Goal: Task Accomplishment & Management: Manage account settings

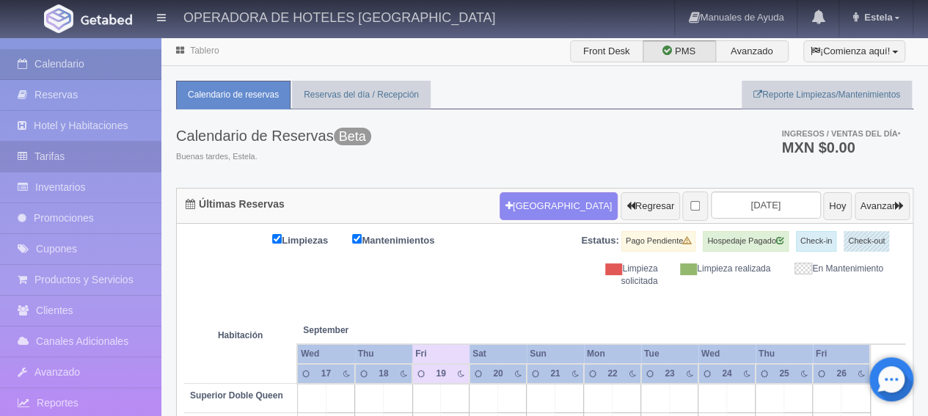
click at [51, 153] on link "Tarifas" at bounding box center [80, 157] width 161 height 30
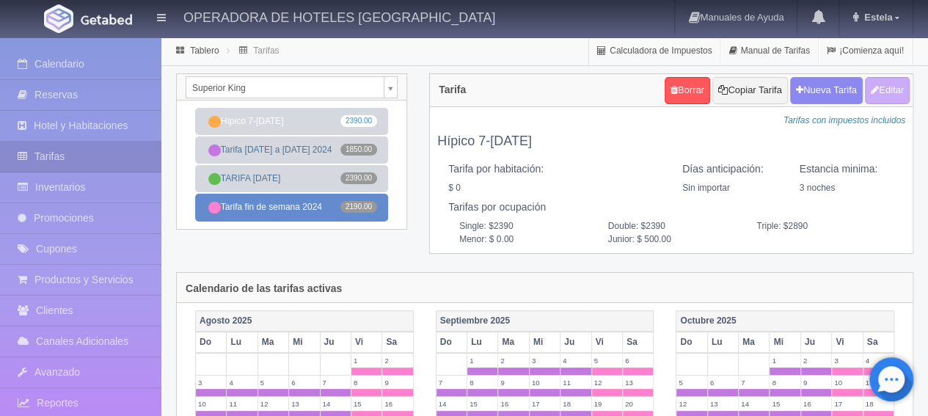
click at [299, 201] on link "Tarifa fin de semana 2024 2190.00" at bounding box center [291, 207] width 193 height 27
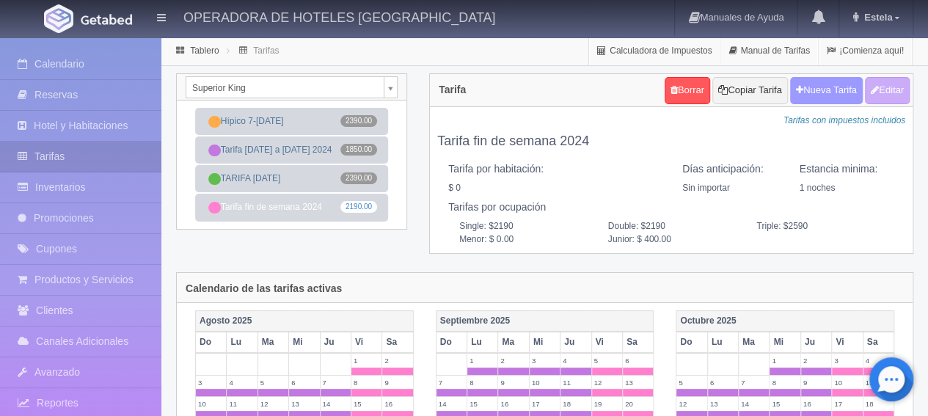
click at [812, 90] on button "Nueva Tarifa" at bounding box center [827, 90] width 73 height 27
select select
checkbox input "true"
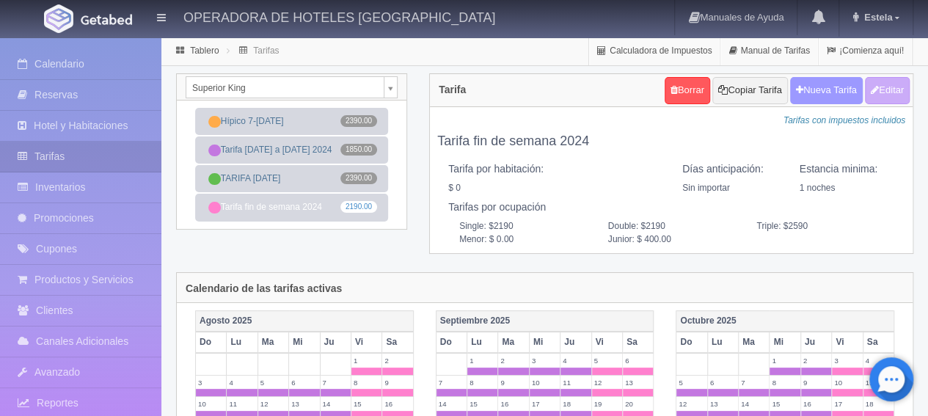
checkbox input "true"
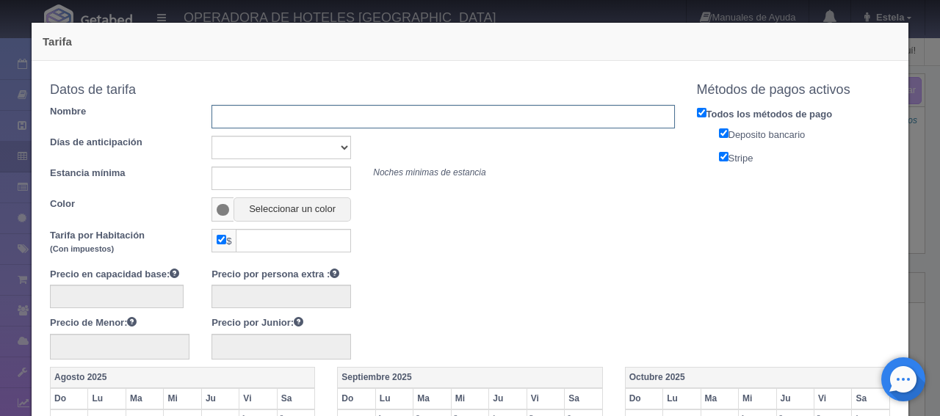
click at [282, 112] on input "text" at bounding box center [442, 116] width 462 height 23
type input "Tarifa [DATE] a [DATE] 2026"
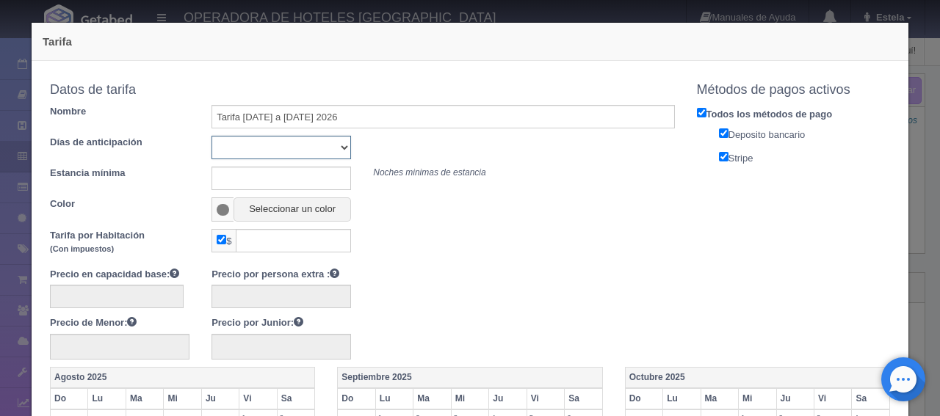
click at [305, 147] on select "Sin importar 1 2 3 4 5 6 7 8 9 10" at bounding box center [280, 147] width 139 height 23
select select "0"
click at [211, 136] on select "Sin importar 1 2 3 4 5 6 7 8 9 10" at bounding box center [280, 147] width 139 height 23
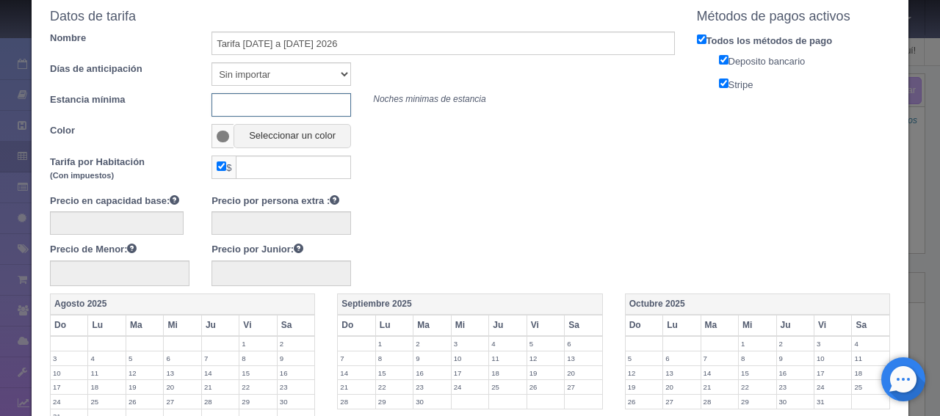
click at [302, 108] on input "text" at bounding box center [280, 104] width 139 height 23
type input "1"
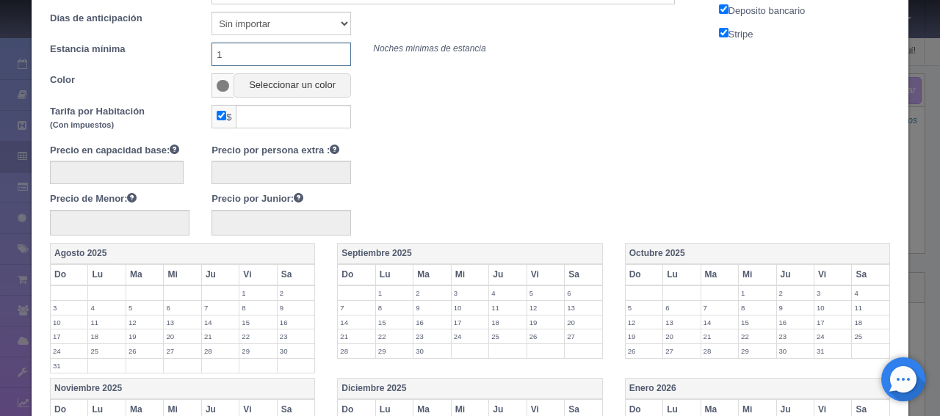
scroll to position [147, 0]
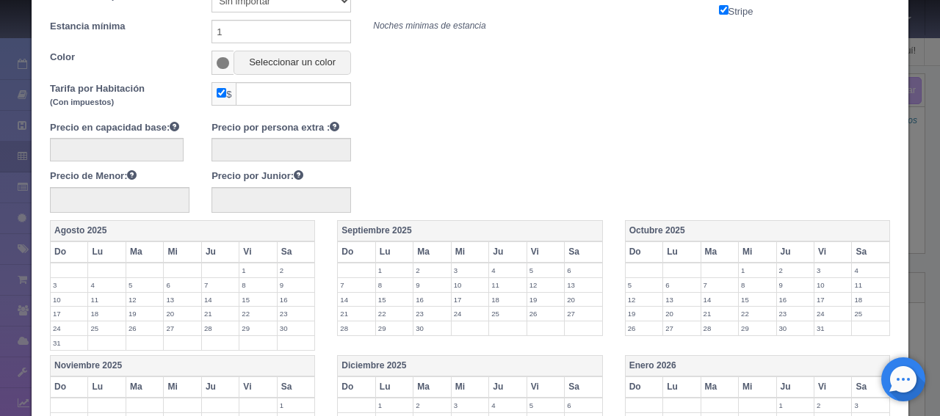
click at [222, 68] on span at bounding box center [222, 63] width 22 height 24
click at [251, 68] on button "Seleccionar un color" at bounding box center [291, 63] width 117 height 24
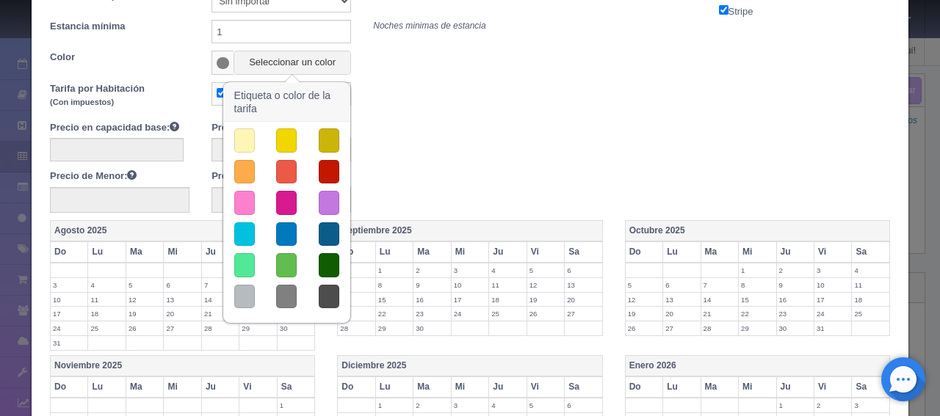
click at [244, 258] on button "button" at bounding box center [244, 265] width 21 height 24
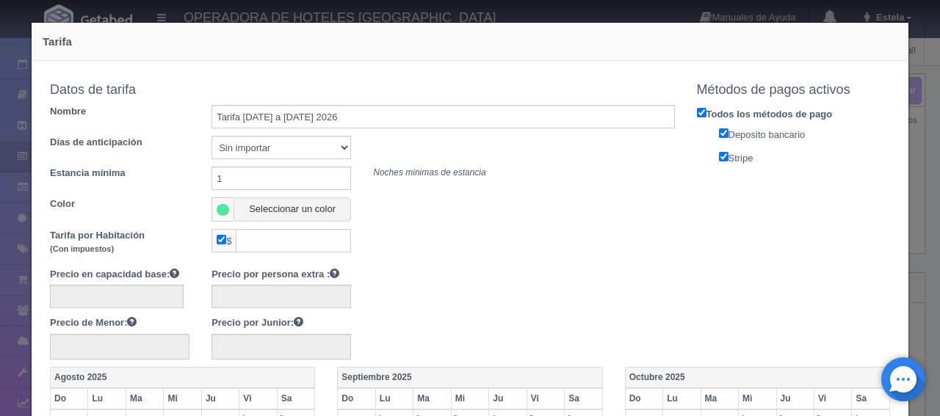
scroll to position [73, 0]
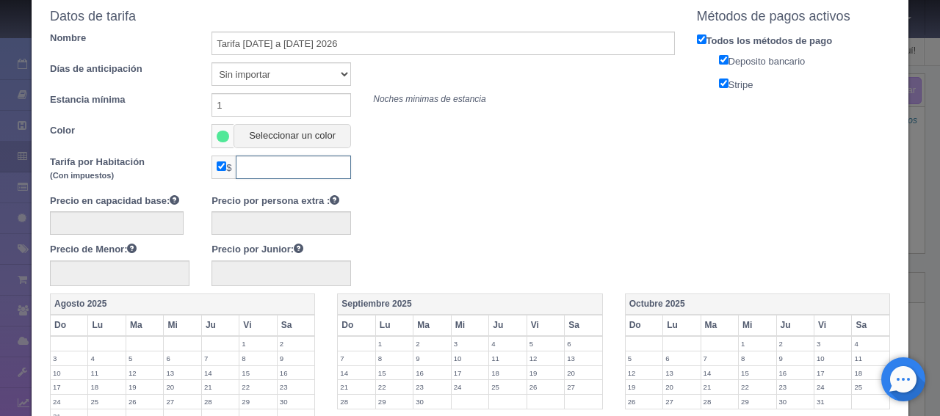
click at [305, 167] on input "text" at bounding box center [293, 167] width 115 height 23
type input "1850"
click at [159, 220] on input "text" at bounding box center [117, 222] width 134 height 23
click at [244, 222] on input "text" at bounding box center [280, 222] width 139 height 23
click at [175, 272] on input "text" at bounding box center [119, 274] width 139 height 26
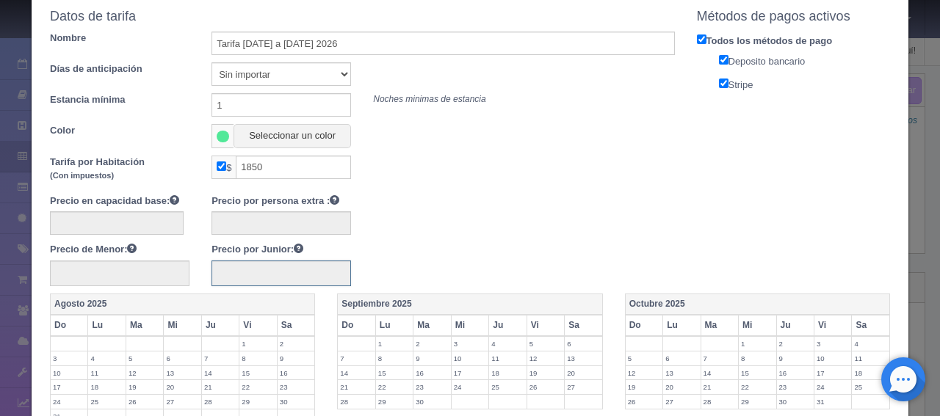
click at [233, 274] on input "text" at bounding box center [280, 274] width 139 height 26
click at [213, 164] on span "$" at bounding box center [223, 167] width 24 height 23
click at [222, 168] on input "checkbox" at bounding box center [222, 166] width 10 height 10
checkbox input "false"
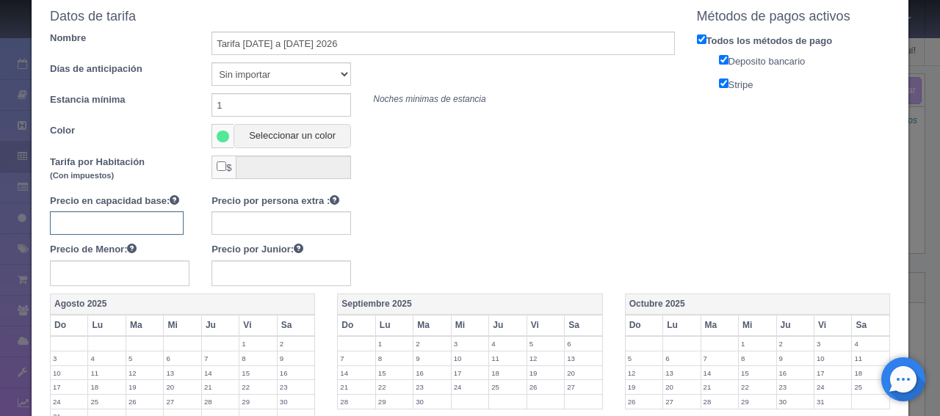
click at [119, 222] on input "text" at bounding box center [117, 222] width 134 height 23
type input "1850"
click at [255, 221] on input "text" at bounding box center [280, 222] width 139 height 23
type input "400"
click at [252, 277] on input "text" at bounding box center [280, 274] width 139 height 26
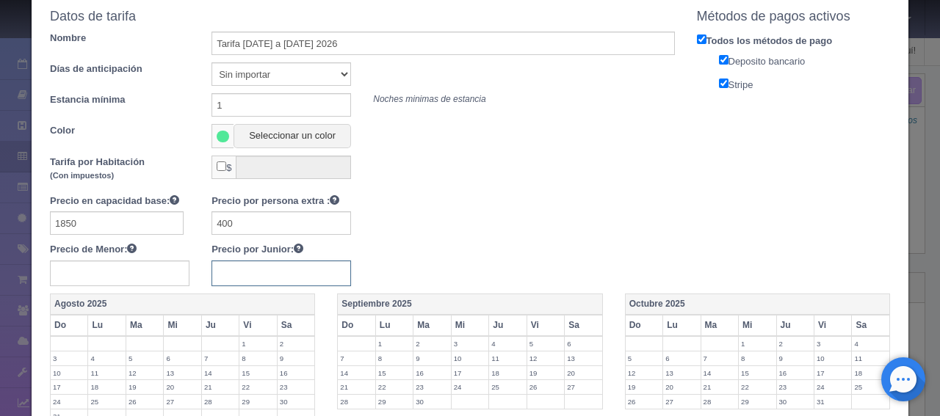
type input "5"
type input "400"
click at [429, 264] on div "Precio en capacidad base: 1850 Precio por persona extra : 400 Precio de Menor: …" at bounding box center [362, 240] width 647 height 92
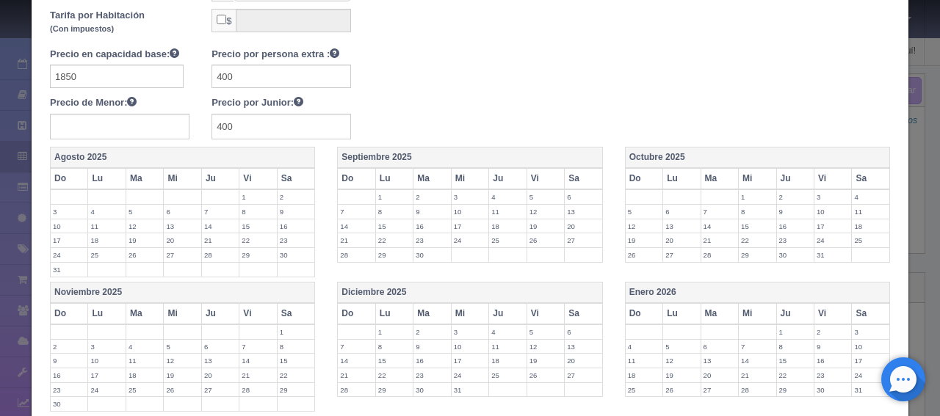
scroll to position [294, 0]
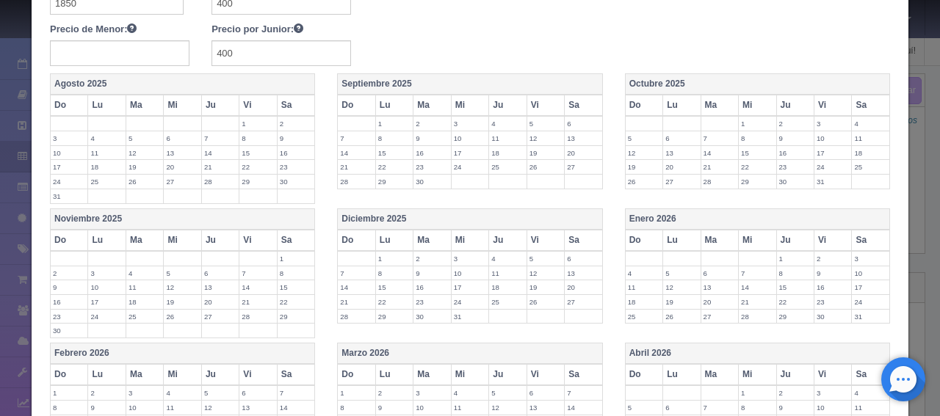
click at [675, 236] on th "Lu" at bounding box center [681, 240] width 37 height 21
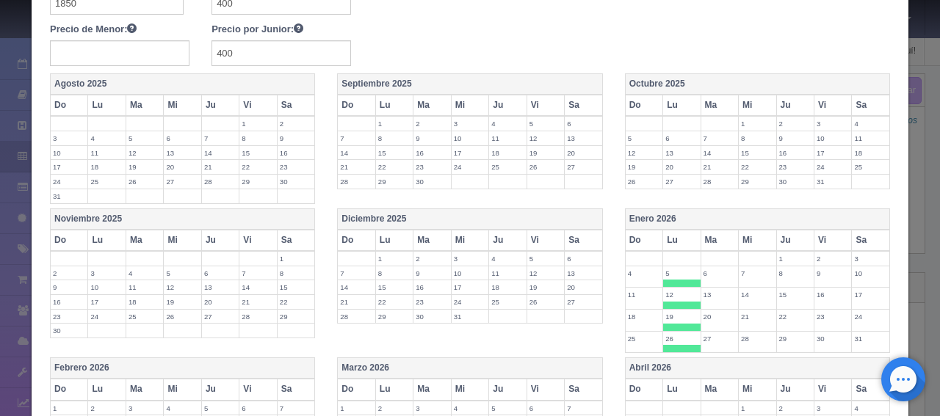
click at [705, 234] on th "Ma" at bounding box center [718, 240] width 37 height 21
click at [738, 234] on th "Mi" at bounding box center [756, 240] width 37 height 21
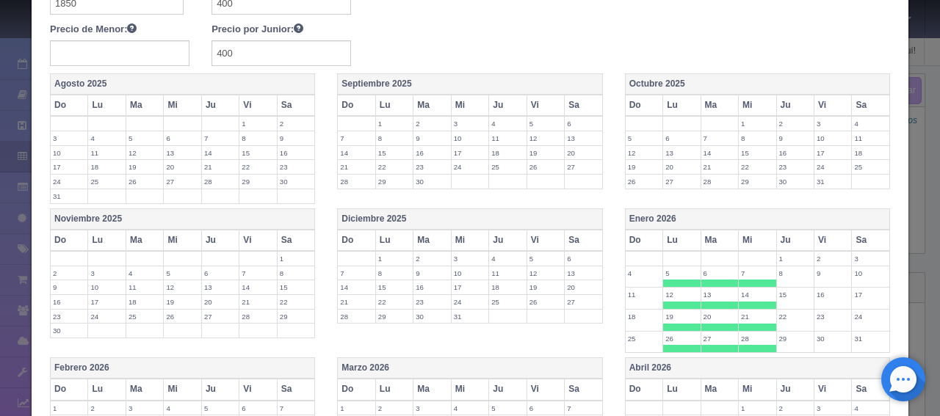
click at [787, 237] on th "Ju" at bounding box center [794, 240] width 37 height 21
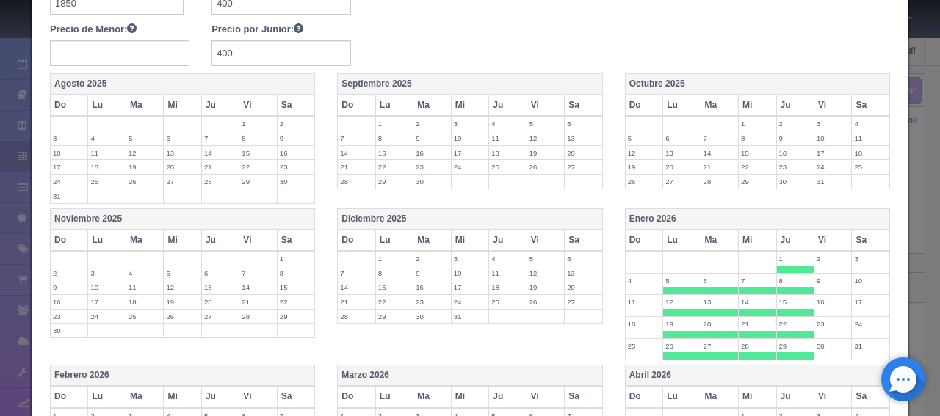
click at [816, 237] on th "Vi" at bounding box center [832, 240] width 37 height 21
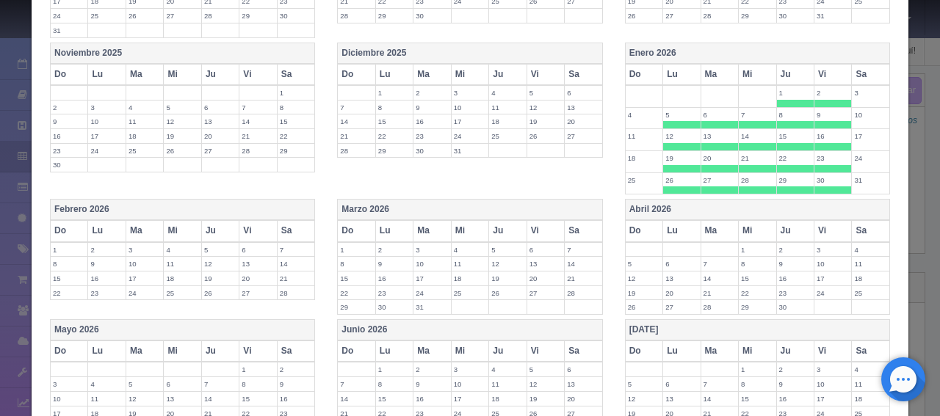
scroll to position [587, 0]
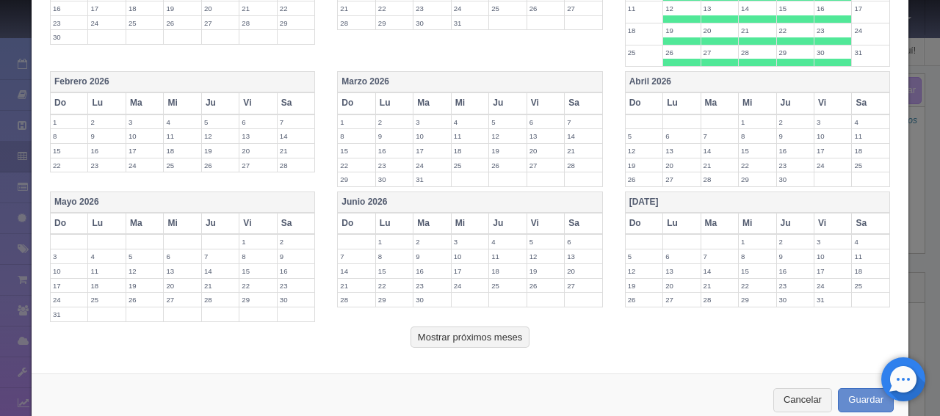
click at [101, 98] on th "Lu" at bounding box center [106, 102] width 37 height 21
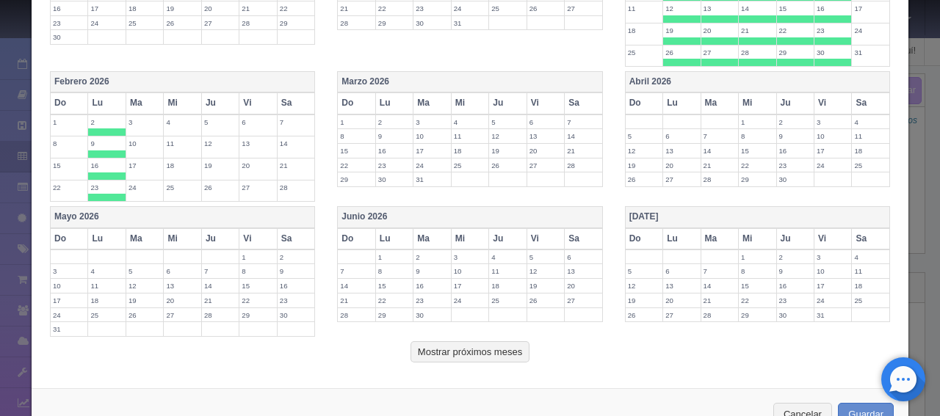
click at [142, 95] on th "Ma" at bounding box center [144, 102] width 37 height 21
click at [172, 99] on th "Mi" at bounding box center [182, 102] width 37 height 21
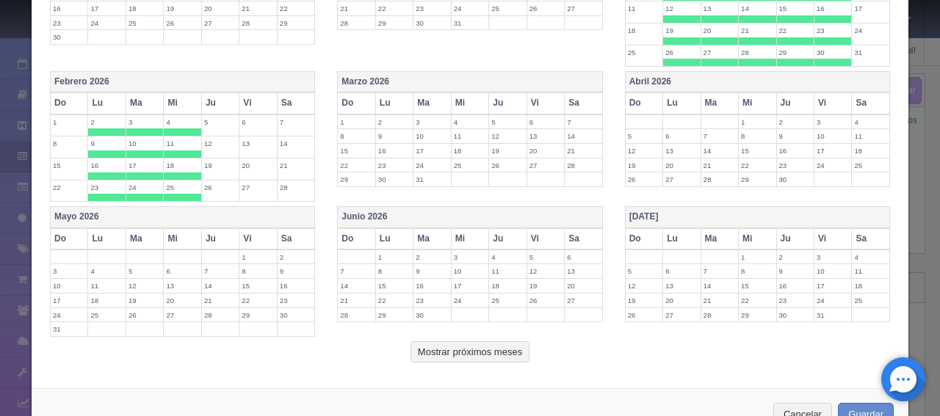
click at [203, 98] on th "Ju" at bounding box center [219, 102] width 37 height 21
click at [243, 99] on th "Vi" at bounding box center [257, 102] width 37 height 21
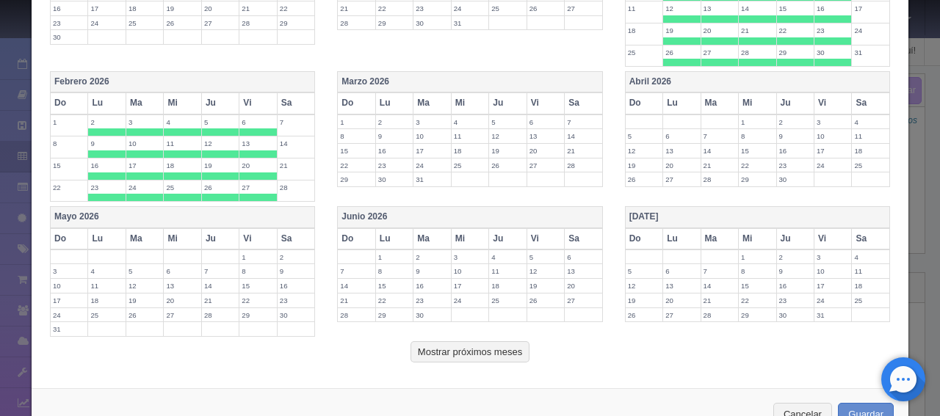
click at [379, 99] on th "Lu" at bounding box center [393, 102] width 37 height 21
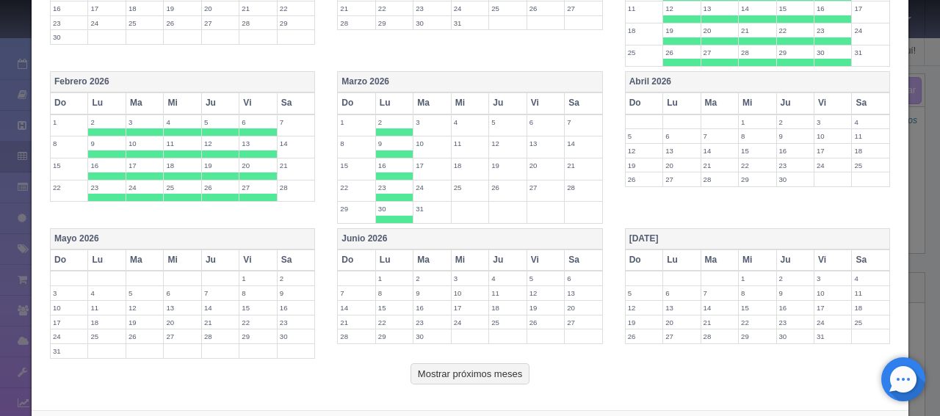
click at [423, 99] on th "Ma" at bounding box center [431, 102] width 37 height 21
click at [467, 99] on th "Mi" at bounding box center [469, 102] width 37 height 21
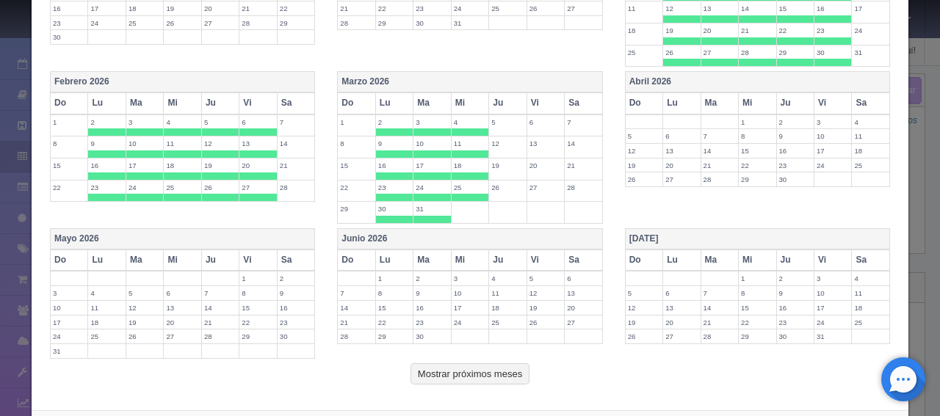
click at [506, 99] on th "Ju" at bounding box center [507, 102] width 37 height 21
click at [529, 99] on th "Vi" at bounding box center [544, 102] width 37 height 21
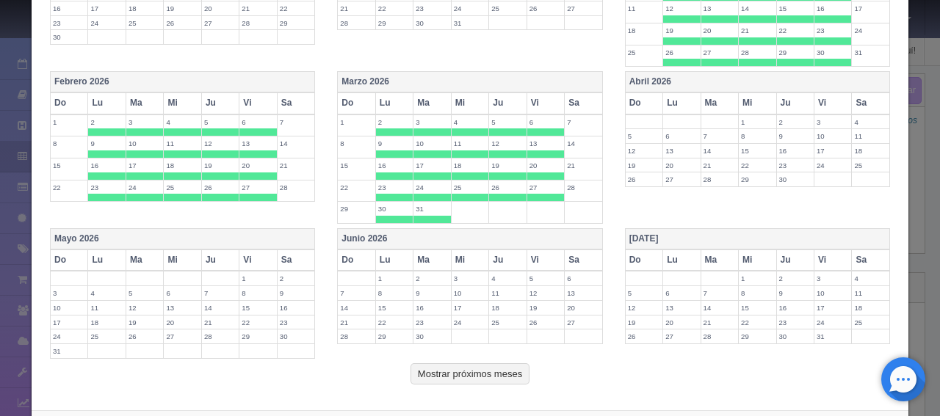
click at [677, 98] on th "Lu" at bounding box center [681, 102] width 37 height 21
click at [711, 101] on th "Ma" at bounding box center [718, 102] width 37 height 21
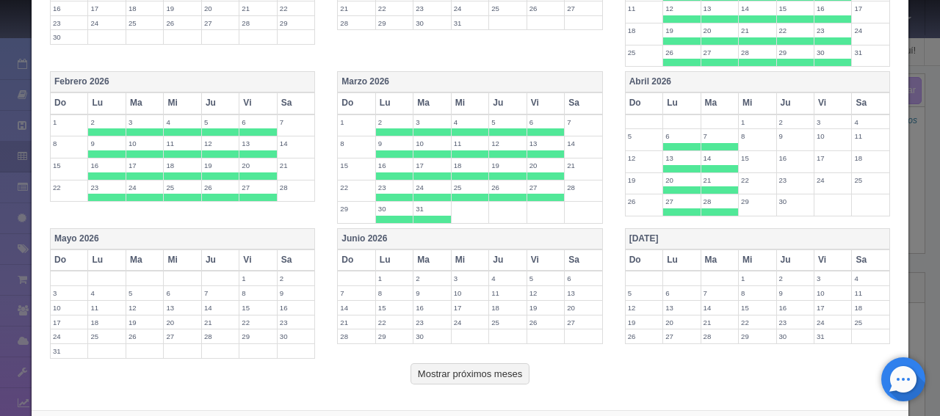
click at [749, 98] on th "Mi" at bounding box center [756, 102] width 37 height 21
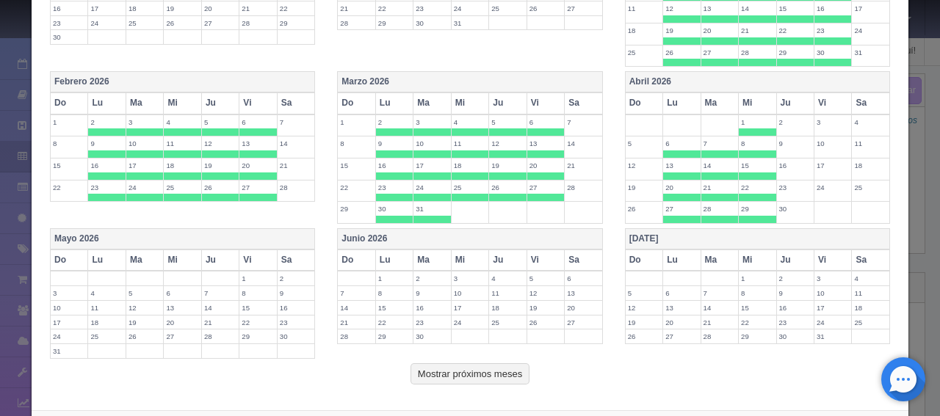
click at [785, 96] on th "Ju" at bounding box center [794, 102] width 37 height 21
click at [816, 96] on th "Vi" at bounding box center [832, 102] width 37 height 21
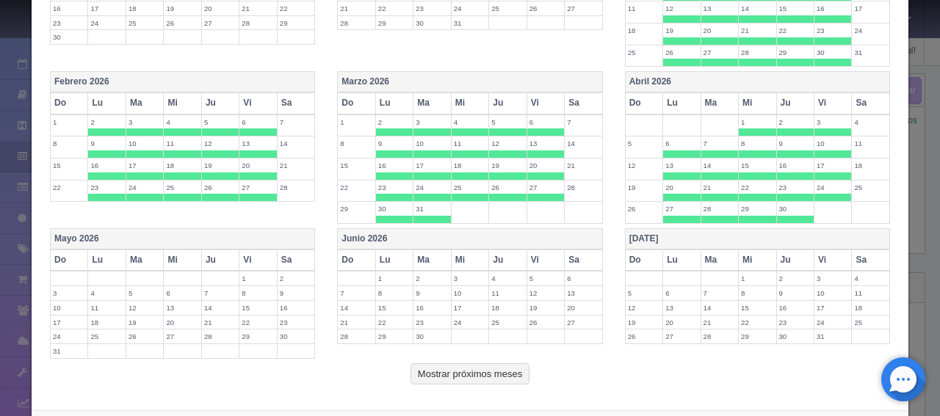
scroll to position [647, 0]
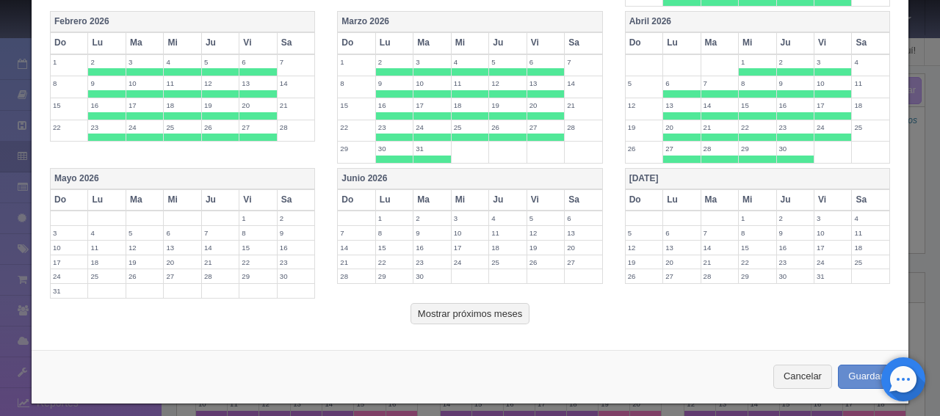
click at [104, 195] on th "Lu" at bounding box center [106, 199] width 37 height 21
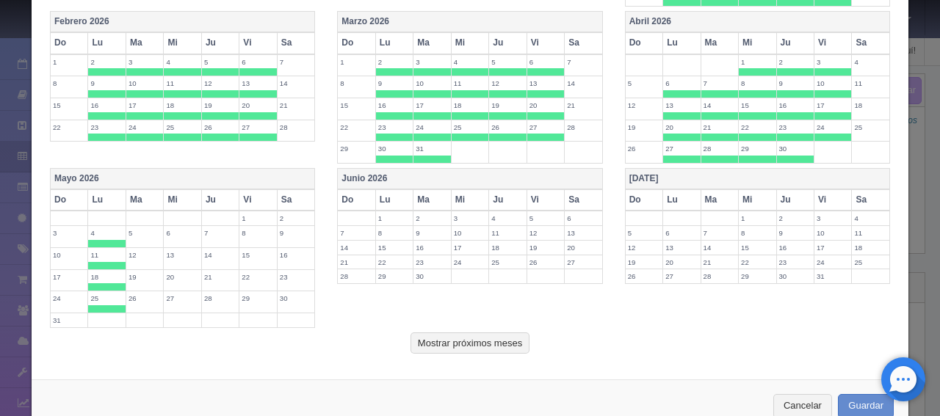
click at [135, 192] on th "Ma" at bounding box center [144, 199] width 37 height 21
click at [169, 189] on th "Mi" at bounding box center [182, 199] width 37 height 21
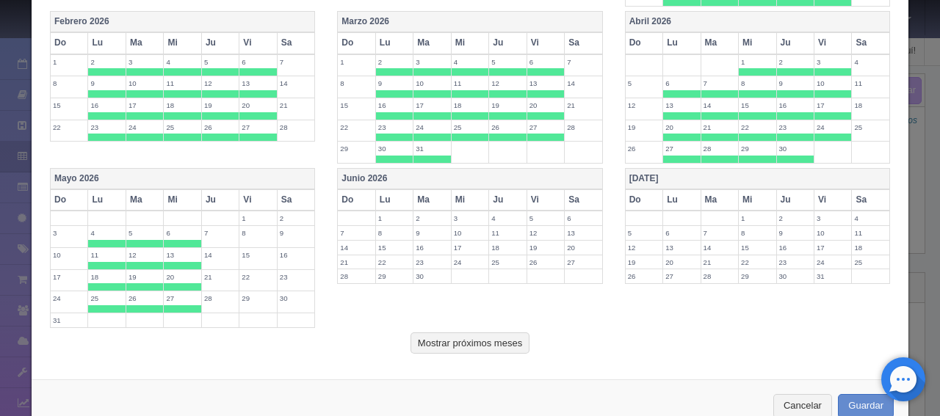
click at [211, 192] on th "Ju" at bounding box center [219, 199] width 37 height 21
click at [255, 196] on th "Vi" at bounding box center [257, 199] width 37 height 21
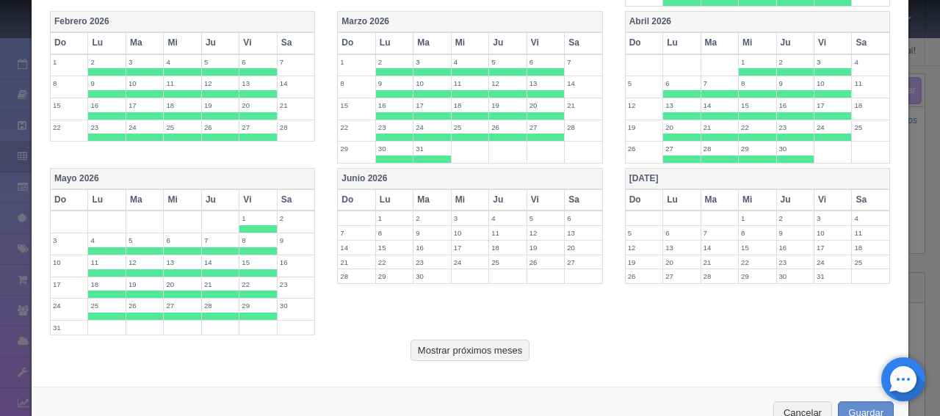
click at [376, 195] on th "Lu" at bounding box center [393, 199] width 37 height 21
click at [424, 189] on th "Ma" at bounding box center [431, 199] width 37 height 21
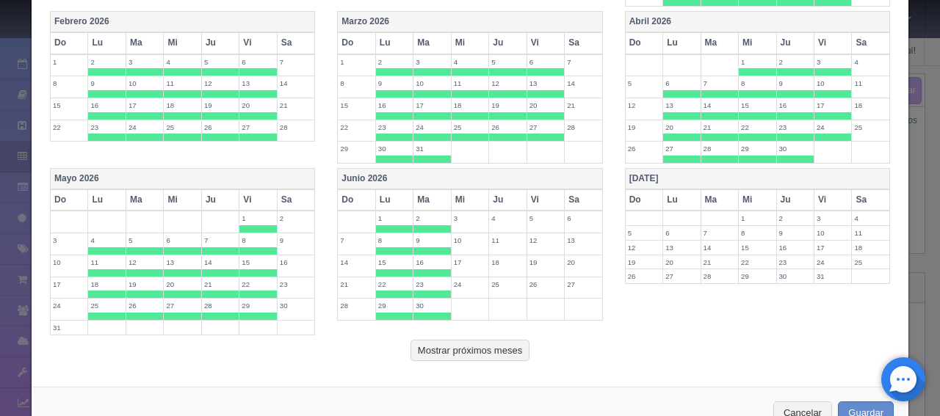
click at [463, 195] on th "Mi" at bounding box center [469, 199] width 37 height 21
click at [502, 199] on th "Ju" at bounding box center [507, 199] width 37 height 21
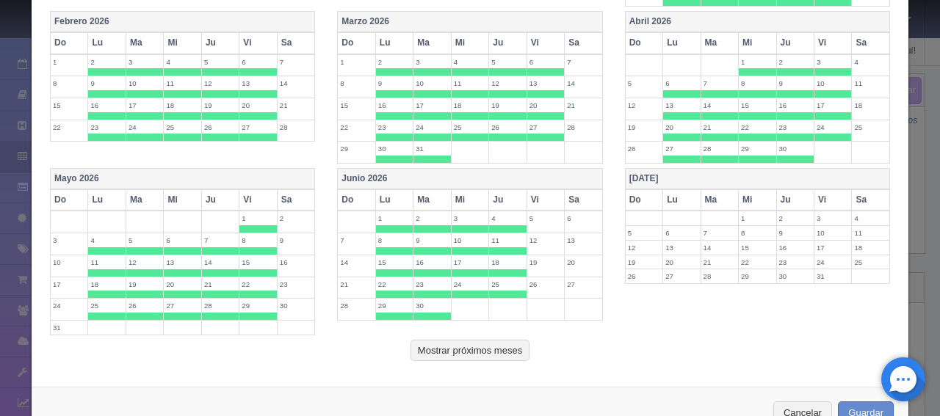
click at [533, 199] on th "Vi" at bounding box center [544, 199] width 37 height 21
click at [676, 190] on th "Lu" at bounding box center [681, 199] width 37 height 21
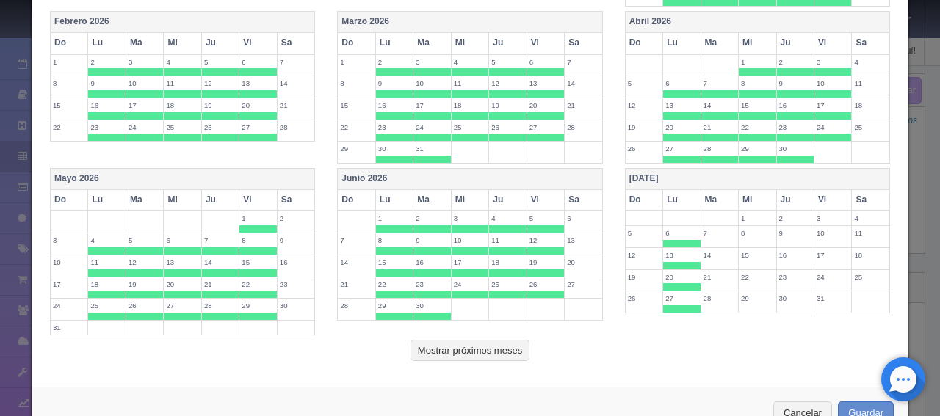
click at [713, 195] on th "Ma" at bounding box center [718, 199] width 37 height 21
click at [746, 195] on th "Mi" at bounding box center [756, 199] width 37 height 21
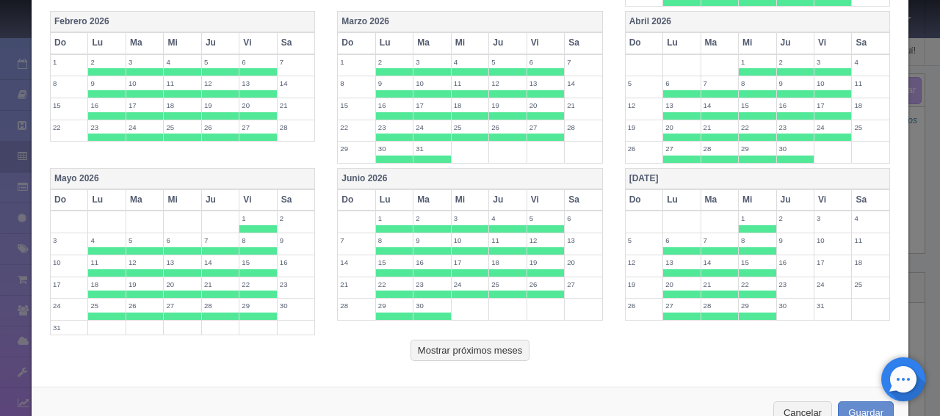
click at [779, 193] on th "Ju" at bounding box center [794, 199] width 37 height 21
click at [821, 195] on th "Vi" at bounding box center [832, 199] width 37 height 21
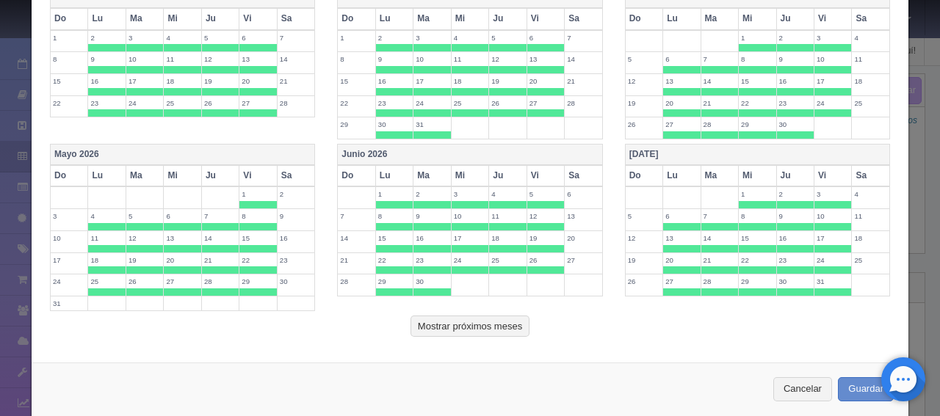
scroll to position [684, 0]
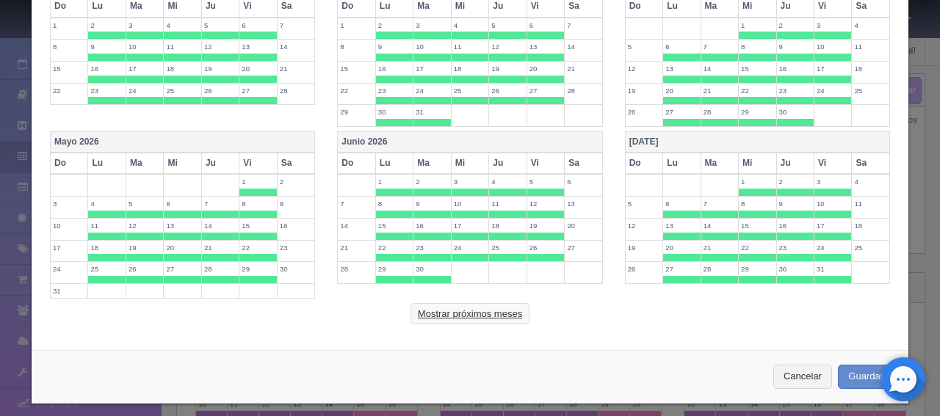
click at [462, 306] on button "Mostrar próximos meses" at bounding box center [469, 314] width 119 height 22
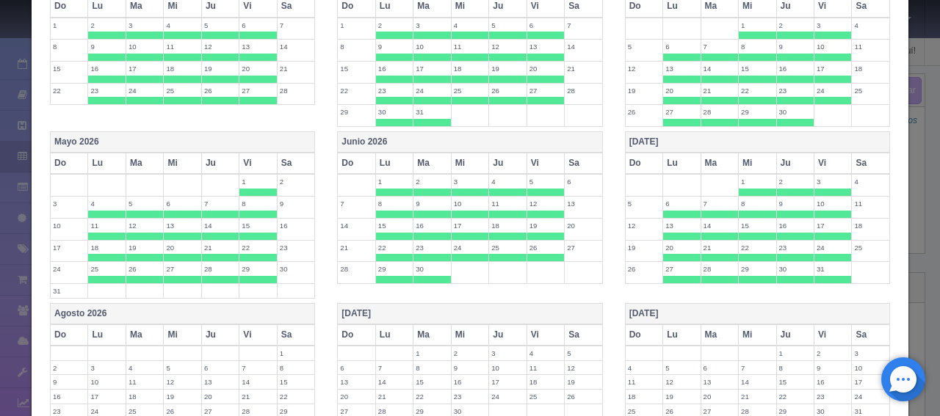
scroll to position [831, 0]
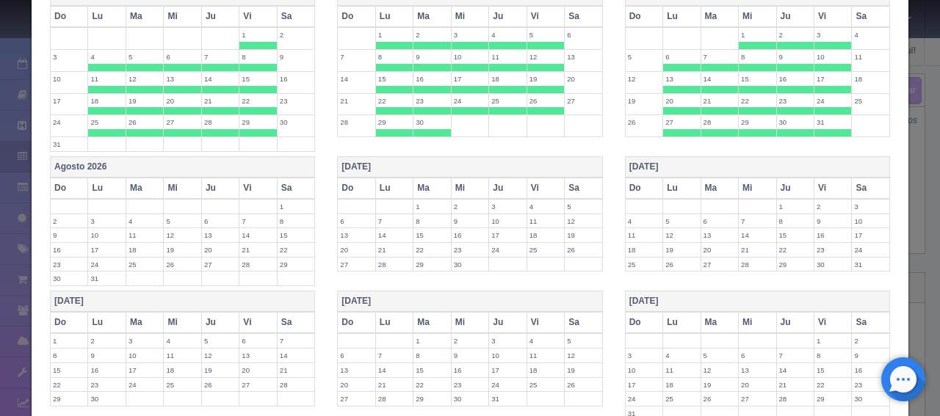
click at [105, 189] on th "Lu" at bounding box center [106, 188] width 37 height 21
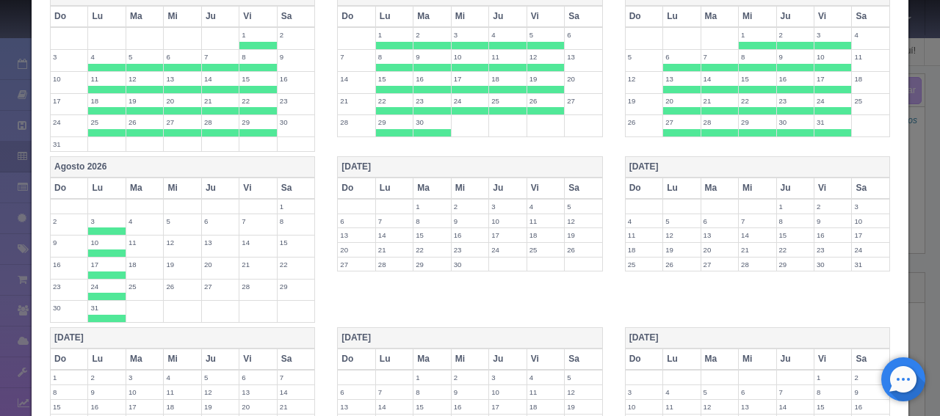
click at [142, 184] on th "Ma" at bounding box center [144, 188] width 37 height 21
click at [169, 181] on th "Mi" at bounding box center [182, 188] width 37 height 21
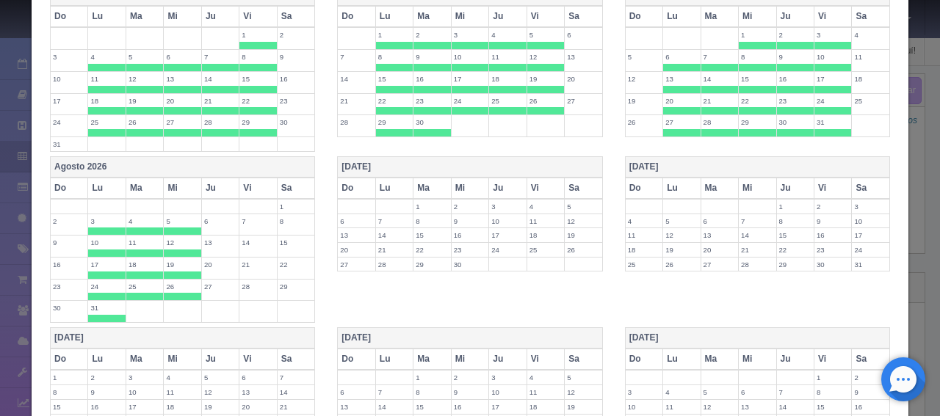
click at [214, 183] on th "Ju" at bounding box center [219, 188] width 37 height 21
click at [247, 183] on th "Vi" at bounding box center [257, 188] width 37 height 21
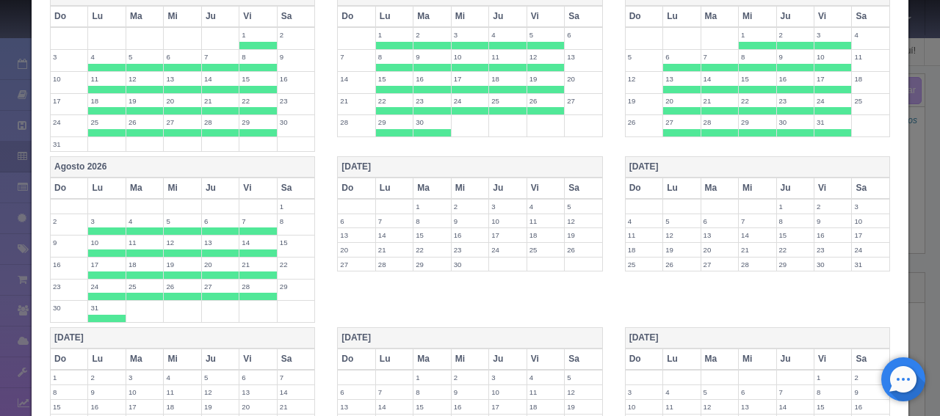
click at [392, 180] on th "Lu" at bounding box center [393, 188] width 37 height 21
click at [436, 178] on th "Ma" at bounding box center [431, 188] width 37 height 21
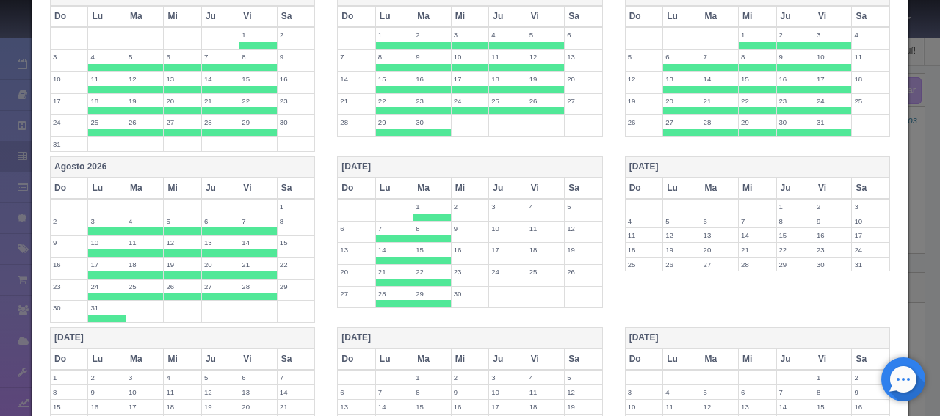
click at [455, 178] on th "Mi" at bounding box center [469, 188] width 37 height 21
drag, startPoint x: 491, startPoint y: 175, endPoint x: 501, endPoint y: 180, distance: 10.5
click at [492, 178] on th "Ju" at bounding box center [507, 188] width 37 height 21
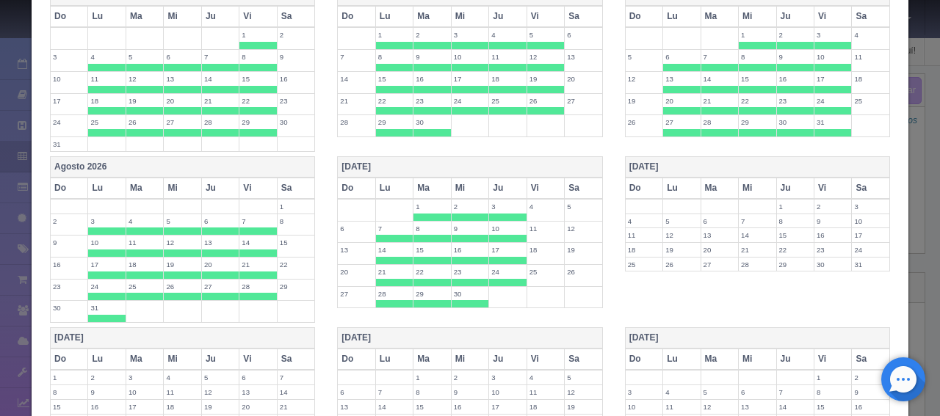
click at [526, 186] on th "Vi" at bounding box center [544, 188] width 37 height 21
click at [672, 179] on th "Lu" at bounding box center [681, 188] width 37 height 21
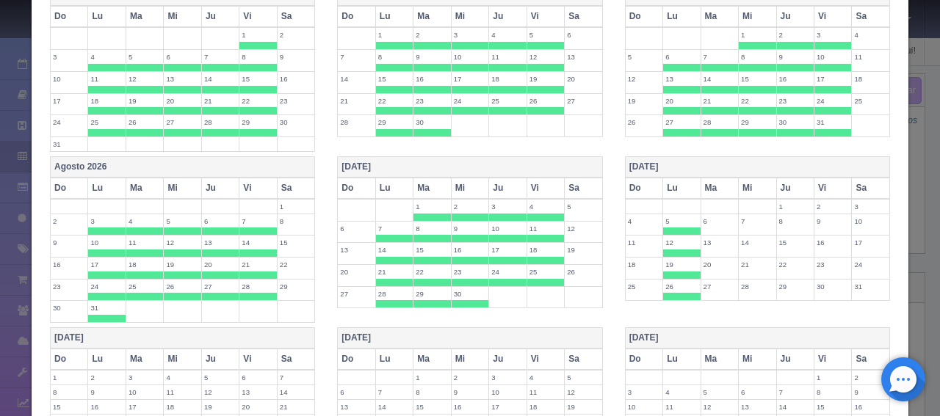
click at [700, 179] on th "Ma" at bounding box center [718, 188] width 37 height 21
click at [755, 178] on th "Mi" at bounding box center [756, 188] width 37 height 21
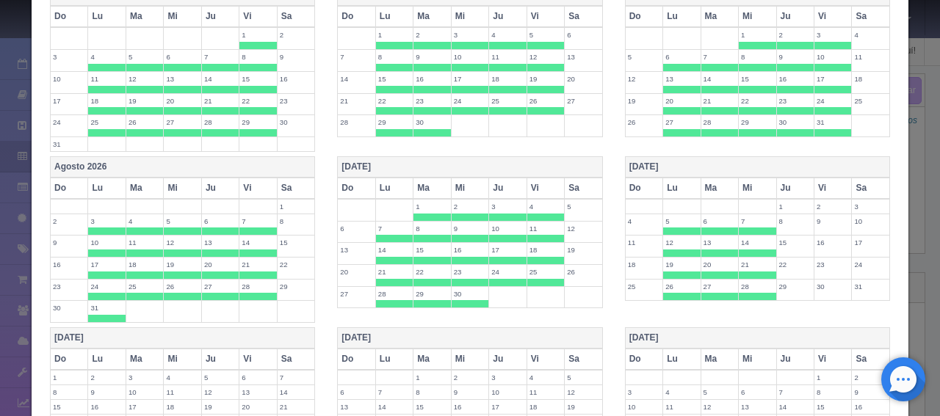
click at [786, 178] on th "Ju" at bounding box center [794, 188] width 37 height 21
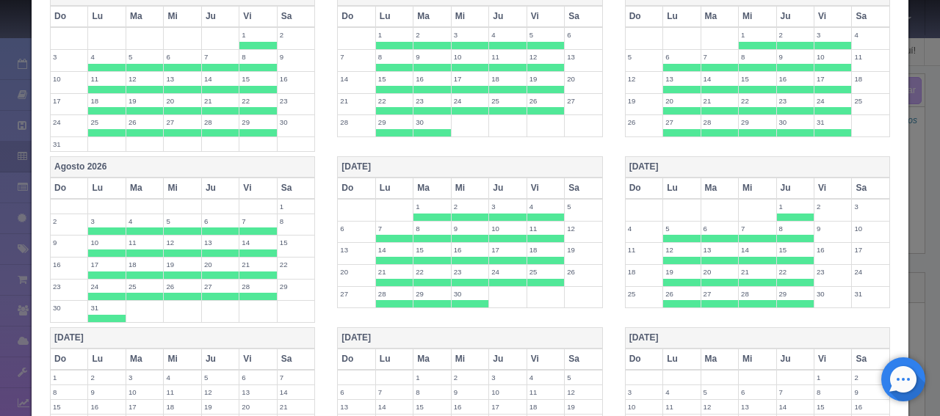
click at [816, 178] on th "Vi" at bounding box center [832, 188] width 37 height 21
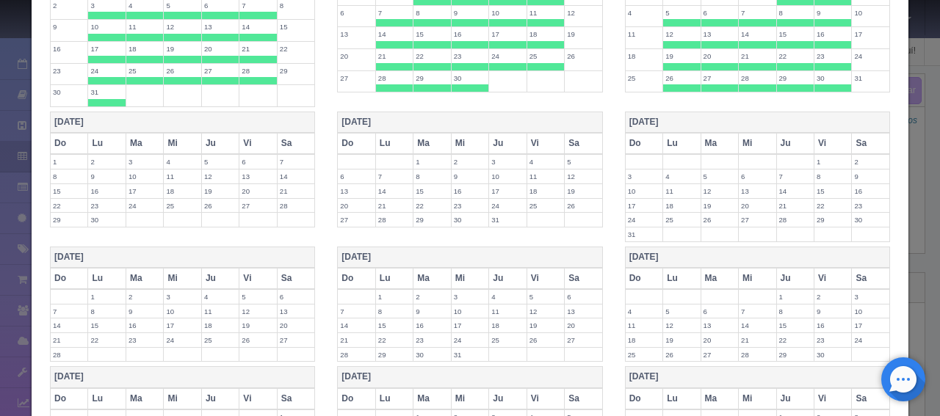
scroll to position [1051, 0]
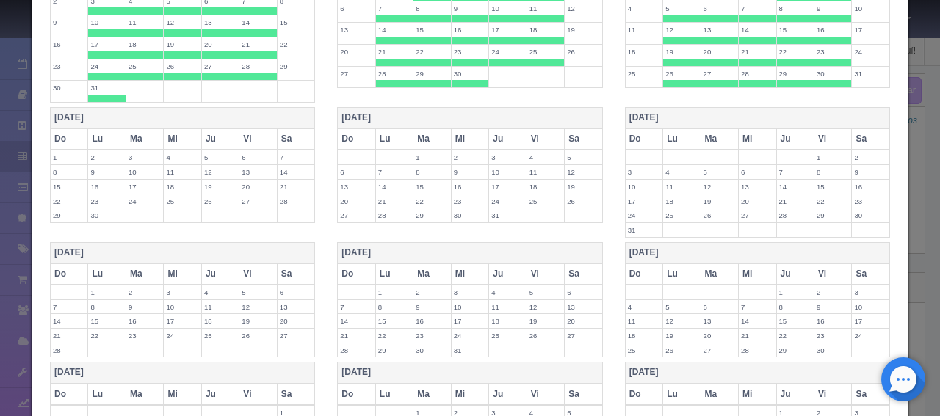
click at [99, 128] on th "Lu" at bounding box center [106, 138] width 37 height 21
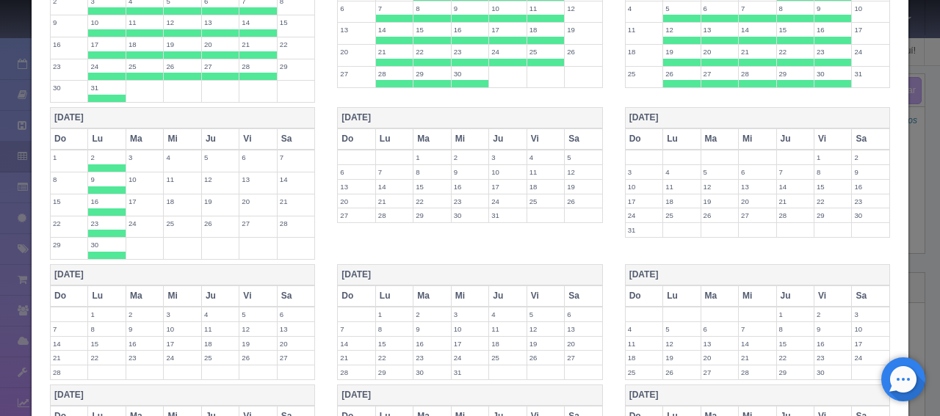
click at [150, 128] on th "Ma" at bounding box center [144, 138] width 37 height 21
click at [181, 128] on th "Mi" at bounding box center [182, 138] width 37 height 21
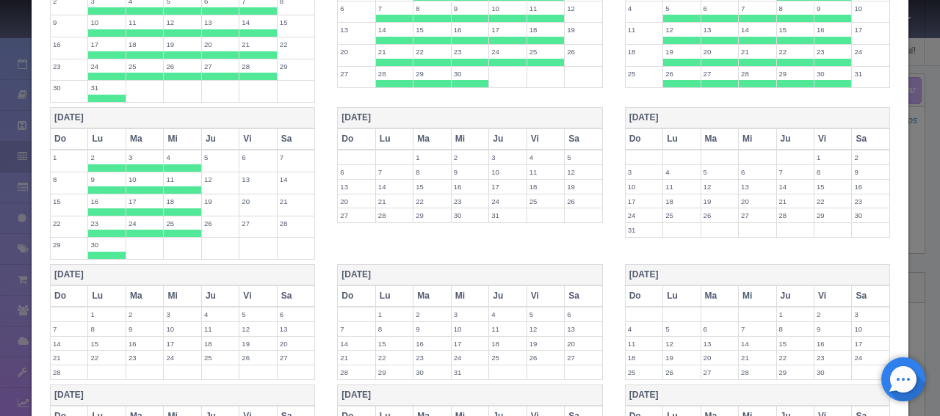
click at [201, 128] on th "Ju" at bounding box center [219, 138] width 37 height 21
click at [258, 132] on th "Vi" at bounding box center [257, 138] width 37 height 21
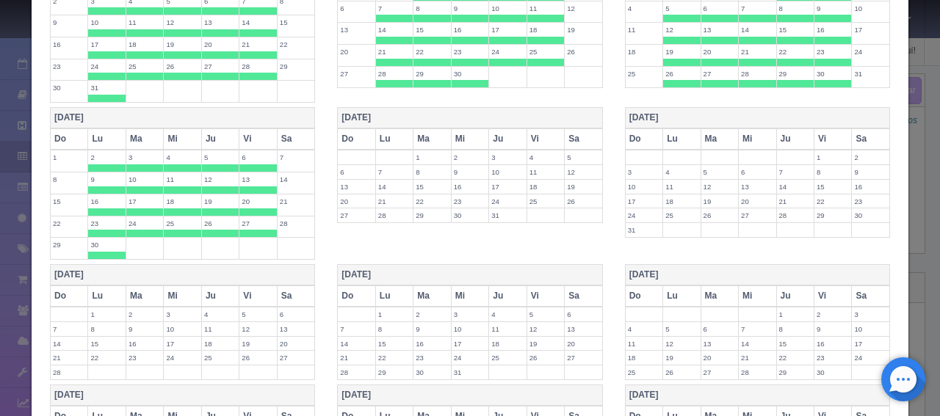
click at [391, 128] on th "Lu" at bounding box center [393, 138] width 37 height 21
click at [421, 128] on th "Ma" at bounding box center [431, 138] width 37 height 21
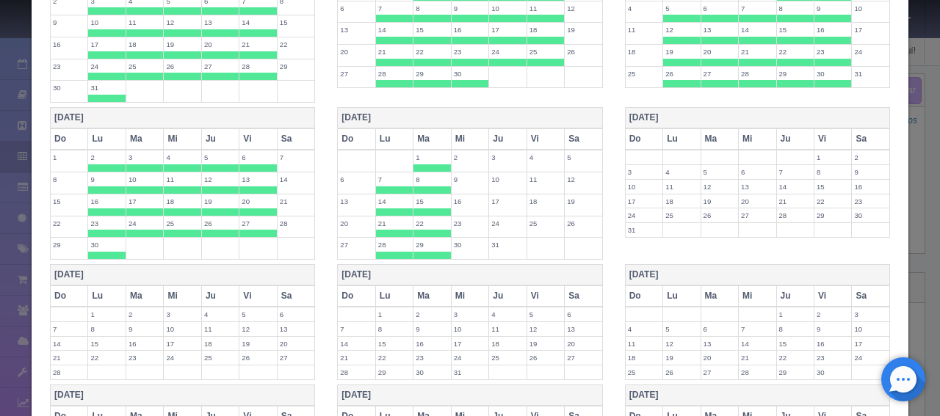
click at [462, 129] on th "Mi" at bounding box center [469, 138] width 37 height 21
click at [502, 128] on th "Ju" at bounding box center [507, 138] width 37 height 21
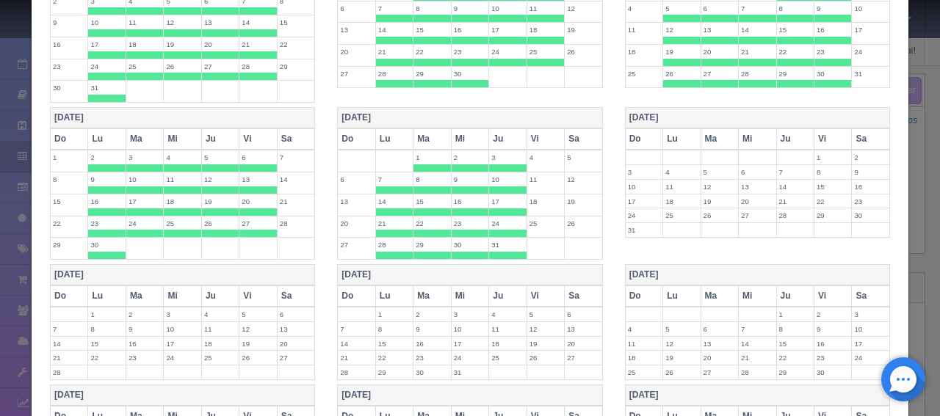
click at [534, 128] on th "Vi" at bounding box center [544, 138] width 37 height 21
click at [390, 230] on span at bounding box center [394, 233] width 37 height 7
click at [422, 230] on span at bounding box center [431, 233] width 37 height 7
click at [458, 230] on span at bounding box center [469, 233] width 37 height 7
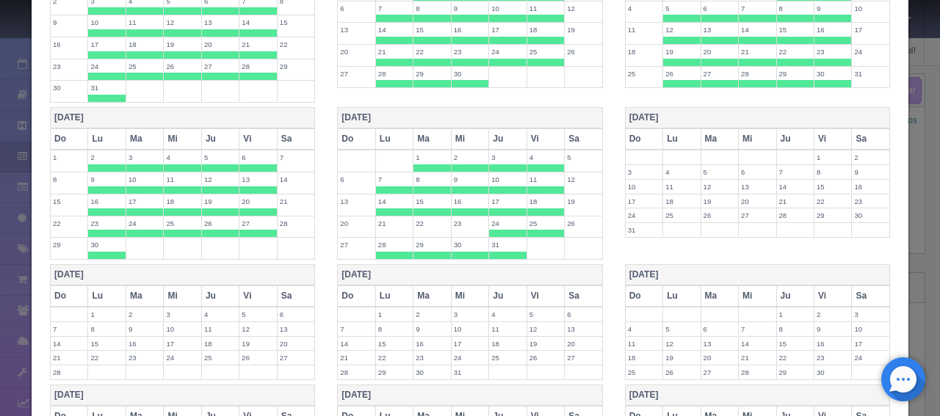
click at [500, 230] on span at bounding box center [507, 233] width 37 height 7
click at [542, 218] on label "25" at bounding box center [545, 224] width 37 height 14
click at [501, 244] on span at bounding box center [507, 247] width 37 height 7
click at [445, 230] on label "29" at bounding box center [431, 237] width 37 height 14
click at [415, 230] on label "29" at bounding box center [431, 237] width 37 height 14
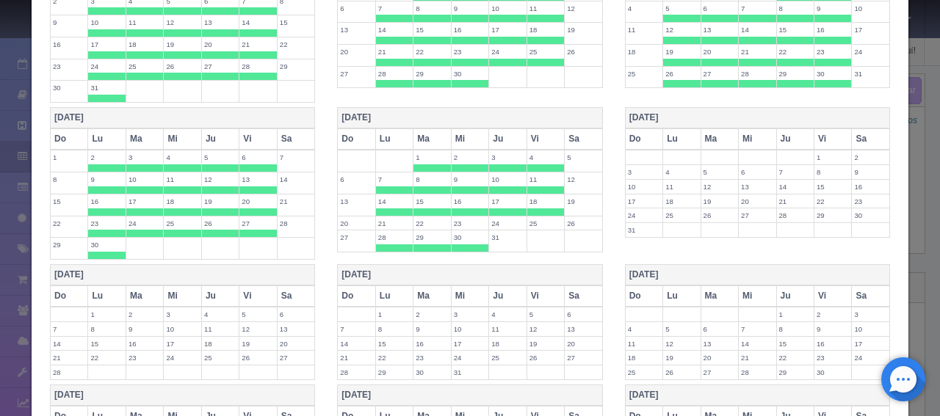
click at [399, 230] on label "28" at bounding box center [394, 237] width 37 height 14
click at [418, 230] on label "29" at bounding box center [431, 237] width 37 height 14
click at [451, 230] on label "30" at bounding box center [469, 237] width 37 height 14
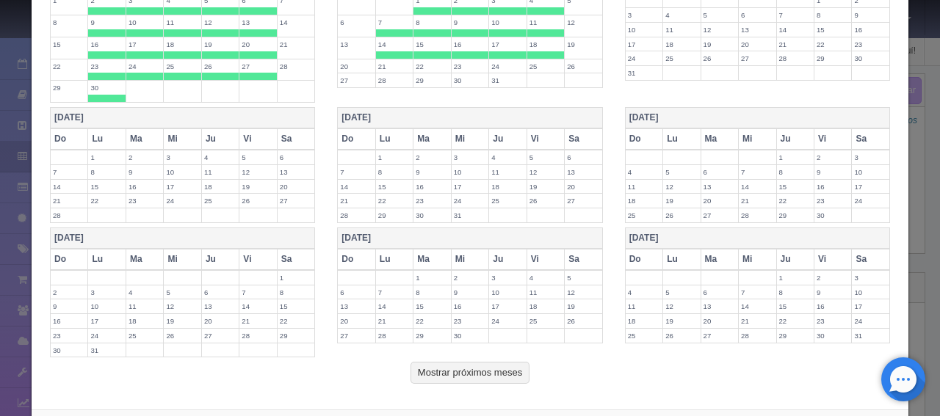
scroll to position [1262, 0]
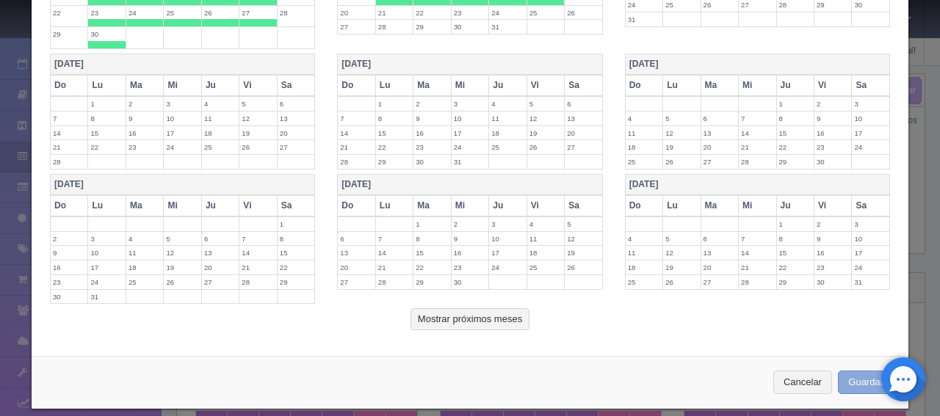
click at [840, 371] on button "Guardar" at bounding box center [865, 383] width 56 height 24
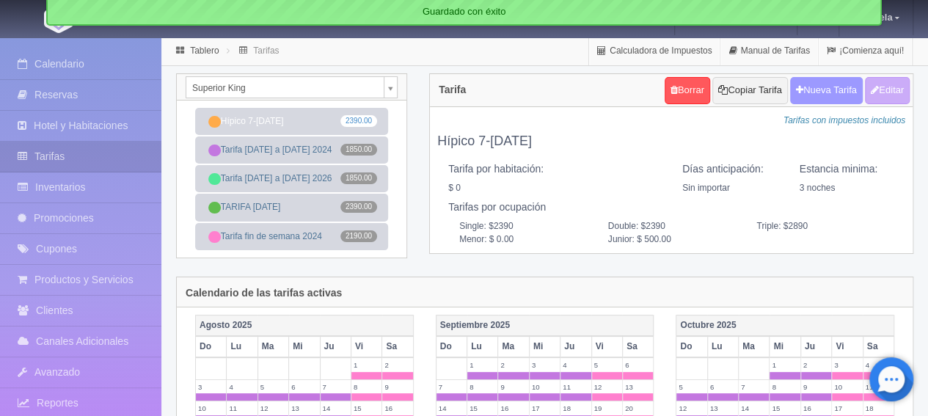
click at [826, 90] on button "Nueva Tarifa" at bounding box center [827, 90] width 73 height 27
select select
checkbox input "true"
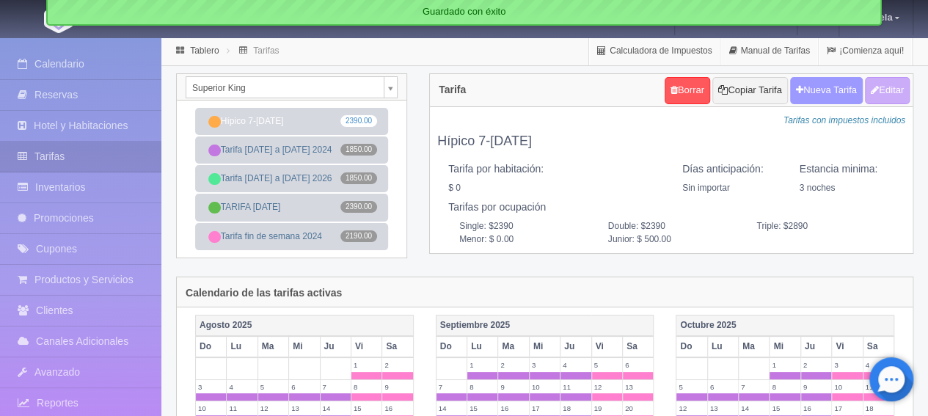
checkbox input "true"
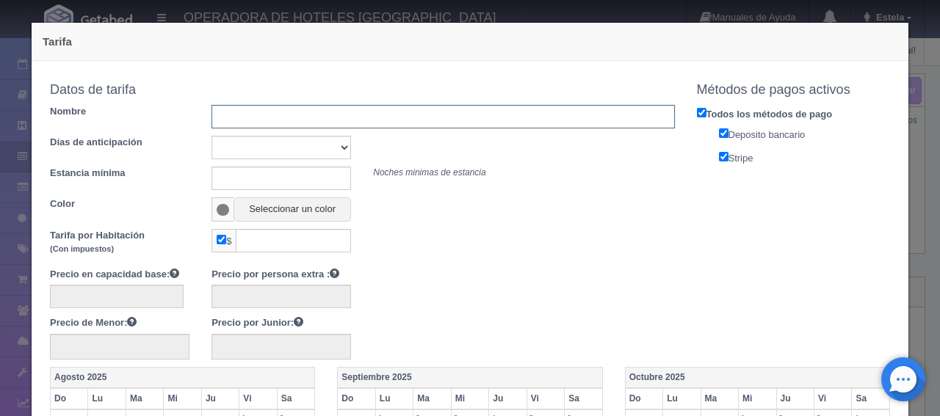
click at [316, 109] on input "text" at bounding box center [442, 116] width 462 height 23
type input "Tarifa fin de semana 2026"
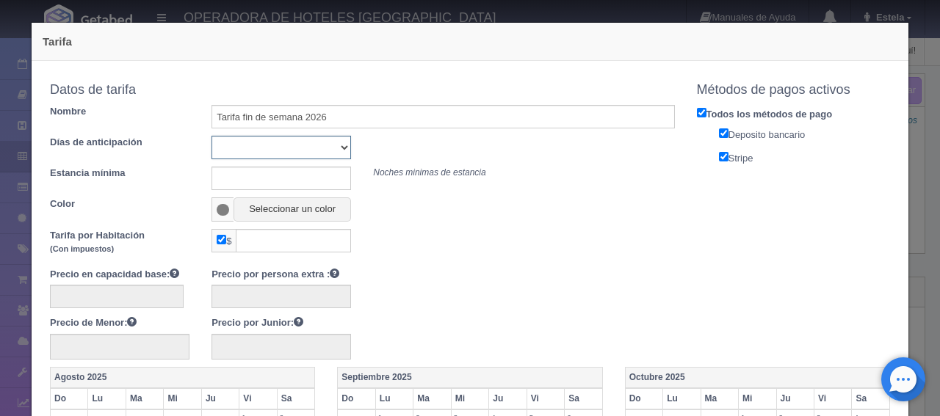
click at [278, 143] on select "Sin importar 1 2 3 4 5 6 7 8 9 10" at bounding box center [280, 147] width 139 height 23
select select "0"
click at [211, 136] on select "Sin importar 1 2 3 4 5 6 7 8 9 10" at bounding box center [280, 147] width 139 height 23
click at [234, 181] on input "text" at bounding box center [280, 178] width 139 height 23
type input "1"
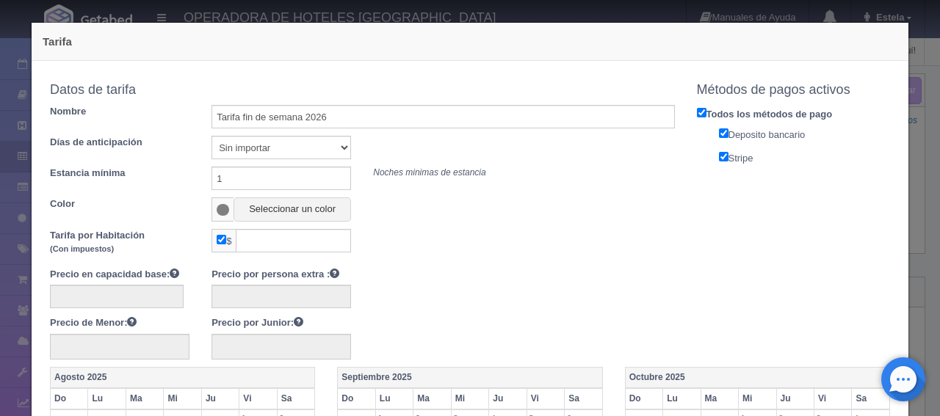
click at [225, 208] on span at bounding box center [223, 210] width 12 height 12
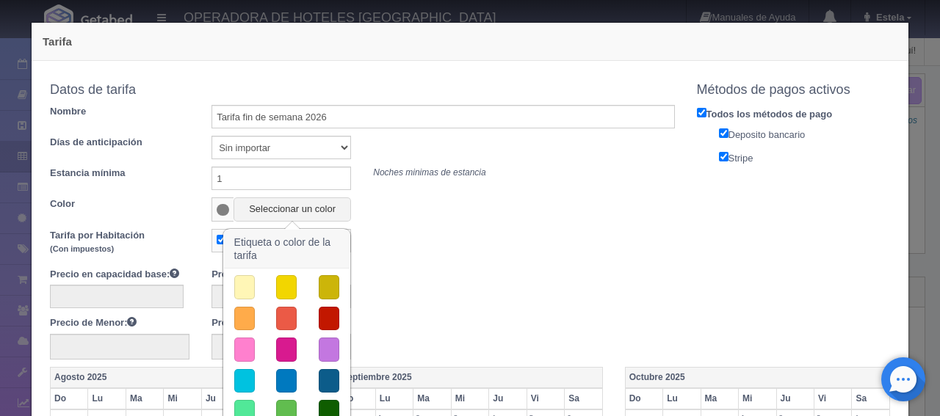
click at [284, 407] on button "button" at bounding box center [286, 412] width 21 height 24
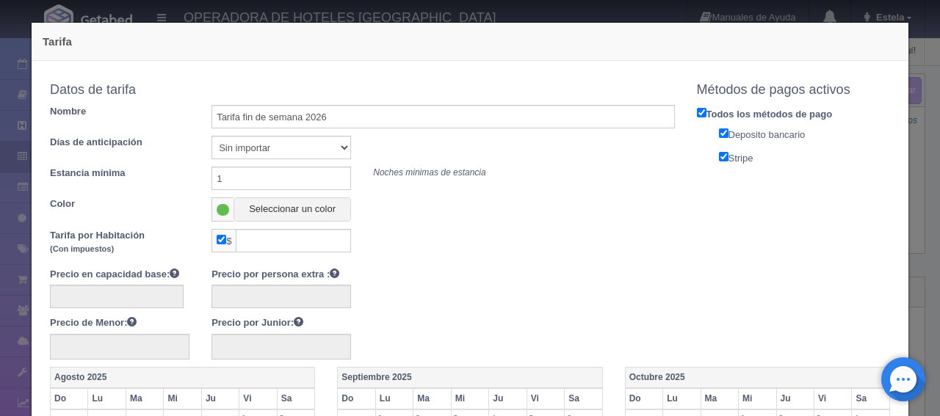
scroll to position [73, 0]
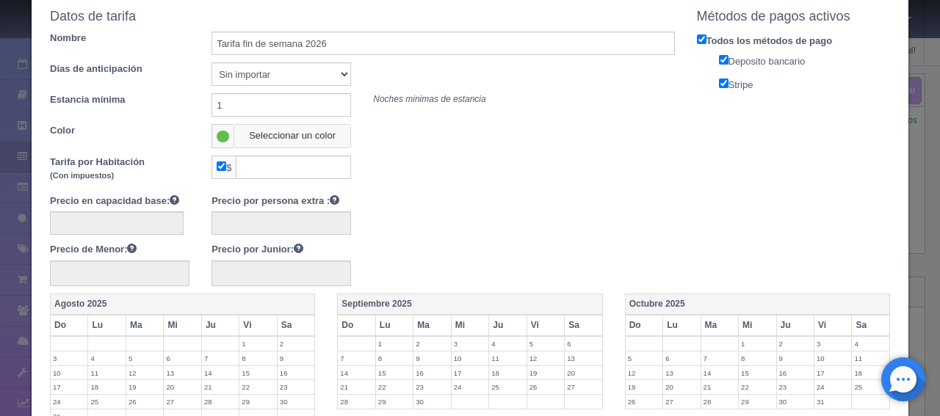
click at [250, 133] on button "Seleccionar un color" at bounding box center [291, 136] width 117 height 24
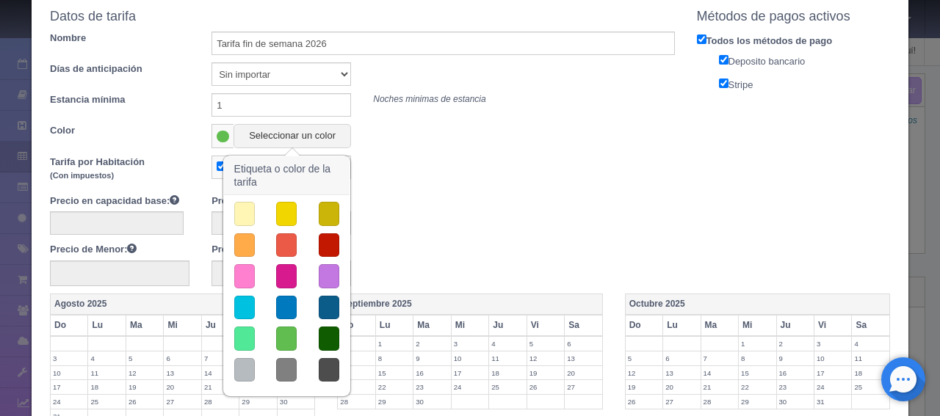
click at [234, 277] on button "button" at bounding box center [244, 276] width 21 height 24
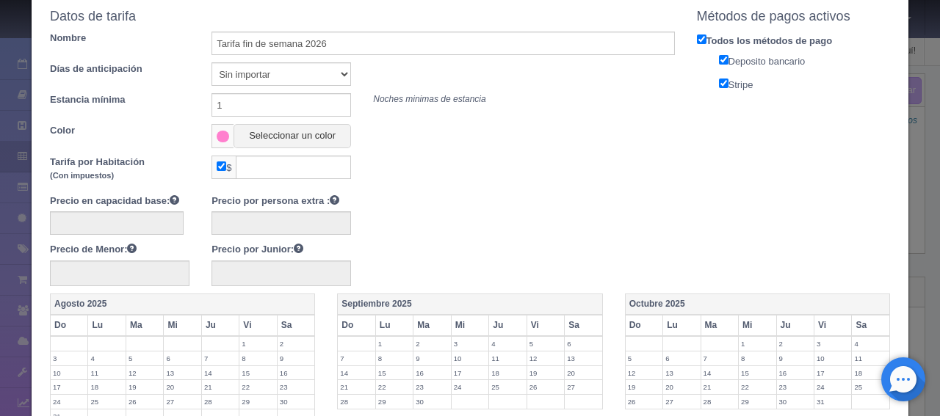
click at [217, 165] on input "checkbox" at bounding box center [222, 166] width 10 height 10
checkbox input "false"
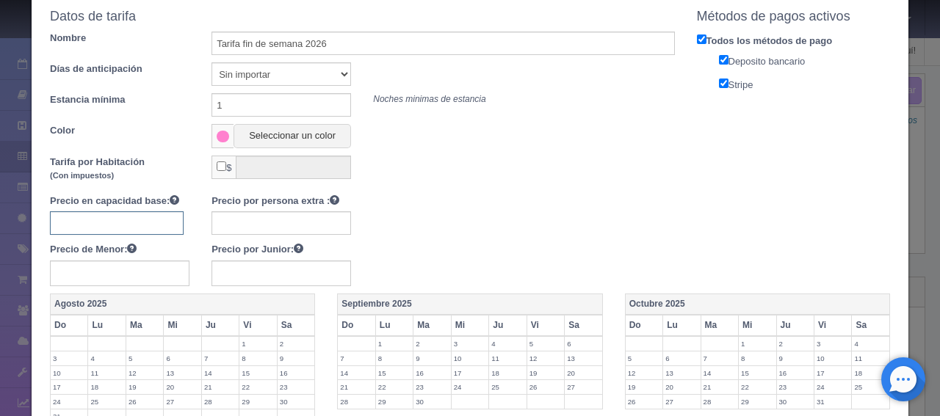
click at [156, 222] on input "text" at bounding box center [117, 222] width 134 height 23
type input "2490"
click at [222, 221] on input "text" at bounding box center [280, 222] width 139 height 23
type input "5"
type input "400"
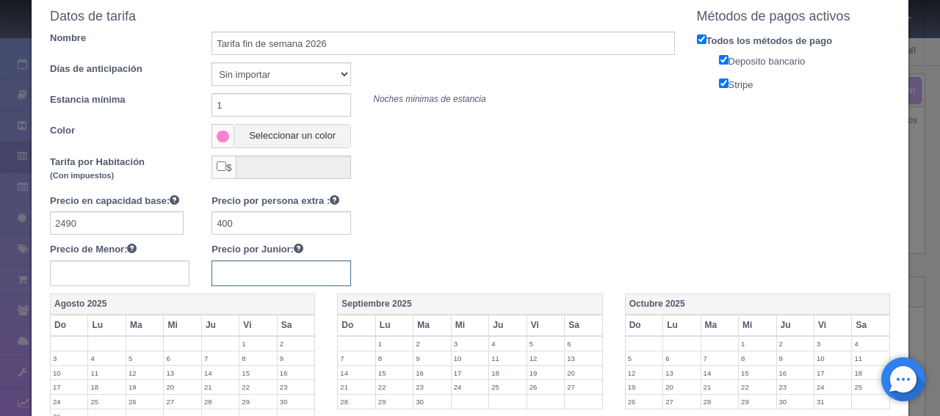
click at [234, 262] on input "text" at bounding box center [280, 274] width 139 height 26
type input "400"
click at [413, 246] on div "Precio en capacidad base: 2490 Precio por persona extra : 400 Precio de Menor: …" at bounding box center [362, 240] width 647 height 92
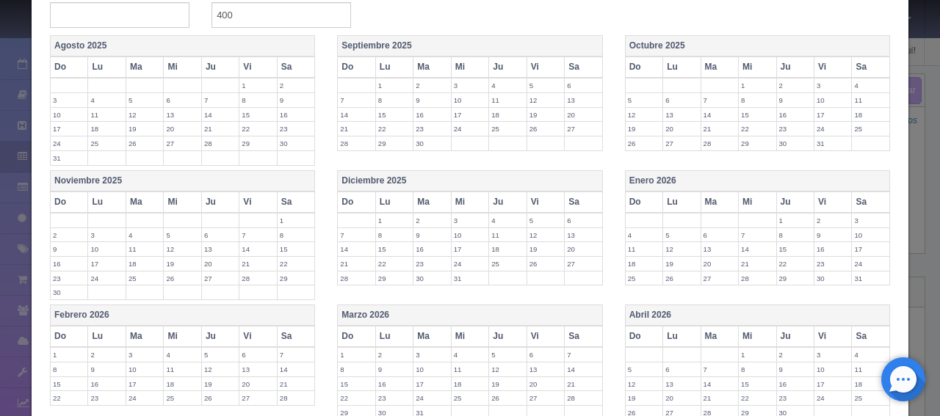
scroll to position [367, 0]
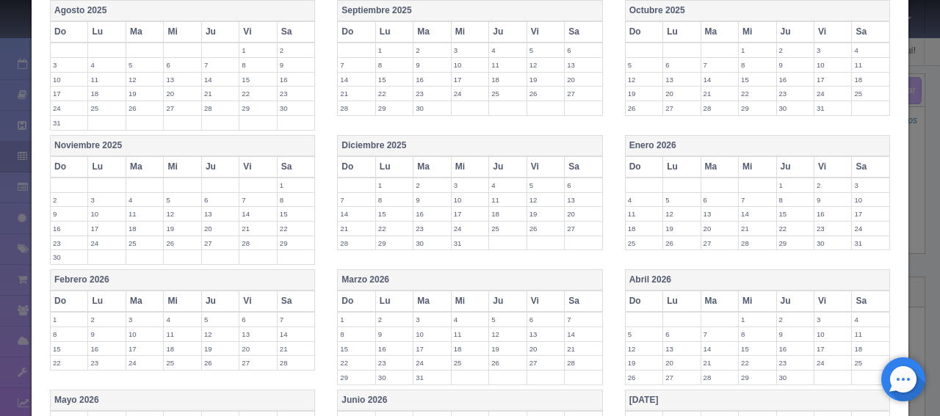
click at [631, 161] on th "Do" at bounding box center [643, 166] width 37 height 21
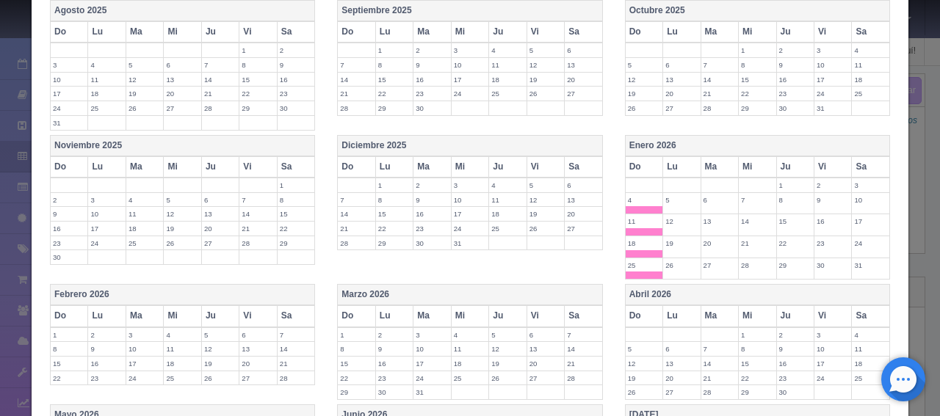
click at [853, 164] on th "Sa" at bounding box center [870, 166] width 38 height 21
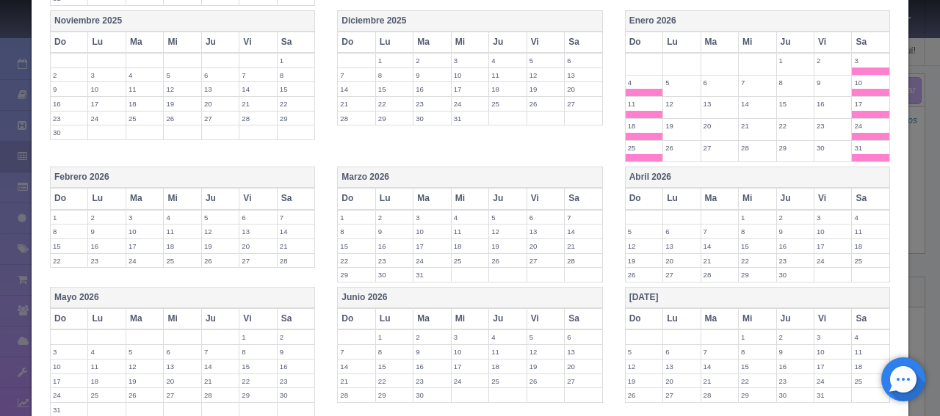
scroll to position [514, 0]
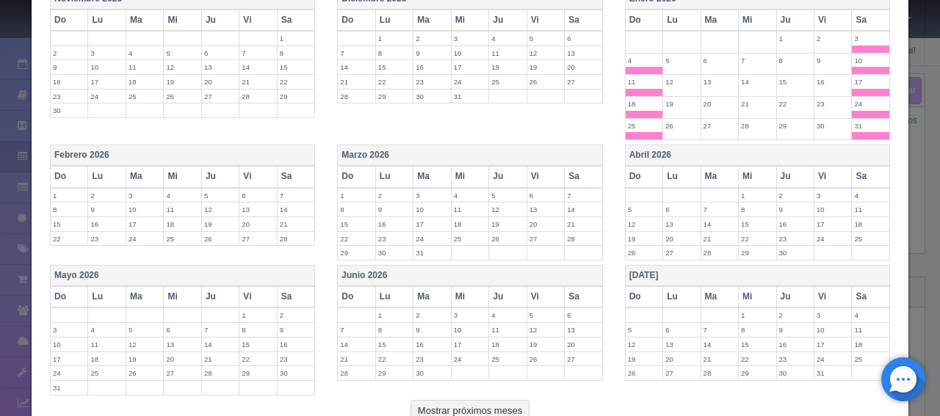
click at [72, 173] on th "Do" at bounding box center [69, 176] width 37 height 21
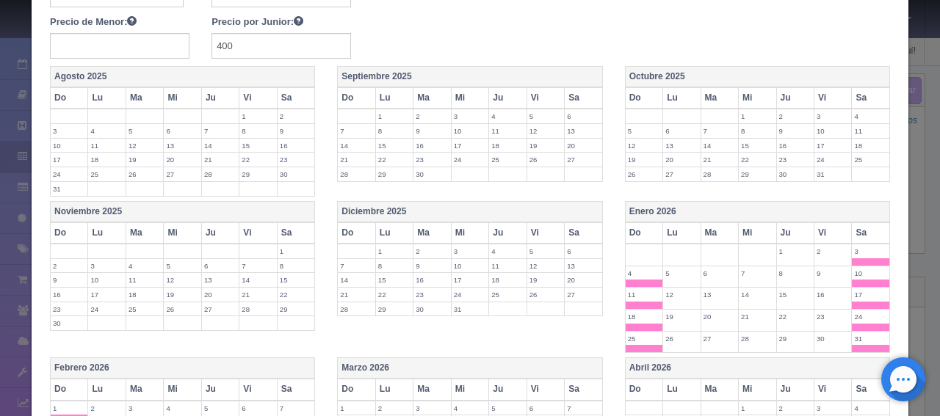
scroll to position [294, 0]
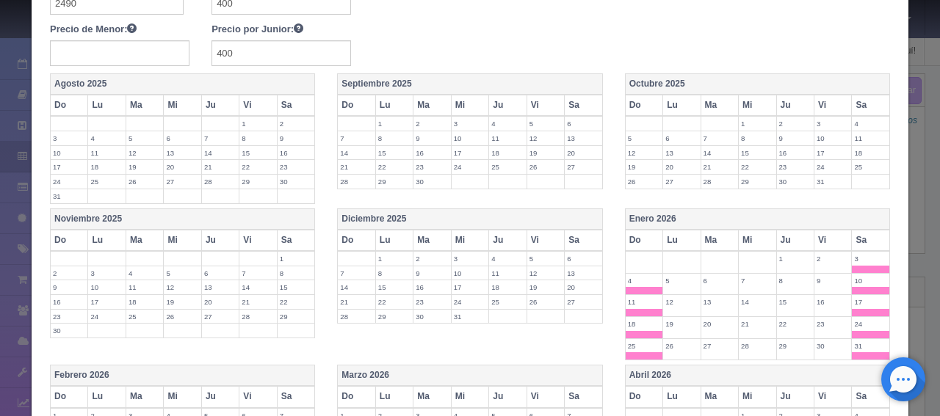
click at [625, 231] on th "Do" at bounding box center [643, 240] width 37 height 21
click at [819, 236] on th "Vi" at bounding box center [832, 240] width 37 height 21
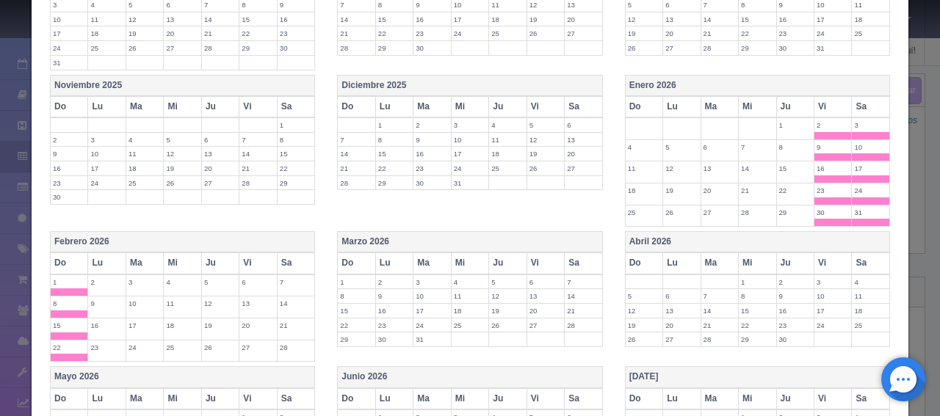
scroll to position [440, 0]
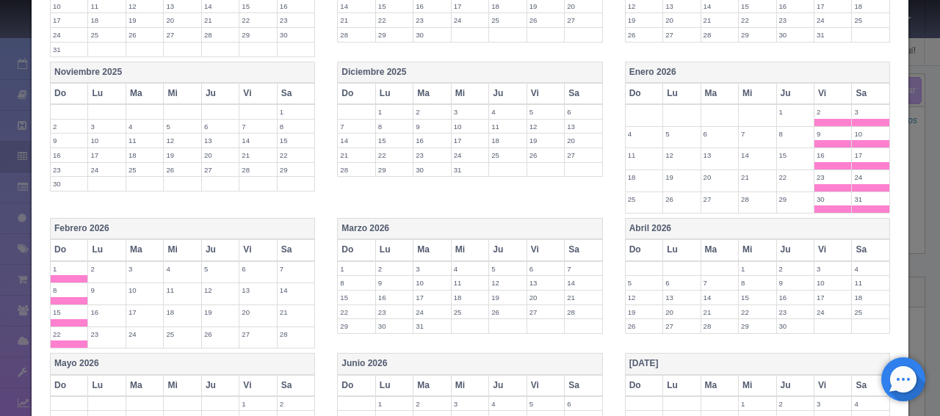
click at [60, 243] on th "Do" at bounding box center [69, 249] width 37 height 21
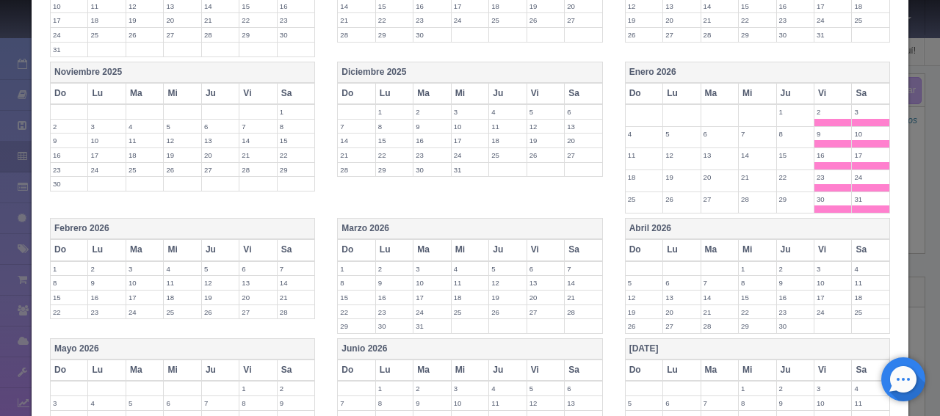
click at [245, 245] on th "Vi" at bounding box center [257, 249] width 37 height 21
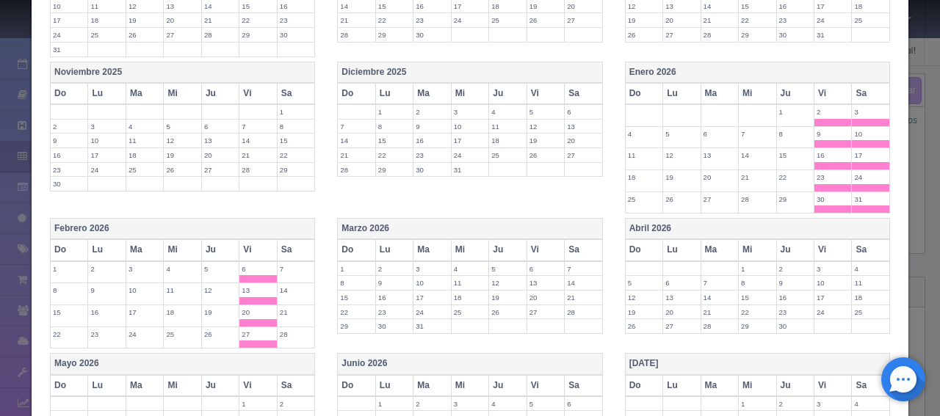
click at [289, 241] on th "Sa" at bounding box center [296, 249] width 38 height 21
click at [542, 247] on th "Vi" at bounding box center [544, 249] width 37 height 21
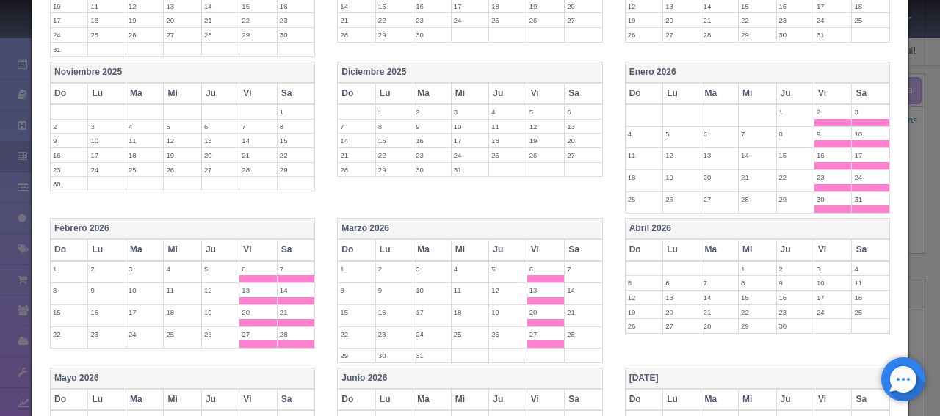
click at [582, 241] on th "Sa" at bounding box center [583, 249] width 38 height 21
click at [815, 246] on th "Vi" at bounding box center [832, 249] width 37 height 21
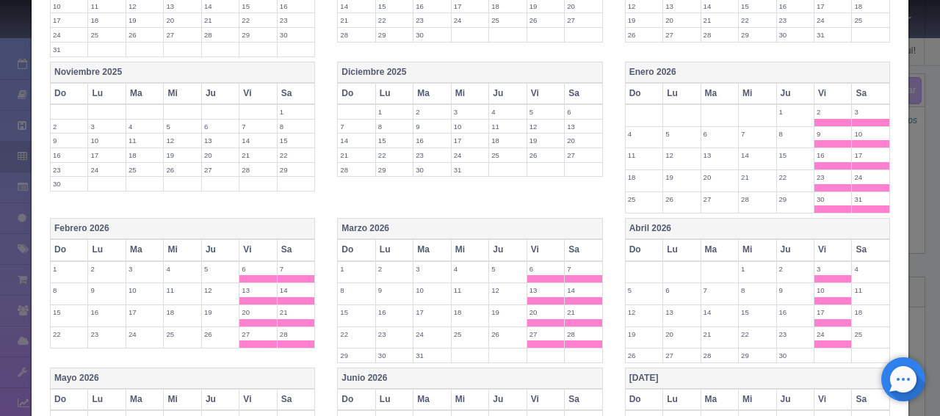
click at [854, 240] on th "Sa" at bounding box center [870, 249] width 38 height 21
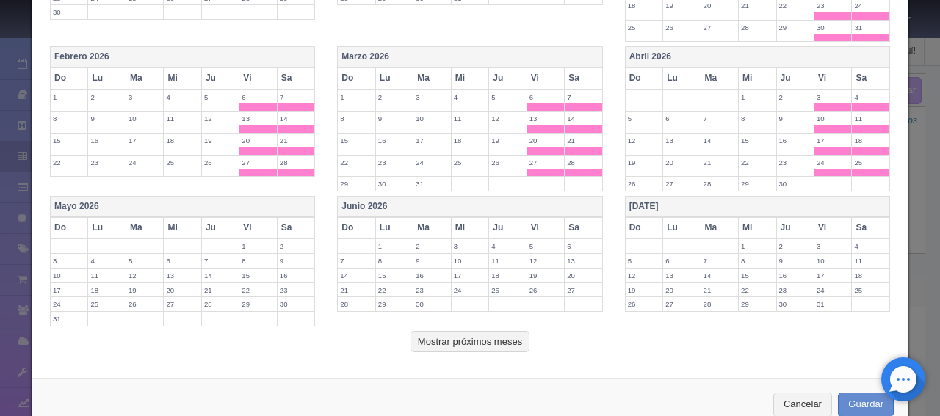
scroll to position [640, 0]
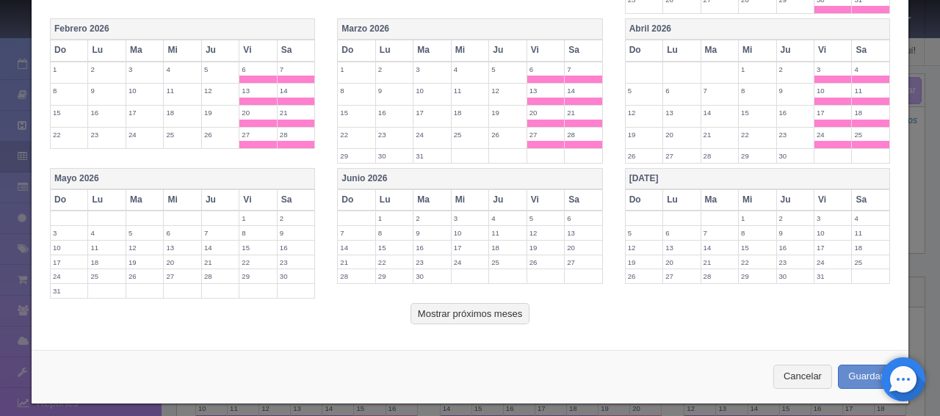
click at [247, 189] on th "Vi" at bounding box center [257, 199] width 37 height 21
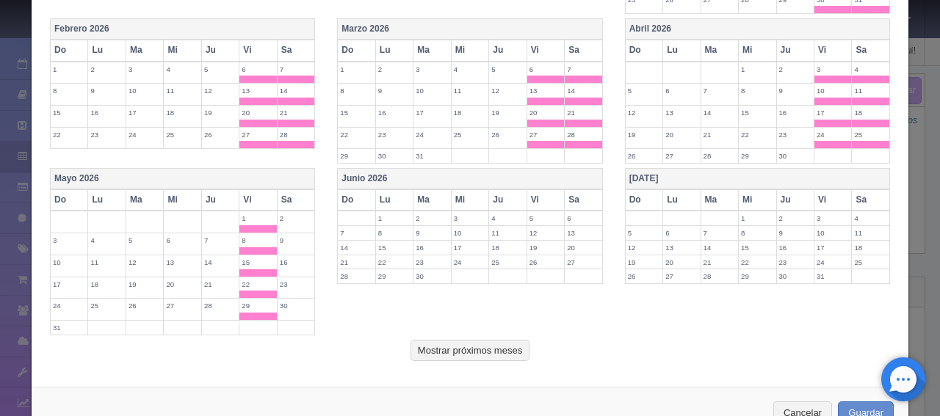
click at [296, 189] on th "Sa" at bounding box center [296, 199] width 38 height 21
click at [544, 193] on th "Vi" at bounding box center [544, 199] width 37 height 21
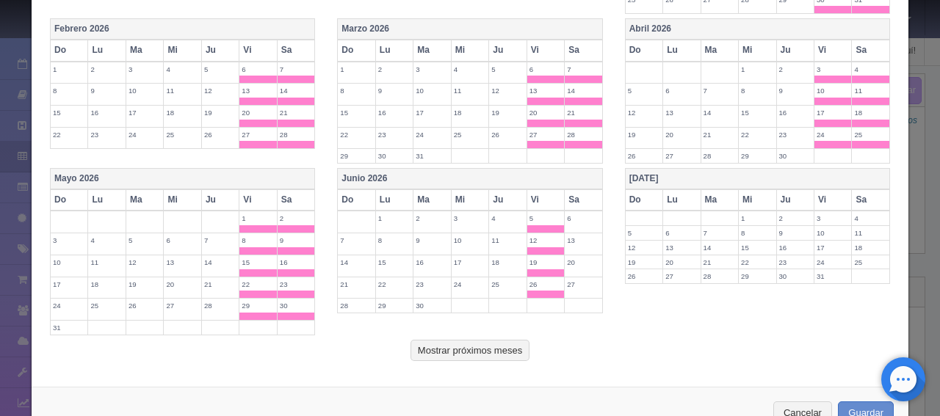
click at [564, 193] on th "Sa" at bounding box center [583, 199] width 38 height 21
click at [821, 197] on th "Vi" at bounding box center [832, 199] width 37 height 21
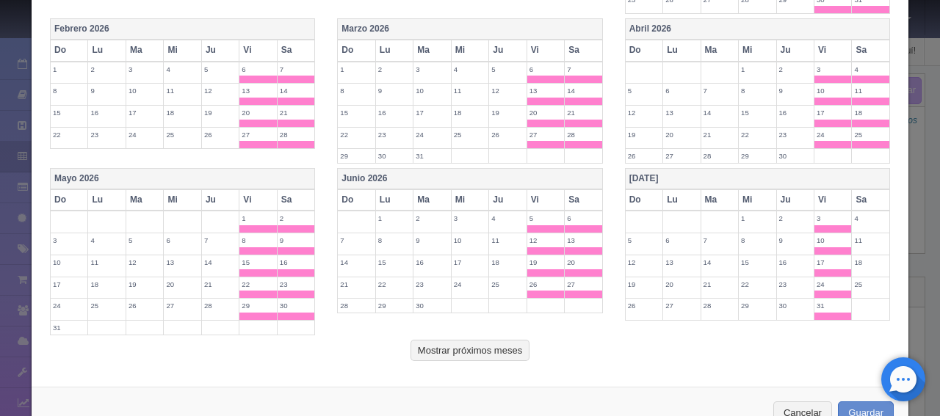
click at [854, 197] on th "Sa" at bounding box center [870, 199] width 38 height 21
click at [481, 343] on button "Mostrar próximos meses" at bounding box center [469, 351] width 119 height 22
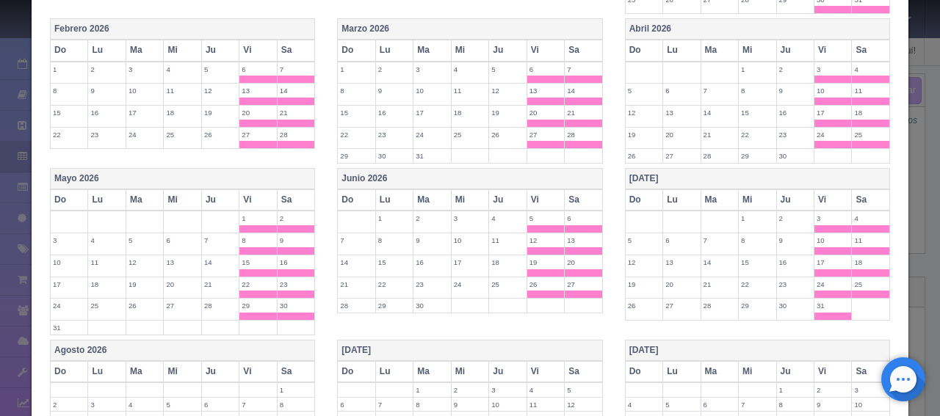
scroll to position [934, 0]
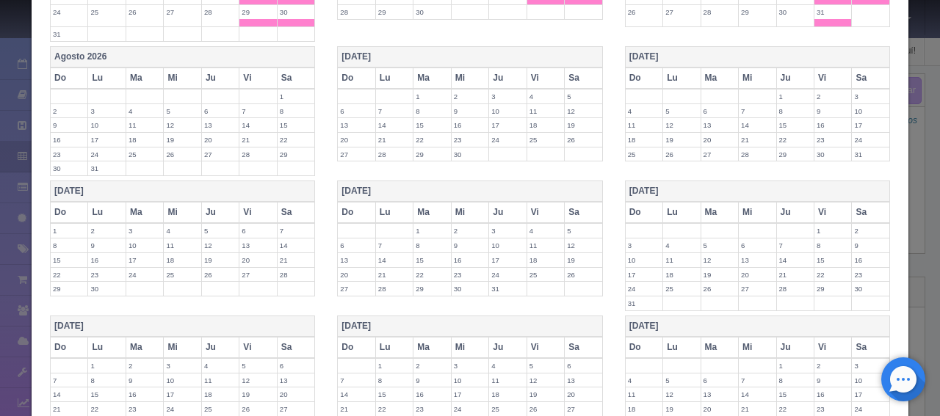
click at [254, 70] on th "Vi" at bounding box center [257, 78] width 37 height 21
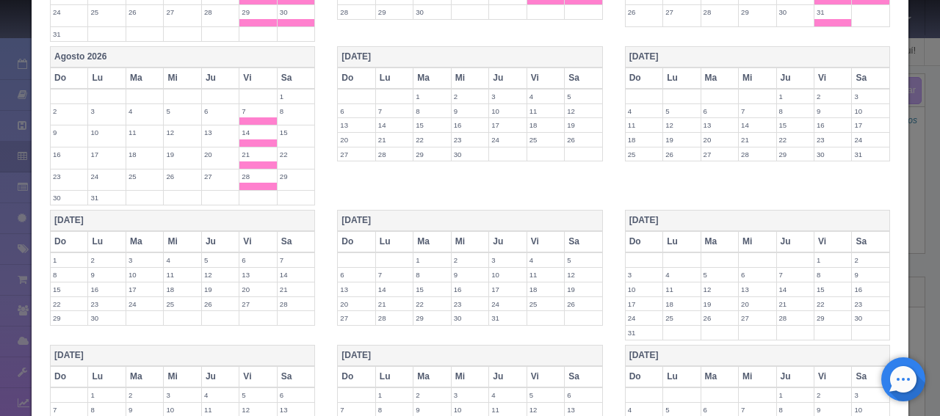
click at [282, 68] on th "Sa" at bounding box center [296, 78] width 38 height 21
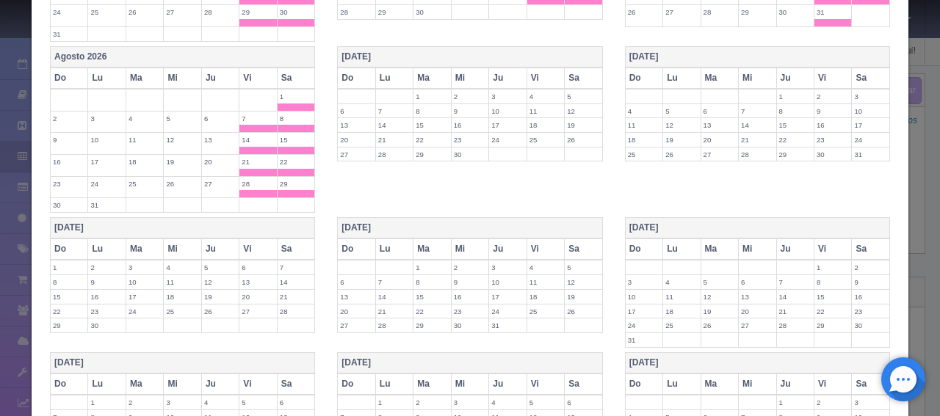
click at [542, 74] on th "Vi" at bounding box center [544, 78] width 37 height 21
click at [571, 72] on th "Sa" at bounding box center [583, 78] width 38 height 21
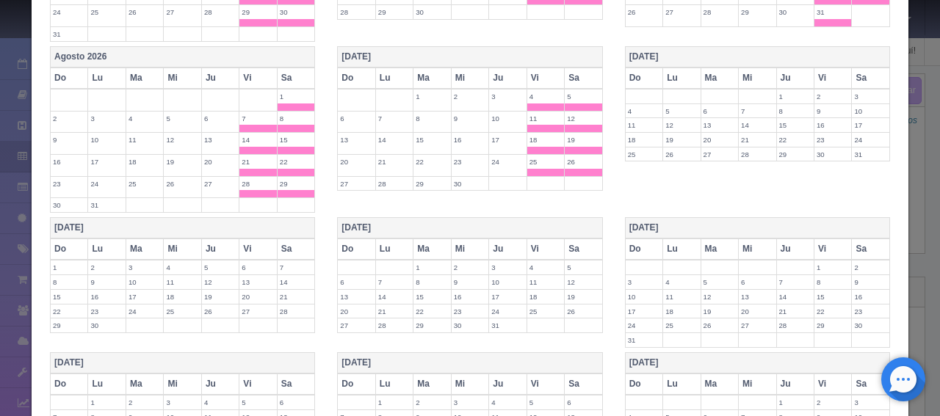
click at [815, 69] on th "Vi" at bounding box center [832, 78] width 37 height 21
click at [852, 73] on th "Sa" at bounding box center [870, 78] width 38 height 21
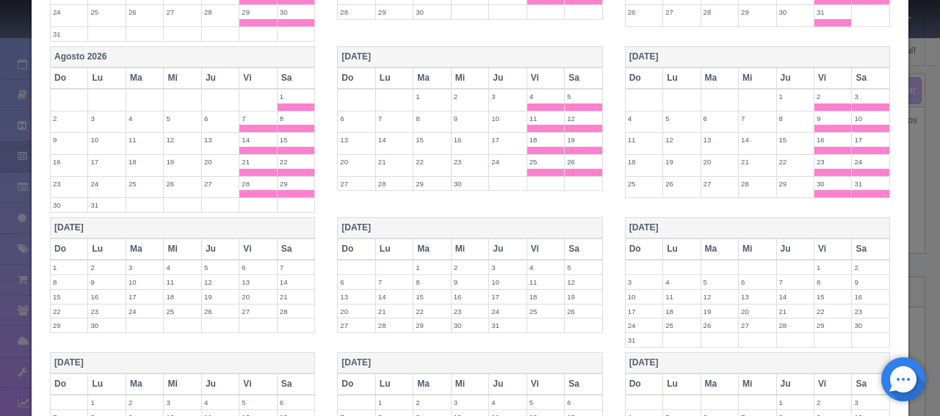
click at [256, 239] on th "Vi" at bounding box center [257, 249] width 37 height 21
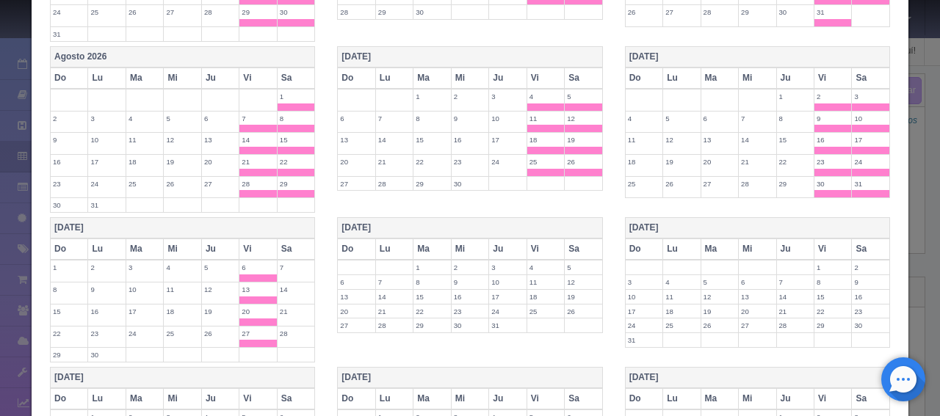
click at [286, 239] on th "Sa" at bounding box center [296, 249] width 38 height 21
click at [545, 240] on th "Vi" at bounding box center [544, 249] width 37 height 21
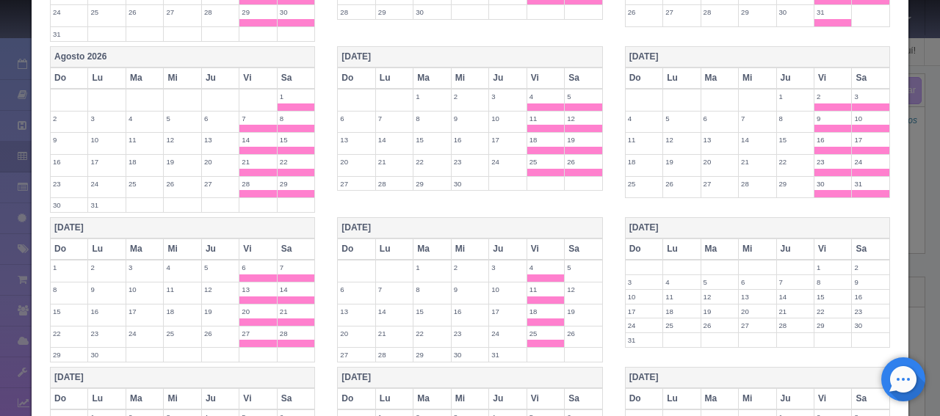
click at [568, 240] on th "Sa" at bounding box center [583, 249] width 38 height 21
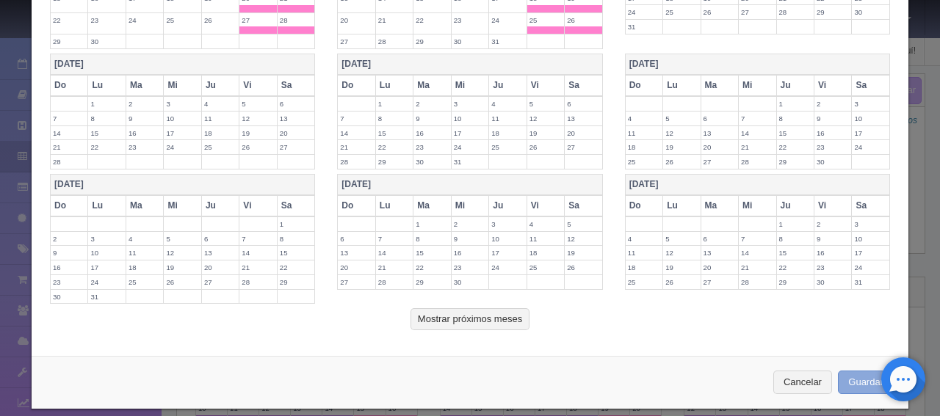
click at [858, 371] on button "Guardar" at bounding box center [865, 383] width 56 height 24
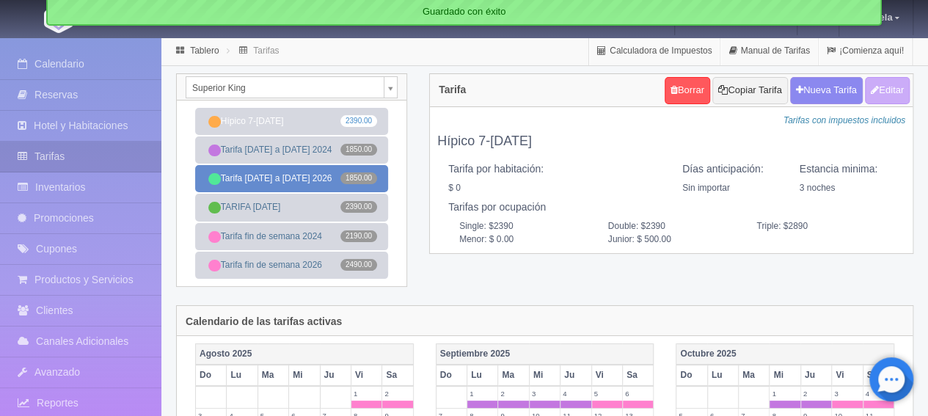
click at [282, 183] on link "Tarifa domingo a jueves 2026 1850.00" at bounding box center [291, 178] width 193 height 27
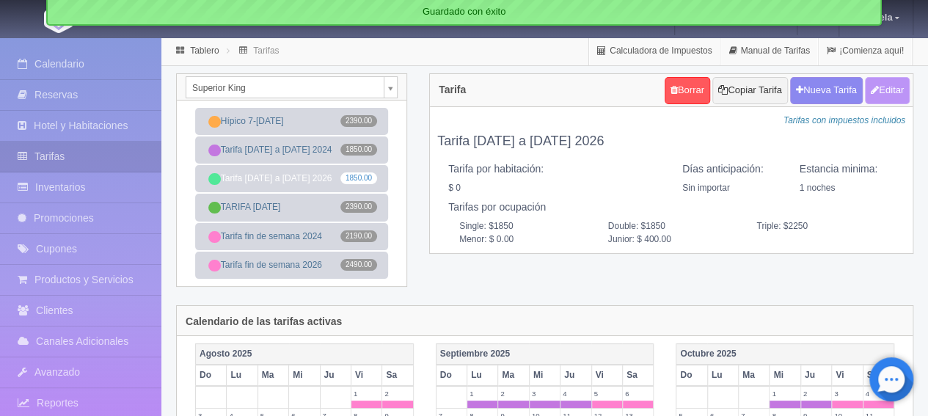
click at [900, 98] on button "Editar" at bounding box center [887, 90] width 45 height 27
type input "Tarifa [DATE] a [DATE] 2026"
select select "0"
type input "1"
checkbox input "false"
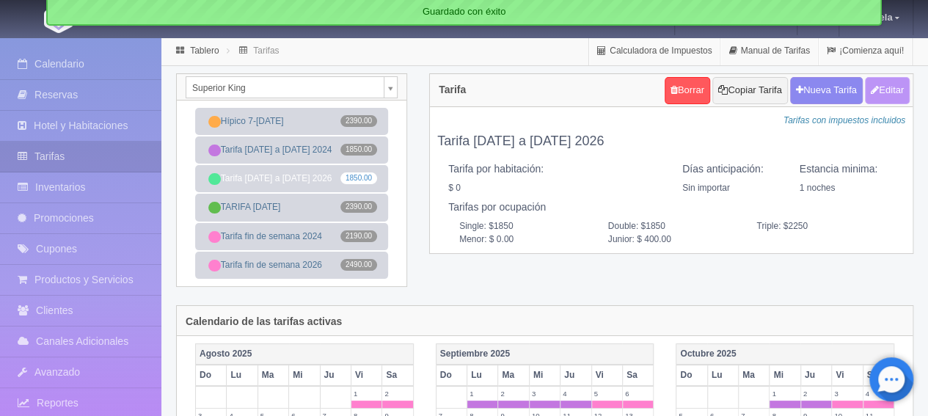
type input "1850"
type input "400"
type input "0.00"
type input "400.00"
checkbox input "true"
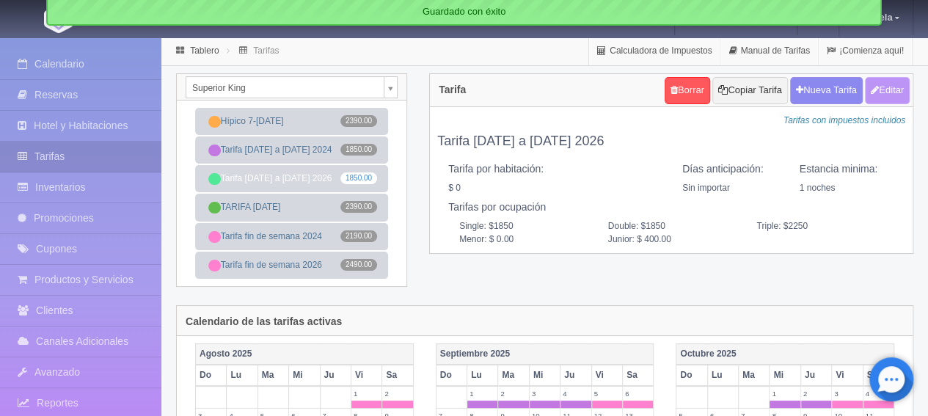
checkbox input "true"
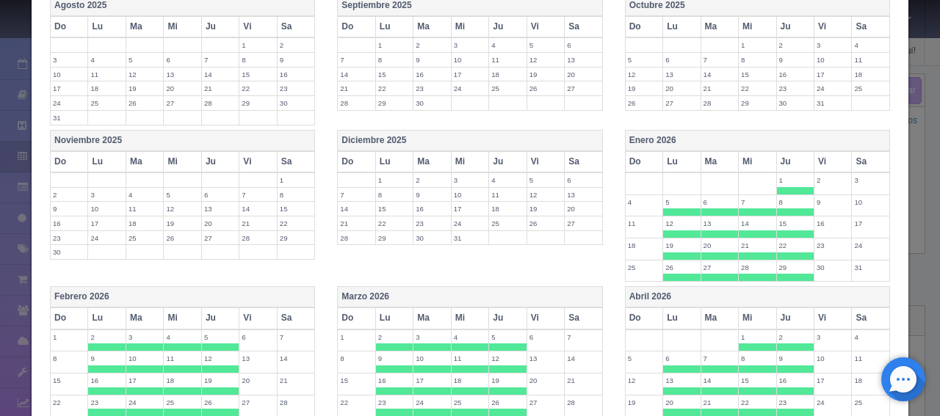
scroll to position [440, 0]
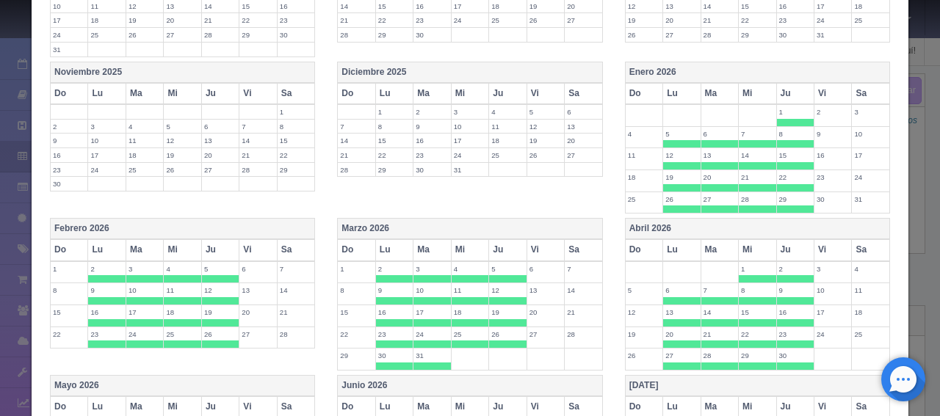
click at [636, 90] on th "Do" at bounding box center [643, 93] width 37 height 21
click at [633, 241] on th "Do" at bounding box center [643, 249] width 37 height 21
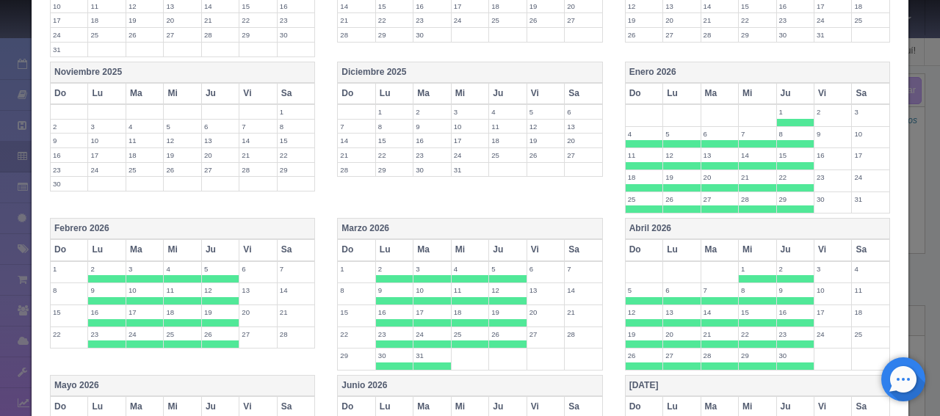
click at [357, 239] on th "Do" at bounding box center [356, 249] width 37 height 21
click at [63, 245] on th "Do" at bounding box center [69, 249] width 37 height 21
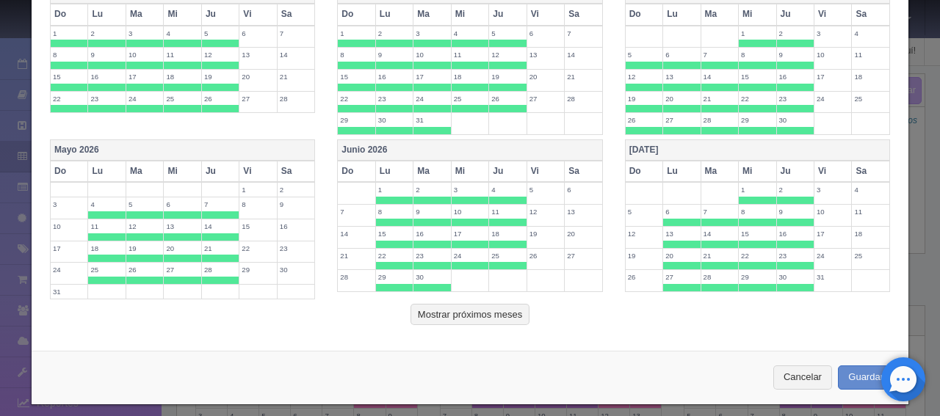
scroll to position [677, 0]
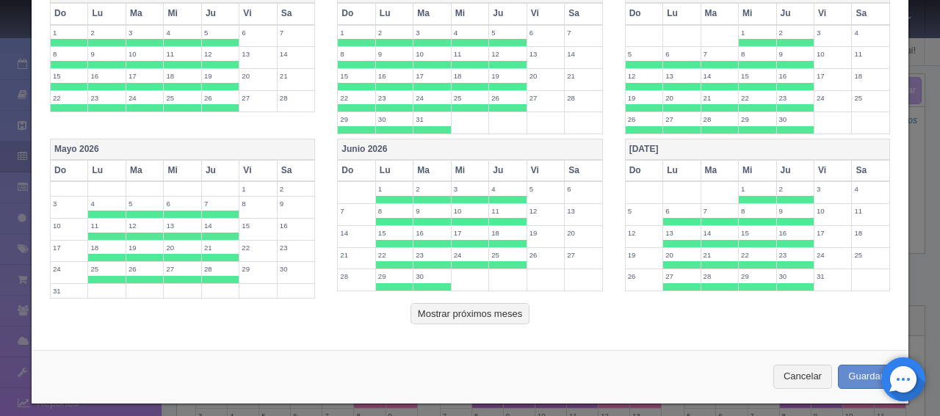
click at [69, 164] on th "Do" at bounding box center [69, 170] width 37 height 21
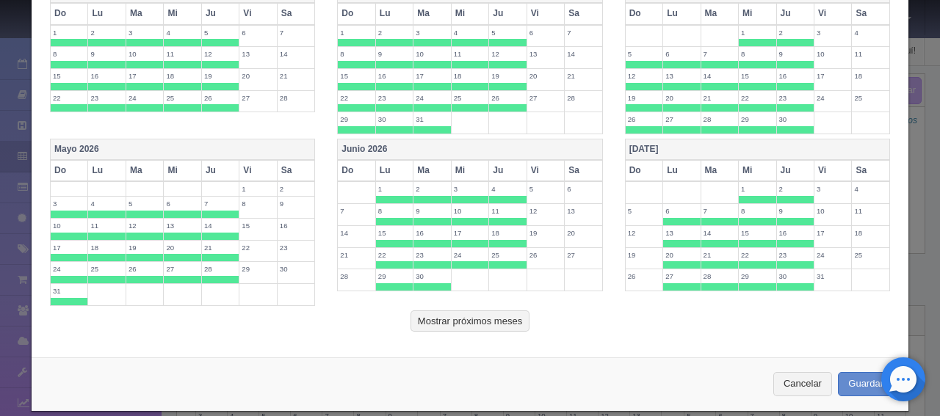
click at [347, 167] on th "Do" at bounding box center [356, 170] width 37 height 21
click at [627, 166] on th "Do" at bounding box center [643, 170] width 37 height 21
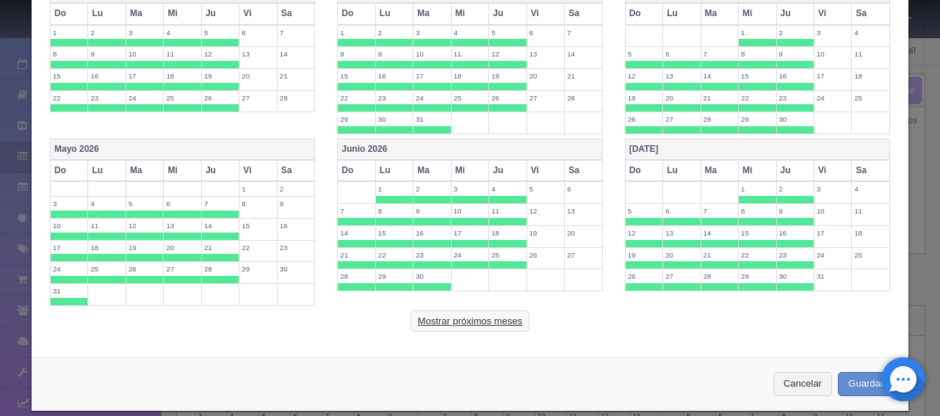
click at [478, 313] on button "Mostrar próximos meses" at bounding box center [469, 321] width 119 height 22
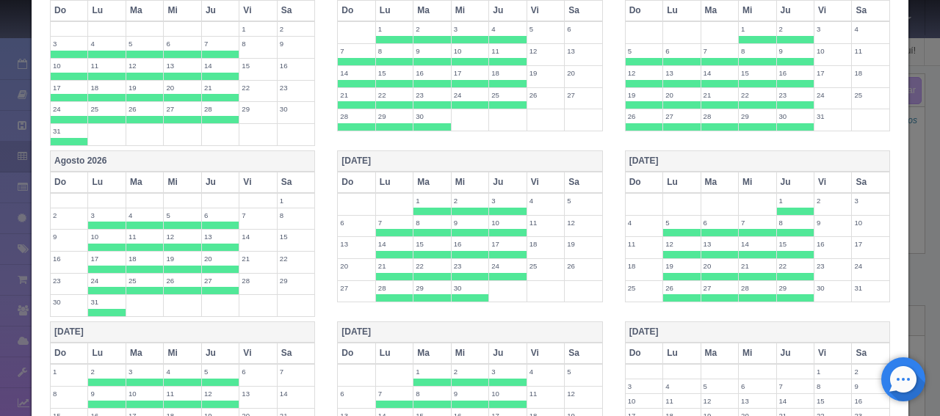
scroll to position [897, 0]
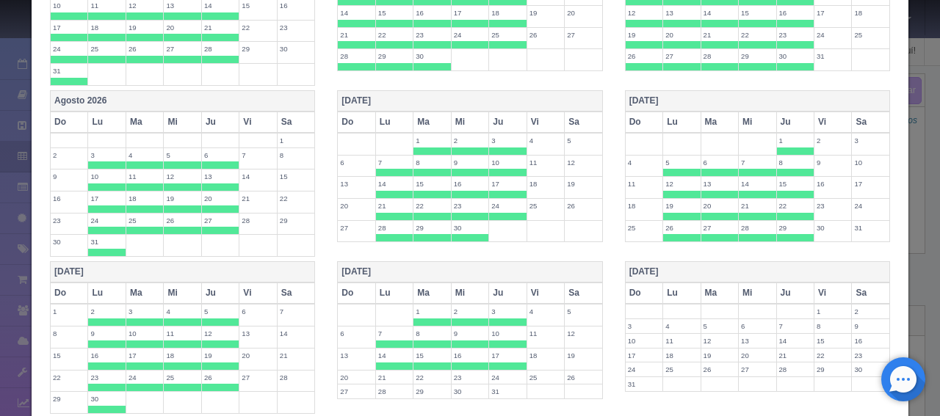
click at [62, 114] on th "Do" at bounding box center [69, 122] width 37 height 21
click at [357, 114] on th "Do" at bounding box center [356, 122] width 37 height 21
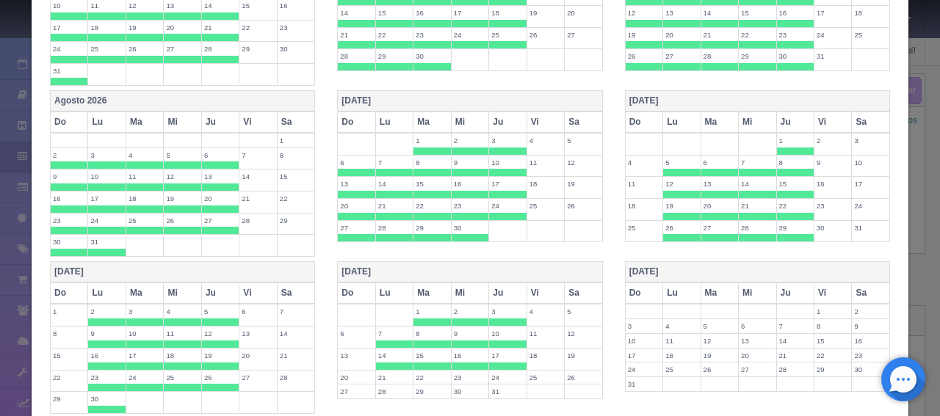
click at [629, 115] on th "Do" at bounding box center [643, 122] width 37 height 21
click at [349, 283] on th "Do" at bounding box center [356, 293] width 37 height 21
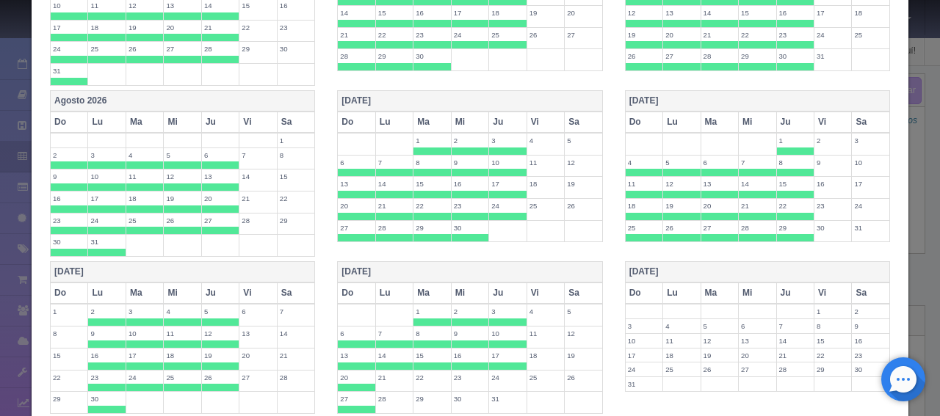
click at [73, 286] on th "Do" at bounding box center [69, 293] width 37 height 21
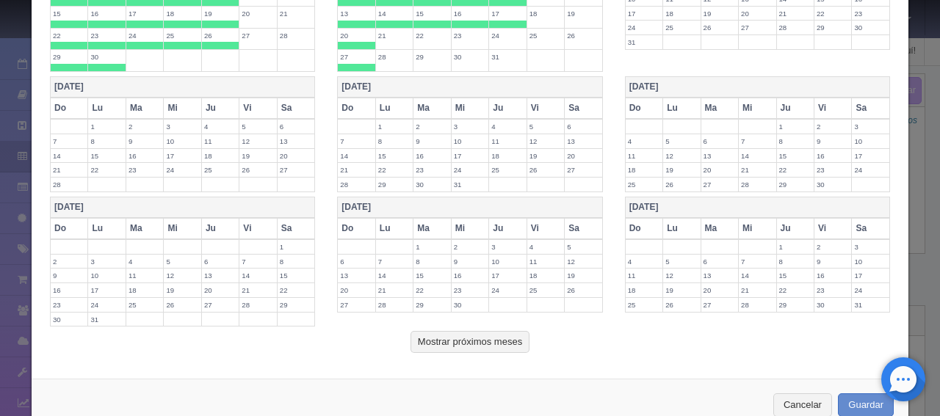
scroll to position [1262, 0]
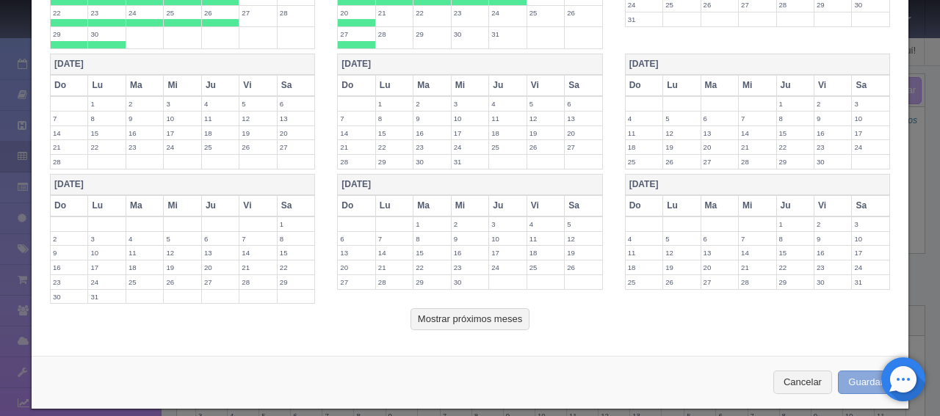
click at [854, 371] on button "Guardar" at bounding box center [865, 383] width 56 height 24
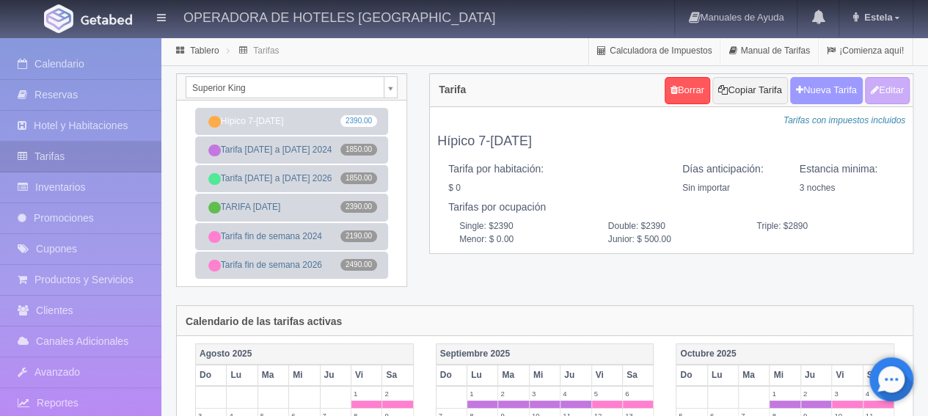
click at [813, 96] on button "Nueva Tarifa" at bounding box center [827, 90] width 73 height 27
select select
checkbox input "true"
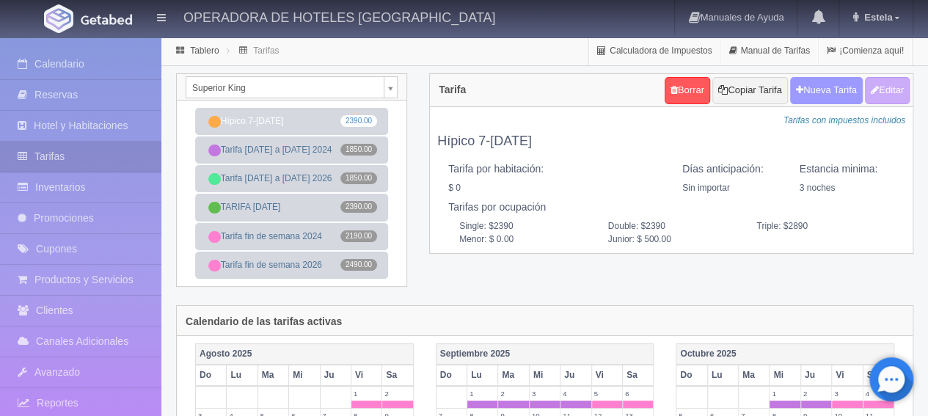
checkbox input "true"
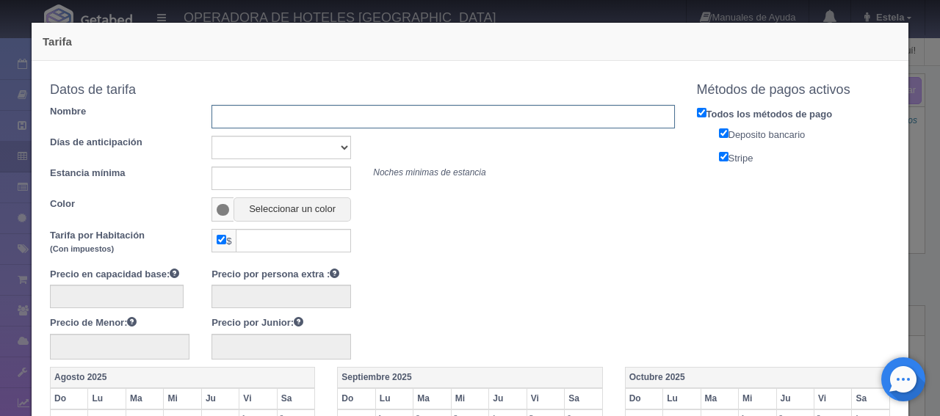
click at [362, 115] on input "text" at bounding box center [442, 116] width 462 height 23
type input "TARIFA [DATE]"
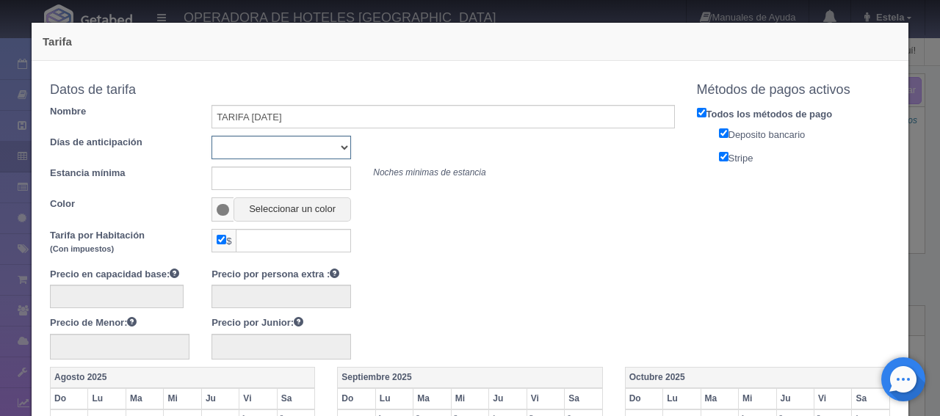
click at [248, 150] on select "Sin importar 1 2 3 4 5 6 7 8 9 10" at bounding box center [280, 147] width 139 height 23
select select "0"
click at [211, 136] on select "Sin importar 1 2 3 4 5 6 7 8 9 10" at bounding box center [280, 147] width 139 height 23
click at [266, 175] on input "text" at bounding box center [280, 178] width 139 height 23
type input "3"
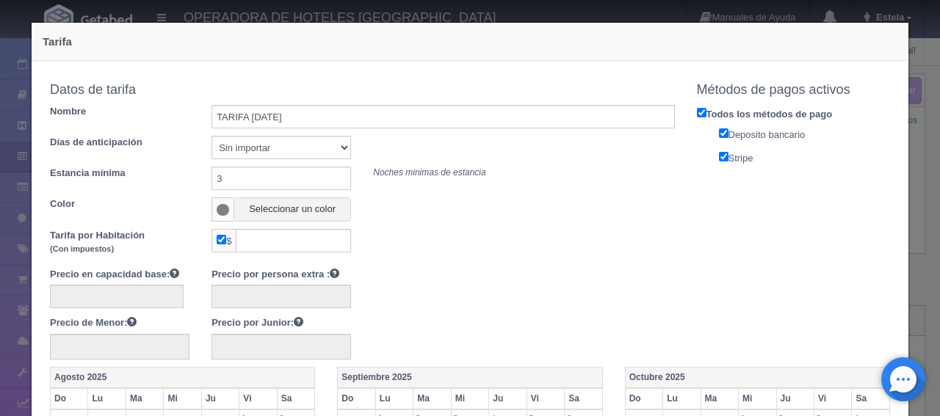
click at [222, 211] on span at bounding box center [223, 210] width 12 height 12
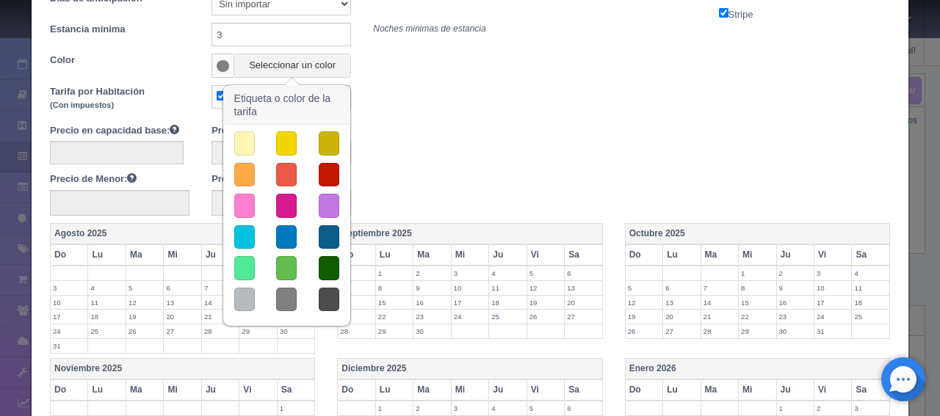
scroll to position [147, 0]
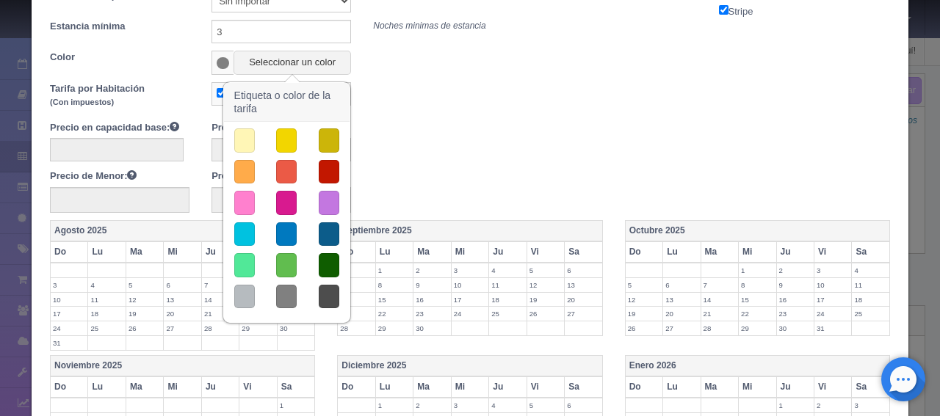
click at [282, 142] on button "button" at bounding box center [286, 140] width 21 height 24
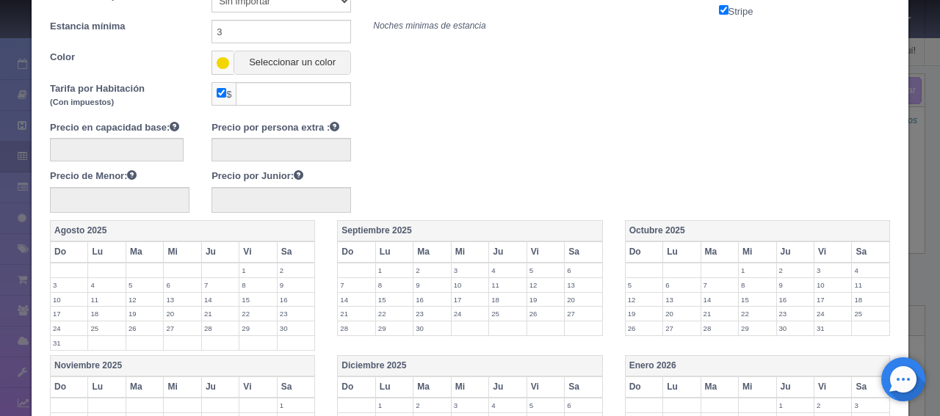
click at [218, 93] on input "checkbox" at bounding box center [222, 93] width 10 height 10
checkbox input "false"
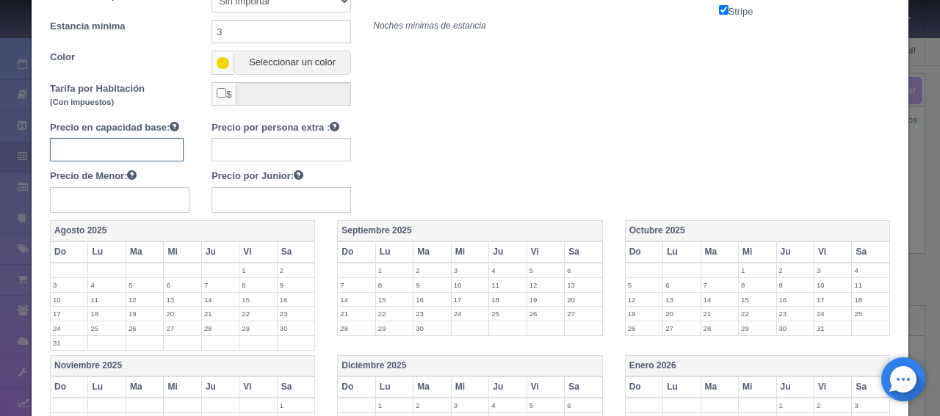
click at [164, 146] on input "text" at bounding box center [117, 149] width 134 height 23
type input "2490"
click at [236, 153] on input "text" at bounding box center [280, 149] width 139 height 23
type input "400"
click at [446, 169] on div "Precio en capacidad base: 2490 Precio por persona extra : 400 Precio de Menor: …" at bounding box center [362, 166] width 647 height 92
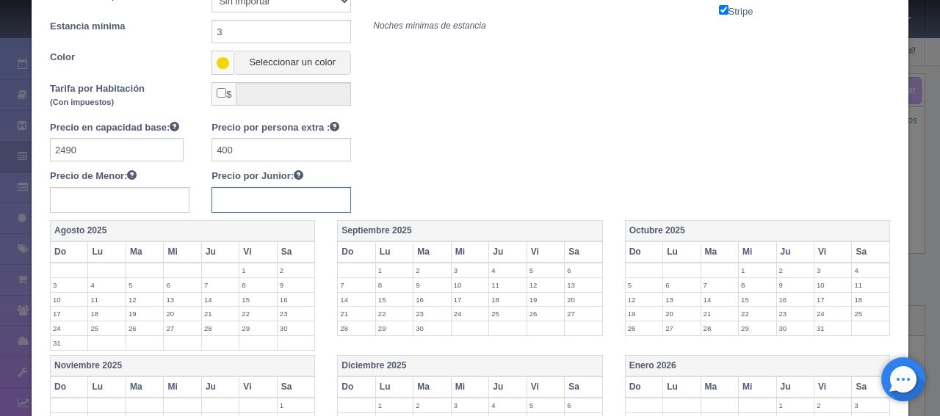
click at [313, 197] on input "text" at bounding box center [280, 200] width 139 height 26
type input "400"
click at [556, 104] on div "Tarifa por Habitación (Con impuestos) $" at bounding box center [362, 97] width 647 height 31
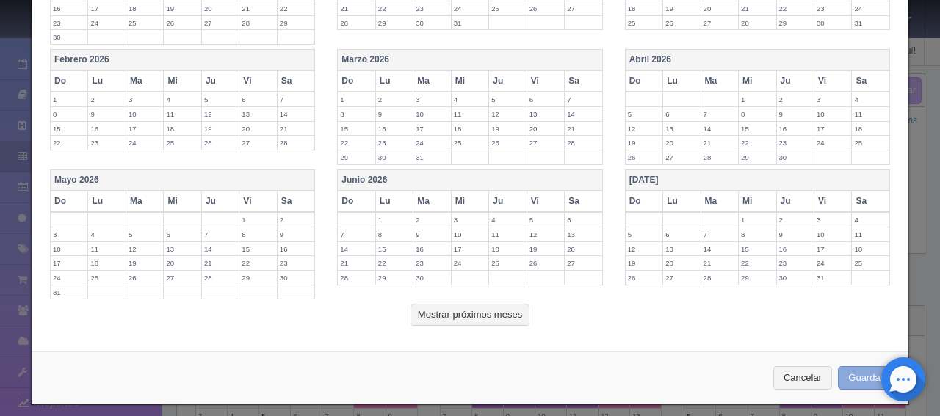
click at [848, 371] on button "Guardar" at bounding box center [865, 378] width 56 height 24
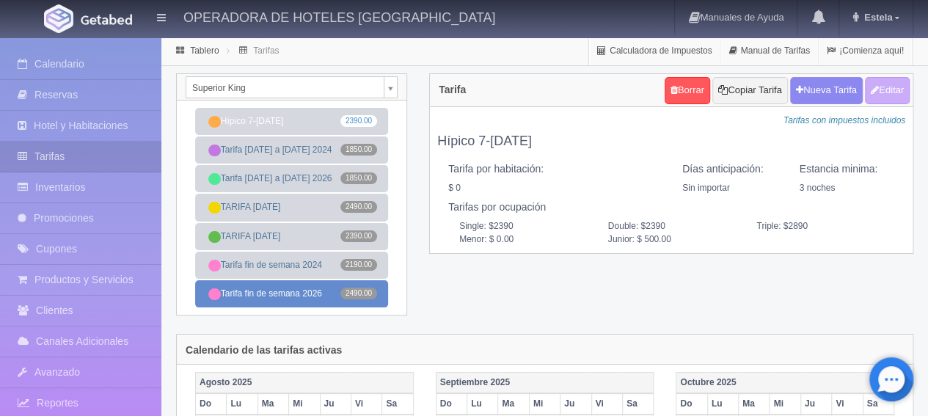
click at [277, 294] on link "Tarifa fin de semana 2026 2490.00" at bounding box center [291, 293] width 193 height 27
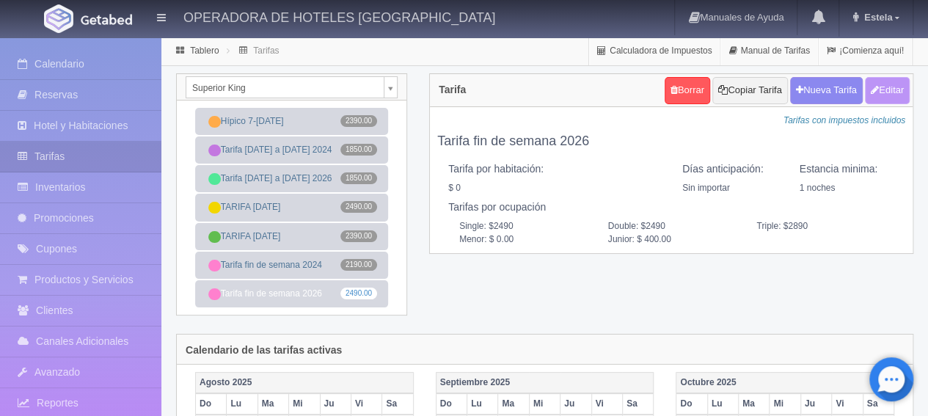
click at [884, 93] on button "Editar" at bounding box center [887, 90] width 45 height 27
type input "Tarifa fin de semana 2026"
select select "0"
type input "1"
checkbox input "false"
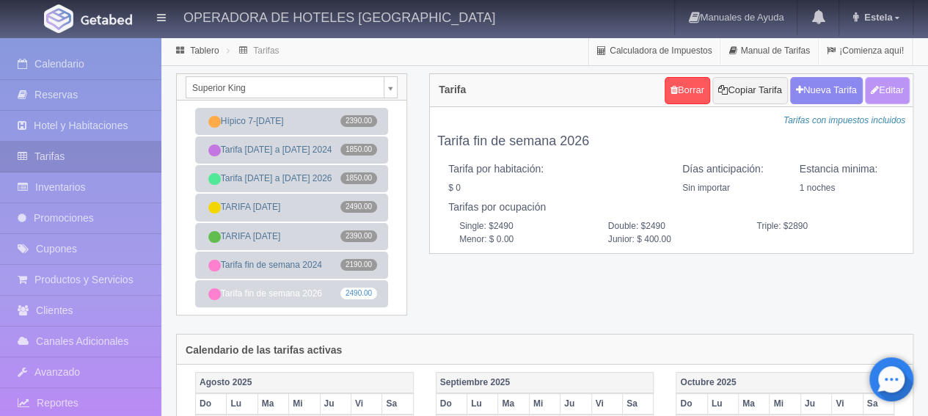
type input "2490"
type input "400"
type input "0.00"
type input "400.00"
checkbox input "true"
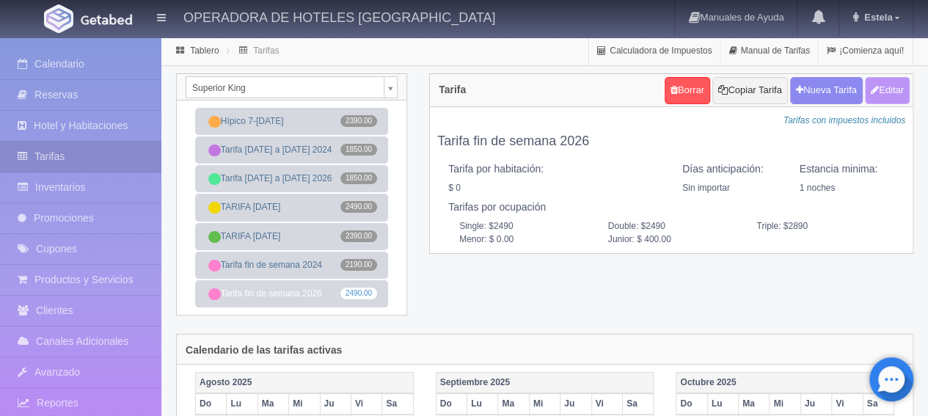
checkbox input "true"
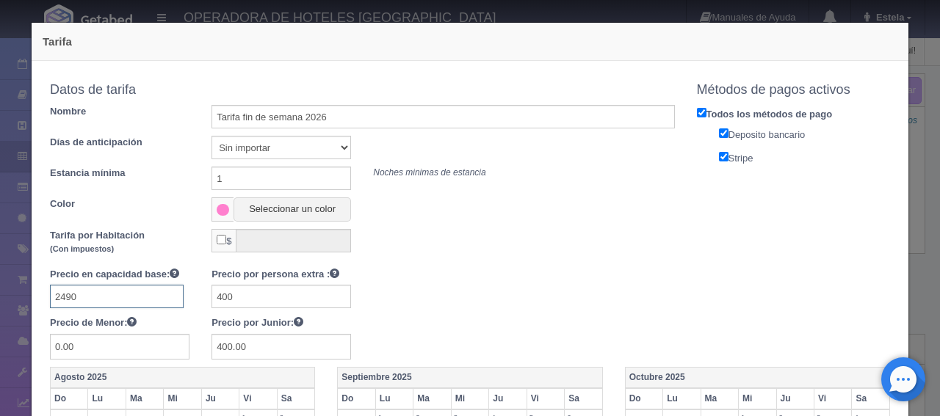
click at [66, 296] on input "2490" at bounding box center [117, 296] width 134 height 23
type input "2290"
click at [377, 291] on div at bounding box center [362, 294] width 647 height 29
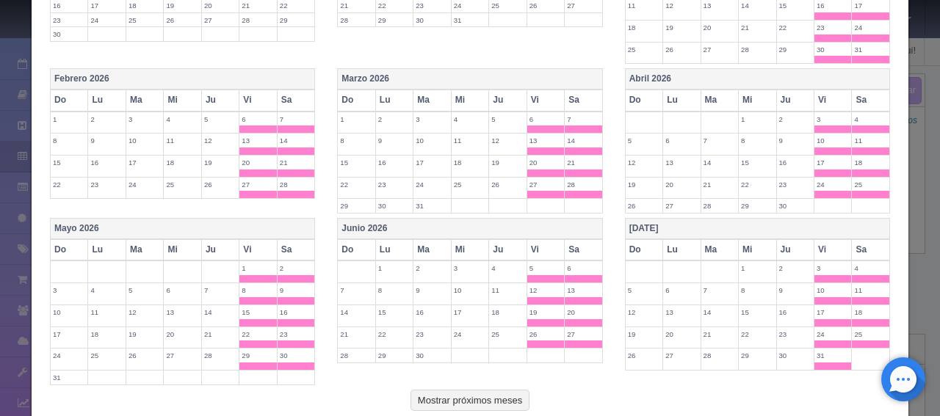
scroll to position [677, 0]
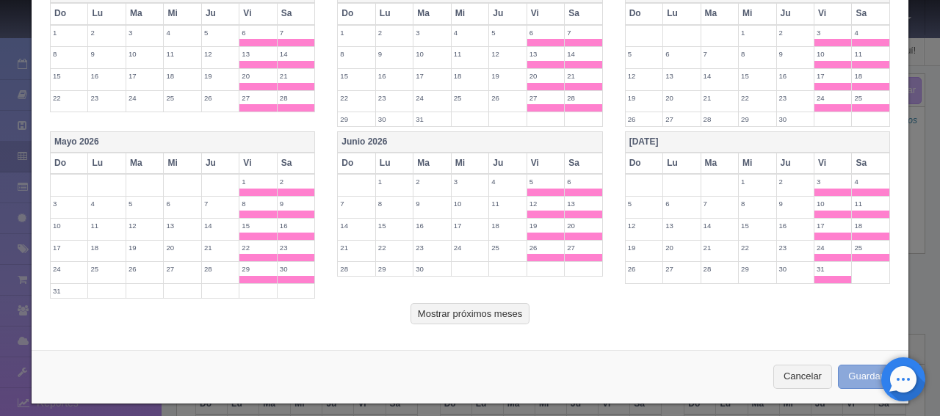
click at [841, 365] on button "Guardar" at bounding box center [865, 377] width 56 height 24
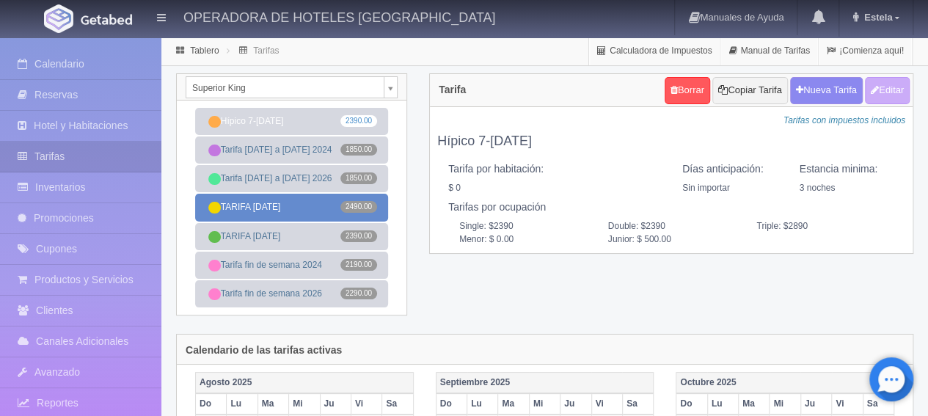
click at [271, 208] on link "TARIFA [DATE] 2490.00" at bounding box center [291, 207] width 193 height 27
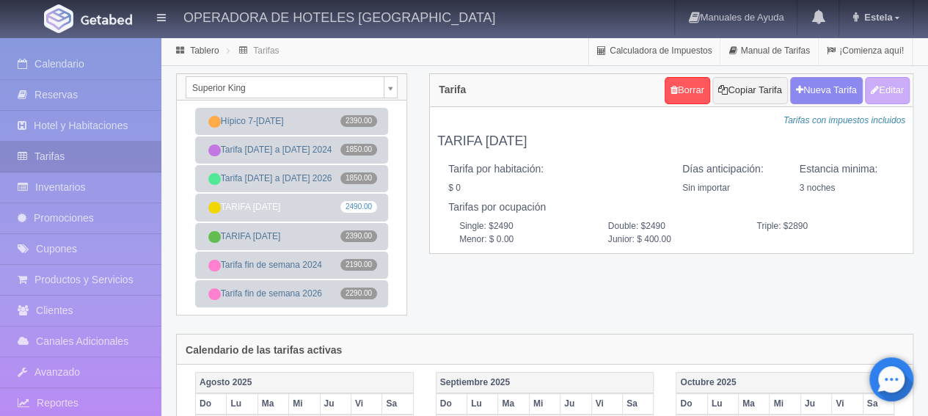
click at [517, 296] on div "Superior [PERSON_NAME] Superior [PERSON_NAME] Superior [PERSON_NAME] Desayunos …" at bounding box center [545, 203] width 760 height 261
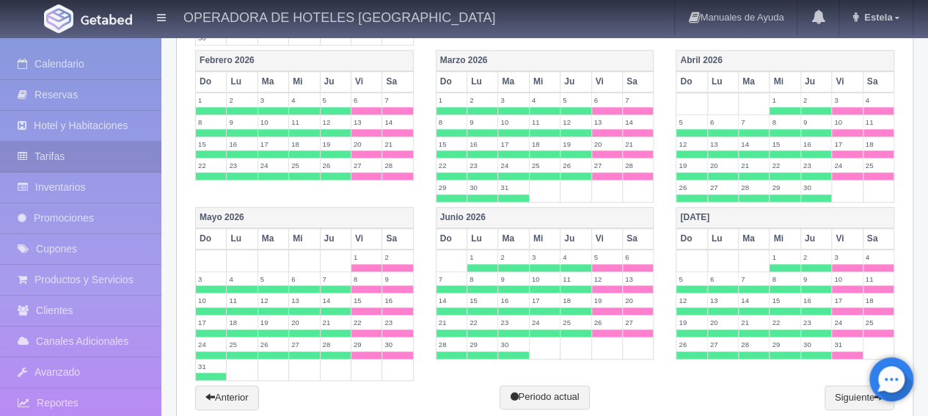
scroll to position [684, 0]
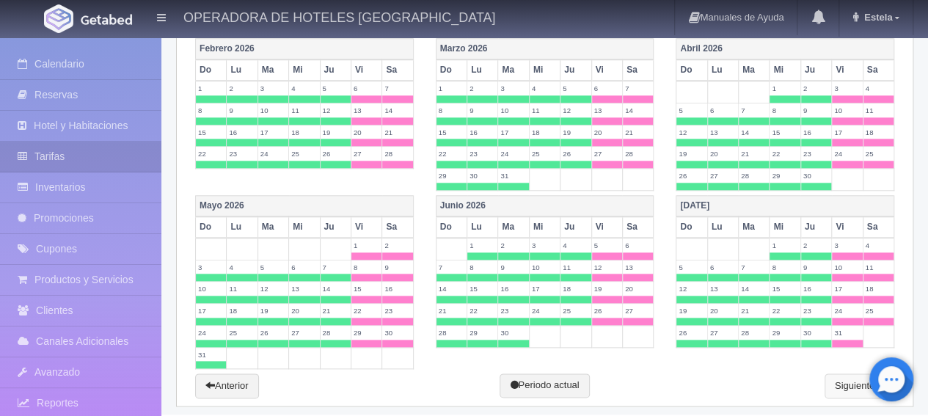
click at [832, 377] on link "Siguiente" at bounding box center [860, 386] width 70 height 25
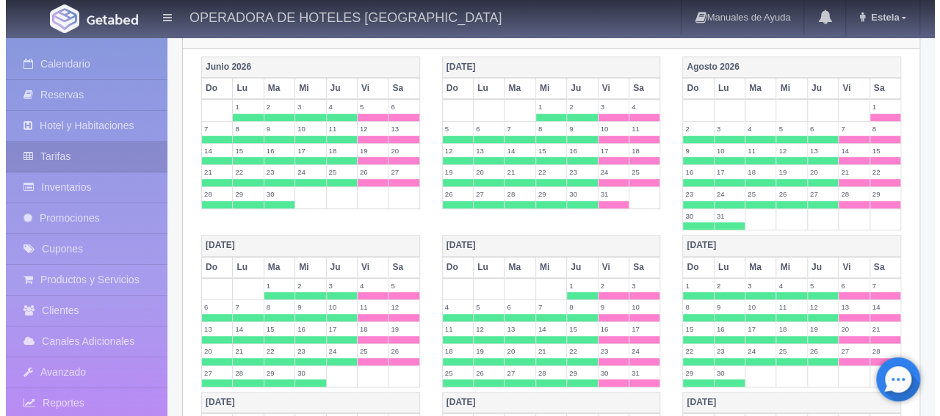
scroll to position [0, 0]
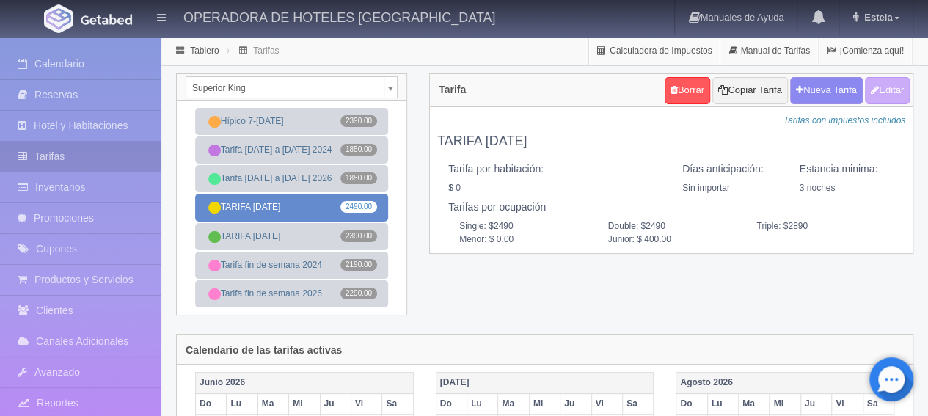
click at [261, 215] on link "TARIFA [DATE] 2490.00" at bounding box center [291, 207] width 193 height 27
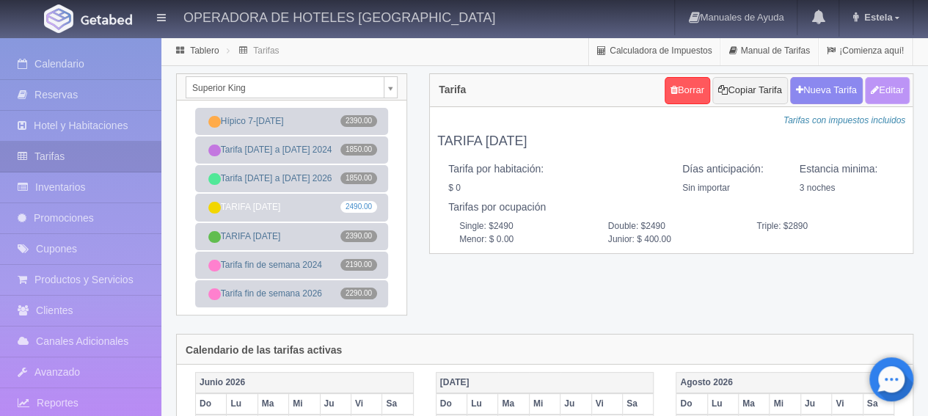
click at [893, 93] on button "Editar" at bounding box center [887, 90] width 45 height 27
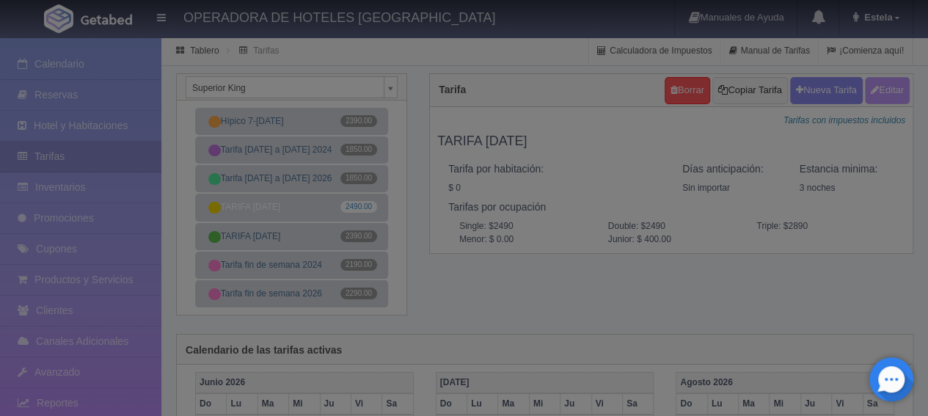
type input "TARIFA [DATE]"
select select "0"
type input "3"
checkbox input "false"
type input "2490"
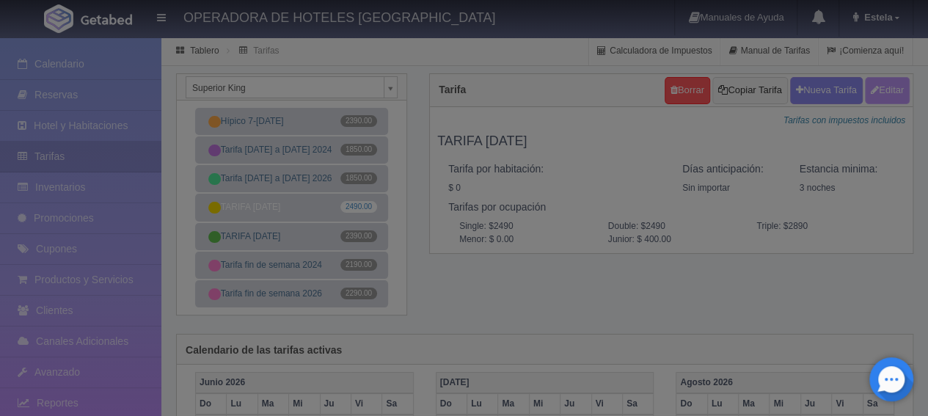
type input "400"
type input "0.00"
type input "400.00"
checkbox input "true"
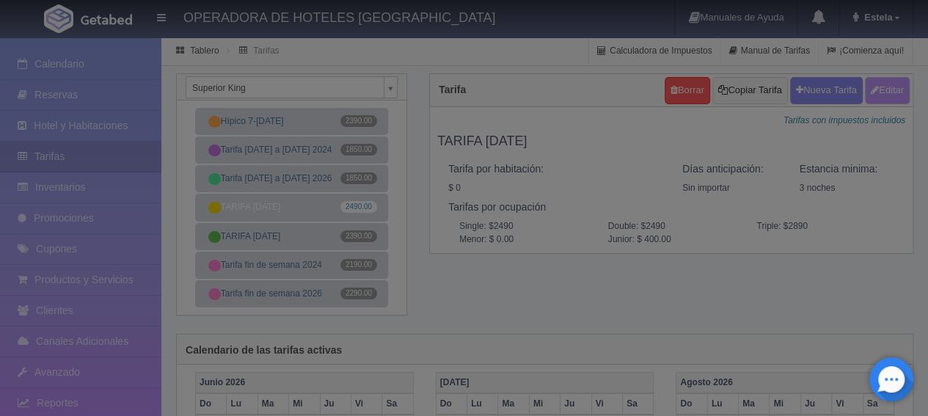
checkbox input "true"
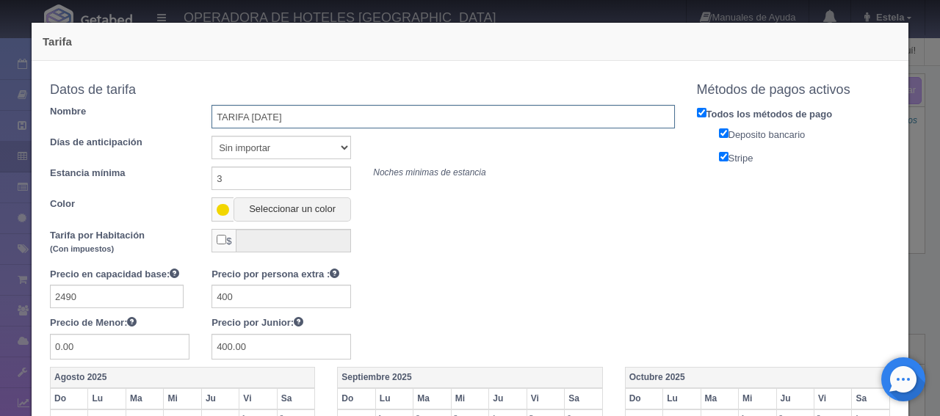
click at [321, 114] on input "TARIFA [DATE]" at bounding box center [442, 116] width 462 height 23
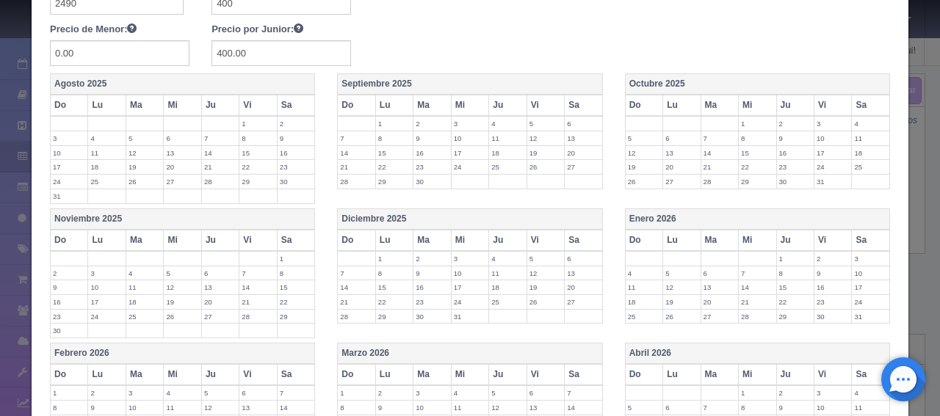
scroll to position [587, 0]
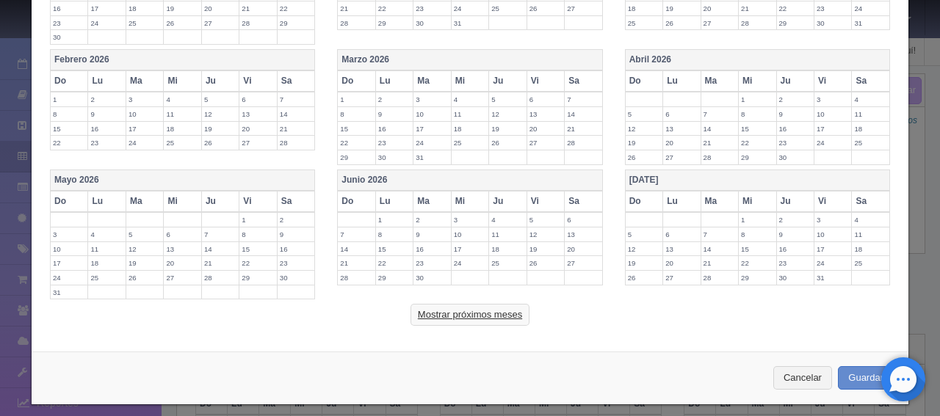
type input "TARIFA [DATE]"
click at [483, 306] on button "Mostrar próximos meses" at bounding box center [469, 315] width 119 height 22
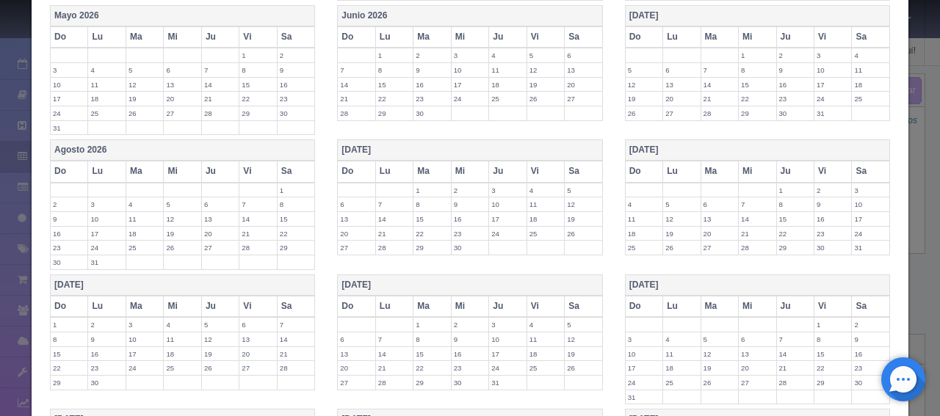
scroll to position [807, 0]
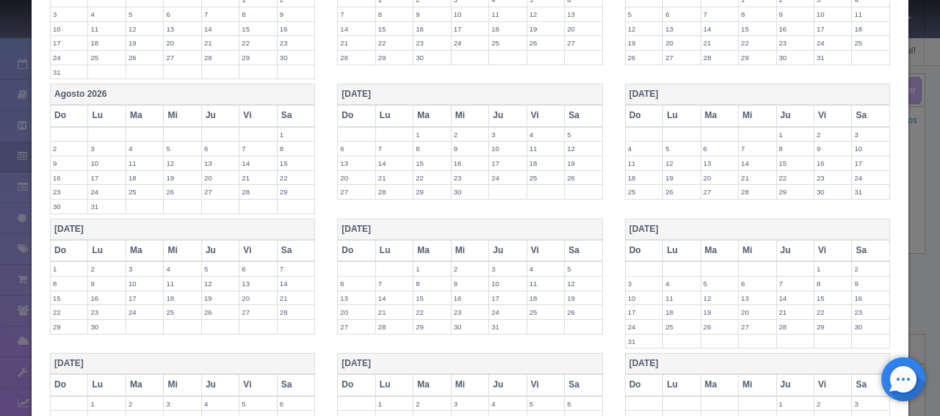
click at [382, 305] on label "21" at bounding box center [394, 312] width 37 height 14
click at [420, 305] on label "22" at bounding box center [431, 312] width 37 height 14
click at [452, 305] on label "23" at bounding box center [469, 312] width 37 height 14
click at [492, 305] on label "24" at bounding box center [507, 312] width 37 height 14
click at [531, 305] on label "25" at bounding box center [545, 312] width 37 height 14
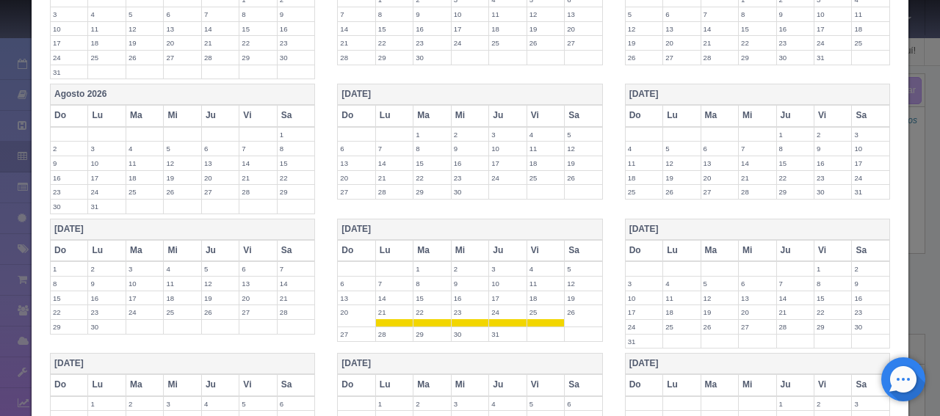
click at [564, 305] on label "26" at bounding box center [582, 312] width 37 height 14
click at [494, 327] on label "31" at bounding box center [507, 334] width 37 height 14
click at [456, 327] on label "30" at bounding box center [469, 334] width 37 height 14
click at [427, 327] on label "29" at bounding box center [431, 334] width 37 height 14
click at [393, 327] on label "28" at bounding box center [394, 334] width 37 height 14
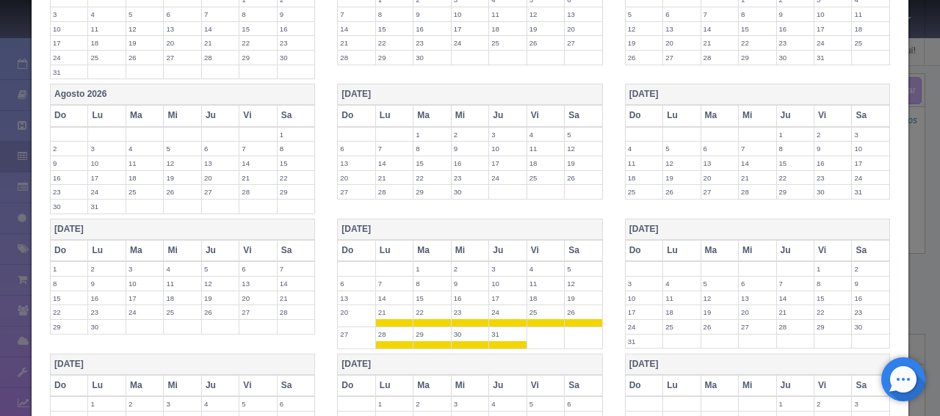
click at [352, 327] on label "27" at bounding box center [356, 334] width 37 height 14
click at [821, 262] on label "1" at bounding box center [832, 269] width 37 height 14
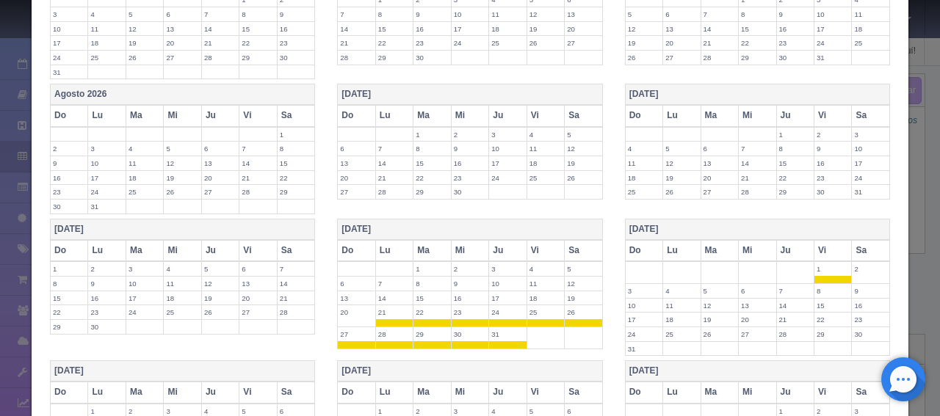
click at [853, 262] on label "2" at bounding box center [869, 269] width 37 height 14
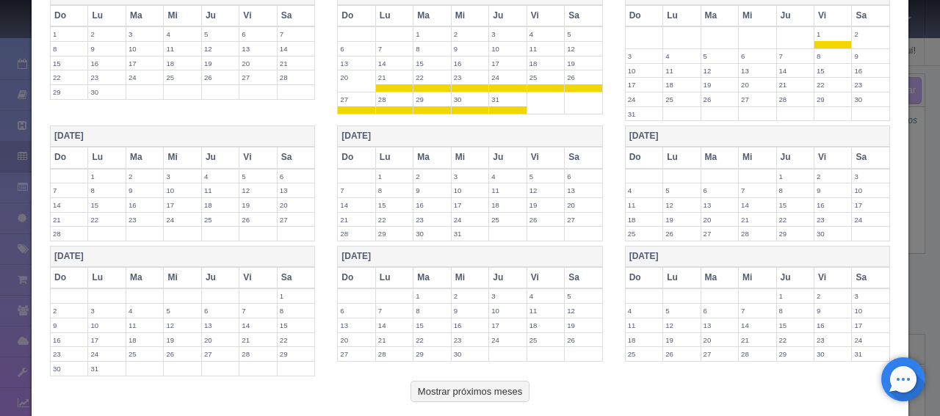
scroll to position [1114, 0]
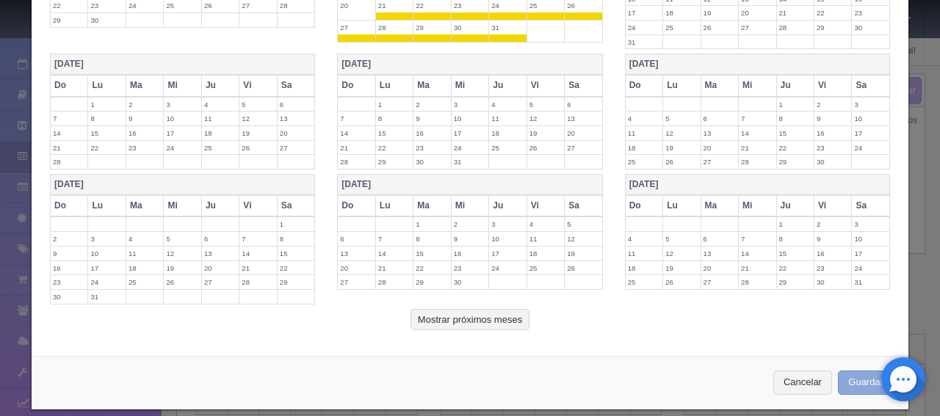
click at [842, 371] on button "Guardar" at bounding box center [865, 383] width 56 height 24
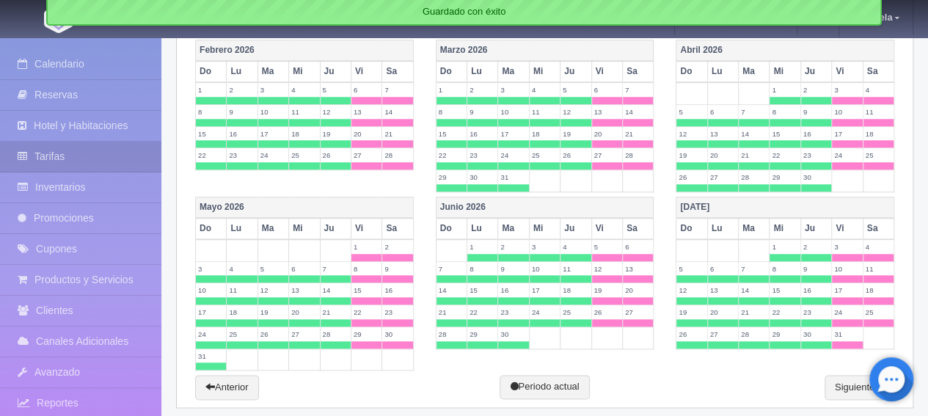
scroll to position [684, 0]
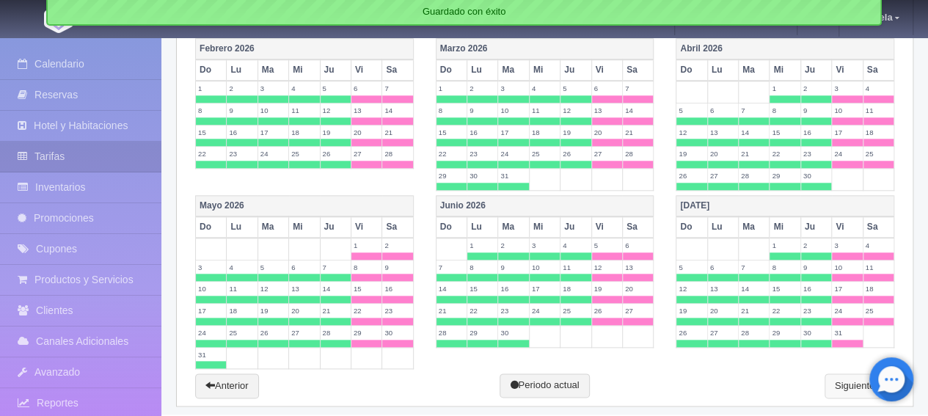
click at [856, 379] on link "Siguiente" at bounding box center [860, 386] width 70 height 25
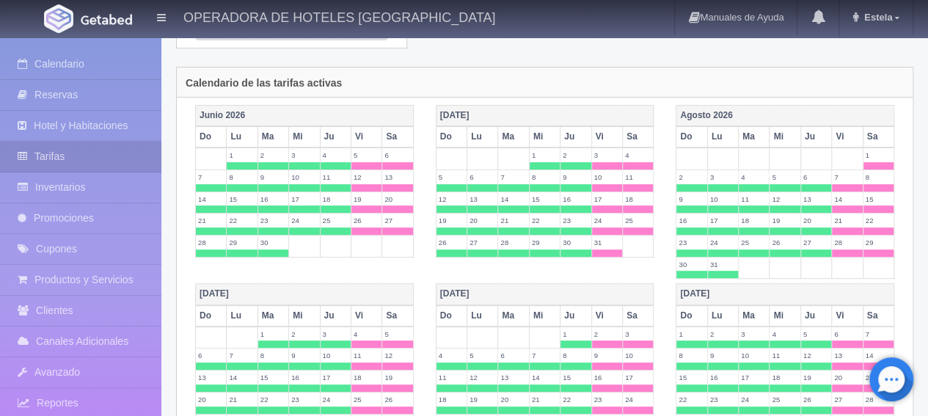
scroll to position [22, 0]
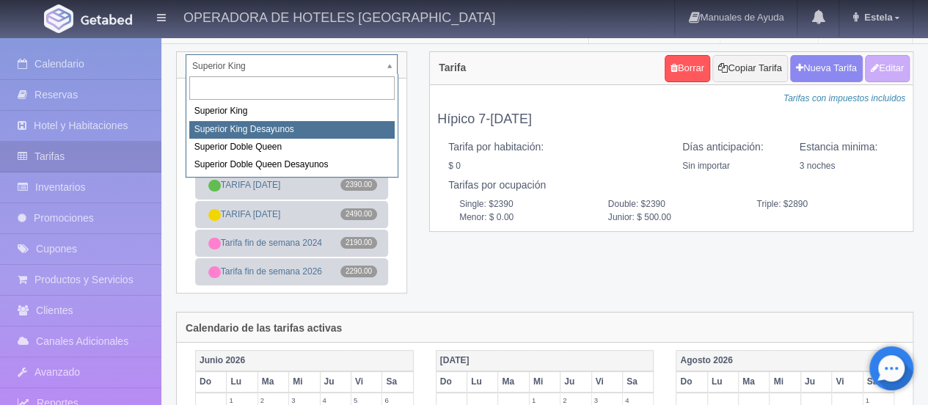
select select "2000"
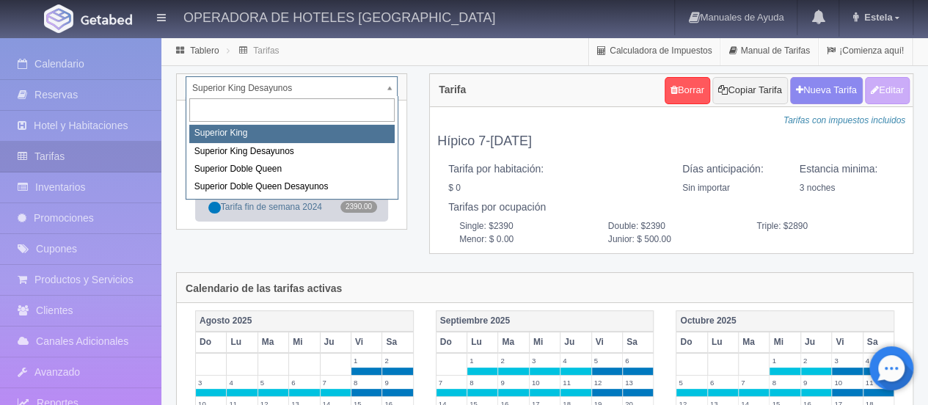
select select "1999"
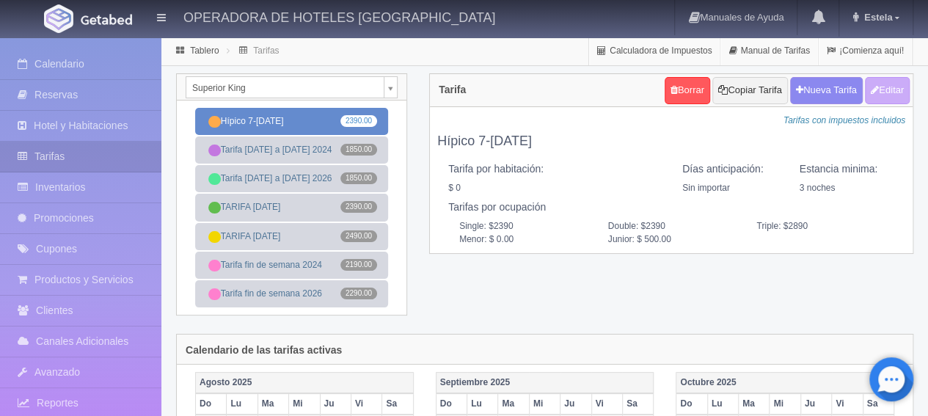
click at [266, 128] on link "Hípico 7-[DATE] 2390.00" at bounding box center [291, 121] width 193 height 27
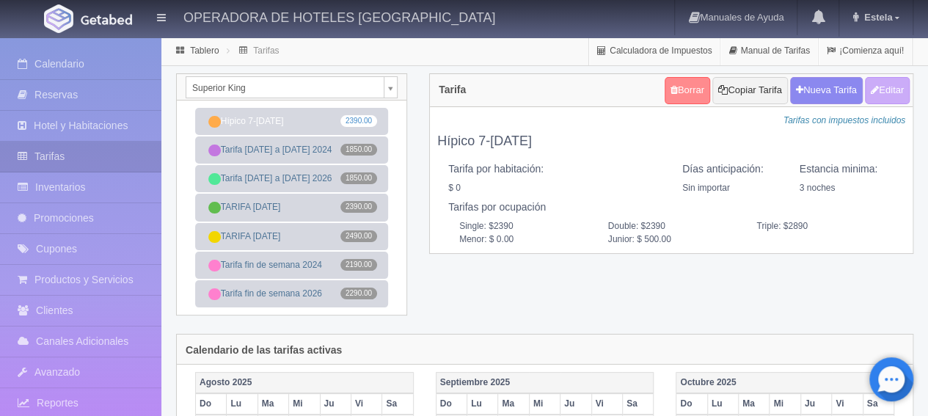
click at [675, 83] on link "Borrar" at bounding box center [688, 90] width 46 height 27
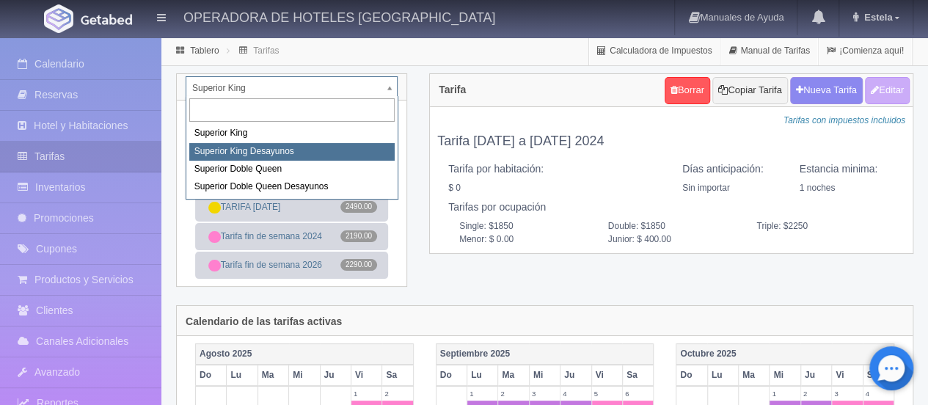
select select "2000"
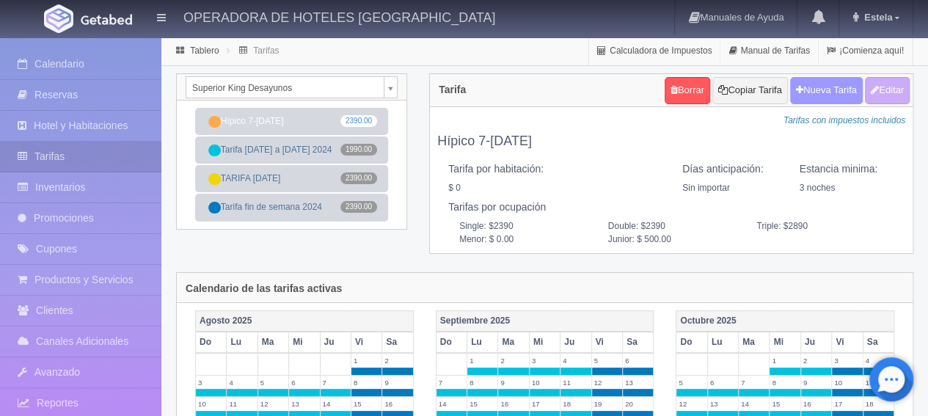
click at [819, 88] on button "Nueva Tarifa" at bounding box center [827, 90] width 73 height 27
select select
checkbox input "true"
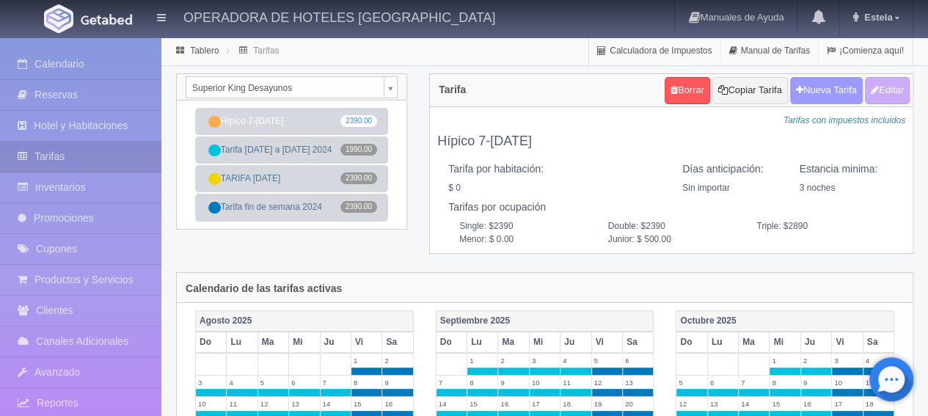
checkbox input "true"
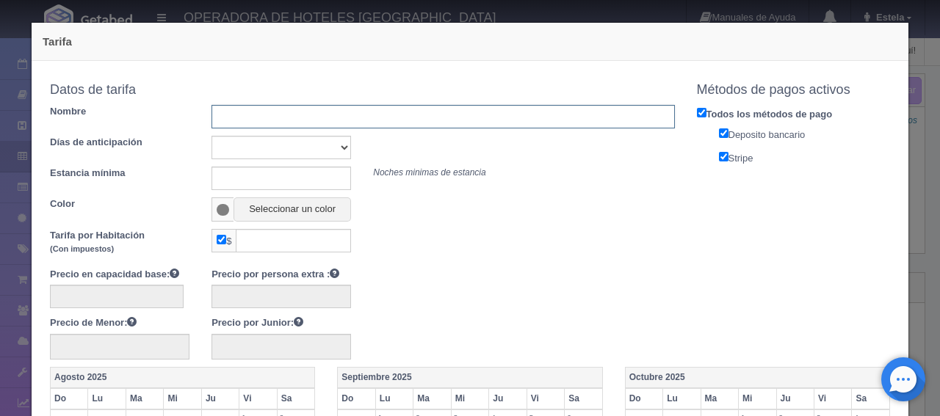
click at [326, 121] on input "text" at bounding box center [442, 116] width 462 height 23
type input "Tarifa [DATE] a [DATE] 2026"
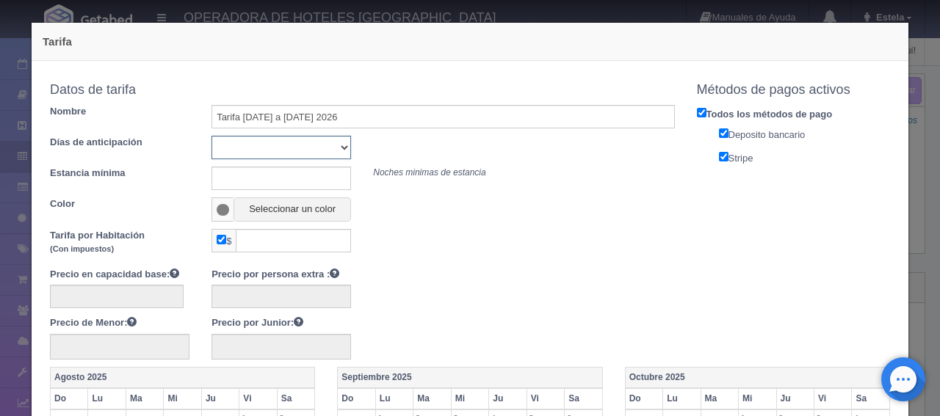
click at [330, 143] on select "Sin importar 1 2 3 4 5 6 7 8 9 10" at bounding box center [280, 147] width 139 height 23
select select "0"
click at [211, 136] on select "Sin importar 1 2 3 4 5 6 7 8 9 10" at bounding box center [280, 147] width 139 height 23
click at [226, 178] on input "text" at bounding box center [280, 178] width 139 height 23
type input "1"
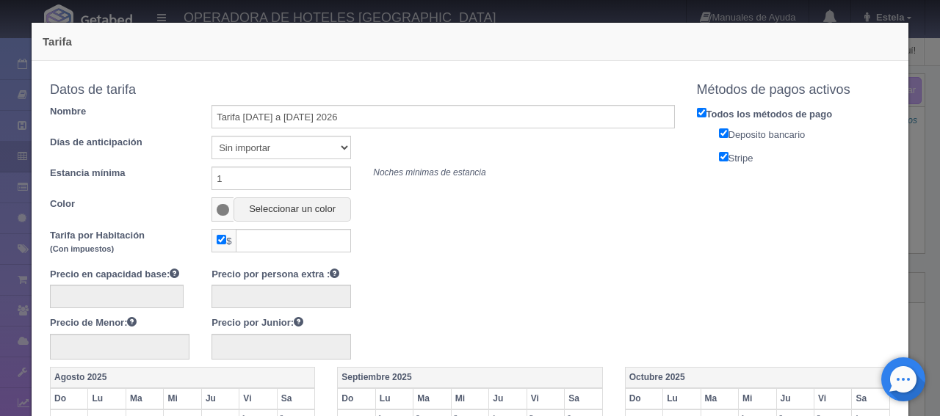
click at [228, 208] on span at bounding box center [222, 209] width 22 height 24
click at [275, 208] on button "Seleccionar un color" at bounding box center [291, 209] width 117 height 24
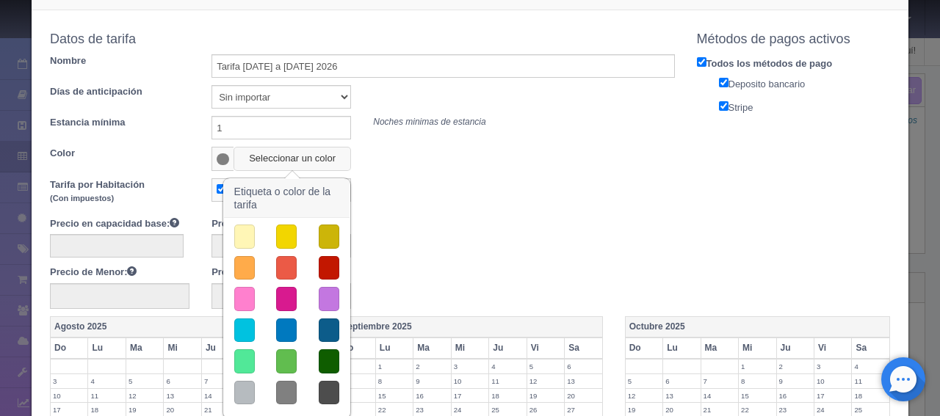
scroll to position [73, 0]
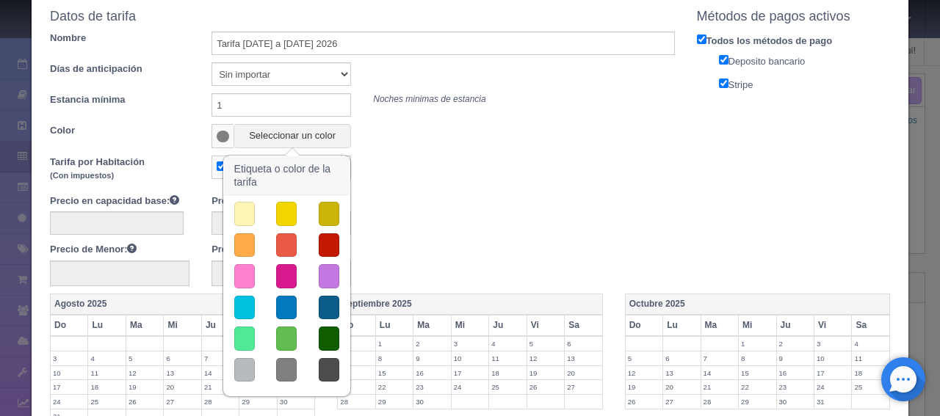
click at [235, 297] on button "button" at bounding box center [244, 308] width 21 height 24
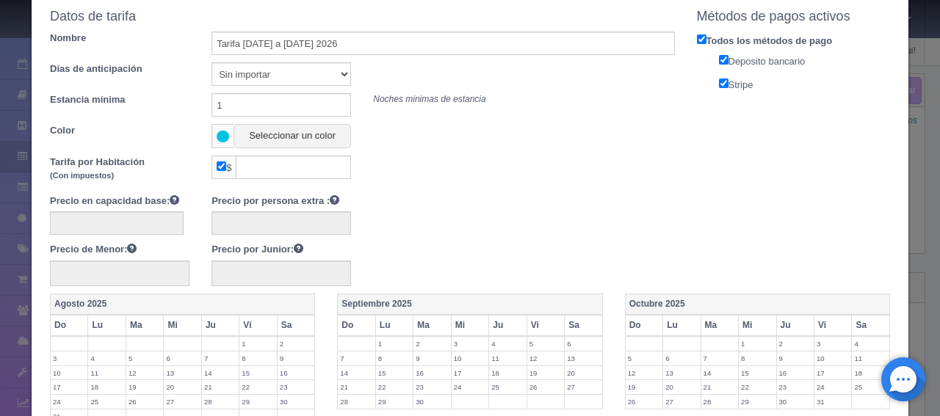
click at [219, 169] on input "checkbox" at bounding box center [222, 166] width 10 height 10
checkbox input "false"
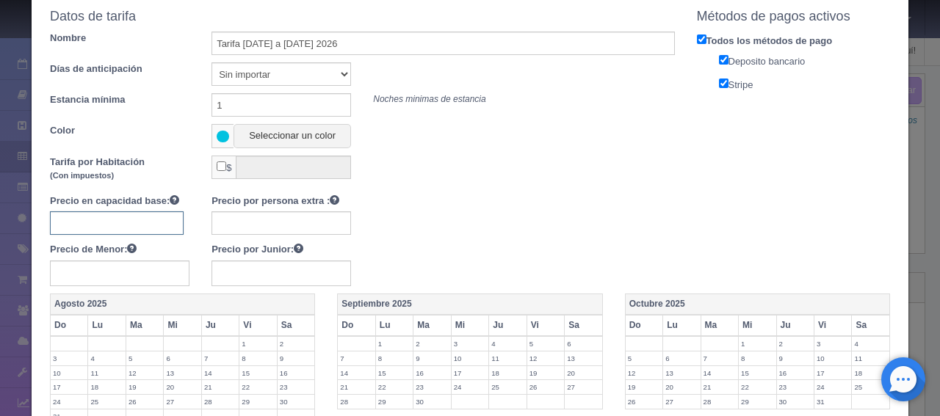
click at [150, 224] on input "text" at bounding box center [117, 222] width 134 height 23
type input "1990"
click at [252, 222] on input "text" at bounding box center [280, 222] width 139 height 23
type input "400"
click at [263, 268] on input "text" at bounding box center [280, 274] width 139 height 26
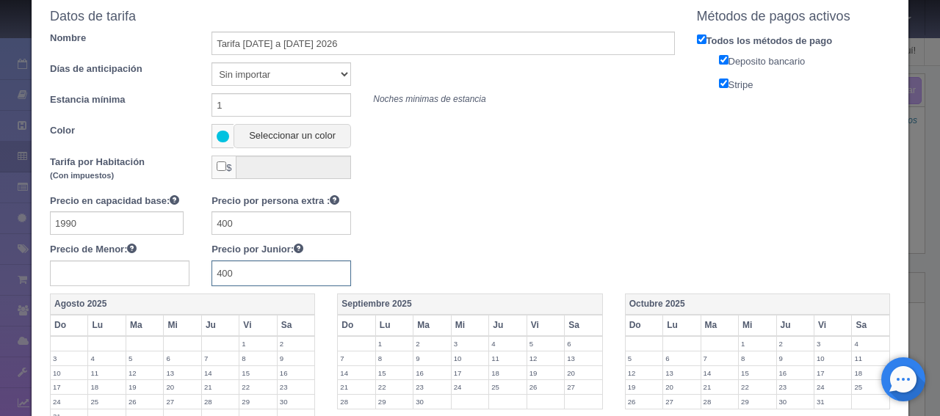
type input "400"
click at [469, 243] on div "Precio en capacidad base: 1990 Precio por persona extra : 400 Precio de Menor: …" at bounding box center [362, 240] width 647 height 92
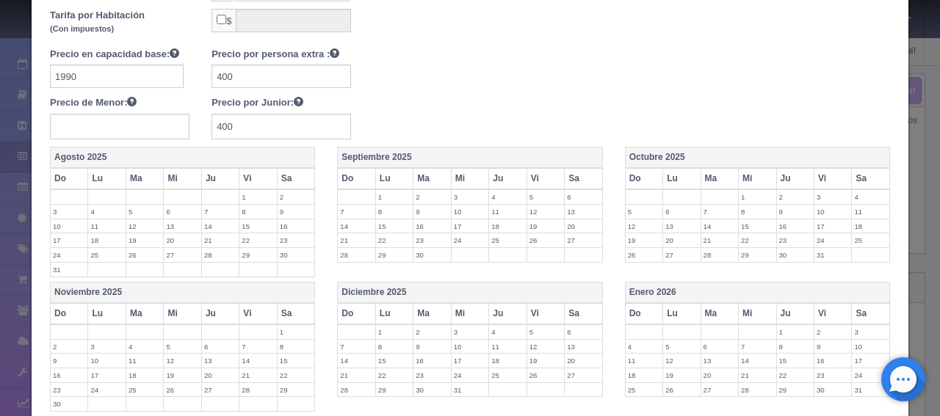
scroll to position [294, 0]
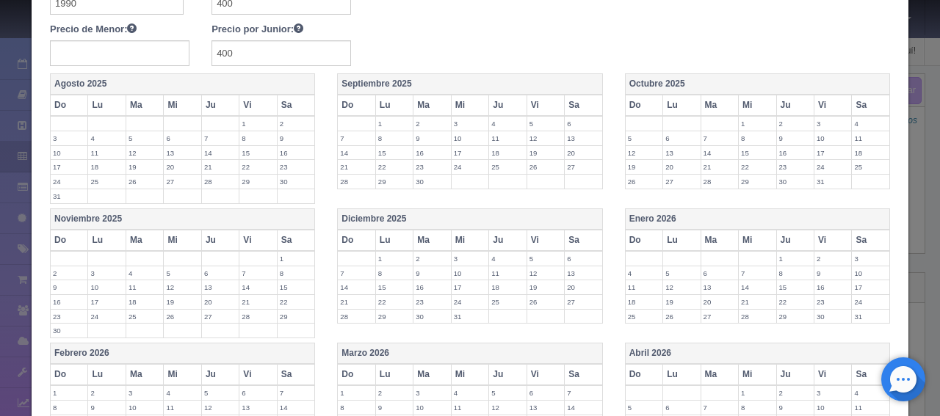
click at [634, 237] on th "Do" at bounding box center [643, 240] width 37 height 21
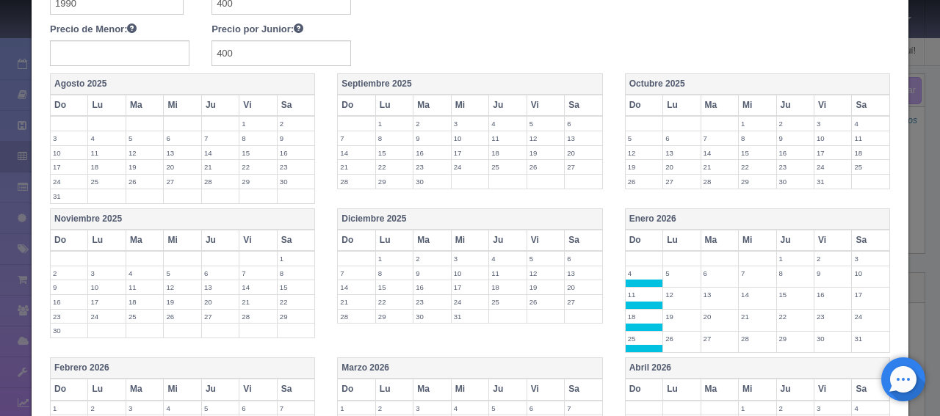
click at [672, 232] on th "Lu" at bounding box center [681, 240] width 37 height 21
click at [708, 232] on th "Ma" at bounding box center [718, 240] width 37 height 21
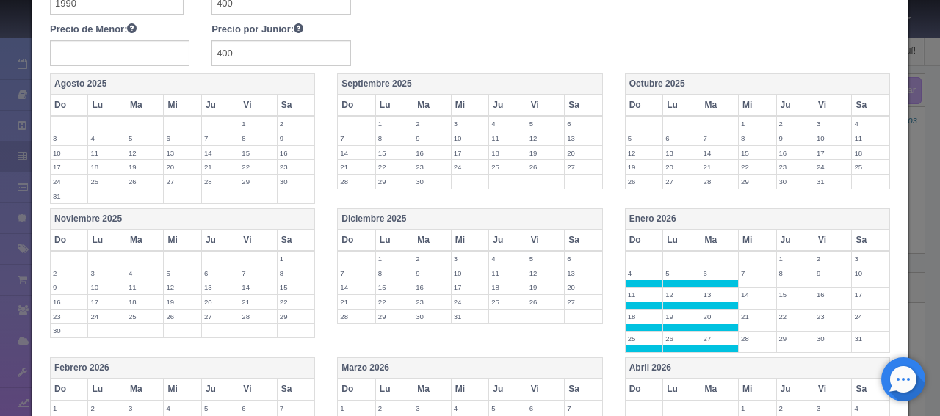
click at [745, 231] on th "Mi" at bounding box center [756, 240] width 37 height 21
click at [776, 231] on th "Ju" at bounding box center [794, 240] width 37 height 21
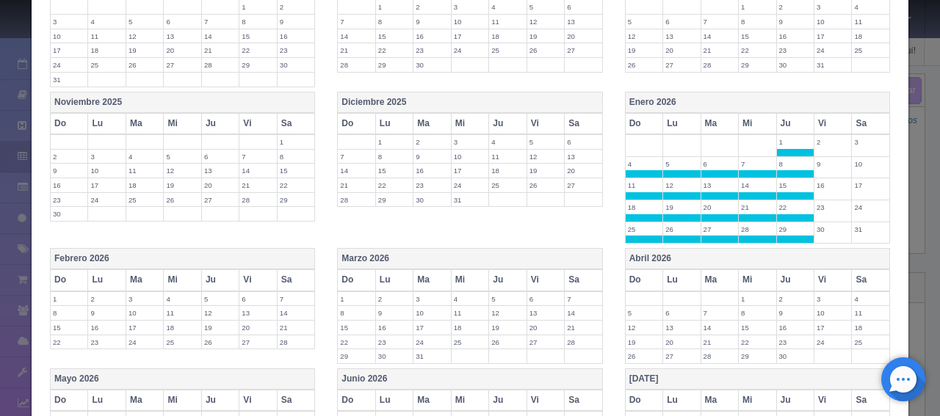
scroll to position [440, 0]
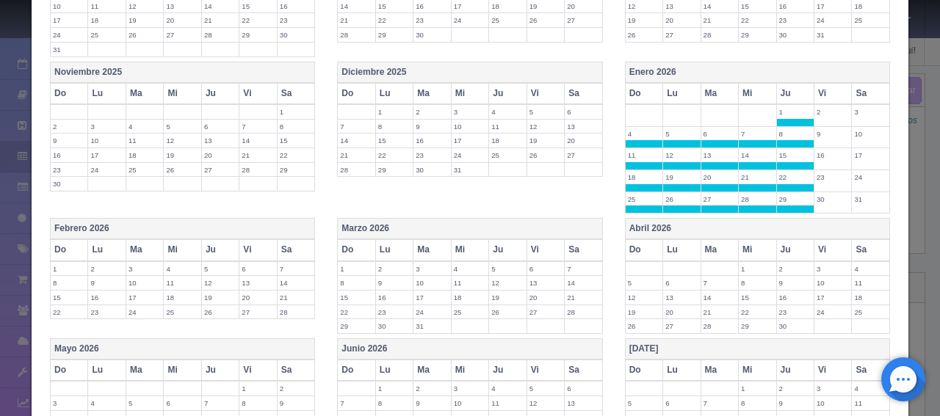
click at [68, 246] on th "Do" at bounding box center [69, 249] width 37 height 21
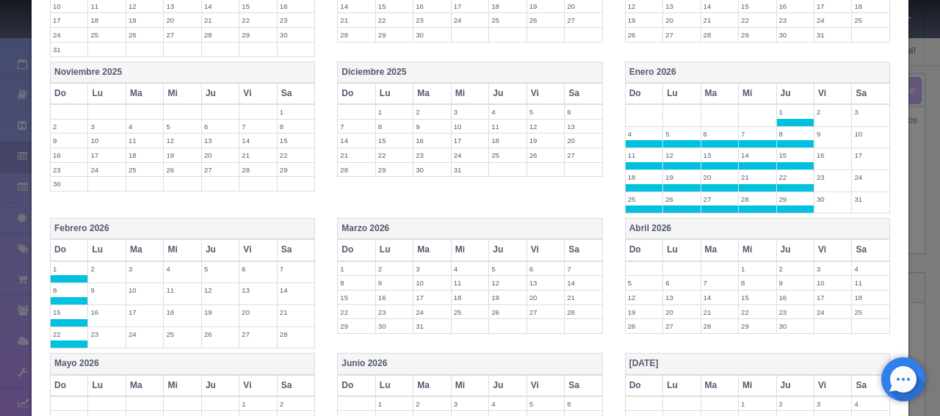
click at [113, 243] on th "Lu" at bounding box center [106, 249] width 37 height 21
click at [148, 243] on th "Ma" at bounding box center [144, 249] width 37 height 21
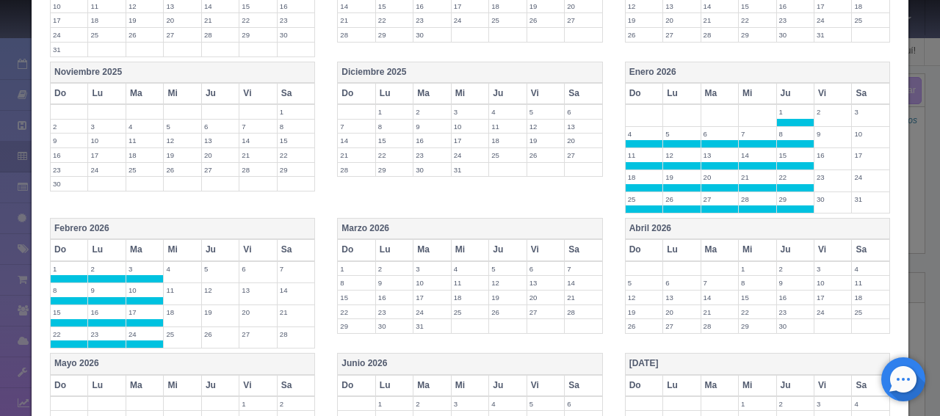
click at [173, 243] on th "Mi" at bounding box center [182, 249] width 37 height 21
click at [209, 241] on th "Ju" at bounding box center [219, 249] width 37 height 21
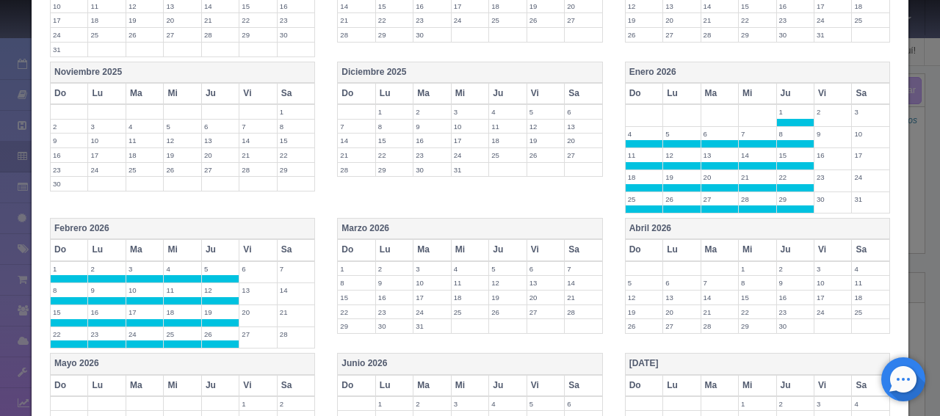
click at [349, 245] on th "Do" at bounding box center [356, 249] width 37 height 21
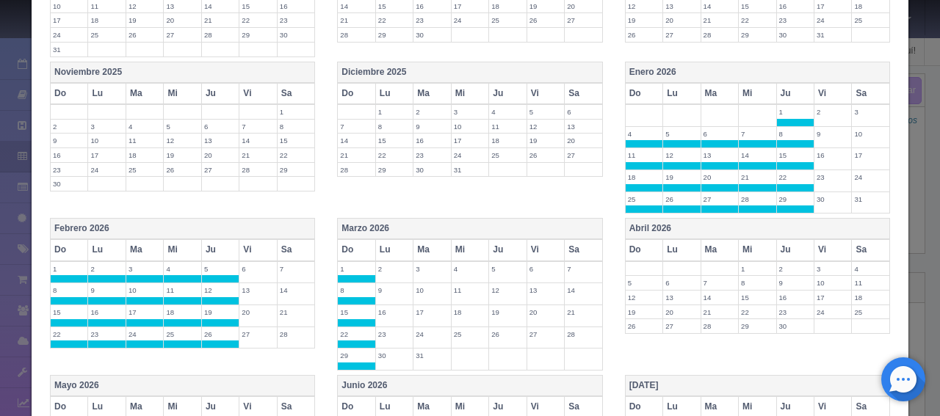
click at [394, 244] on th "Lu" at bounding box center [393, 249] width 37 height 21
click at [443, 244] on th "Ma" at bounding box center [431, 249] width 37 height 21
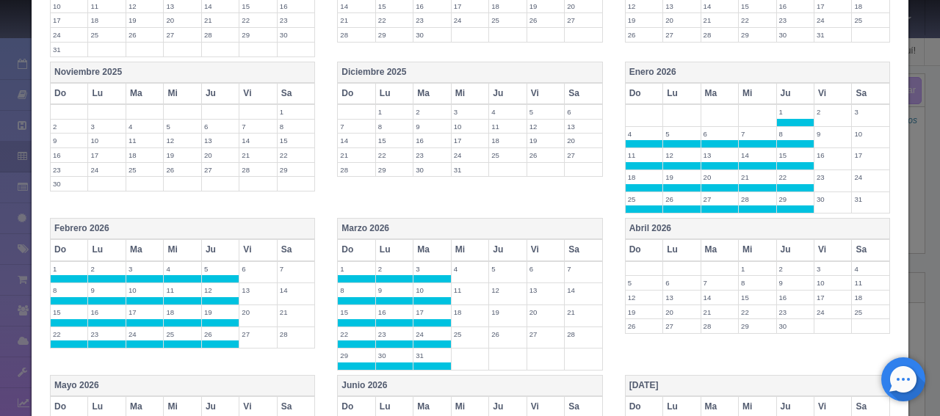
click at [458, 242] on th "Mi" at bounding box center [469, 249] width 37 height 21
click at [496, 242] on th "Ju" at bounding box center [507, 249] width 37 height 21
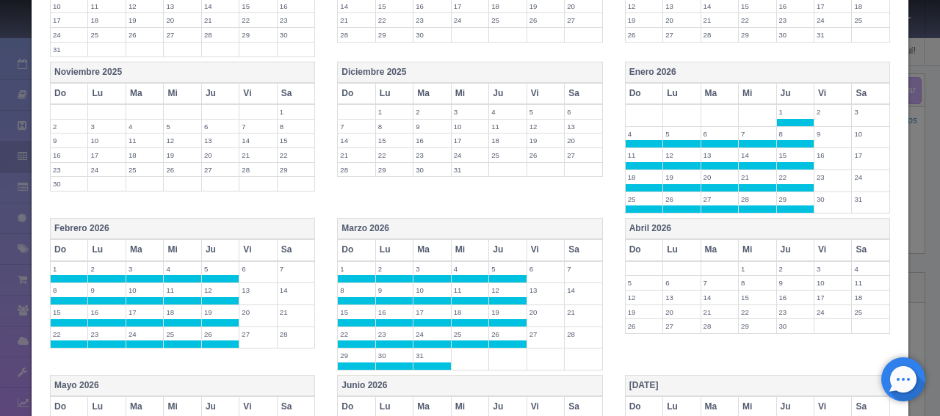
click at [629, 242] on th "Do" at bounding box center [643, 249] width 37 height 21
click at [676, 242] on th "Lu" at bounding box center [681, 249] width 37 height 21
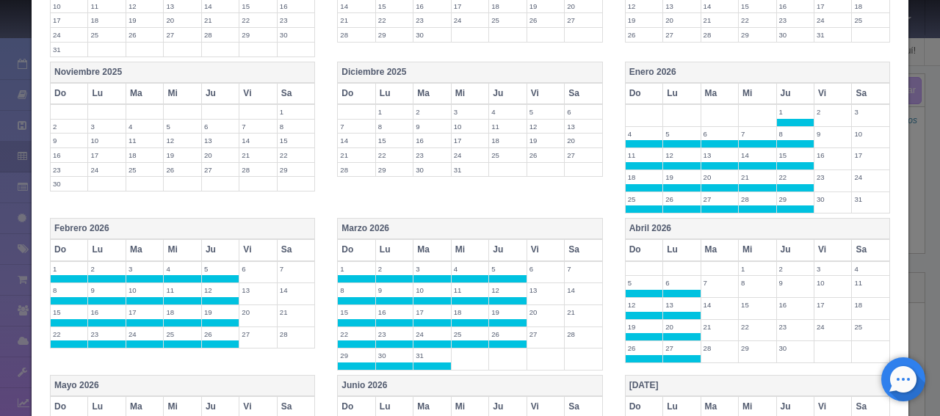
click at [702, 243] on th "Ma" at bounding box center [718, 249] width 37 height 21
click at [757, 250] on th "Mi" at bounding box center [756, 249] width 37 height 21
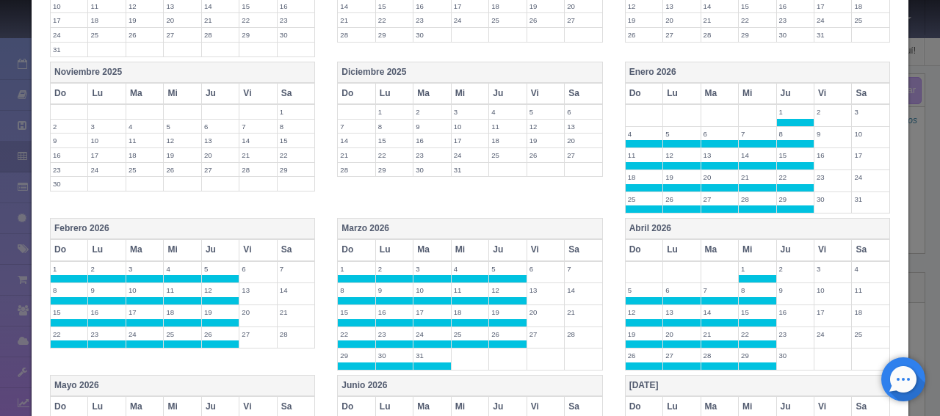
click at [776, 244] on th "Ju" at bounding box center [794, 249] width 37 height 21
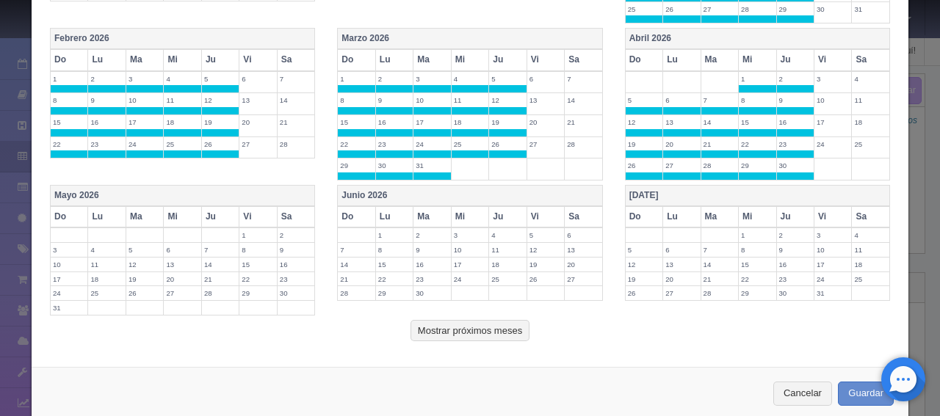
scroll to position [647, 0]
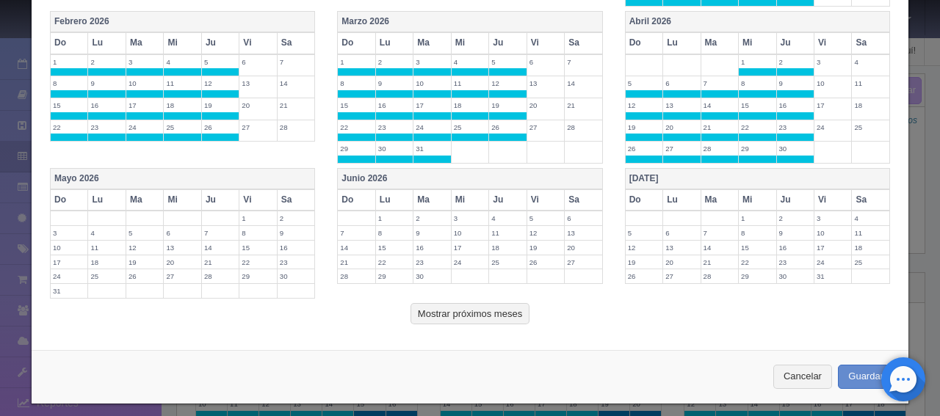
click at [65, 197] on th "Do" at bounding box center [69, 199] width 37 height 21
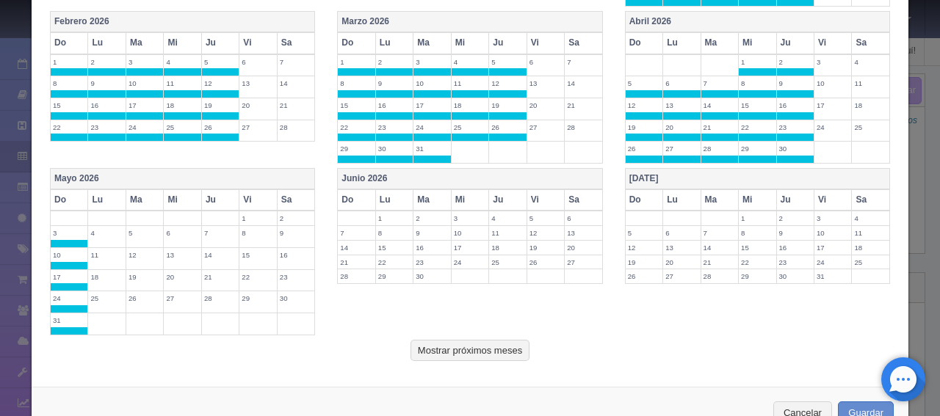
click at [110, 197] on th "Lu" at bounding box center [106, 199] width 37 height 21
click at [148, 197] on th "Ma" at bounding box center [144, 199] width 37 height 21
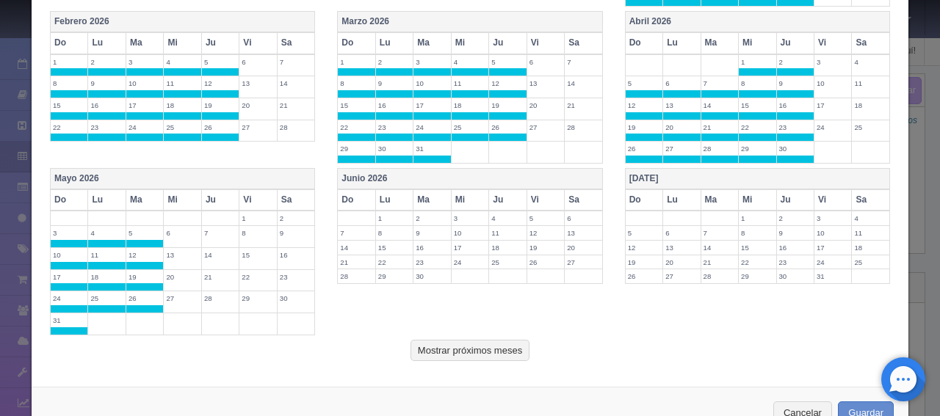
click at [179, 197] on th "Mi" at bounding box center [182, 199] width 37 height 21
click at [216, 198] on th "Ju" at bounding box center [219, 199] width 37 height 21
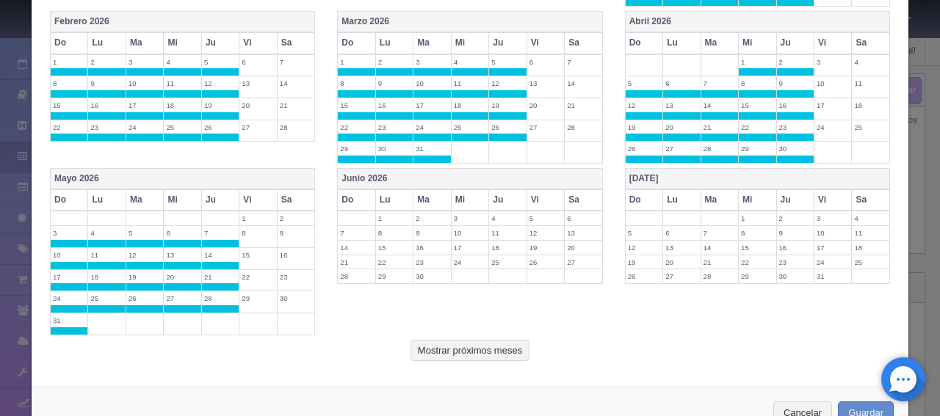
click at [358, 197] on th "Do" at bounding box center [356, 199] width 37 height 21
click at [377, 199] on th "Lu" at bounding box center [393, 199] width 37 height 21
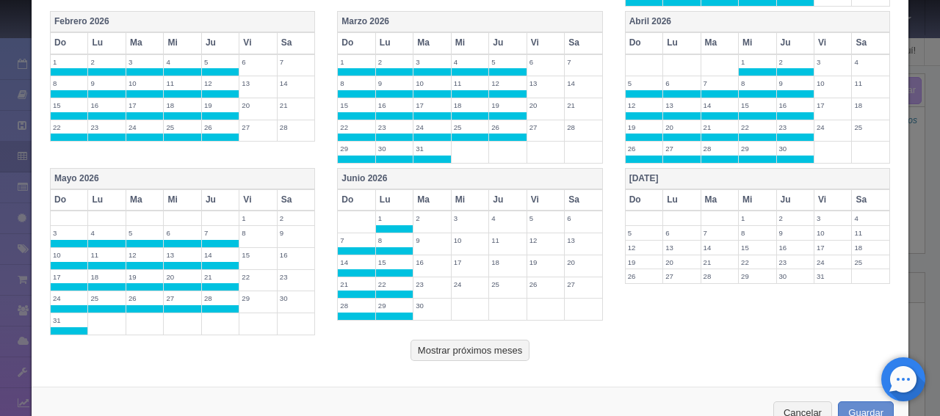
click at [437, 193] on th "Ma" at bounding box center [431, 199] width 37 height 21
click at [462, 195] on th "Mi" at bounding box center [469, 199] width 37 height 21
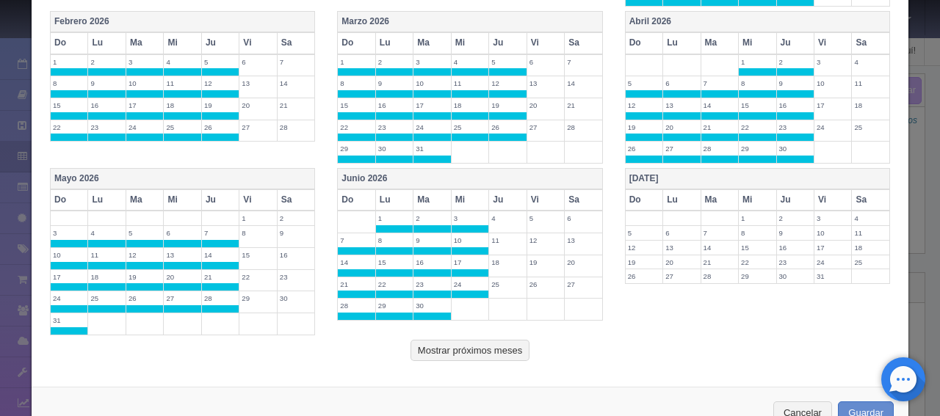
click at [499, 197] on th "Ju" at bounding box center [507, 199] width 37 height 21
click at [633, 198] on th "Do" at bounding box center [643, 199] width 37 height 21
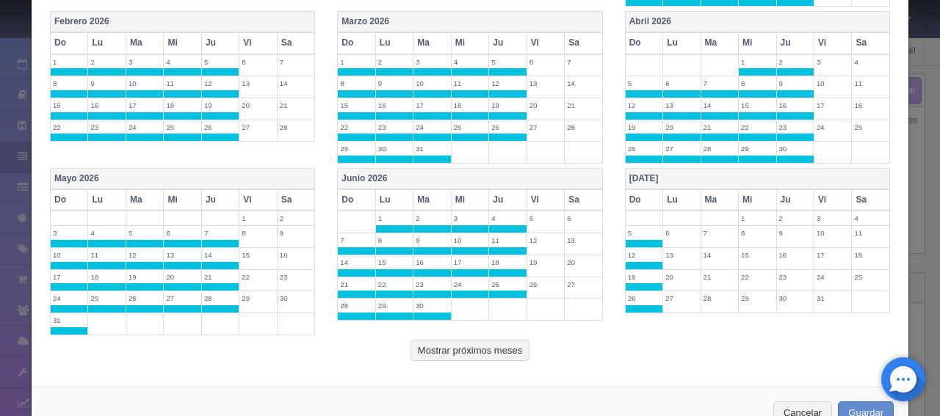
click at [672, 192] on th "Lu" at bounding box center [681, 199] width 37 height 21
click at [706, 192] on th "Ma" at bounding box center [718, 199] width 37 height 21
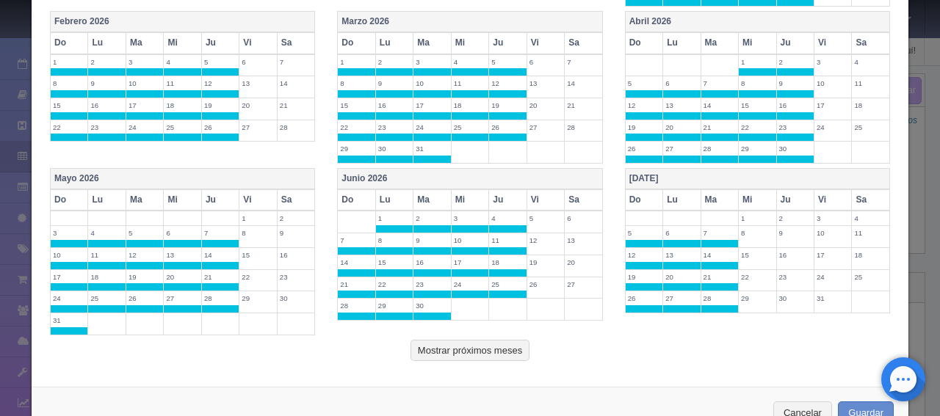
click at [757, 193] on th "Mi" at bounding box center [756, 199] width 37 height 21
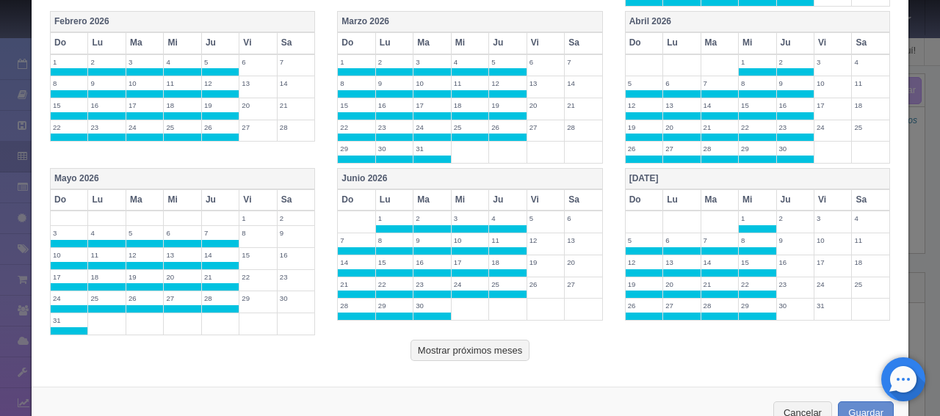
click at [776, 194] on th "Ju" at bounding box center [794, 199] width 37 height 21
click at [468, 340] on button "Mostrar próximos meses" at bounding box center [469, 351] width 119 height 22
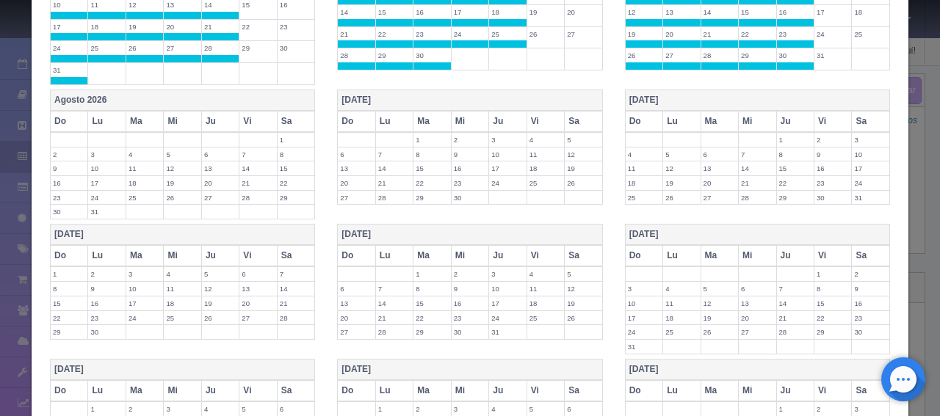
scroll to position [941, 0]
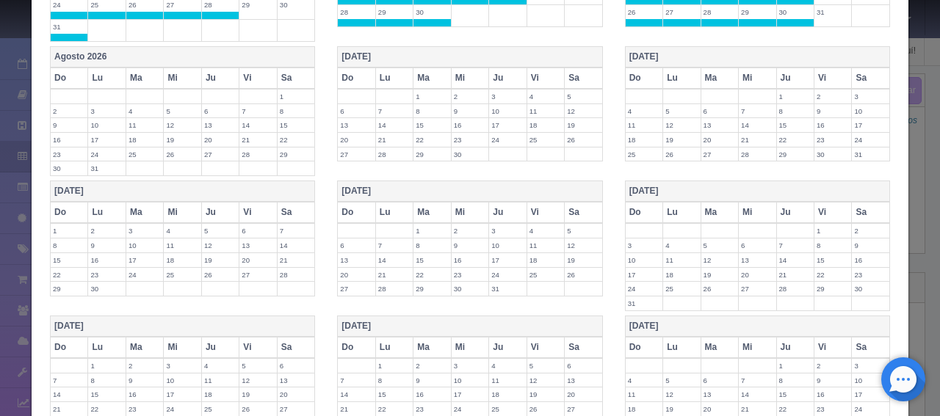
click at [66, 73] on th "Do" at bounding box center [69, 78] width 37 height 21
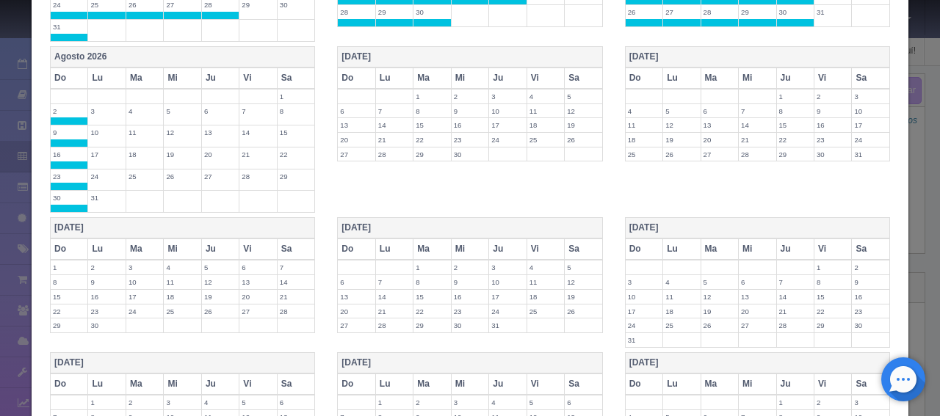
click at [100, 70] on th "Lu" at bounding box center [106, 78] width 37 height 21
click at [134, 70] on th "Ma" at bounding box center [144, 78] width 37 height 21
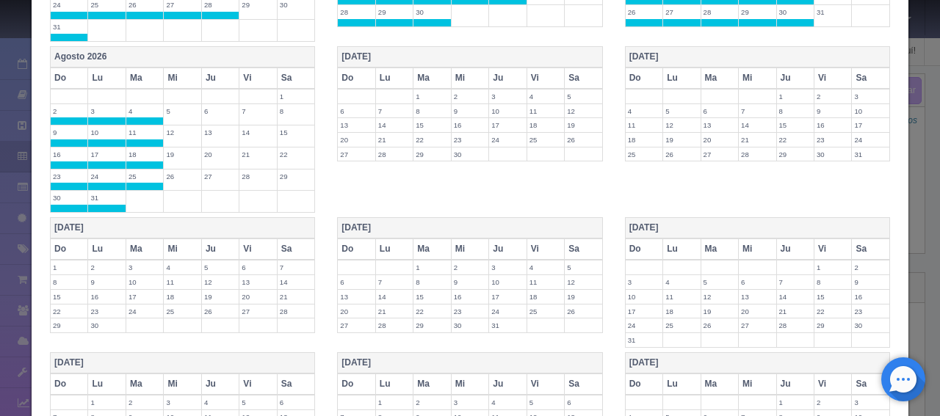
click at [167, 68] on th "Mi" at bounding box center [182, 78] width 37 height 21
click at [210, 73] on th "Ju" at bounding box center [219, 78] width 37 height 21
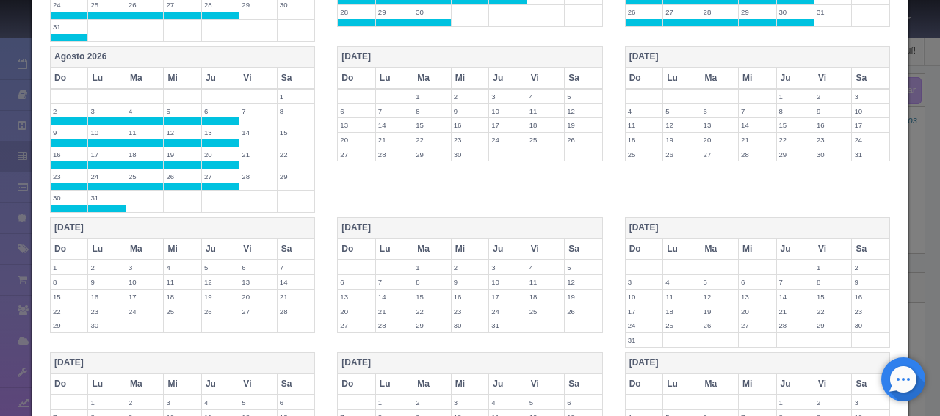
click at [346, 68] on th "Do" at bounding box center [356, 78] width 37 height 21
click at [394, 71] on th "Lu" at bounding box center [393, 78] width 37 height 21
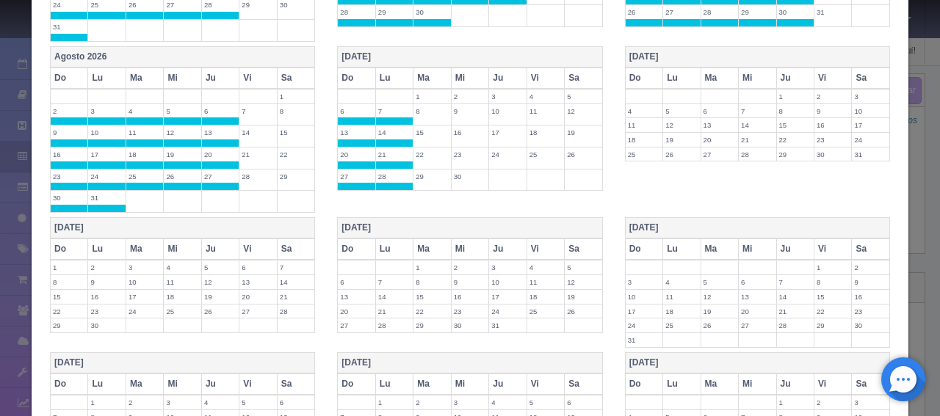
click at [417, 70] on th "Ma" at bounding box center [431, 78] width 37 height 21
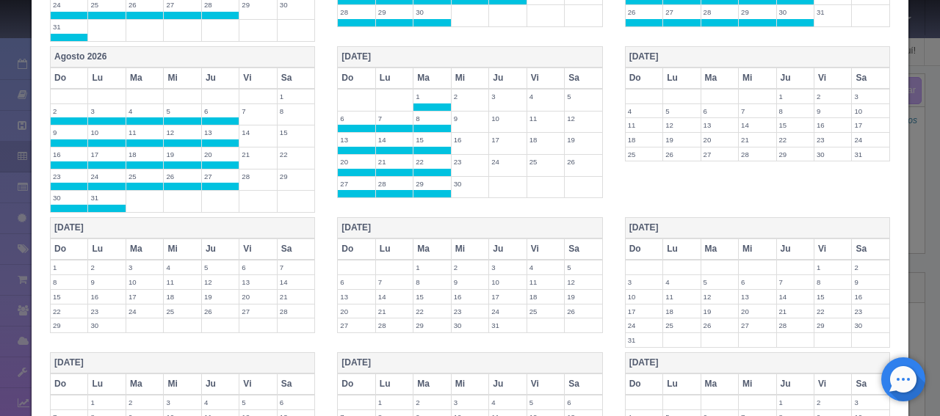
click at [465, 70] on th "Mi" at bounding box center [469, 78] width 37 height 21
click at [499, 70] on th "Ju" at bounding box center [507, 78] width 37 height 21
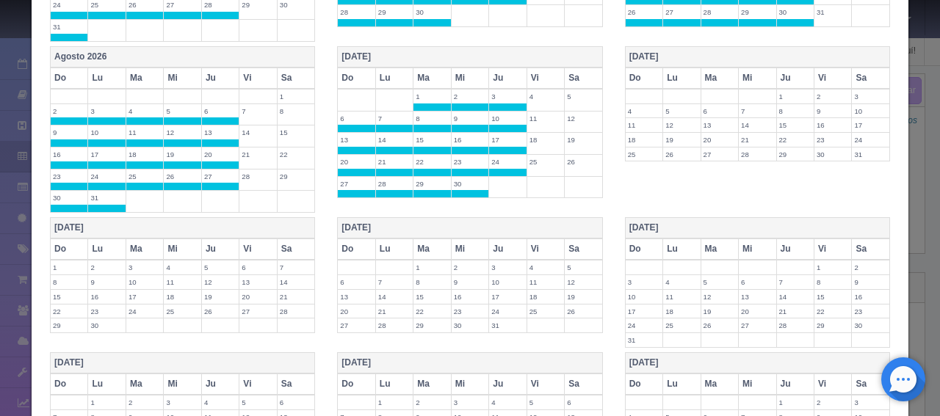
click at [632, 71] on th "Do" at bounding box center [643, 78] width 37 height 21
click at [666, 69] on th "Lu" at bounding box center [681, 78] width 37 height 21
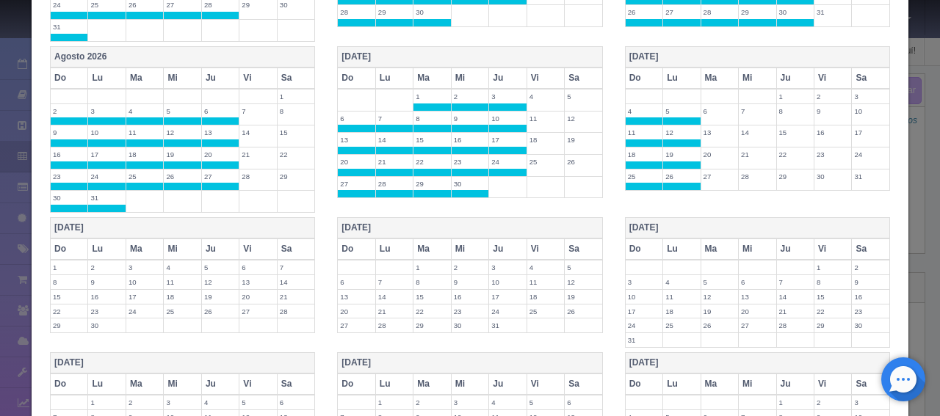
click at [705, 70] on th "Ma" at bounding box center [718, 78] width 37 height 21
click at [756, 73] on th "Mi" at bounding box center [756, 78] width 37 height 21
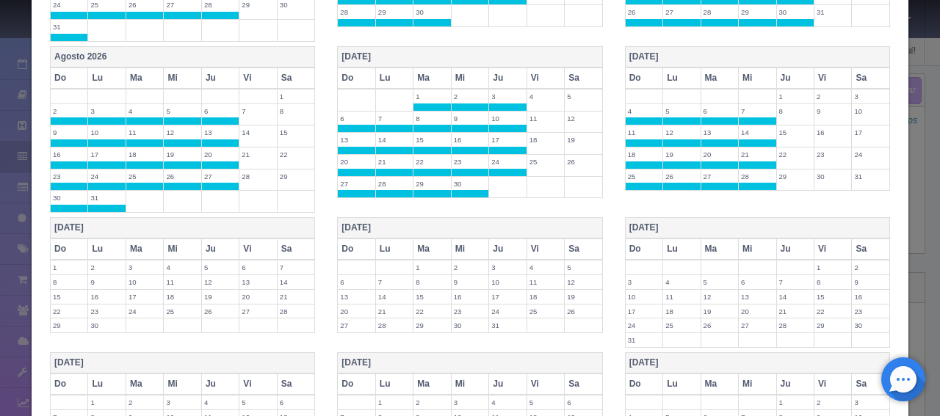
click at [776, 73] on th "Ju" at bounding box center [794, 78] width 37 height 21
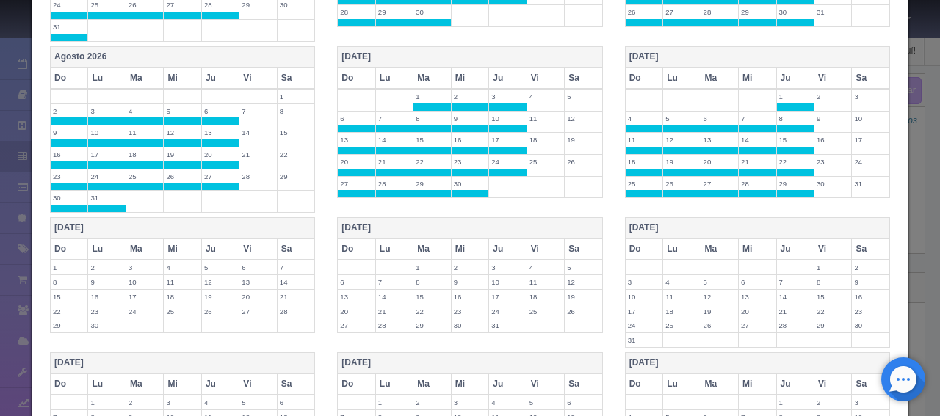
click at [73, 239] on th "Do" at bounding box center [69, 249] width 37 height 21
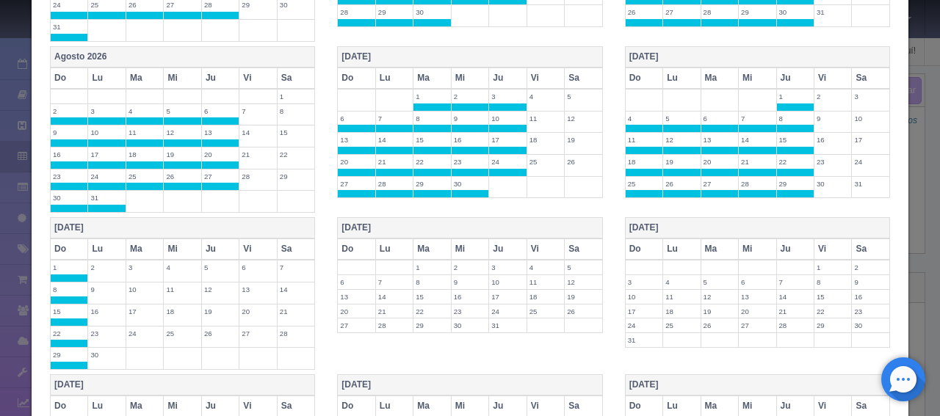
click at [103, 239] on th "Lu" at bounding box center [106, 249] width 37 height 21
click at [137, 239] on th "Ma" at bounding box center [144, 249] width 37 height 21
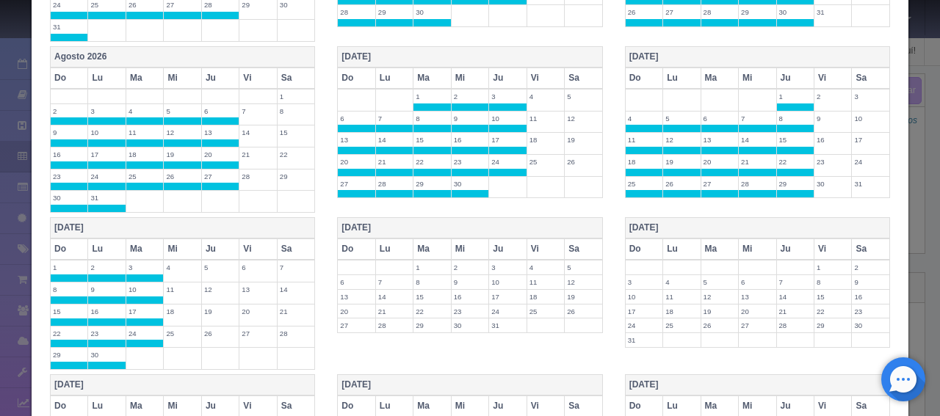
click at [170, 239] on th "Mi" at bounding box center [182, 249] width 37 height 21
click at [218, 239] on th "Ju" at bounding box center [219, 249] width 37 height 21
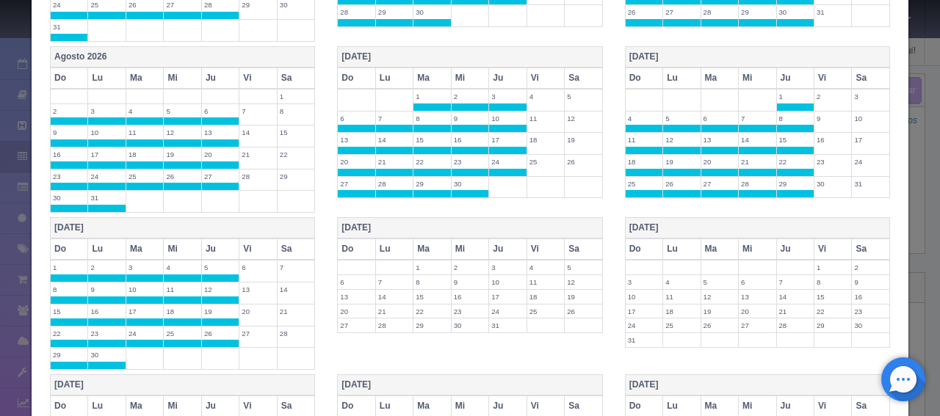
click at [350, 239] on th "Do" at bounding box center [356, 249] width 37 height 21
click at [383, 241] on th "Lu" at bounding box center [393, 249] width 37 height 21
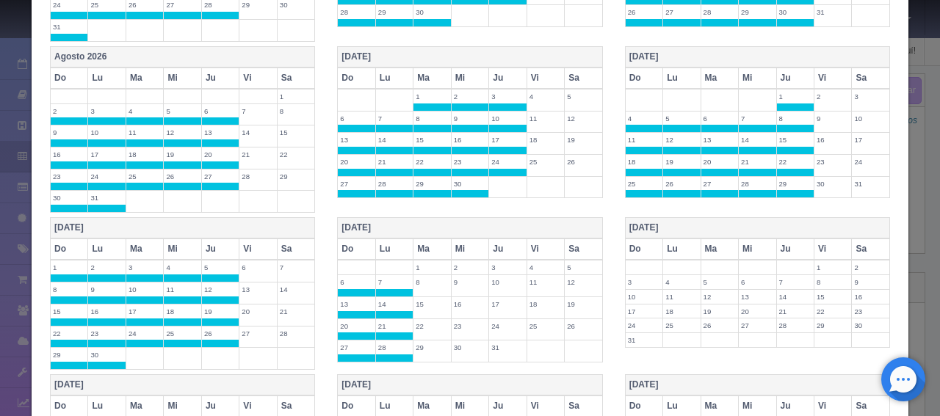
click at [433, 240] on th "Ma" at bounding box center [431, 249] width 37 height 21
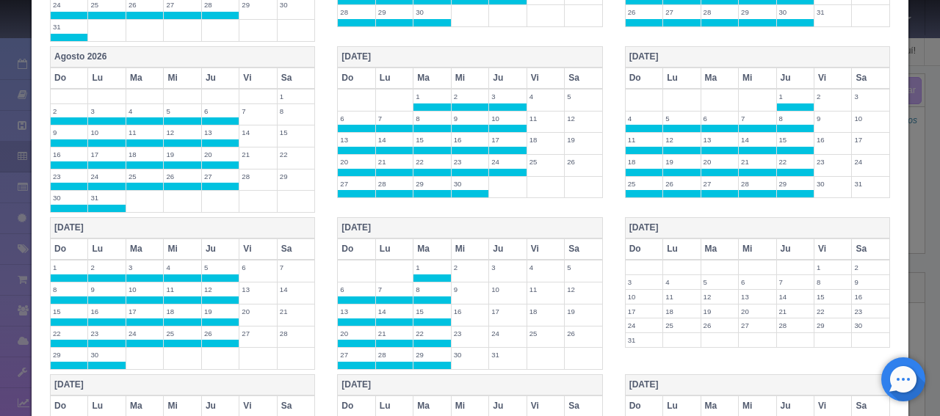
click at [467, 239] on th "Mi" at bounding box center [469, 249] width 37 height 21
click at [501, 239] on th "Ju" at bounding box center [507, 249] width 37 height 21
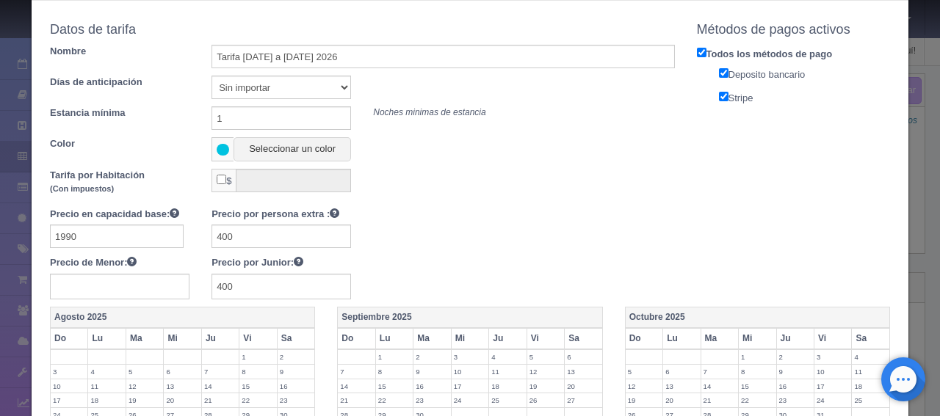
scroll to position [0, 0]
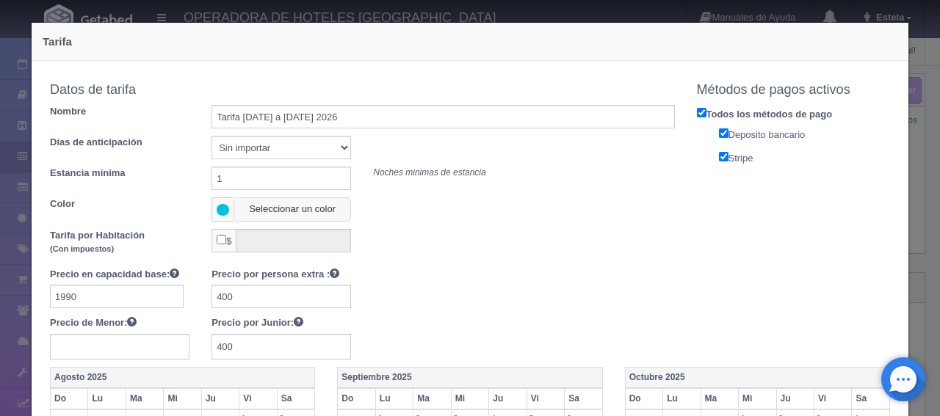
click at [269, 204] on button "Seleccionar un color" at bounding box center [291, 209] width 117 height 24
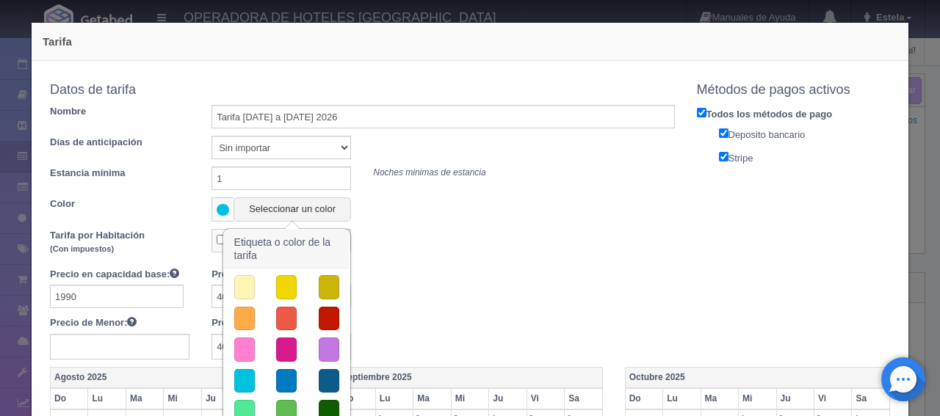
click at [392, 222] on div "Copiar tarifa a la habitación Superior King Desayunos Superior King Superior Ki…" at bounding box center [362, 221] width 647 height 291
click at [395, 252] on div "Tarifa por Habitación (Con impuestos) $" at bounding box center [362, 244] width 647 height 31
click at [376, 308] on div "Precio en capacidad base: 1990 Precio por persona extra : 400 Precio de Menor: …" at bounding box center [362, 313] width 647 height 92
click at [241, 377] on button "button" at bounding box center [244, 381] width 21 height 24
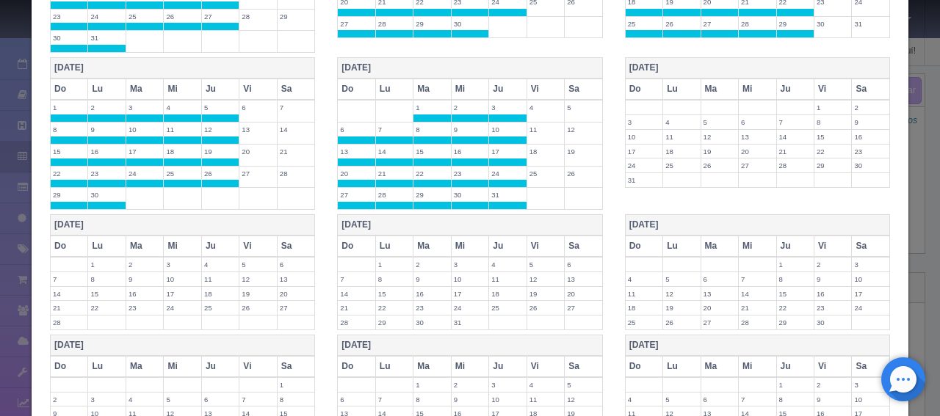
scroll to position [1262, 0]
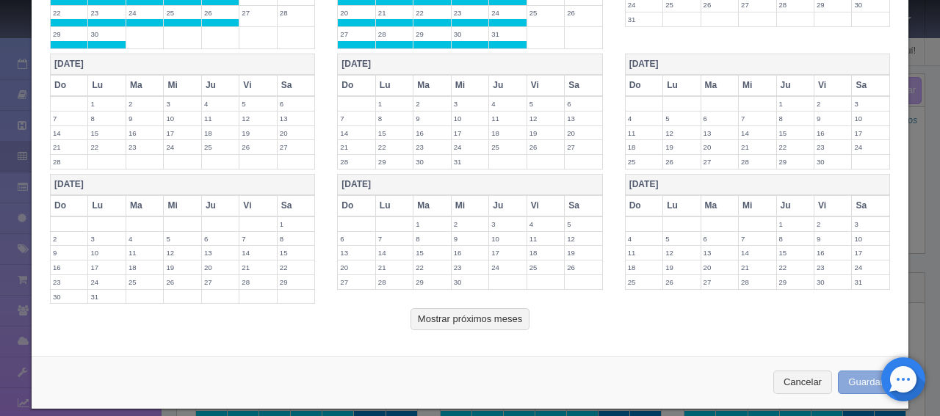
click at [837, 371] on button "Guardar" at bounding box center [865, 383] width 56 height 24
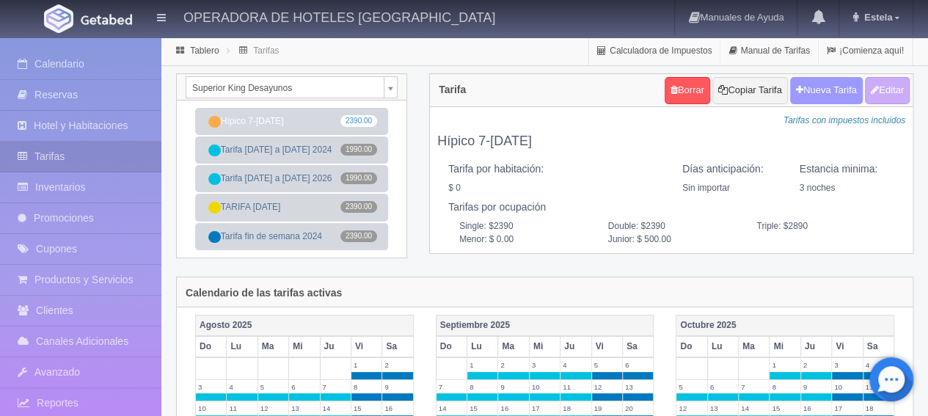
click at [821, 95] on button "Nueva Tarifa" at bounding box center [827, 90] width 73 height 27
select select
checkbox input "true"
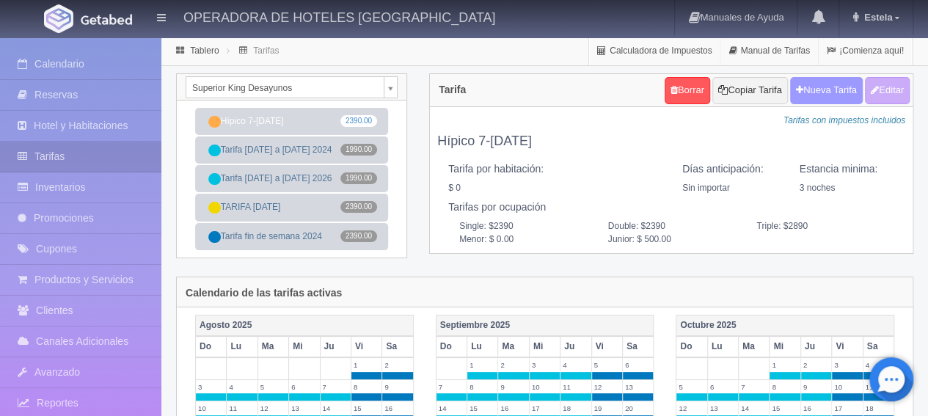
checkbox input "true"
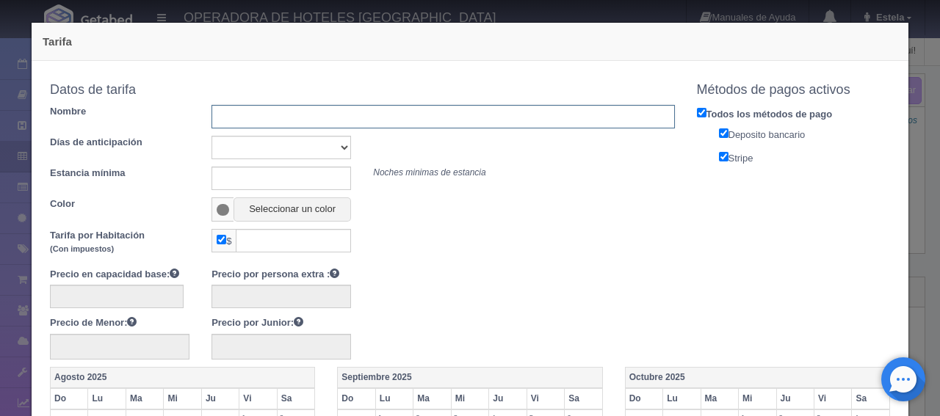
click at [298, 115] on input "text" at bounding box center [442, 116] width 462 height 23
type input "Tarifa fin de semana 2026"
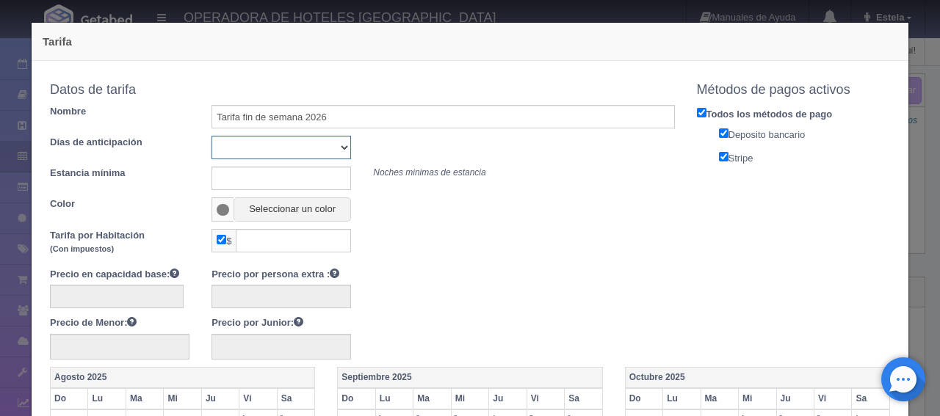
click at [330, 141] on select "Sin importar 1 2 3 4 5 6 7 8 9 10" at bounding box center [280, 147] width 139 height 23
select select "0"
click at [211, 136] on select "Sin importar 1 2 3 4 5 6 7 8 9 10" at bounding box center [280, 147] width 139 height 23
click at [267, 180] on input "text" at bounding box center [280, 178] width 139 height 23
type input "1"
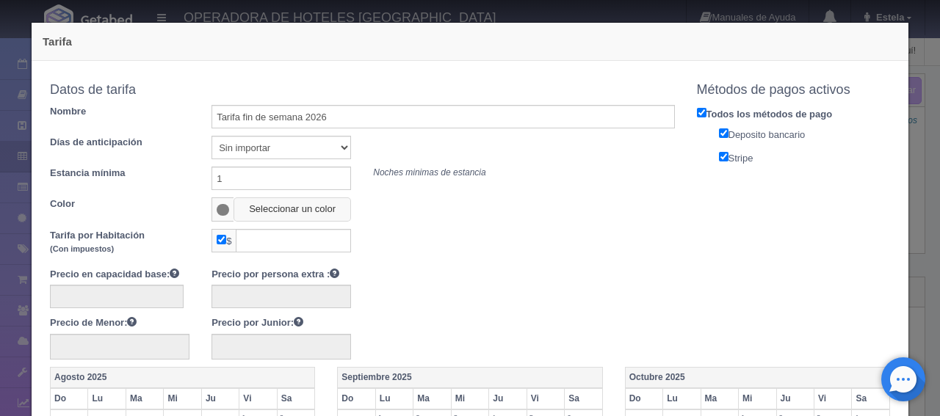
click at [276, 209] on button "Seleccionar un color" at bounding box center [291, 209] width 117 height 24
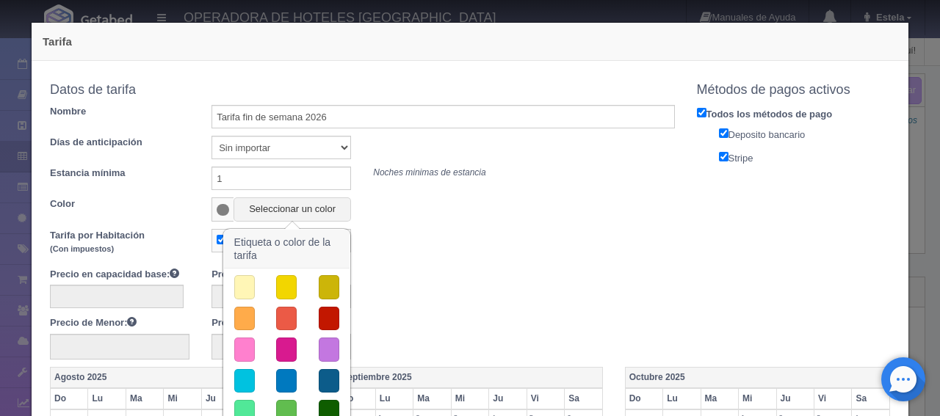
click at [276, 377] on button "button" at bounding box center [286, 381] width 21 height 24
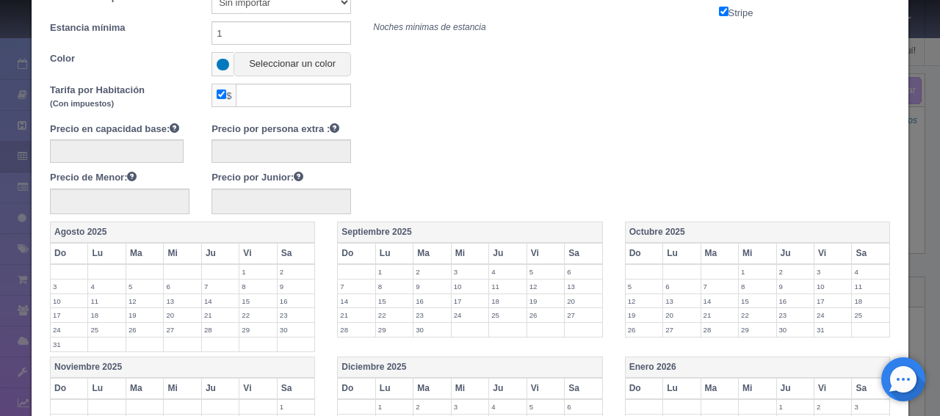
scroll to position [147, 0]
click at [217, 92] on input "checkbox" at bounding box center [222, 93] width 10 height 10
checkbox input "false"
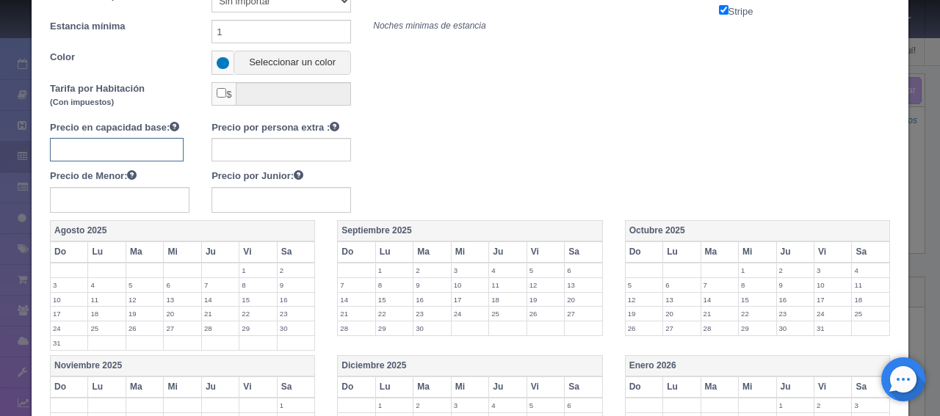
click at [137, 143] on input "text" at bounding box center [117, 149] width 134 height 23
type input "2490"
click at [249, 158] on input "text" at bounding box center [280, 149] width 139 height 23
type input "400"
click at [266, 203] on input "text" at bounding box center [280, 200] width 139 height 26
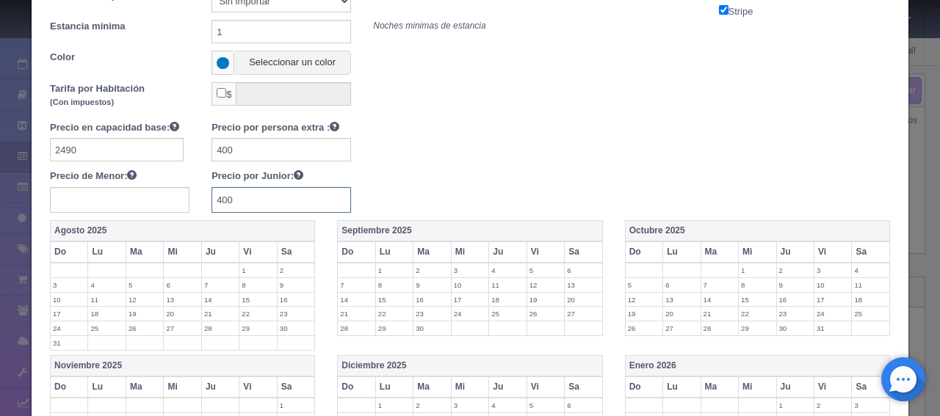
type input "400"
click at [361, 183] on div "Precio en capacidad base: 2490 Precio por persona extra : 400 Precio de Menor: …" at bounding box center [362, 166] width 647 height 92
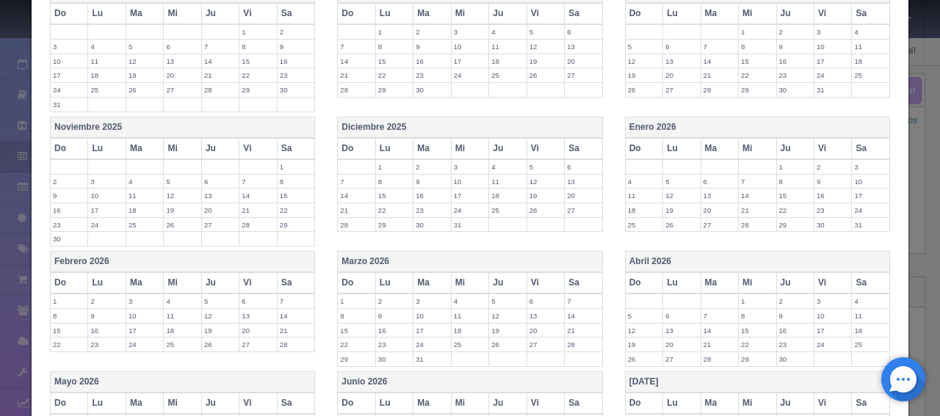
scroll to position [440, 0]
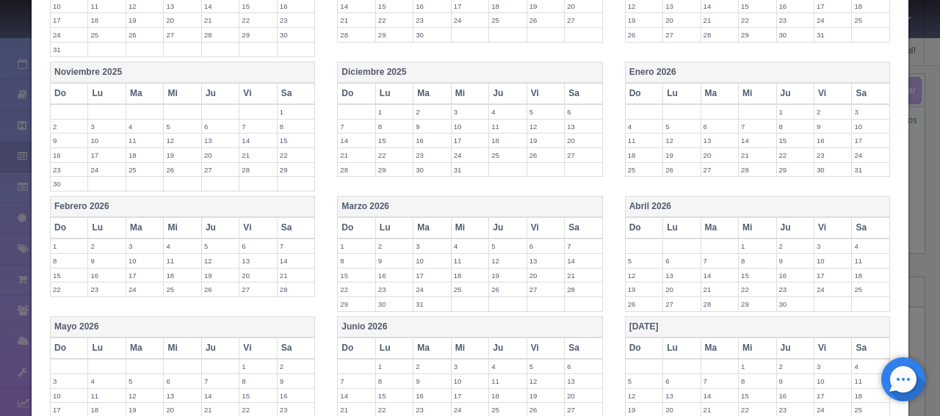
click at [815, 90] on th "Vi" at bounding box center [832, 93] width 37 height 21
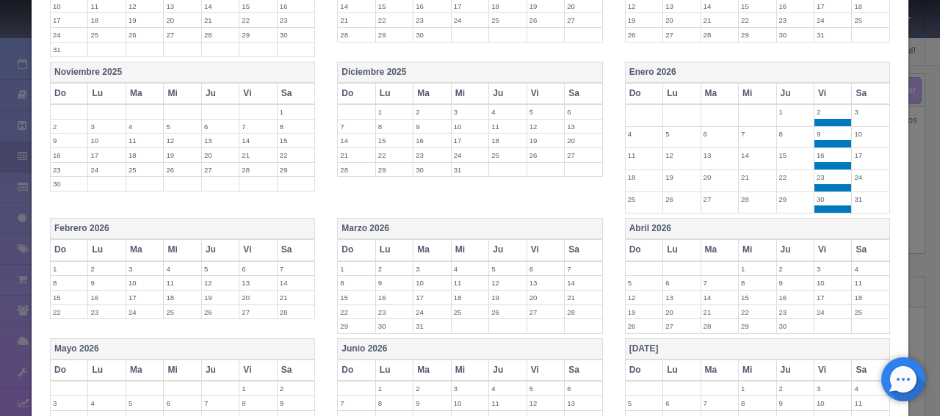
click at [853, 87] on th "Sa" at bounding box center [870, 93] width 38 height 21
click at [866, 239] on th "Sa" at bounding box center [870, 249] width 38 height 21
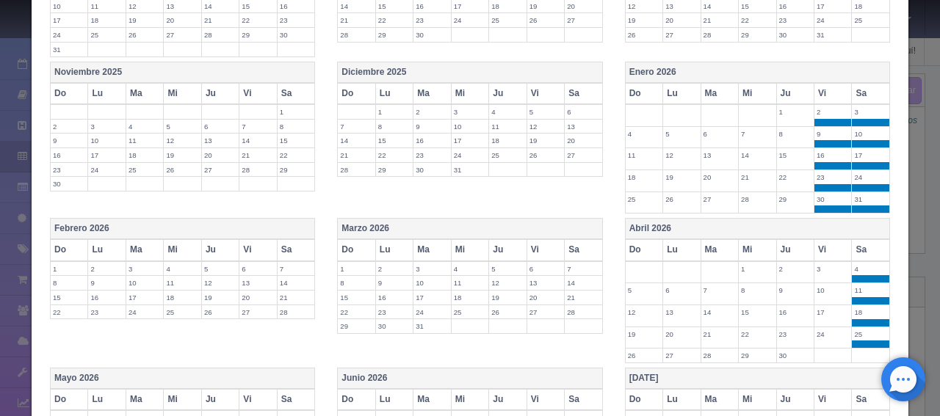
click at [824, 248] on th "Vi" at bounding box center [832, 249] width 37 height 21
click at [564, 247] on th "Sa" at bounding box center [583, 249] width 38 height 21
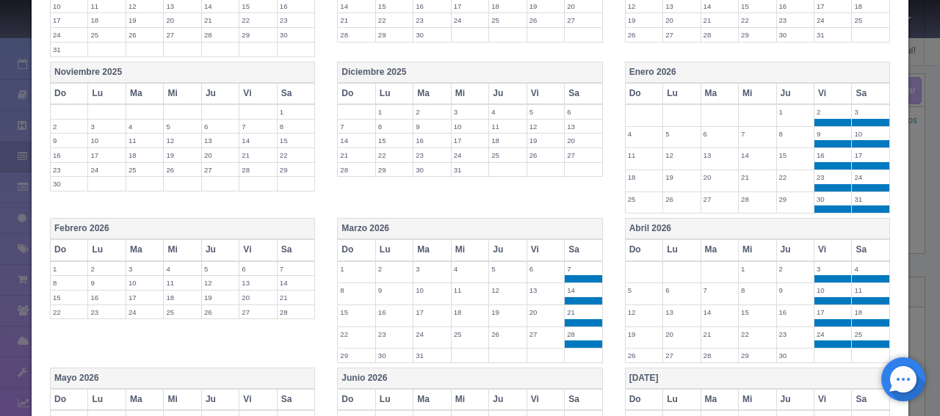
click at [526, 245] on th "Vi" at bounding box center [544, 249] width 37 height 21
click at [291, 250] on th "Sa" at bounding box center [296, 249] width 38 height 21
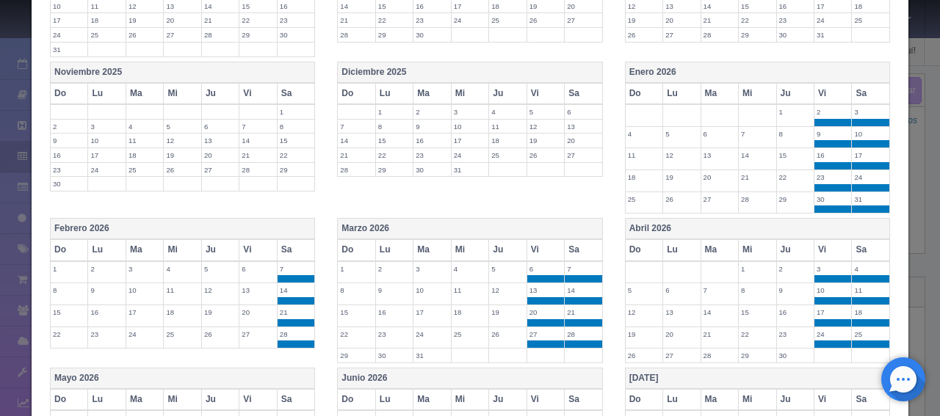
click at [232, 243] on th "Ju" at bounding box center [219, 249] width 37 height 21
click at [206, 249] on th "Ju" at bounding box center [219, 249] width 37 height 21
click at [241, 245] on th "Vi" at bounding box center [257, 249] width 37 height 21
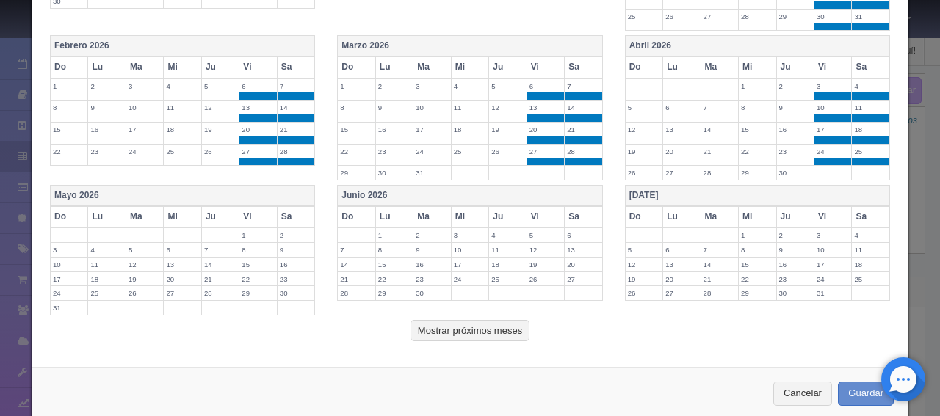
scroll to position [640, 0]
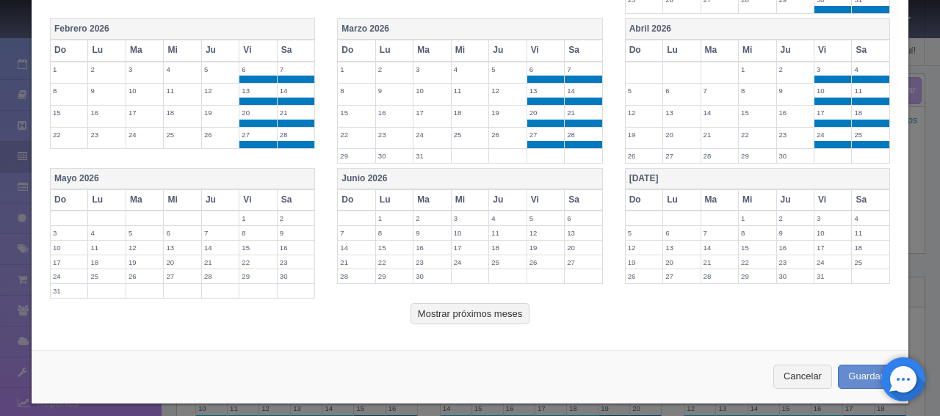
click at [255, 197] on th "Vi" at bounding box center [257, 199] width 37 height 21
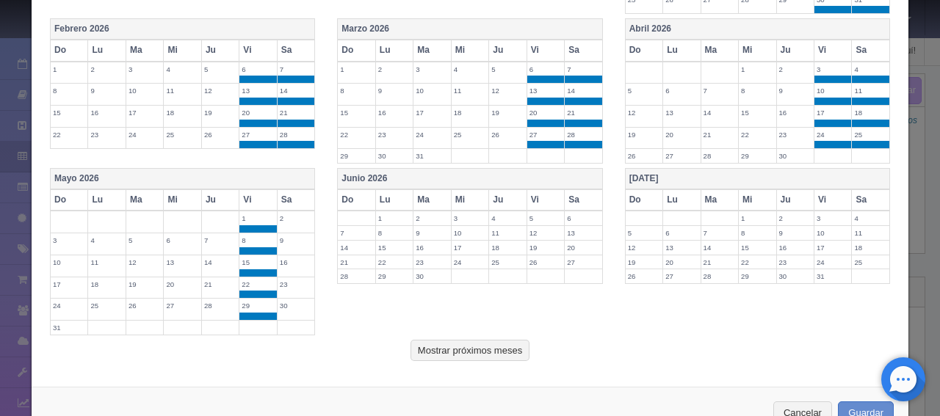
click at [279, 195] on th "Sa" at bounding box center [296, 199] width 38 height 21
click at [527, 192] on th "Vi" at bounding box center [544, 199] width 37 height 21
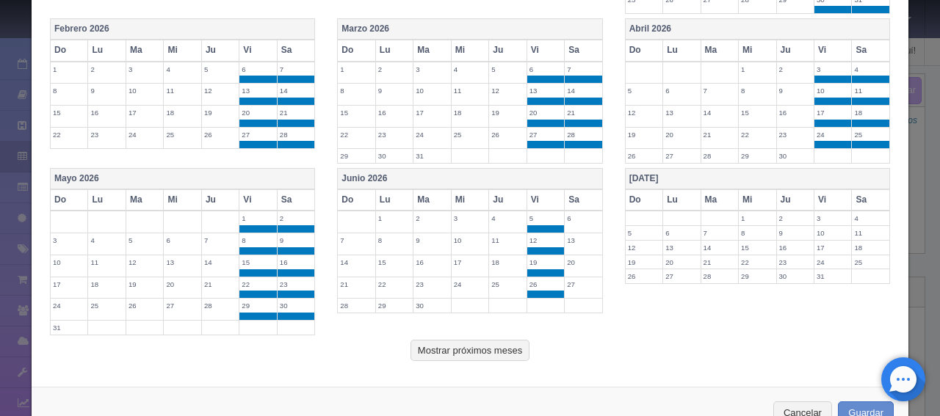
click at [589, 197] on th "Sa" at bounding box center [583, 199] width 38 height 21
click at [814, 198] on th "Vi" at bounding box center [832, 199] width 37 height 21
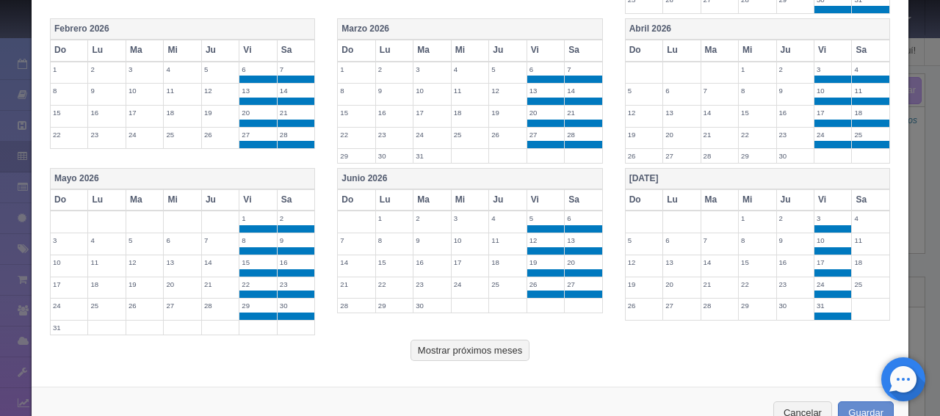
click at [876, 196] on th "Sa" at bounding box center [870, 199] width 38 height 21
click at [440, 340] on button "Mostrar próximos meses" at bounding box center [469, 351] width 119 height 22
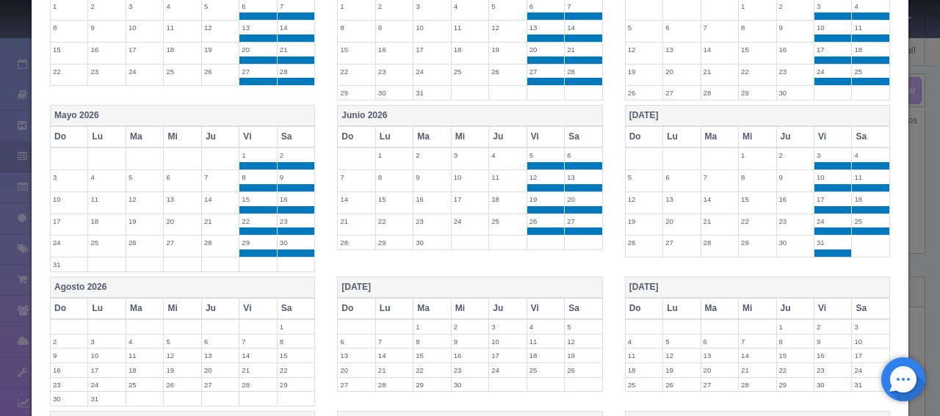
scroll to position [787, 0]
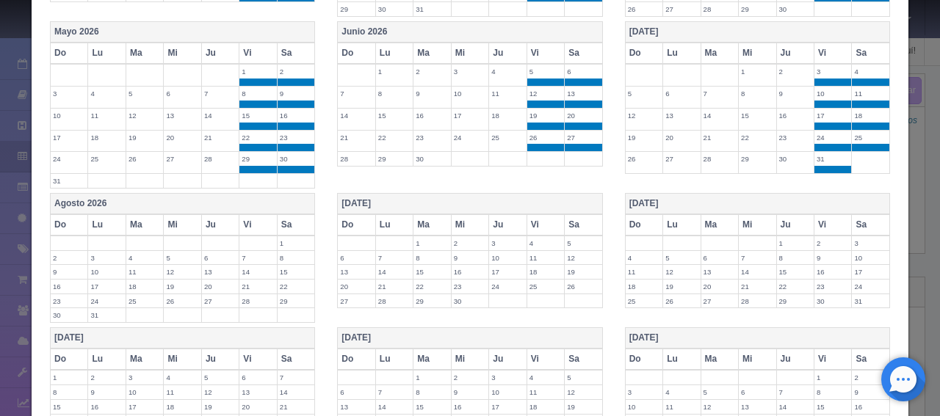
click at [251, 222] on th "Vi" at bounding box center [257, 224] width 37 height 21
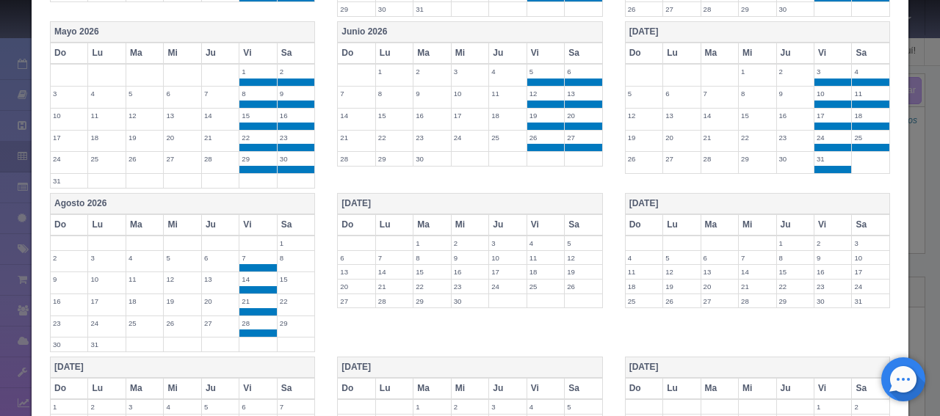
click at [283, 222] on th "Sa" at bounding box center [296, 224] width 38 height 21
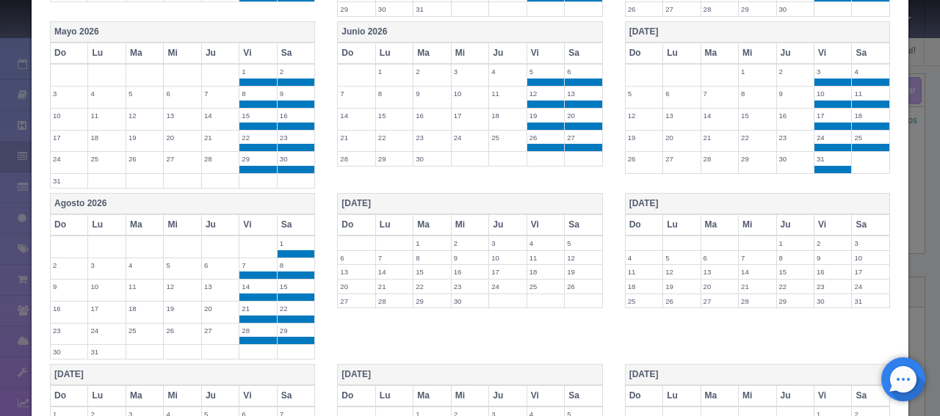
click at [542, 214] on th "Vi" at bounding box center [544, 224] width 37 height 21
click at [577, 214] on th "Sa" at bounding box center [583, 224] width 38 height 21
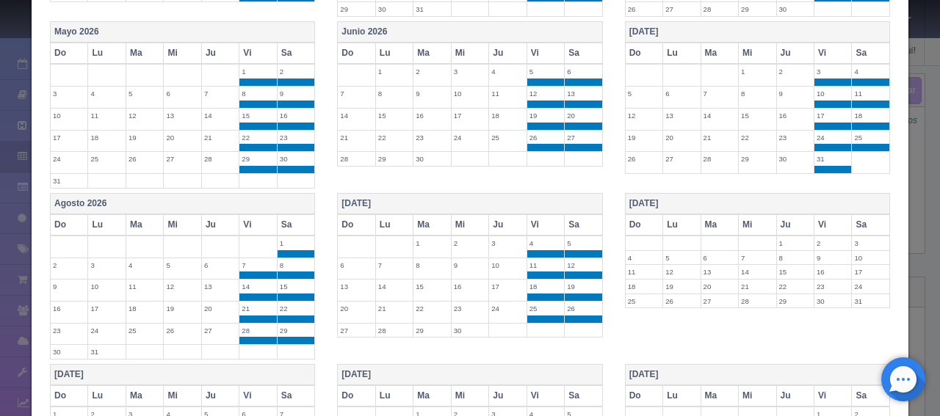
click at [823, 214] on th "Vi" at bounding box center [832, 224] width 37 height 21
click at [856, 217] on th "Sa" at bounding box center [870, 224] width 38 height 21
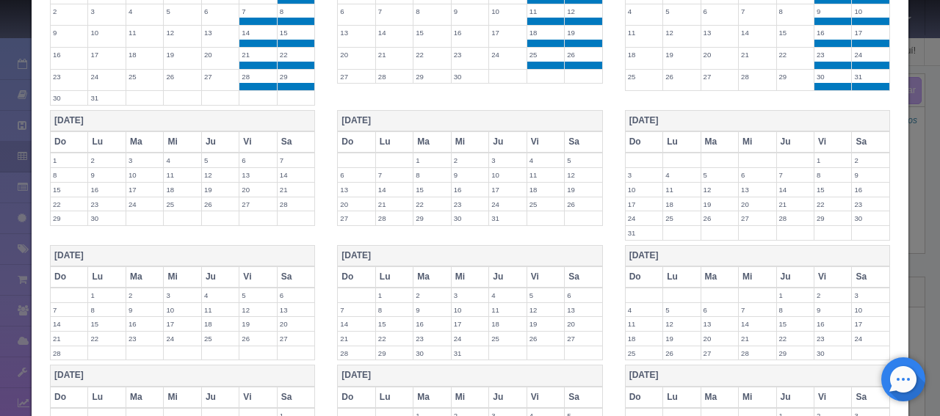
scroll to position [1080, 0]
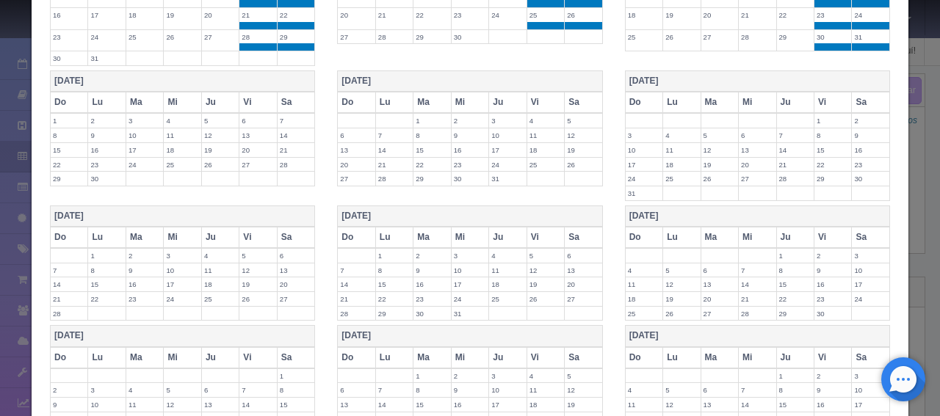
click at [531, 92] on th "Vi" at bounding box center [544, 102] width 37 height 21
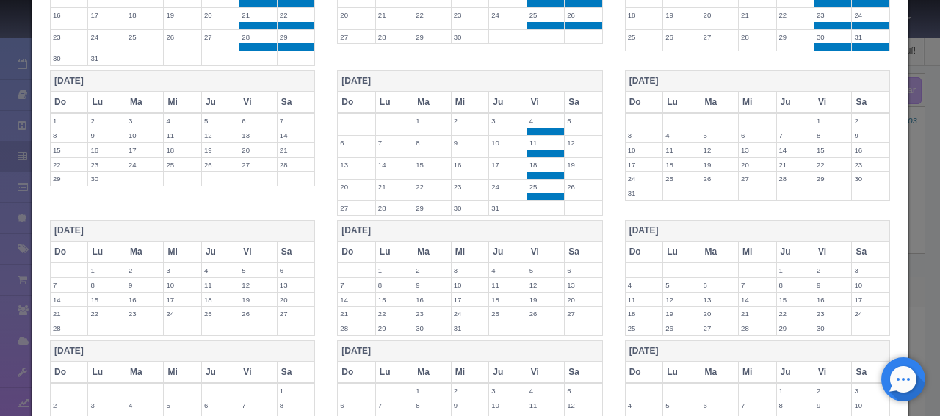
click at [566, 92] on th "Sa" at bounding box center [583, 102] width 38 height 21
click at [241, 92] on th "Vi" at bounding box center [257, 102] width 37 height 21
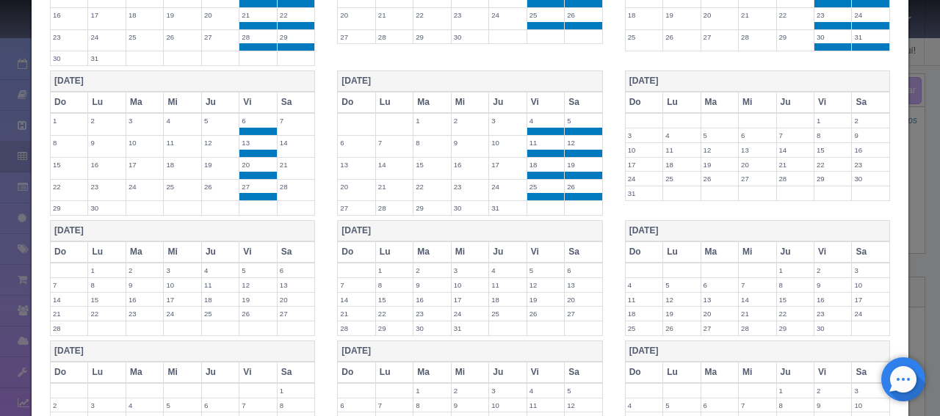
click at [283, 92] on th "Sa" at bounding box center [296, 102] width 38 height 21
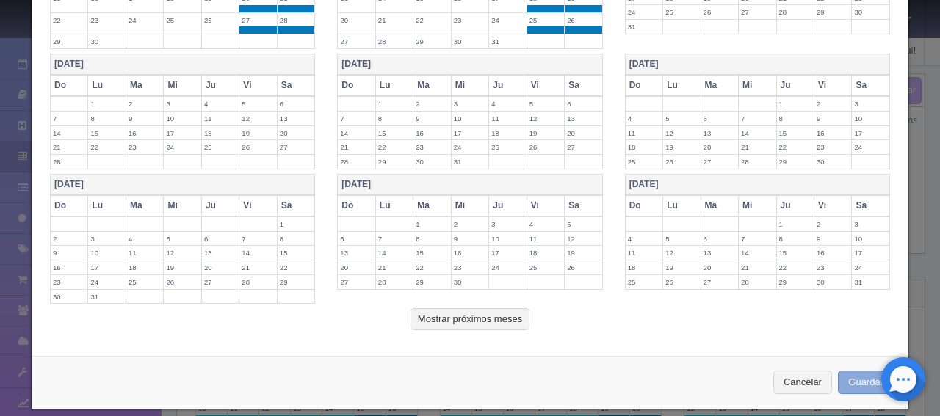
click at [841, 371] on button "Guardar" at bounding box center [865, 383] width 56 height 24
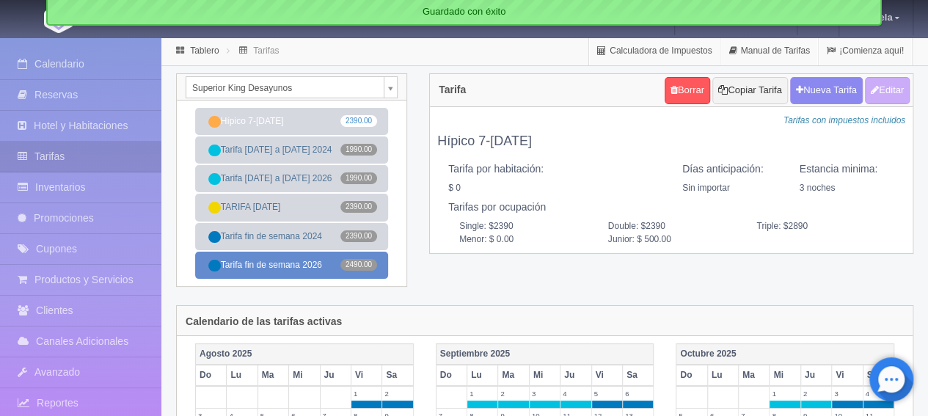
click at [272, 271] on link "Tarifa fin de semana 2026 2490.00" at bounding box center [291, 265] width 193 height 27
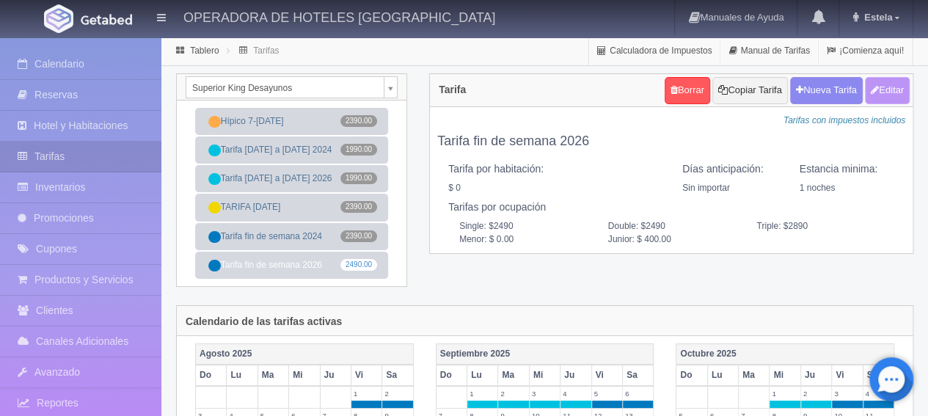
click at [871, 89] on icon "button" at bounding box center [875, 90] width 8 height 10
type input "Tarifa fin de semana 2026"
select select "0"
type input "1"
checkbox input "false"
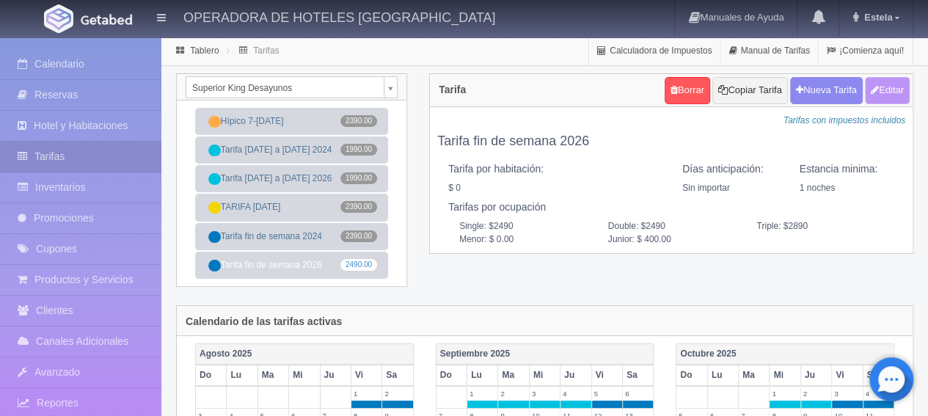
type input "2490"
type input "400"
type input "0.00"
type input "400.00"
checkbox input "true"
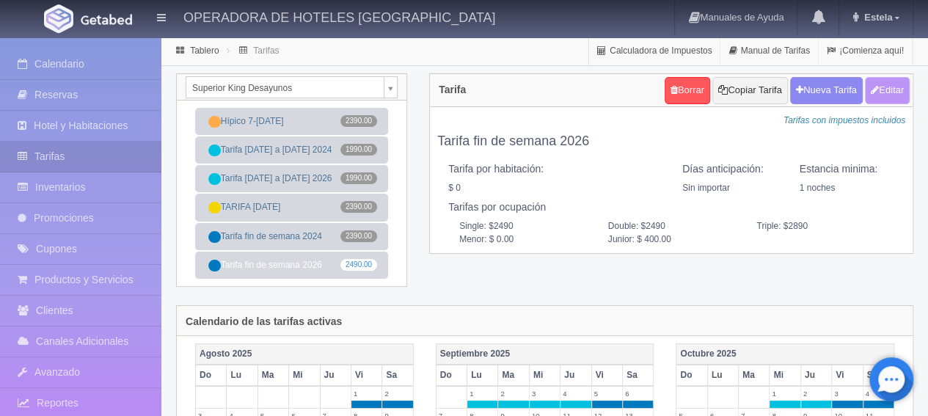
checkbox input "true"
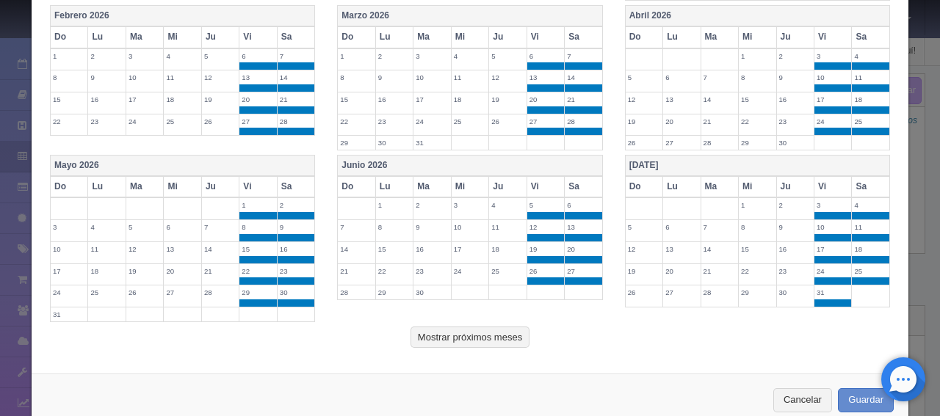
scroll to position [677, 0]
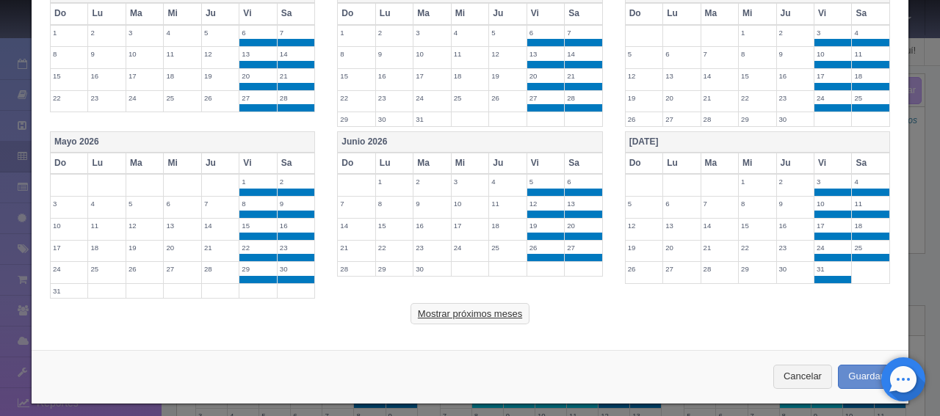
click at [465, 310] on button "Mostrar próximos meses" at bounding box center [469, 314] width 119 height 22
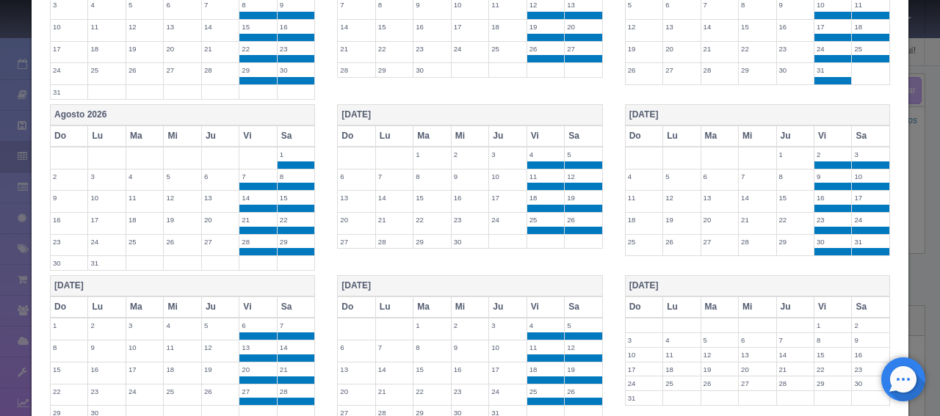
scroll to position [1044, 0]
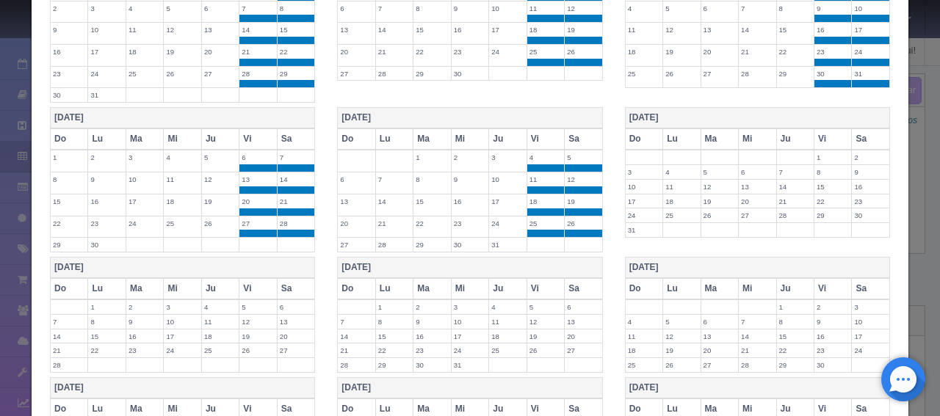
click at [534, 217] on label "25" at bounding box center [545, 224] width 37 height 14
click at [571, 217] on label "26" at bounding box center [582, 224] width 37 height 14
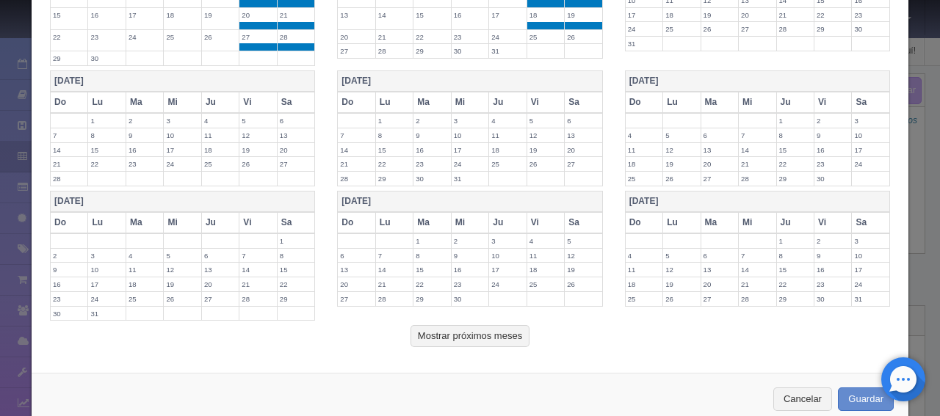
scroll to position [1247, 0]
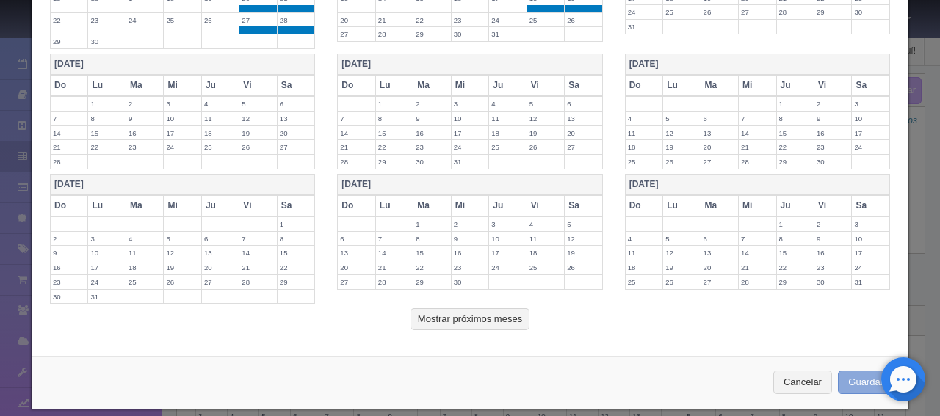
click at [837, 371] on button "Guardar" at bounding box center [865, 383] width 56 height 24
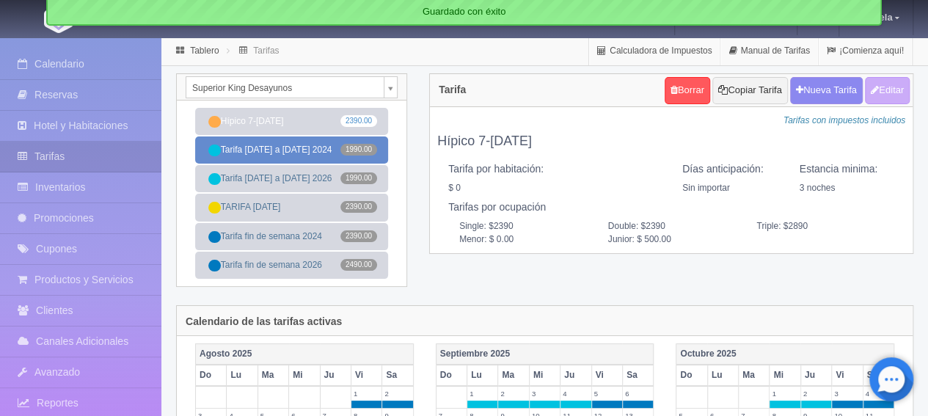
click at [286, 158] on link "Tarifa [DATE] a [DATE] 2024 1990.00" at bounding box center [291, 150] width 193 height 27
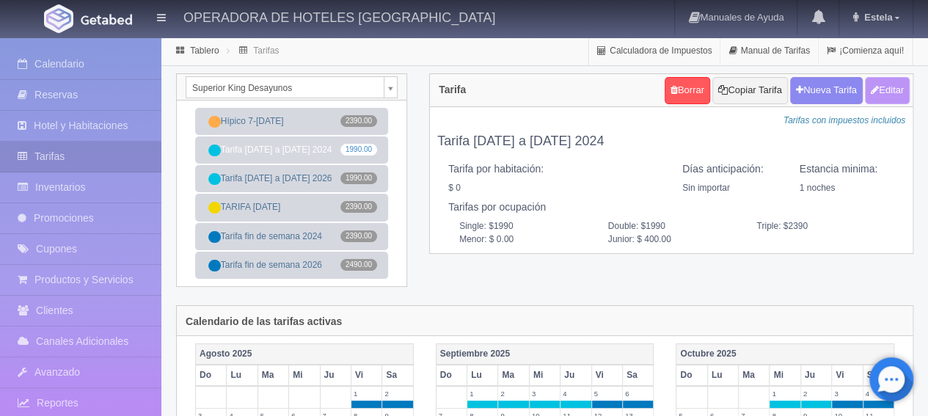
click at [871, 87] on icon "button" at bounding box center [875, 90] width 8 height 10
type input "Tarifa [DATE] a [DATE] 2024"
select select "0"
type input "1"
checkbox input "false"
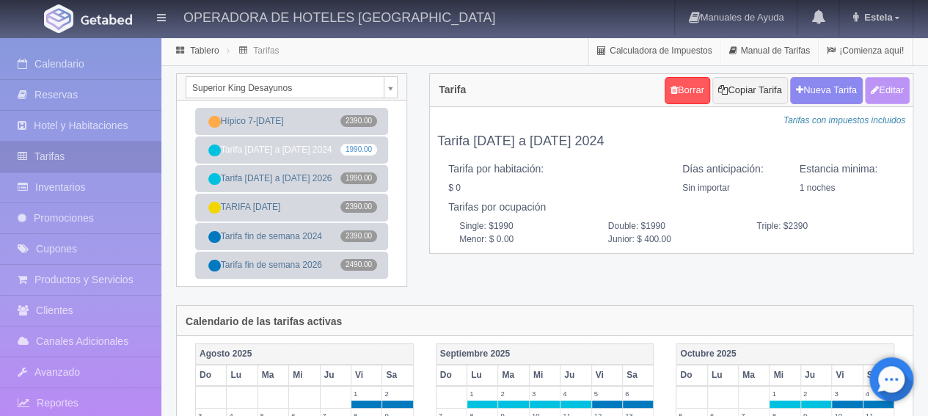
type input "1990"
type input "400"
type input "0.00"
type input "400.00"
checkbox input "true"
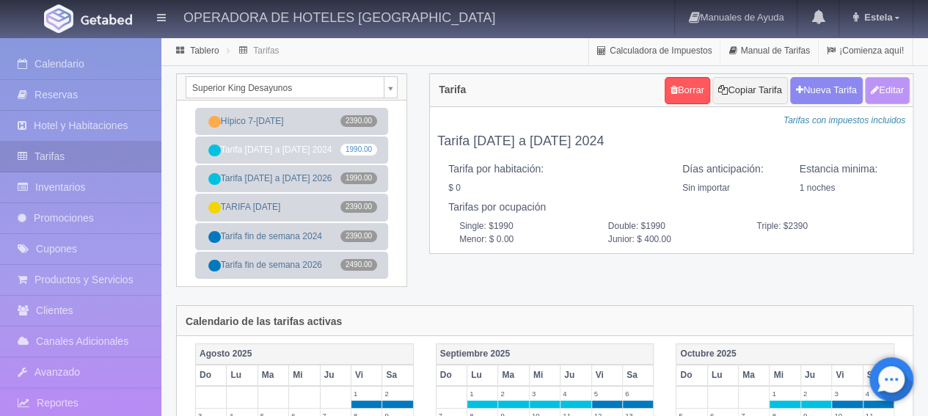
checkbox input "true"
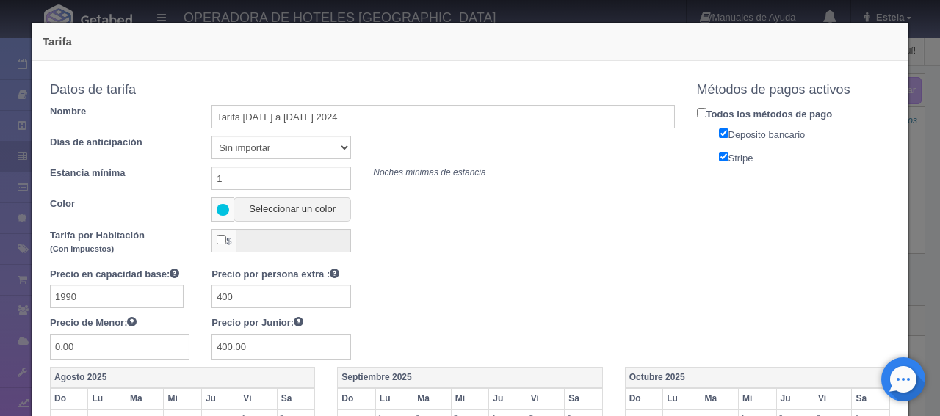
scroll to position [147, 0]
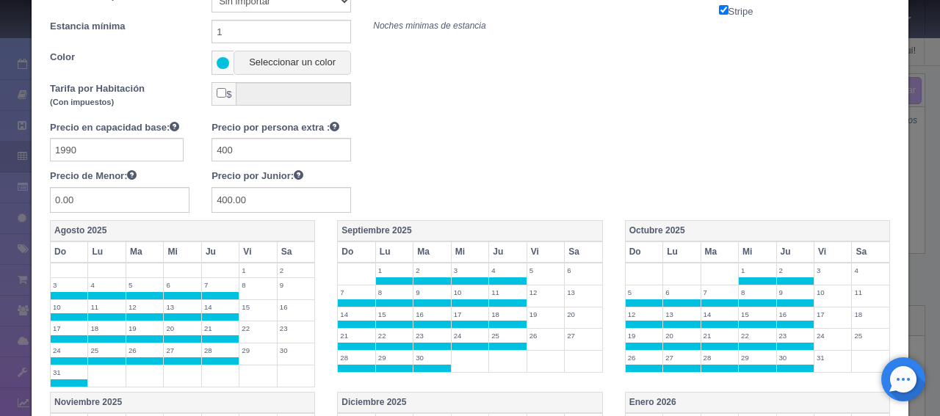
click at [385, 278] on span at bounding box center [394, 280] width 37 height 7
click at [385, 278] on td "1" at bounding box center [393, 274] width 37 height 22
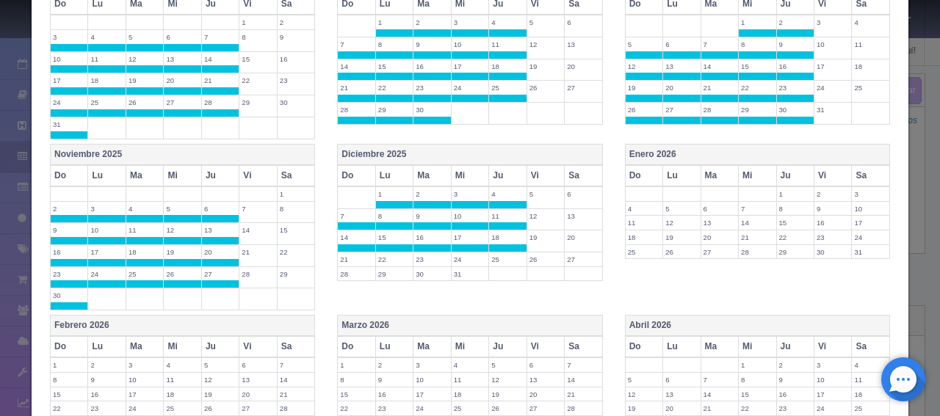
scroll to position [440, 0]
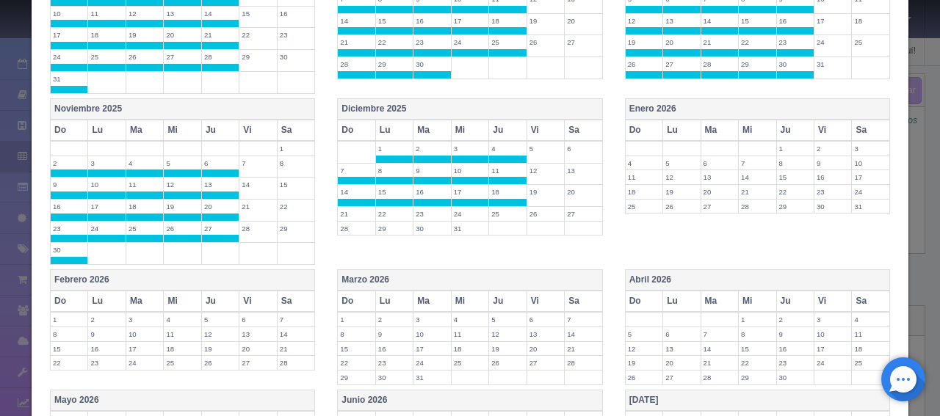
click at [633, 129] on th "Do" at bounding box center [643, 130] width 37 height 21
click at [670, 126] on th "Lu" at bounding box center [681, 130] width 37 height 21
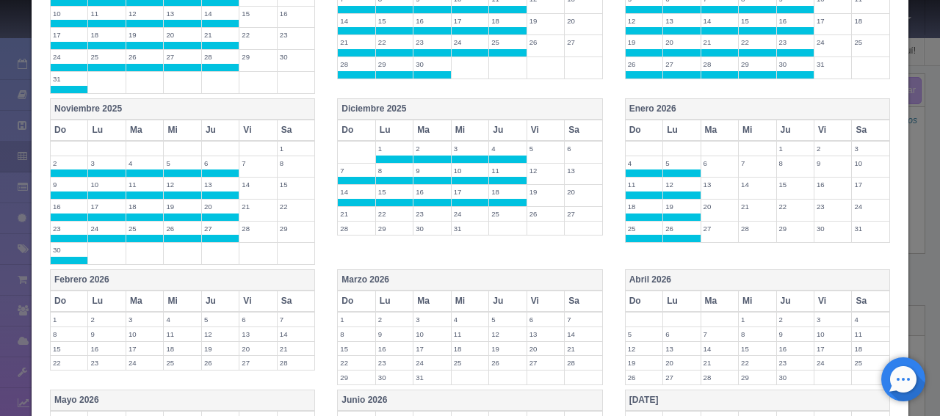
click at [719, 132] on th "Ma" at bounding box center [718, 130] width 37 height 21
click at [740, 128] on th "Mi" at bounding box center [756, 130] width 37 height 21
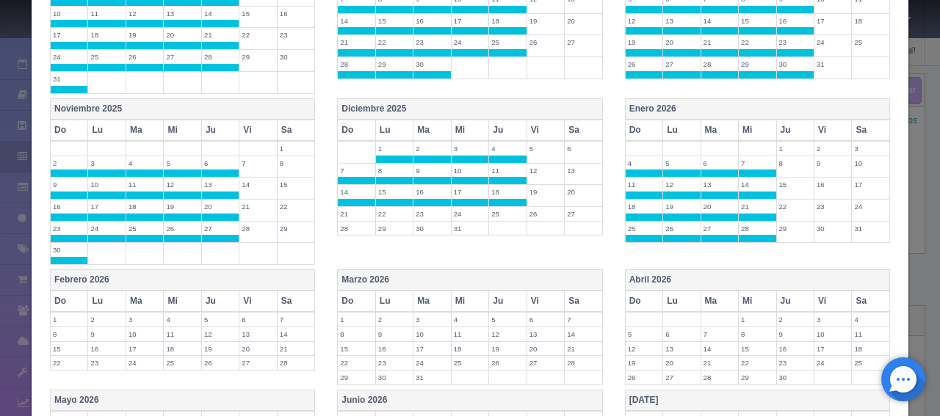
click at [779, 128] on th "Ju" at bounding box center [794, 130] width 37 height 21
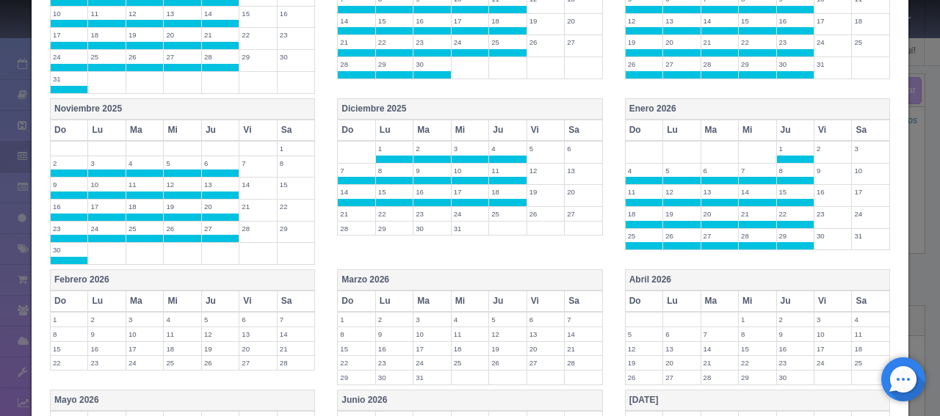
click at [631, 299] on th "Do" at bounding box center [643, 301] width 37 height 21
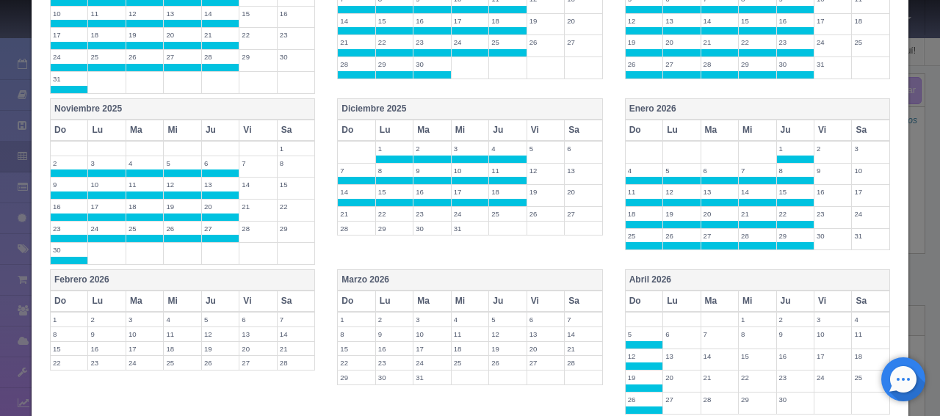
click at [675, 294] on th "Lu" at bounding box center [681, 301] width 37 height 21
click at [712, 299] on th "Ma" at bounding box center [718, 301] width 37 height 21
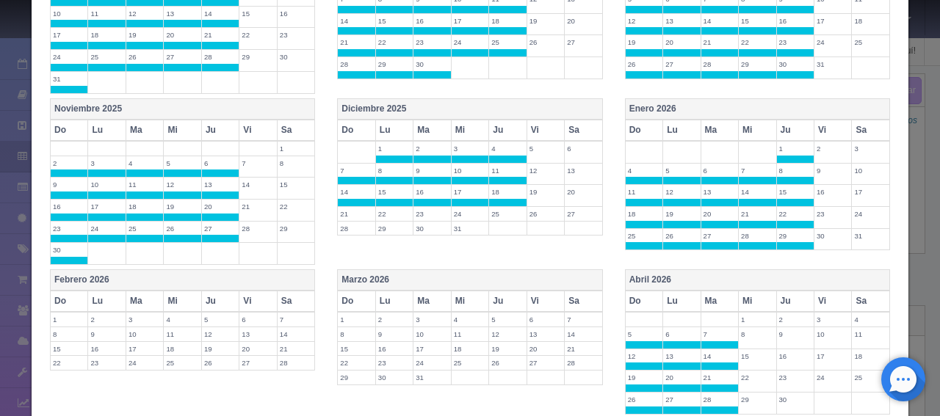
click at [746, 297] on th "Mi" at bounding box center [756, 301] width 37 height 21
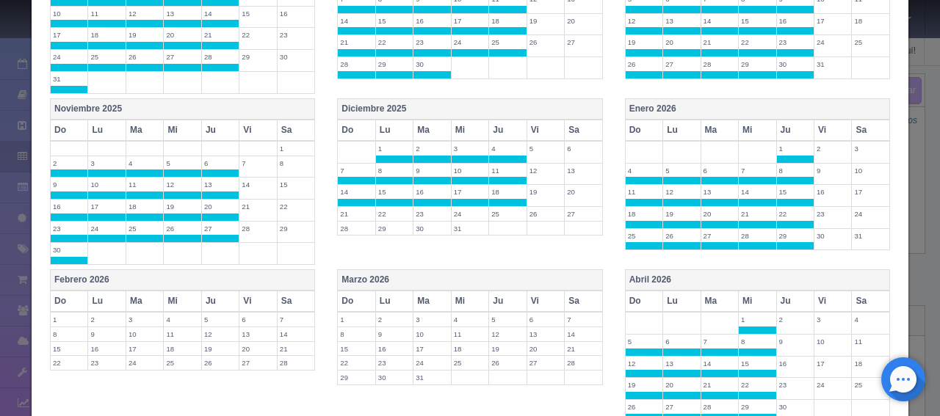
click at [785, 291] on th "Ju" at bounding box center [794, 301] width 37 height 21
click at [493, 299] on th "Ju" at bounding box center [507, 301] width 37 height 21
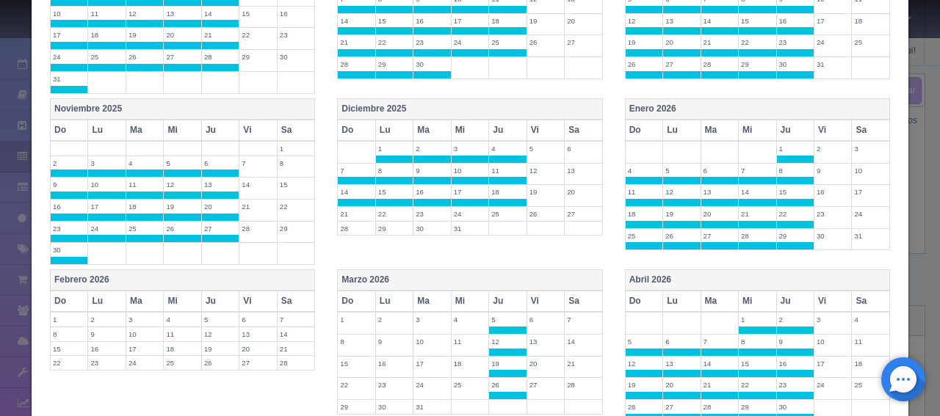
click at [451, 299] on th "Mi" at bounding box center [469, 301] width 37 height 21
click at [415, 299] on th "Ma" at bounding box center [431, 301] width 37 height 21
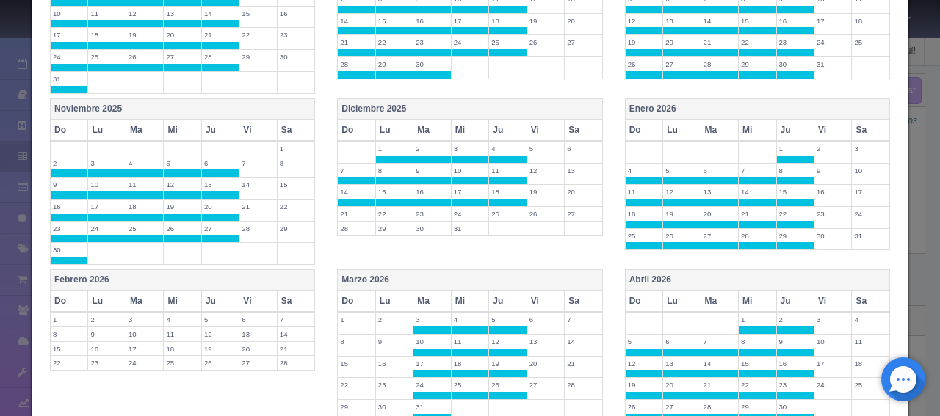
click at [375, 299] on th "Lu" at bounding box center [393, 301] width 37 height 21
click at [355, 302] on th "Do" at bounding box center [356, 301] width 37 height 21
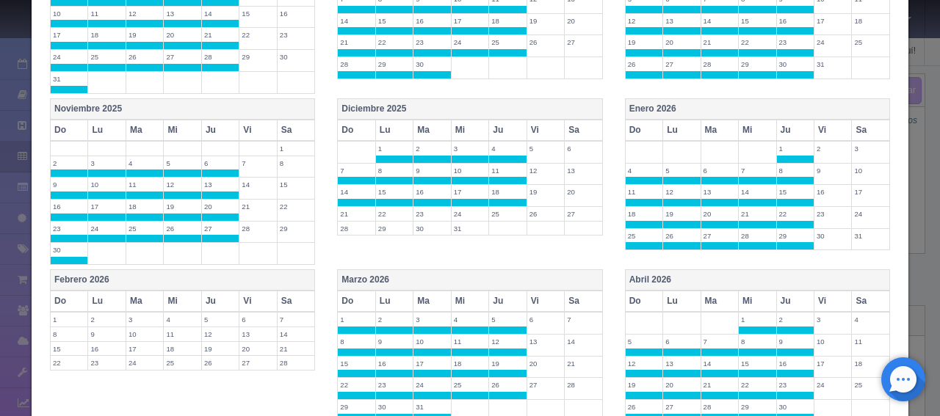
click at [223, 303] on th "Ju" at bounding box center [219, 301] width 37 height 21
click at [169, 296] on th "Mi" at bounding box center [182, 301] width 37 height 21
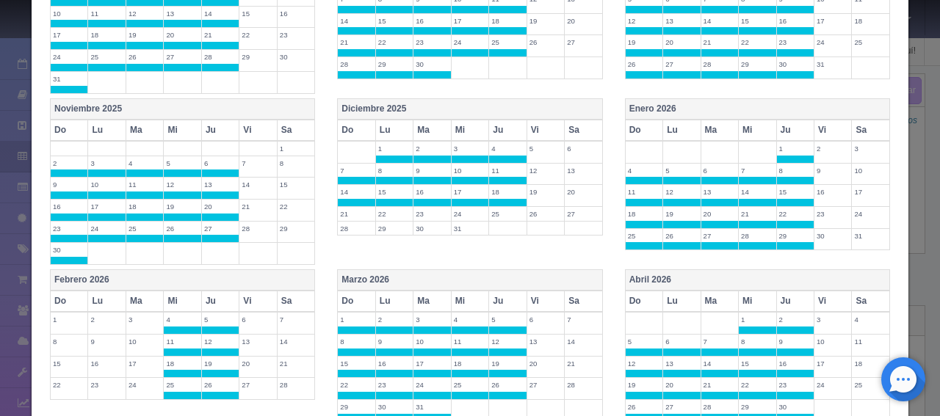
click at [102, 298] on th "Lu" at bounding box center [106, 301] width 37 height 21
click at [132, 300] on th "Ma" at bounding box center [144, 301] width 37 height 21
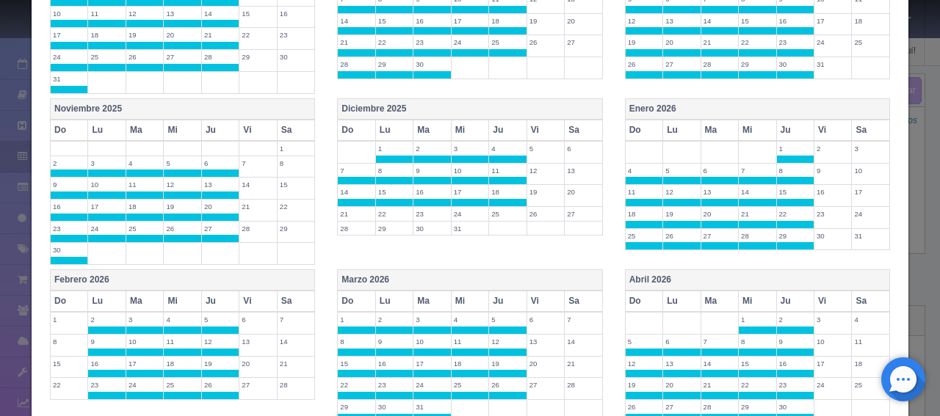
click at [62, 298] on th "Do" at bounding box center [69, 301] width 37 height 21
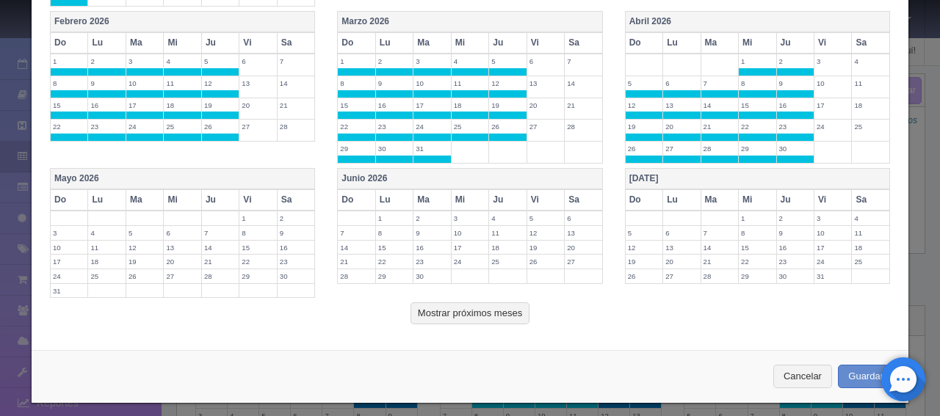
scroll to position [699, 0]
click at [72, 194] on th "Do" at bounding box center [69, 199] width 37 height 21
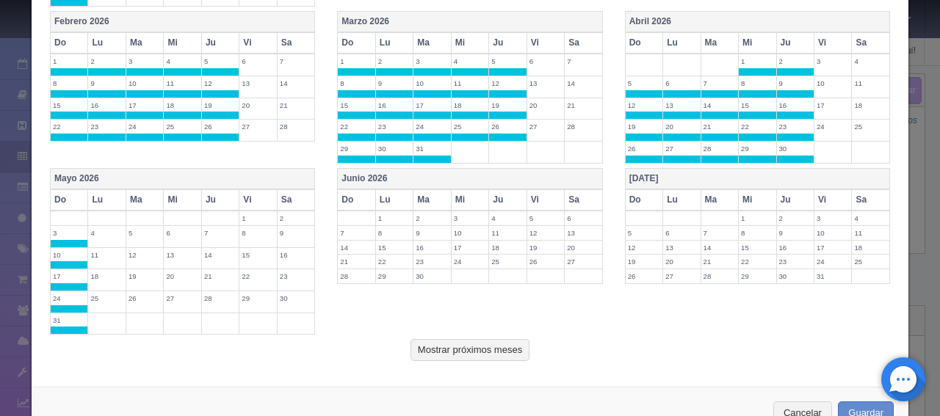
click at [97, 195] on th "Lu" at bounding box center [106, 199] width 37 height 21
click at [126, 192] on th "Ma" at bounding box center [144, 199] width 37 height 21
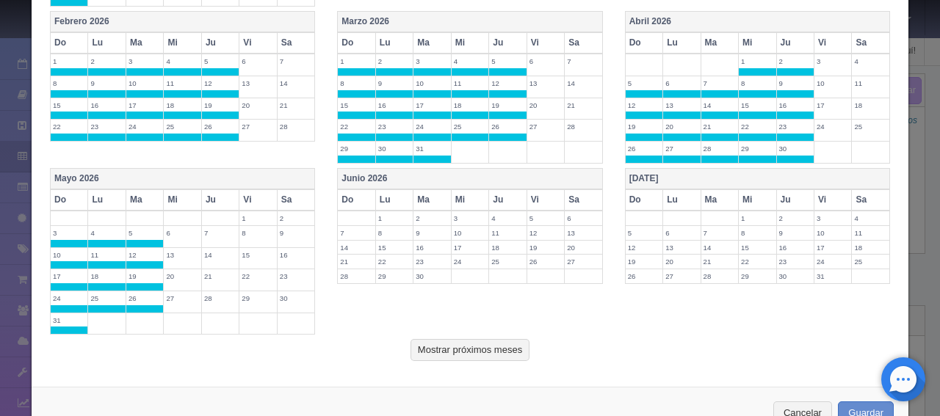
click at [167, 192] on th "Mi" at bounding box center [182, 199] width 37 height 21
click at [220, 192] on th "Ju" at bounding box center [219, 199] width 37 height 21
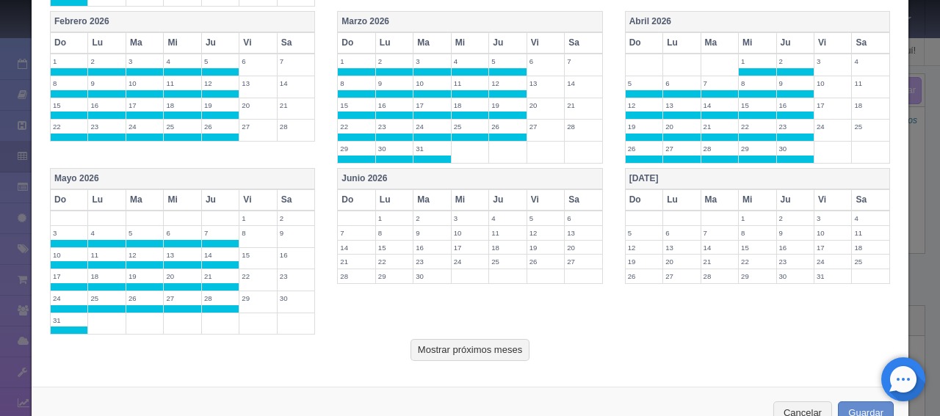
click at [364, 195] on th "Do" at bounding box center [356, 199] width 37 height 21
click at [384, 195] on th "Lu" at bounding box center [393, 199] width 37 height 21
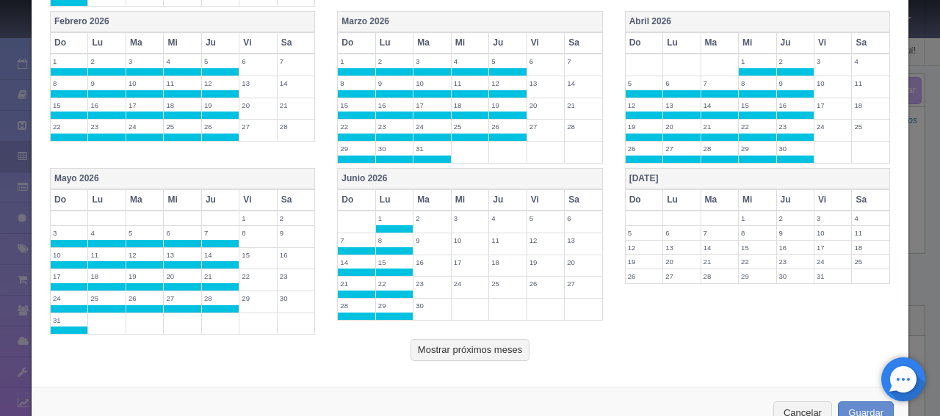
click at [413, 193] on th "Ma" at bounding box center [431, 199] width 37 height 21
click at [465, 194] on th "Mi" at bounding box center [469, 199] width 37 height 21
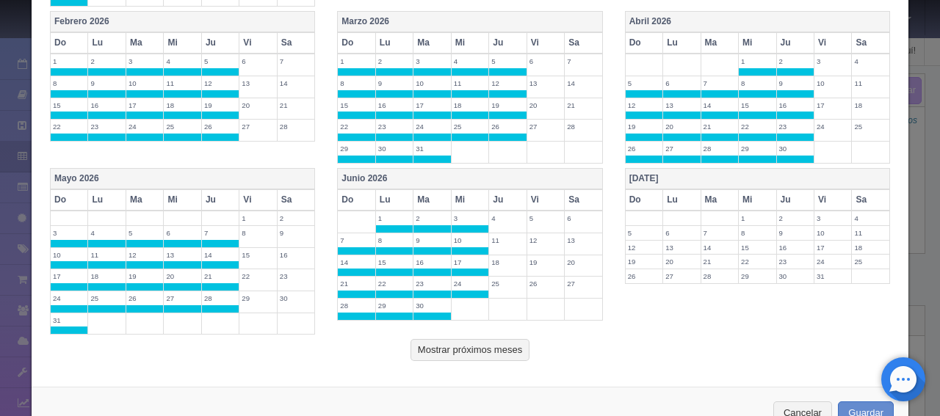
click at [492, 196] on th "Ju" at bounding box center [507, 199] width 37 height 21
click at [647, 193] on th "Do" at bounding box center [643, 199] width 37 height 21
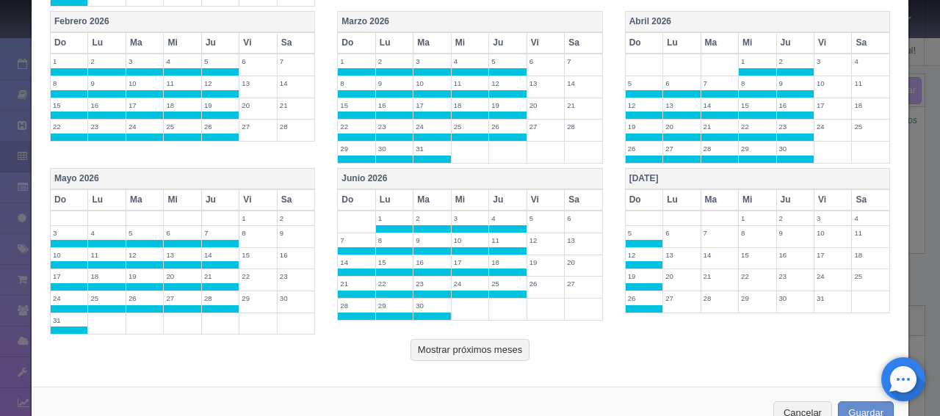
click at [681, 192] on th "Lu" at bounding box center [681, 199] width 37 height 21
click at [706, 192] on th "Ma" at bounding box center [718, 199] width 37 height 21
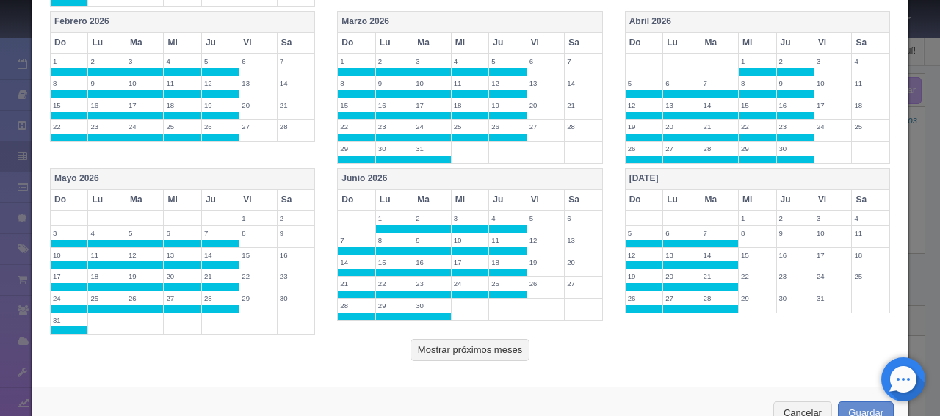
click at [753, 194] on th "Mi" at bounding box center [756, 199] width 37 height 21
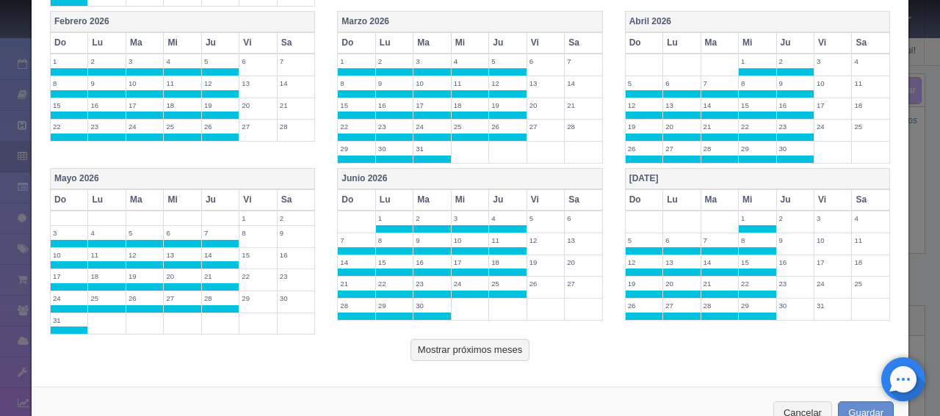
click at [784, 194] on th "Ju" at bounding box center [794, 199] width 37 height 21
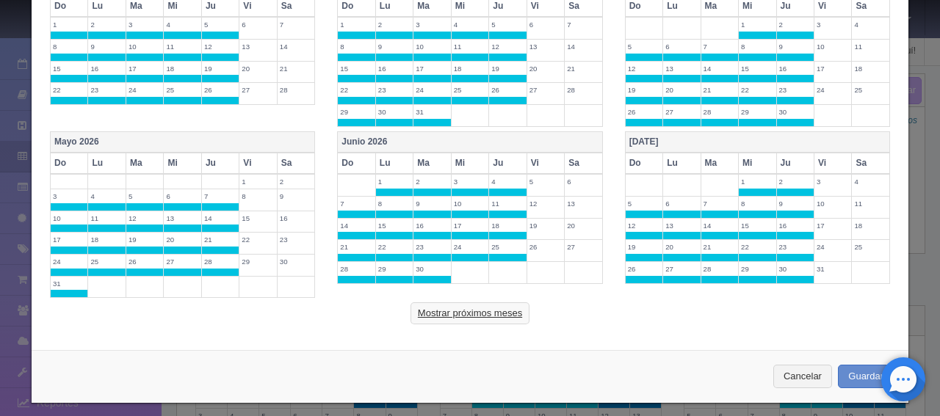
click at [488, 302] on button "Mostrar próximos meses" at bounding box center [469, 313] width 119 height 22
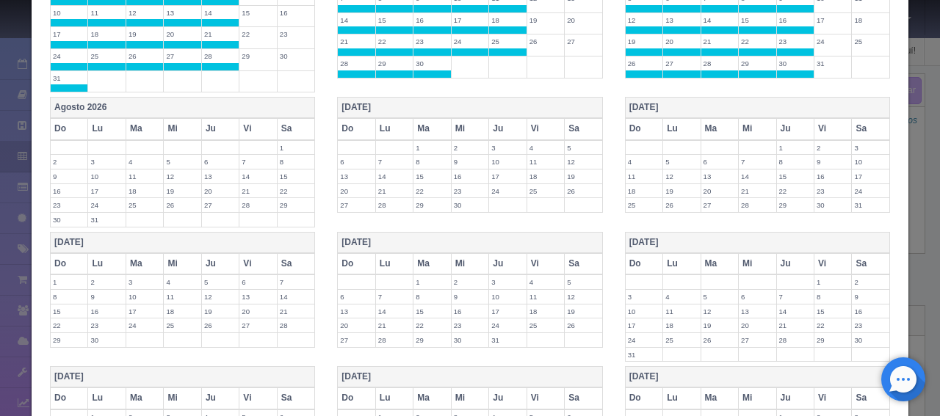
scroll to position [956, 0]
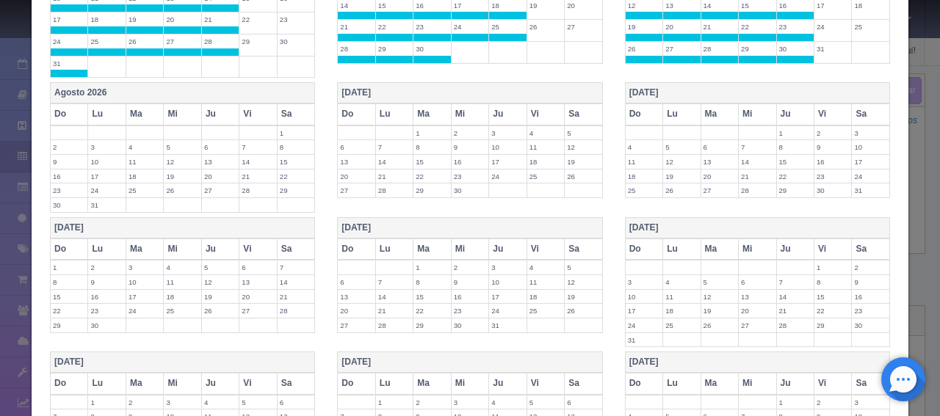
click at [68, 106] on th "Do" at bounding box center [69, 113] width 37 height 21
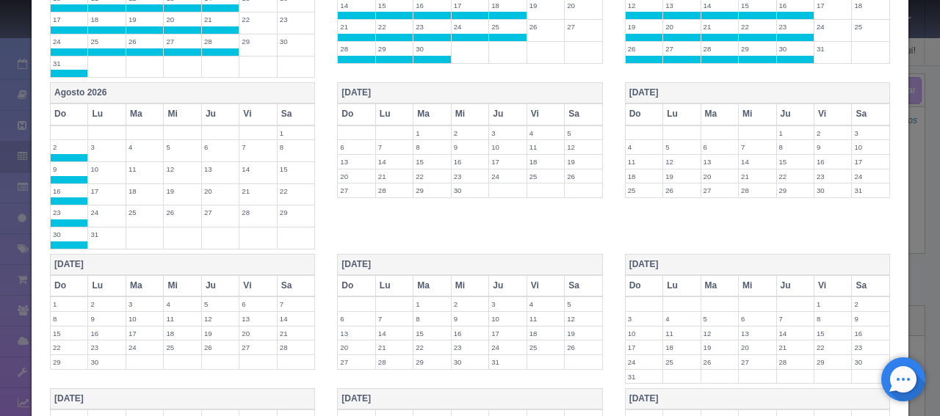
click at [116, 103] on th "Lu" at bounding box center [106, 113] width 37 height 21
click at [139, 103] on th "Ma" at bounding box center [144, 113] width 37 height 21
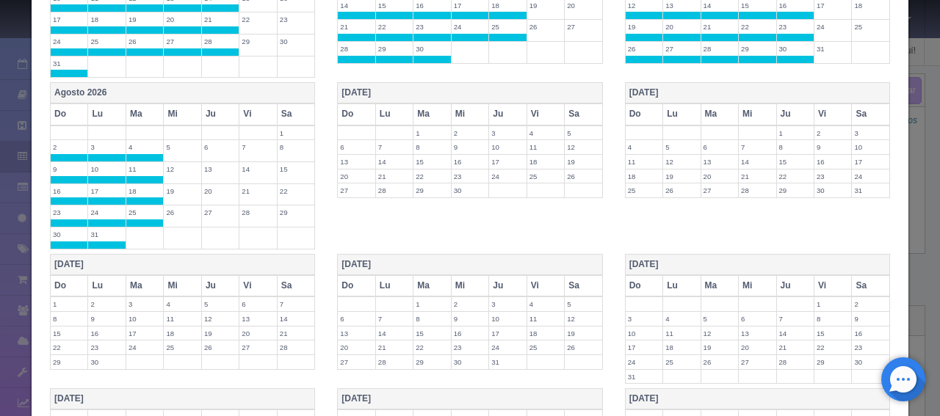
click at [174, 103] on th "Mi" at bounding box center [182, 113] width 37 height 21
click at [224, 103] on th "Ju" at bounding box center [219, 113] width 37 height 21
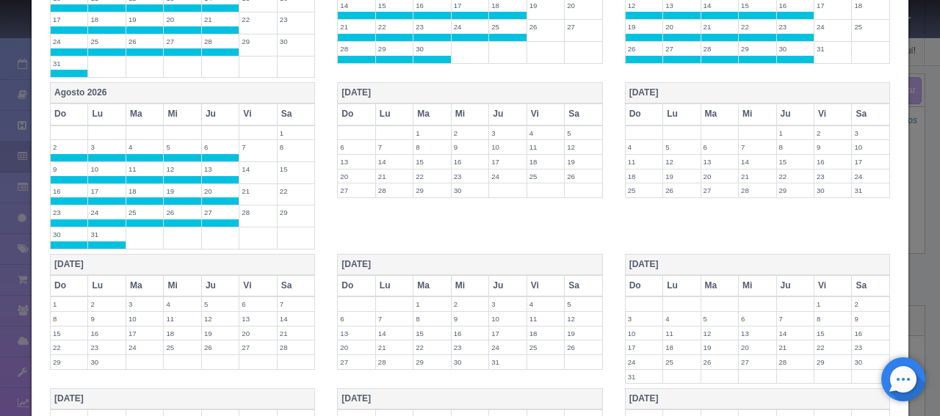
click at [352, 103] on th "Do" at bounding box center [356, 113] width 37 height 21
click at [413, 103] on th "Ma" at bounding box center [431, 113] width 37 height 21
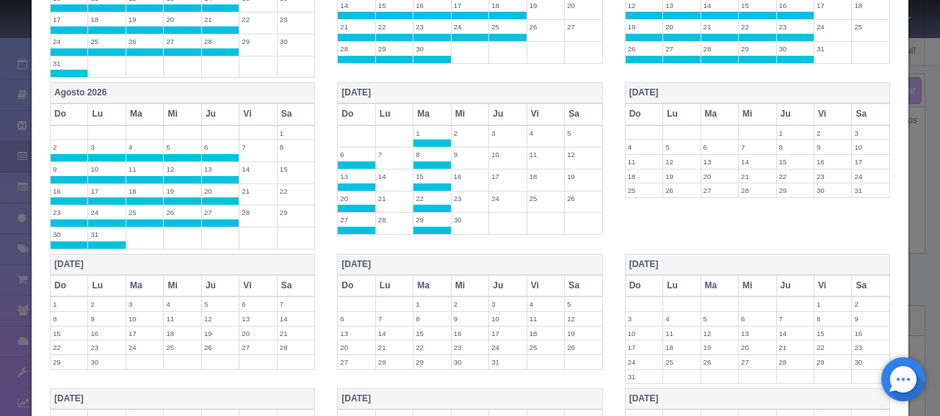
click at [386, 106] on th "Lu" at bounding box center [393, 113] width 37 height 21
click at [464, 103] on th "Mi" at bounding box center [469, 113] width 37 height 21
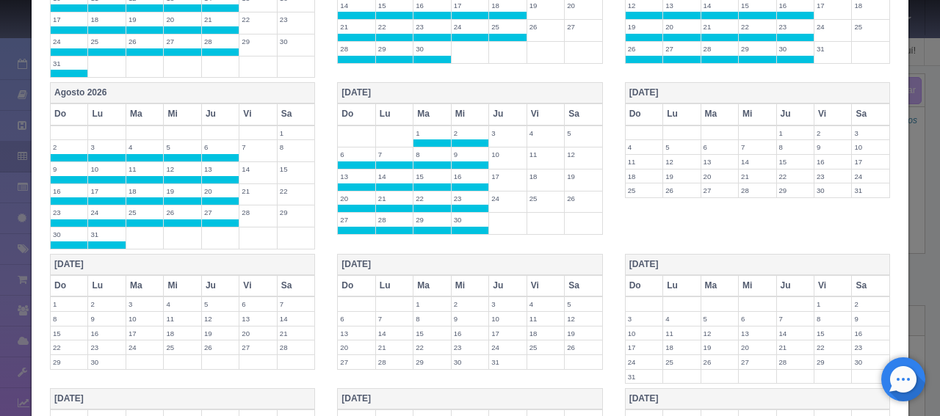
click at [504, 103] on th "Ju" at bounding box center [507, 113] width 37 height 21
click at [633, 108] on th "Do" at bounding box center [643, 113] width 37 height 21
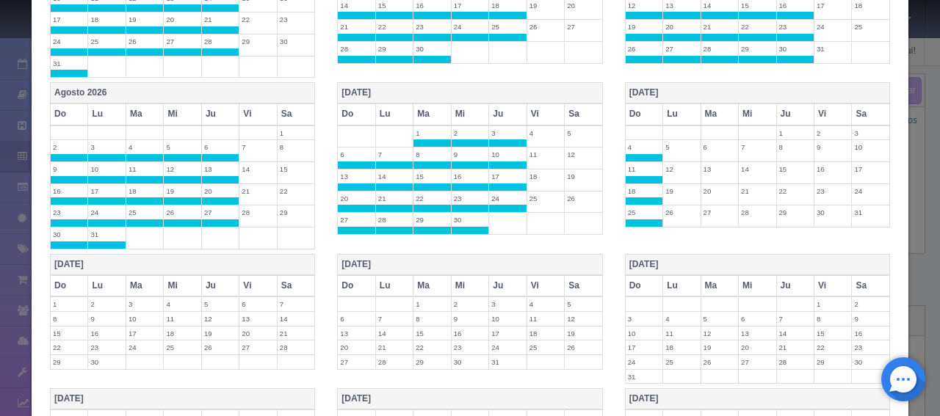
click at [664, 103] on th "Lu" at bounding box center [681, 113] width 37 height 21
click at [722, 105] on th "Ma" at bounding box center [718, 113] width 37 height 21
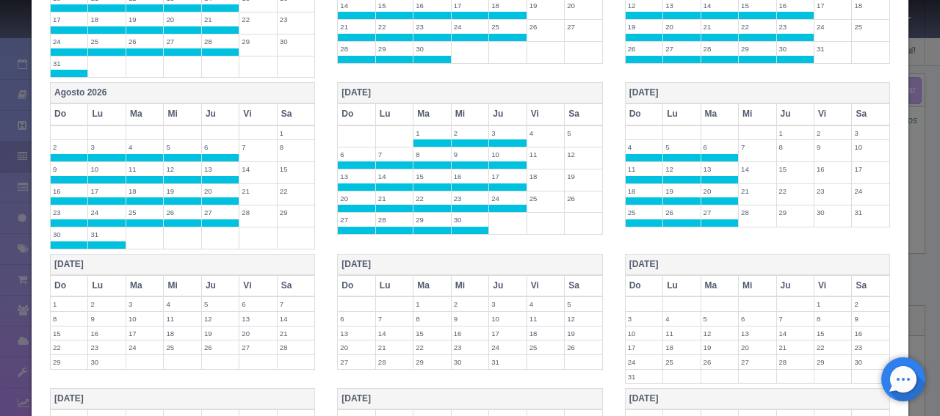
click at [738, 105] on th "Mi" at bounding box center [756, 113] width 37 height 21
click at [776, 106] on th "Ju" at bounding box center [794, 113] width 37 height 21
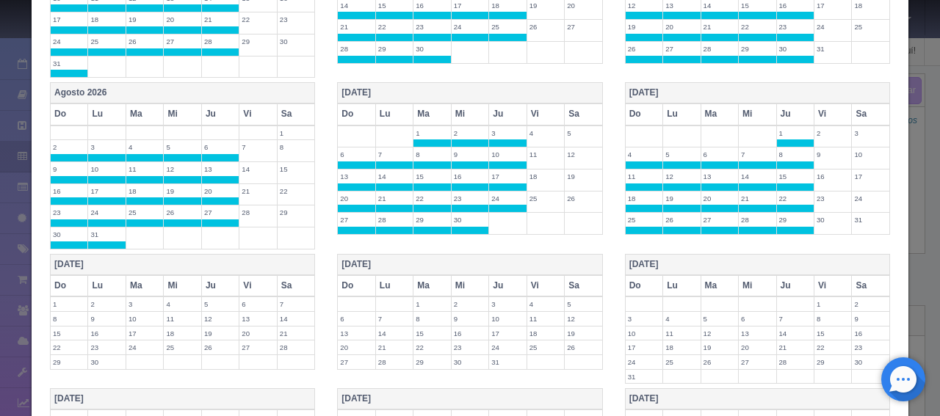
click at [54, 277] on th "Do" at bounding box center [69, 285] width 37 height 21
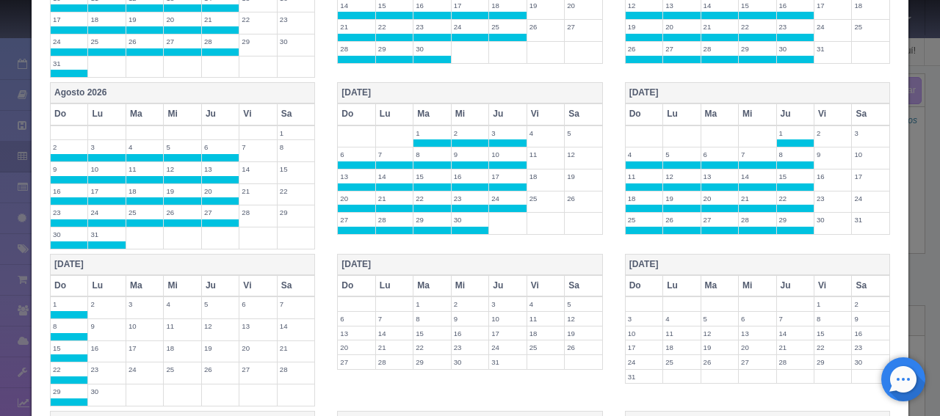
click at [101, 275] on th "Lu" at bounding box center [106, 285] width 37 height 21
click at [156, 276] on th "Ma" at bounding box center [144, 285] width 37 height 21
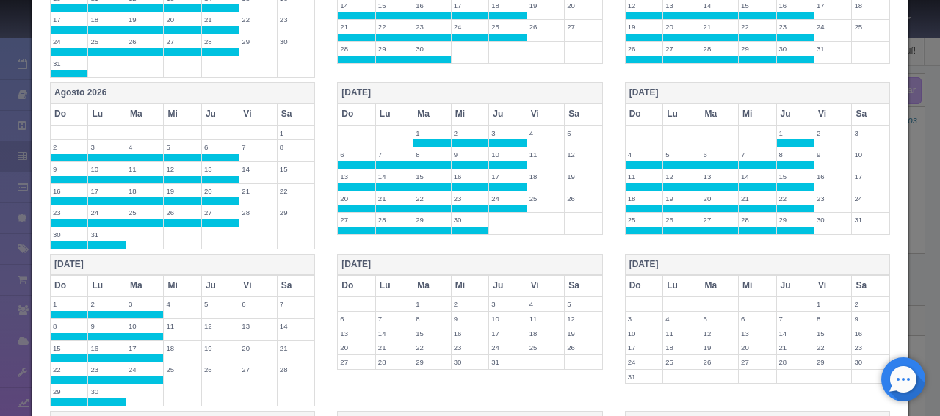
click at [170, 276] on th "Mi" at bounding box center [182, 285] width 37 height 21
click at [206, 276] on th "Ju" at bounding box center [219, 285] width 37 height 21
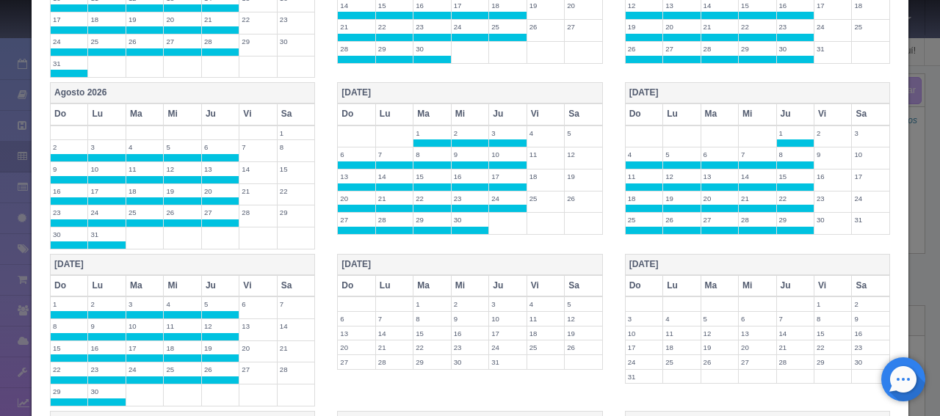
click at [357, 275] on th "Do" at bounding box center [356, 285] width 37 height 21
click at [385, 275] on th "Lu" at bounding box center [393, 285] width 37 height 21
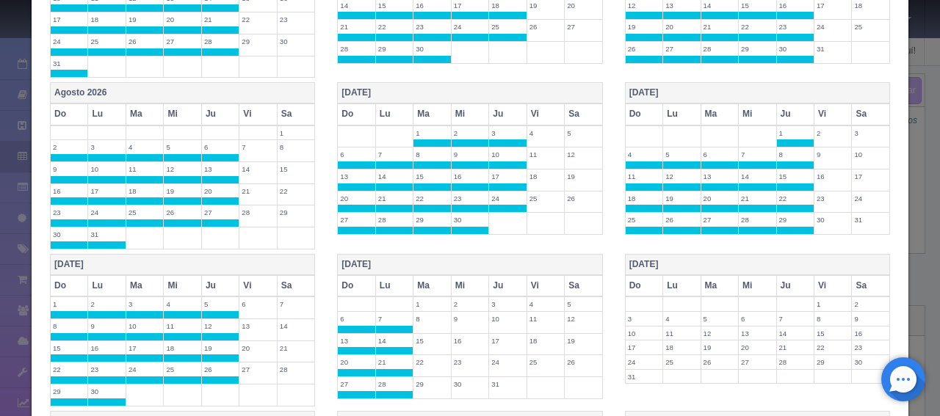
click at [432, 275] on th "Ma" at bounding box center [431, 285] width 37 height 21
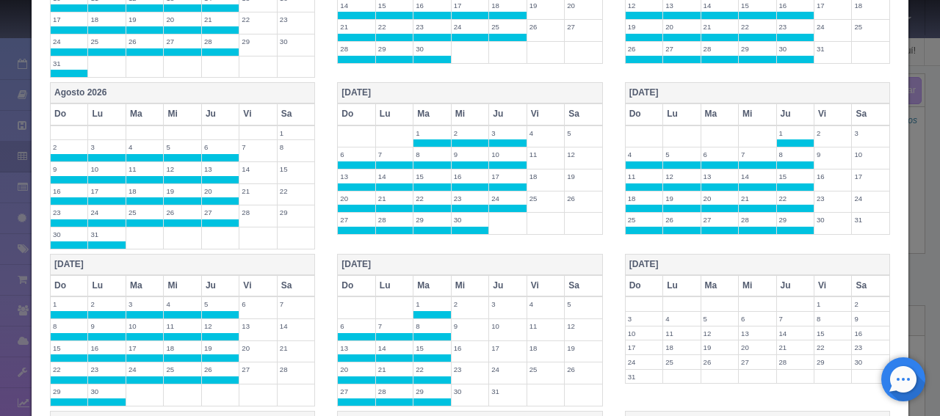
click at [451, 275] on th "Mi" at bounding box center [469, 285] width 37 height 21
click at [515, 275] on th "Ju" at bounding box center [507, 285] width 37 height 21
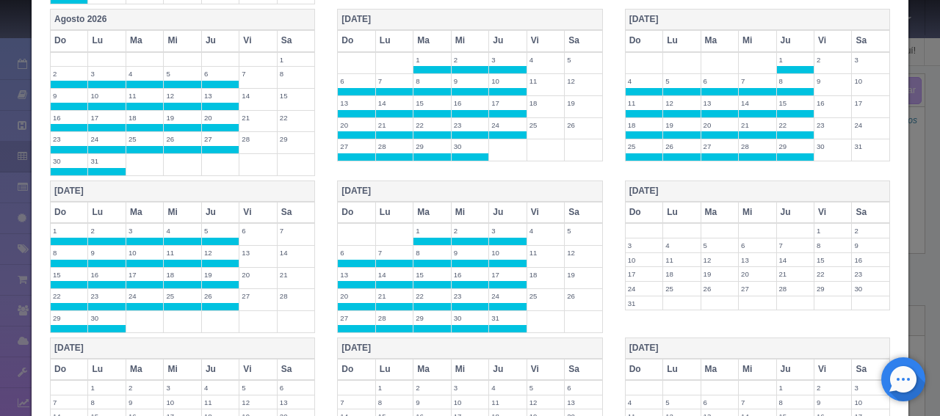
scroll to position [1102, 0]
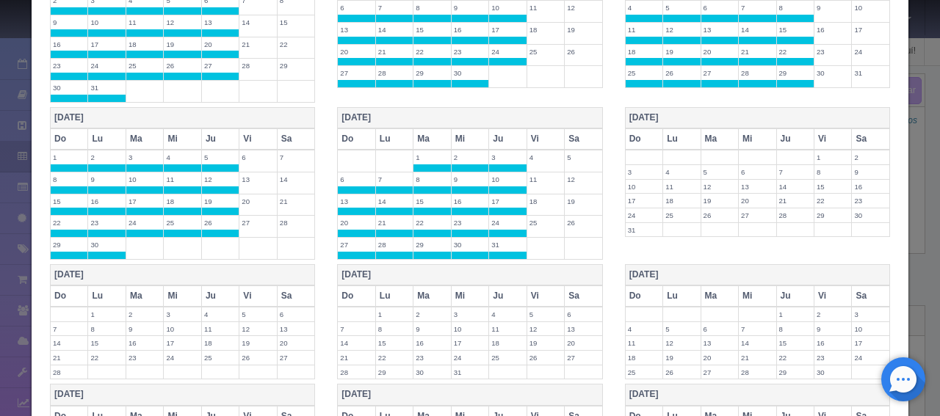
click at [506, 238] on label "31" at bounding box center [507, 245] width 37 height 14
click at [501, 216] on label "24" at bounding box center [507, 223] width 37 height 14
click at [470, 216] on label "23" at bounding box center [469, 223] width 37 height 14
click at [459, 219] on td "23" at bounding box center [469, 227] width 37 height 22
click at [458, 238] on label "30" at bounding box center [469, 245] width 37 height 14
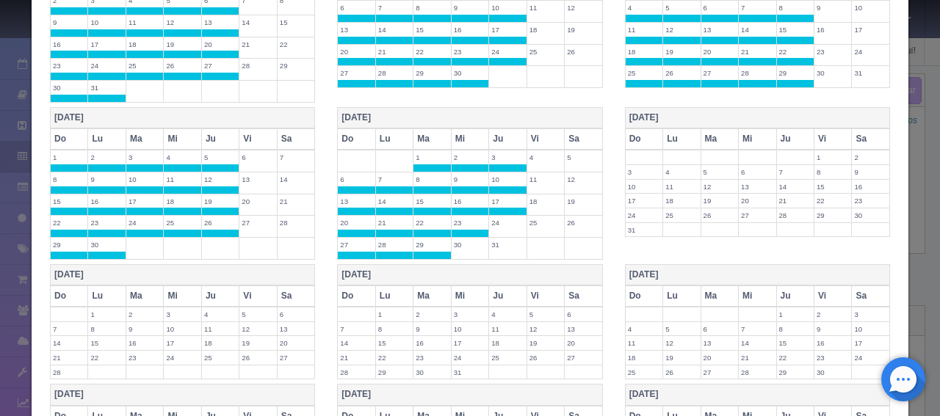
click at [426, 238] on label "29" at bounding box center [431, 245] width 37 height 14
click at [383, 238] on label "28" at bounding box center [394, 245] width 37 height 14
click at [357, 239] on label "27" at bounding box center [356, 245] width 37 height 14
click at [459, 230] on span at bounding box center [469, 233] width 37 height 7
click at [425, 230] on span at bounding box center [431, 233] width 37 height 7
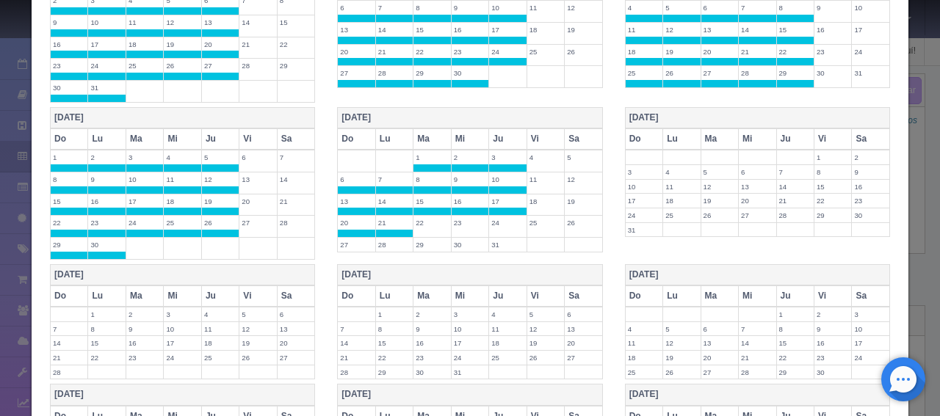
click at [389, 230] on span at bounding box center [394, 233] width 37 height 7
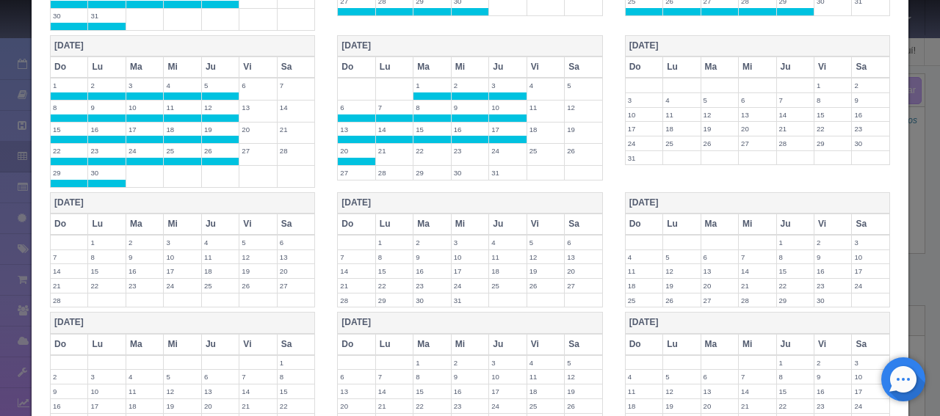
scroll to position [1312, 0]
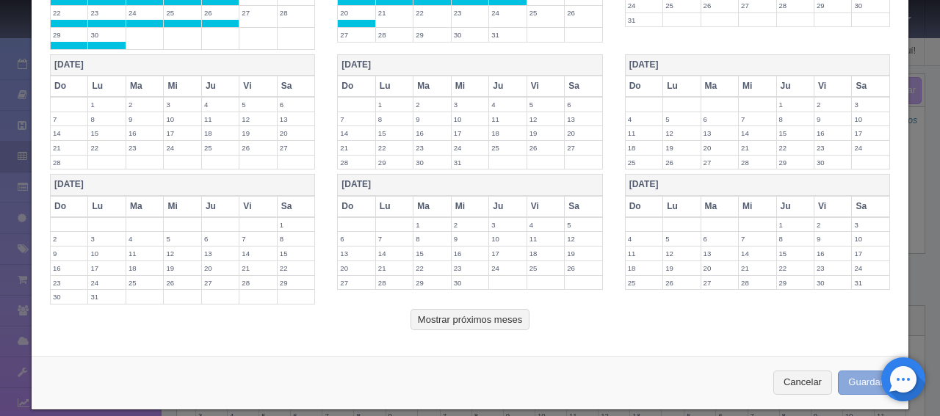
click at [856, 371] on button "Guardar" at bounding box center [865, 383] width 56 height 24
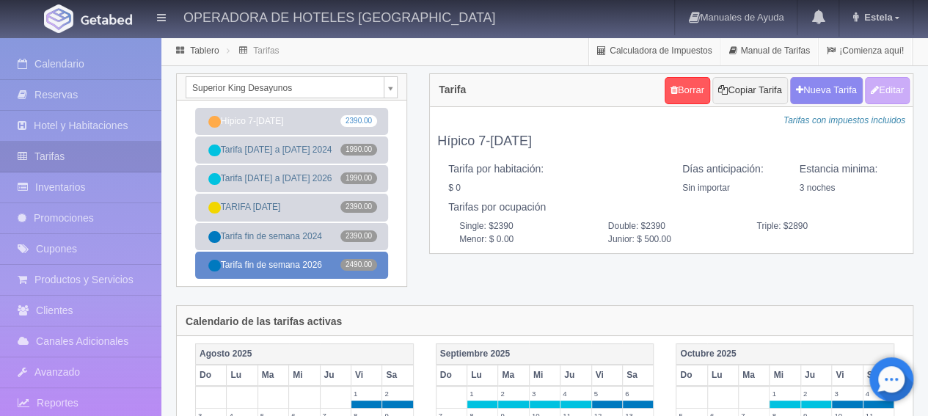
click at [261, 261] on link "Tarifa fin de semana 2026 2490.00" at bounding box center [291, 265] width 193 height 27
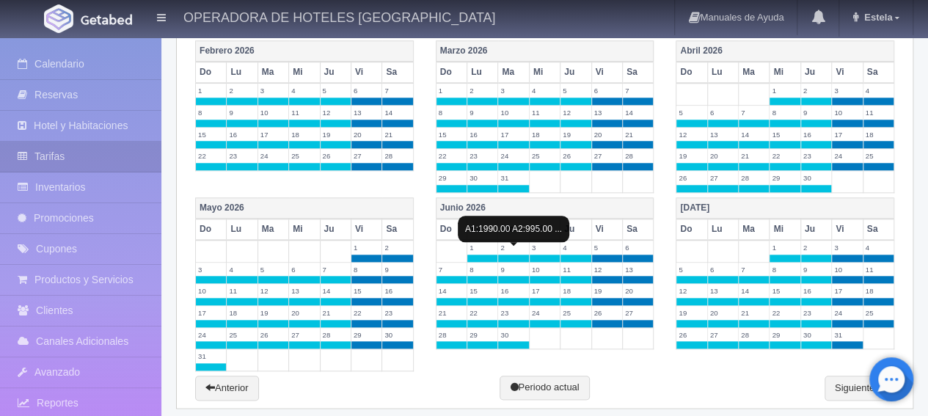
scroll to position [662, 0]
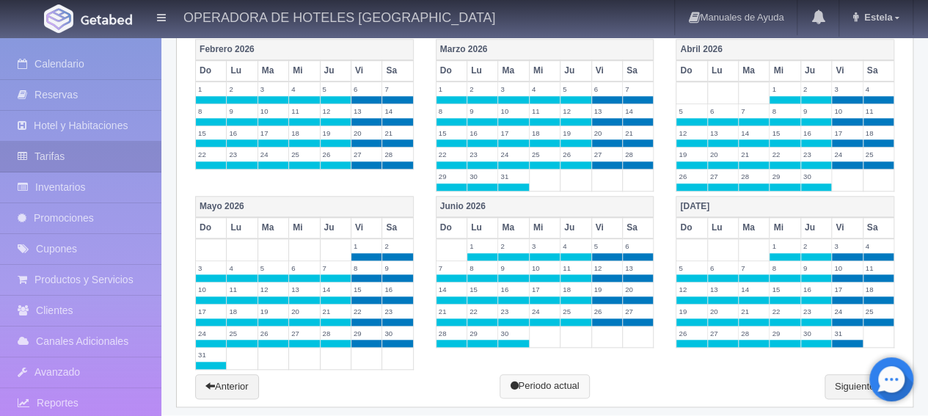
click at [552, 381] on link "Periodo actual" at bounding box center [545, 386] width 90 height 24
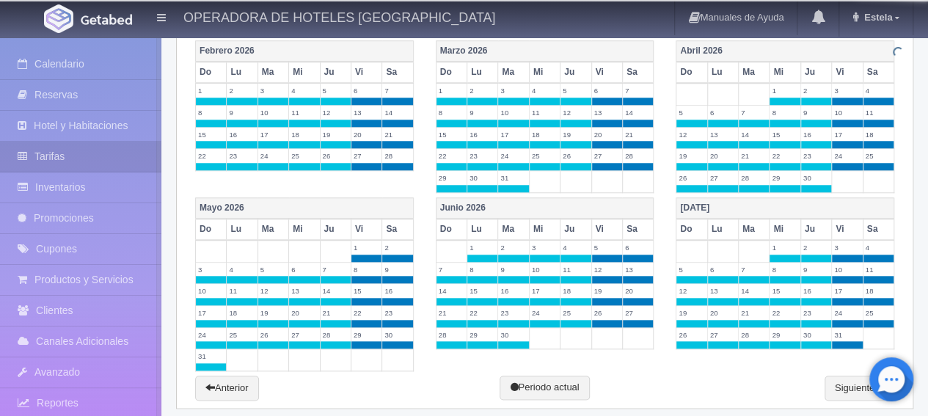
scroll to position [662, 0]
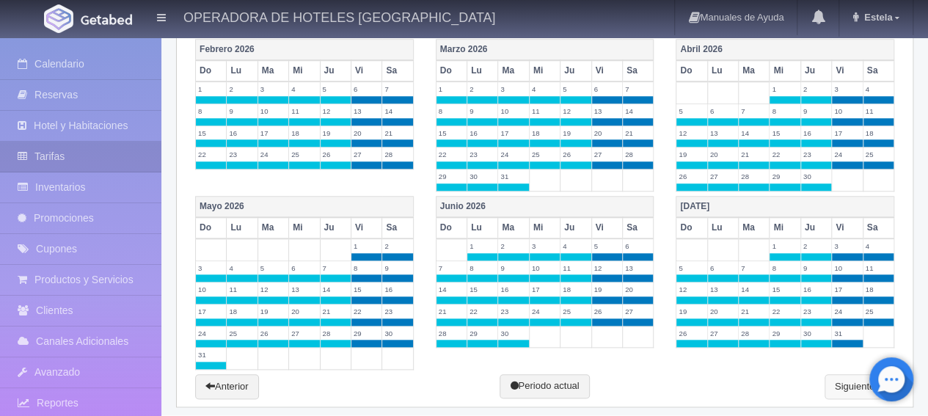
click at [849, 374] on link "Siguiente" at bounding box center [860, 386] width 70 height 25
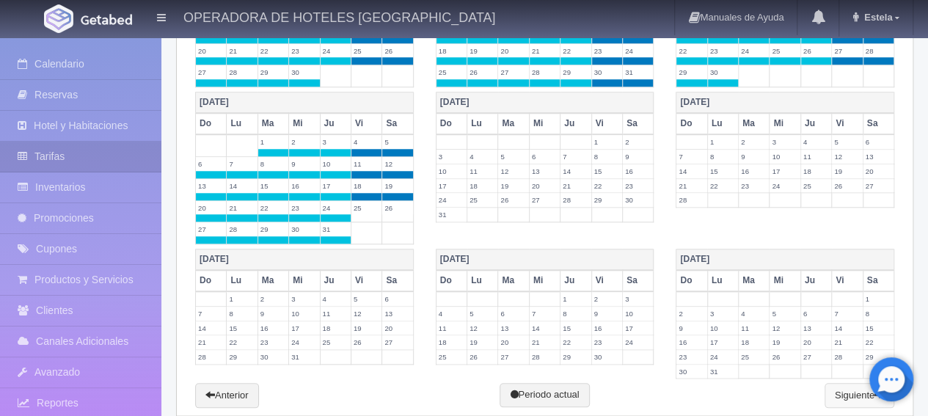
scroll to position [587, 0]
click at [337, 236] on span at bounding box center [336, 239] width 30 height 7
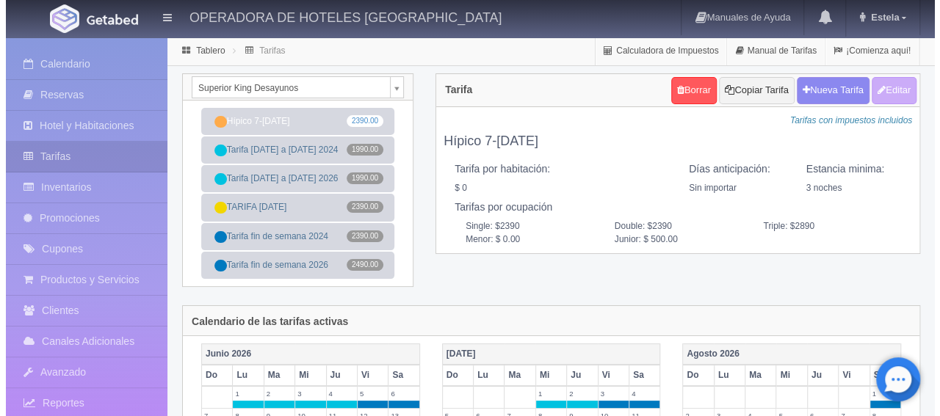
scroll to position [0, 0]
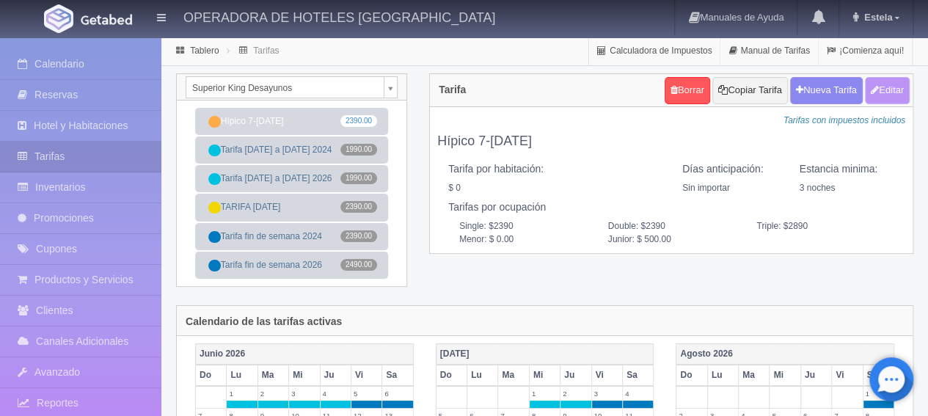
click at [895, 90] on button "Editar" at bounding box center [887, 90] width 45 height 27
type input "Hípico 7-[DATE]"
select select "0"
type input "3"
checkbox input "false"
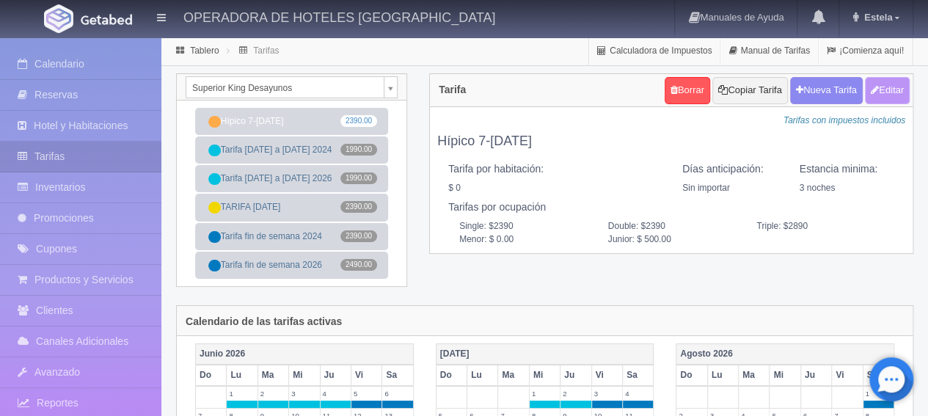
type input "2390"
type input "500"
type input "0.00"
type input "500.00"
checkbox input "true"
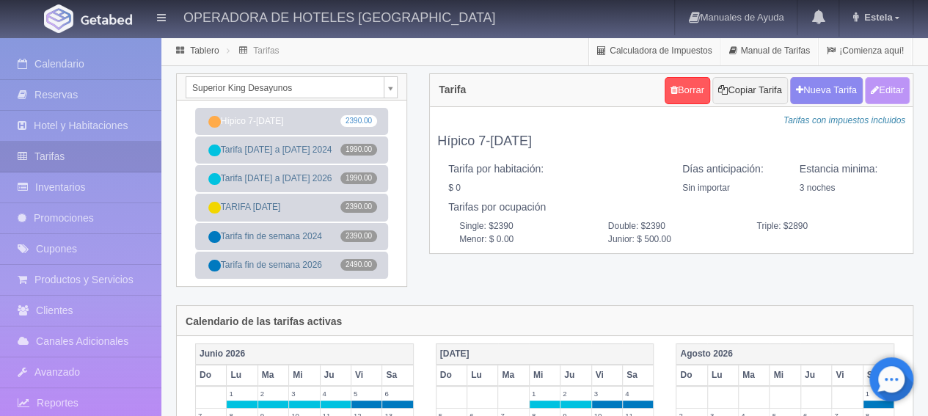
checkbox input "true"
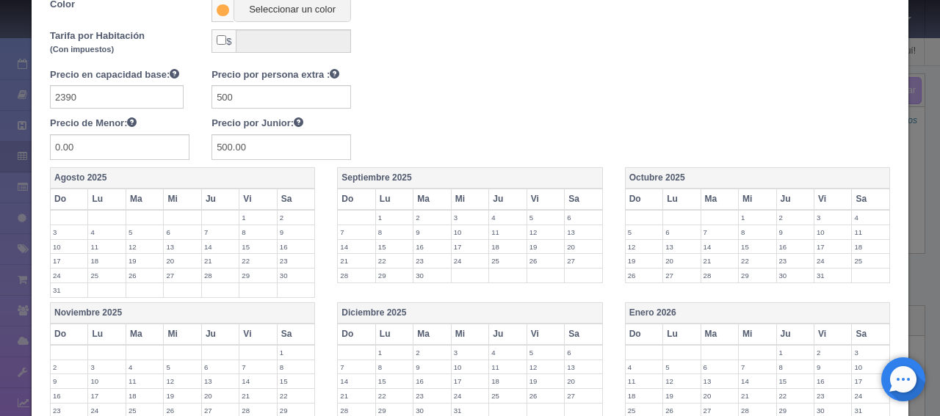
scroll to position [1, 0]
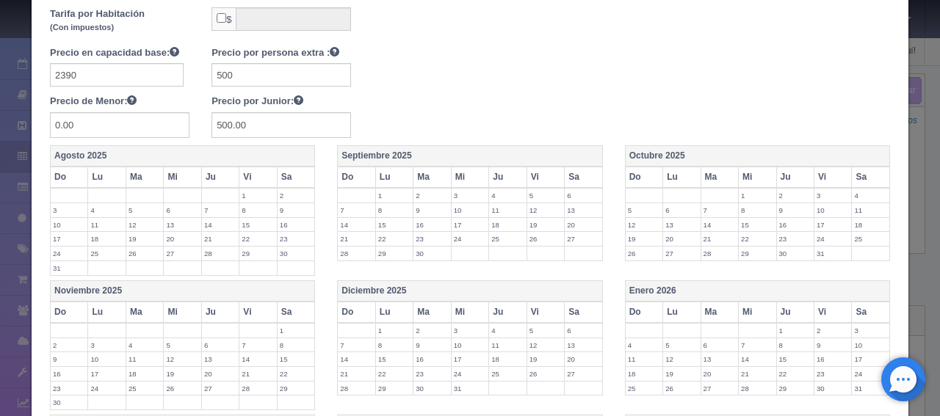
scroll to position [589, 0]
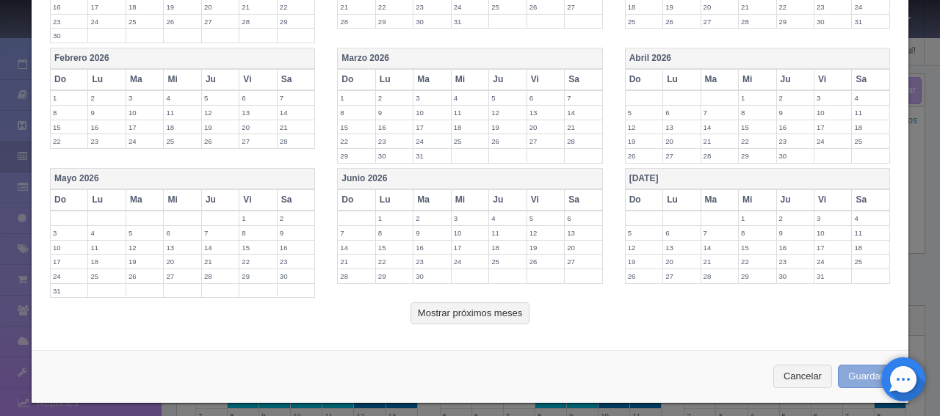
click at [862, 368] on button "Guardar" at bounding box center [865, 377] width 56 height 24
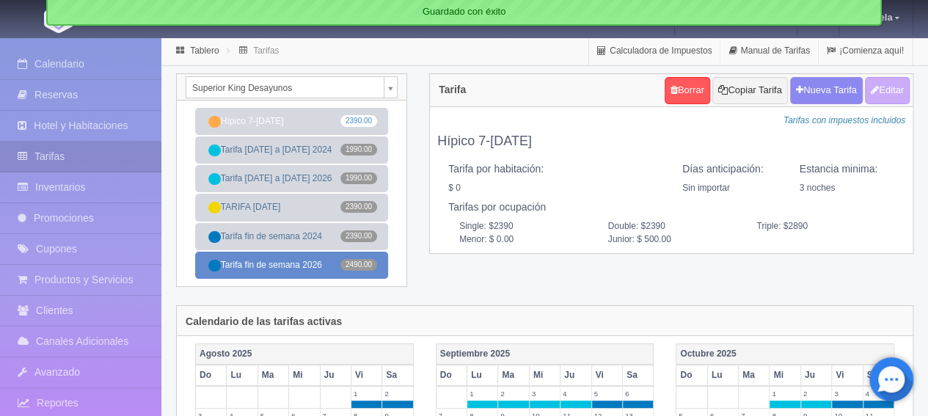
click at [255, 271] on link "Tarifa fin de semana 2026 2490.00" at bounding box center [291, 265] width 193 height 27
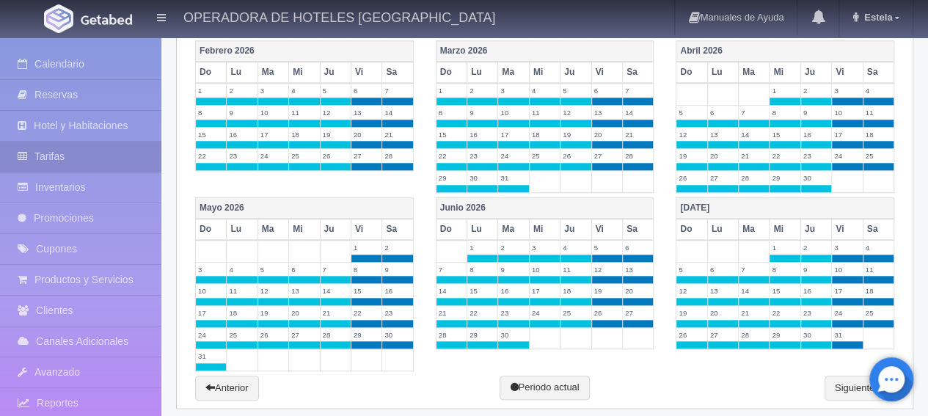
scroll to position [662, 0]
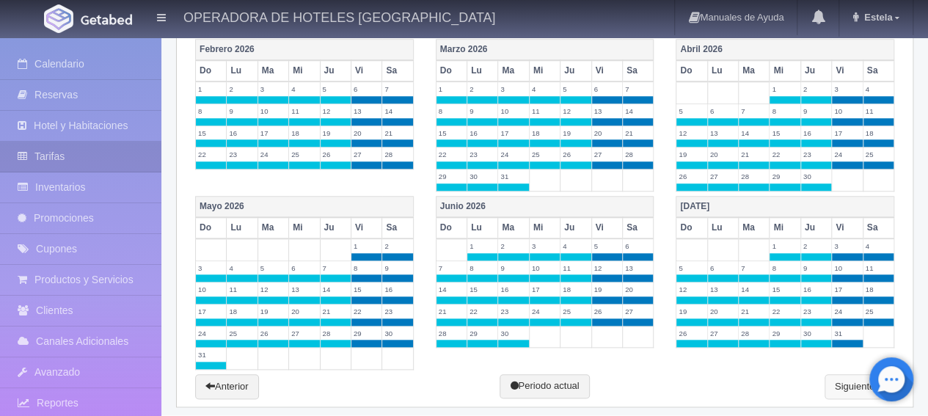
click at [844, 374] on link "Siguiente" at bounding box center [860, 386] width 70 height 25
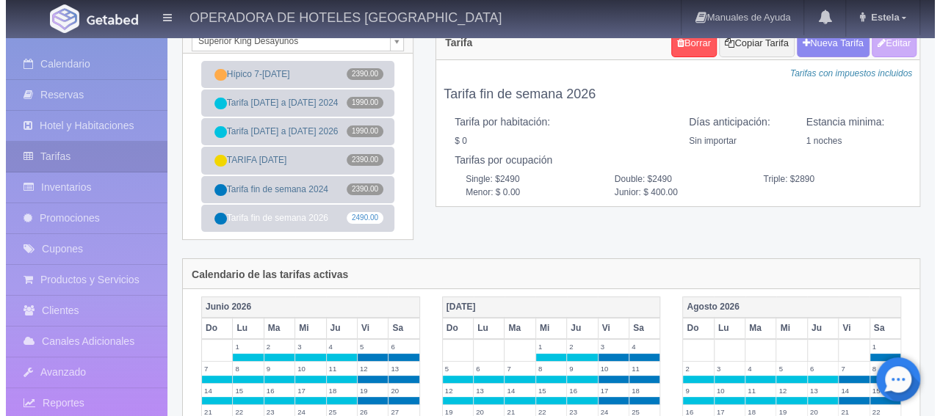
scroll to position [0, 0]
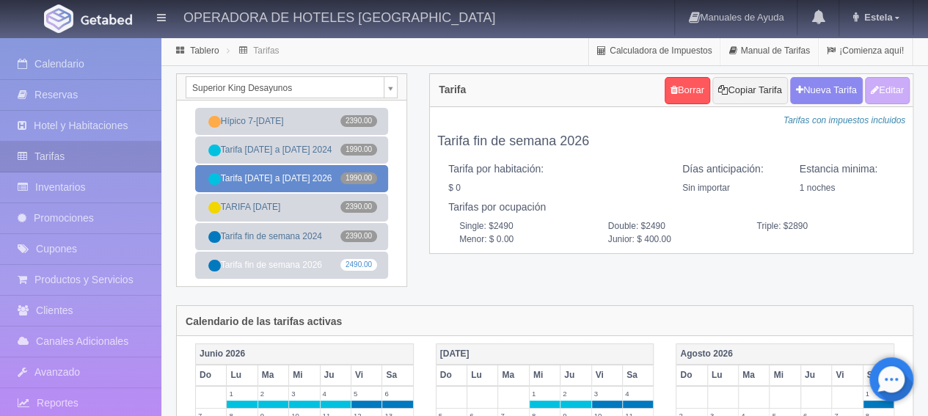
click at [266, 178] on link "Tarifa domingo a jueves 2026 1990.00" at bounding box center [291, 178] width 193 height 27
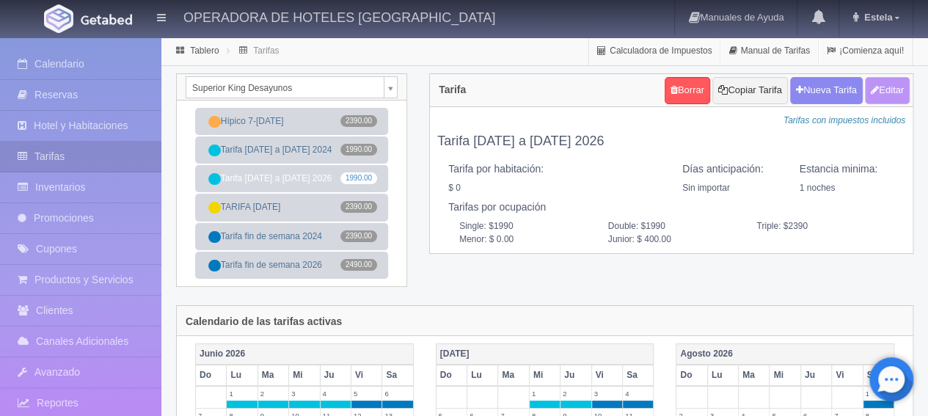
click at [891, 95] on button "Editar" at bounding box center [887, 90] width 45 height 27
type input "Tarifa [DATE] a [DATE] 2026"
select select "0"
type input "1"
checkbox input "false"
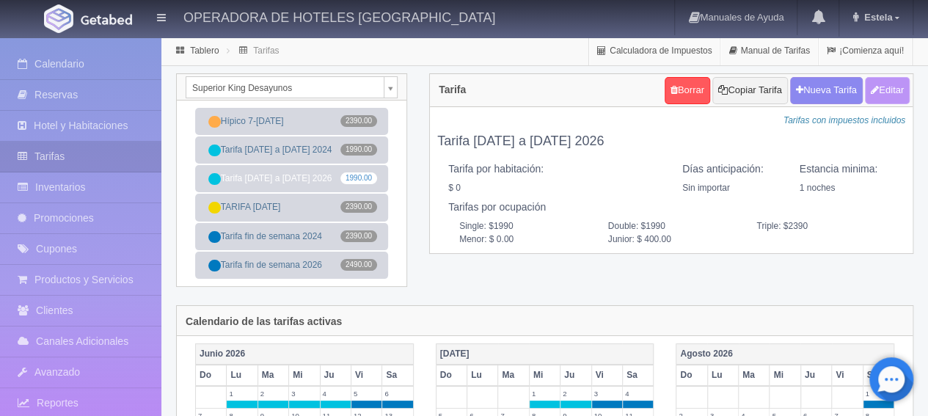
type input "1990"
type input "400"
type input "0.00"
type input "400.00"
checkbox input "true"
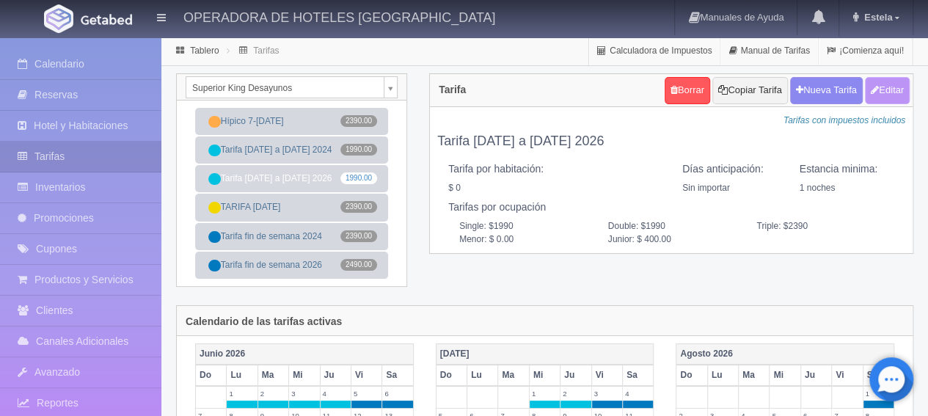
checkbox input "true"
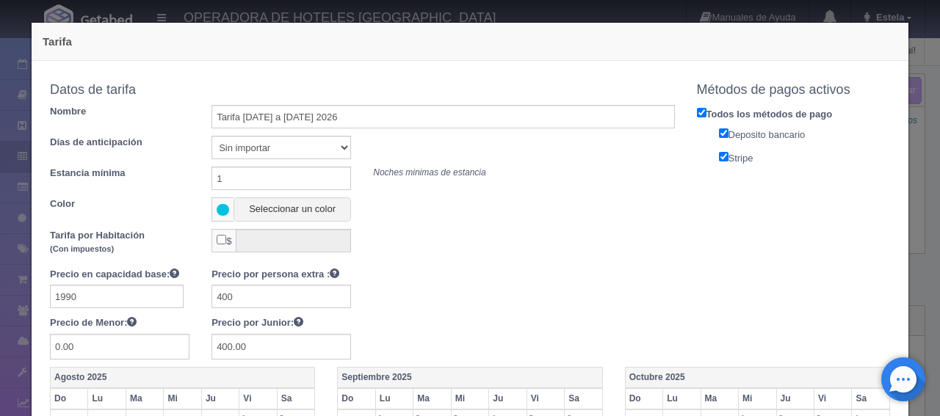
click at [907, 152] on div "Tarifa Copiar tarifa a la habitación Superior [PERSON_NAME] Desayunos Superior …" at bounding box center [470, 208] width 940 height 416
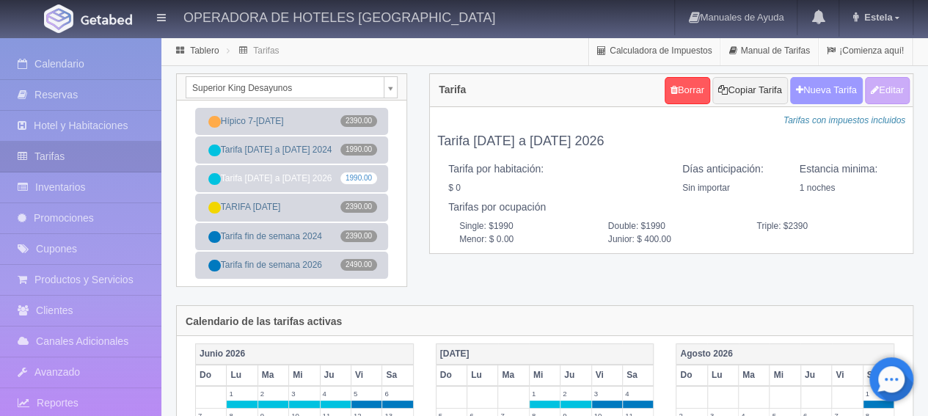
click at [830, 99] on button "Nueva Tarifa" at bounding box center [827, 90] width 73 height 27
select select
checkbox input "true"
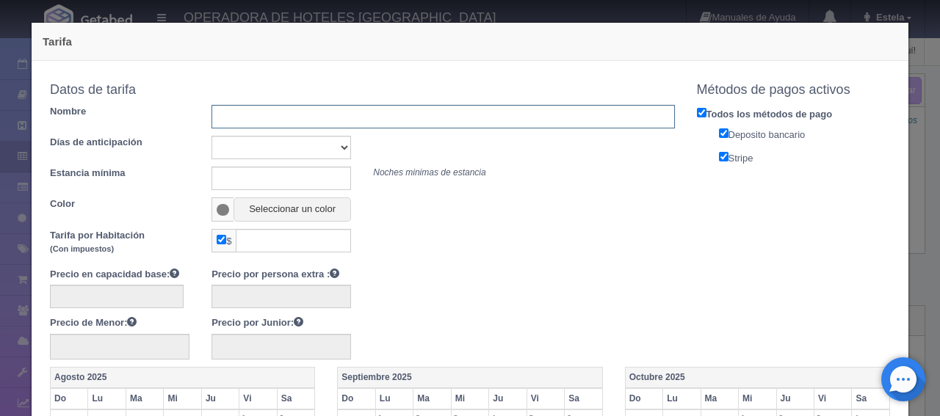
click at [264, 117] on input "text" at bounding box center [442, 116] width 462 height 23
type input "TARIFA [DATE]"
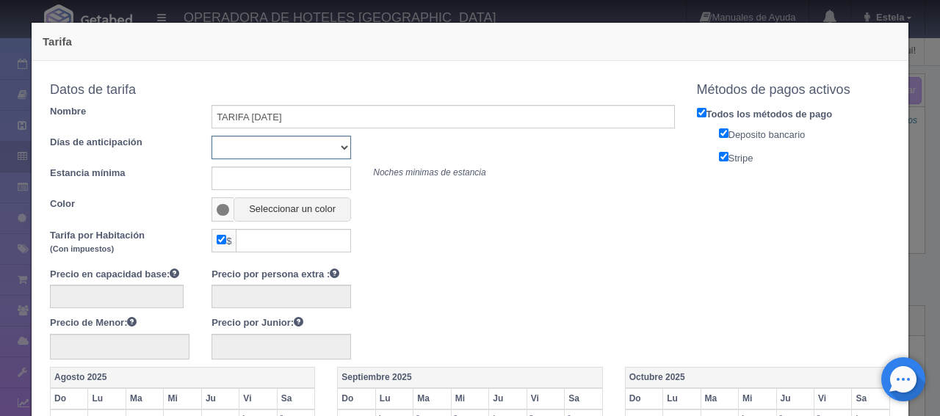
click at [273, 148] on select "Sin importar 1 2 3 4 5 6 7 8 9 10" at bounding box center [280, 147] width 139 height 23
select select "0"
click at [211, 136] on select "Sin importar 1 2 3 4 5 6 7 8 9 10" at bounding box center [280, 147] width 139 height 23
click at [230, 167] on input "text" at bounding box center [280, 178] width 139 height 23
type input "3"
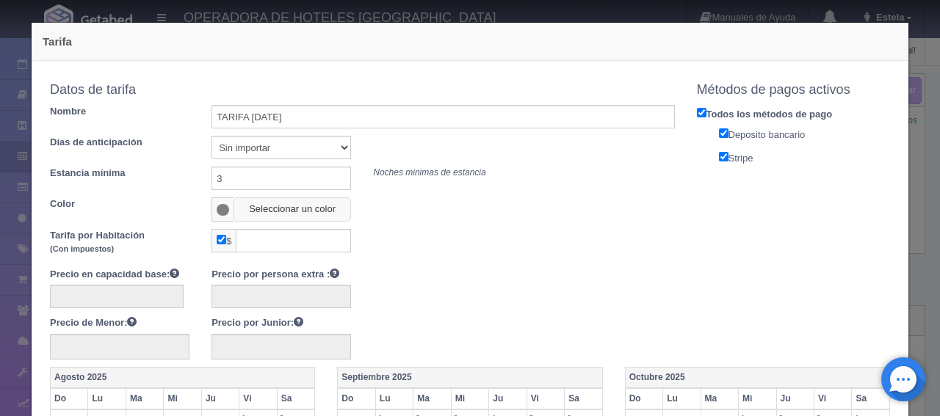
click at [284, 219] on button "Seleccionar un color" at bounding box center [291, 209] width 117 height 24
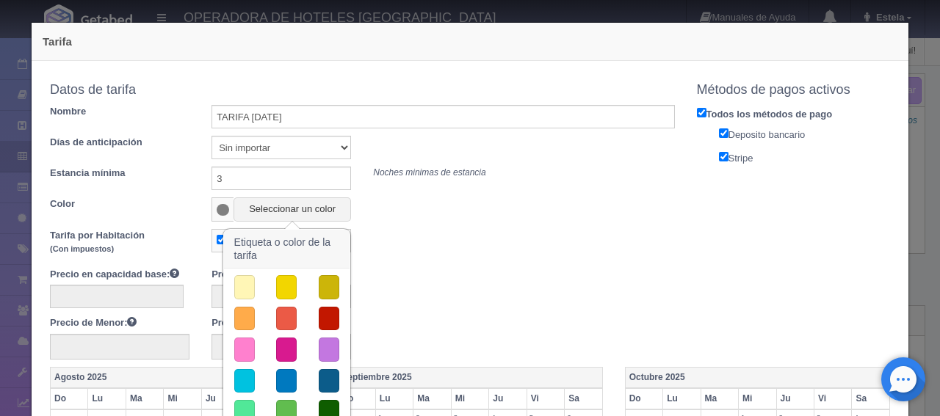
click at [277, 283] on button "button" at bounding box center [286, 287] width 21 height 24
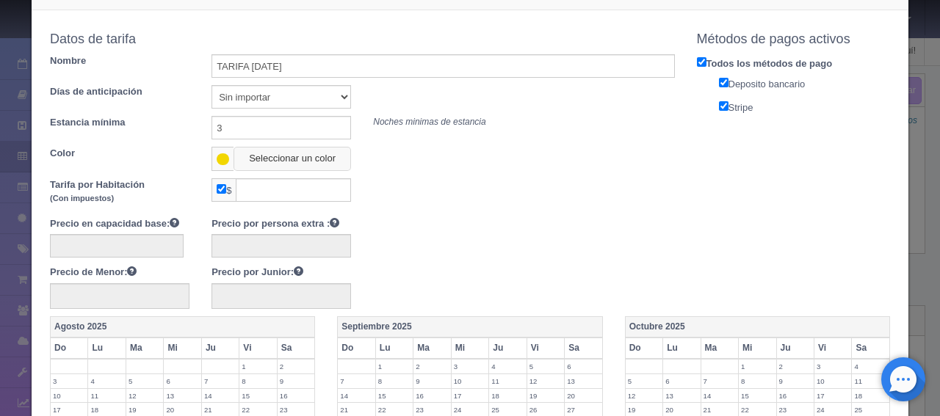
scroll to position [73, 0]
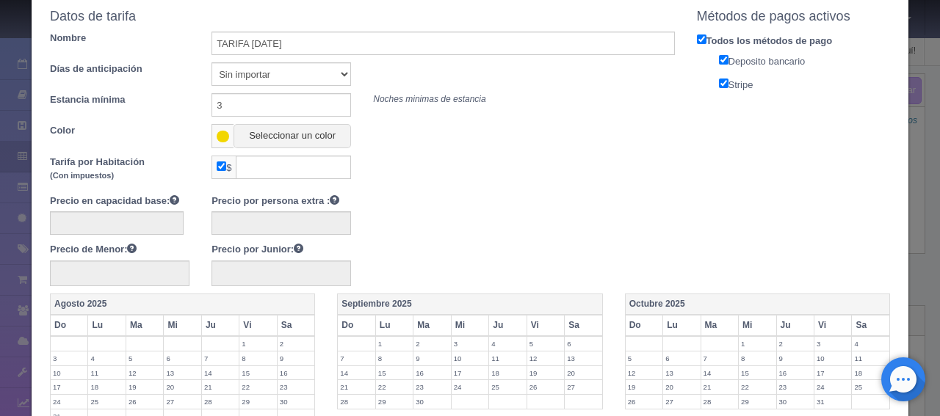
click at [219, 167] on input "checkbox" at bounding box center [222, 166] width 10 height 10
checkbox input "false"
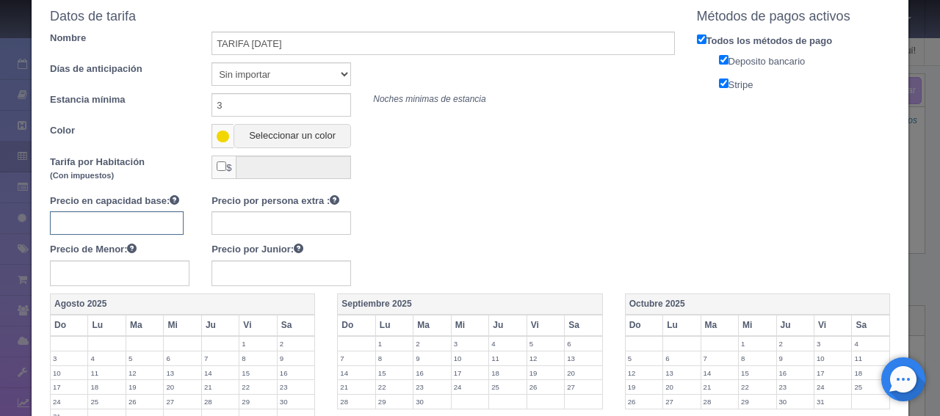
click at [133, 218] on input "text" at bounding box center [117, 222] width 134 height 23
type input "2490"
click at [256, 221] on input "text" at bounding box center [280, 222] width 139 height 23
type input "400"
click at [279, 273] on input "text" at bounding box center [280, 274] width 139 height 26
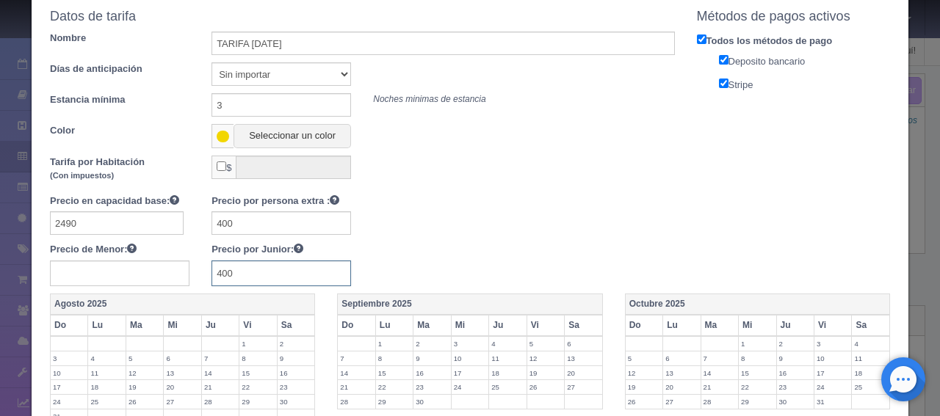
type input "400"
click at [432, 247] on div "Precio en capacidad base: 2490 Precio por persona extra : 400 Precio de Menor: …" at bounding box center [362, 240] width 647 height 92
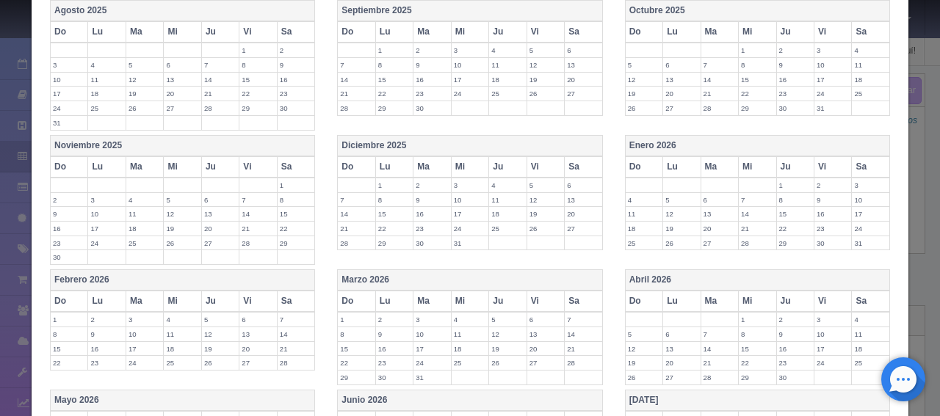
scroll to position [589, 0]
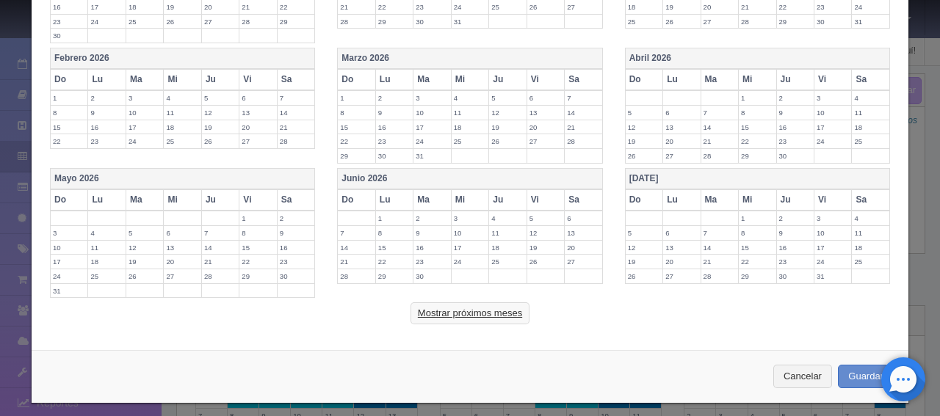
click at [451, 310] on button "Mostrar próximos meses" at bounding box center [469, 313] width 119 height 22
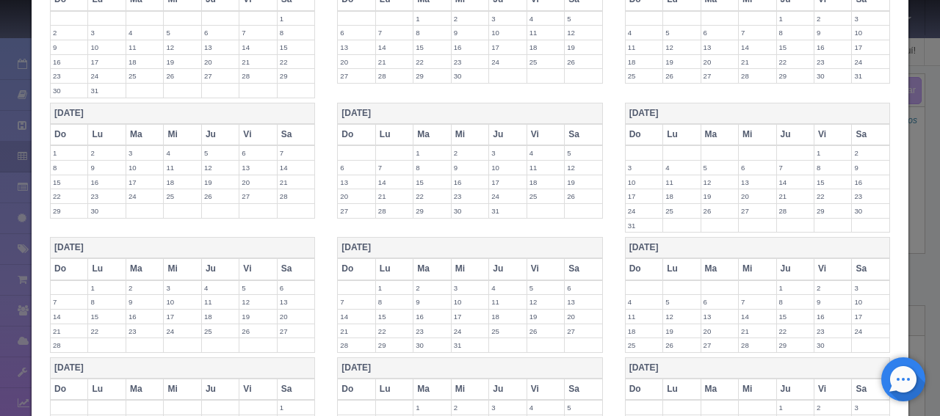
scroll to position [956, 0]
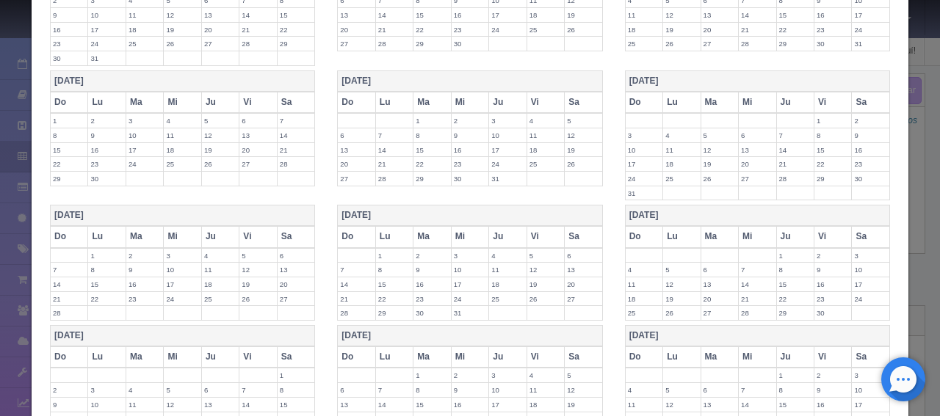
click at [376, 157] on label "21" at bounding box center [394, 164] width 37 height 14
click at [422, 157] on label "22" at bounding box center [431, 164] width 37 height 14
click at [473, 158] on label "23" at bounding box center [469, 164] width 37 height 14
click at [495, 157] on label "24" at bounding box center [507, 164] width 37 height 14
click at [534, 157] on label "25" at bounding box center [545, 164] width 37 height 14
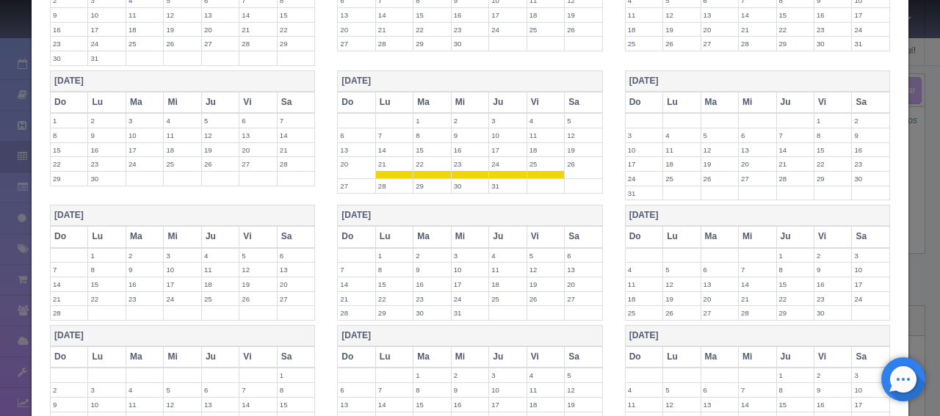
click at [567, 157] on label "26" at bounding box center [582, 164] width 37 height 14
click at [349, 179] on label "27" at bounding box center [356, 186] width 37 height 14
click at [377, 179] on label "28" at bounding box center [394, 186] width 37 height 14
click at [429, 179] on label "29" at bounding box center [431, 186] width 37 height 14
click at [476, 179] on label "30" at bounding box center [469, 186] width 37 height 14
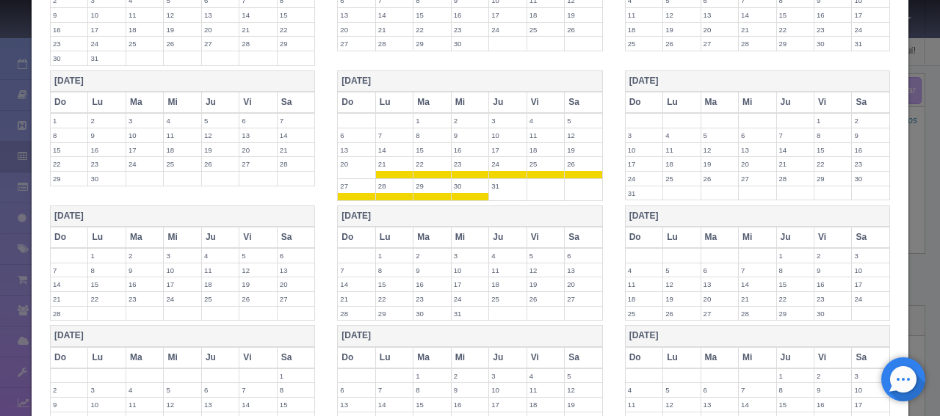
click at [497, 179] on label "31" at bounding box center [507, 186] width 37 height 14
click at [824, 114] on label "1" at bounding box center [832, 121] width 37 height 14
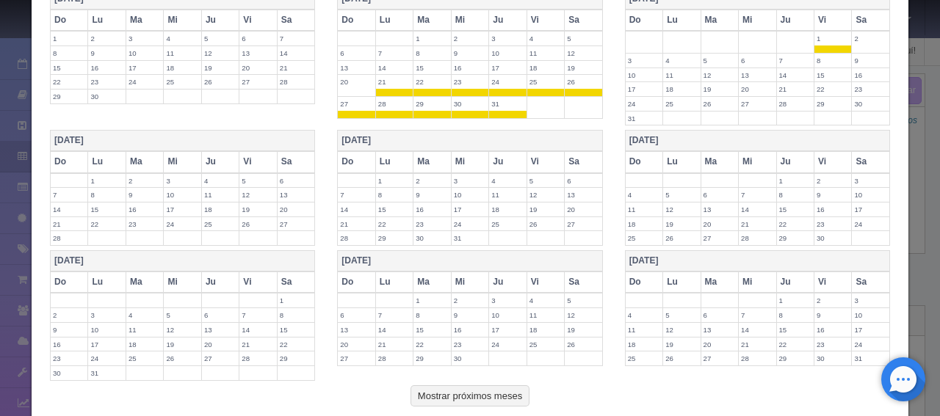
scroll to position [1114, 0]
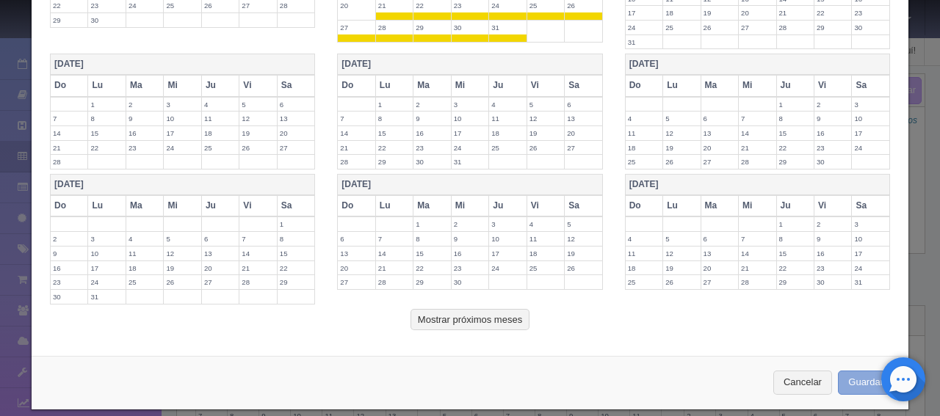
click at [857, 371] on button "Guardar" at bounding box center [865, 383] width 56 height 24
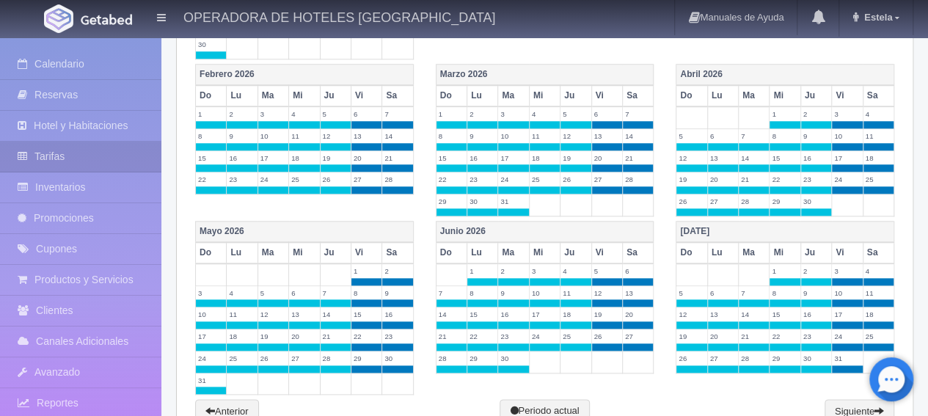
scroll to position [691, 0]
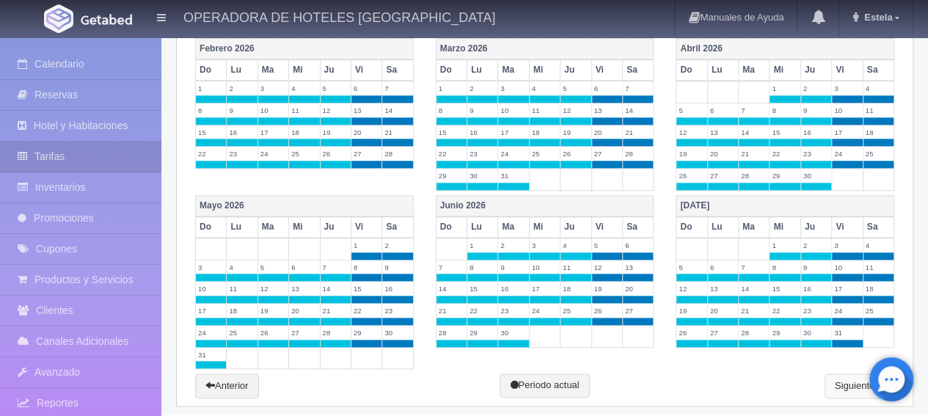
click at [841, 382] on link "Siguiente" at bounding box center [860, 386] width 70 height 25
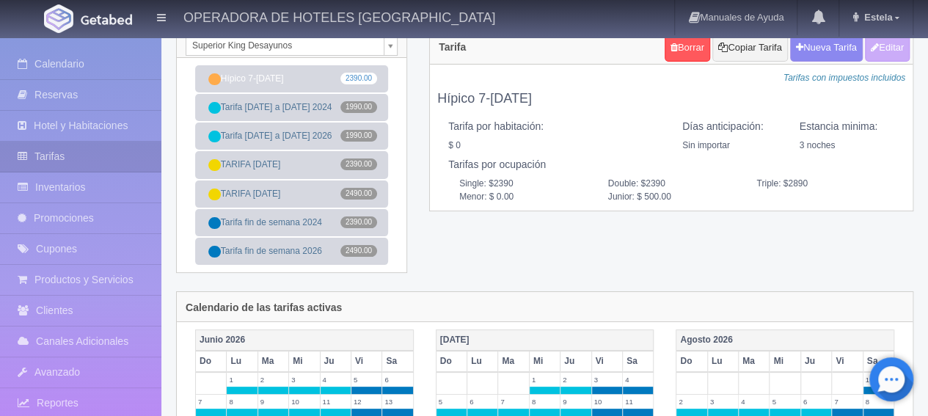
scroll to position [0, 0]
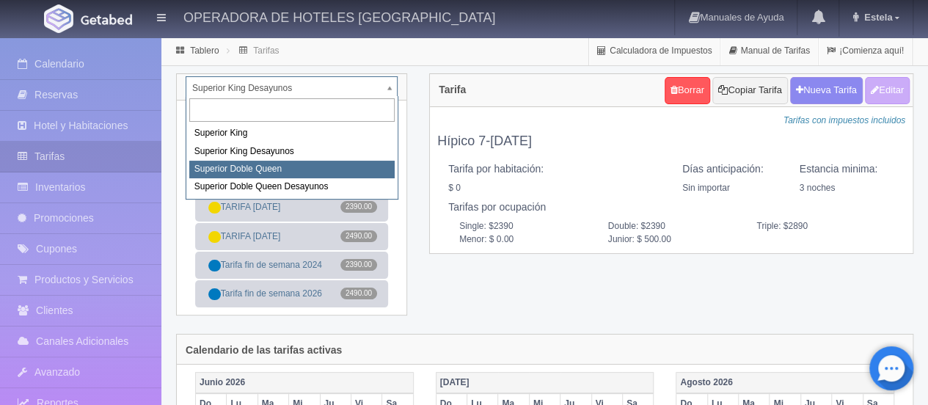
select select "2001"
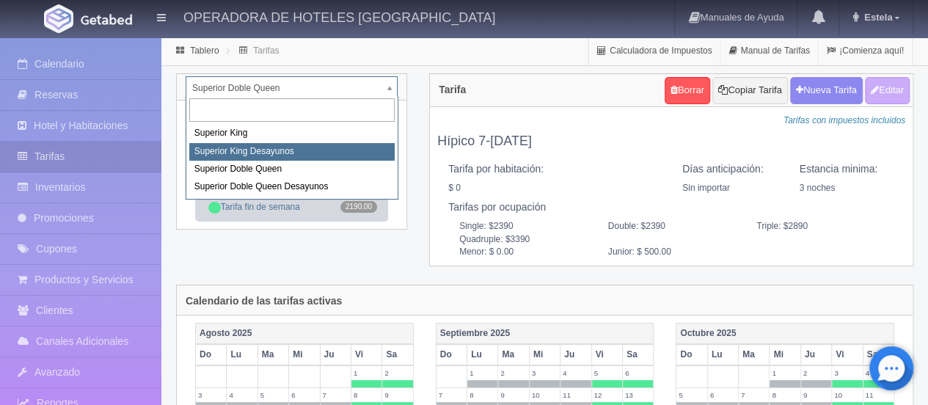
select select "2000"
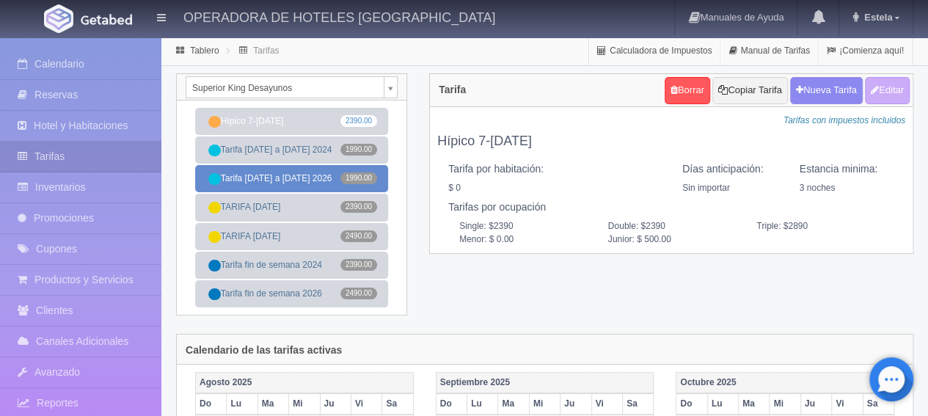
click at [289, 178] on link "Tarifa [DATE] a [DATE] 2026 1990.00" at bounding box center [291, 178] width 193 height 27
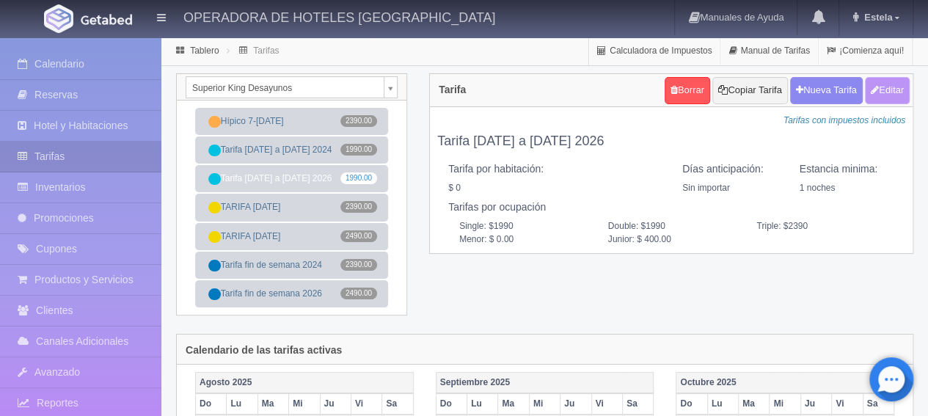
click at [889, 99] on button "Editar" at bounding box center [887, 90] width 45 height 27
type input "Tarifa [DATE] a [DATE] 2026"
select select "0"
type input "1"
checkbox input "false"
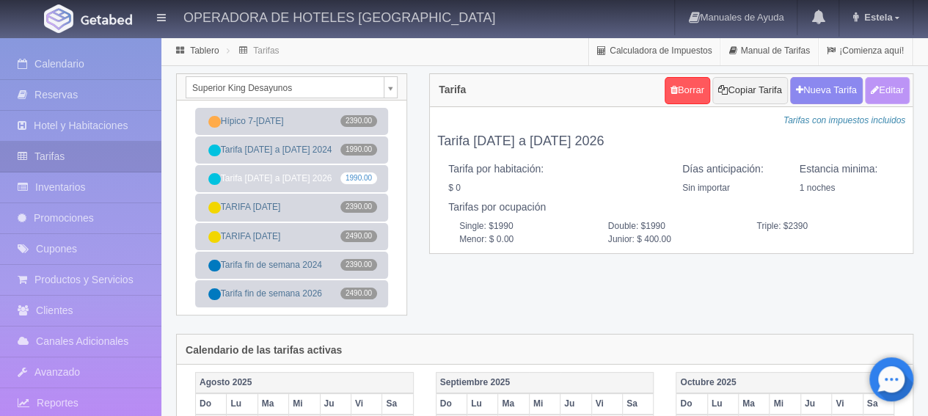
type input "1990"
type input "400"
type input "0.00"
type input "400.00"
checkbox input "true"
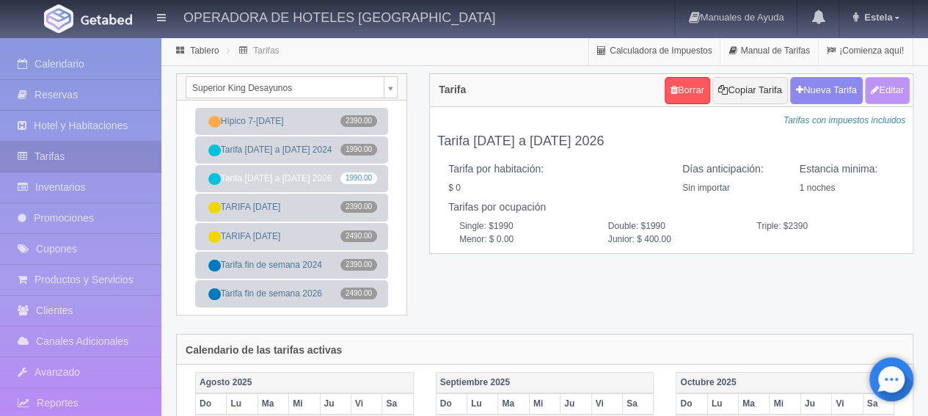
checkbox input "true"
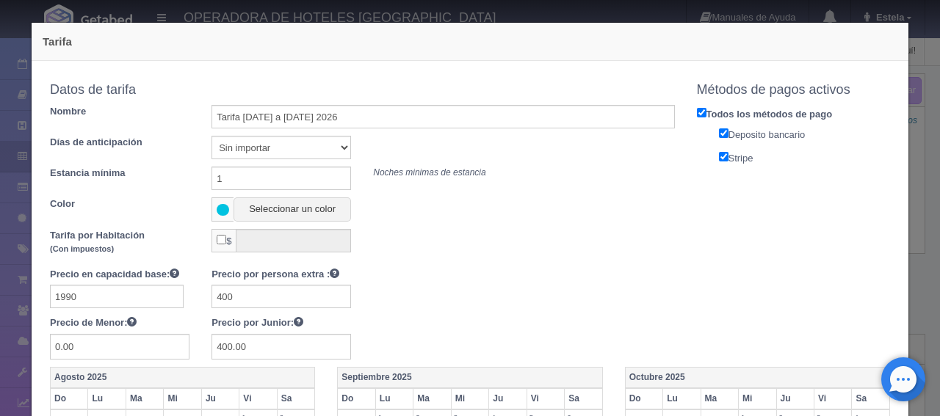
click at [228, 217] on span at bounding box center [222, 209] width 22 height 24
click at [244, 211] on button "Seleccionar un color" at bounding box center [291, 209] width 117 height 24
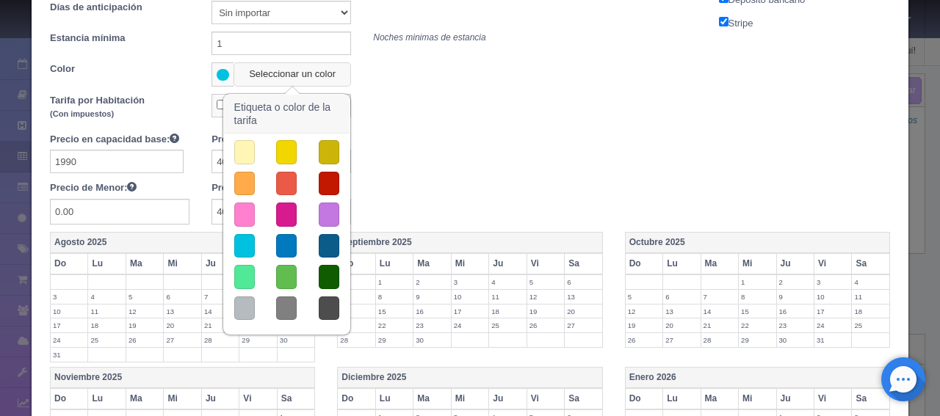
scroll to position [147, 0]
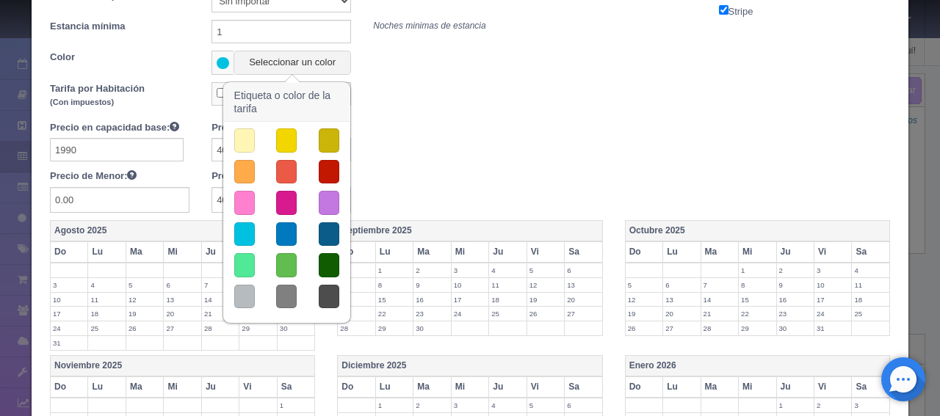
click at [244, 287] on button "button" at bounding box center [244, 297] width 21 height 24
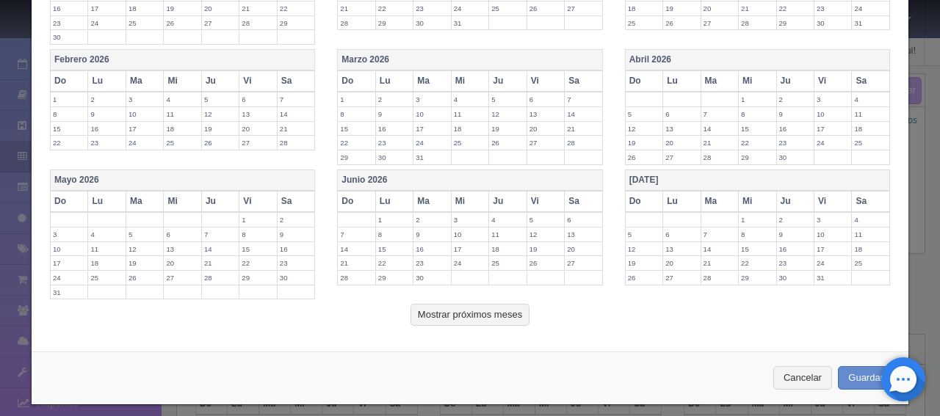
scroll to position [589, 0]
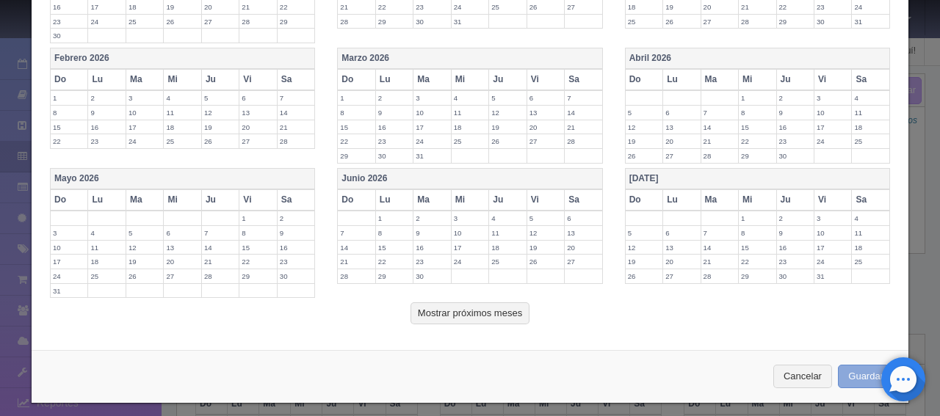
click at [843, 368] on button "Guardar" at bounding box center [865, 377] width 56 height 24
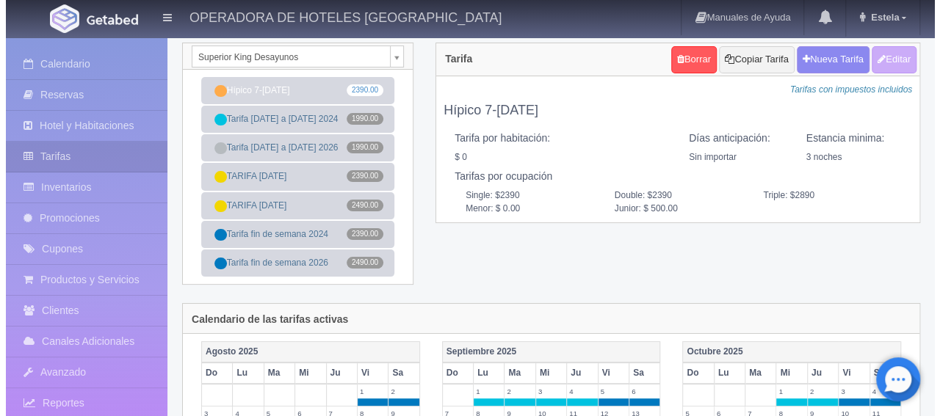
scroll to position [31, 0]
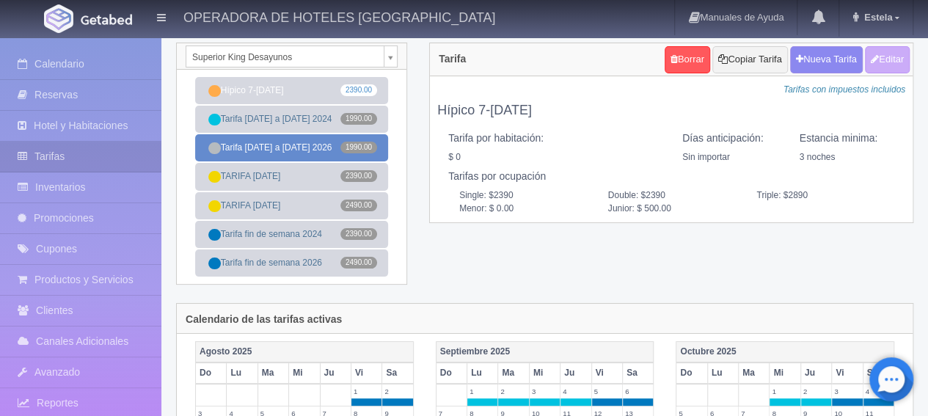
click at [264, 145] on link "Tarifa [DATE] a [DATE] 2026 1990.00" at bounding box center [291, 147] width 193 height 27
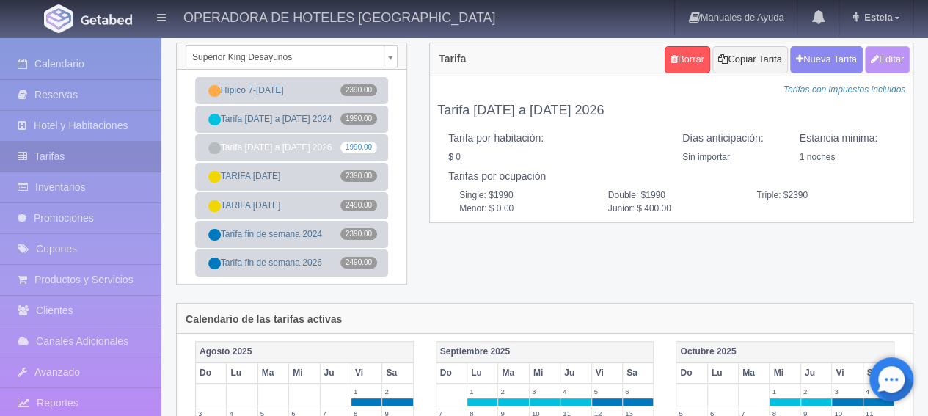
click at [888, 59] on button "Editar" at bounding box center [887, 59] width 45 height 27
type input "Tarifa [DATE] a [DATE] 2026"
select select "0"
type input "1"
checkbox input "false"
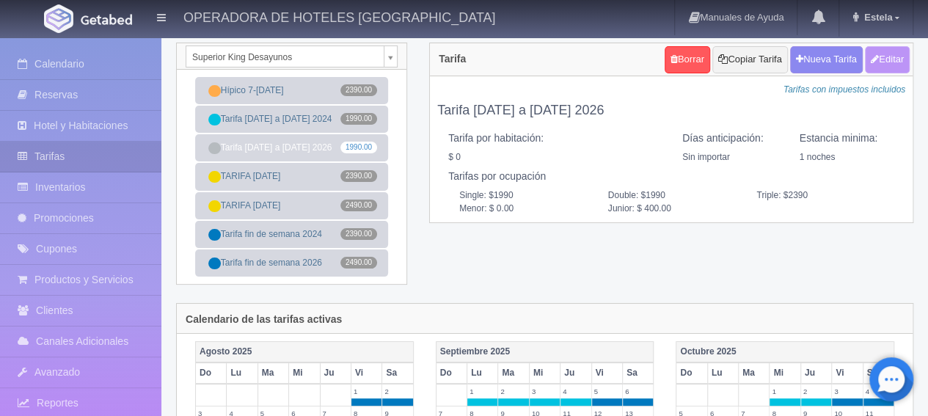
type input "1990"
type input "400"
type input "0.00"
type input "400.00"
checkbox input "true"
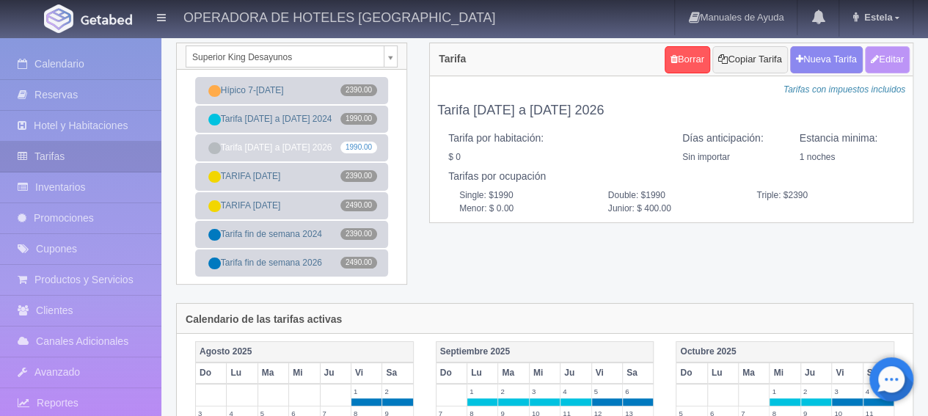
checkbox input "true"
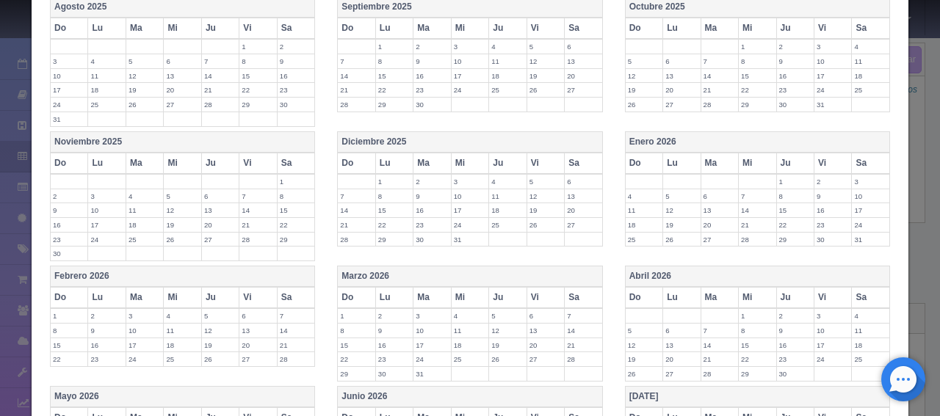
scroll to position [367, 0]
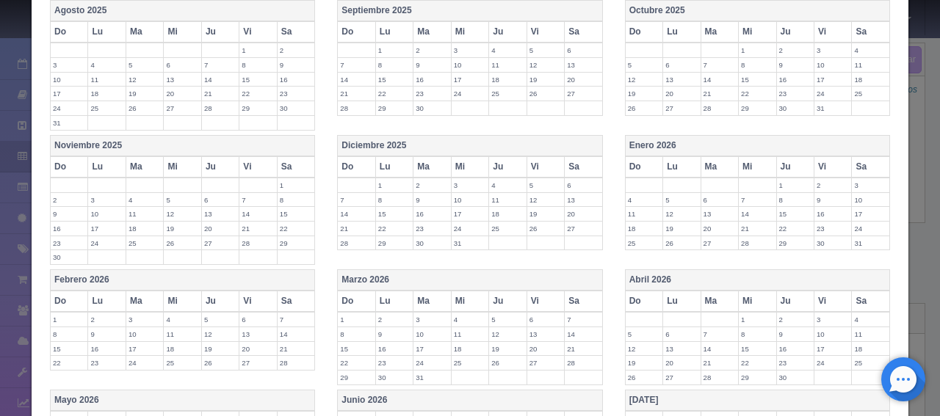
click at [628, 164] on th "Do" at bounding box center [643, 166] width 37 height 21
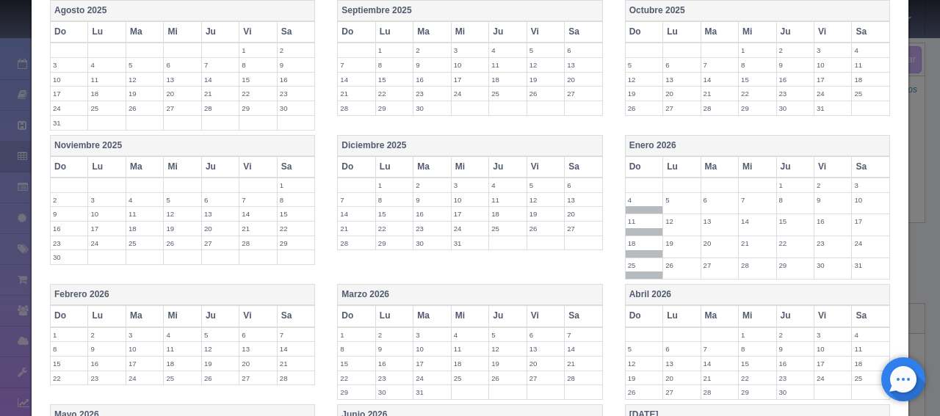
click at [666, 161] on th "Lu" at bounding box center [681, 166] width 37 height 21
click at [702, 161] on th "Ma" at bounding box center [718, 166] width 37 height 21
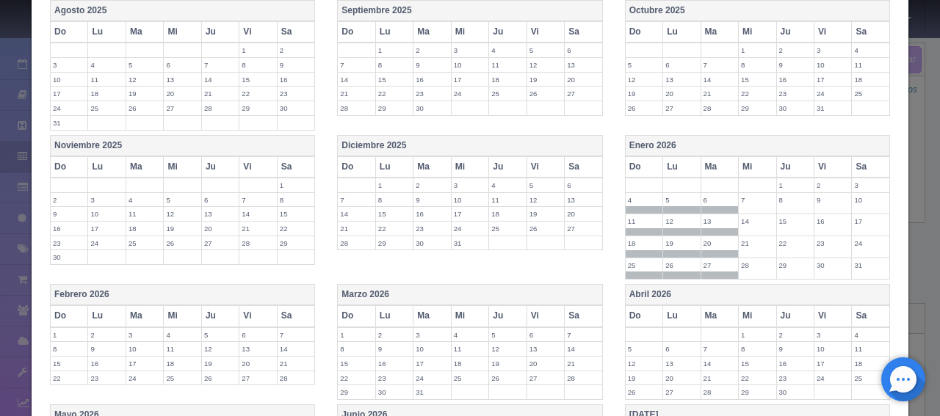
click at [738, 162] on th "Mi" at bounding box center [756, 166] width 37 height 21
click at [779, 162] on th "Ju" at bounding box center [794, 166] width 37 height 21
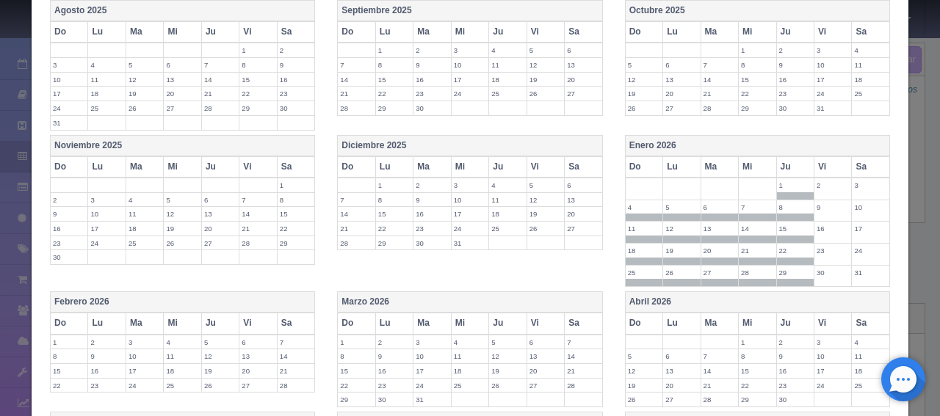
click at [63, 318] on th "Do" at bounding box center [69, 323] width 37 height 21
click at [107, 319] on th "Lu" at bounding box center [106, 323] width 37 height 21
click at [137, 318] on th "Ma" at bounding box center [144, 323] width 37 height 21
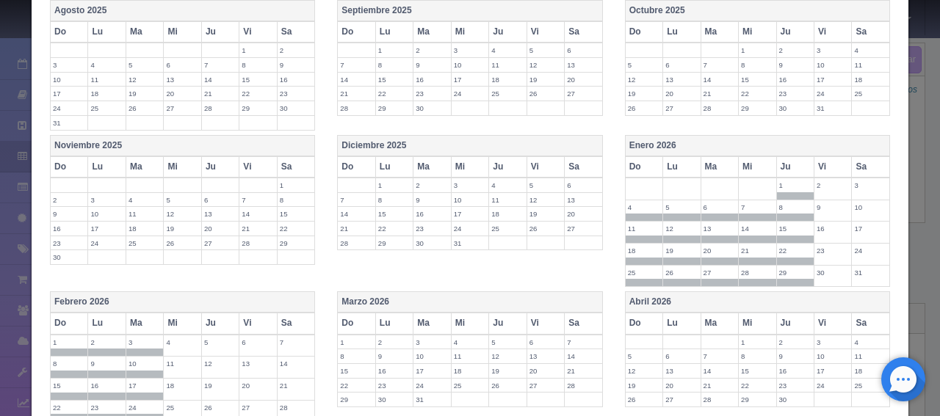
click at [182, 316] on th "Mi" at bounding box center [182, 323] width 37 height 21
click at [217, 316] on th "Ju" at bounding box center [219, 323] width 37 height 21
click at [349, 319] on th "Do" at bounding box center [356, 323] width 37 height 21
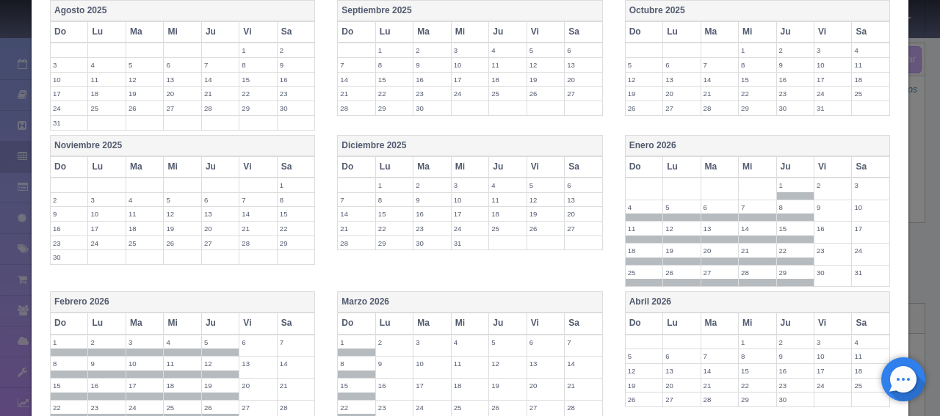
click at [392, 319] on th "Lu" at bounding box center [393, 323] width 37 height 21
click at [438, 319] on th "Ma" at bounding box center [431, 323] width 37 height 21
click at [462, 319] on th "Mi" at bounding box center [469, 323] width 37 height 21
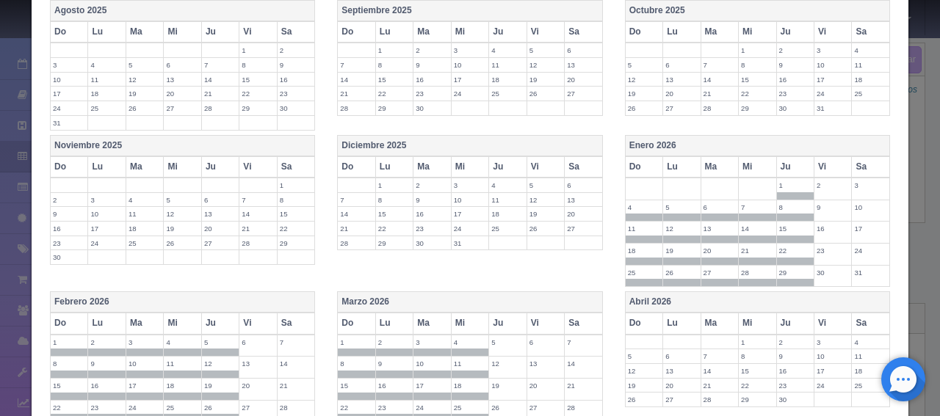
click at [495, 320] on th "Ju" at bounding box center [507, 323] width 37 height 21
click at [642, 320] on th "Do" at bounding box center [643, 323] width 37 height 21
click at [700, 319] on th "Ma" at bounding box center [718, 323] width 37 height 21
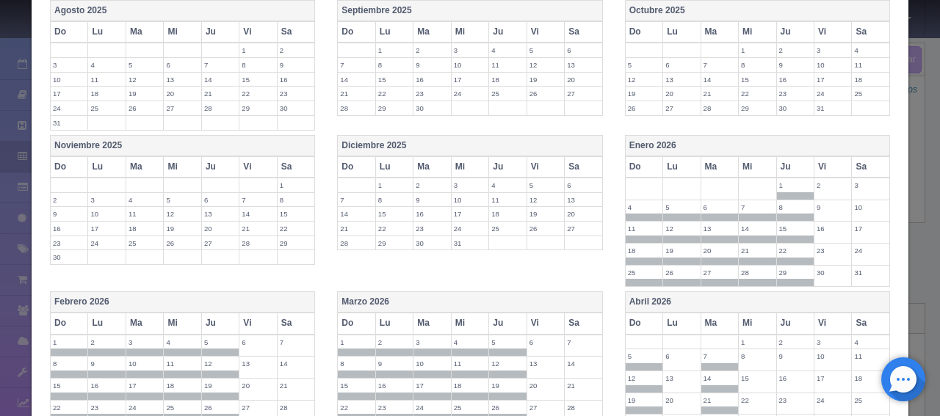
click at [722, 317] on th "Ma" at bounding box center [718, 323] width 37 height 21
click at [647, 325] on th "Do" at bounding box center [643, 323] width 37 height 21
click at [644, 318] on th "Do" at bounding box center [643, 323] width 37 height 21
click at [668, 318] on th "Lu" at bounding box center [681, 323] width 37 height 21
click at [709, 313] on th "Ma" at bounding box center [718, 323] width 37 height 21
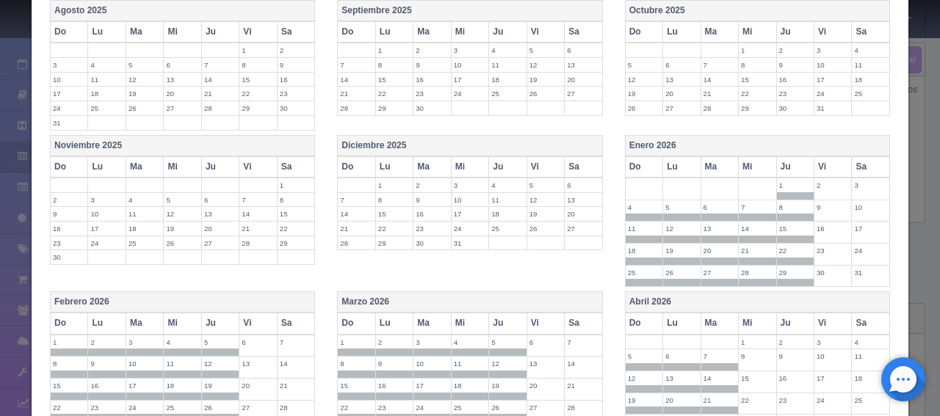
drag, startPoint x: 743, startPoint y: 312, endPoint x: 774, endPoint y: 319, distance: 31.7
click at [745, 313] on th "Mi" at bounding box center [756, 323] width 37 height 21
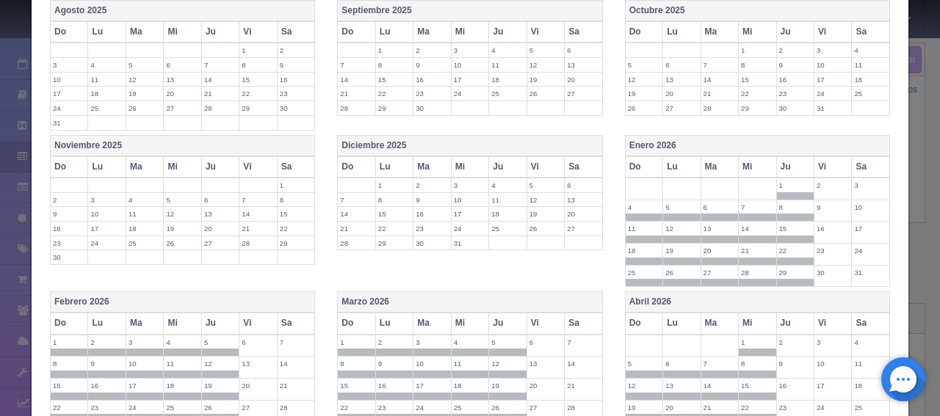
click at [776, 319] on th "Ju" at bounding box center [794, 323] width 37 height 21
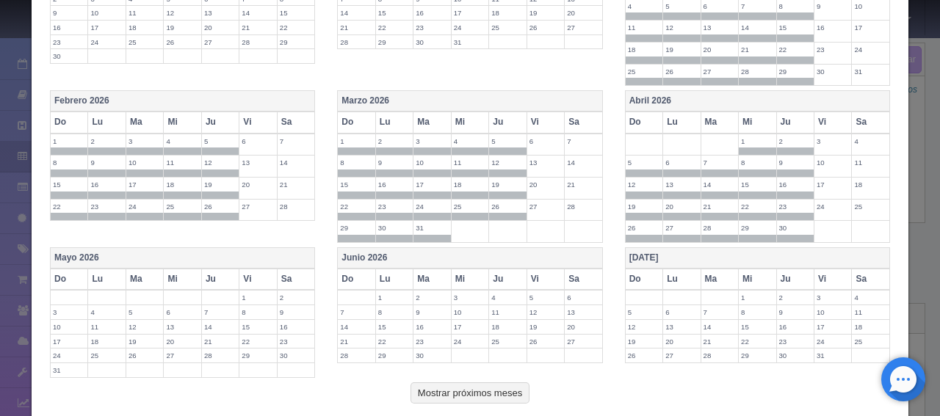
scroll to position [587, 0]
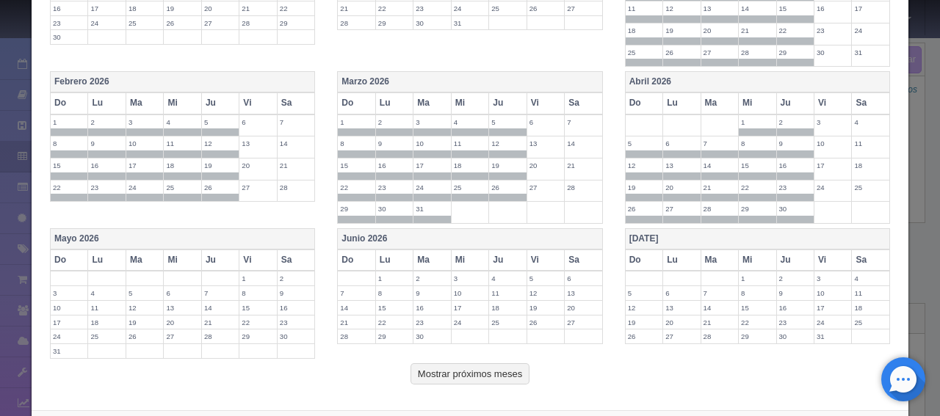
click at [56, 258] on th "Do" at bounding box center [69, 260] width 37 height 21
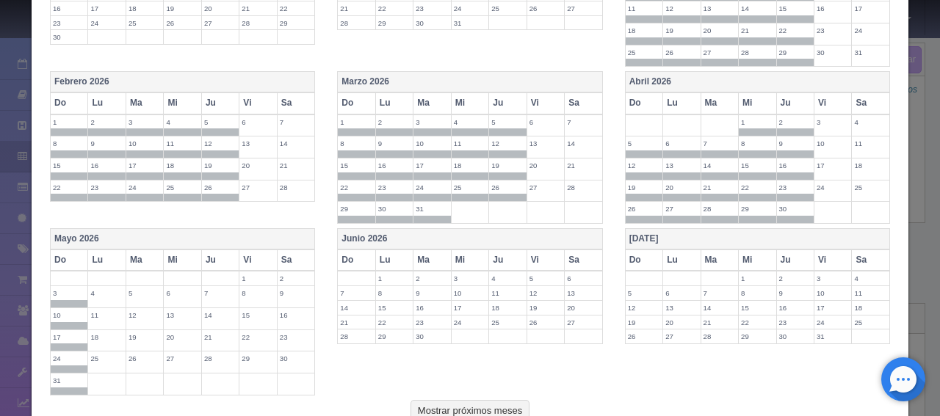
click at [112, 256] on th "Lu" at bounding box center [106, 260] width 37 height 21
click at [142, 255] on th "Ma" at bounding box center [144, 260] width 37 height 21
click at [175, 254] on th "Mi" at bounding box center [182, 260] width 37 height 21
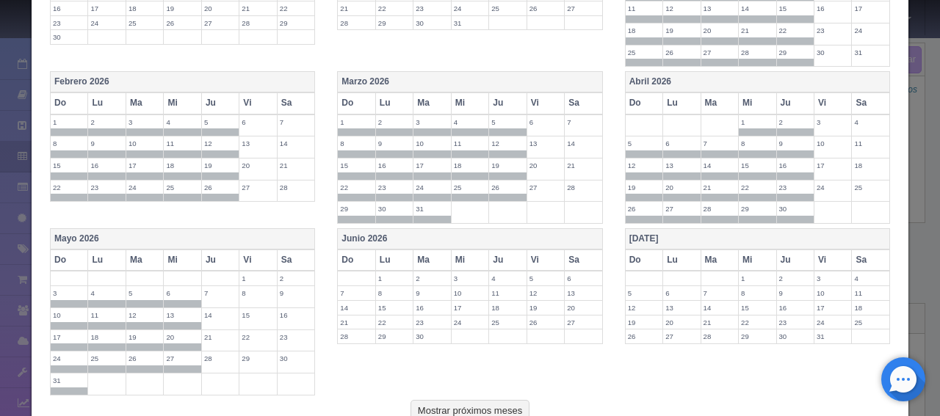
click at [201, 253] on th "Ju" at bounding box center [219, 260] width 37 height 21
click at [364, 256] on th "Do" at bounding box center [356, 260] width 37 height 21
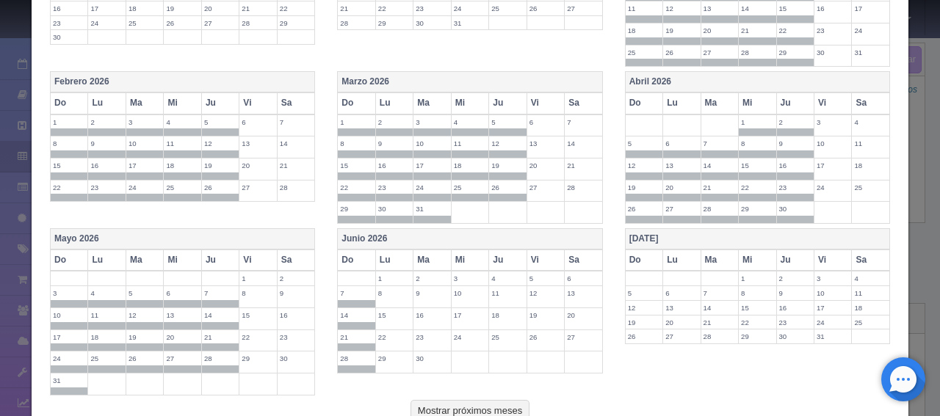
click at [404, 250] on th "Lu" at bounding box center [393, 260] width 37 height 21
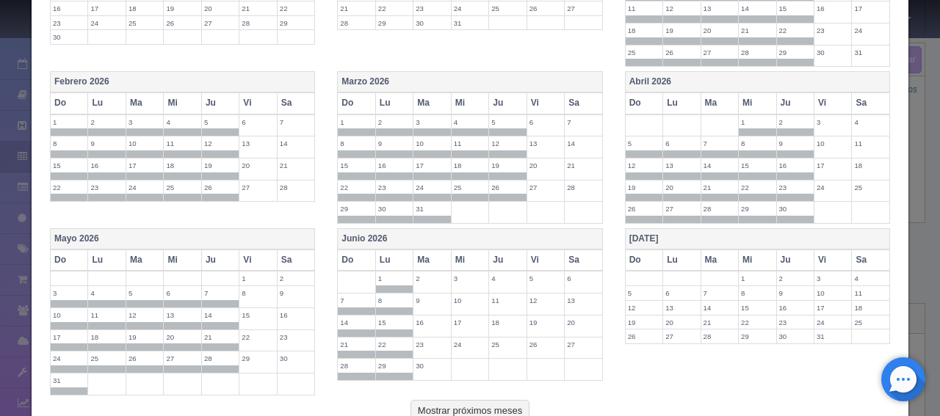
click at [426, 250] on th "Ma" at bounding box center [431, 260] width 37 height 21
click at [451, 253] on th "Mi" at bounding box center [469, 260] width 37 height 21
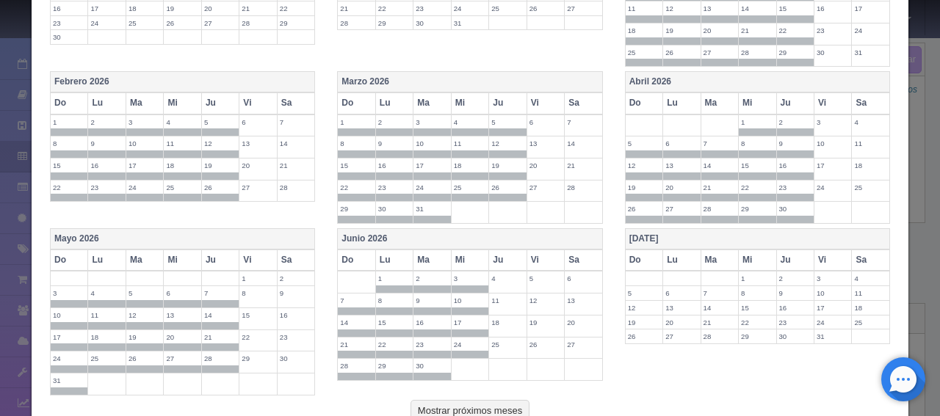
click at [491, 254] on th "Ju" at bounding box center [507, 260] width 37 height 21
click at [644, 253] on th "Do" at bounding box center [643, 260] width 37 height 21
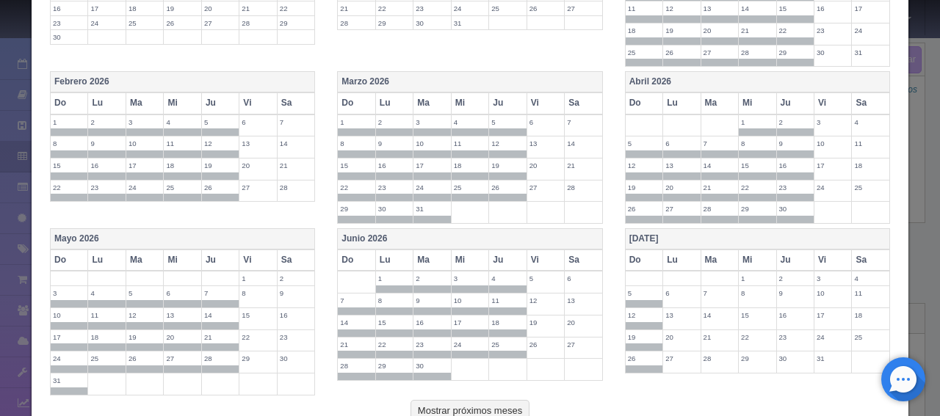
click at [673, 253] on th "Lu" at bounding box center [681, 260] width 37 height 21
click at [705, 253] on th "Ma" at bounding box center [718, 260] width 37 height 21
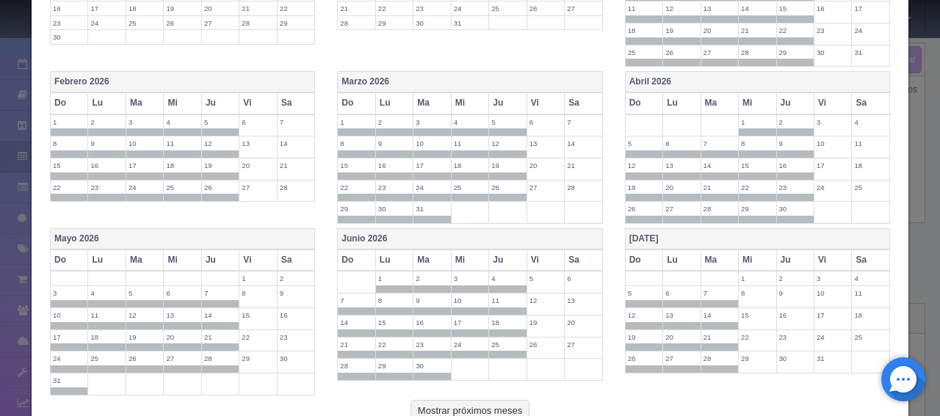
click at [751, 253] on th "Mi" at bounding box center [756, 260] width 37 height 21
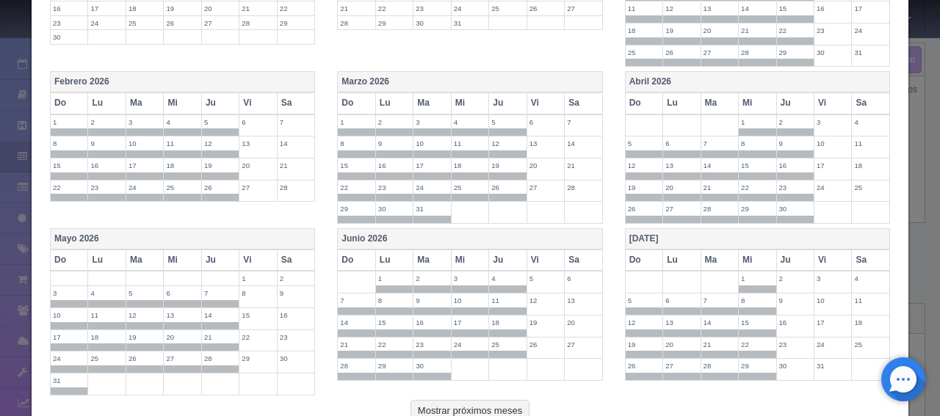
click at [777, 251] on th "Ju" at bounding box center [794, 260] width 37 height 21
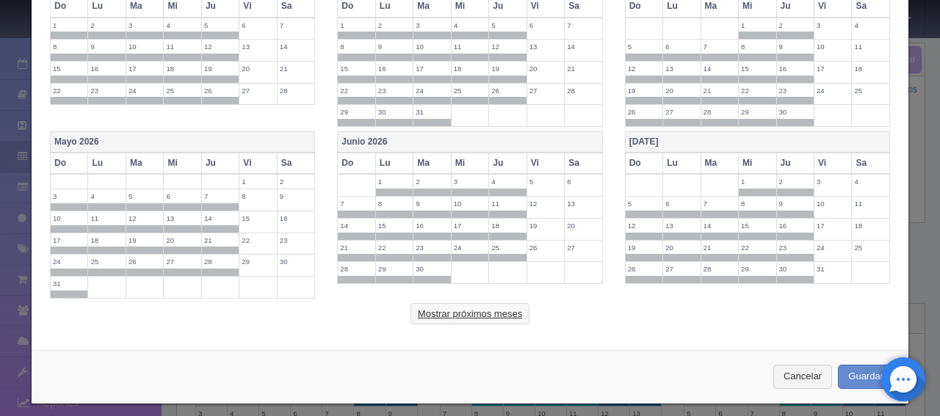
click at [482, 310] on button "Mostrar próximos meses" at bounding box center [469, 314] width 119 height 22
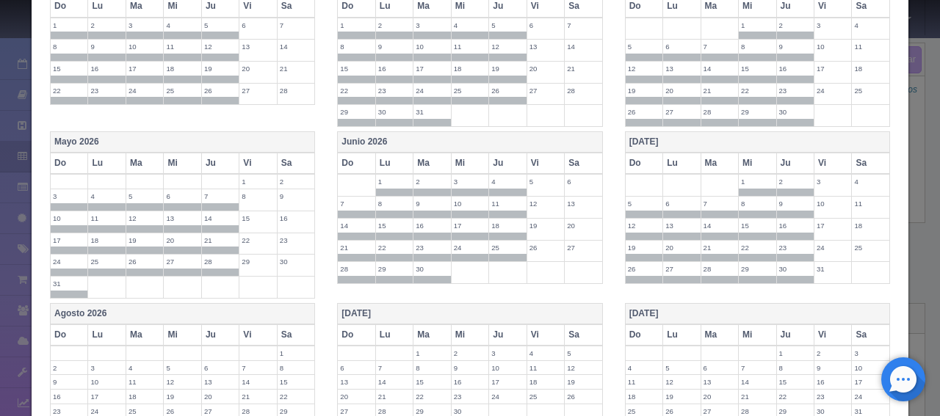
scroll to position [831, 0]
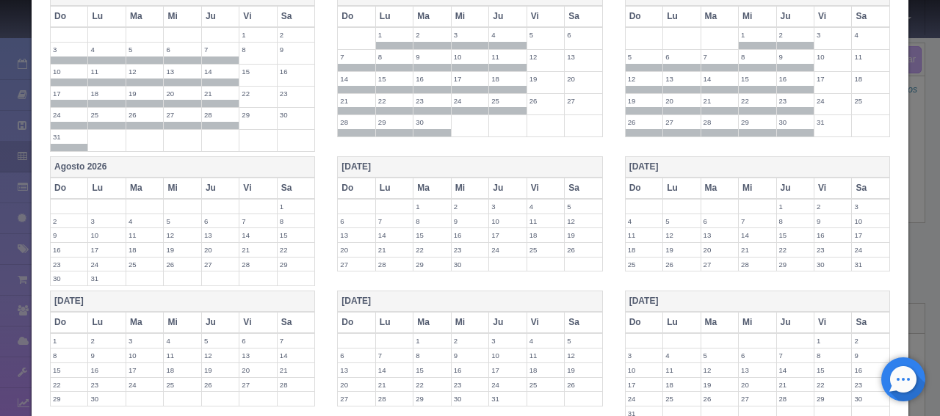
click at [62, 182] on th "Do" at bounding box center [69, 188] width 37 height 21
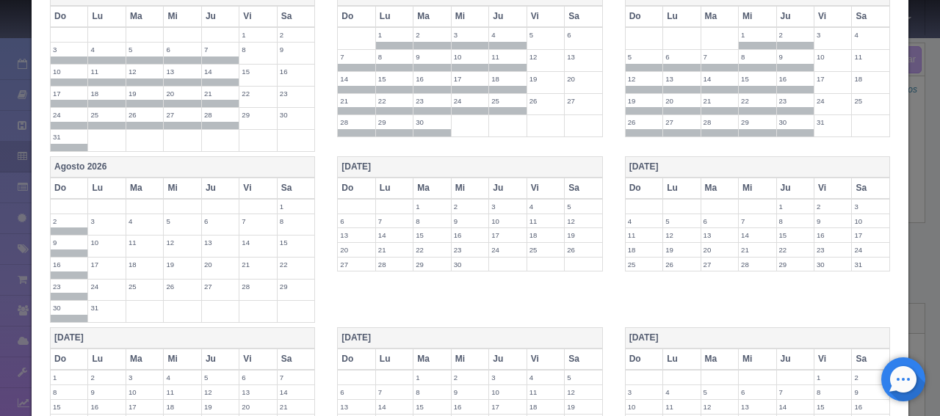
click at [89, 181] on th "Lu" at bounding box center [106, 188] width 37 height 21
click at [134, 181] on th "Ma" at bounding box center [144, 188] width 37 height 21
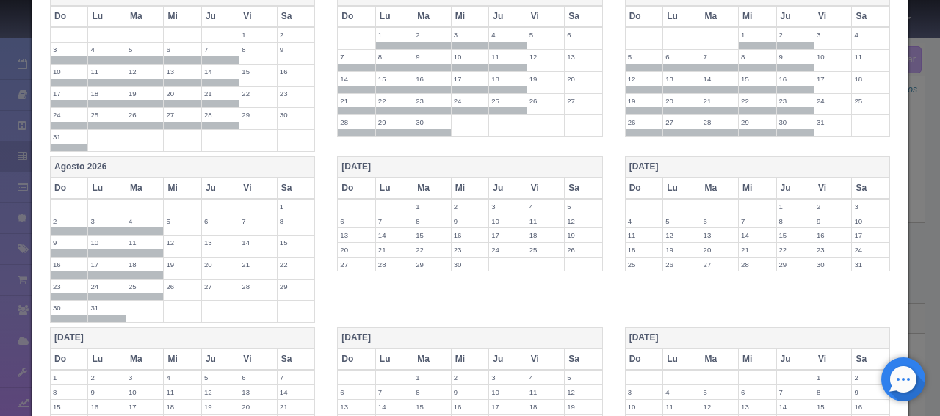
click at [181, 181] on th "Mi" at bounding box center [182, 188] width 37 height 21
click at [230, 181] on th "Ju" at bounding box center [219, 188] width 37 height 21
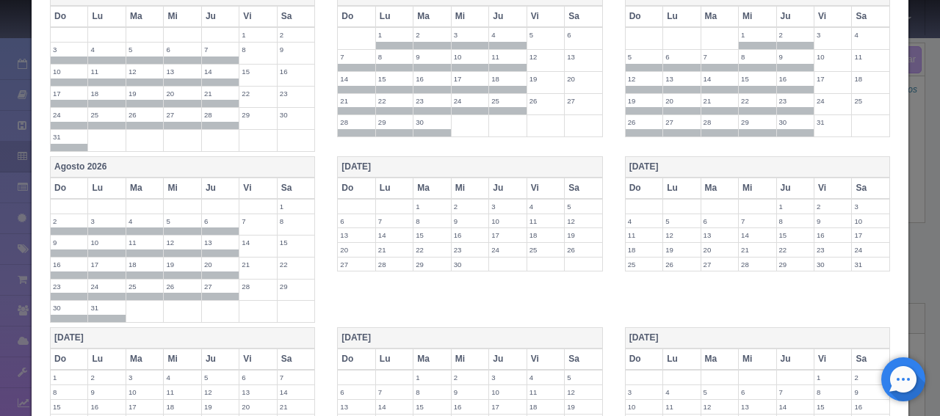
click at [355, 178] on th "Do" at bounding box center [356, 188] width 37 height 21
click at [394, 178] on th "Lu" at bounding box center [393, 188] width 37 height 21
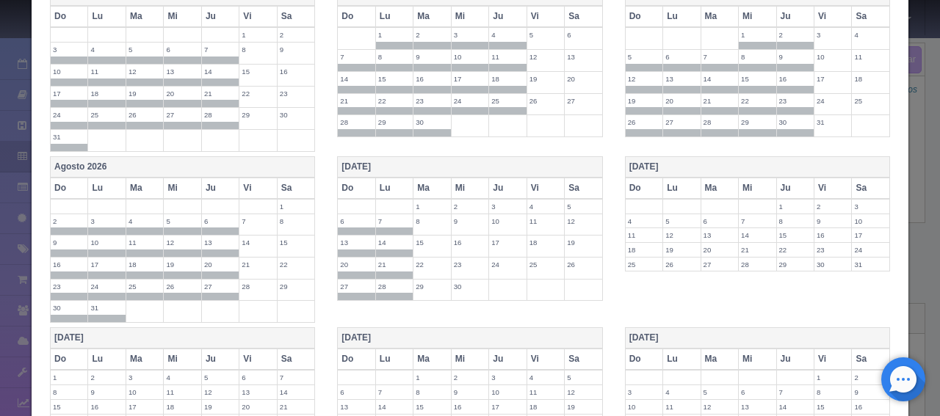
click at [442, 178] on th "Ma" at bounding box center [431, 188] width 37 height 21
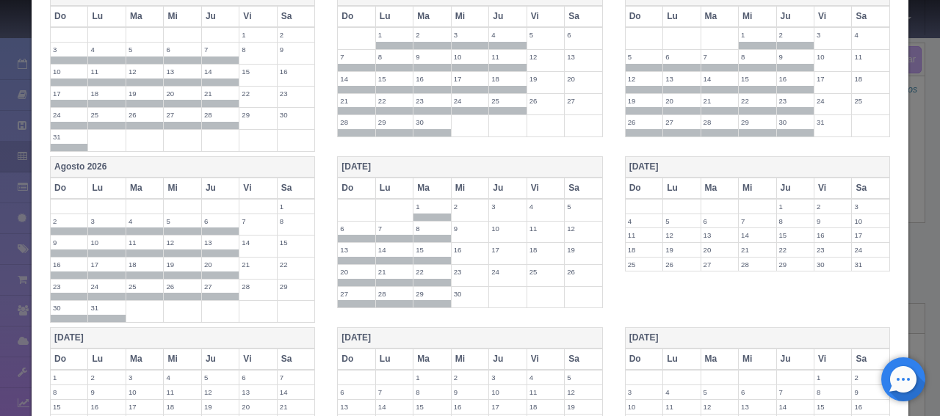
click at [465, 178] on th "Mi" at bounding box center [469, 188] width 37 height 21
click at [498, 185] on th "Ju" at bounding box center [507, 188] width 37 height 21
click at [644, 182] on th "Do" at bounding box center [643, 188] width 37 height 21
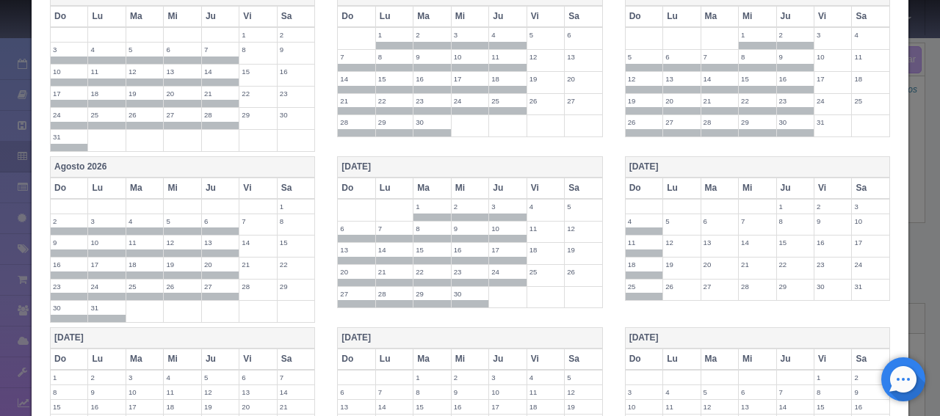
click at [663, 181] on th "Lu" at bounding box center [681, 188] width 37 height 21
click at [704, 178] on th "Ma" at bounding box center [718, 188] width 37 height 21
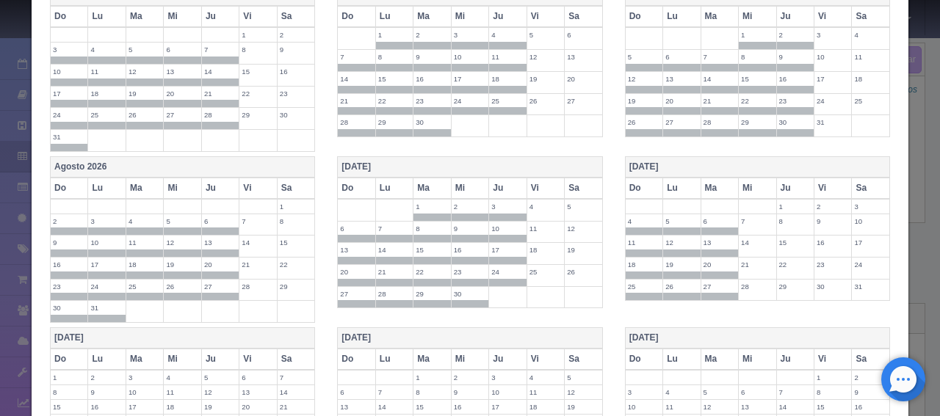
click at [738, 179] on th "Mi" at bounding box center [756, 188] width 37 height 21
click at [786, 178] on th "Ju" at bounding box center [794, 188] width 37 height 21
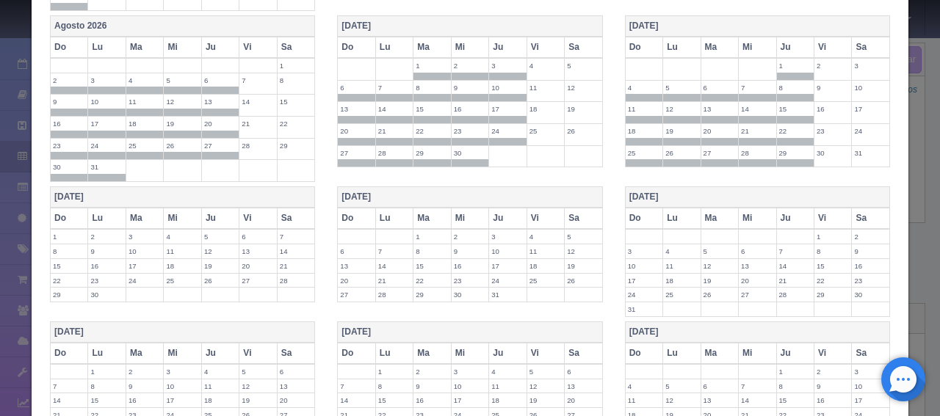
scroll to position [978, 0]
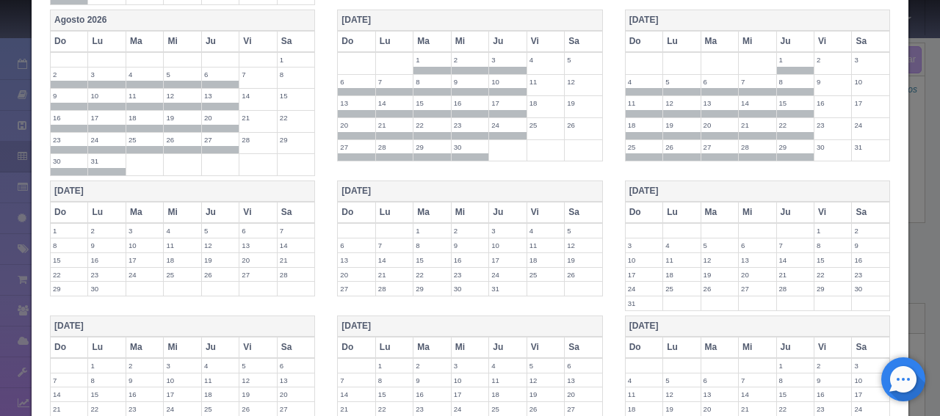
click at [60, 211] on th "Do" at bounding box center [69, 212] width 37 height 21
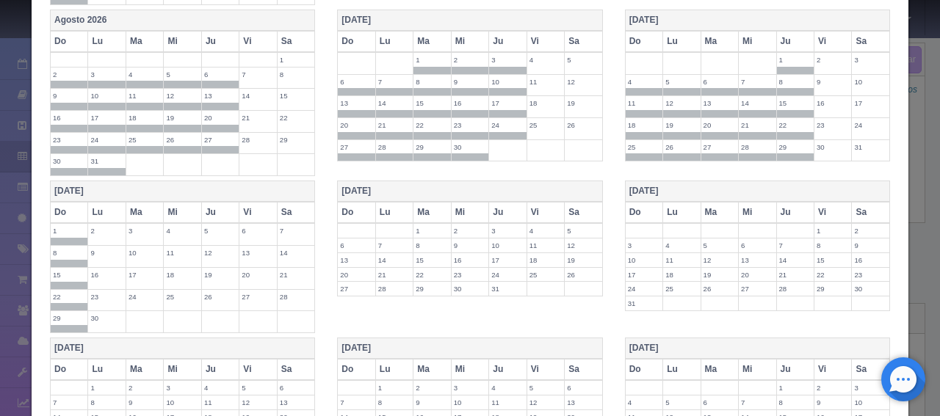
click at [112, 208] on th "Lu" at bounding box center [106, 212] width 37 height 21
click at [151, 208] on th "Ma" at bounding box center [144, 212] width 37 height 21
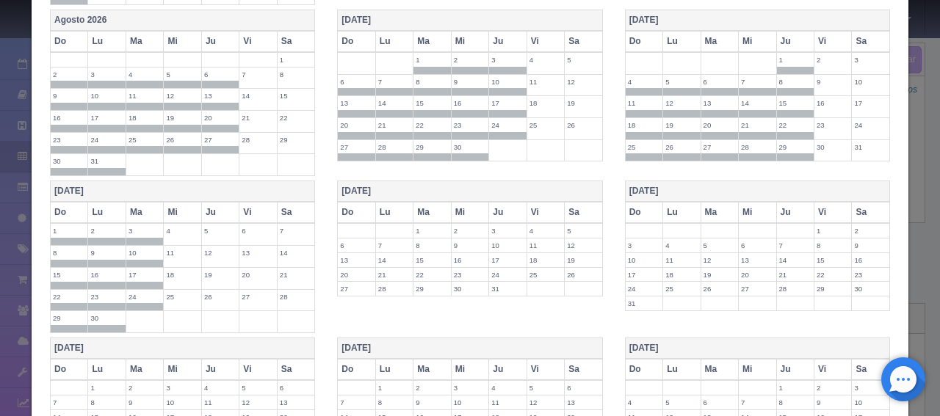
click at [181, 205] on th "Mi" at bounding box center [182, 212] width 37 height 21
click at [192, 205] on th "Mi" at bounding box center [182, 212] width 37 height 21
click at [210, 205] on th "Ju" at bounding box center [219, 212] width 37 height 21
click at [184, 204] on th "Mi" at bounding box center [182, 212] width 37 height 21
click at [351, 202] on th "Do" at bounding box center [356, 212] width 37 height 21
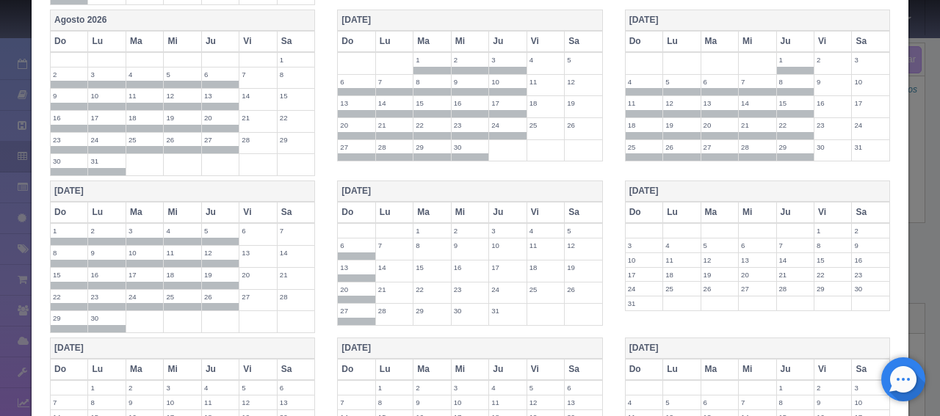
click at [382, 202] on th "Lu" at bounding box center [393, 212] width 37 height 21
click at [415, 202] on th "Ma" at bounding box center [431, 212] width 37 height 21
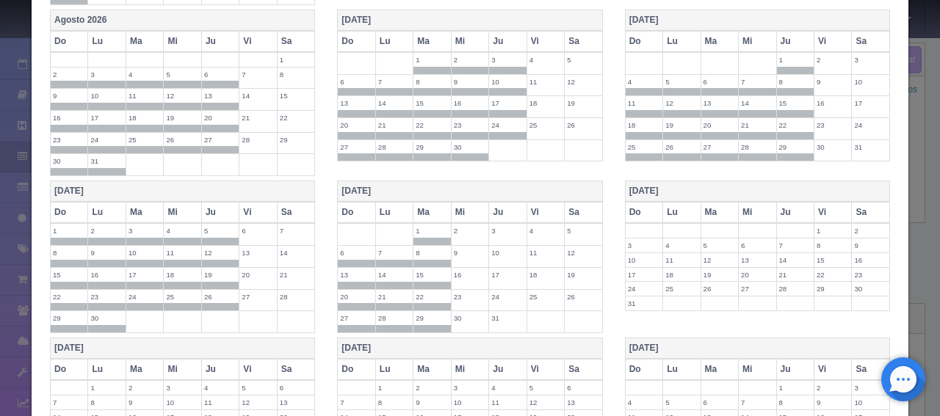
click at [451, 203] on th "Mi" at bounding box center [469, 212] width 37 height 21
click at [502, 205] on th "Ju" at bounding box center [507, 212] width 37 height 21
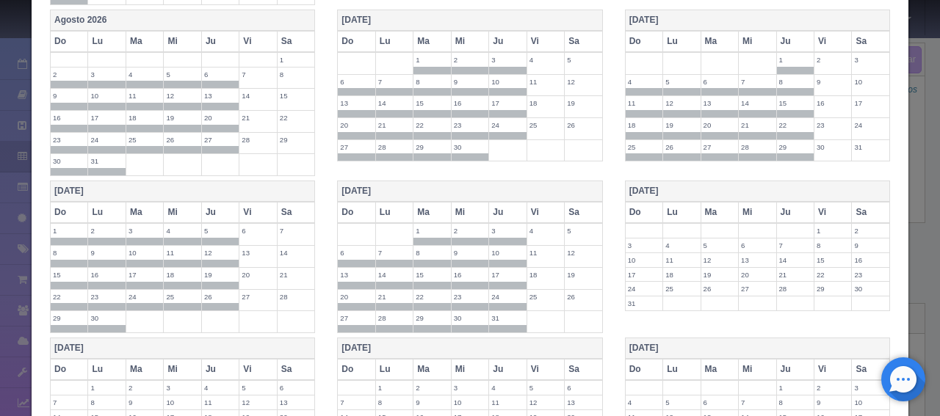
scroll to position [1051, 0]
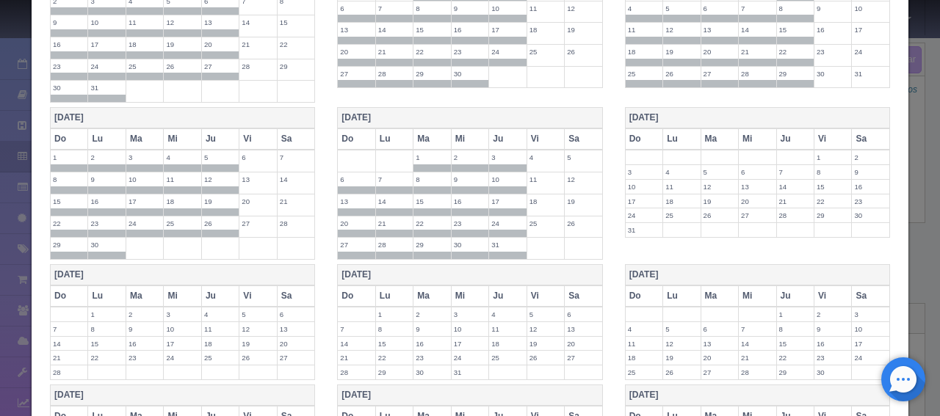
click at [494, 238] on label "31" at bounding box center [507, 245] width 37 height 14
click at [501, 217] on label "24" at bounding box center [507, 224] width 37 height 14
click at [481, 238] on label "30" at bounding box center [469, 245] width 37 height 14
click at [471, 217] on label "23" at bounding box center [469, 224] width 37 height 14
click at [439, 238] on label "29" at bounding box center [431, 245] width 37 height 14
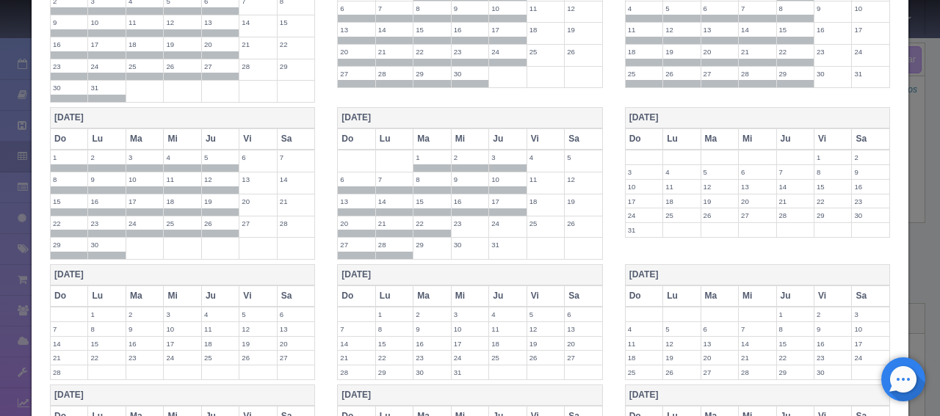
click at [433, 230] on span at bounding box center [431, 233] width 37 height 7
click at [392, 218] on label "21" at bounding box center [394, 224] width 37 height 14
click at [392, 238] on label "28" at bounding box center [394, 245] width 37 height 14
click at [350, 217] on label "20" at bounding box center [356, 224] width 37 height 14
click at [348, 244] on span at bounding box center [356, 247] width 37 height 7
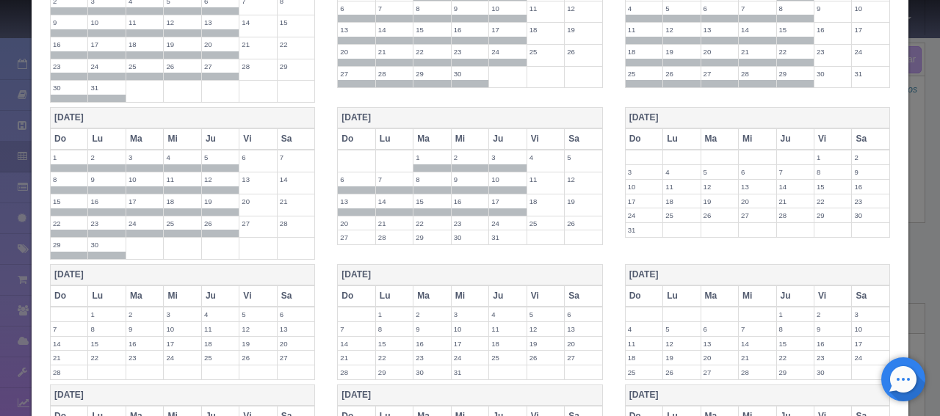
scroll to position [1262, 0]
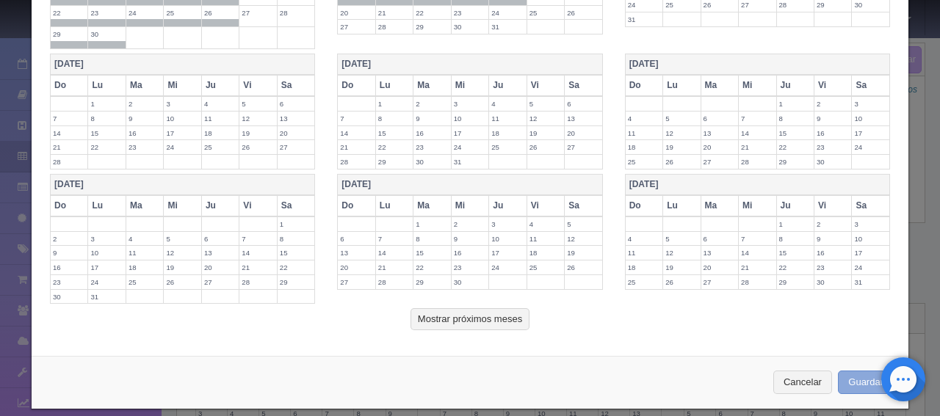
click at [846, 371] on button "Guardar" at bounding box center [865, 383] width 56 height 24
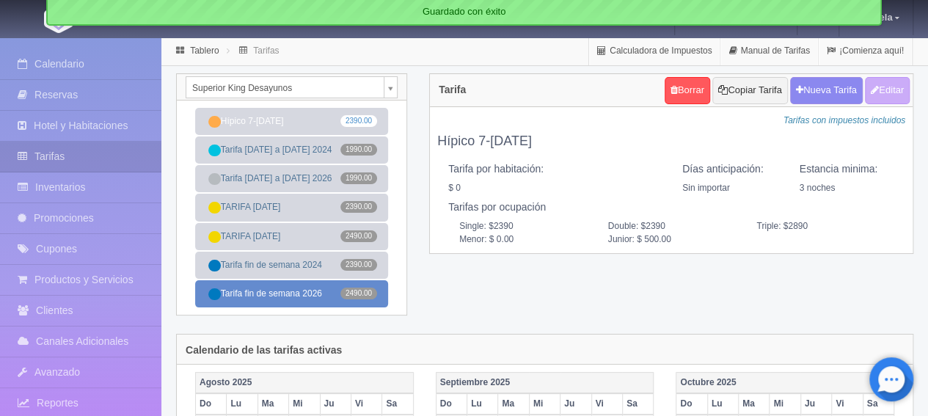
click at [262, 299] on link "Tarifa fin de semana 2026 2490.00" at bounding box center [291, 293] width 193 height 27
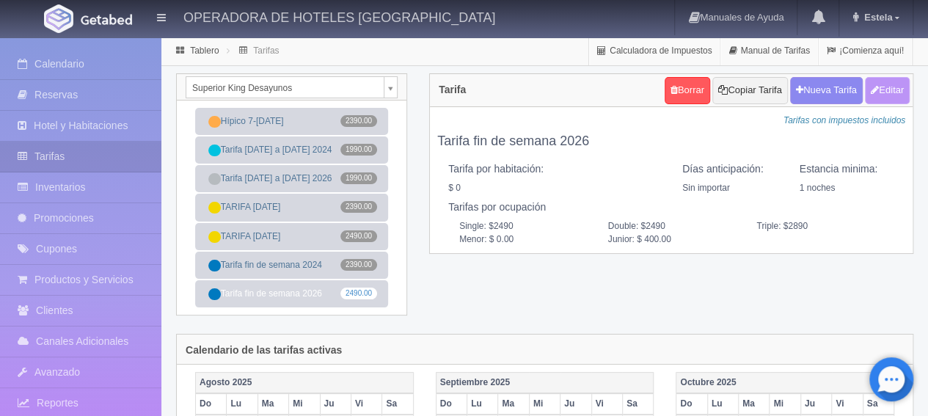
click at [884, 95] on button "Editar" at bounding box center [887, 90] width 45 height 27
type input "Tarifa fin de semana 2026"
select select "0"
type input "1"
checkbox input "false"
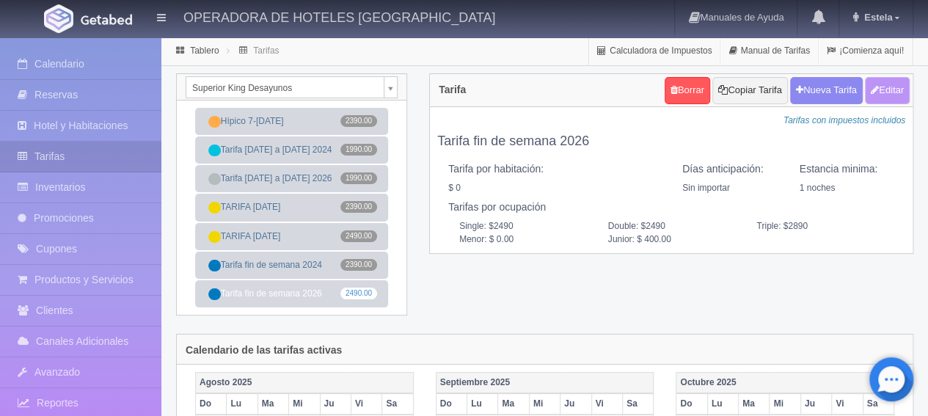
type input "2490"
type input "400"
type input "0.00"
type input "400.00"
checkbox input "true"
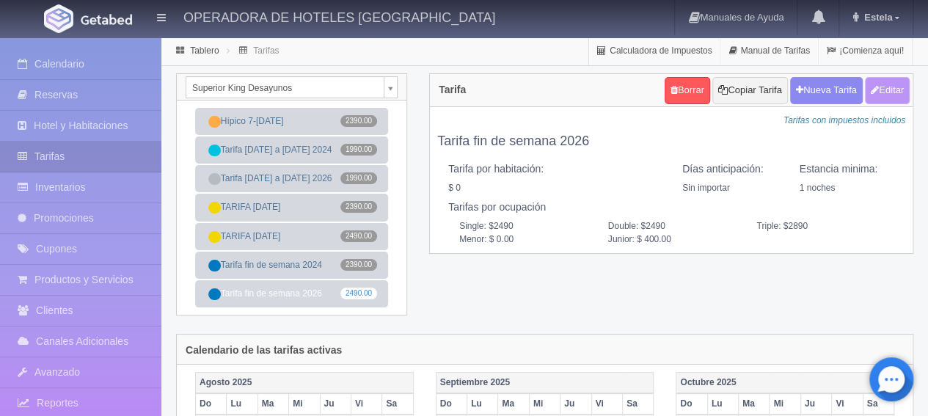
checkbox input "true"
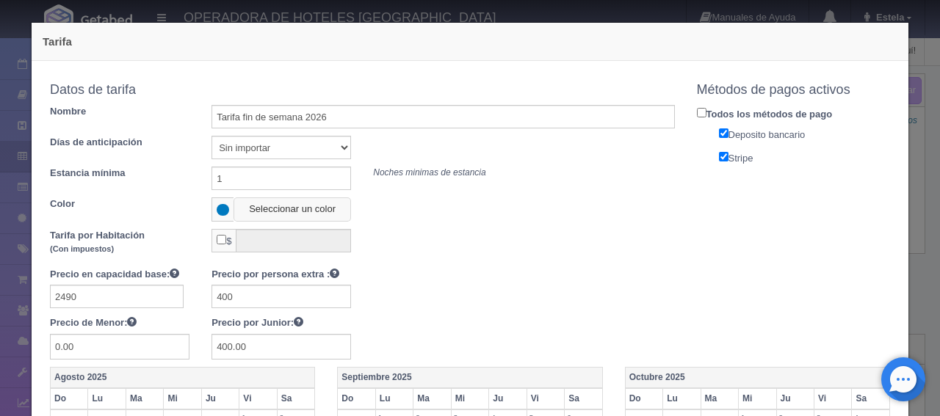
click at [305, 210] on button "Seleccionar un color" at bounding box center [291, 209] width 117 height 24
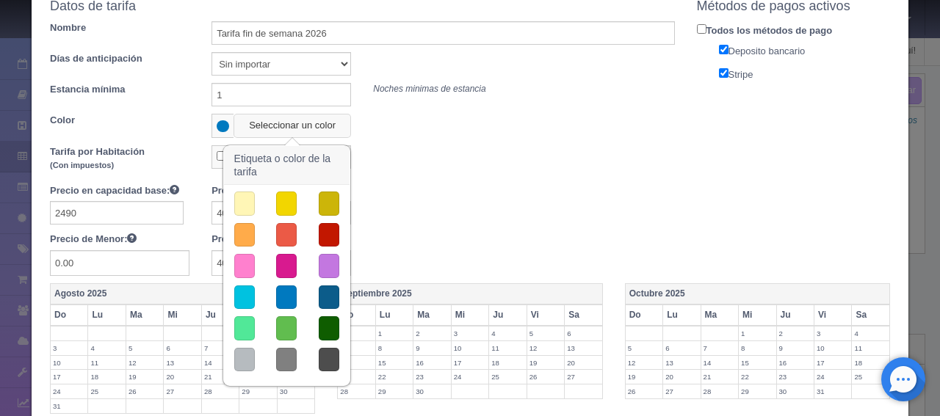
scroll to position [220, 0]
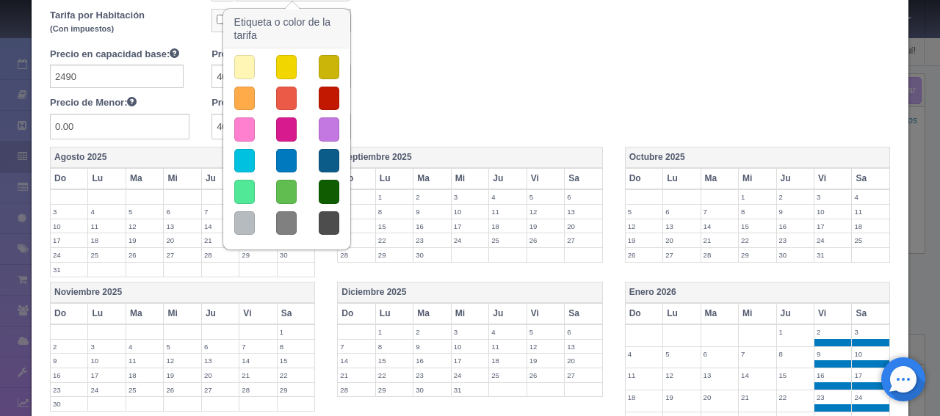
click at [330, 222] on button "button" at bounding box center [329, 223] width 21 height 24
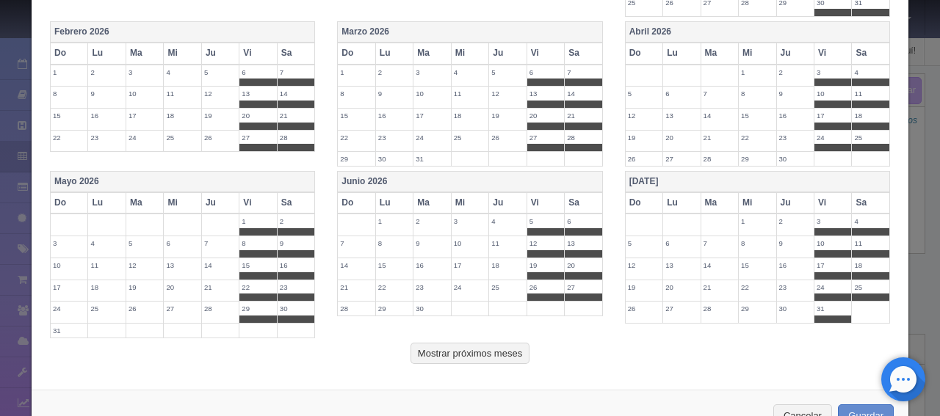
scroll to position [677, 0]
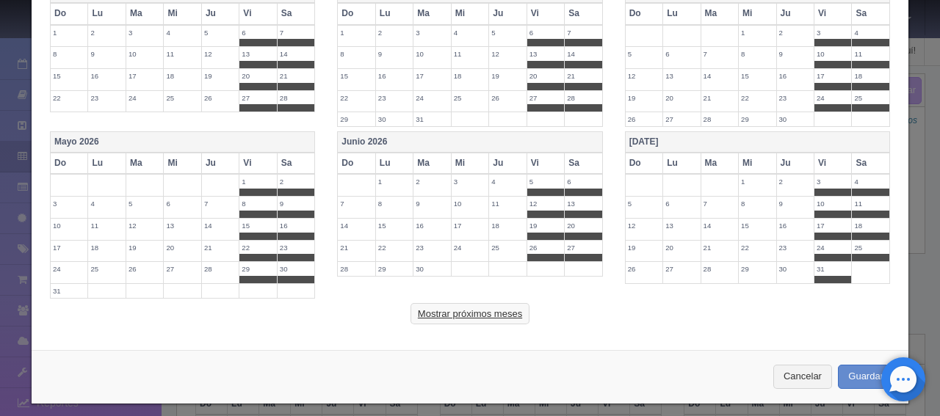
click at [481, 306] on button "Mostrar próximos meses" at bounding box center [469, 314] width 119 height 22
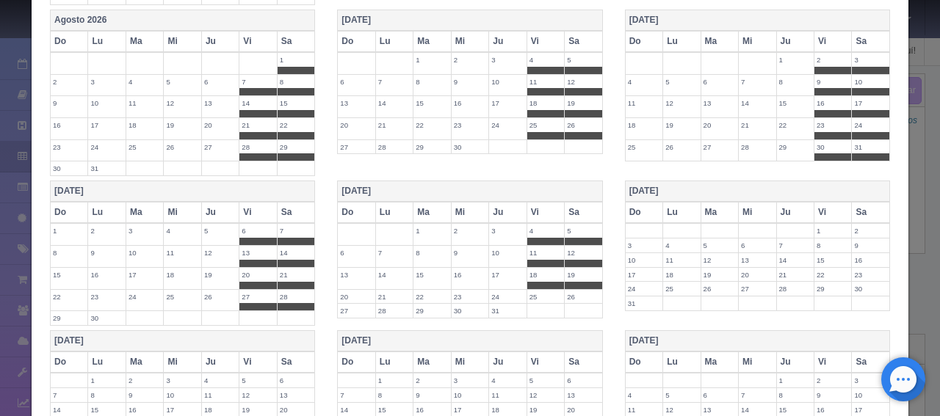
scroll to position [1247, 0]
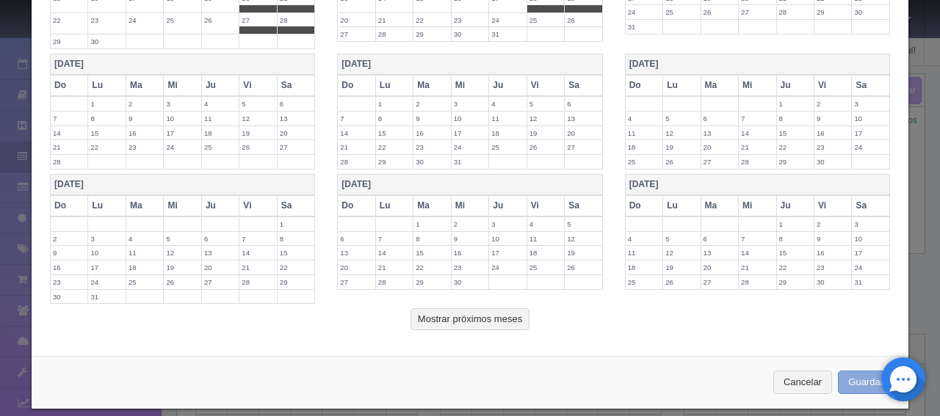
click at [868, 371] on button "Guardar" at bounding box center [865, 383] width 56 height 24
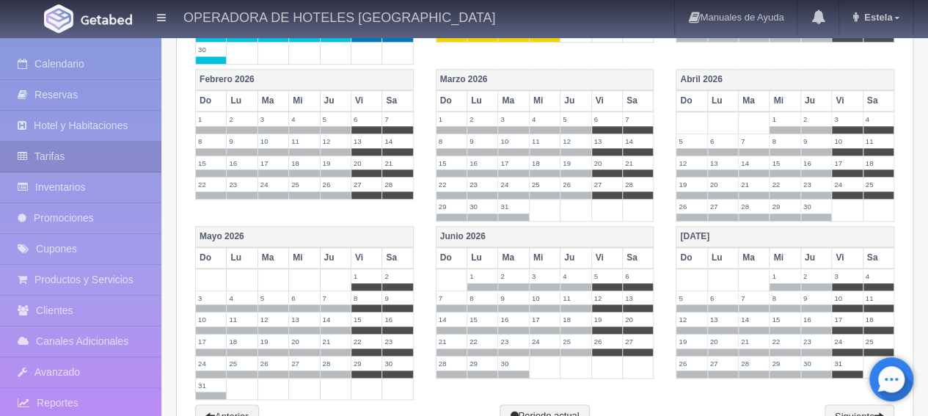
scroll to position [691, 0]
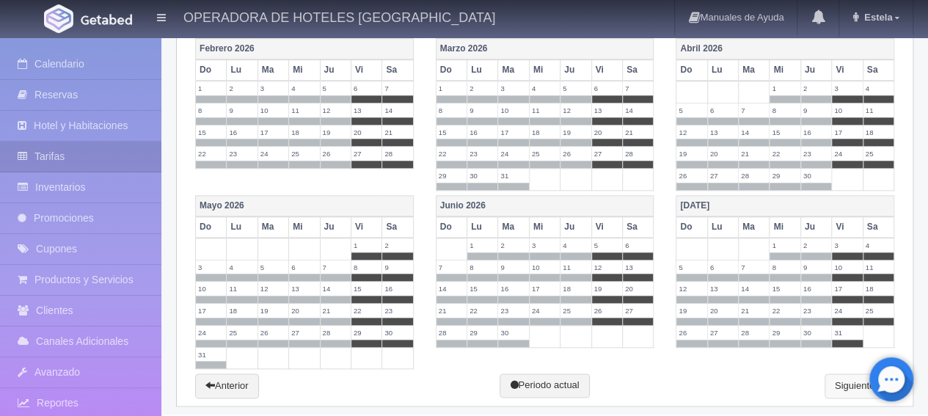
click at [836, 381] on link "Siguiente" at bounding box center [860, 386] width 70 height 25
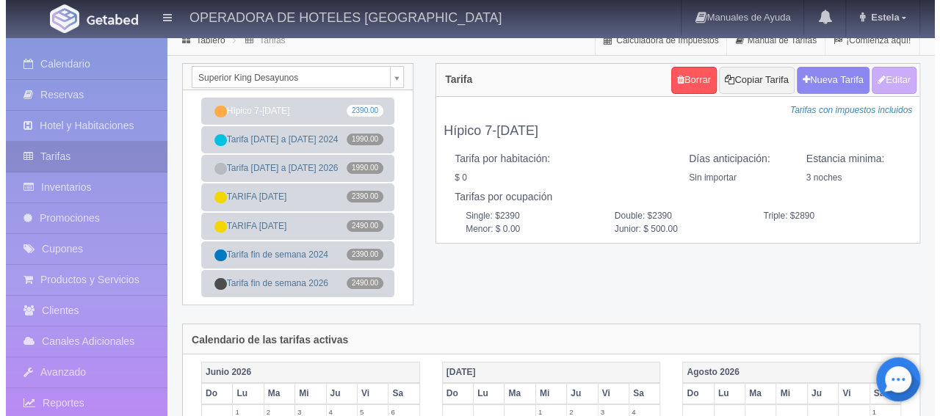
scroll to position [0, 0]
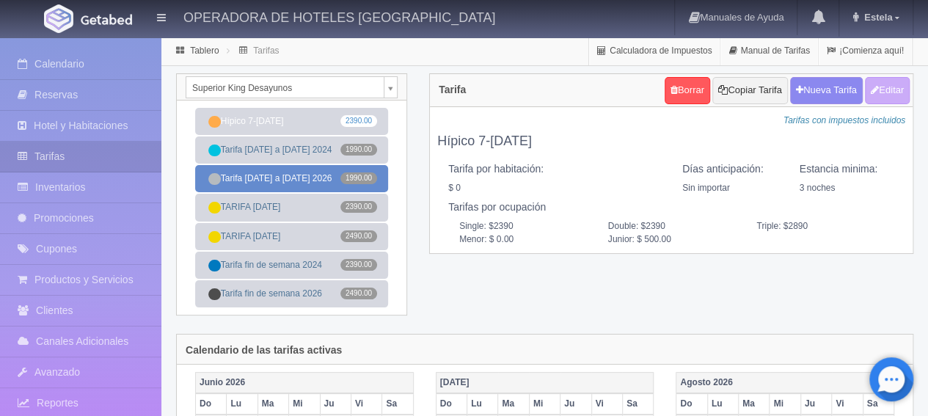
click at [260, 180] on link "Tarifa [DATE] a [DATE] 2026 1990.00" at bounding box center [291, 178] width 193 height 27
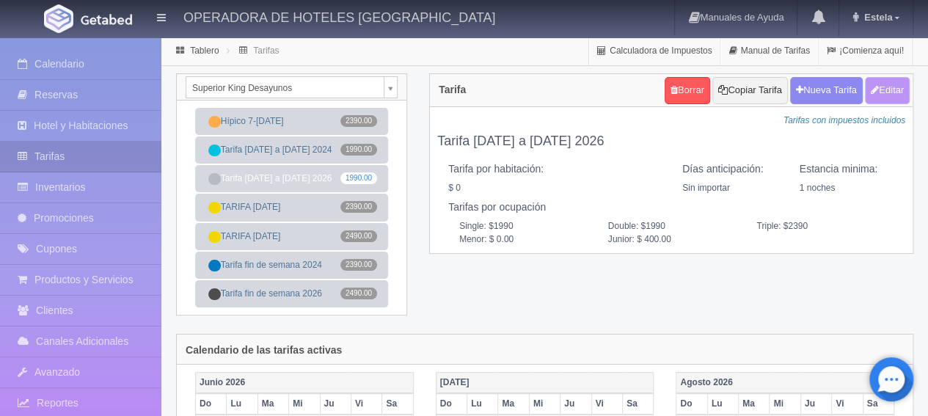
click at [890, 97] on button "Editar" at bounding box center [887, 90] width 45 height 27
type input "Tarifa [DATE] a [DATE] 2026"
select select "0"
type input "1"
checkbox input "false"
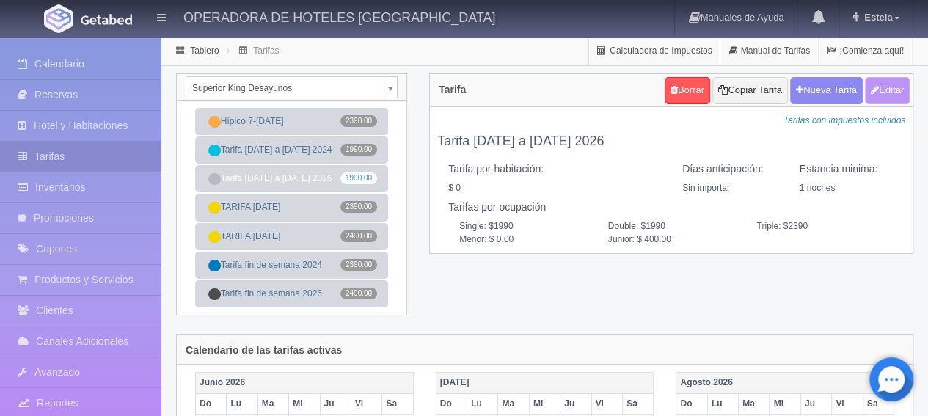
type input "1990"
type input "400"
type input "0.00"
type input "400.00"
checkbox input "true"
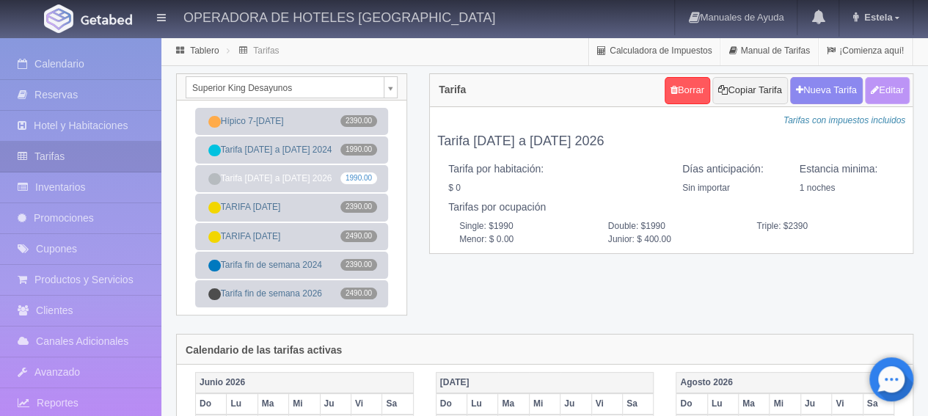
checkbox input "true"
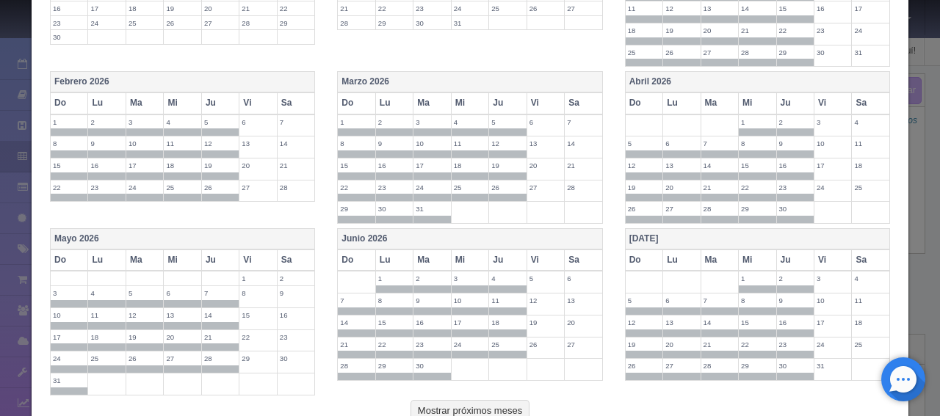
scroll to position [684, 0]
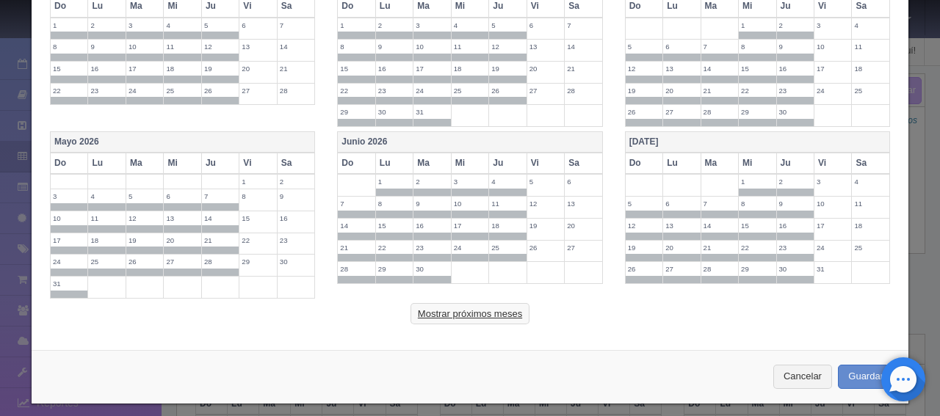
click at [492, 310] on button "Mostrar próximos meses" at bounding box center [469, 314] width 119 height 22
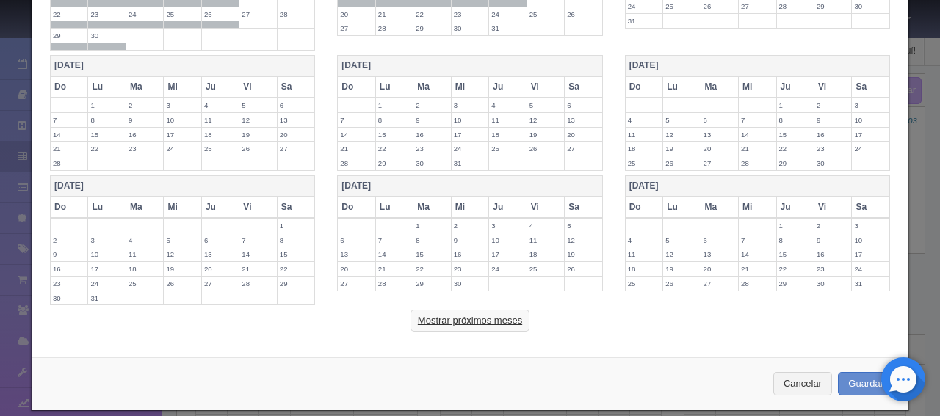
scroll to position [1262, 0]
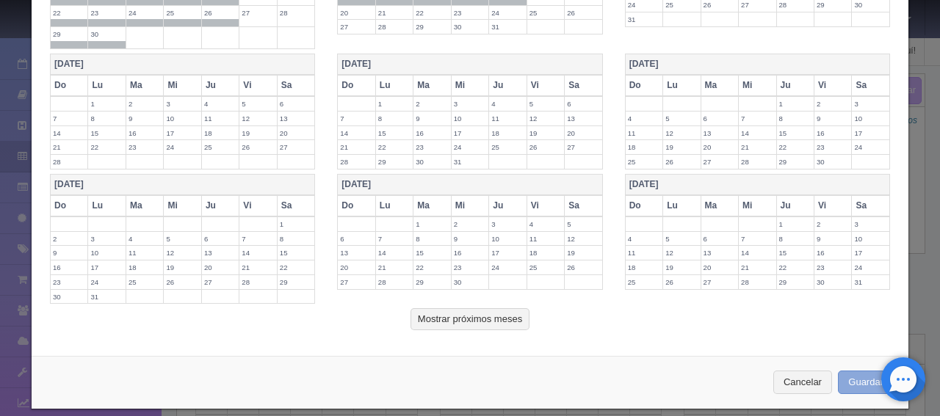
click at [840, 371] on button "Guardar" at bounding box center [865, 383] width 56 height 24
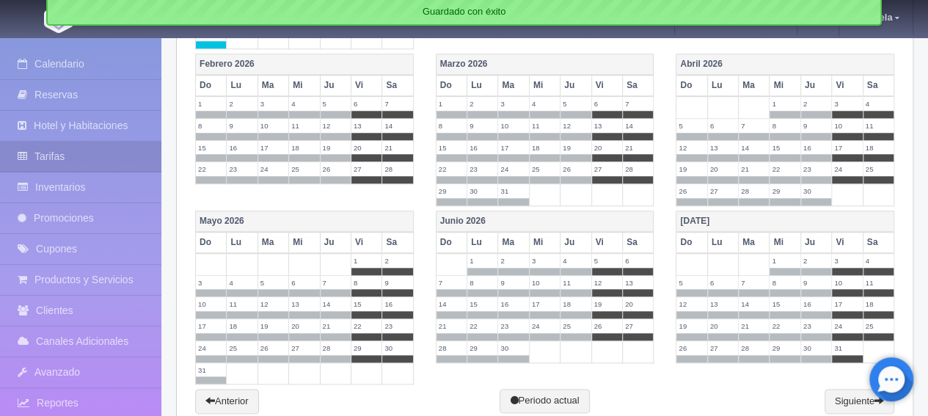
scroll to position [691, 0]
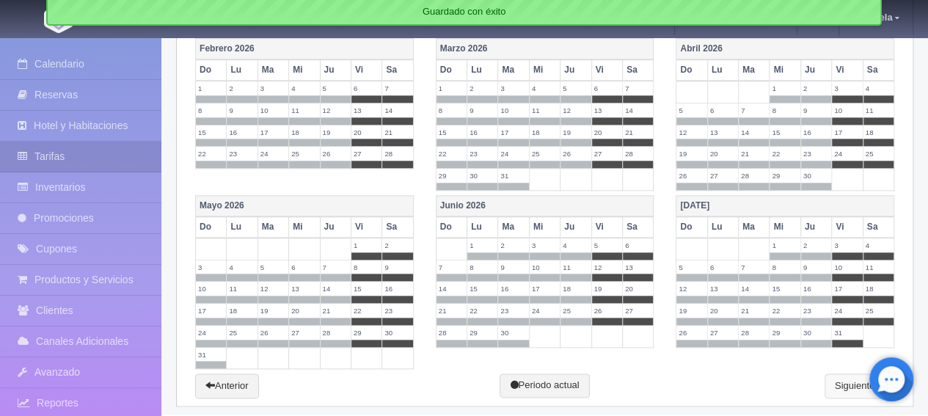
click at [840, 374] on link "Siguiente" at bounding box center [860, 386] width 70 height 25
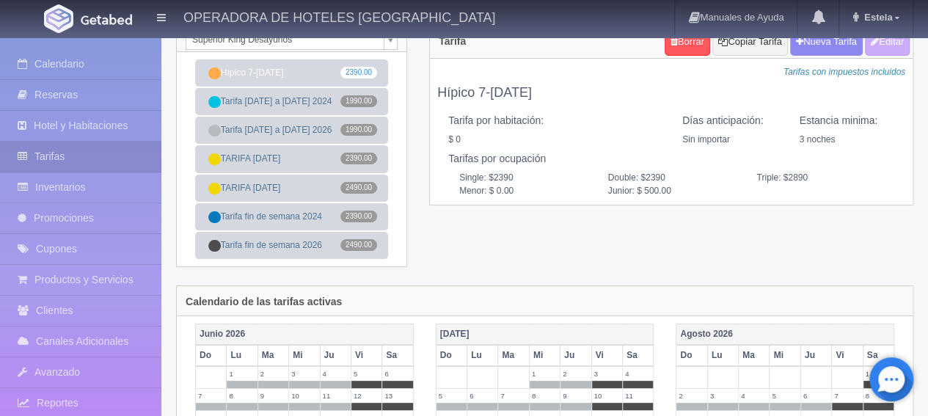
scroll to position [0, 0]
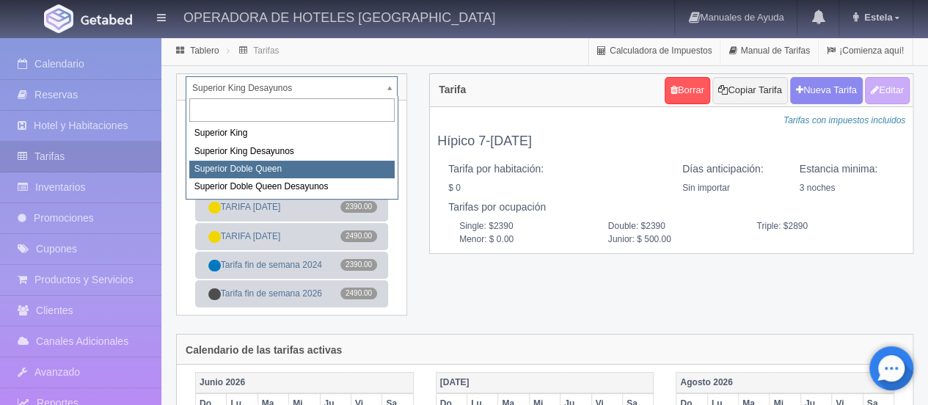
select select "2001"
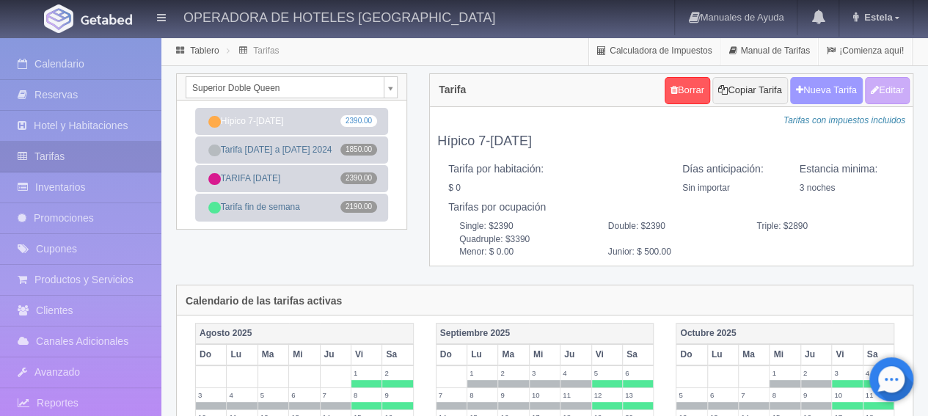
click at [796, 88] on icon "button" at bounding box center [799, 90] width 7 height 10
select select
checkbox input "true"
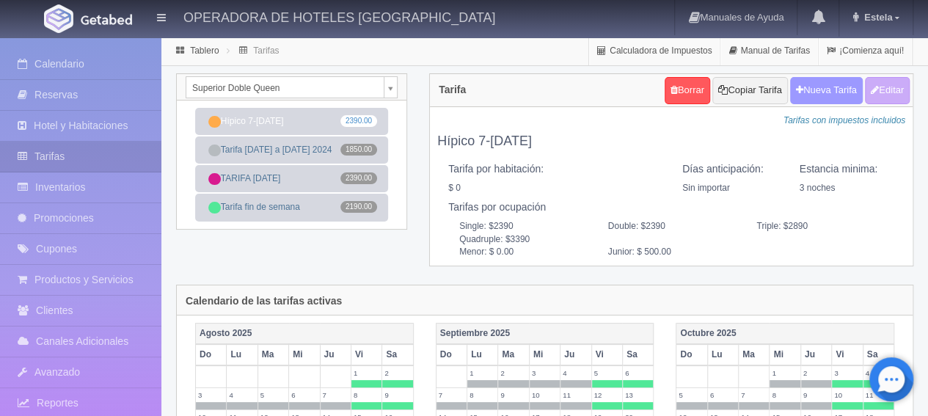
checkbox input "true"
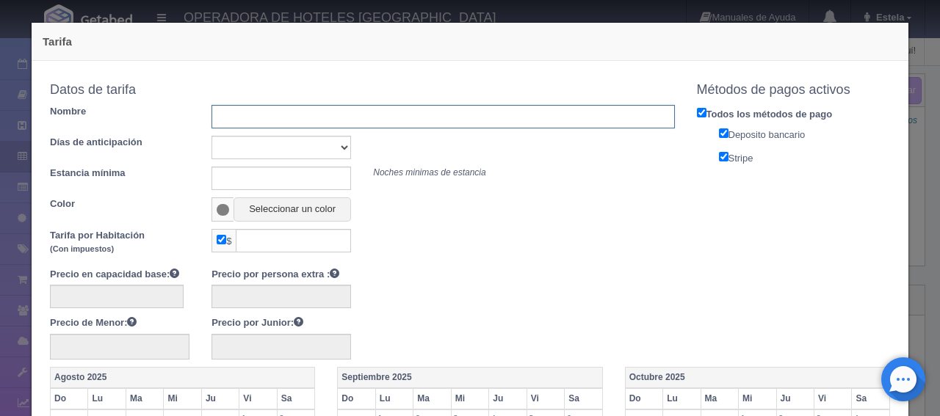
click at [345, 114] on input "text" at bounding box center [442, 116] width 462 height 23
type input "Tarifa [DATE] a [DATE] 2026"
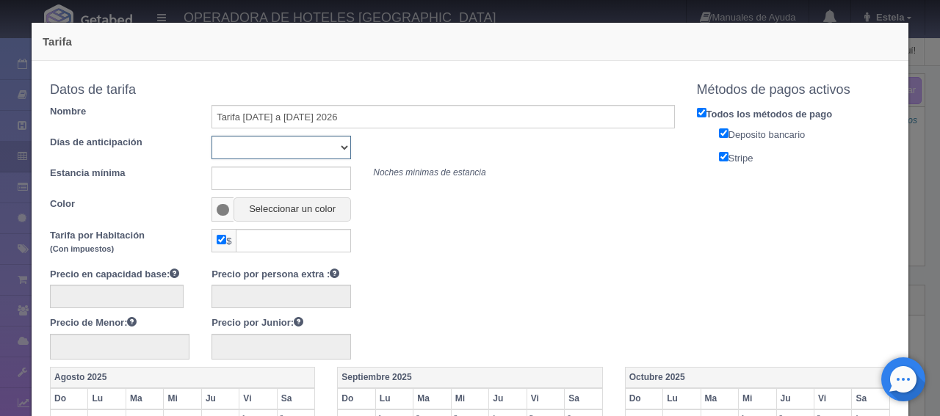
click at [310, 149] on select "Sin importar 1 2 3 4 5 6 7 8 9 10" at bounding box center [280, 147] width 139 height 23
select select "0"
click at [211, 136] on select "Sin importar 1 2 3 4 5 6 7 8 9 10" at bounding box center [280, 147] width 139 height 23
click at [223, 177] on input "text" at bounding box center [280, 178] width 139 height 23
type input "1"
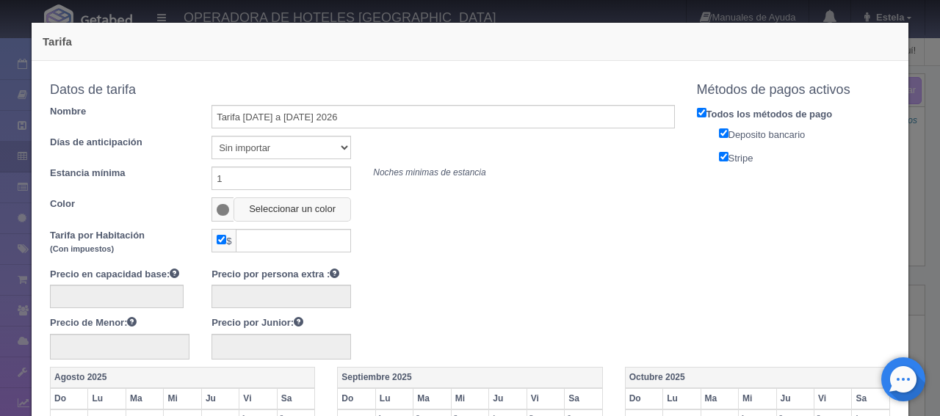
click at [319, 218] on button "Seleccionar un color" at bounding box center [291, 209] width 117 height 24
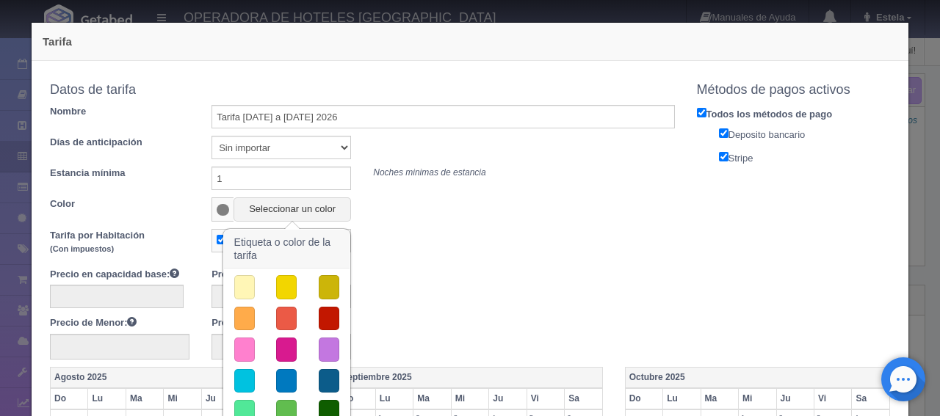
click at [241, 347] on button "button" at bounding box center [244, 350] width 21 height 24
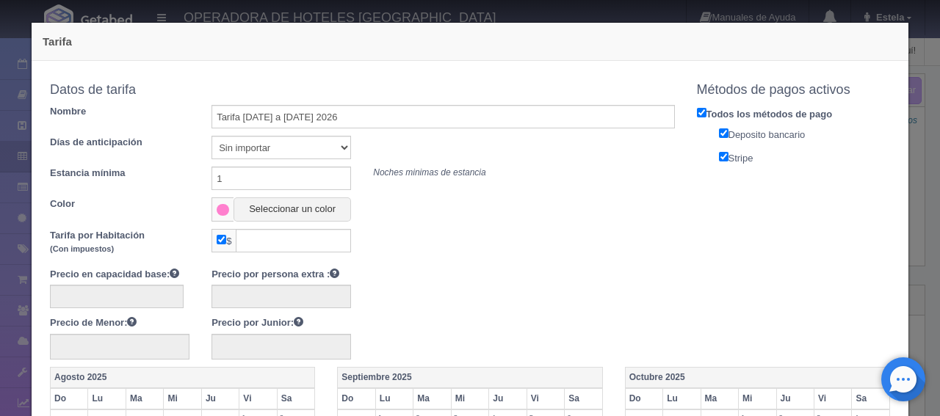
click at [219, 242] on input "checkbox" at bounding box center [222, 240] width 10 height 10
checkbox input "false"
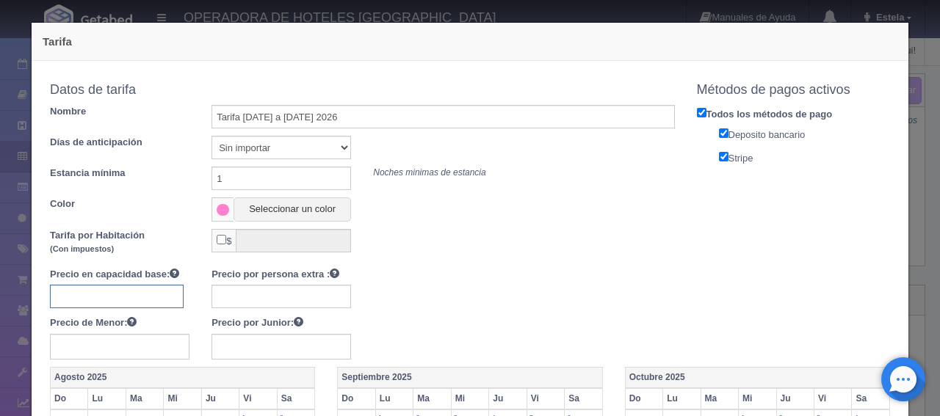
click at [151, 292] on input "text" at bounding box center [117, 296] width 134 height 23
type input "1850"
click at [253, 293] on input "text" at bounding box center [280, 296] width 139 height 23
type input "400"
click at [254, 351] on input "text" at bounding box center [280, 347] width 139 height 26
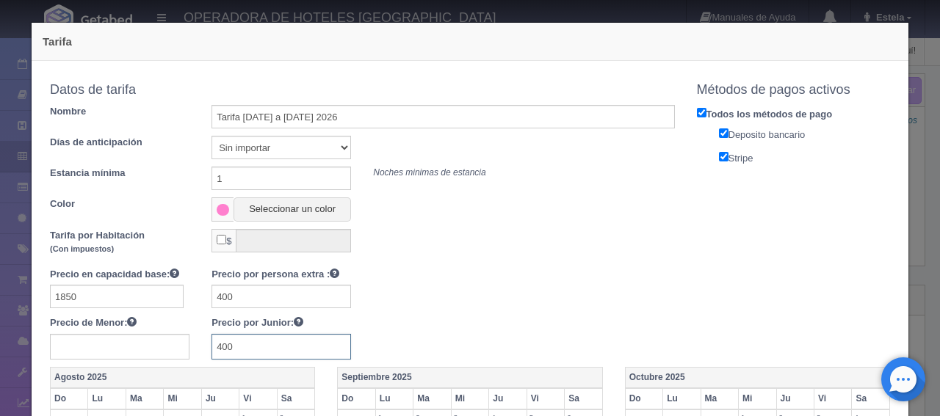
type input "400"
click at [653, 294] on div at bounding box center [362, 294] width 647 height 29
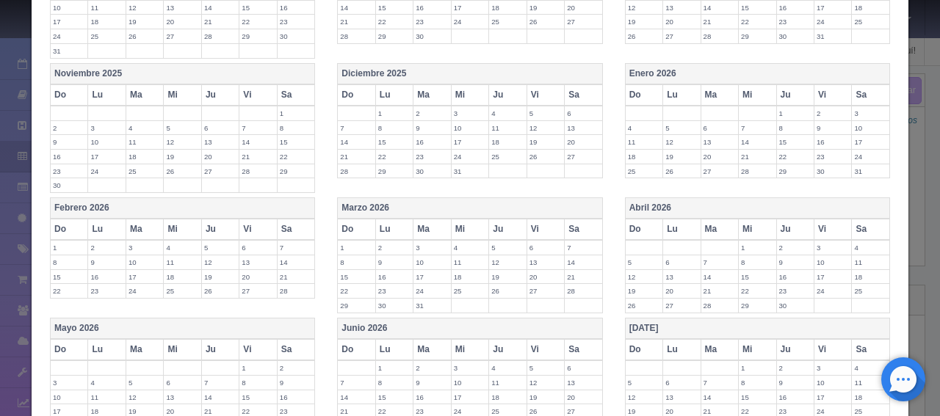
scroll to position [440, 0]
click at [628, 90] on th "Do" at bounding box center [643, 93] width 37 height 21
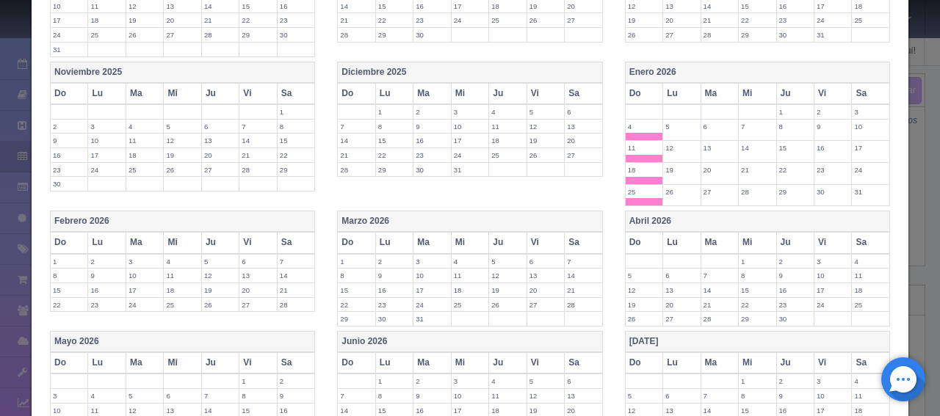
click at [675, 89] on th "Lu" at bounding box center [681, 93] width 37 height 21
drag, startPoint x: 702, startPoint y: 90, endPoint x: 746, endPoint y: 95, distance: 45.0
click at [702, 90] on th "Ma" at bounding box center [718, 93] width 37 height 21
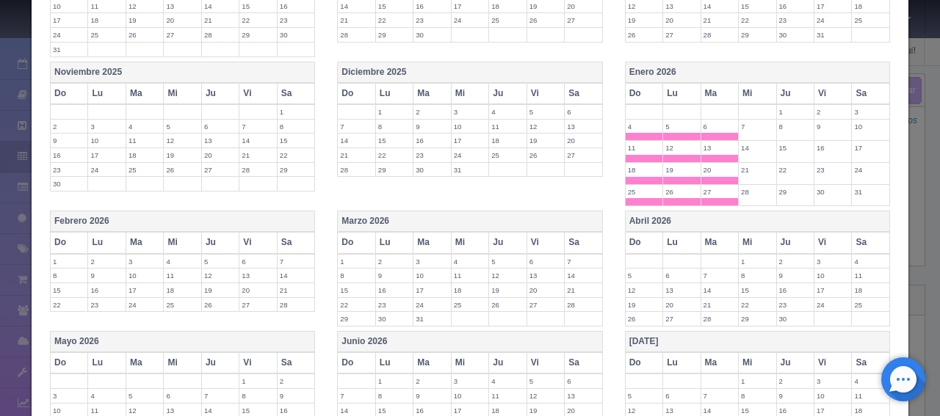
click at [747, 95] on th "Mi" at bounding box center [756, 93] width 37 height 21
click at [776, 92] on th "Ju" at bounding box center [794, 93] width 37 height 21
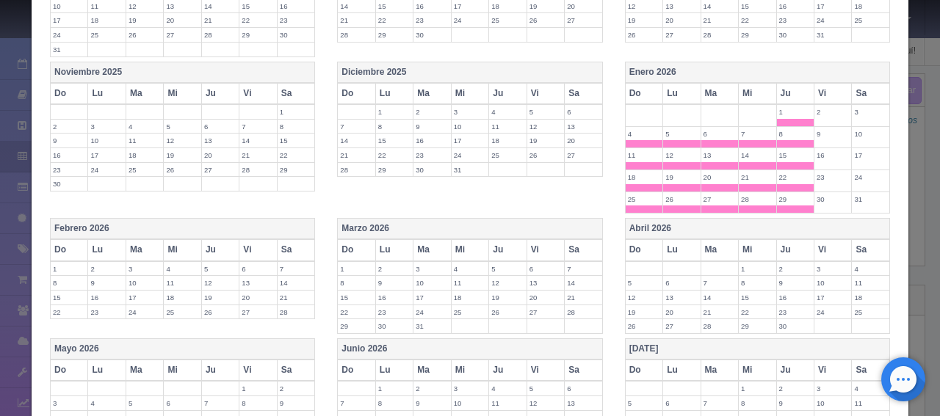
click at [62, 246] on th "Do" at bounding box center [69, 249] width 37 height 21
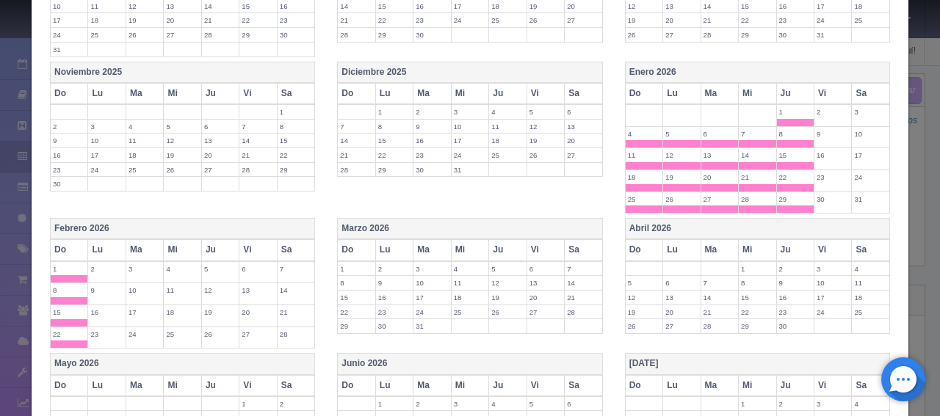
click at [100, 241] on th "Lu" at bounding box center [106, 249] width 37 height 21
click at [147, 249] on th "Ma" at bounding box center [144, 249] width 37 height 21
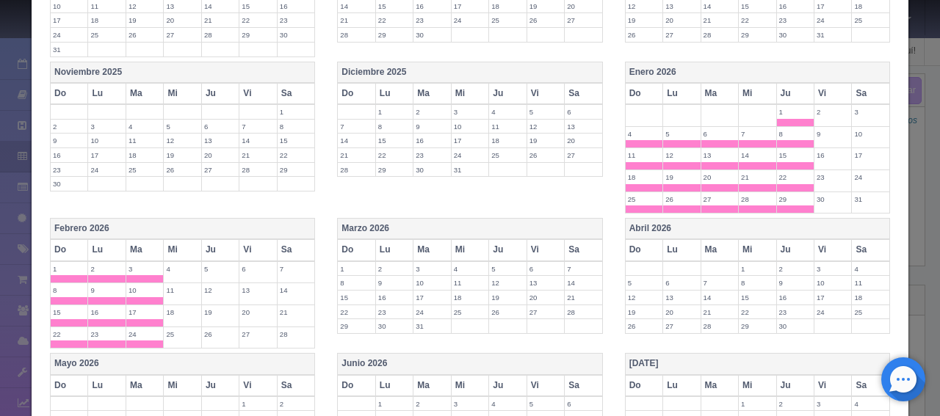
click at [179, 244] on th "Mi" at bounding box center [182, 249] width 37 height 21
click at [224, 242] on th "Ju" at bounding box center [219, 249] width 37 height 21
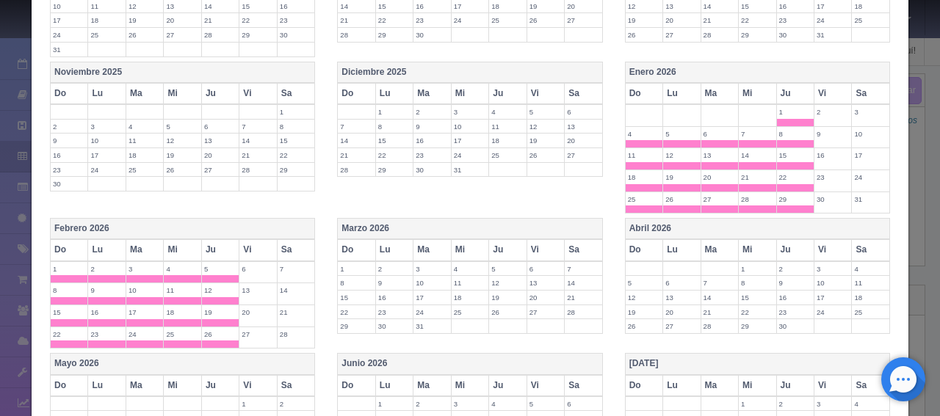
click at [356, 243] on th "Do" at bounding box center [356, 249] width 37 height 21
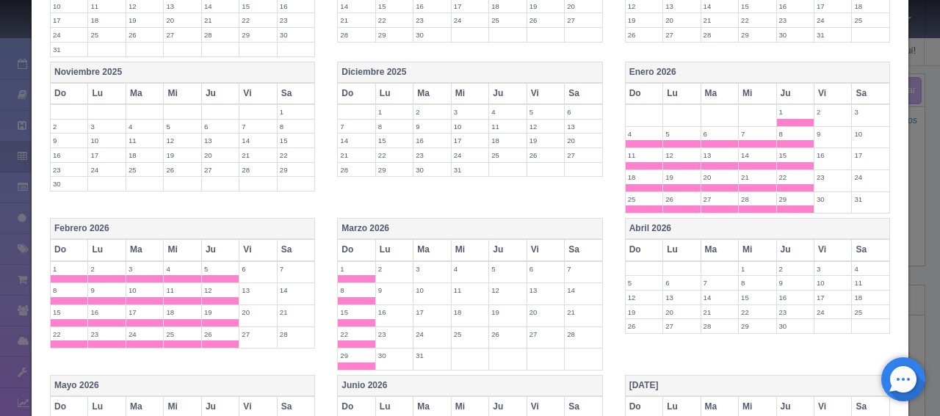
click at [387, 248] on th "Lu" at bounding box center [393, 249] width 37 height 21
click at [420, 246] on th "Ma" at bounding box center [431, 249] width 37 height 21
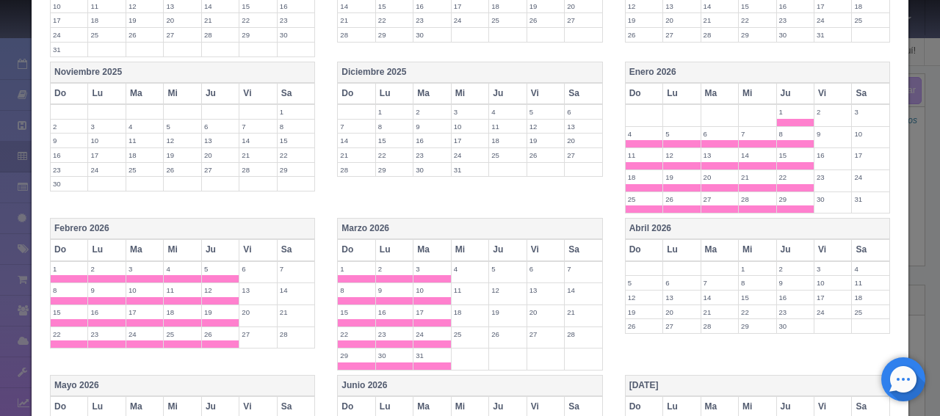
click at [457, 249] on th "Mi" at bounding box center [469, 249] width 37 height 21
click at [501, 249] on th "Ju" at bounding box center [507, 249] width 37 height 21
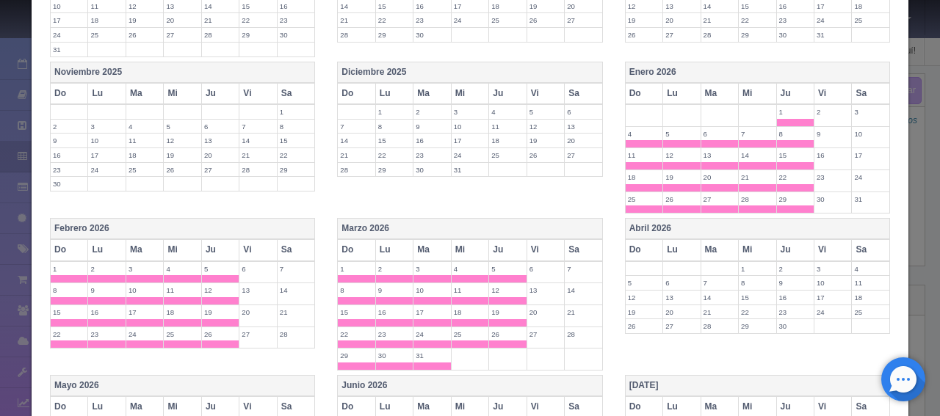
click at [643, 241] on th "Do" at bounding box center [643, 249] width 37 height 21
click at [669, 242] on th "Lu" at bounding box center [681, 249] width 37 height 21
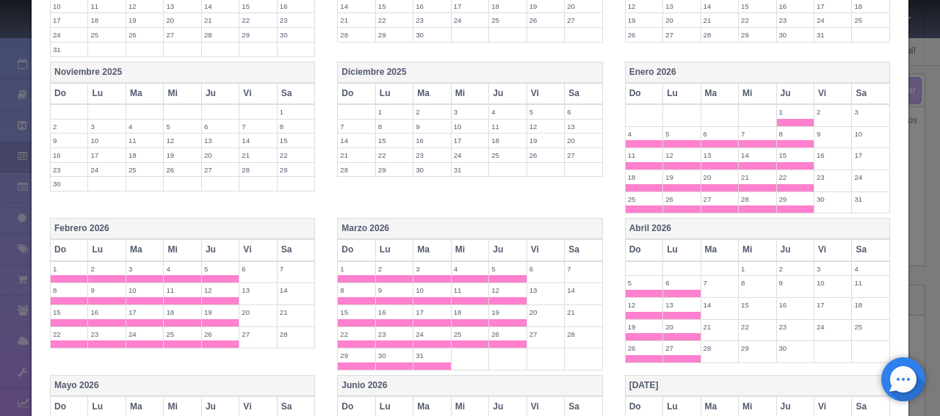
click at [706, 243] on th "Ma" at bounding box center [718, 249] width 37 height 21
click at [738, 246] on th "Mi" at bounding box center [756, 249] width 37 height 21
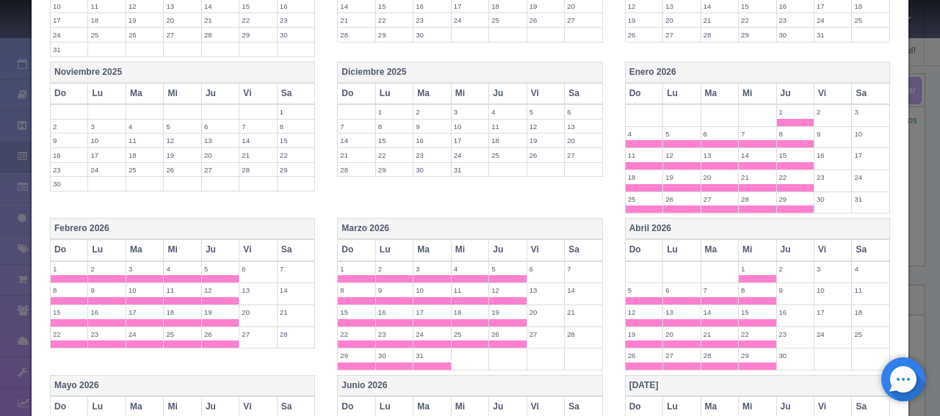
click at [781, 245] on th "Ju" at bounding box center [794, 249] width 37 height 21
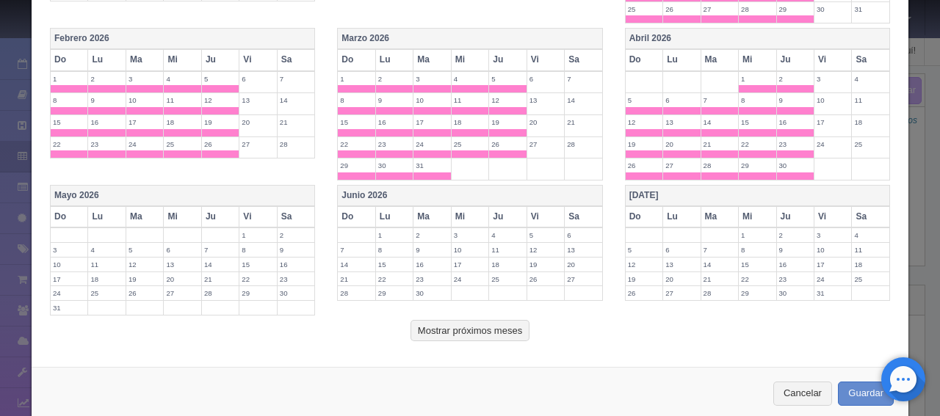
scroll to position [647, 0]
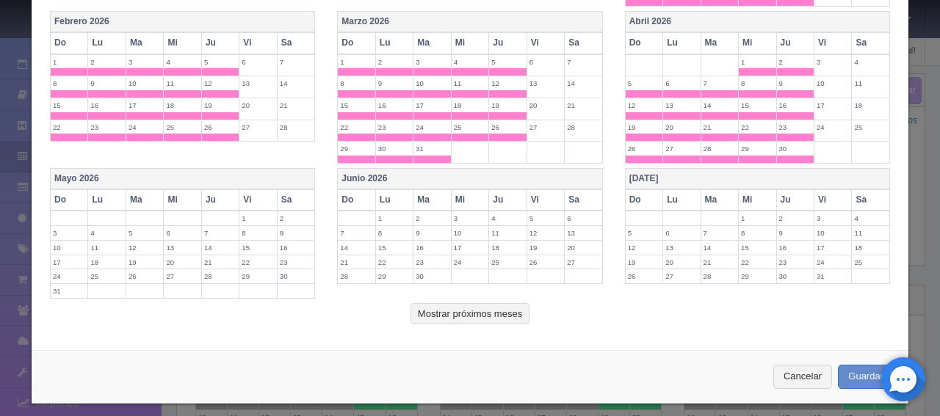
click at [65, 193] on th "Do" at bounding box center [69, 199] width 37 height 21
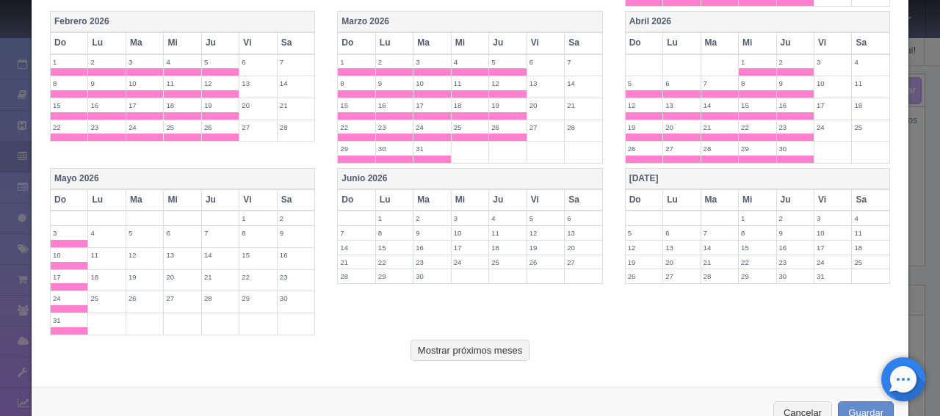
click at [103, 189] on th "Lu" at bounding box center [106, 199] width 37 height 21
click at [142, 190] on th "Ma" at bounding box center [144, 199] width 37 height 21
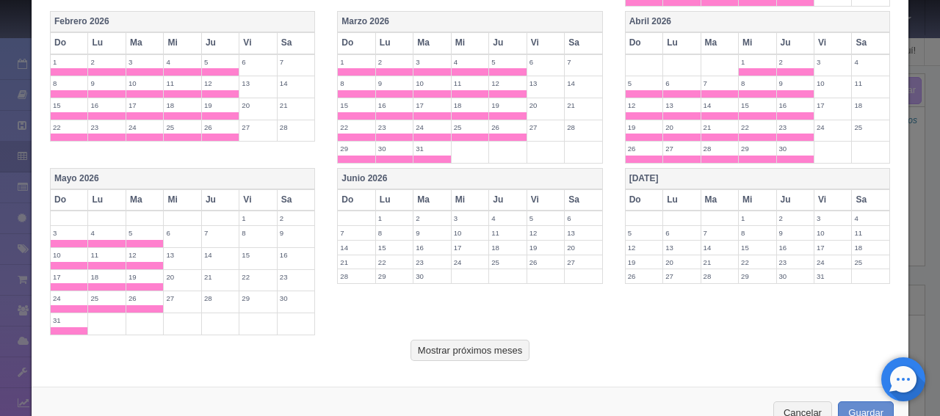
click at [164, 191] on th "Mi" at bounding box center [182, 199] width 37 height 21
click at [235, 197] on th "Ju" at bounding box center [219, 199] width 37 height 21
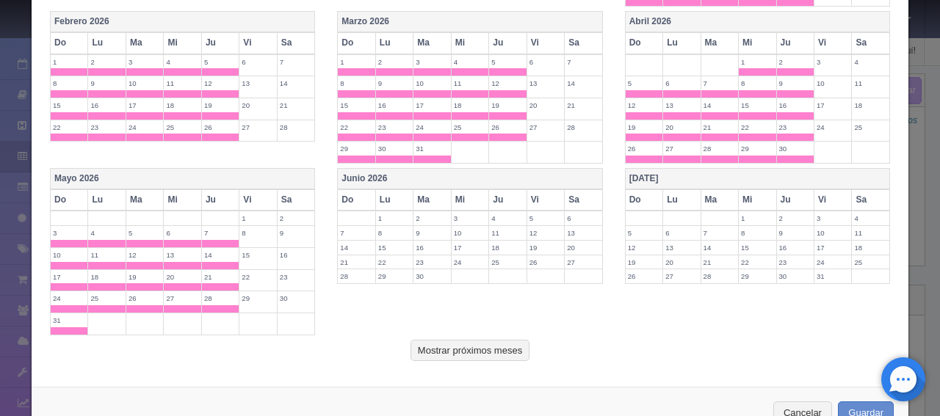
click at [345, 194] on th "Do" at bounding box center [356, 199] width 37 height 21
drag, startPoint x: 392, startPoint y: 197, endPoint x: 432, endPoint y: 198, distance: 39.6
click at [392, 197] on th "Lu" at bounding box center [393, 199] width 37 height 21
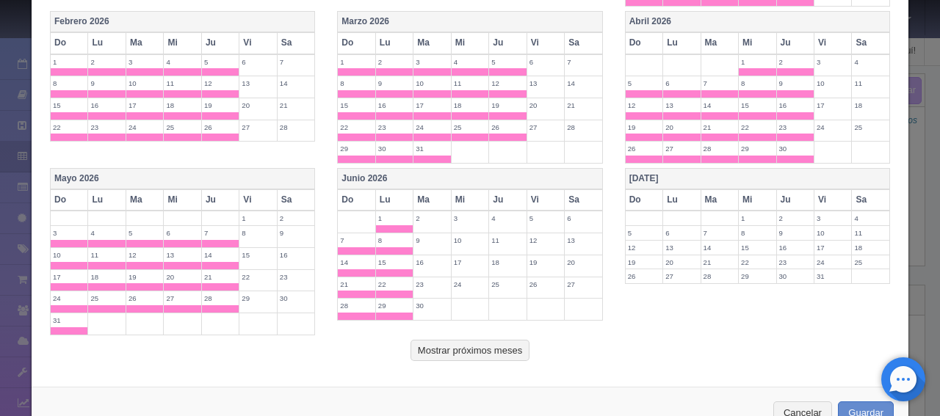
click at [432, 198] on th "Ma" at bounding box center [431, 199] width 37 height 21
click at [467, 197] on th "Mi" at bounding box center [469, 199] width 37 height 21
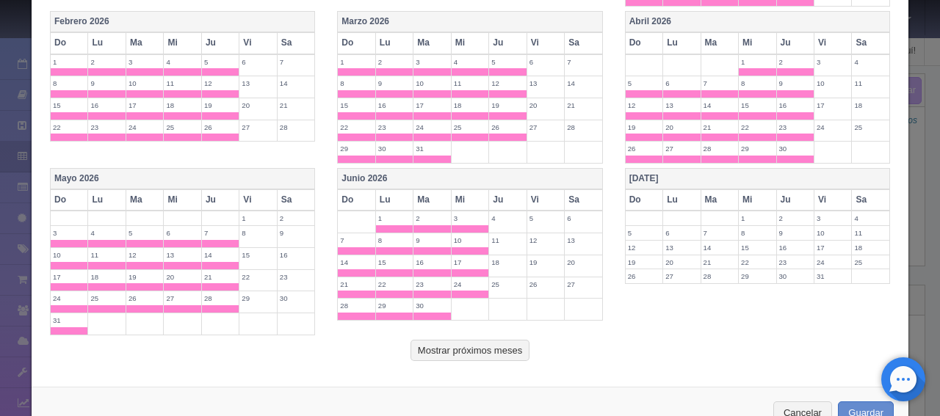
click at [514, 197] on th "Ju" at bounding box center [507, 199] width 37 height 21
click at [646, 190] on th "Do" at bounding box center [643, 199] width 37 height 21
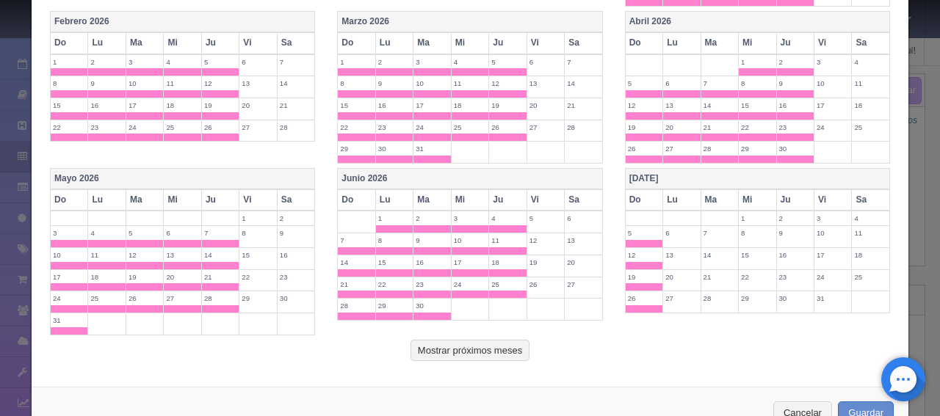
click at [668, 191] on th "Lu" at bounding box center [681, 199] width 37 height 21
click at [719, 197] on th "Ma" at bounding box center [718, 199] width 37 height 21
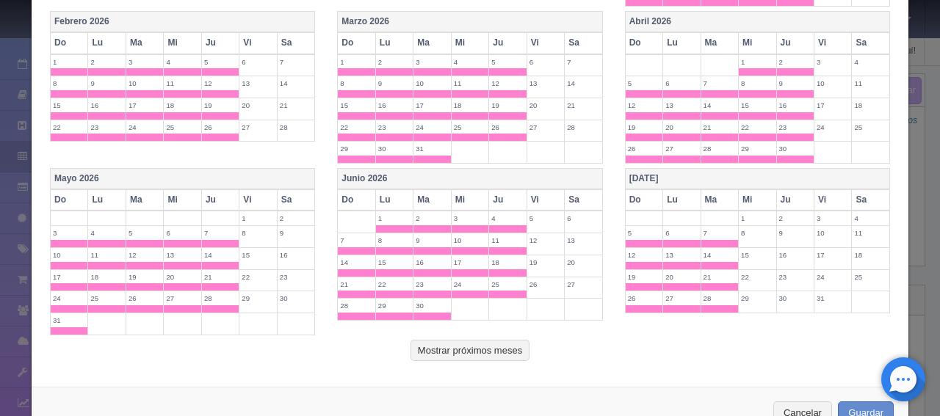
click at [757, 199] on th "Mi" at bounding box center [756, 199] width 37 height 21
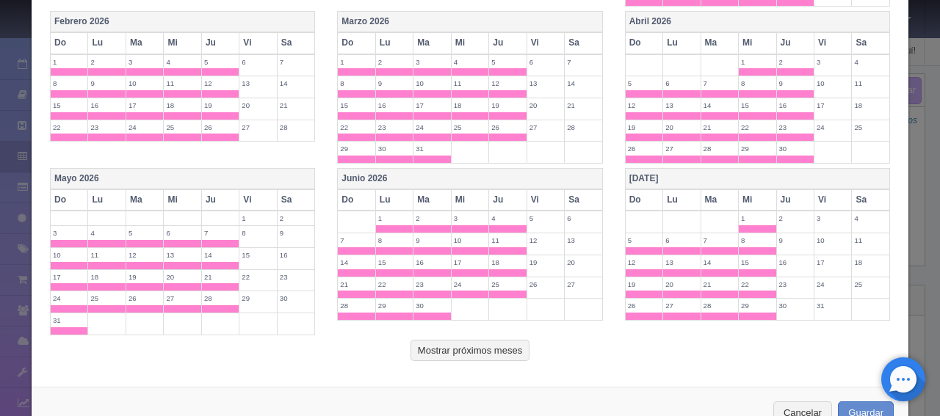
click at [777, 197] on th "Ju" at bounding box center [794, 199] width 37 height 21
click at [486, 340] on button "Mostrar próximos meses" at bounding box center [469, 351] width 119 height 22
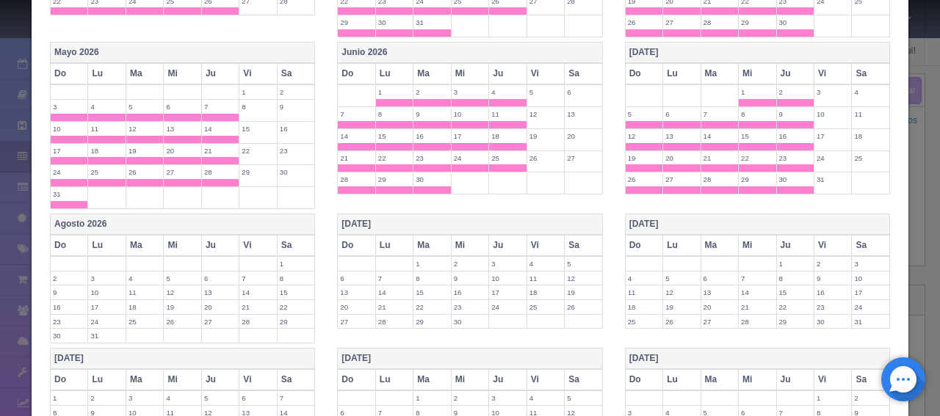
scroll to position [868, 0]
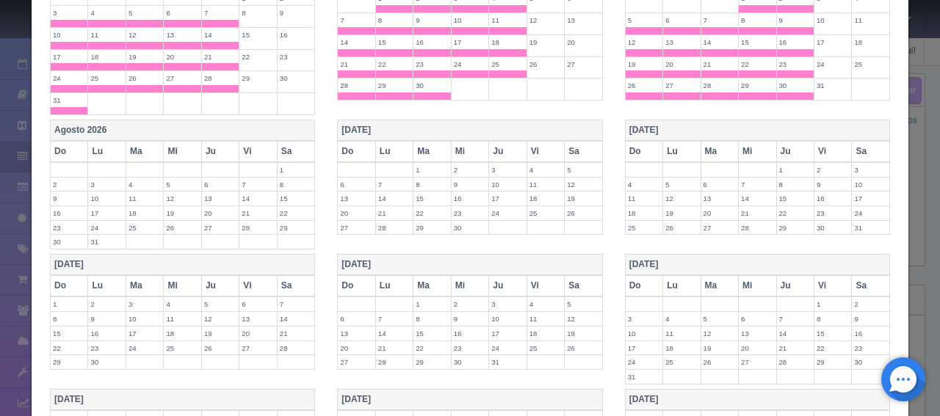
click at [53, 141] on th "Do" at bounding box center [69, 151] width 37 height 21
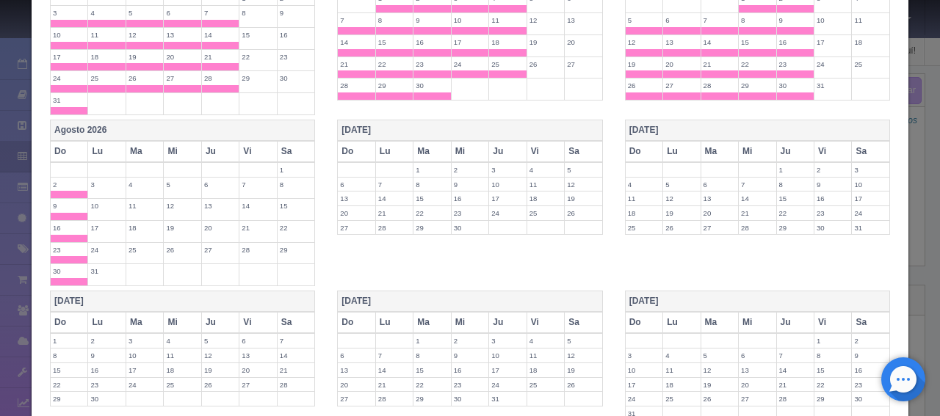
click at [106, 144] on th "Lu" at bounding box center [106, 151] width 37 height 21
click at [161, 147] on th "Ma" at bounding box center [144, 151] width 37 height 21
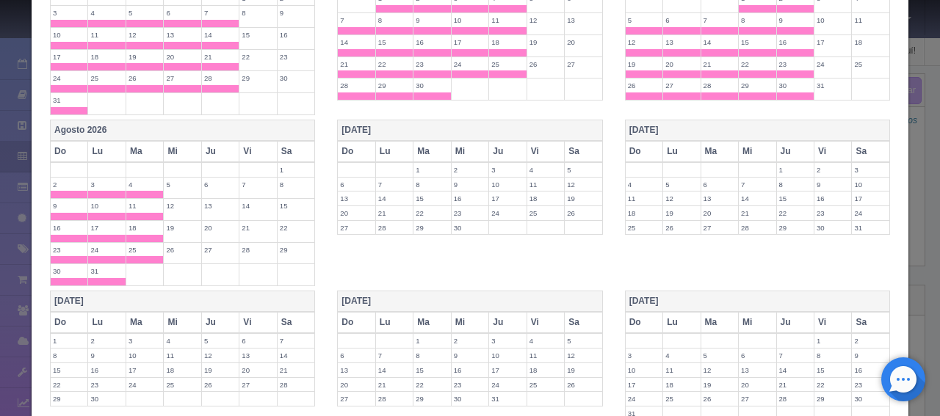
click at [178, 145] on th "Mi" at bounding box center [182, 151] width 37 height 21
click at [208, 144] on th "Ju" at bounding box center [219, 151] width 37 height 21
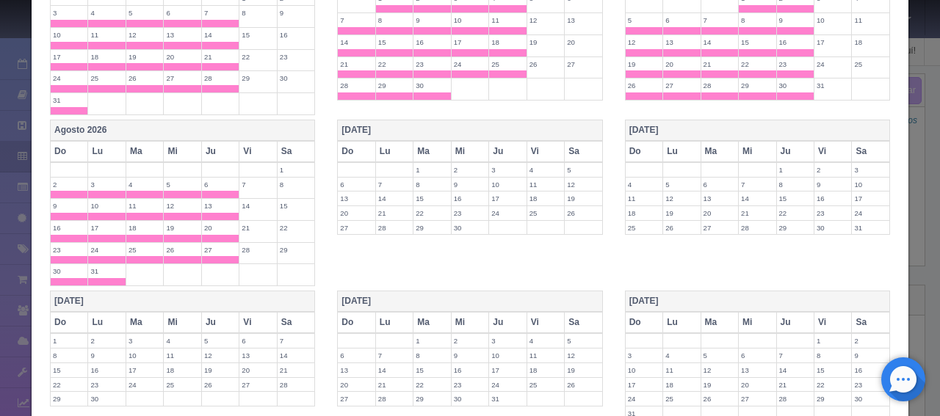
click at [360, 141] on th "Do" at bounding box center [356, 151] width 37 height 21
click at [398, 143] on th "Lu" at bounding box center [393, 151] width 37 height 21
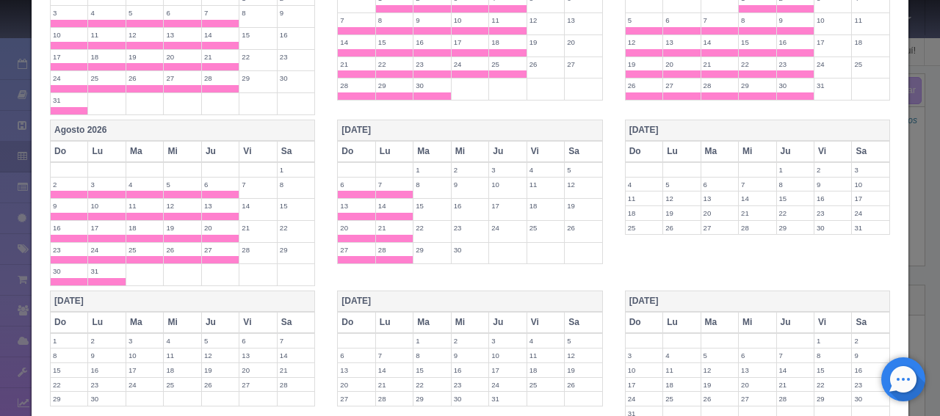
click at [426, 145] on th "Ma" at bounding box center [431, 151] width 37 height 21
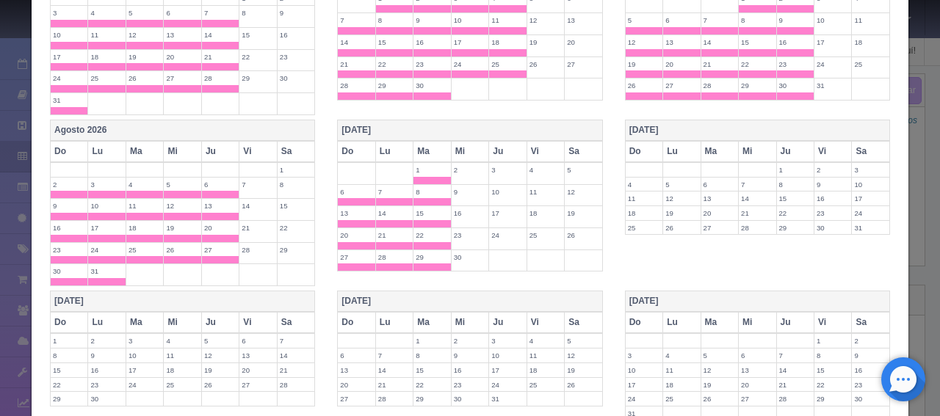
click at [457, 141] on th "Mi" at bounding box center [469, 151] width 37 height 21
click at [502, 142] on th "Ju" at bounding box center [507, 151] width 37 height 21
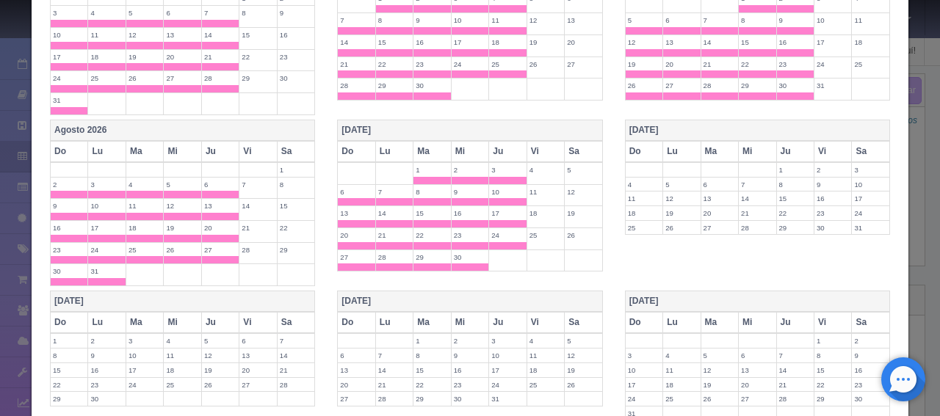
click at [646, 144] on th "Do" at bounding box center [643, 151] width 37 height 21
click at [663, 143] on th "Lu" at bounding box center [681, 151] width 37 height 21
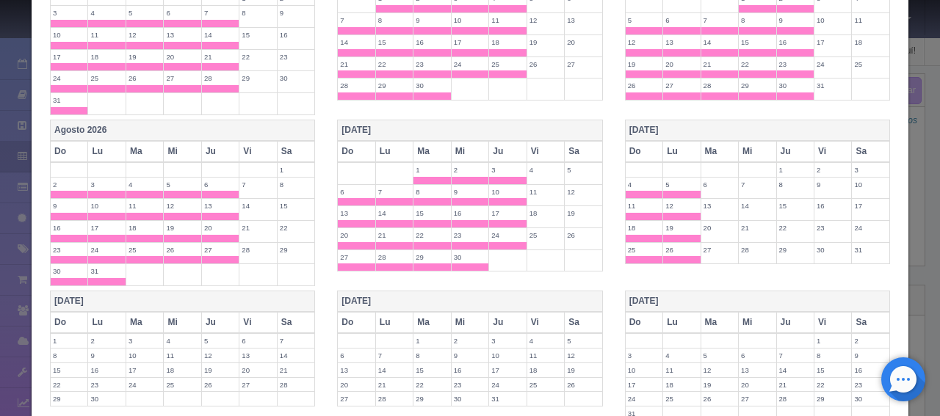
click at [718, 146] on th "Ma" at bounding box center [718, 151] width 37 height 21
click at [749, 145] on th "Mi" at bounding box center [756, 151] width 37 height 21
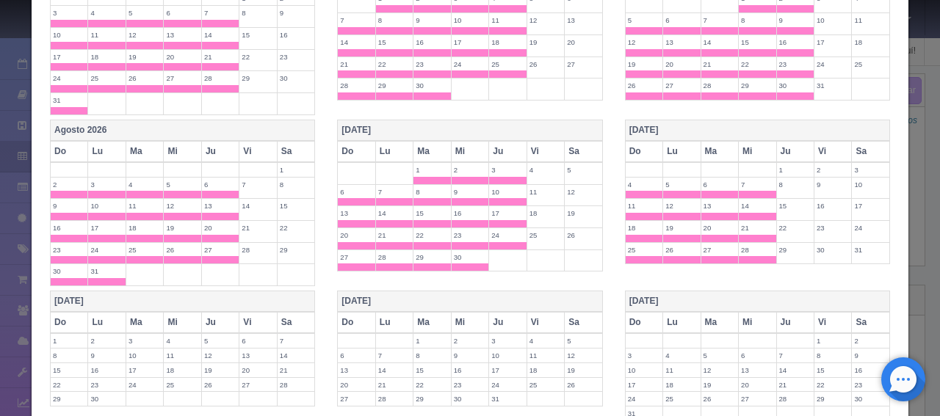
click at [784, 145] on th "Ju" at bounding box center [794, 151] width 37 height 21
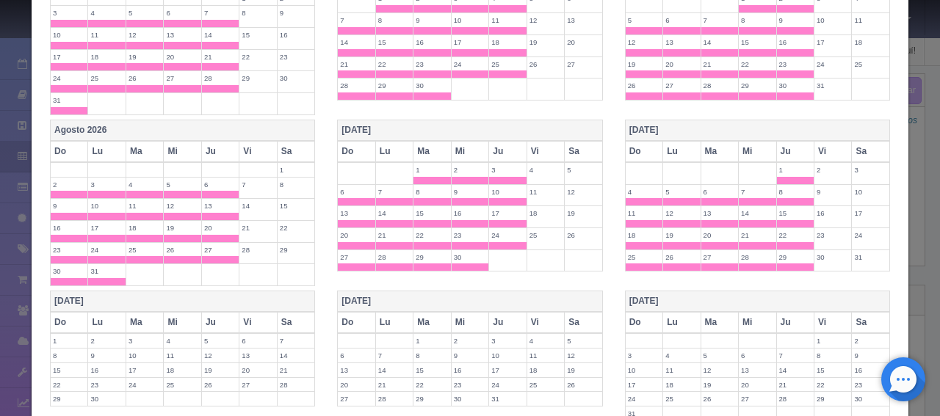
scroll to position [1014, 0]
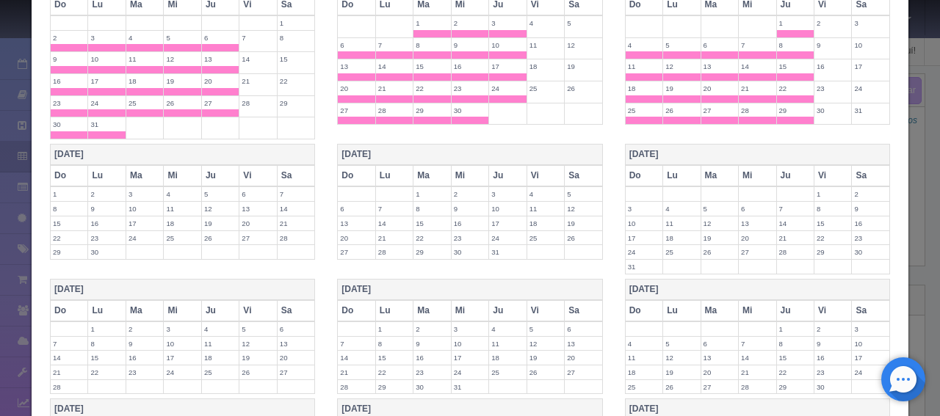
click at [76, 165] on th "Do" at bounding box center [69, 175] width 37 height 21
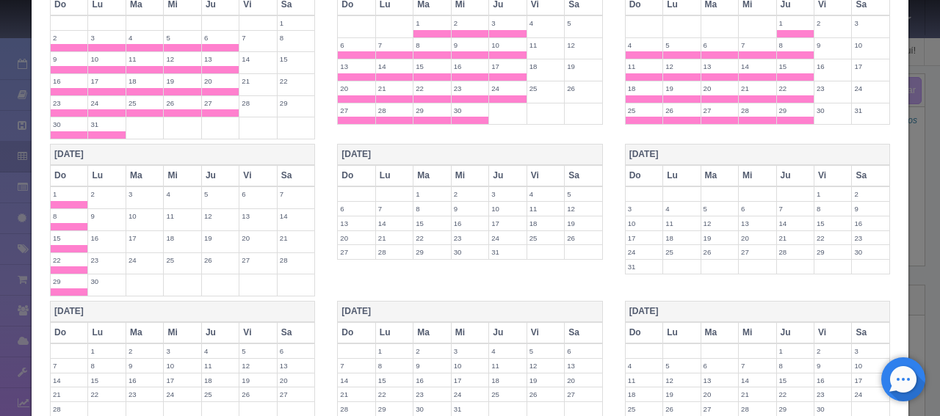
click at [97, 165] on th "Lu" at bounding box center [106, 175] width 37 height 21
click at [139, 167] on th "Ma" at bounding box center [144, 175] width 37 height 21
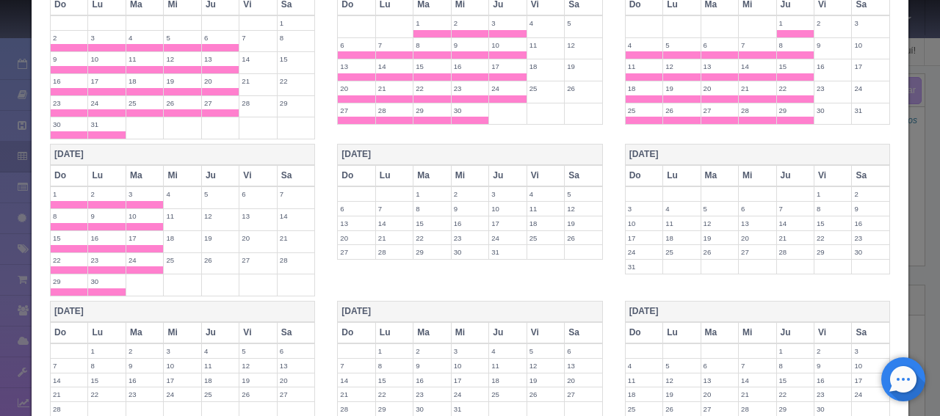
click at [177, 167] on th "Mi" at bounding box center [182, 175] width 37 height 21
click at [219, 165] on th "Ju" at bounding box center [219, 175] width 37 height 21
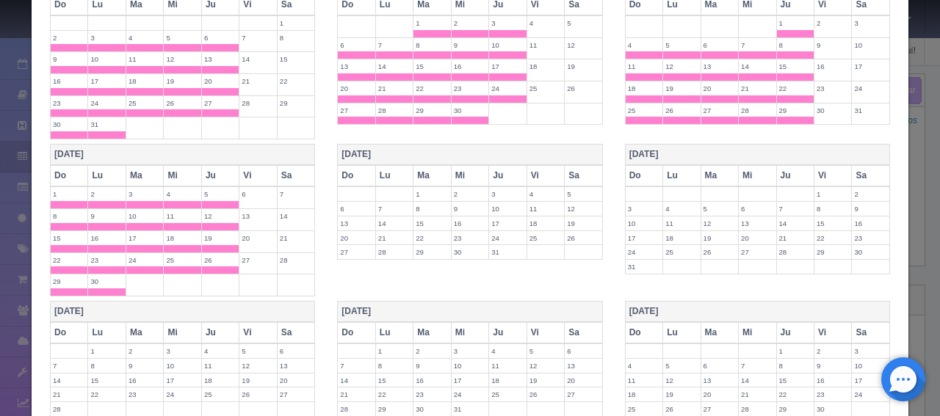
click at [344, 165] on th "Do" at bounding box center [356, 175] width 37 height 21
click at [382, 168] on th "Lu" at bounding box center [393, 175] width 37 height 21
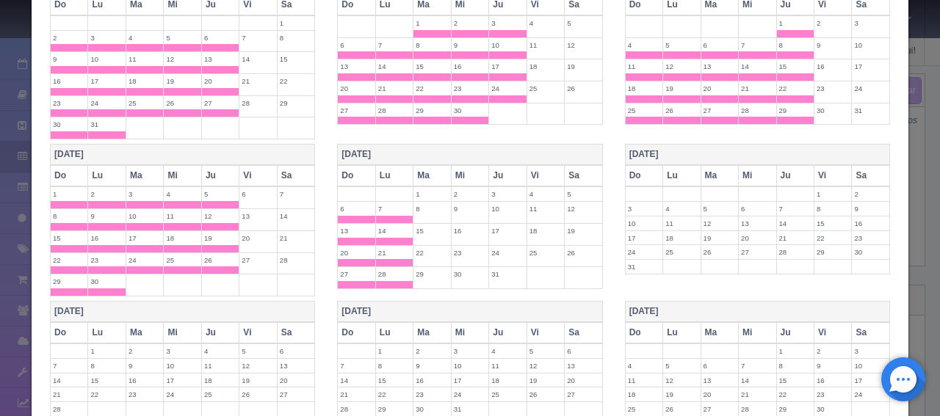
click at [424, 170] on th "Ma" at bounding box center [431, 175] width 37 height 21
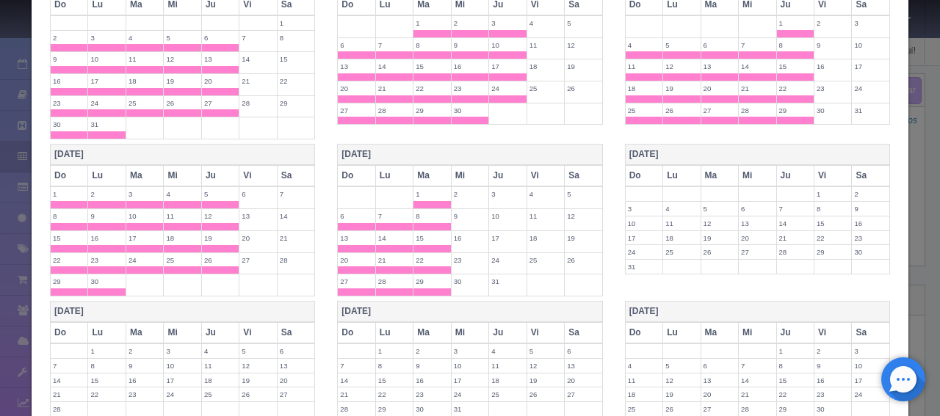
click at [458, 168] on th "Mi" at bounding box center [469, 175] width 37 height 21
click at [502, 167] on th "Ju" at bounding box center [507, 175] width 37 height 21
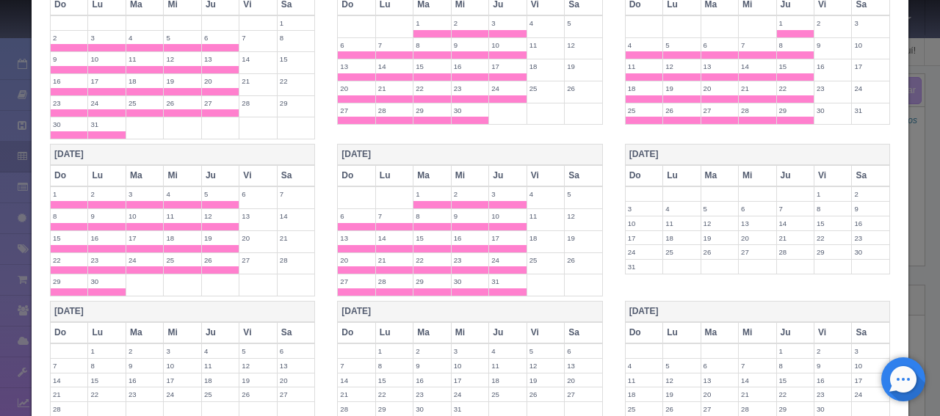
click at [498, 275] on label "31" at bounding box center [507, 282] width 37 height 14
click at [493, 253] on label "24" at bounding box center [507, 260] width 37 height 14
click at [461, 253] on label "23" at bounding box center [469, 260] width 37 height 14
click at [456, 275] on label "30" at bounding box center [469, 282] width 37 height 14
click at [424, 266] on span at bounding box center [431, 269] width 37 height 7
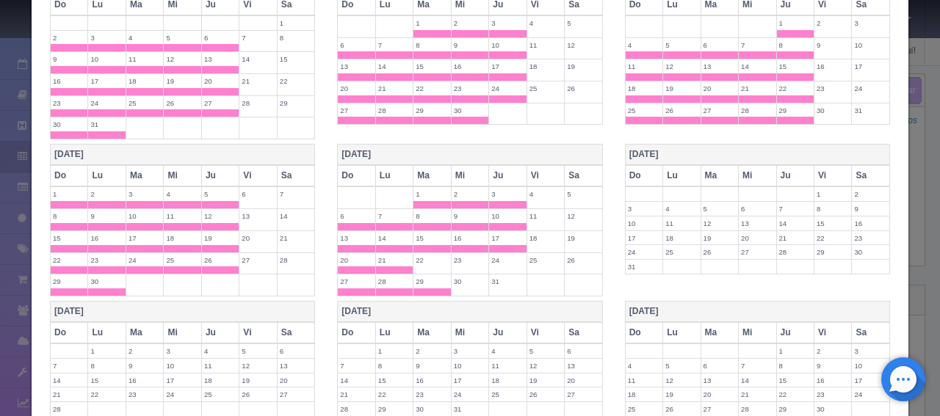
click at [415, 277] on label "29" at bounding box center [431, 282] width 37 height 14
click at [383, 253] on label "21" at bounding box center [394, 260] width 37 height 14
click at [381, 259] on td "21" at bounding box center [393, 263] width 37 height 22
click at [341, 253] on label "20" at bounding box center [356, 260] width 37 height 14
click at [376, 253] on label "21" at bounding box center [394, 260] width 37 height 14
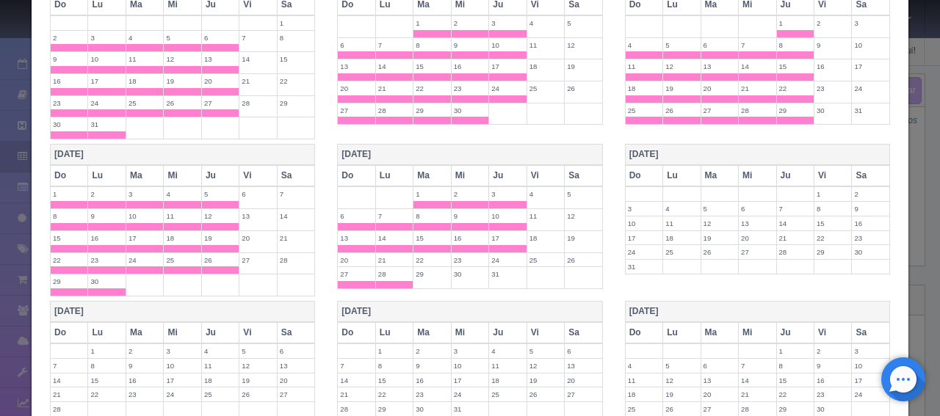
click at [349, 269] on label "27" at bounding box center [356, 274] width 37 height 14
click at [384, 267] on label "28" at bounding box center [394, 274] width 37 height 14
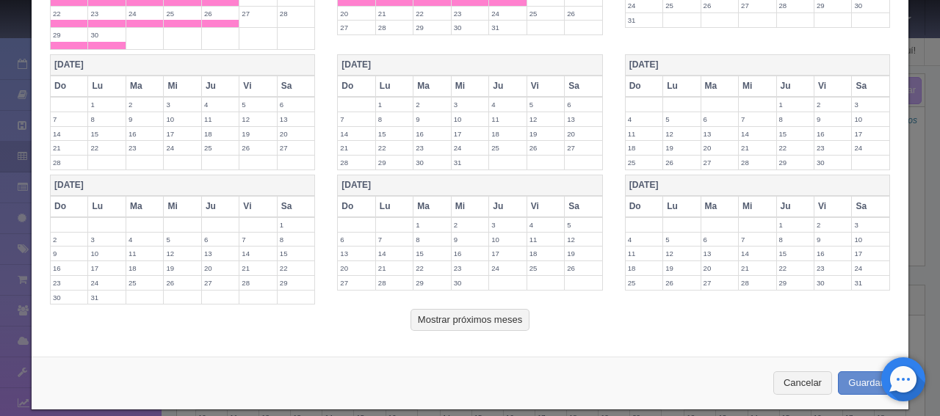
scroll to position [1262, 0]
click at [853, 371] on button "Guardar" at bounding box center [865, 383] width 56 height 24
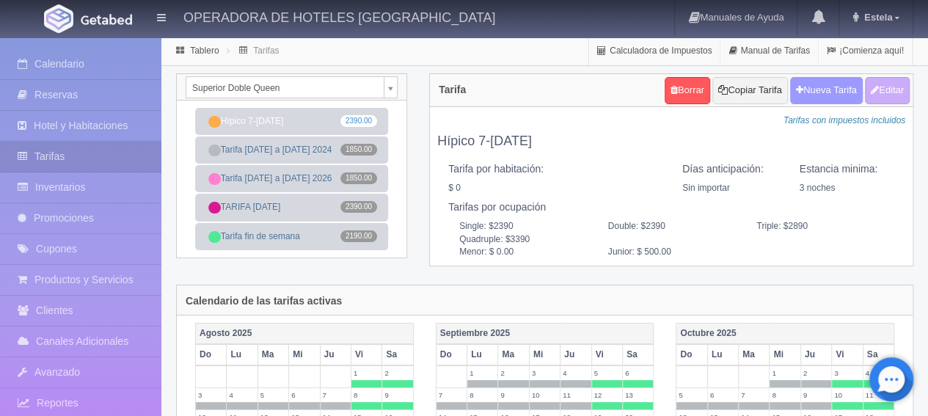
click at [799, 95] on button "Nueva Tarifa" at bounding box center [827, 90] width 73 height 27
select select
checkbox input "true"
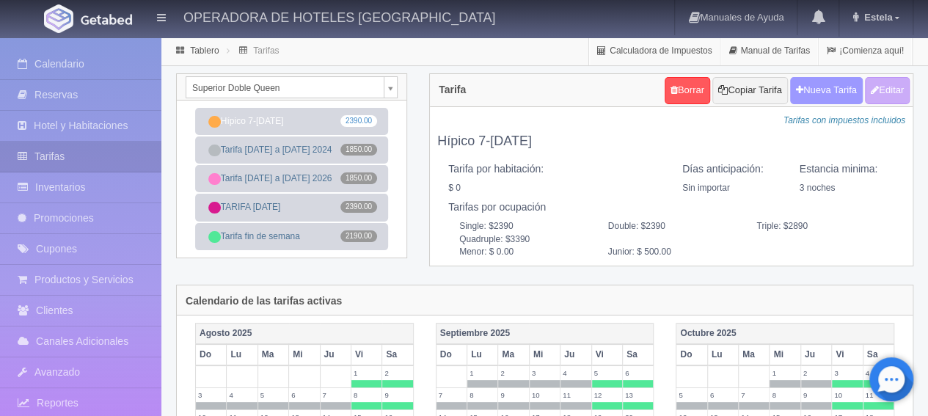
checkbox input "true"
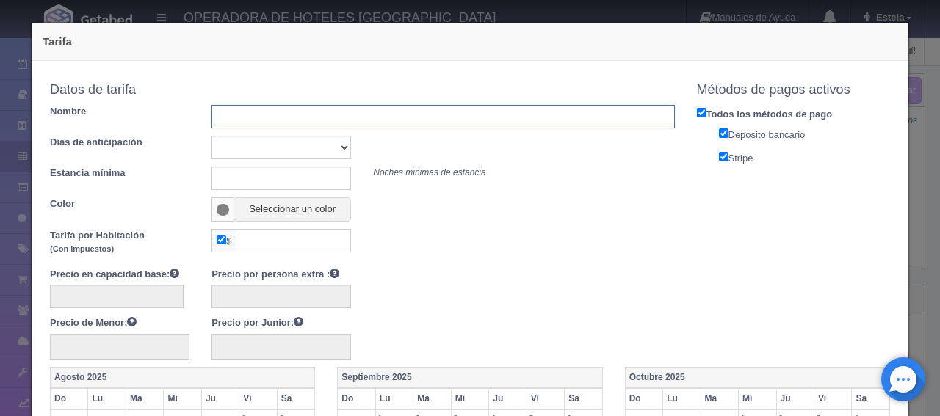
click at [364, 118] on input "text" at bounding box center [442, 116] width 462 height 23
type input "Tarifa fin de semana 2026"
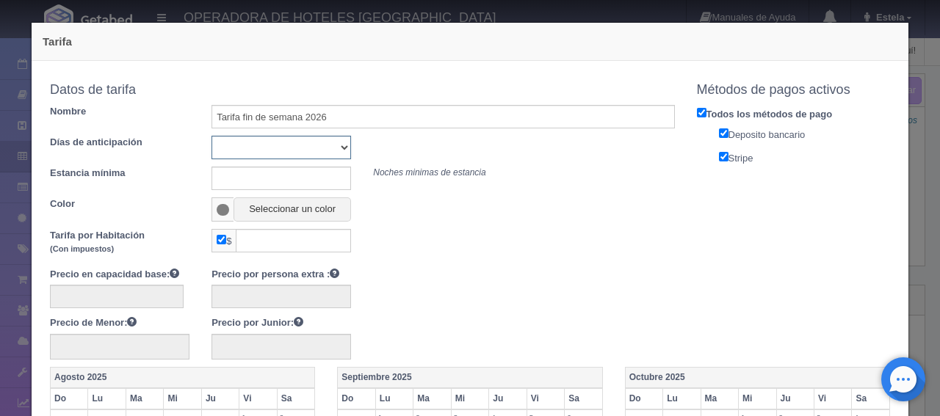
click at [336, 147] on select "Sin importar 1 2 3 4 5 6 7 8 9 10" at bounding box center [280, 147] width 139 height 23
select select "0"
click at [211, 136] on select "Sin importar 1 2 3 4 5 6 7 8 9 10" at bounding box center [280, 147] width 139 height 23
click at [214, 181] on input "text" at bounding box center [280, 178] width 139 height 23
type input "1"
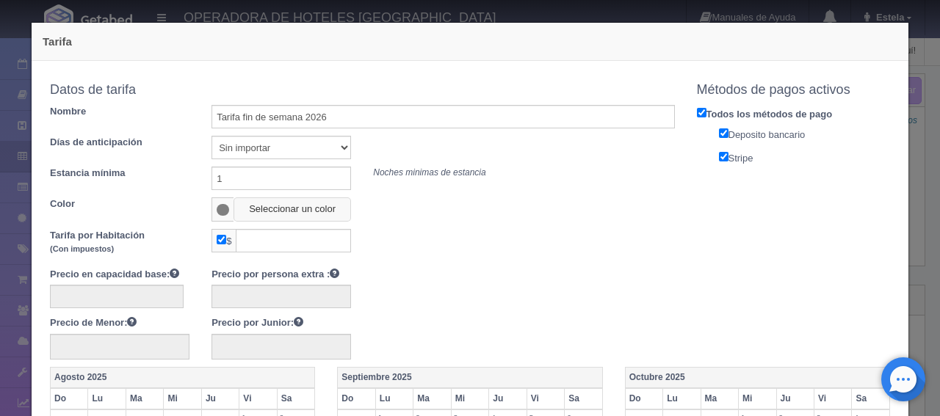
click at [262, 206] on button "Seleccionar un color" at bounding box center [291, 209] width 117 height 24
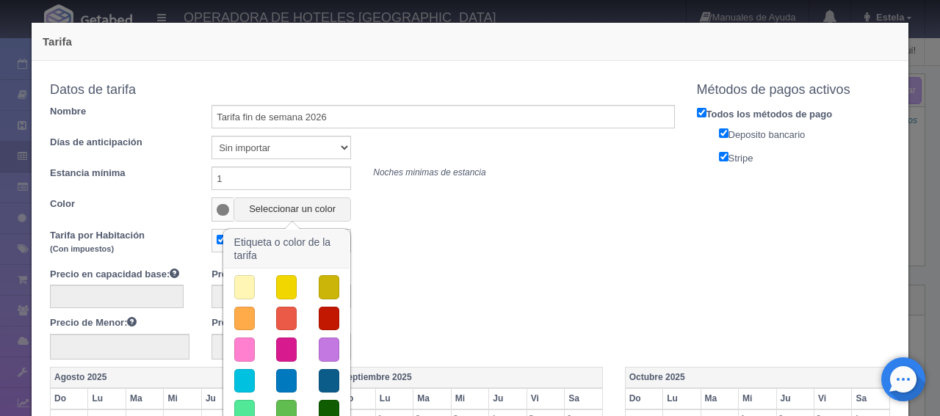
click at [277, 344] on button "button" at bounding box center [286, 350] width 21 height 24
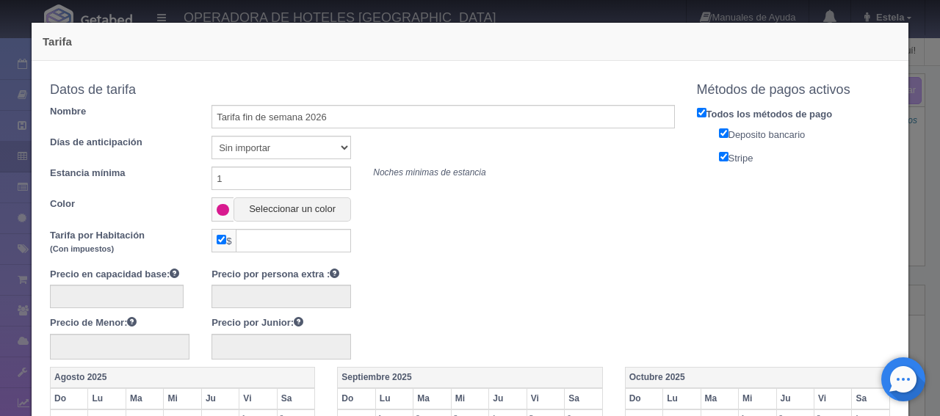
click at [222, 243] on input "checkbox" at bounding box center [222, 240] width 10 height 10
checkbox input "false"
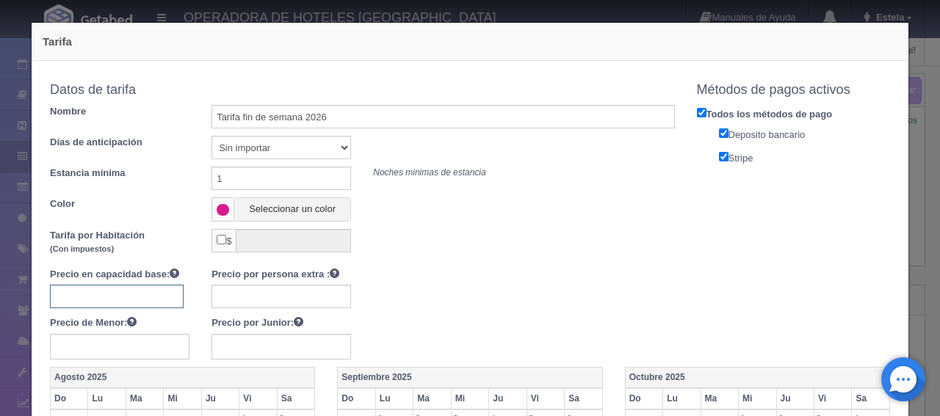
click at [113, 295] on input "text" at bounding box center [117, 296] width 134 height 23
type input "2490"
click at [341, 32] on div "Tarifa" at bounding box center [470, 42] width 876 height 38
drag, startPoint x: 337, startPoint y: 37, endPoint x: 384, endPoint y: 61, distance: 52.5
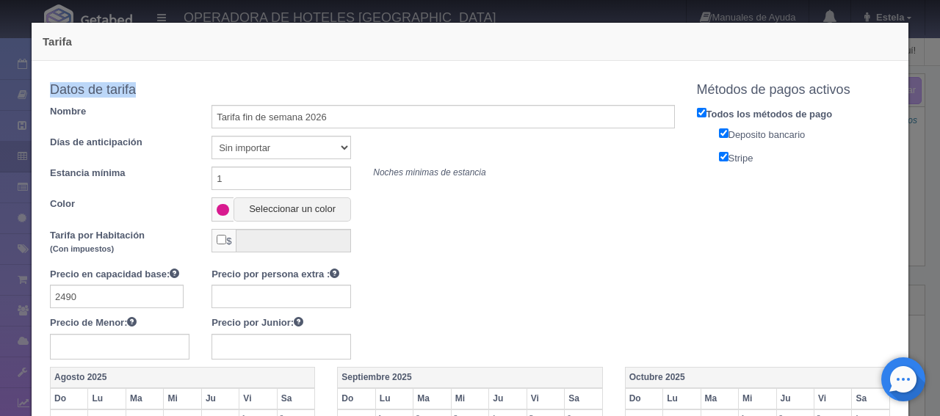
click at [345, 37] on h4 "Tarifa" at bounding box center [470, 41] width 854 height 15
drag, startPoint x: 310, startPoint y: 39, endPoint x: 470, endPoint y: 54, distance: 160.0
click at [470, 54] on div "Tarifa" at bounding box center [470, 42] width 876 height 38
click at [773, 39] on h4 "Tarifa" at bounding box center [470, 41] width 854 height 15
click at [295, 294] on input "text" at bounding box center [280, 296] width 139 height 23
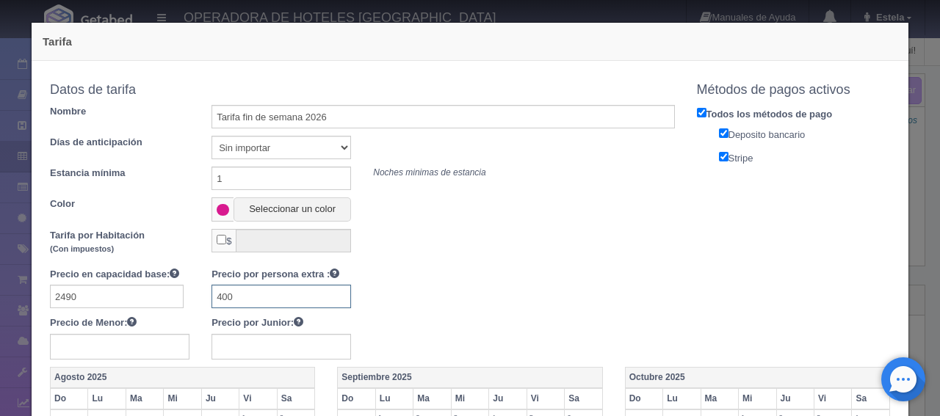
type input "400"
click at [295, 344] on input "text" at bounding box center [280, 347] width 139 height 26
type input "400"
click at [444, 344] on div "Precio en capacidad base: 2490 Precio por persona extra : 400 Precio de Menor: …" at bounding box center [362, 313] width 647 height 92
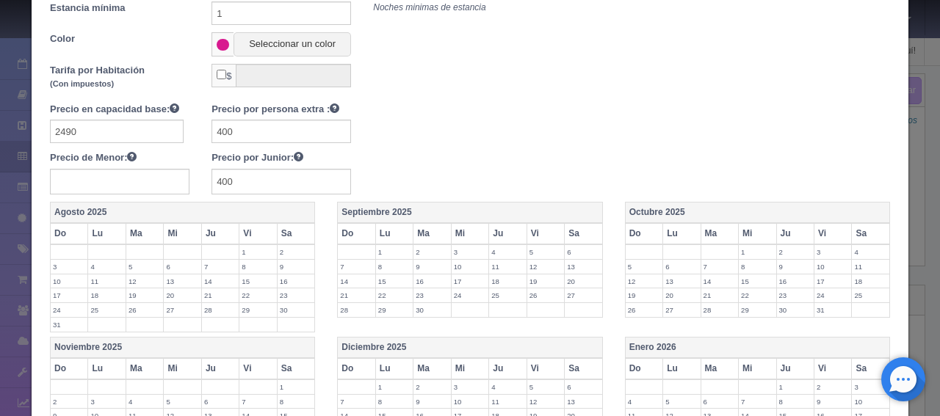
scroll to position [220, 0]
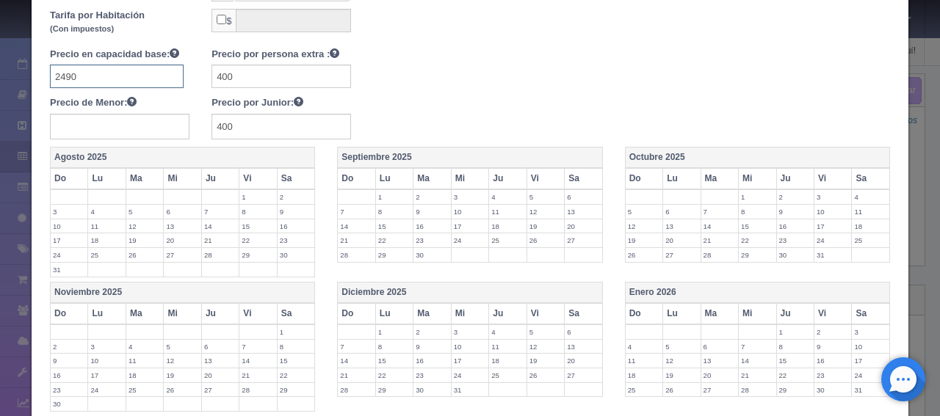
click at [62, 75] on input "2490" at bounding box center [117, 76] width 134 height 23
type input "2290"
click at [247, 175] on th "Vi" at bounding box center [257, 178] width 37 height 21
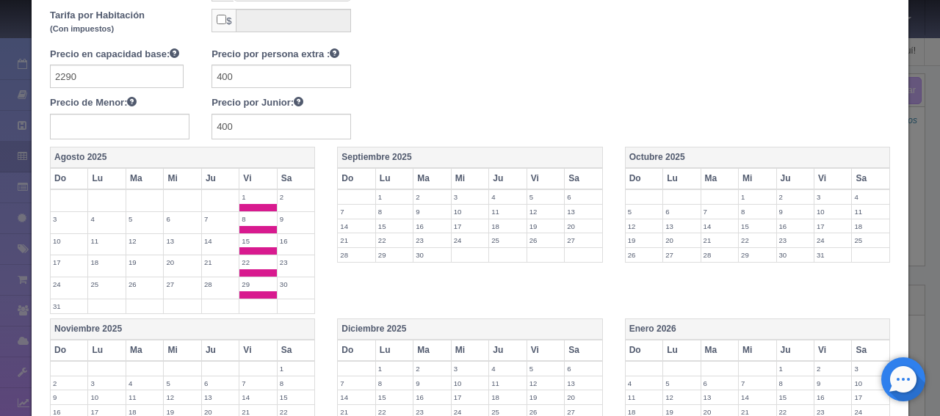
click at [295, 180] on th "Sa" at bounding box center [296, 178] width 38 height 21
click at [300, 178] on th "Sa" at bounding box center [296, 178] width 38 height 21
click at [239, 175] on th "Vi" at bounding box center [257, 178] width 37 height 21
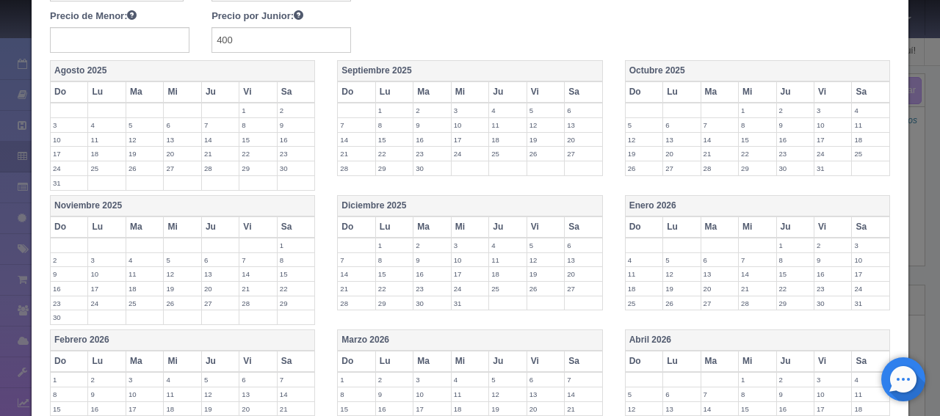
scroll to position [367, 0]
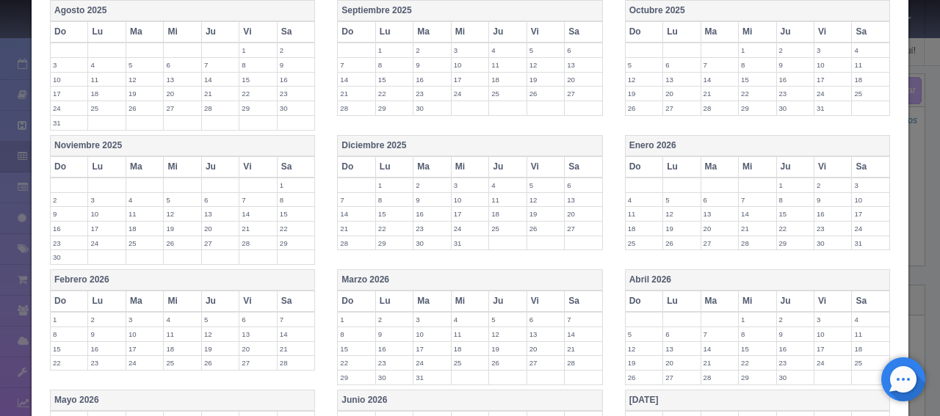
drag, startPoint x: 817, startPoint y: 163, endPoint x: 826, endPoint y: 162, distance: 9.6
click at [818, 163] on th "Vi" at bounding box center [832, 166] width 37 height 21
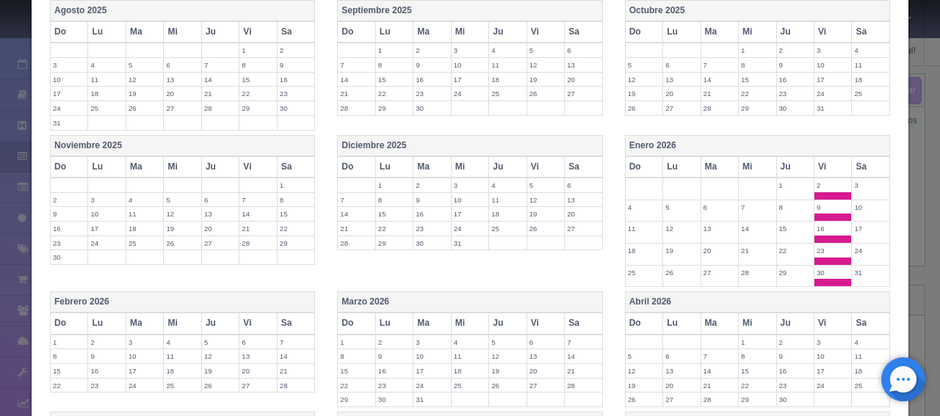
click at [854, 159] on th "Sa" at bounding box center [870, 166] width 38 height 21
click at [826, 322] on th "Vi" at bounding box center [832, 323] width 37 height 21
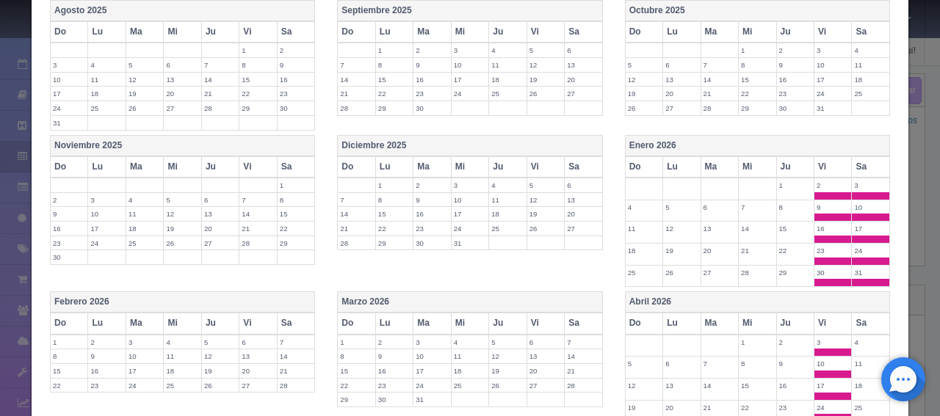
click at [851, 314] on th "Sa" at bounding box center [870, 323] width 38 height 21
click at [571, 318] on th "Sa" at bounding box center [583, 323] width 38 height 21
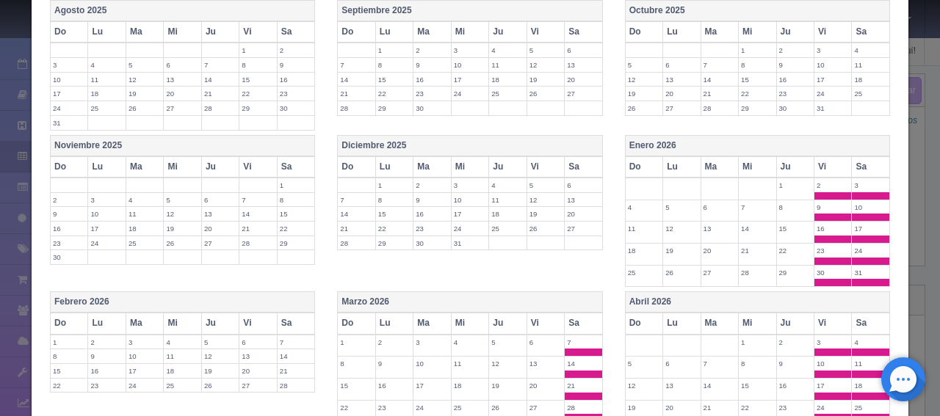
click at [526, 315] on th "Vi" at bounding box center [544, 323] width 37 height 21
click at [283, 321] on th "Sa" at bounding box center [296, 323] width 38 height 21
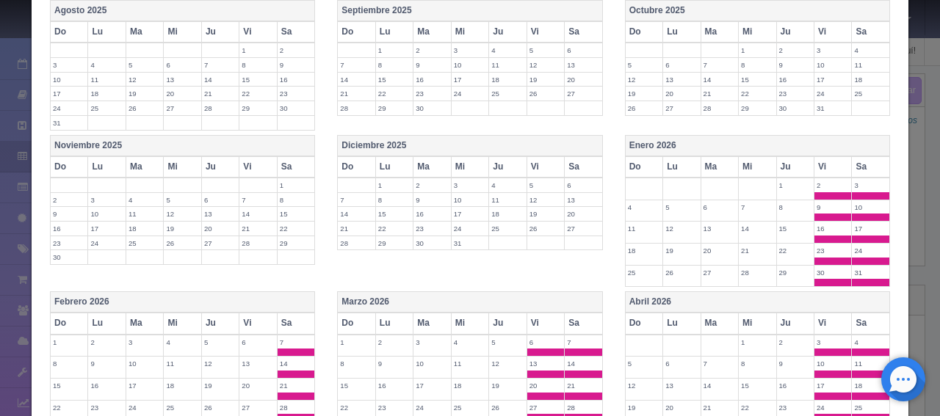
click at [246, 316] on th "Vi" at bounding box center [257, 323] width 37 height 21
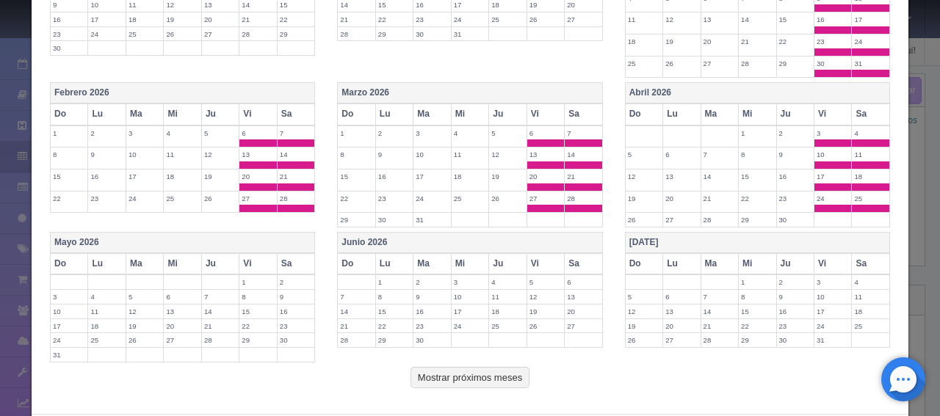
scroll to position [587, 0]
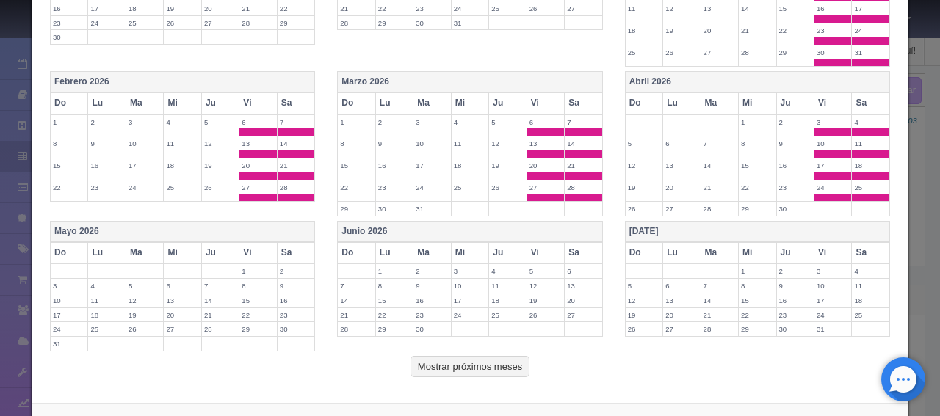
click at [858, 248] on th "Sa" at bounding box center [870, 252] width 38 height 21
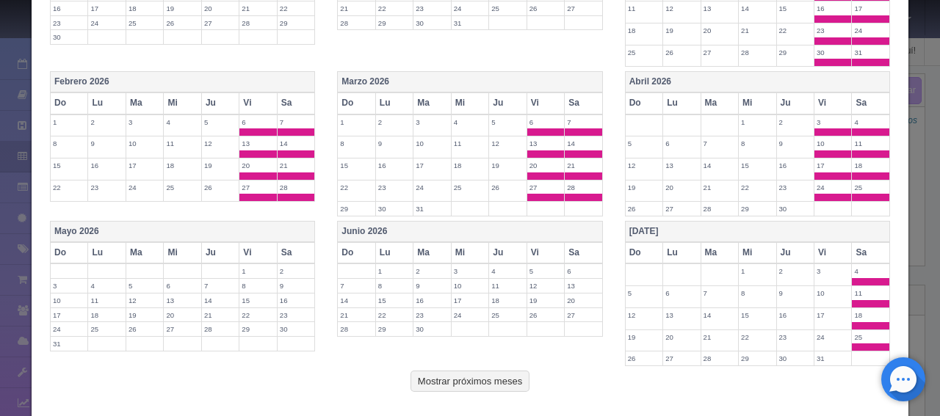
click at [826, 248] on th "Vi" at bounding box center [832, 252] width 37 height 21
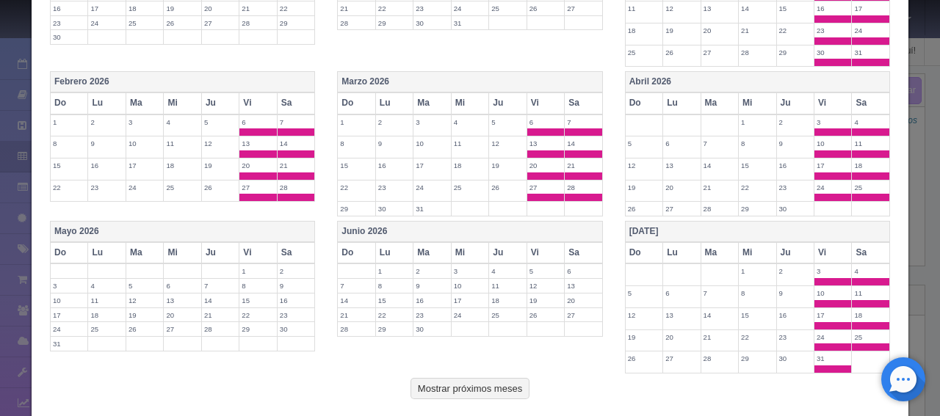
click at [591, 243] on th "Sa" at bounding box center [583, 252] width 38 height 21
click at [534, 247] on th "Vi" at bounding box center [544, 252] width 37 height 21
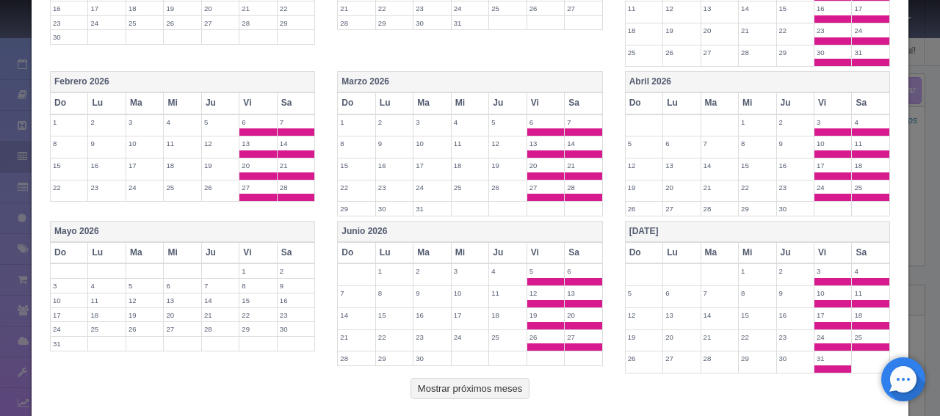
click at [295, 242] on th "Sa" at bounding box center [296, 252] width 38 height 21
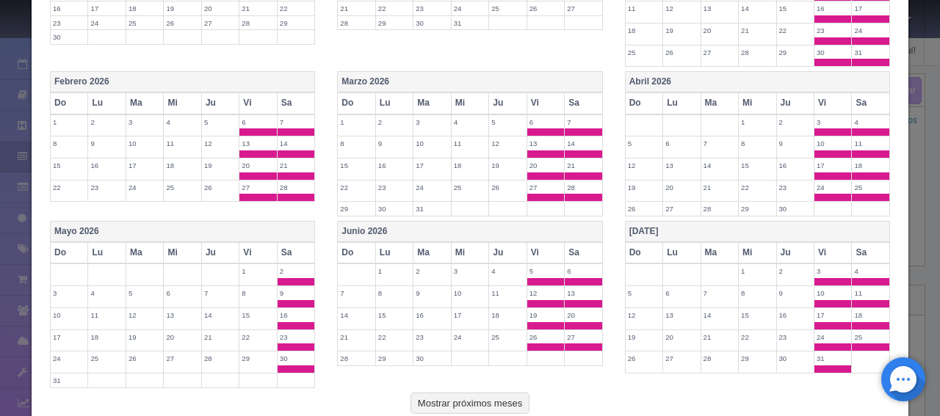
click at [234, 247] on th "Ju" at bounding box center [219, 252] width 37 height 21
click at [211, 242] on th "Ju" at bounding box center [219, 252] width 37 height 21
click at [250, 245] on th "Vi" at bounding box center [257, 252] width 37 height 21
click at [482, 401] on button "Mostrar próximos meses" at bounding box center [469, 404] width 119 height 22
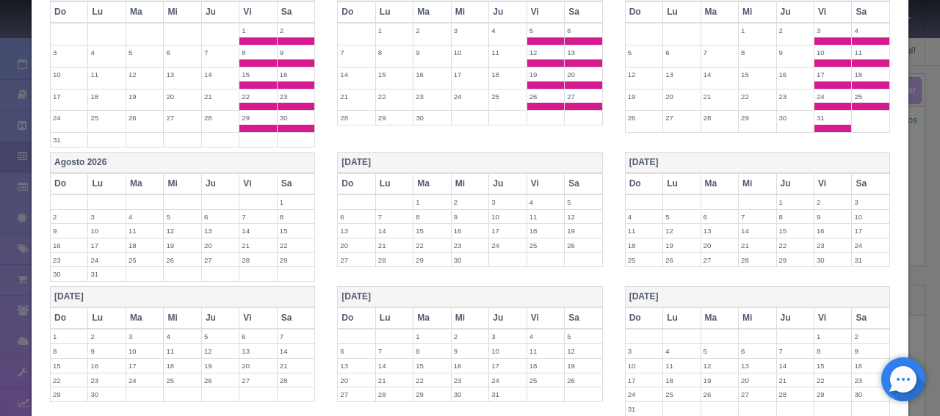
scroll to position [881, 0]
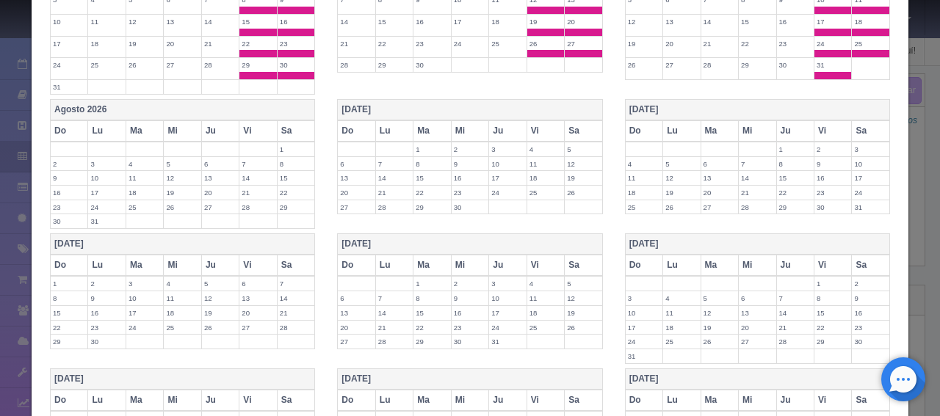
click at [245, 124] on th "Vi" at bounding box center [257, 130] width 37 height 21
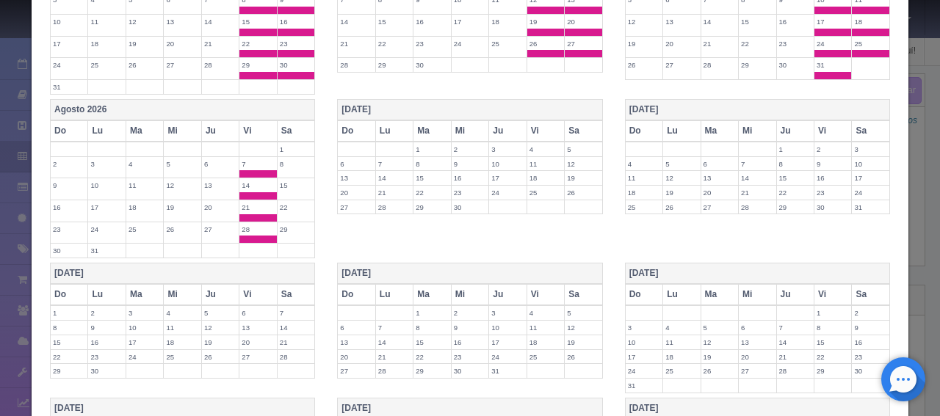
click at [277, 120] on th "Sa" at bounding box center [296, 130] width 38 height 21
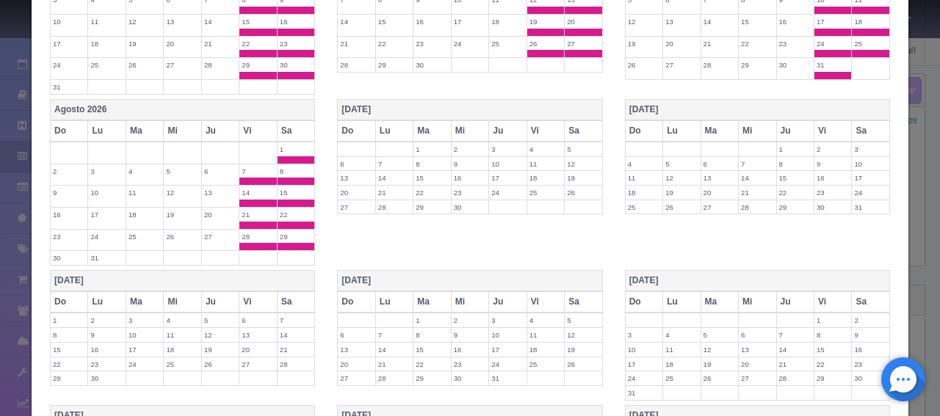
click at [528, 126] on th "Vi" at bounding box center [544, 130] width 37 height 21
click at [564, 123] on th "Sa" at bounding box center [583, 130] width 38 height 21
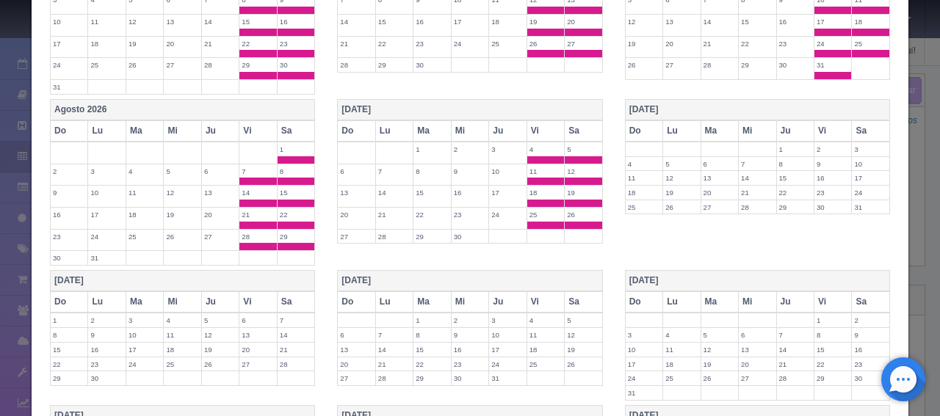
click at [827, 128] on th "Vi" at bounding box center [832, 130] width 37 height 21
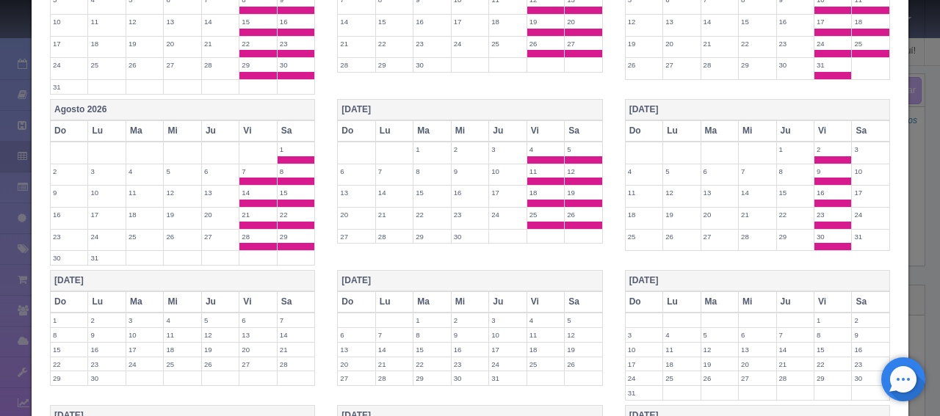
click at [871, 128] on th "Sa" at bounding box center [870, 130] width 38 height 21
click at [266, 293] on th "Vi" at bounding box center [257, 301] width 37 height 21
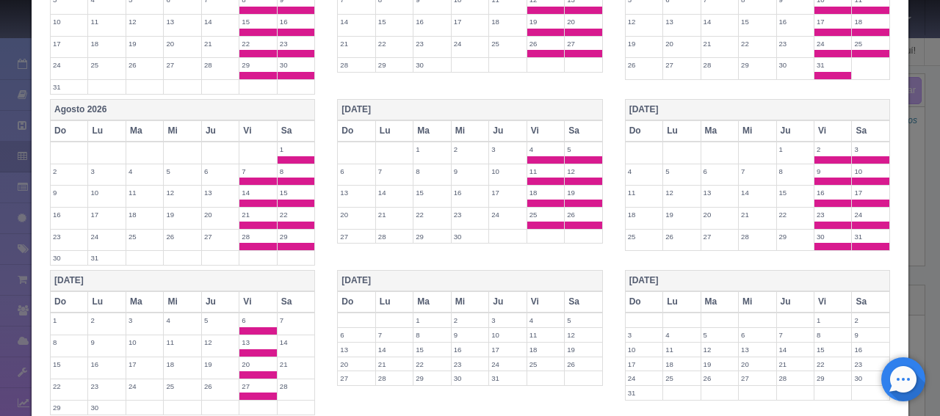
click at [297, 294] on th "Sa" at bounding box center [296, 301] width 38 height 21
click at [527, 297] on th "Vi" at bounding box center [544, 301] width 37 height 21
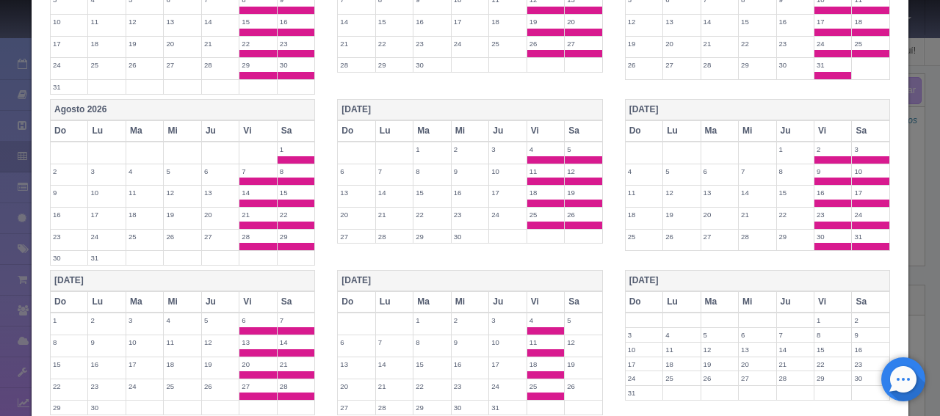
click at [564, 294] on th "Sa" at bounding box center [583, 301] width 38 height 21
drag, startPoint x: 533, startPoint y: 374, endPoint x: 555, endPoint y: 374, distance: 22.0
click at [534, 379] on label "25" at bounding box center [545, 386] width 37 height 14
click at [564, 379] on label "26" at bounding box center [582, 386] width 37 height 14
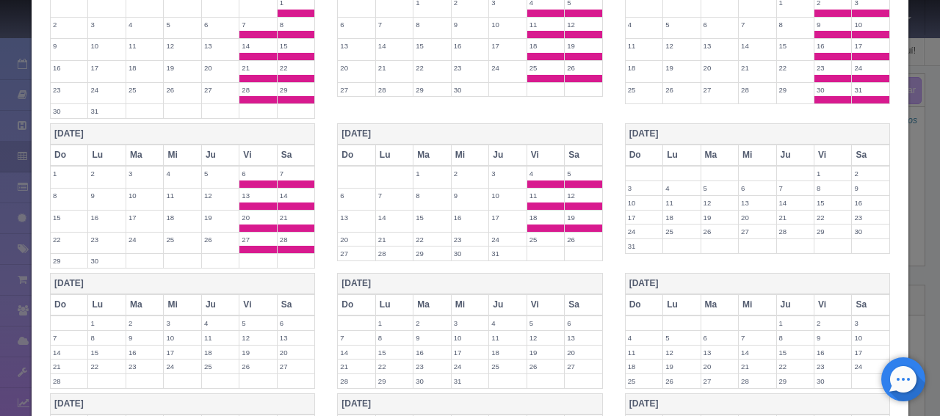
scroll to position [1247, 0]
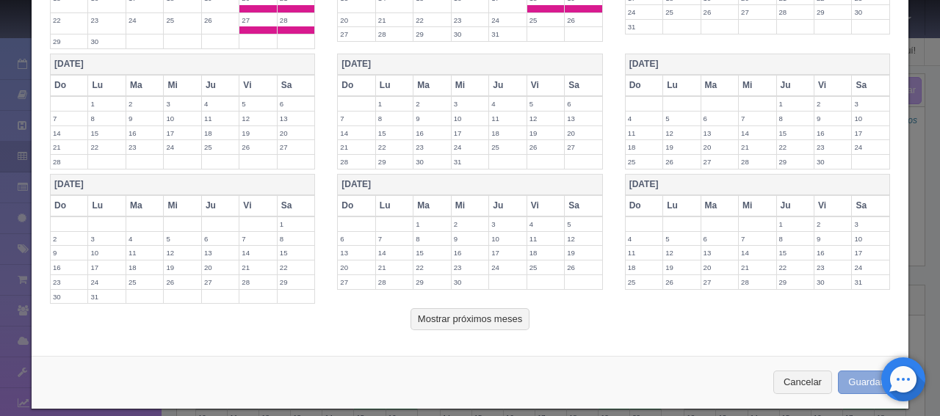
click at [842, 371] on button "Guardar" at bounding box center [865, 383] width 56 height 24
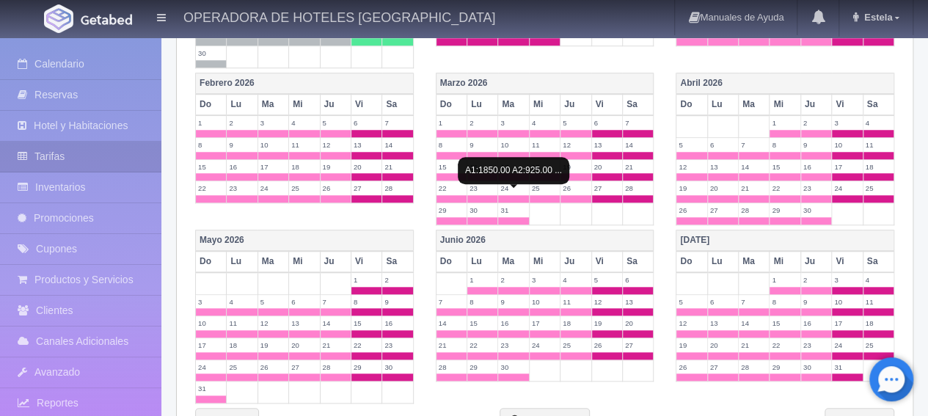
scroll to position [662, 0]
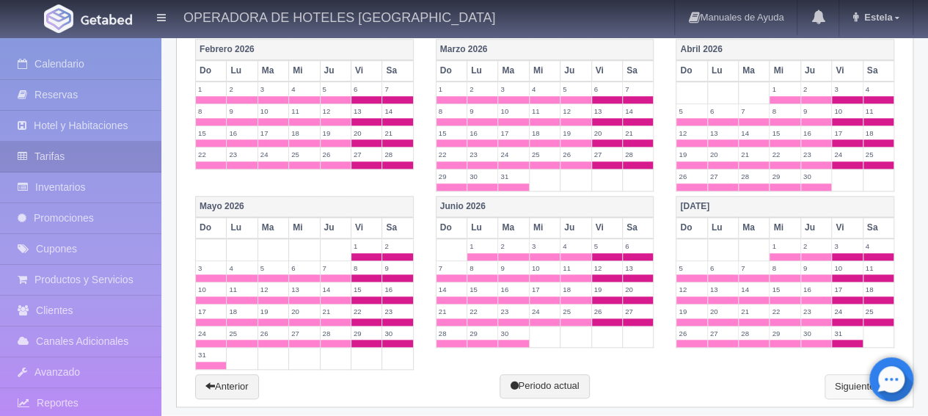
click at [840, 378] on link "Siguiente" at bounding box center [860, 386] width 70 height 25
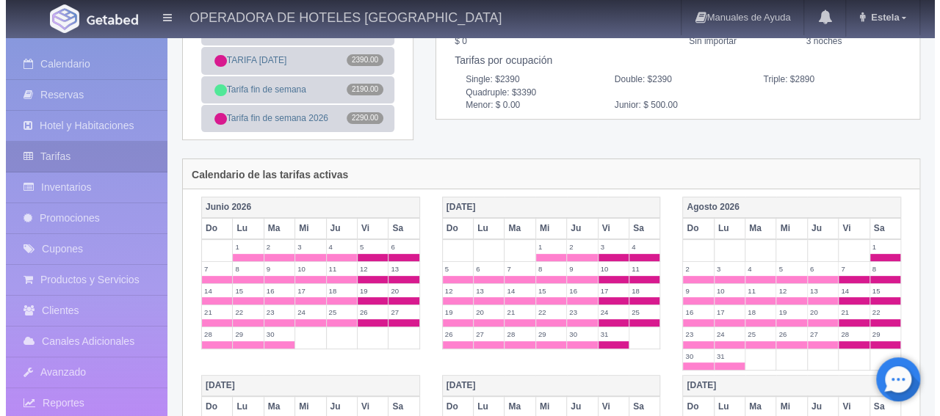
scroll to position [0, 0]
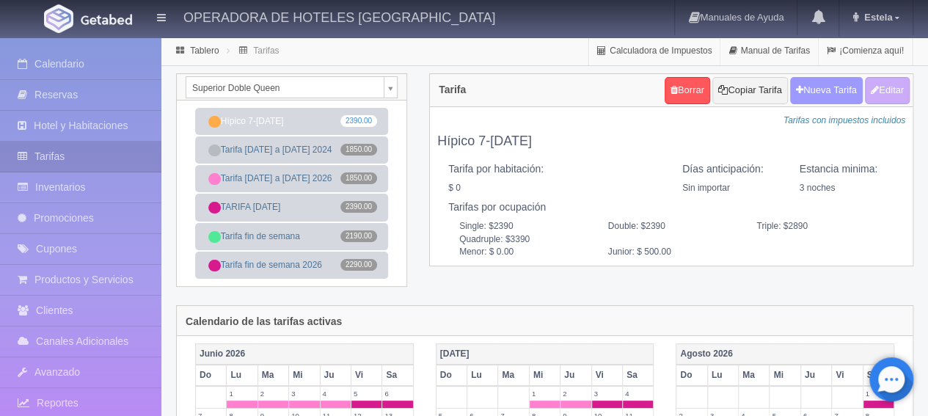
click at [808, 95] on button "Nueva Tarifa" at bounding box center [827, 90] width 73 height 27
select select
checkbox input "true"
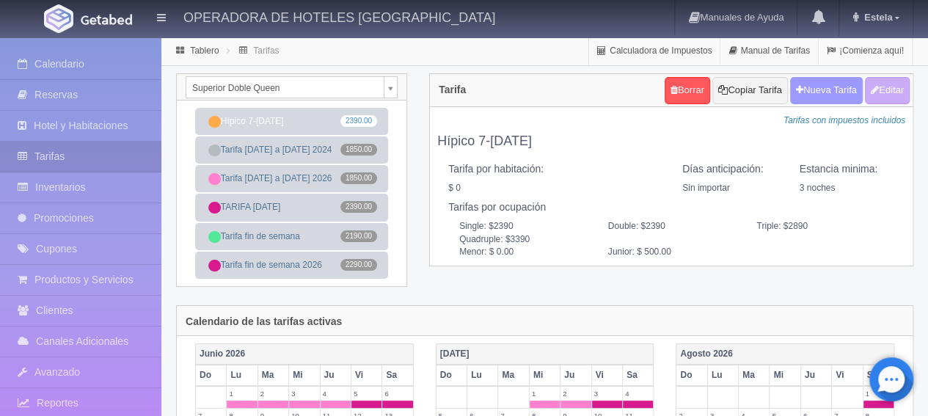
checkbox input "true"
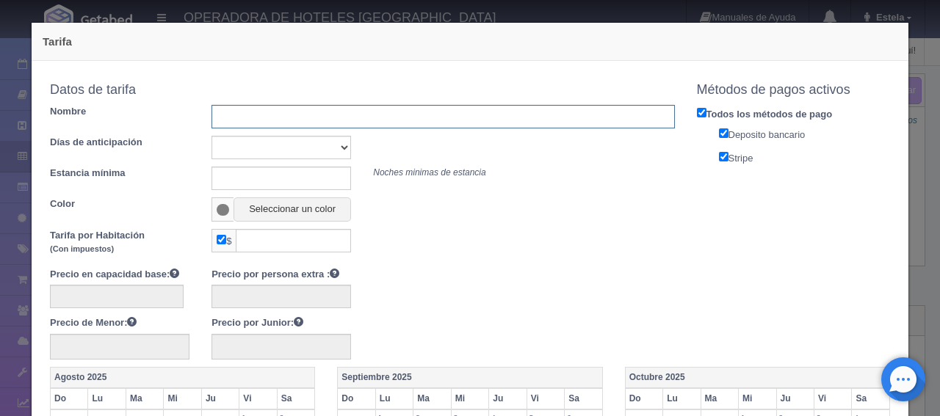
click at [258, 117] on input "text" at bounding box center [442, 116] width 462 height 23
type input "TARIFA [DATE]"
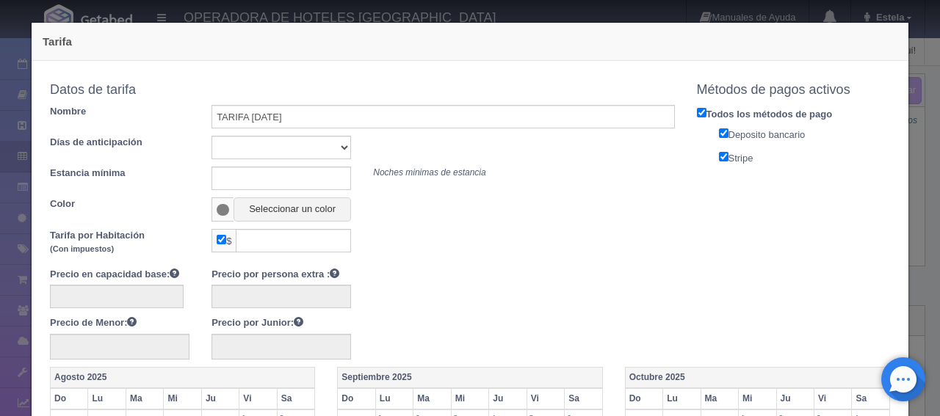
click at [305, 159] on div "Datos de tarifa Nombre TARIFA [DATE] Días de anticipación Sin importar 1 2 3 4 …" at bounding box center [362, 148] width 625 height 145
click at [305, 150] on select "Sin importar 1 2 3 4 5 6 7 8 9 10" at bounding box center [280, 147] width 139 height 23
click at [211, 136] on select "Sin importar 1 2 3 4 5 6 7 8 9 10" at bounding box center [280, 147] width 139 height 23
click at [298, 155] on select "Sin importar 1 2 3 4 5 6 7 8 9 10" at bounding box center [280, 147] width 139 height 23
select select "0"
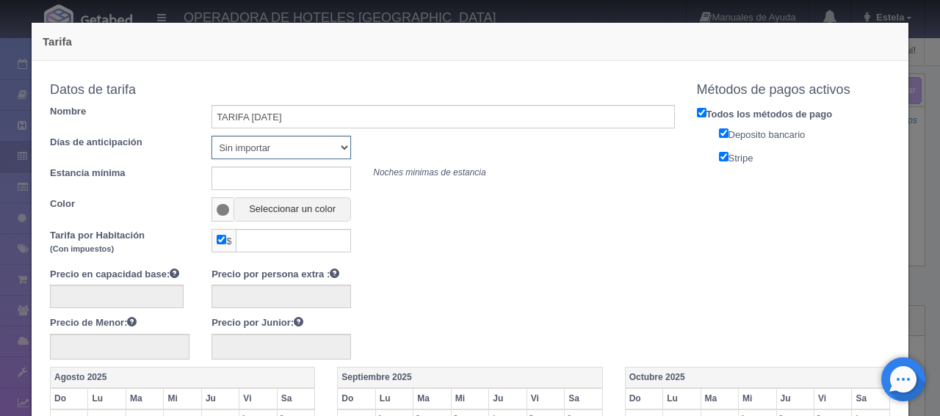
click at [211, 136] on select "Sin importar 1 2 3 4 5 6 7 8 9 10" at bounding box center [280, 147] width 139 height 23
click at [255, 176] on input "text" at bounding box center [280, 178] width 139 height 23
type input "1"
click at [268, 186] on input "1" at bounding box center [280, 178] width 139 height 23
click at [317, 181] on input "1" at bounding box center [280, 178] width 139 height 23
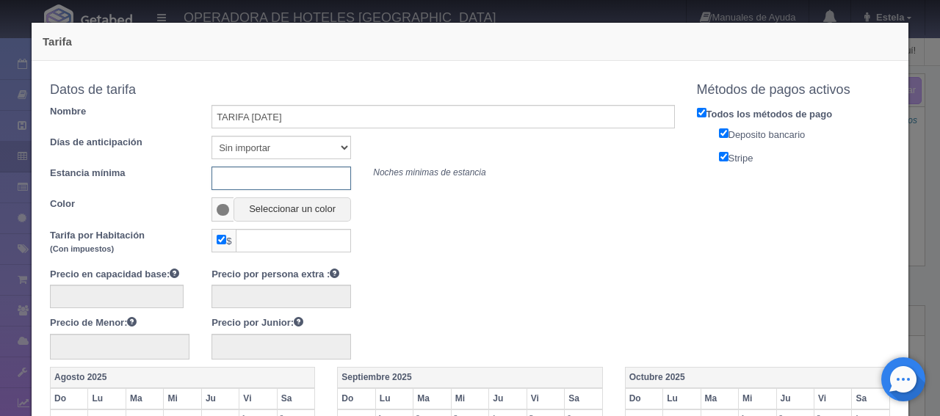
click at [317, 181] on input "text" at bounding box center [280, 178] width 139 height 23
type input "3"
click at [283, 211] on button "Seleccionar un color" at bounding box center [291, 209] width 117 height 24
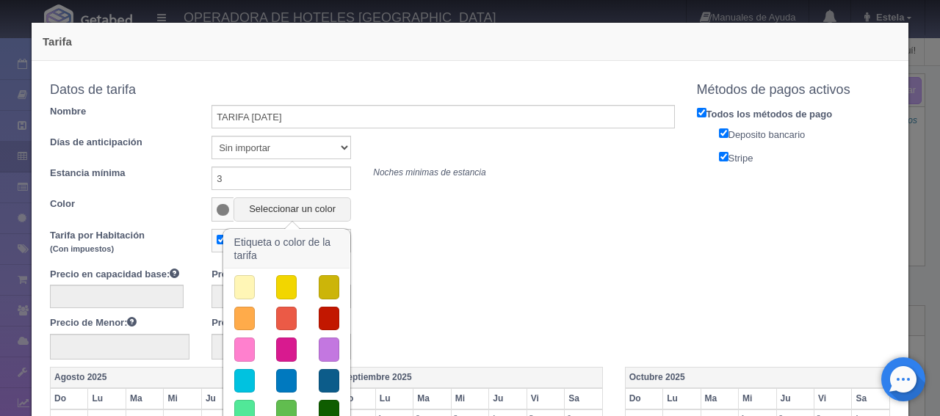
click at [283, 284] on button "button" at bounding box center [286, 287] width 21 height 24
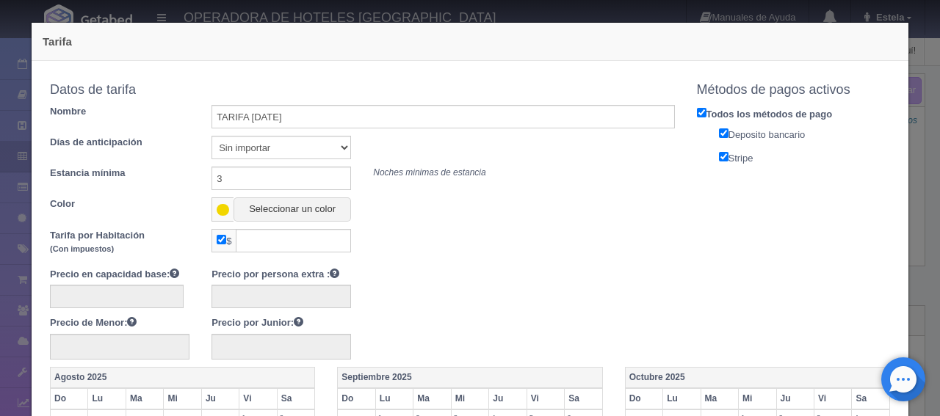
click at [217, 239] on input "checkbox" at bounding box center [222, 240] width 10 height 10
checkbox input "false"
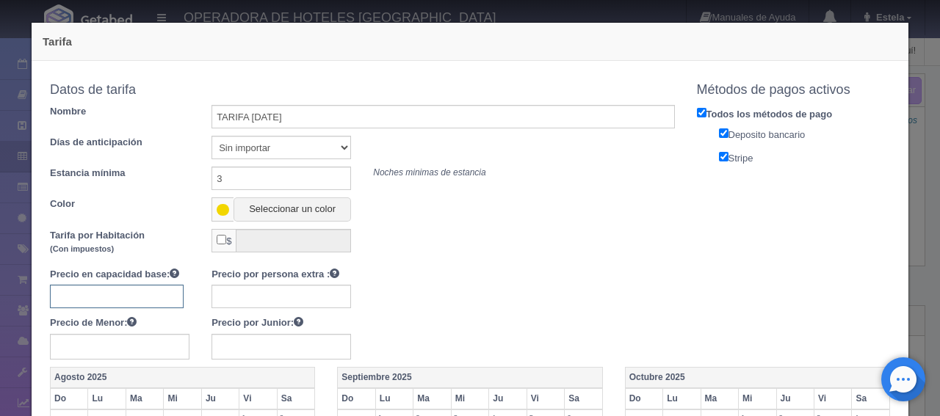
click at [137, 294] on input "text" at bounding box center [117, 296] width 134 height 23
type input "2490"
click at [247, 303] on input "text" at bounding box center [280, 296] width 139 height 23
type input "400"
click at [244, 349] on input "text" at bounding box center [280, 347] width 139 height 26
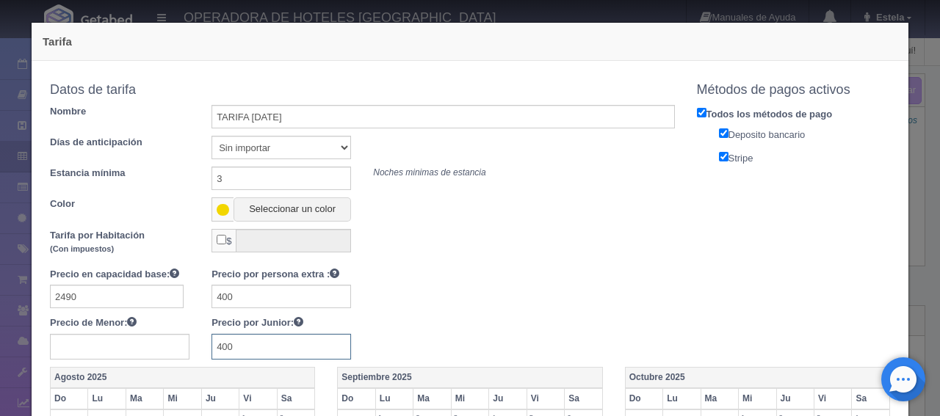
type input "400"
click at [516, 288] on div at bounding box center [362, 294] width 647 height 29
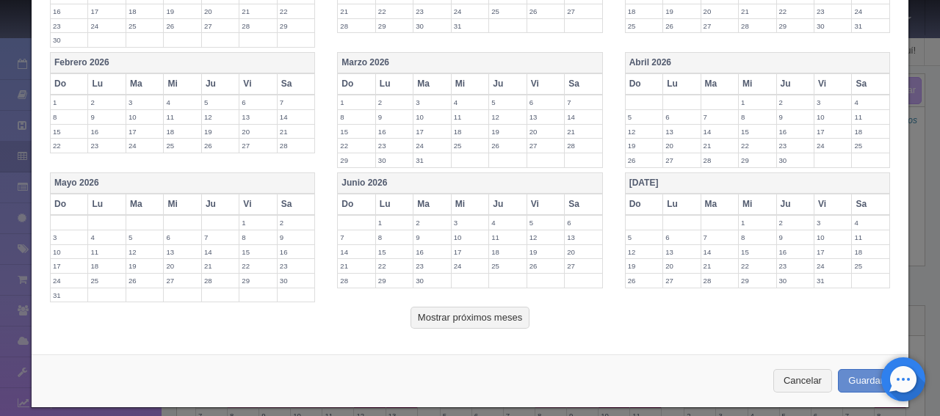
scroll to position [589, 0]
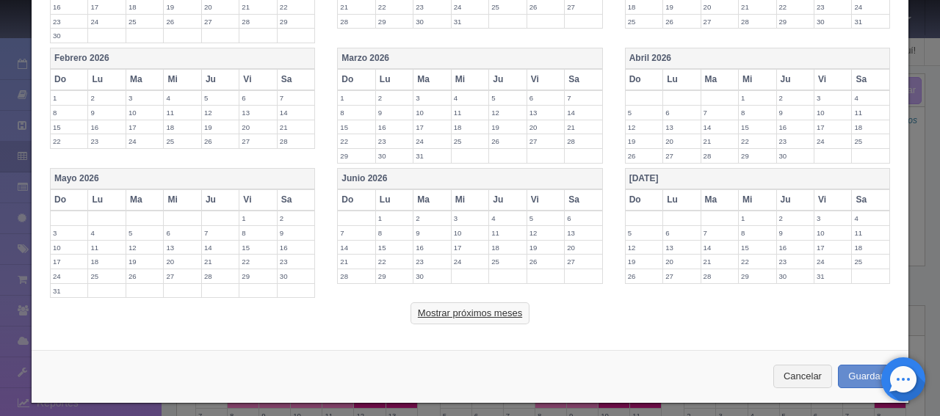
click at [487, 308] on button "Mostrar próximos meses" at bounding box center [469, 313] width 119 height 22
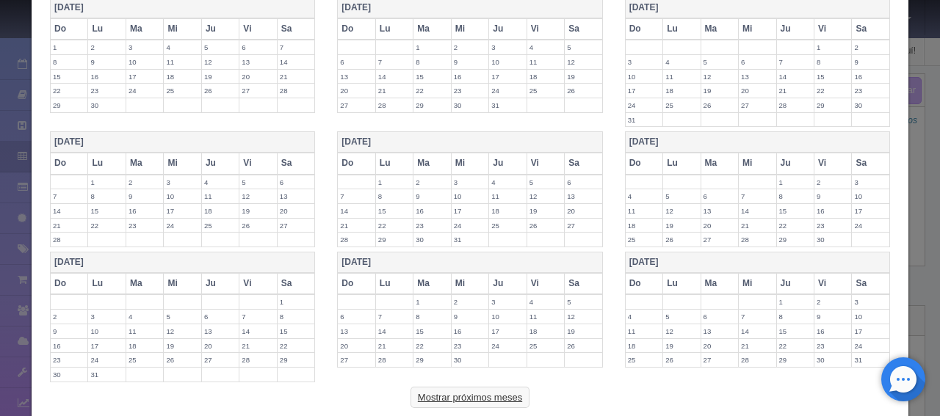
scroll to position [882, 0]
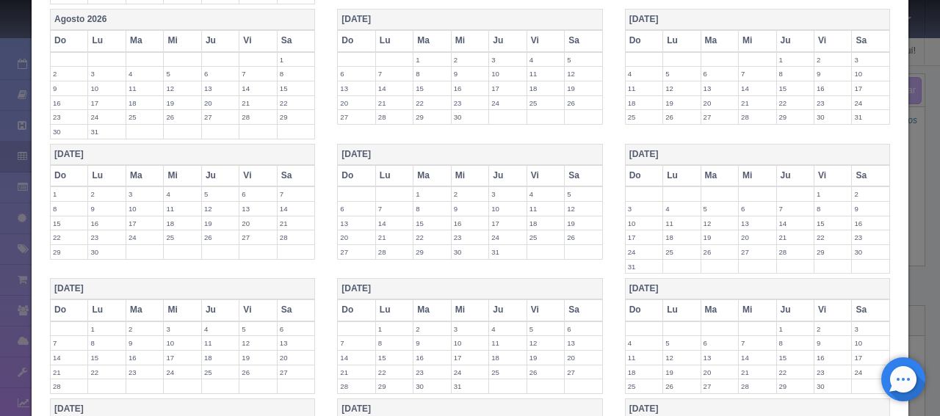
click at [348, 230] on label "20" at bounding box center [356, 237] width 37 height 14
click at [353, 252] on label "27" at bounding box center [356, 259] width 37 height 14
click at [388, 230] on label "21" at bounding box center [394, 237] width 37 height 14
click at [394, 252] on label "28" at bounding box center [394, 259] width 37 height 14
click at [418, 230] on label "22" at bounding box center [431, 237] width 37 height 14
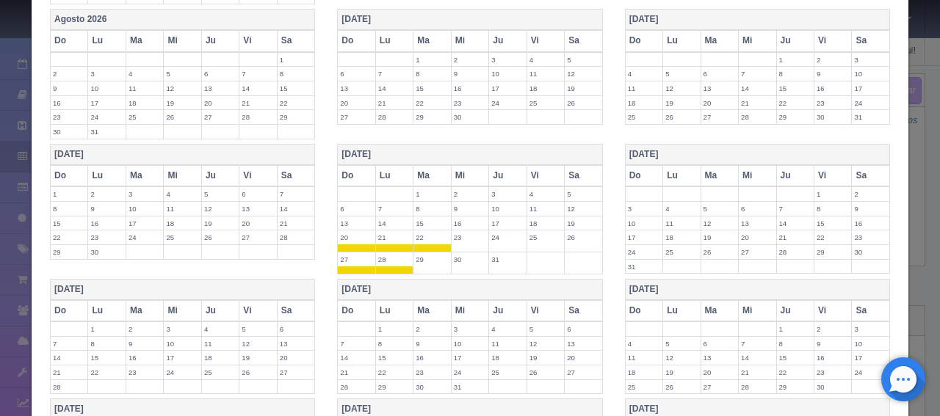
click at [419, 252] on label "29" at bounding box center [431, 259] width 37 height 14
click at [474, 253] on label "30" at bounding box center [469, 259] width 37 height 14
click at [469, 230] on label "23" at bounding box center [469, 237] width 37 height 14
click at [501, 252] on label "31" at bounding box center [507, 259] width 37 height 14
click at [501, 233] on td "24" at bounding box center [507, 241] width 37 height 22
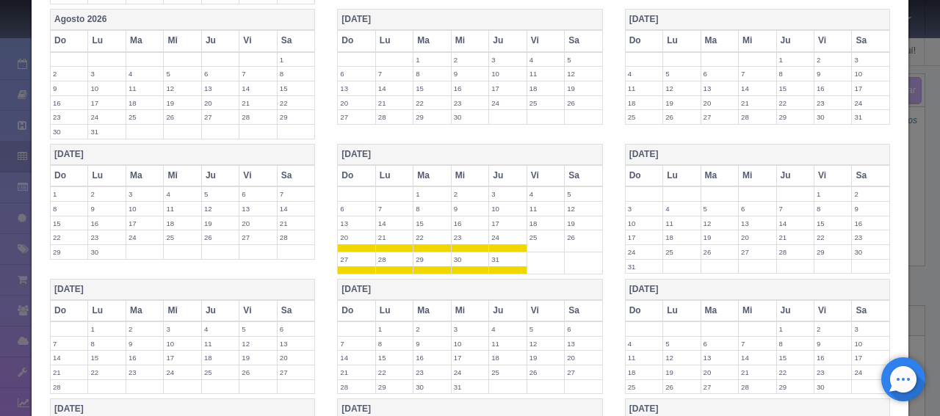
click at [542, 233] on label "25" at bounding box center [545, 237] width 37 height 14
click at [578, 232] on label "26" at bounding box center [582, 237] width 37 height 14
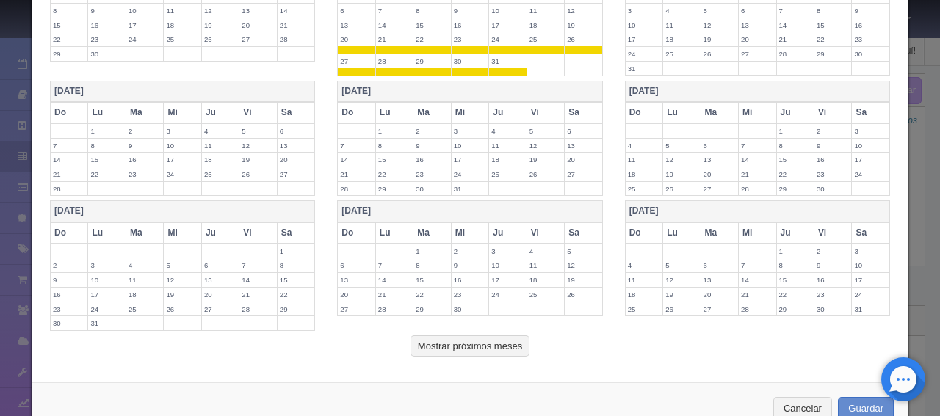
scroll to position [1102, 0]
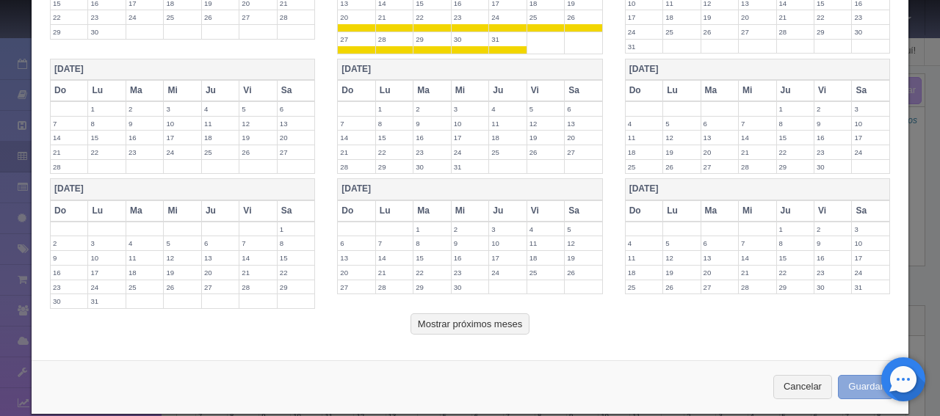
click at [851, 375] on button "Guardar" at bounding box center [865, 387] width 56 height 24
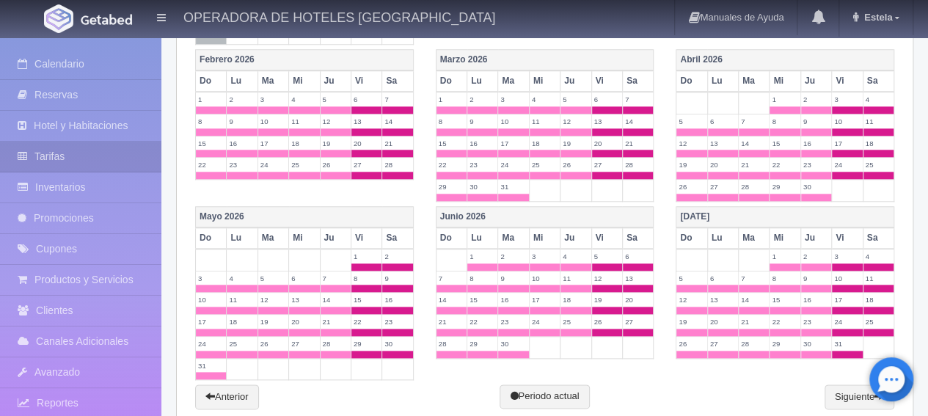
scroll to position [691, 0]
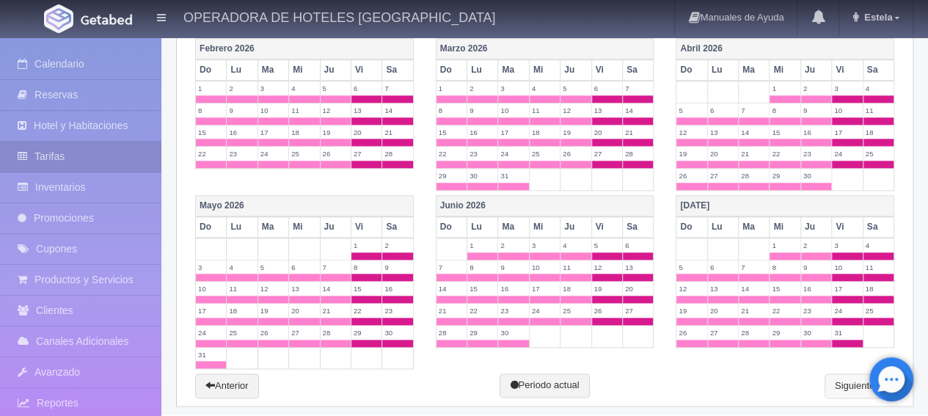
click at [840, 379] on link "Siguiente" at bounding box center [860, 386] width 70 height 25
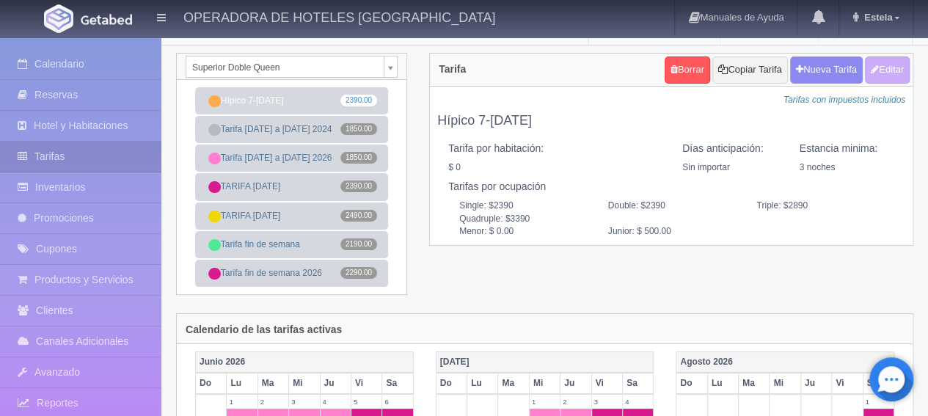
scroll to position [0, 0]
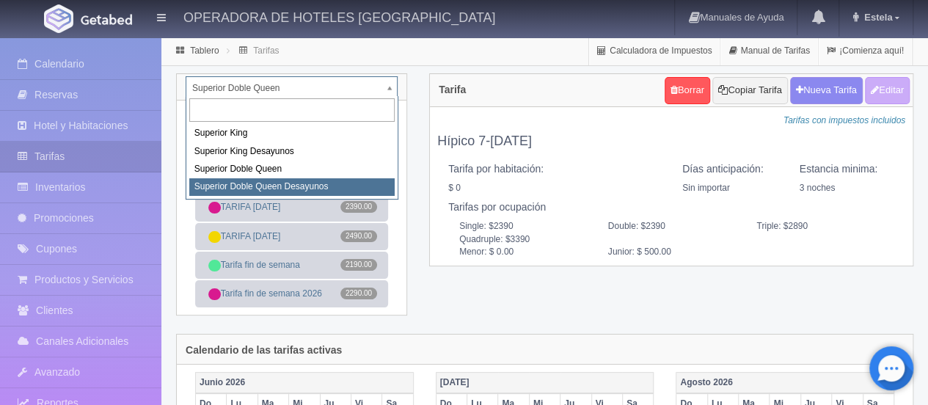
select select "2031"
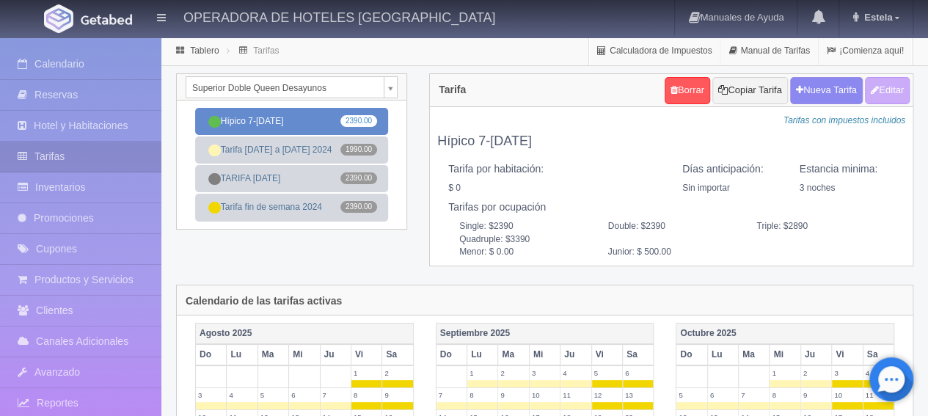
click at [297, 120] on link "Hípico 7-[DATE] 2390.00" at bounding box center [291, 121] width 193 height 27
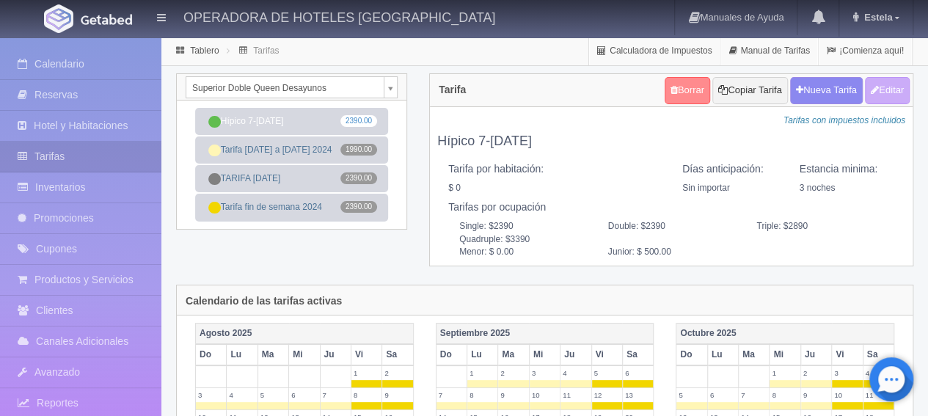
click at [696, 91] on link "Borrar" at bounding box center [688, 90] width 46 height 27
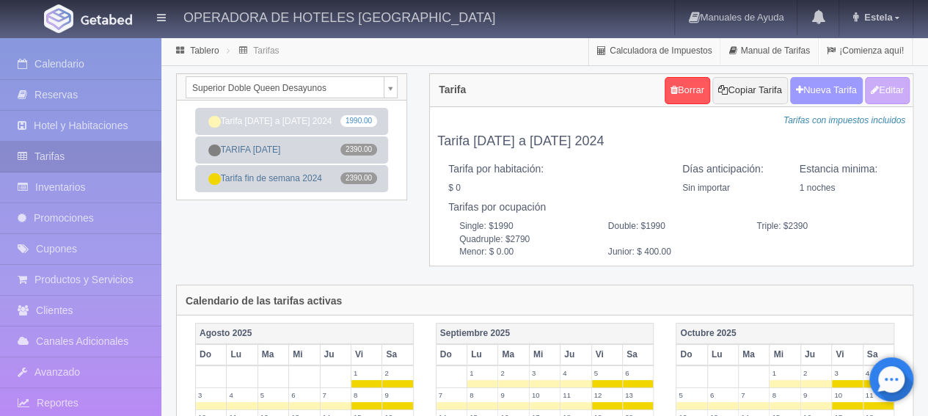
click at [815, 101] on button "Nueva Tarifa" at bounding box center [827, 90] width 73 height 27
select select
checkbox input "true"
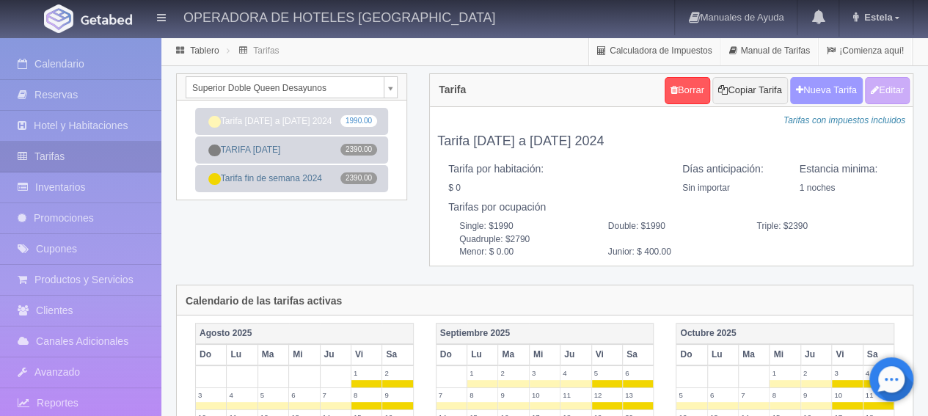
checkbox input "true"
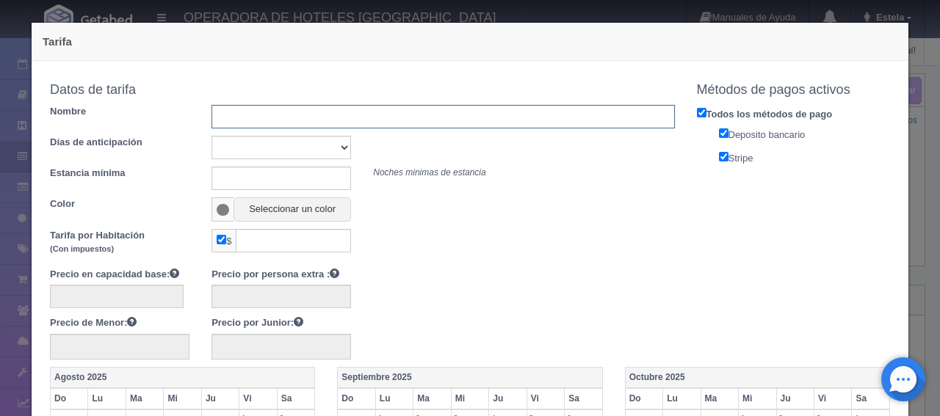
click at [287, 114] on input "text" at bounding box center [442, 116] width 462 height 23
type input "Tarifa [DATE] a [DATE] 2024"
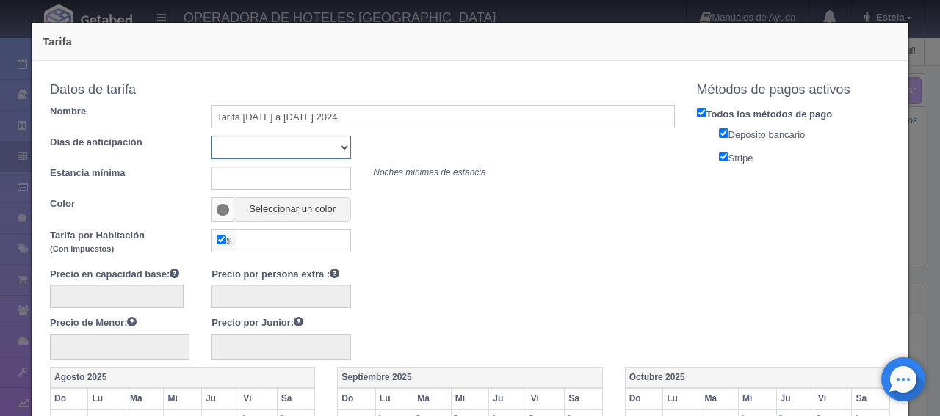
click at [283, 150] on select "Sin importar 1 2 3 4 5 6 7 8 9 10" at bounding box center [280, 147] width 139 height 23
select select "0"
click at [211, 136] on select "Sin importar 1 2 3 4 5 6 7 8 9 10" at bounding box center [280, 147] width 139 height 23
click at [255, 177] on input "text" at bounding box center [280, 178] width 139 height 23
type input "1"
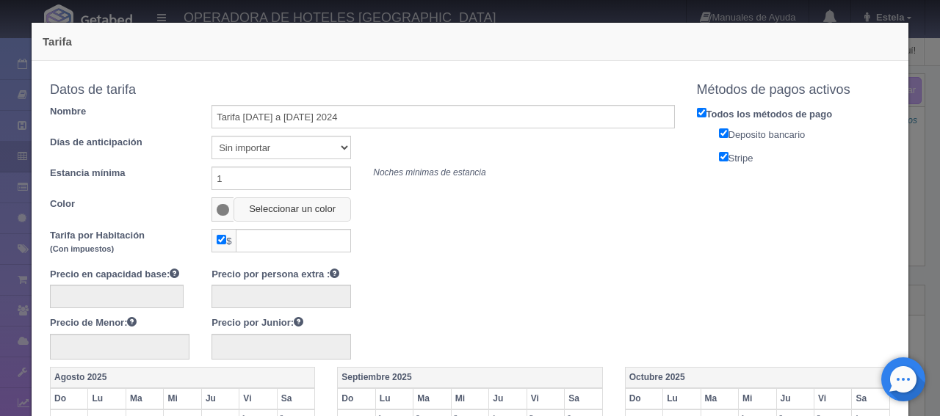
click at [268, 210] on button "Seleccionar un color" at bounding box center [291, 209] width 117 height 24
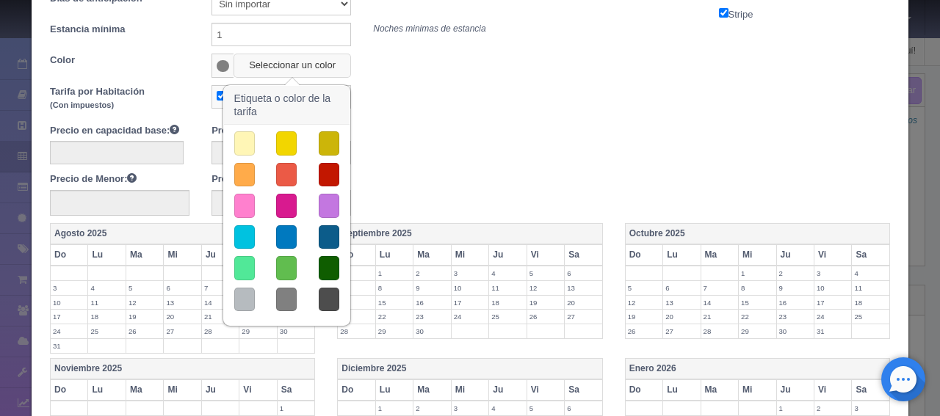
scroll to position [147, 0]
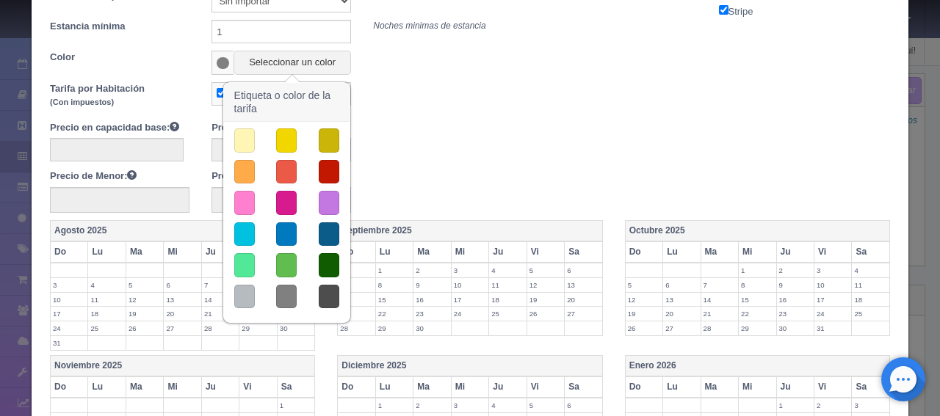
click at [239, 264] on button "button" at bounding box center [244, 265] width 21 height 24
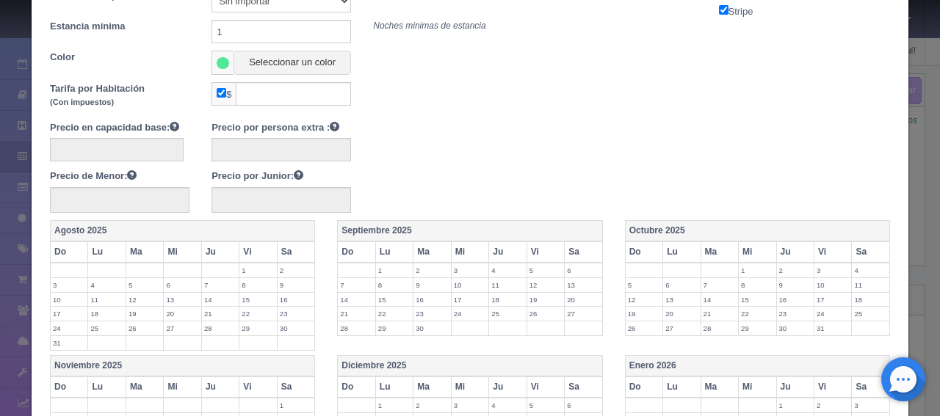
click at [221, 96] on input "checkbox" at bounding box center [222, 93] width 10 height 10
checkbox input "false"
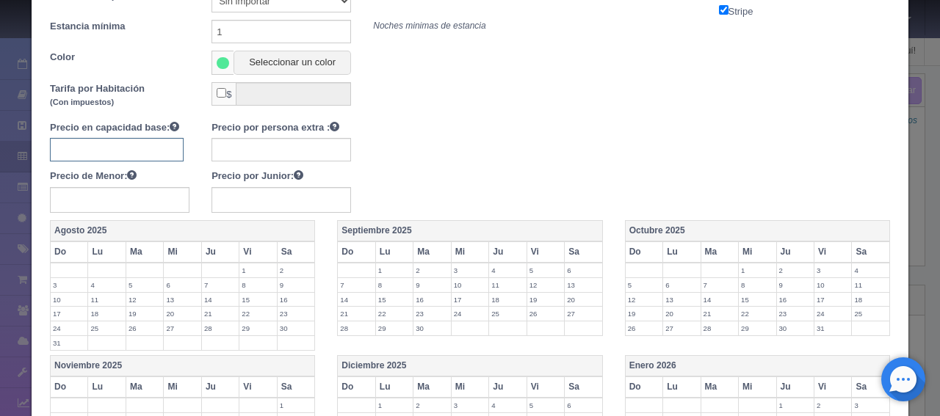
click at [163, 142] on input "text" at bounding box center [117, 149] width 134 height 23
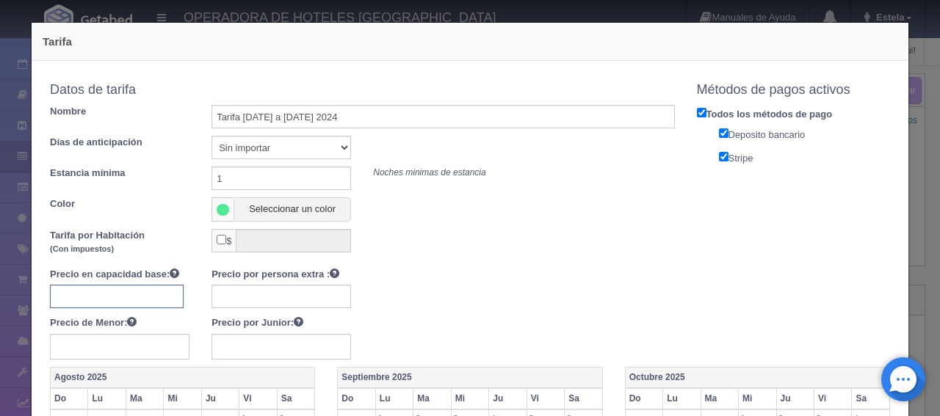
scroll to position [220, 0]
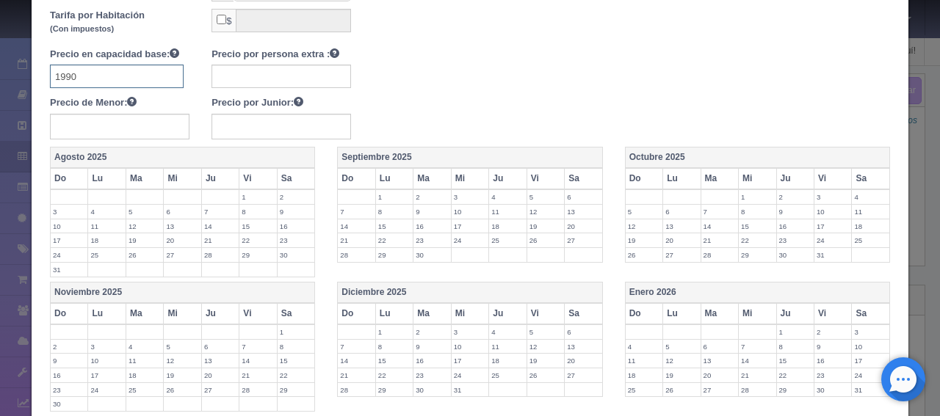
type input "1990"
click at [263, 53] on label "Precio por persona extra :" at bounding box center [275, 54] width 128 height 15
click at [259, 76] on input "text" at bounding box center [280, 76] width 139 height 23
type input "400"
click at [282, 134] on input "text" at bounding box center [280, 127] width 139 height 26
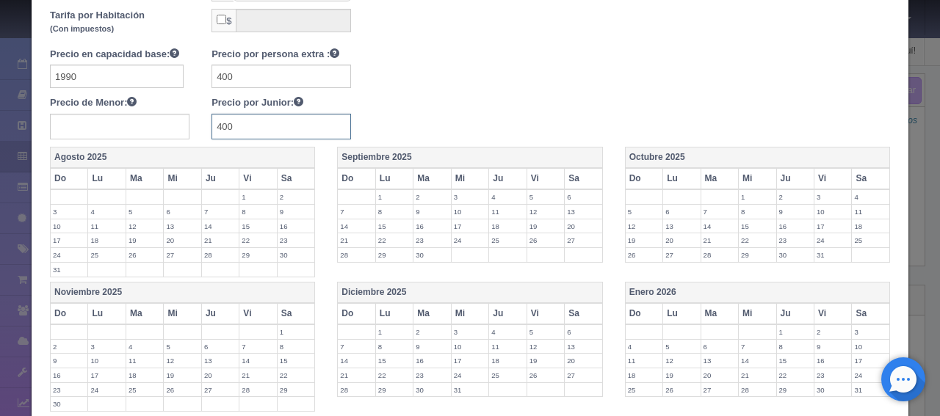
type input "400"
drag, startPoint x: 625, startPoint y: 306, endPoint x: 645, endPoint y: 306, distance: 19.8
click at [625, 306] on th "Do" at bounding box center [643, 313] width 37 height 21
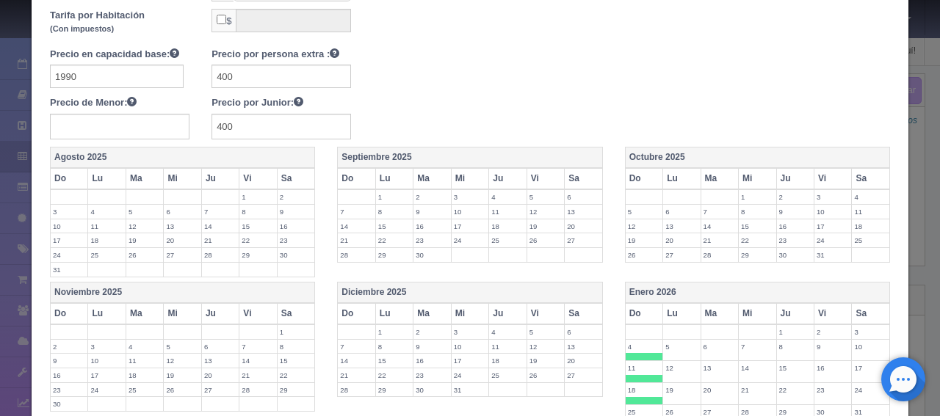
click at [666, 305] on th "Lu" at bounding box center [681, 313] width 37 height 21
click at [700, 308] on th "Ma" at bounding box center [718, 313] width 37 height 21
click at [739, 311] on th "Mi" at bounding box center [756, 313] width 37 height 21
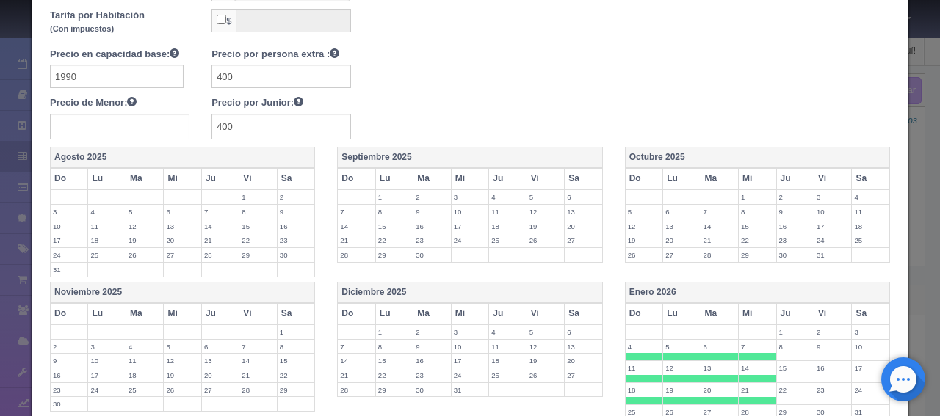
click at [776, 313] on th "Ju" at bounding box center [794, 313] width 37 height 21
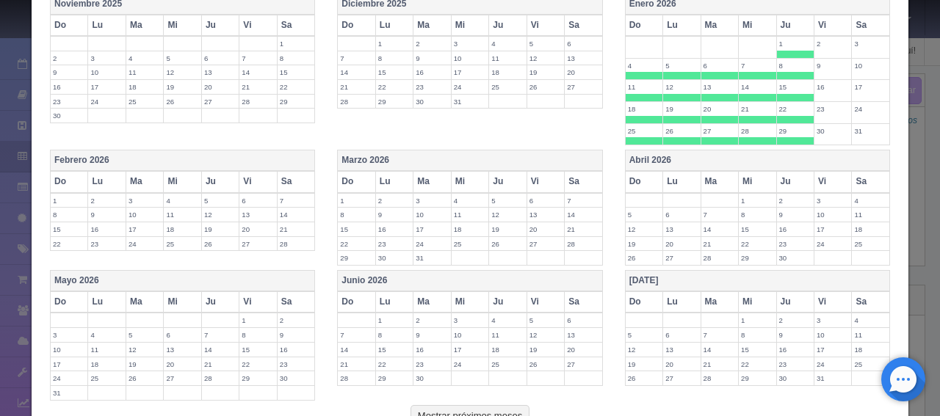
scroll to position [514, 0]
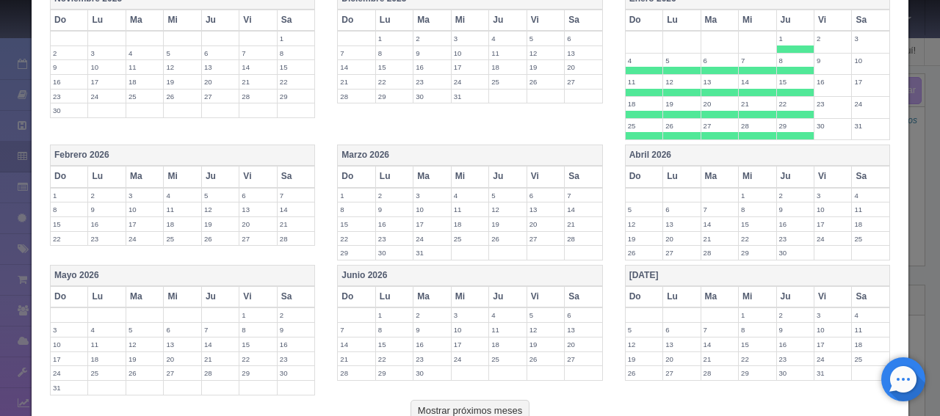
click at [71, 171] on th "Do" at bounding box center [69, 176] width 37 height 21
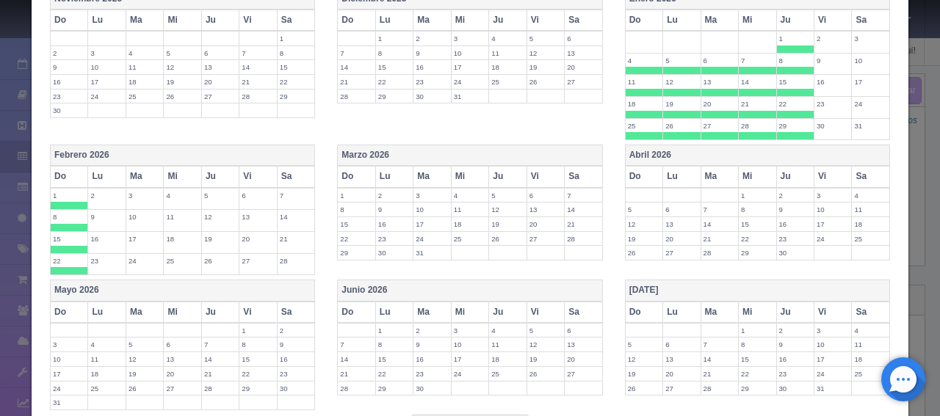
click at [109, 174] on th "Lu" at bounding box center [106, 176] width 37 height 21
click at [129, 174] on th "Ma" at bounding box center [144, 176] width 37 height 21
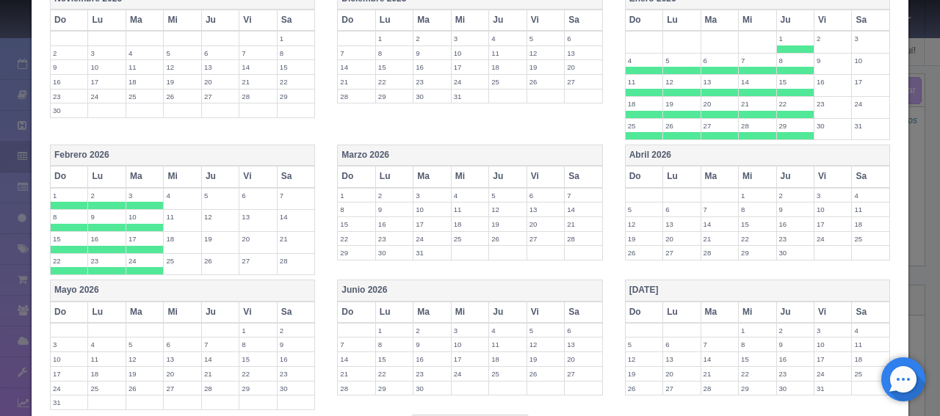
click at [172, 175] on th "Mi" at bounding box center [182, 176] width 37 height 21
click at [213, 177] on th "Ju" at bounding box center [219, 176] width 37 height 21
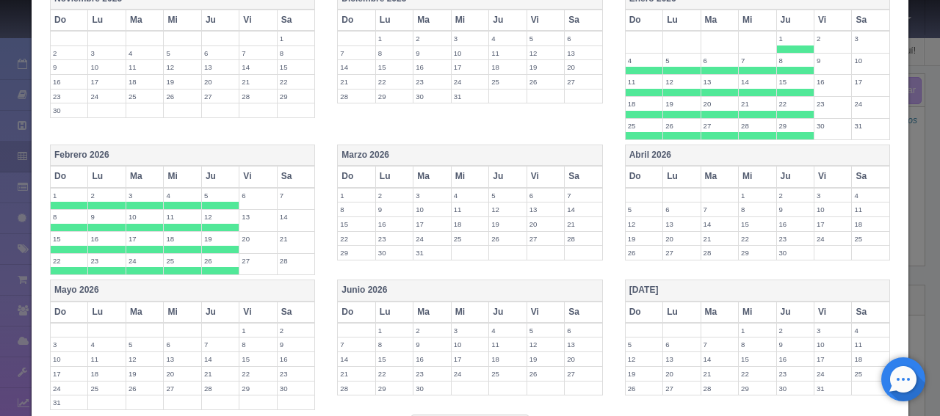
drag, startPoint x: 345, startPoint y: 178, endPoint x: 383, endPoint y: 178, distance: 38.2
click at [346, 178] on th "Do" at bounding box center [356, 176] width 37 height 21
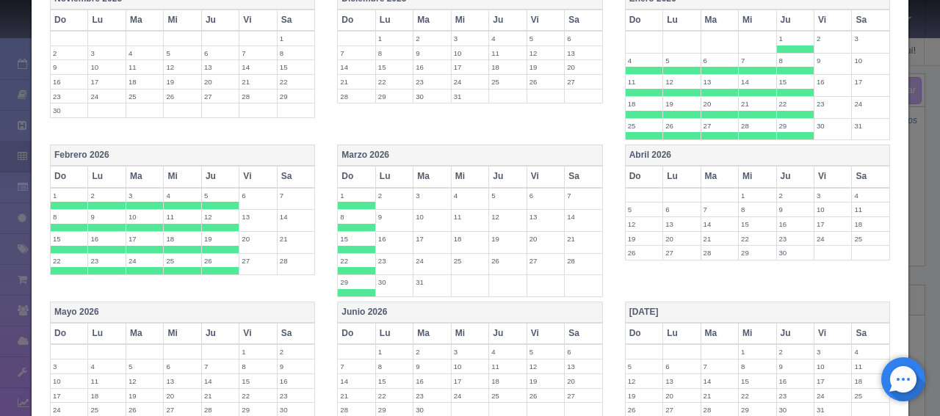
click at [415, 178] on th "Ma" at bounding box center [431, 176] width 37 height 21
click at [382, 172] on th "Lu" at bounding box center [393, 176] width 37 height 21
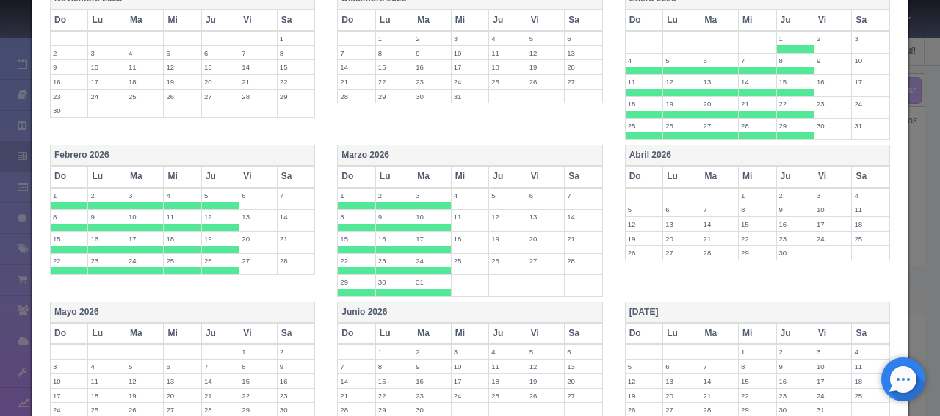
click at [455, 171] on th "Mi" at bounding box center [469, 176] width 37 height 21
click at [504, 168] on th "Ju" at bounding box center [507, 176] width 37 height 21
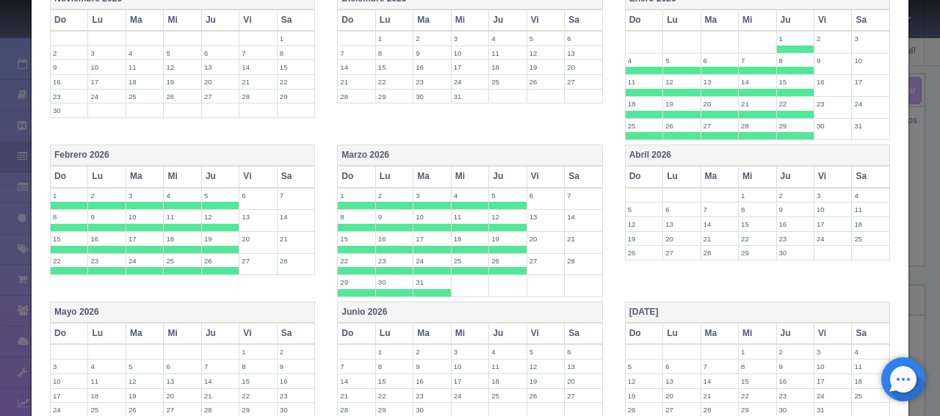
click at [526, 168] on th "Vi" at bounding box center [544, 176] width 37 height 21
click at [644, 172] on th "Do" at bounding box center [643, 176] width 37 height 21
click at [672, 168] on th "Lu" at bounding box center [681, 176] width 37 height 21
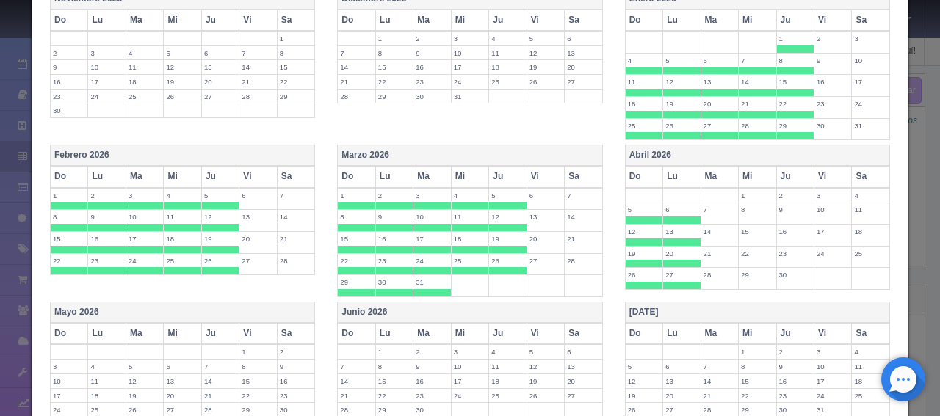
click at [700, 171] on th "Ma" at bounding box center [718, 176] width 37 height 21
click at [753, 173] on th "Mi" at bounding box center [756, 176] width 37 height 21
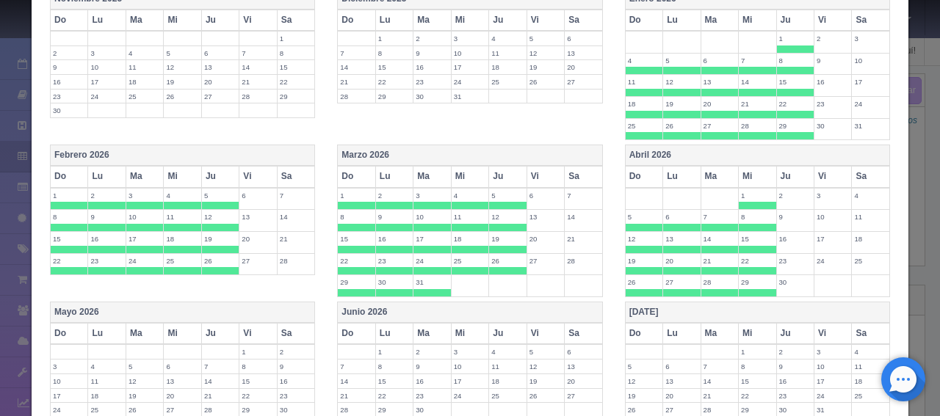
click at [788, 174] on th "Ju" at bounding box center [794, 176] width 37 height 21
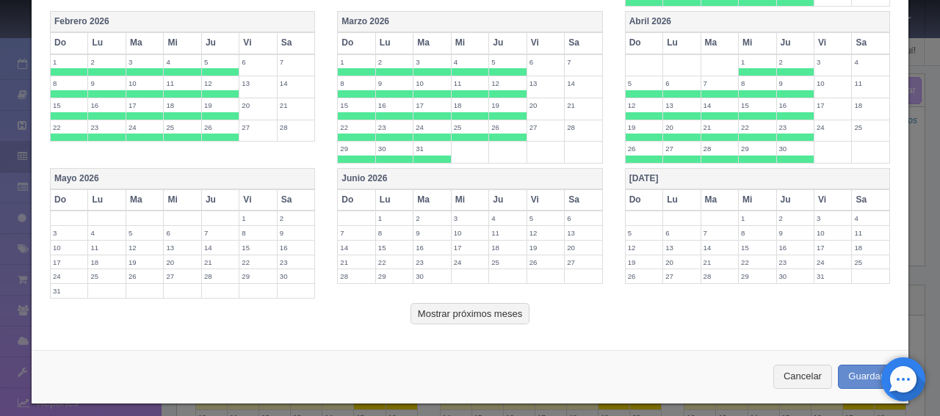
click at [71, 192] on th "Do" at bounding box center [69, 199] width 37 height 21
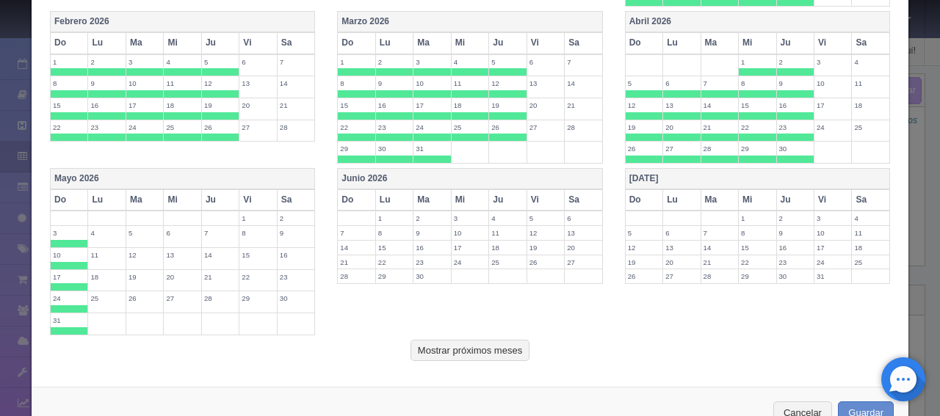
click at [102, 193] on th "Lu" at bounding box center [106, 199] width 37 height 21
click at [139, 199] on th "Ma" at bounding box center [144, 199] width 37 height 21
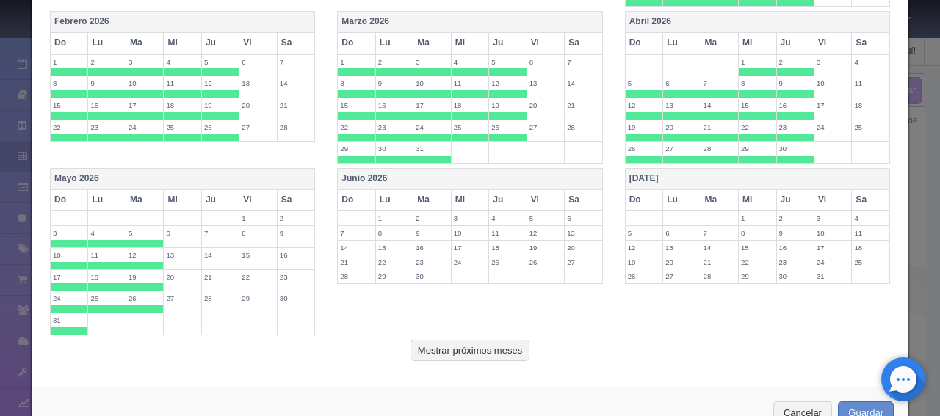
click at [170, 195] on th "Mi" at bounding box center [182, 199] width 37 height 21
click at [203, 195] on th "Ju" at bounding box center [219, 199] width 37 height 21
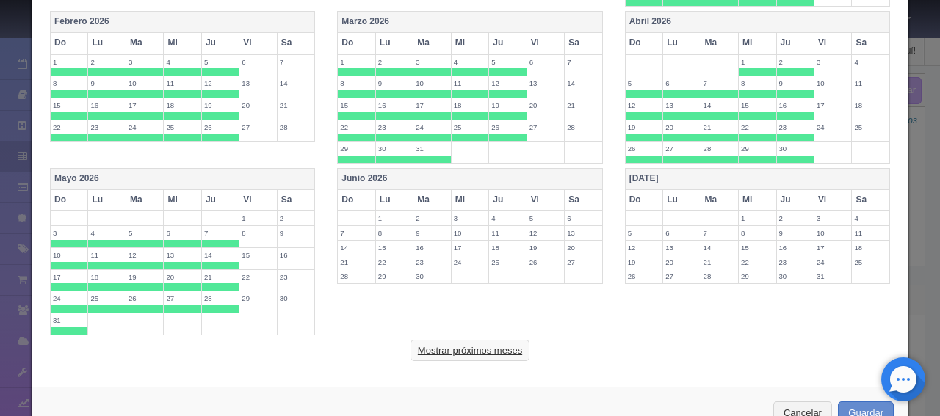
click at [479, 340] on button "Mostrar próximos meses" at bounding box center [469, 351] width 119 height 22
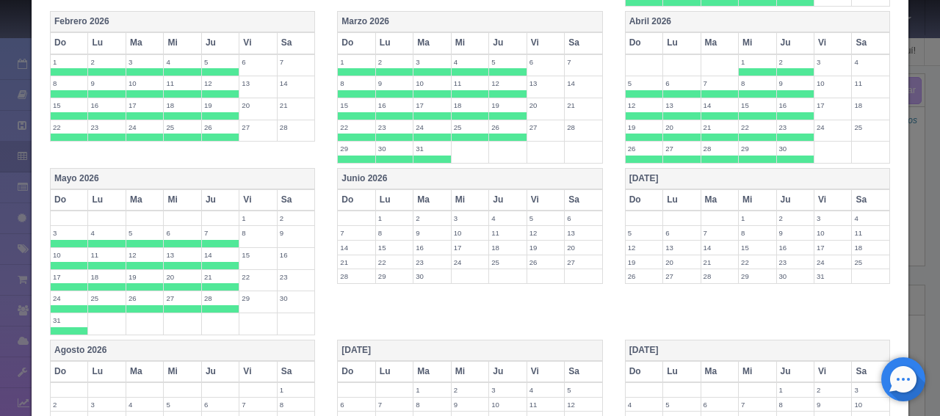
click at [355, 189] on th "Do" at bounding box center [356, 199] width 37 height 21
click at [384, 189] on th "Lu" at bounding box center [393, 199] width 37 height 21
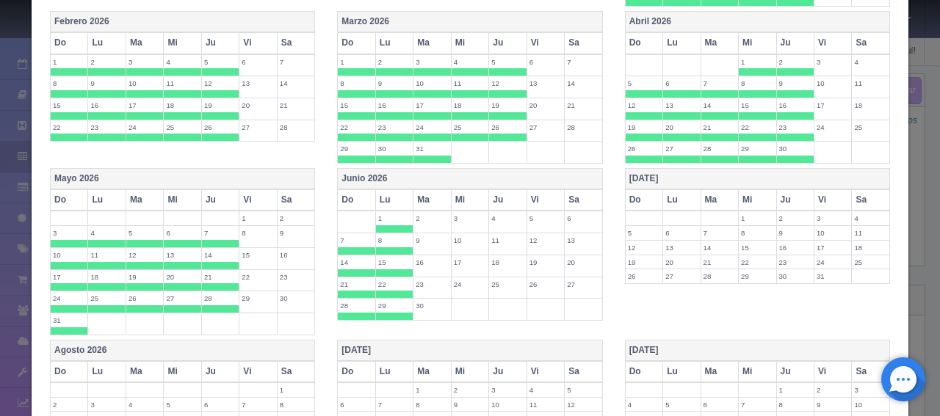
click at [424, 190] on th "Ma" at bounding box center [431, 199] width 37 height 21
click at [473, 192] on th "Mi" at bounding box center [469, 199] width 37 height 21
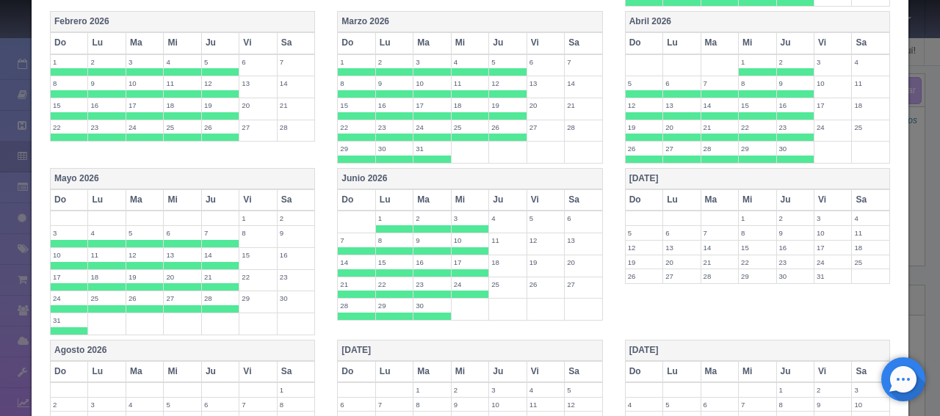
click at [504, 192] on th "Ju" at bounding box center [507, 199] width 37 height 21
click at [633, 189] on th "Do" at bounding box center [643, 199] width 37 height 21
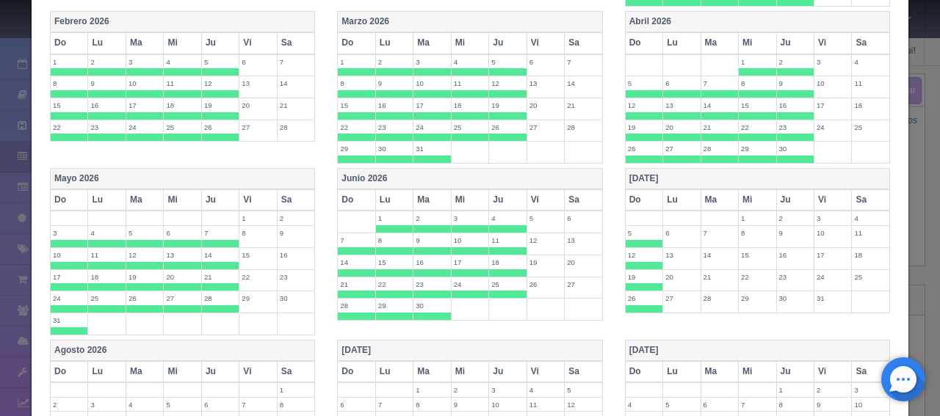
click at [672, 200] on th "Lu" at bounding box center [681, 199] width 37 height 21
click at [709, 196] on th "Ma" at bounding box center [718, 199] width 37 height 21
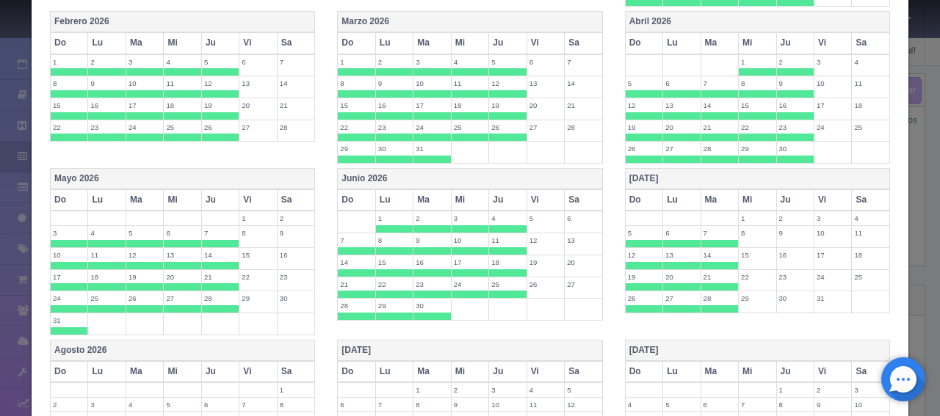
click at [744, 192] on th "Mi" at bounding box center [756, 199] width 37 height 21
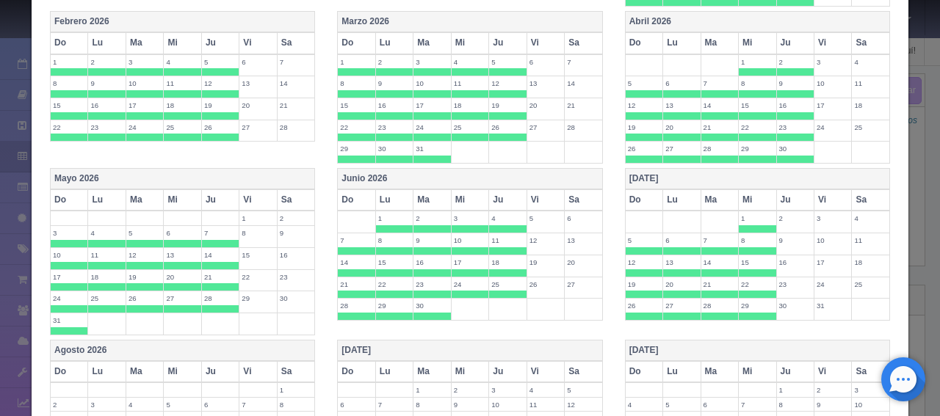
click at [778, 192] on th "Ju" at bounding box center [794, 199] width 37 height 21
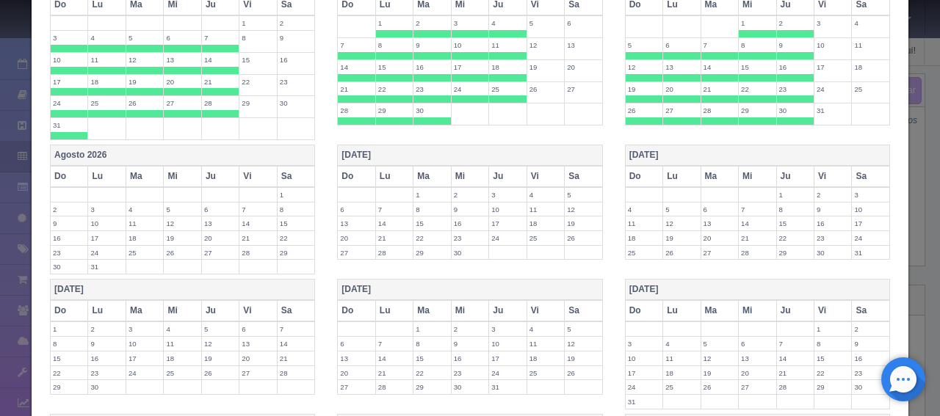
scroll to position [868, 0]
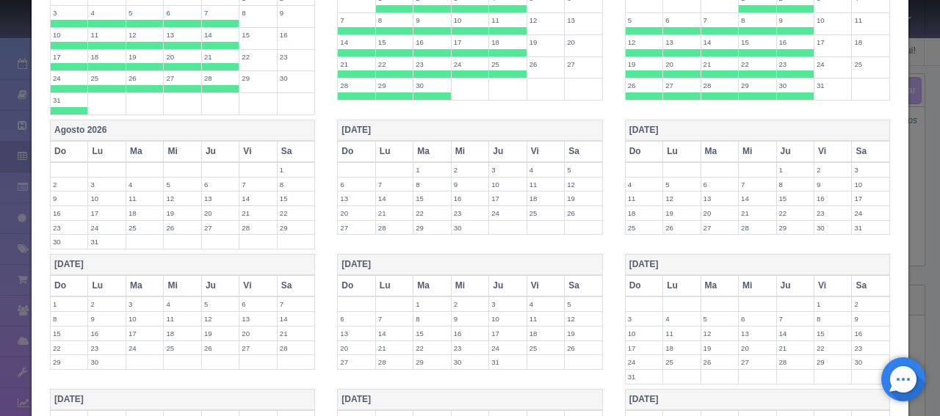
click at [60, 142] on th "Do" at bounding box center [69, 151] width 37 height 21
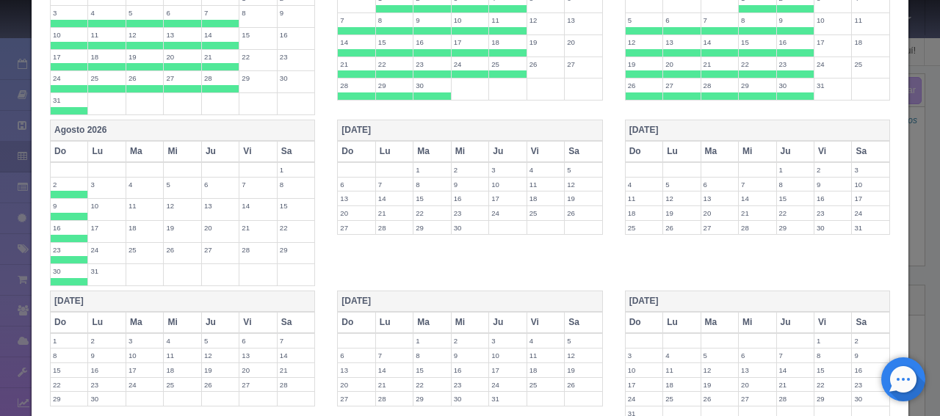
click at [102, 142] on th "Lu" at bounding box center [106, 151] width 37 height 21
click at [131, 143] on th "Ma" at bounding box center [144, 151] width 37 height 21
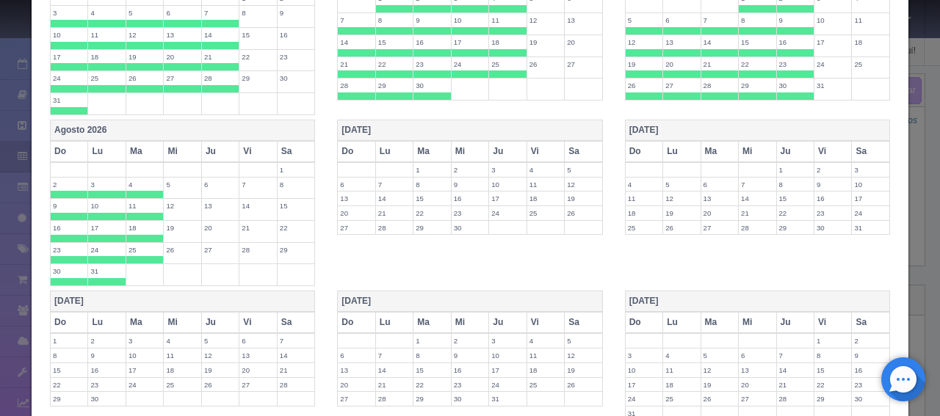
click at [208, 150] on th "Ju" at bounding box center [219, 151] width 37 height 21
click at [170, 146] on th "Mi" at bounding box center [182, 151] width 37 height 21
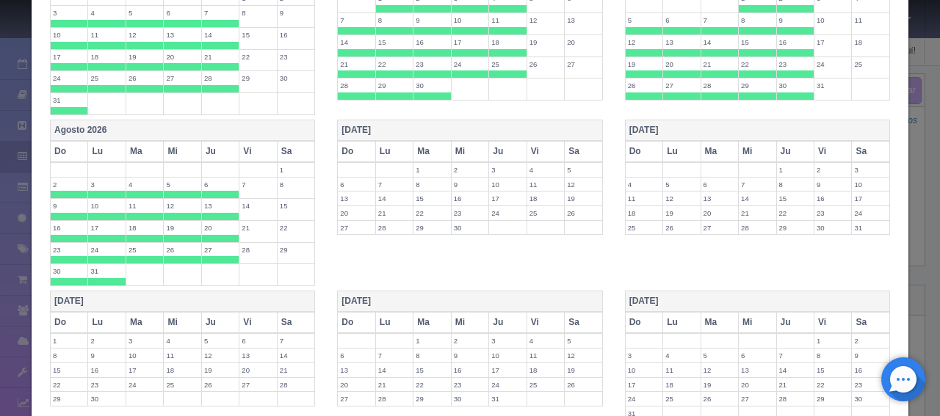
click at [364, 142] on th "Do" at bounding box center [356, 151] width 37 height 21
click at [381, 143] on th "Lu" at bounding box center [393, 151] width 37 height 21
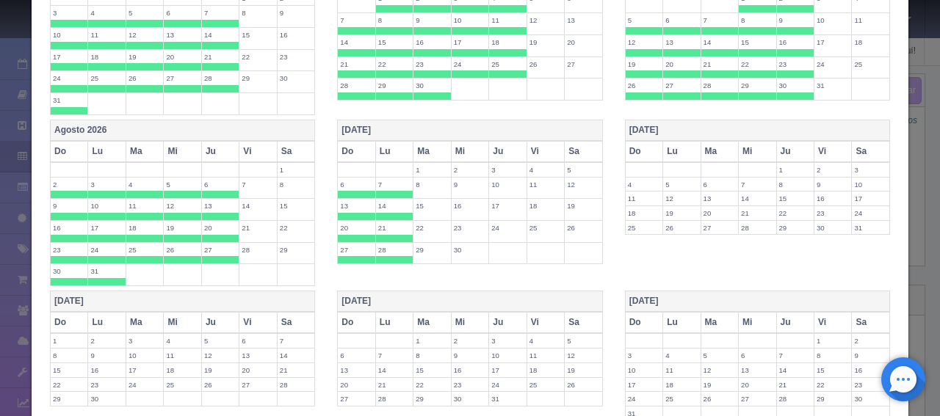
click at [435, 148] on th "Ma" at bounding box center [431, 151] width 37 height 21
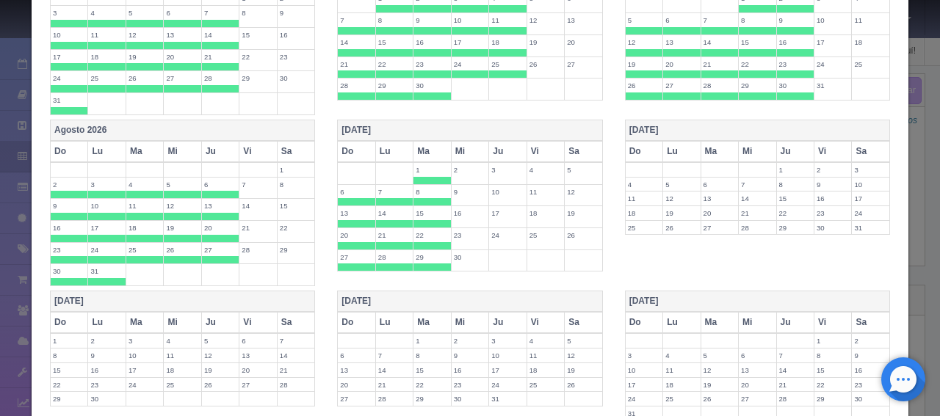
click at [467, 151] on th "Mi" at bounding box center [469, 151] width 37 height 21
click at [481, 151] on th "Mi" at bounding box center [469, 151] width 37 height 21
click at [481, 141] on th "Mi" at bounding box center [469, 151] width 37 height 21
click at [506, 141] on th "Ju" at bounding box center [507, 151] width 37 height 21
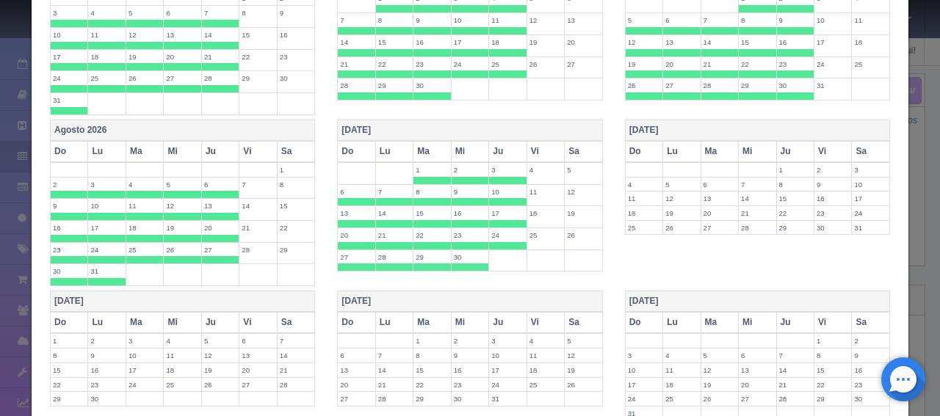
click at [633, 141] on th "Do" at bounding box center [643, 151] width 37 height 21
click at [666, 143] on th "Lu" at bounding box center [681, 151] width 37 height 21
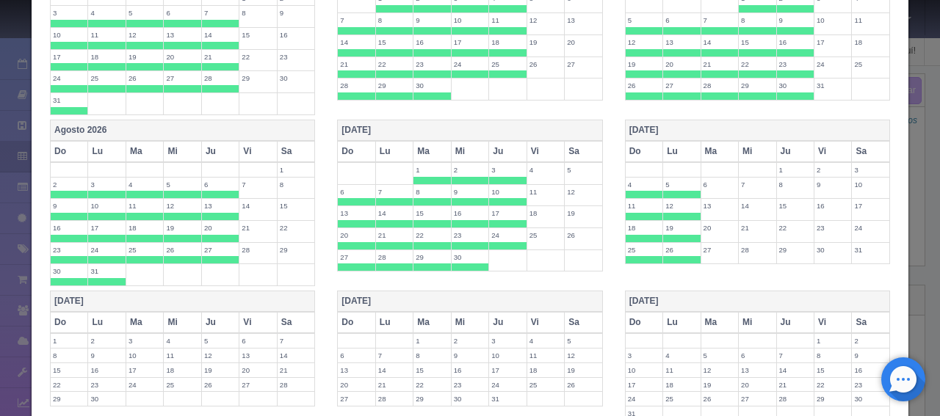
click at [704, 143] on th "Ma" at bounding box center [718, 151] width 37 height 21
click at [738, 142] on th "Mi" at bounding box center [756, 151] width 37 height 21
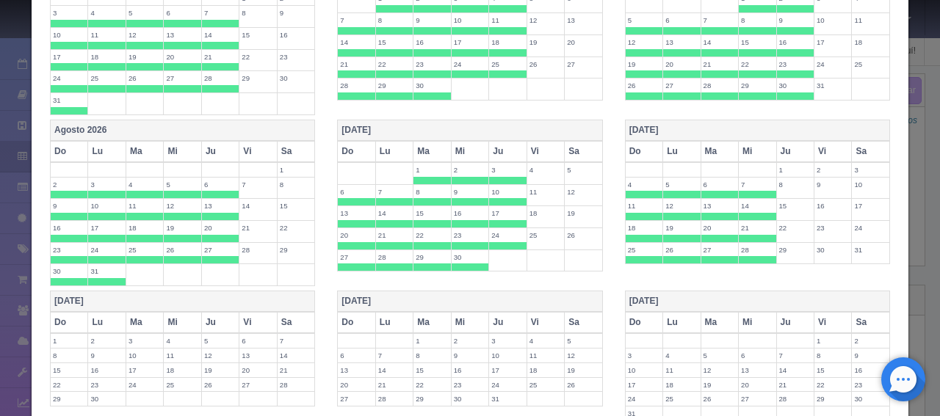
click at [800, 146] on th "Ju" at bounding box center [794, 151] width 37 height 21
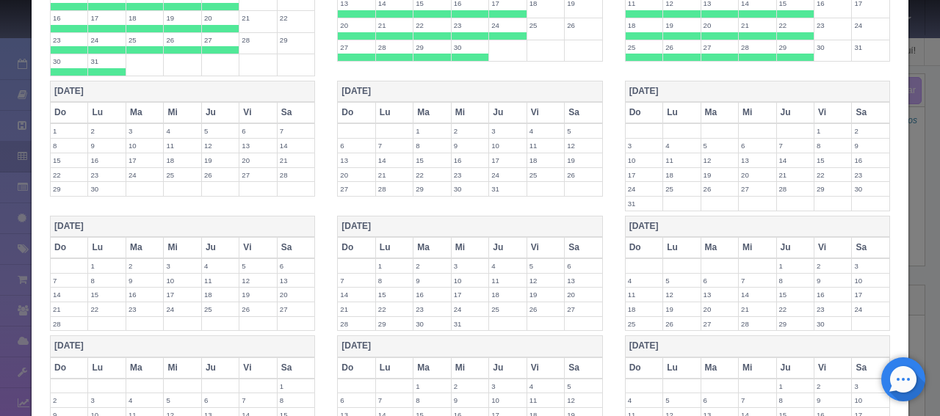
scroll to position [1014, 0]
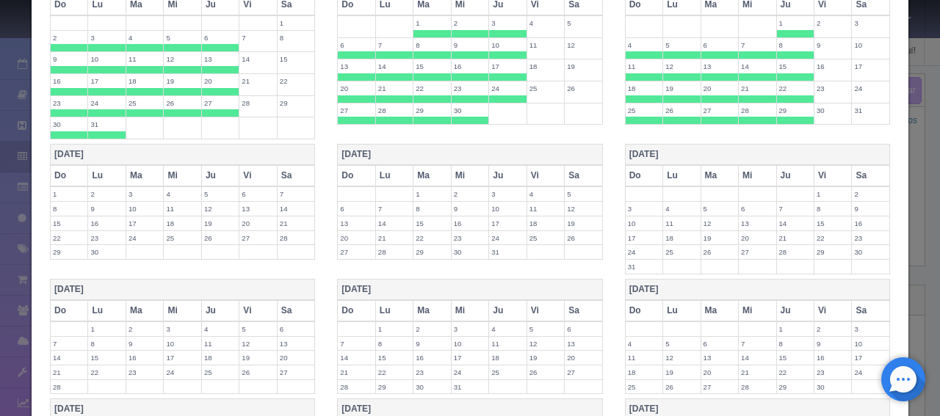
click at [76, 167] on th "Do" at bounding box center [69, 175] width 37 height 21
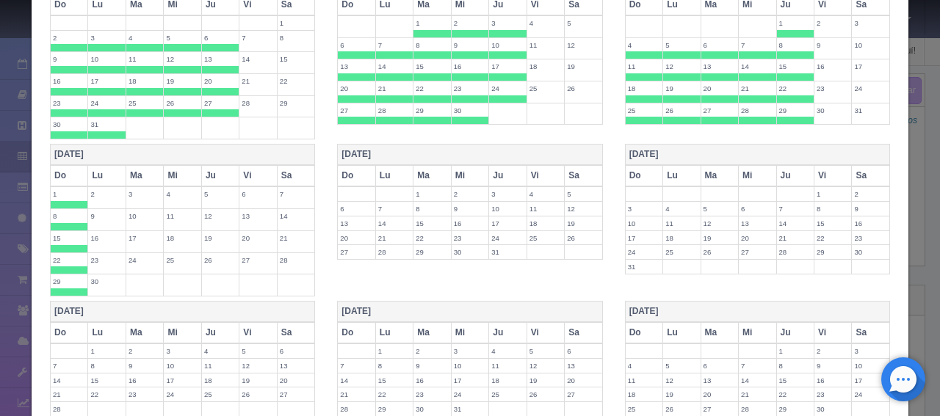
click at [101, 167] on th "Lu" at bounding box center [106, 175] width 37 height 21
click at [128, 165] on th "Ma" at bounding box center [144, 175] width 37 height 21
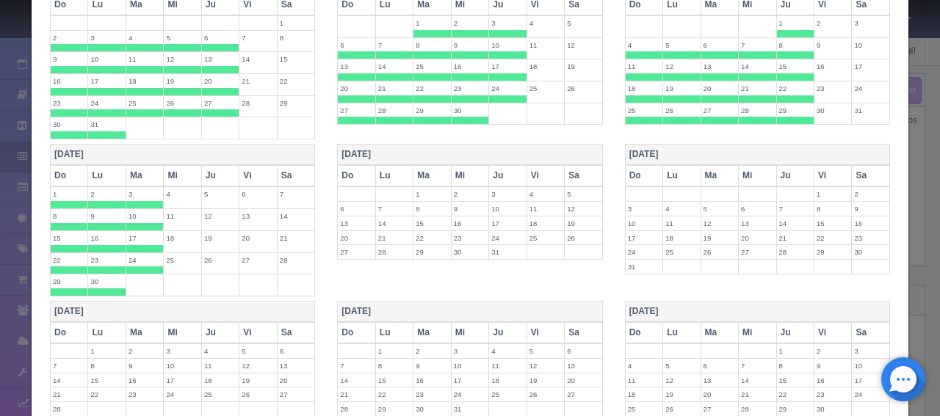
click at [179, 165] on th "Mi" at bounding box center [182, 175] width 37 height 21
click at [203, 165] on th "Ju" at bounding box center [219, 175] width 37 height 21
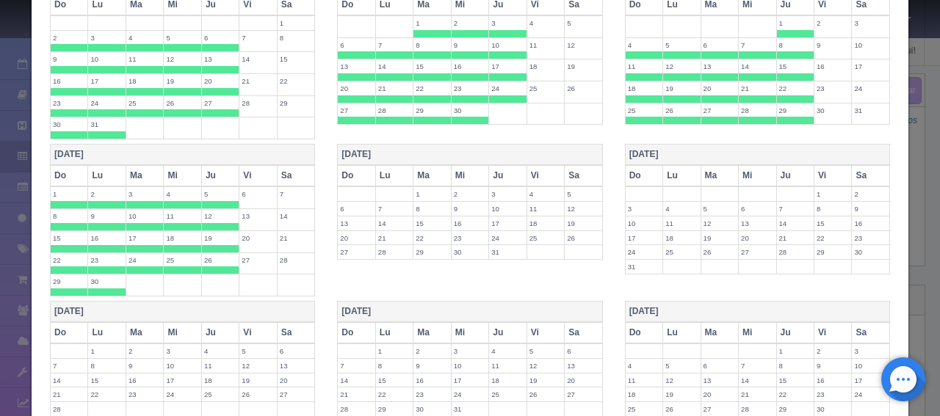
click at [346, 165] on th "Do" at bounding box center [356, 175] width 37 height 21
click at [393, 165] on th "Lu" at bounding box center [393, 175] width 37 height 21
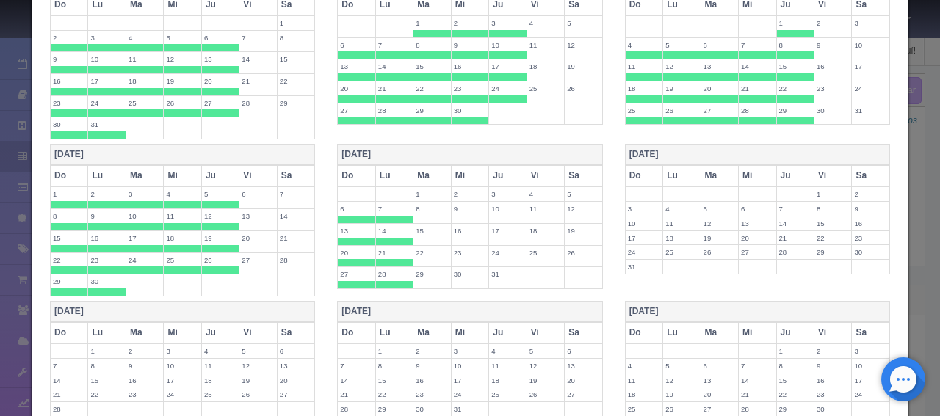
click at [451, 165] on th "Mi" at bounding box center [469, 175] width 37 height 21
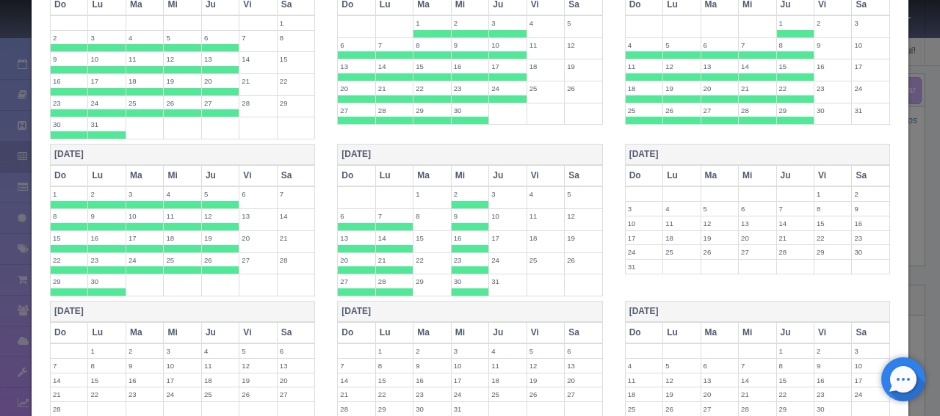
click at [464, 165] on th "Mi" at bounding box center [469, 175] width 37 height 21
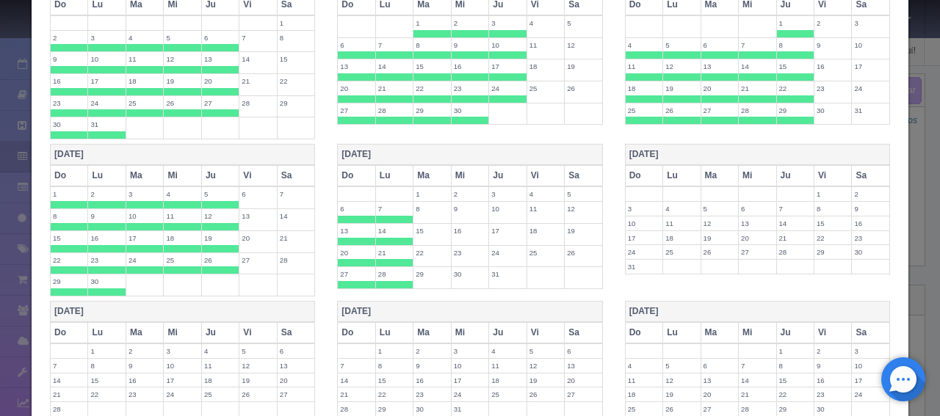
click at [413, 168] on th "Ma" at bounding box center [431, 175] width 37 height 21
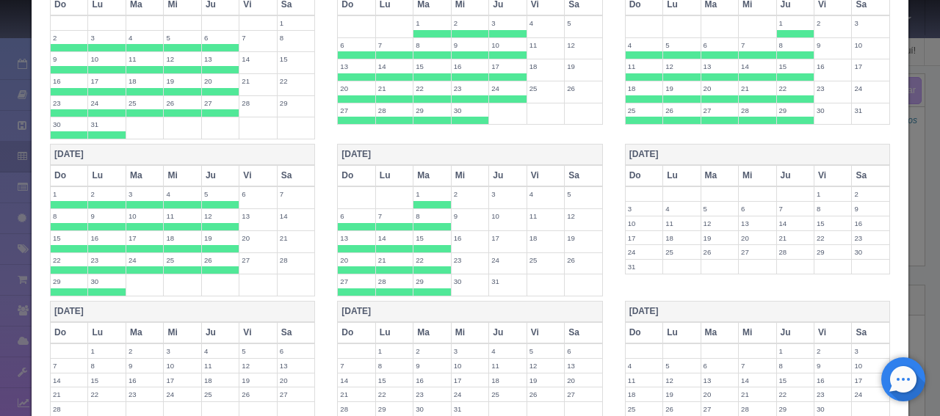
click at [472, 167] on th "Mi" at bounding box center [469, 175] width 37 height 21
click at [499, 166] on th "Ju" at bounding box center [507, 175] width 37 height 21
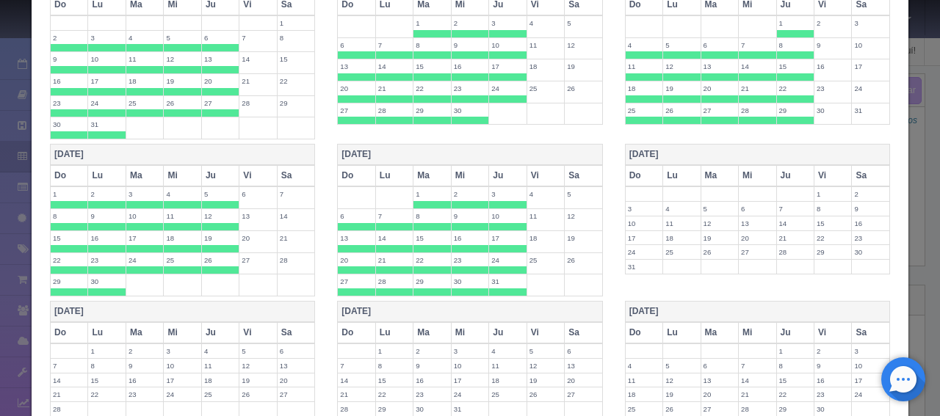
click at [489, 275] on label "31" at bounding box center [507, 282] width 37 height 14
click at [492, 253] on label "24" at bounding box center [507, 260] width 37 height 14
click at [465, 253] on label "23" at bounding box center [469, 260] width 37 height 14
click at [456, 275] on label "30" at bounding box center [469, 282] width 37 height 14
click at [434, 275] on label "29" at bounding box center [431, 282] width 37 height 14
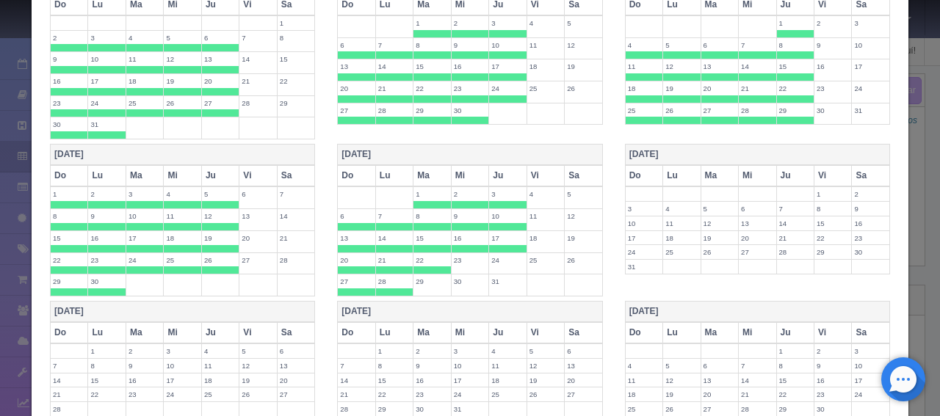
click at [420, 266] on span at bounding box center [431, 269] width 37 height 7
click at [390, 253] on label "21" at bounding box center [394, 260] width 37 height 14
click at [386, 277] on label "28" at bounding box center [394, 282] width 37 height 14
click at [354, 276] on label "27" at bounding box center [356, 282] width 37 height 14
click at [350, 266] on span at bounding box center [356, 269] width 37 height 7
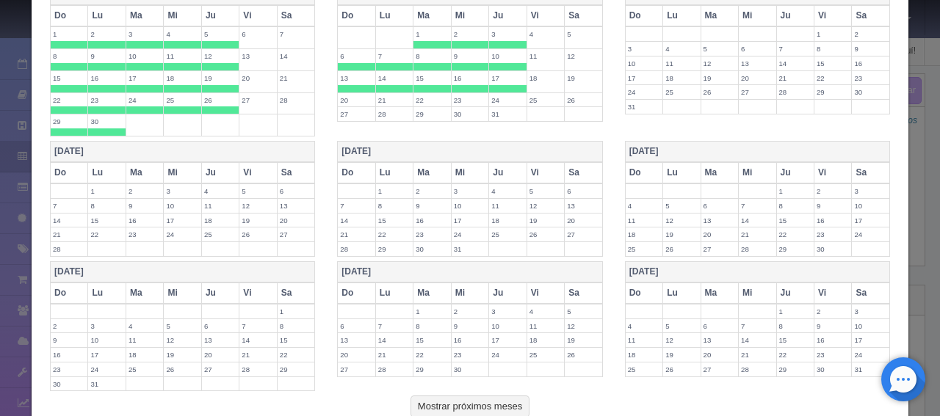
scroll to position [1262, 0]
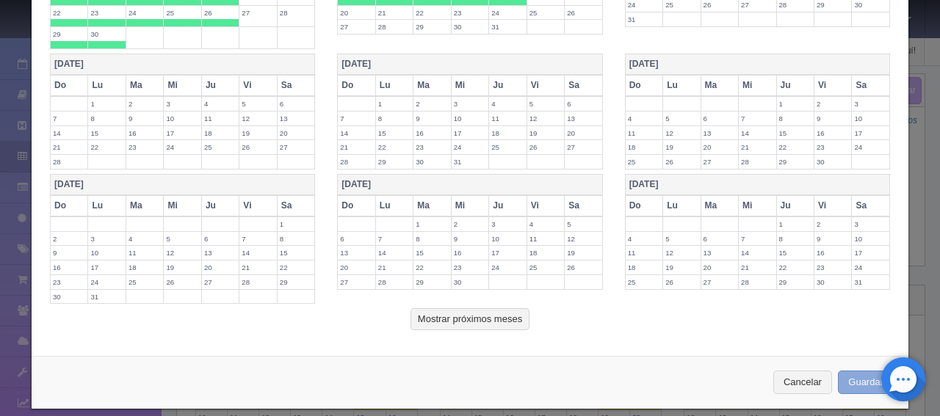
click at [862, 371] on button "Guardar" at bounding box center [865, 383] width 56 height 24
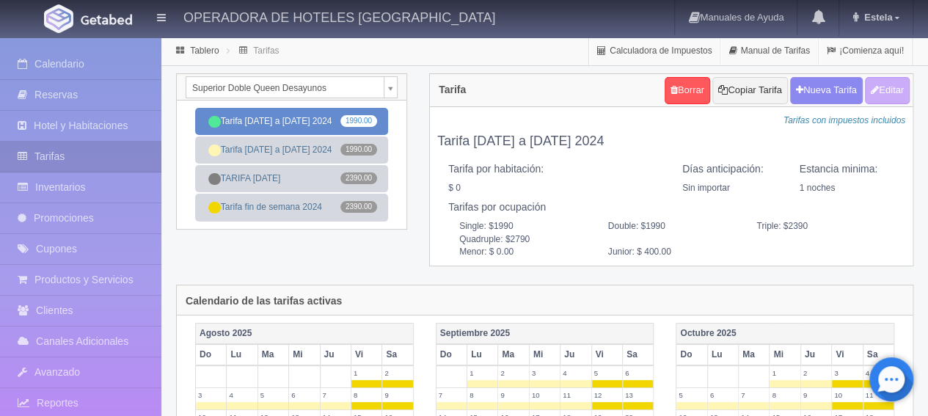
click at [285, 124] on link "Tarifa [DATE] a [DATE] 2024 1990.00" at bounding box center [291, 121] width 193 height 27
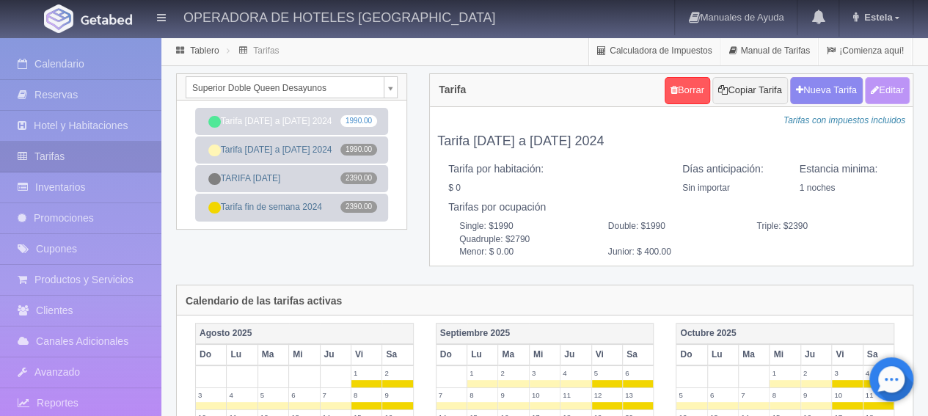
click at [884, 97] on button "Editar" at bounding box center [887, 90] width 45 height 27
type input "Tarifa [DATE] a [DATE] 2024"
select select "0"
type input "1"
checkbox input "false"
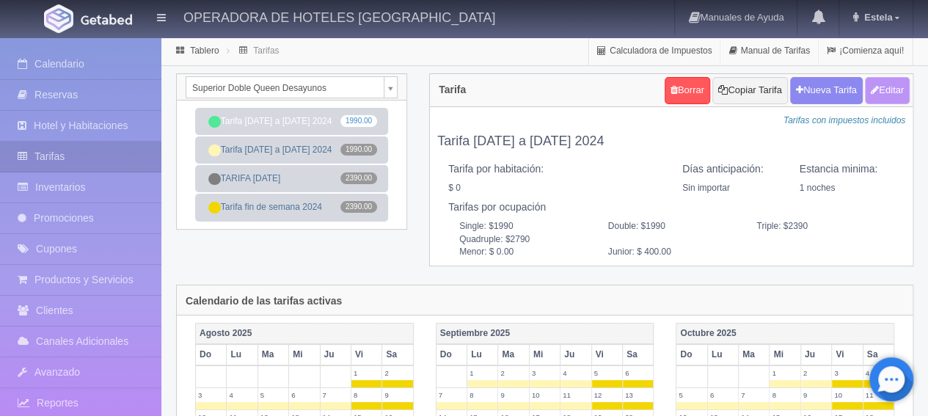
type input "1990"
type input "400"
type input "0.00"
type input "400.00"
checkbox input "true"
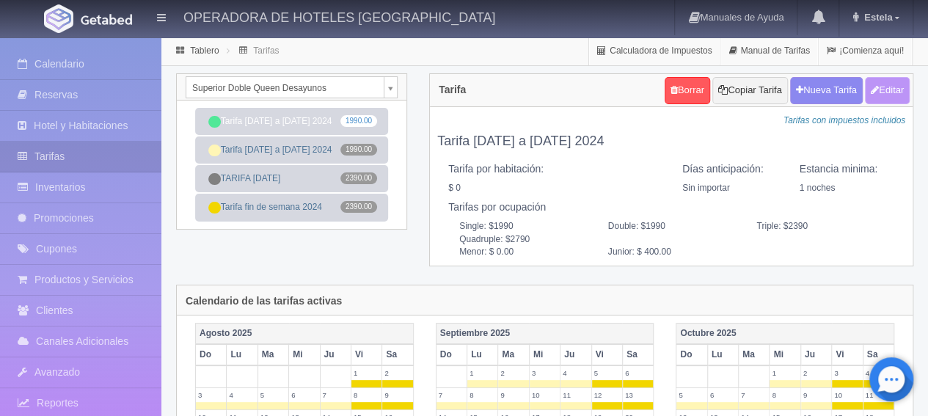
checkbox input "true"
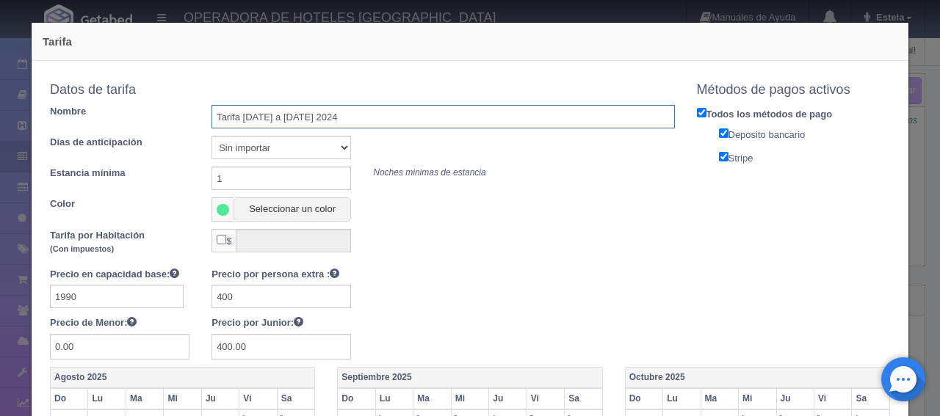
click at [351, 127] on input "Tarifa [DATE] a [DATE] 2024" at bounding box center [442, 116] width 462 height 23
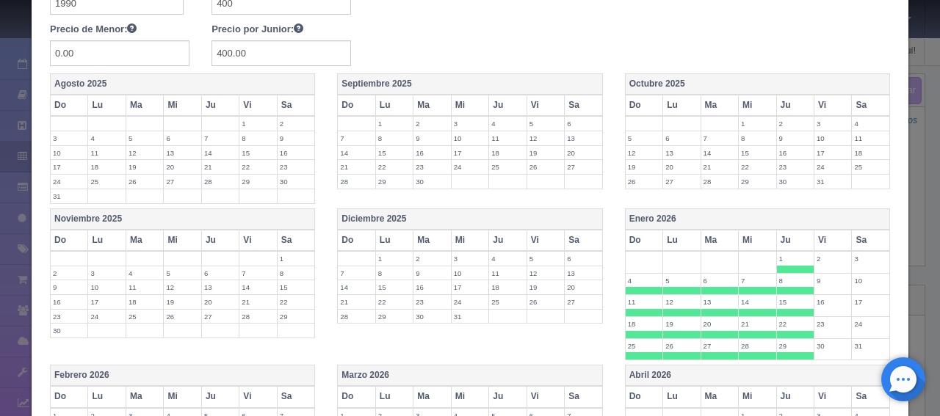
scroll to position [684, 0]
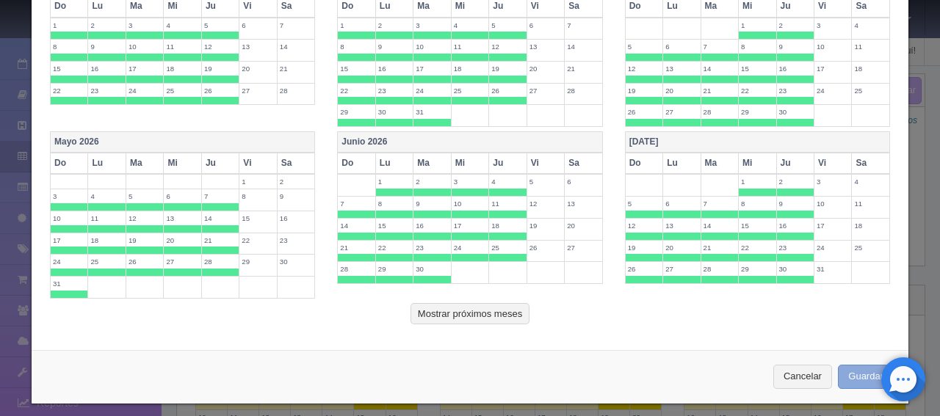
type input "Tarifa [DATE] a [DATE] 2026"
click at [860, 375] on button "Guardar" at bounding box center [865, 377] width 56 height 24
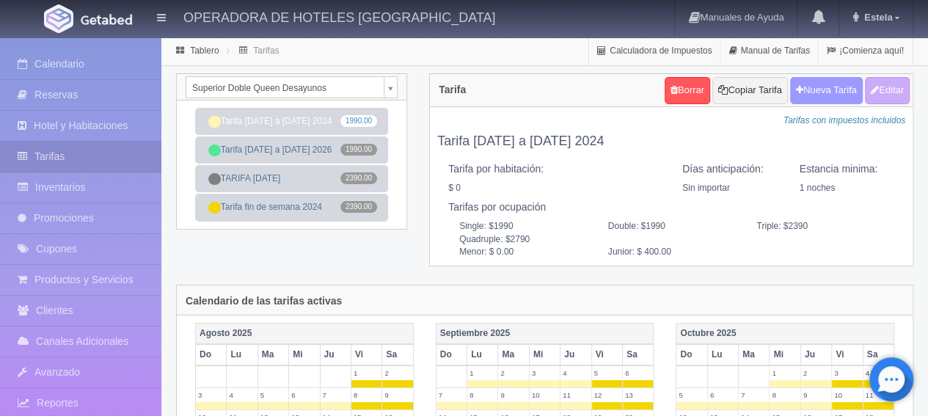
click at [819, 86] on button "Nueva Tarifa" at bounding box center [827, 90] width 73 height 27
select select
checkbox input "true"
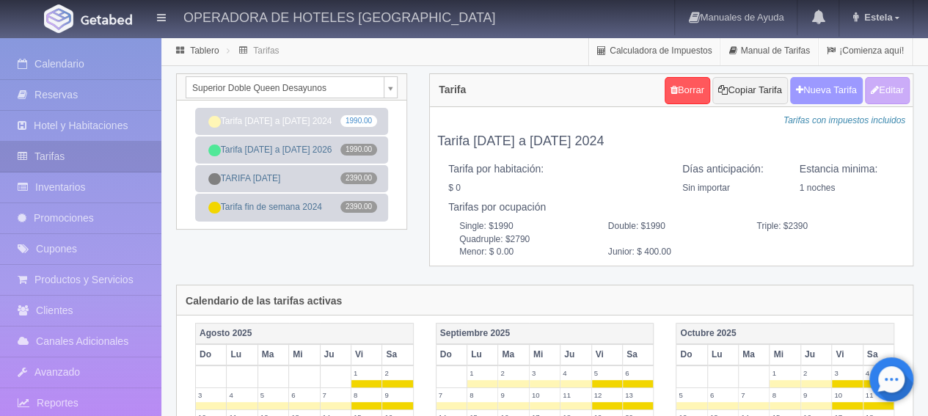
checkbox input "true"
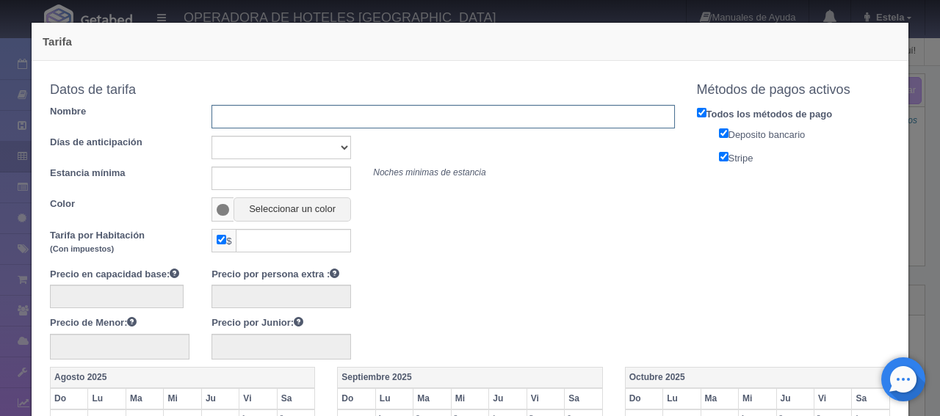
click at [314, 111] on input "text" at bounding box center [442, 116] width 462 height 23
type input "Tarifa fin de semana 2026"
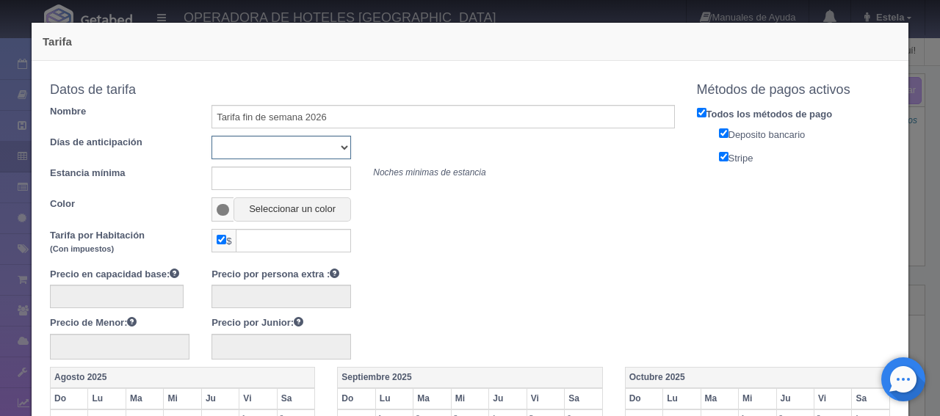
click at [307, 152] on select "Sin importar 1 2 3 4 5 6 7 8 9 10" at bounding box center [280, 147] width 139 height 23
select select "0"
click at [211, 136] on select "Sin importar 1 2 3 4 5 6 7 8 9 10" at bounding box center [280, 147] width 139 height 23
click at [248, 180] on input "text" at bounding box center [280, 178] width 139 height 23
type input "1"
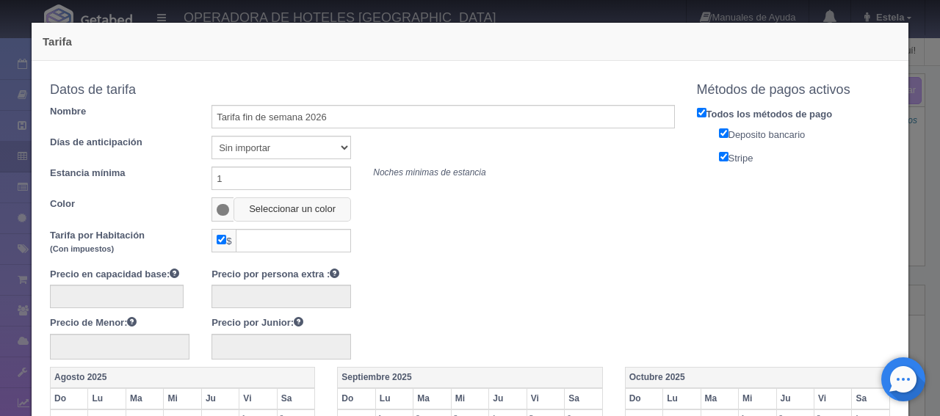
click at [283, 212] on button "Seleccionar un color" at bounding box center [291, 209] width 117 height 24
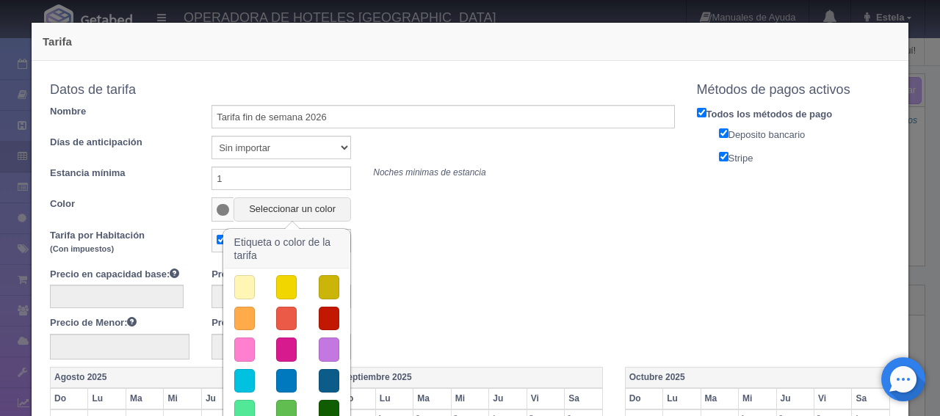
click at [285, 403] on button "button" at bounding box center [286, 412] width 21 height 24
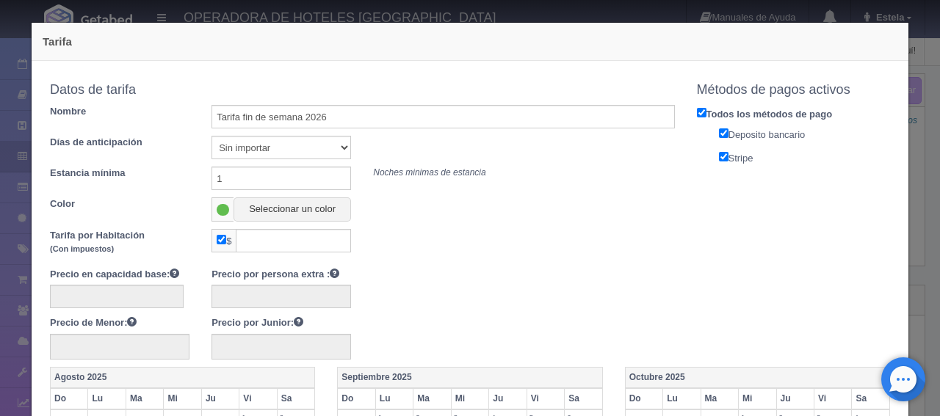
click at [217, 241] on input "checkbox" at bounding box center [222, 240] width 10 height 10
checkbox input "false"
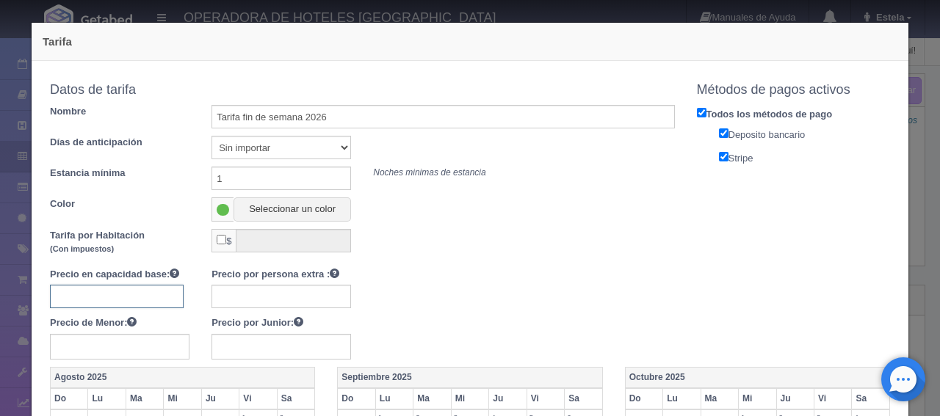
click at [148, 290] on input "text" at bounding box center [117, 296] width 134 height 23
type input "2490"
click at [239, 290] on input "text" at bounding box center [280, 296] width 139 height 23
type input "400"
click at [244, 350] on input "text" at bounding box center [280, 347] width 139 height 26
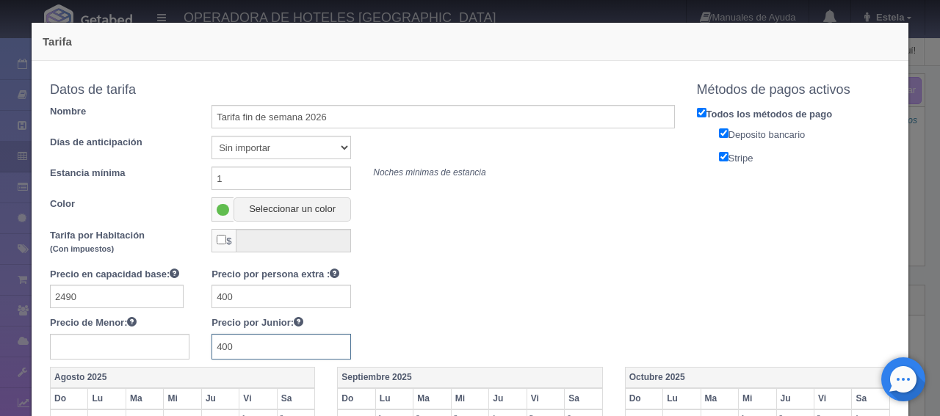
type input "400"
click at [592, 197] on div "Color Seleccionar un color" at bounding box center [362, 209] width 647 height 24
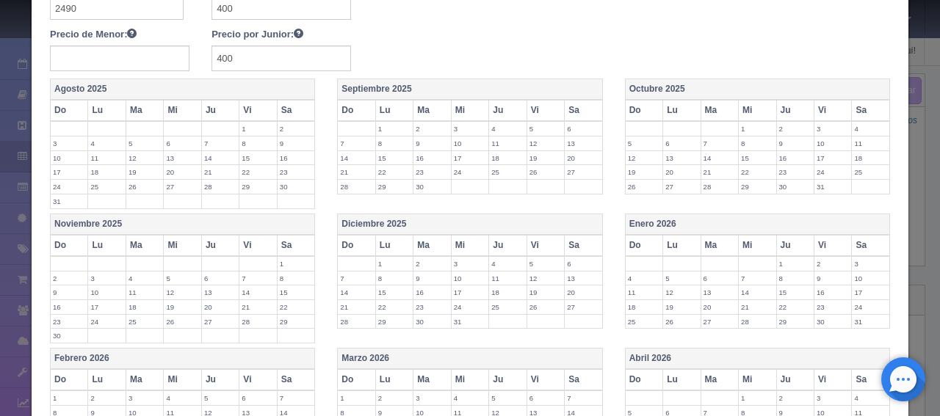
scroll to position [294, 0]
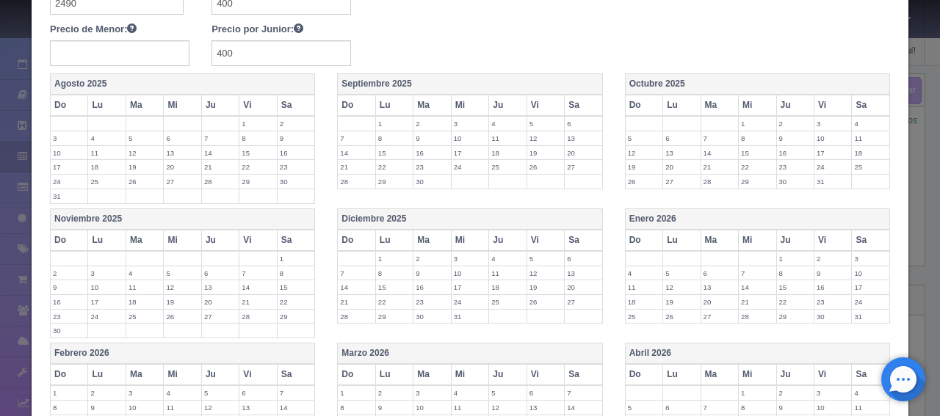
click at [821, 234] on th "Vi" at bounding box center [832, 240] width 37 height 21
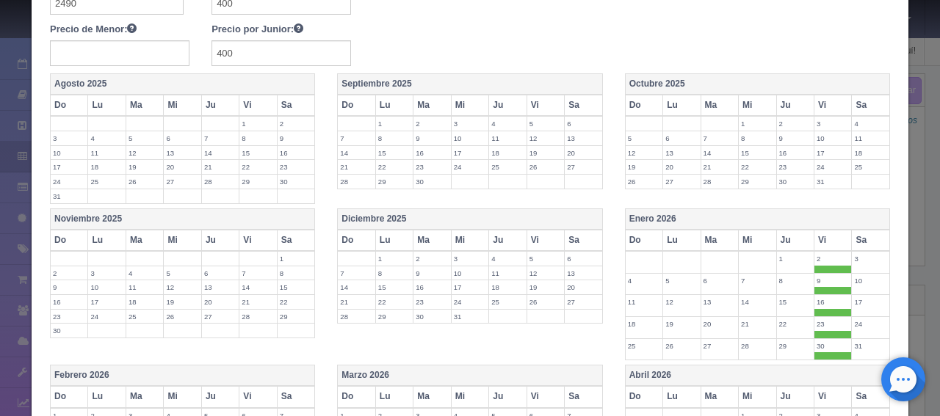
click at [851, 234] on th "Sa" at bounding box center [870, 240] width 38 height 21
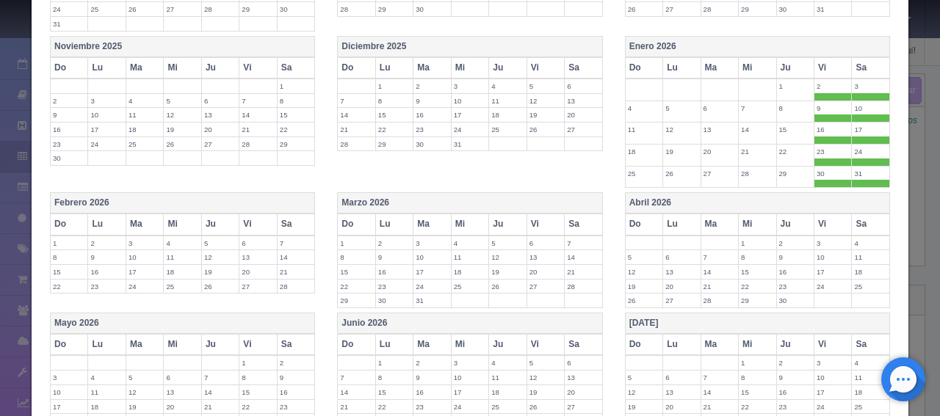
scroll to position [514, 0]
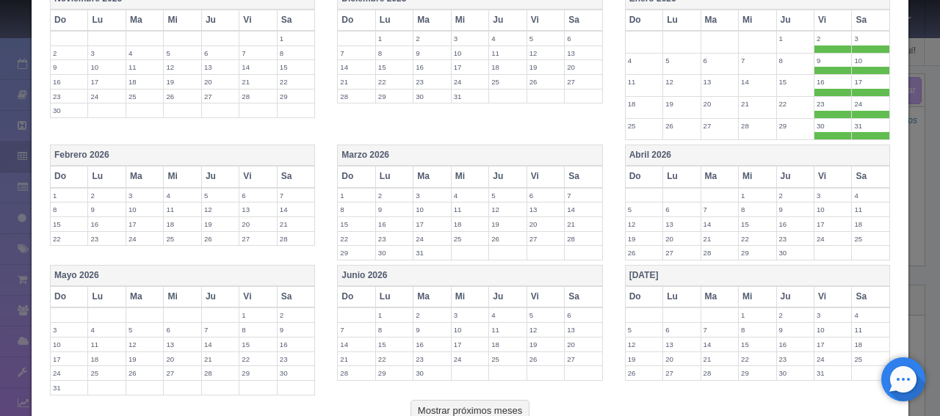
click at [820, 177] on th "Vi" at bounding box center [832, 176] width 37 height 21
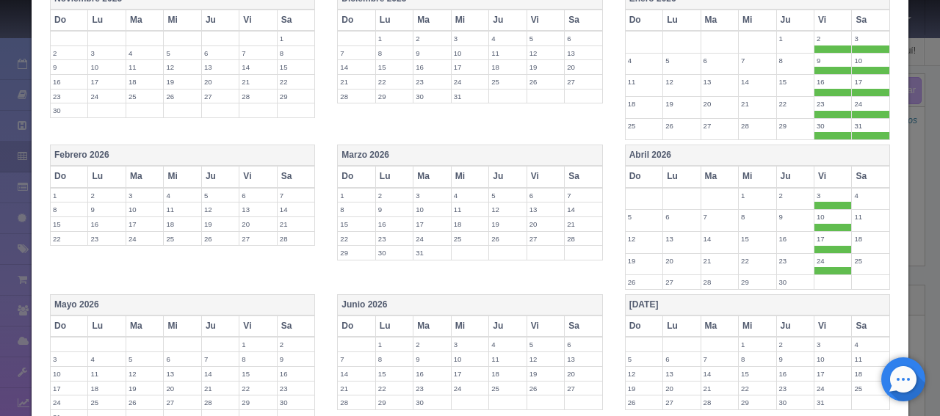
click at [862, 175] on th "Sa" at bounding box center [870, 176] width 38 height 21
click at [578, 172] on th "Sa" at bounding box center [583, 176] width 38 height 21
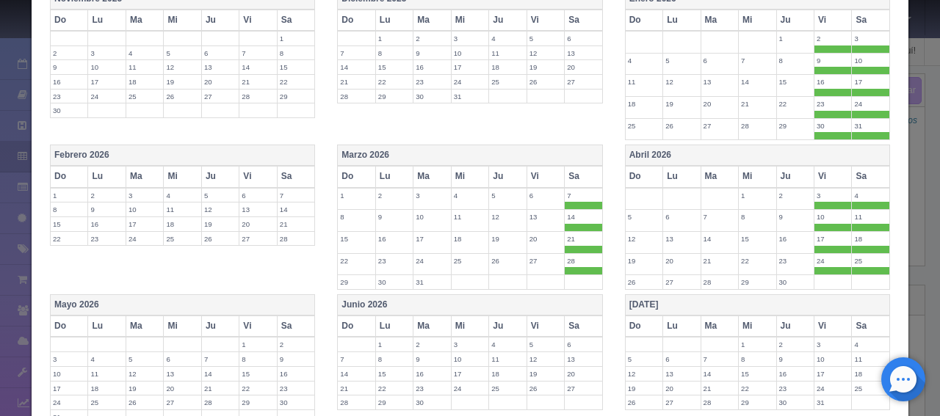
click at [515, 167] on th "Ju" at bounding box center [507, 176] width 37 height 21
click at [490, 170] on th "Ju" at bounding box center [507, 176] width 37 height 21
click at [530, 170] on th "Vi" at bounding box center [544, 176] width 37 height 21
click at [297, 171] on th "Sa" at bounding box center [296, 176] width 38 height 21
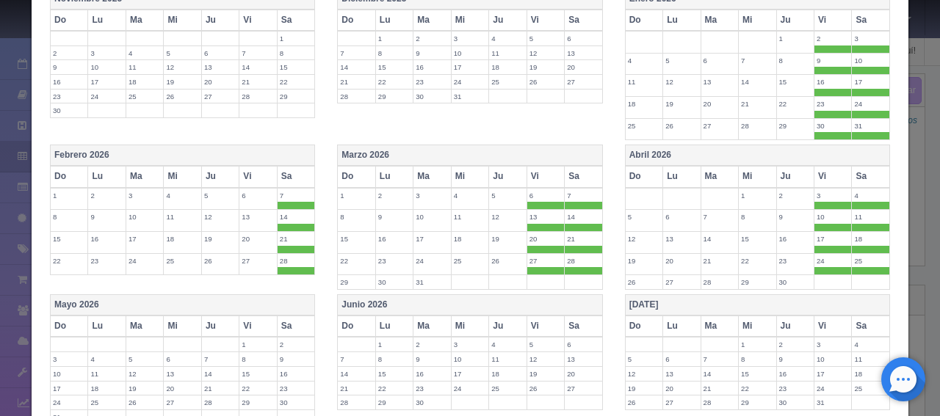
click at [235, 173] on th "Ju" at bounding box center [219, 176] width 37 height 21
click at [254, 177] on th "Vi" at bounding box center [257, 176] width 37 height 21
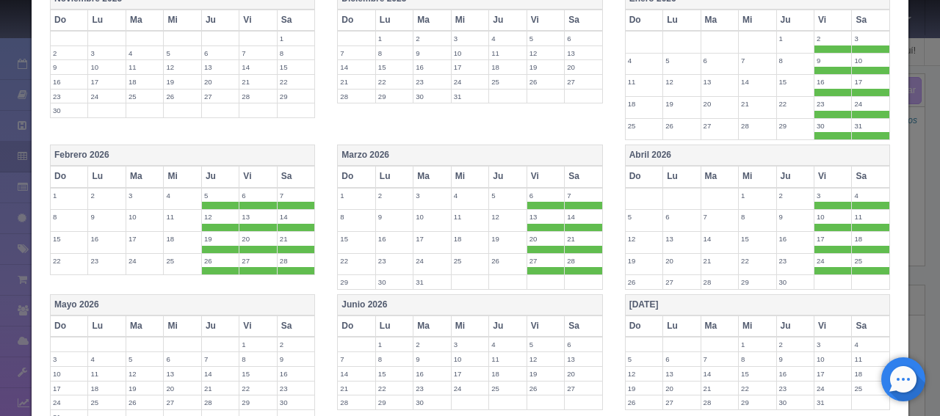
click at [223, 174] on th "Ju" at bounding box center [219, 176] width 37 height 21
click at [252, 316] on th "Vi" at bounding box center [257, 326] width 37 height 21
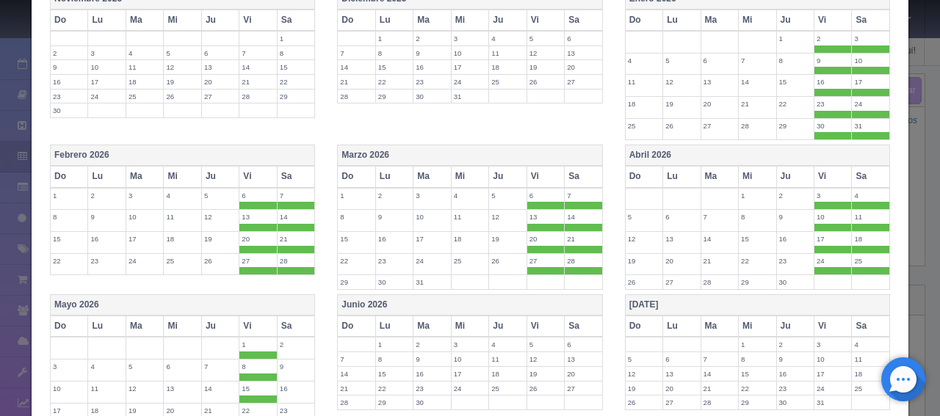
click at [295, 321] on th "Sa" at bounding box center [296, 326] width 38 height 21
click at [532, 320] on th "Vi" at bounding box center [544, 326] width 37 height 21
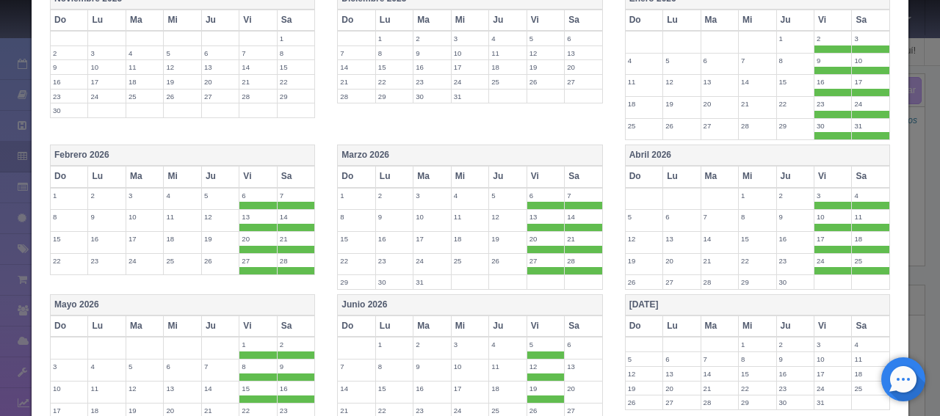
click at [583, 320] on th "Sa" at bounding box center [583, 326] width 38 height 21
click at [815, 316] on th "Vi" at bounding box center [832, 326] width 37 height 21
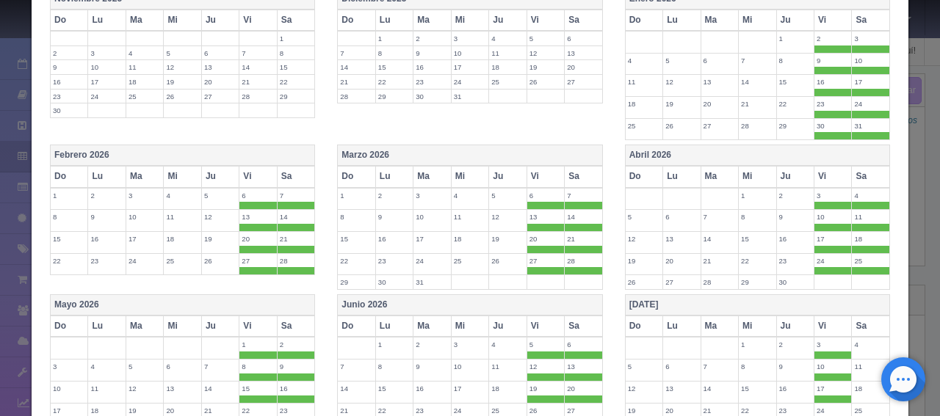
click at [851, 318] on th "Sa" at bounding box center [870, 326] width 38 height 21
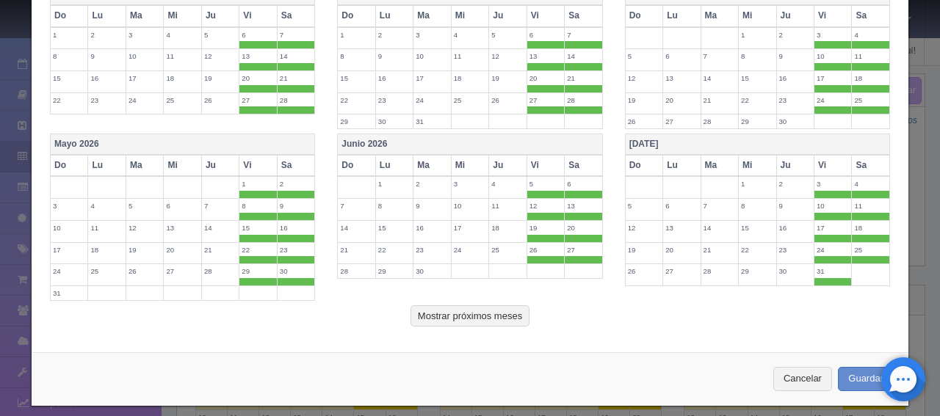
scroll to position [677, 0]
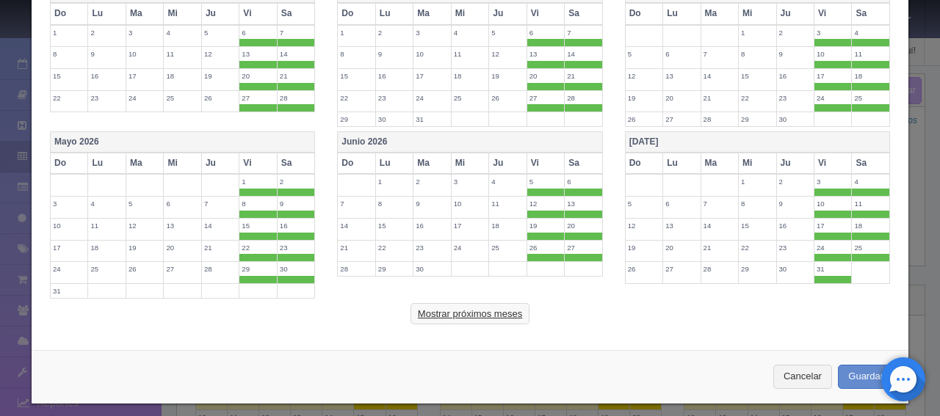
click at [482, 304] on button "Mostrar próximos meses" at bounding box center [469, 314] width 119 height 22
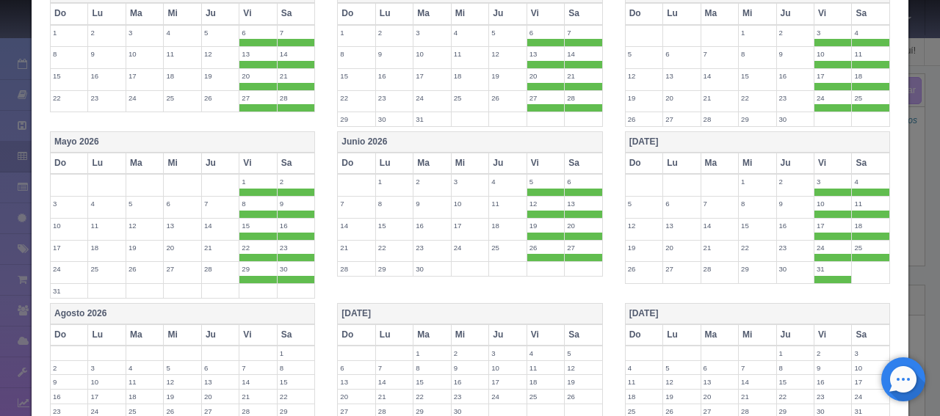
click at [260, 326] on th "Vi" at bounding box center [257, 334] width 37 height 21
click at [288, 326] on th "Sa" at bounding box center [296, 334] width 38 height 21
click at [537, 333] on th "Vi" at bounding box center [544, 334] width 37 height 21
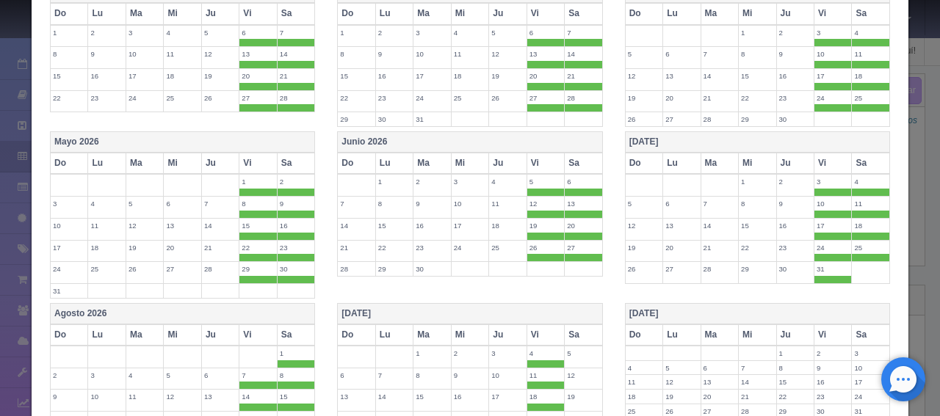
click at [573, 330] on th "Sa" at bounding box center [583, 334] width 38 height 21
click at [814, 327] on th "Vi" at bounding box center [832, 334] width 37 height 21
click at [858, 325] on th "Sa" at bounding box center [870, 334] width 38 height 21
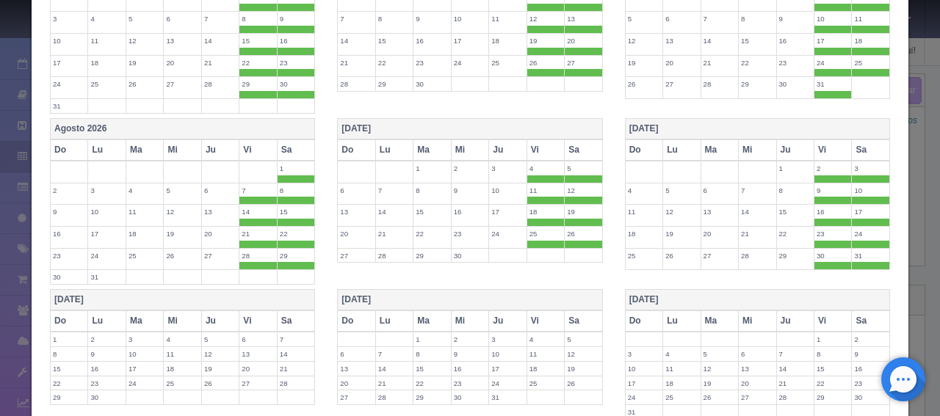
scroll to position [1044, 0]
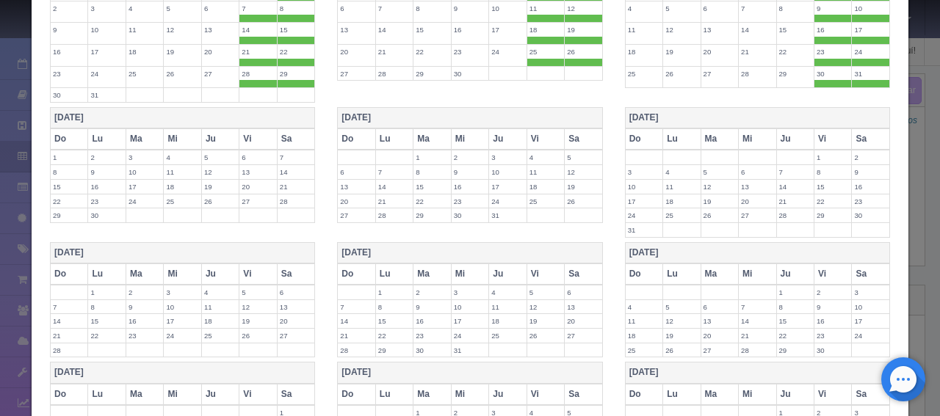
click at [263, 130] on th "Vi" at bounding box center [257, 138] width 37 height 21
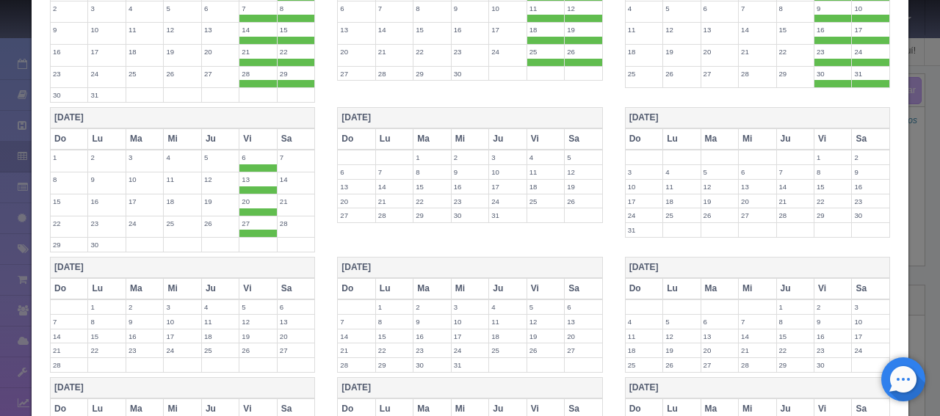
click at [283, 129] on th "Sa" at bounding box center [296, 138] width 38 height 21
click at [537, 132] on th "Vi" at bounding box center [544, 138] width 37 height 21
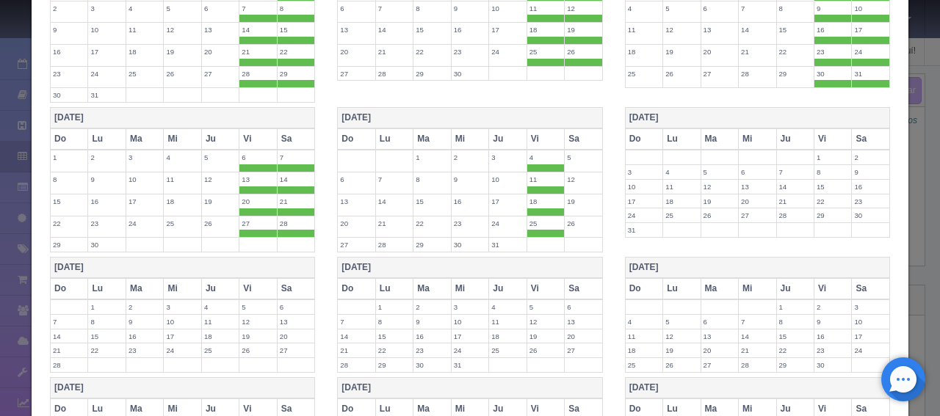
click at [578, 133] on th "Sa" at bounding box center [583, 138] width 38 height 21
click at [829, 133] on th "Vi" at bounding box center [832, 138] width 37 height 21
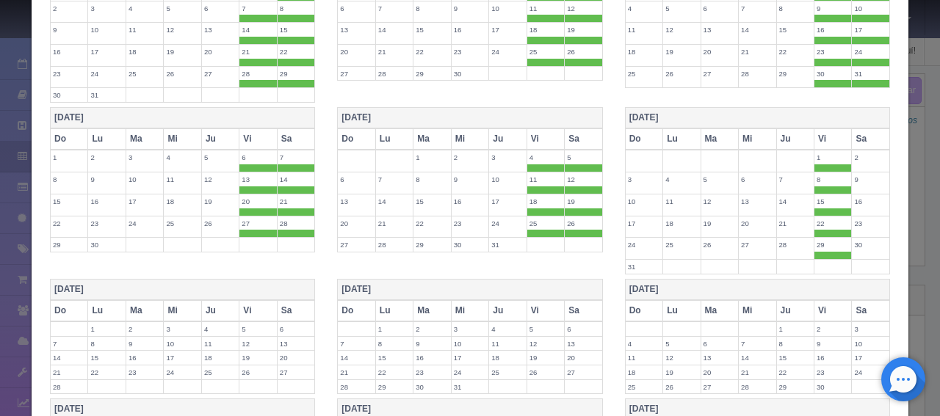
click at [854, 131] on th "Sa" at bounding box center [870, 138] width 38 height 21
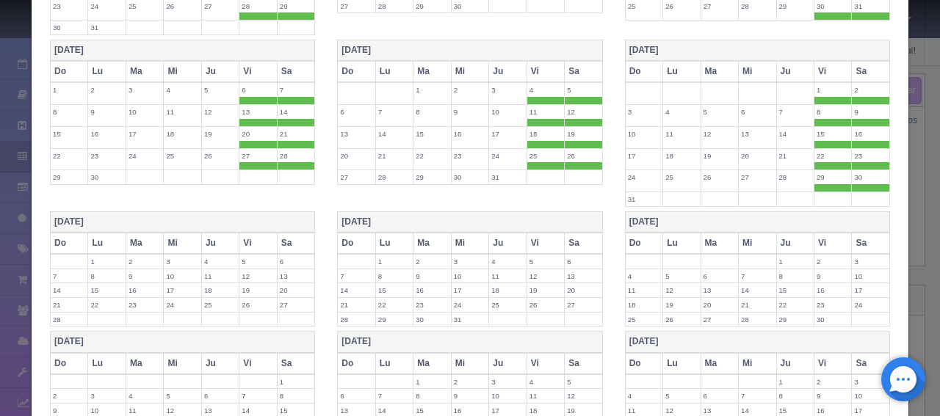
scroll to position [1191, 0]
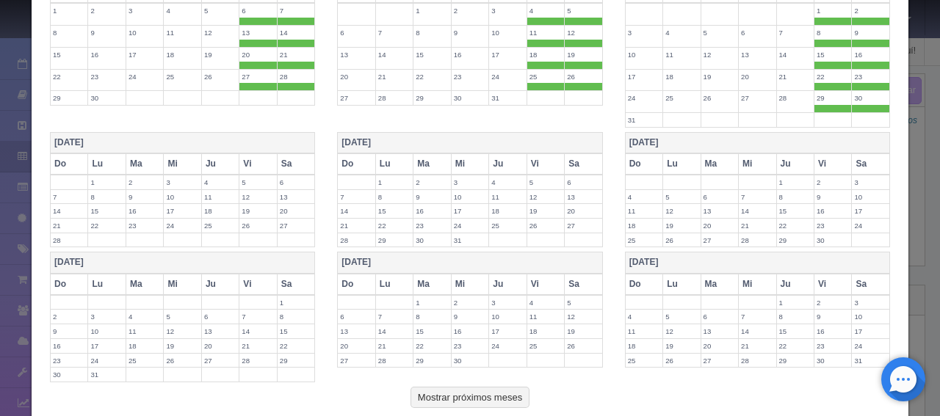
click at [250, 159] on th "Vi" at bounding box center [257, 163] width 37 height 21
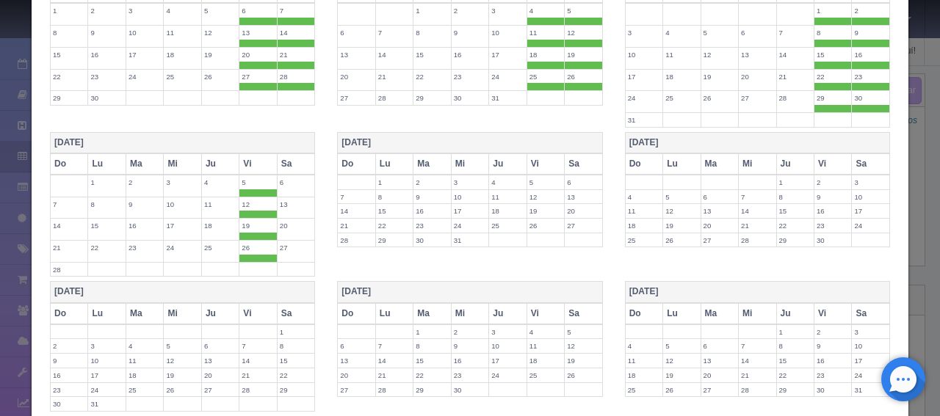
click at [291, 156] on th "Sa" at bounding box center [296, 163] width 38 height 21
click at [534, 155] on th "Vi" at bounding box center [544, 163] width 37 height 21
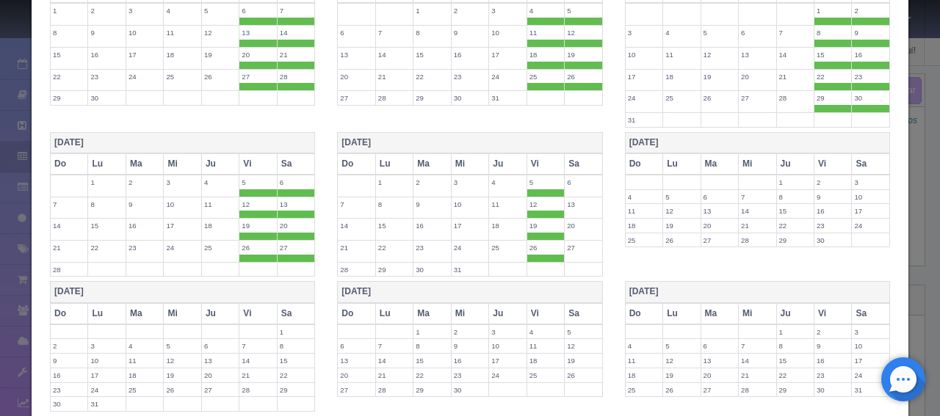
click at [584, 153] on th "Sa" at bounding box center [583, 163] width 38 height 21
click at [818, 153] on th "Vi" at bounding box center [832, 163] width 37 height 21
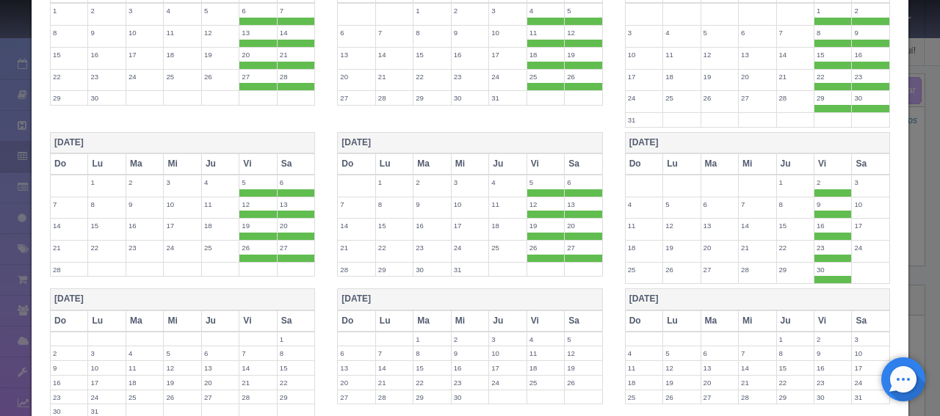
click at [851, 153] on th "Sa" at bounding box center [870, 163] width 38 height 21
click at [825, 153] on th "Vi" at bounding box center [832, 163] width 37 height 21
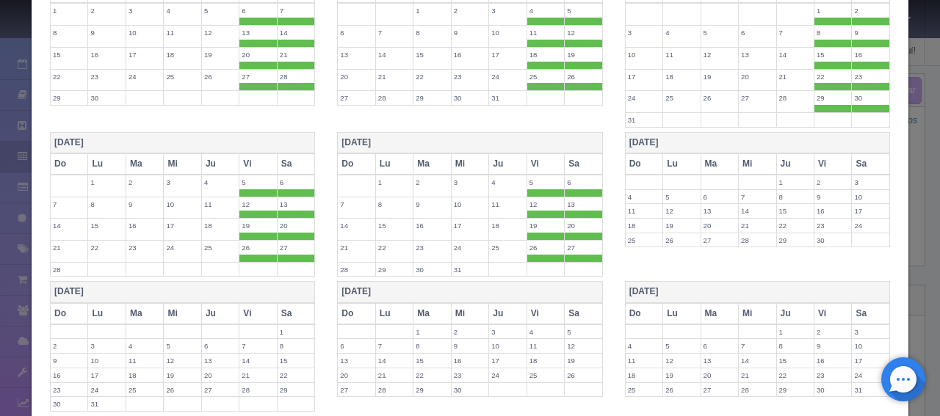
click at [581, 155] on th "Sa" at bounding box center [583, 163] width 38 height 21
click at [533, 155] on th "Vi" at bounding box center [544, 163] width 37 height 21
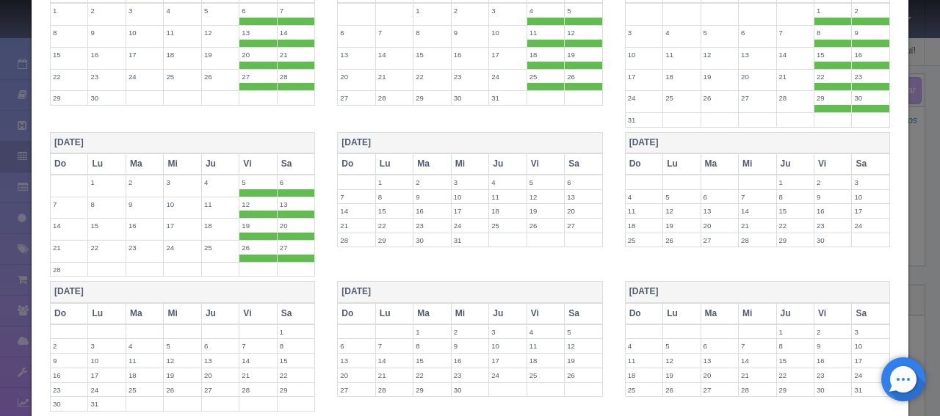
click at [294, 153] on th "Sa" at bounding box center [296, 163] width 38 height 21
click at [252, 153] on th "Vi" at bounding box center [257, 163] width 37 height 21
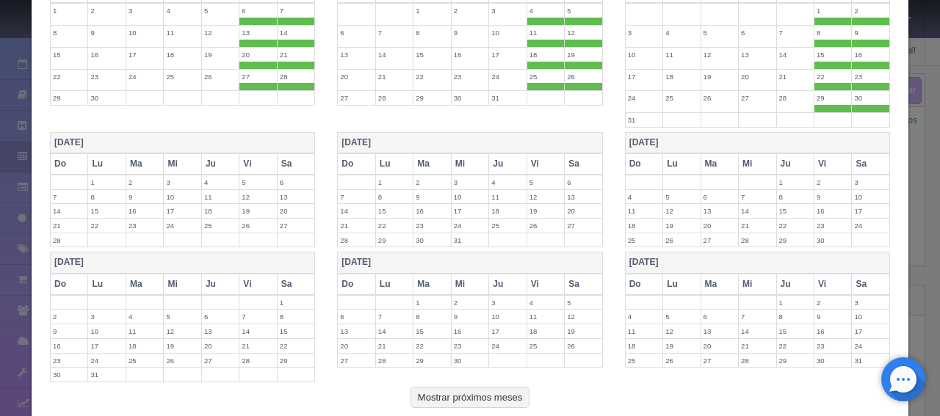
scroll to position [1117, 0]
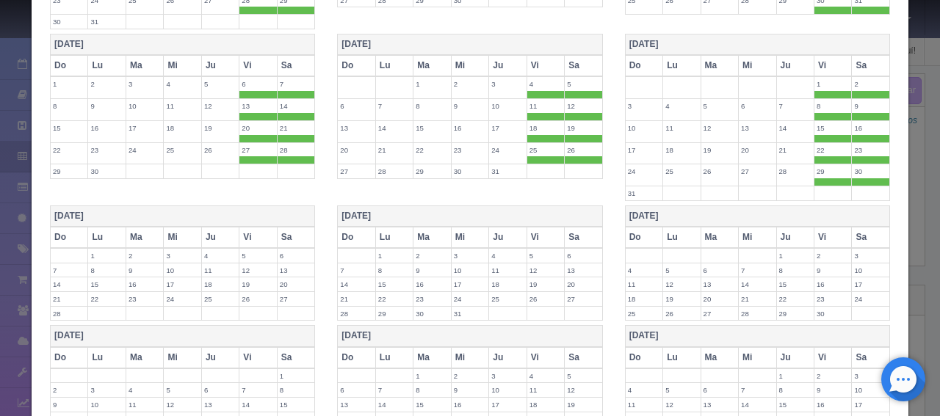
click at [857, 55] on th "Sa" at bounding box center [870, 65] width 38 height 21
click at [819, 55] on th "Vi" at bounding box center [832, 65] width 37 height 21
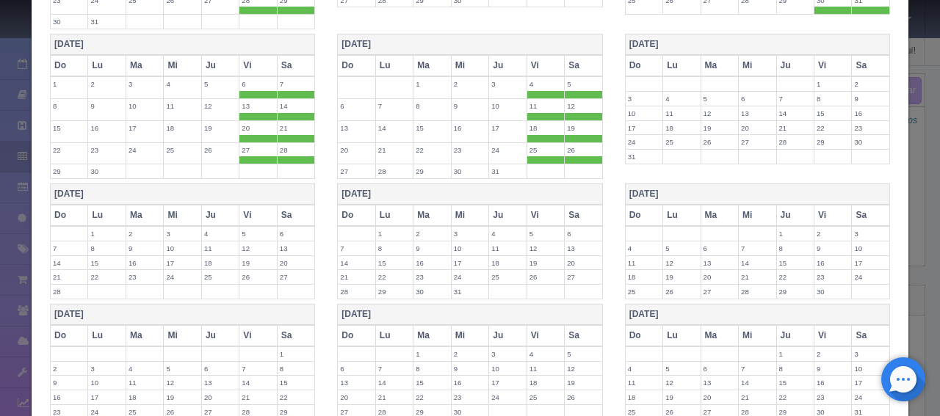
click at [537, 156] on span at bounding box center [545, 159] width 37 height 7
click at [573, 143] on label "26" at bounding box center [582, 150] width 37 height 14
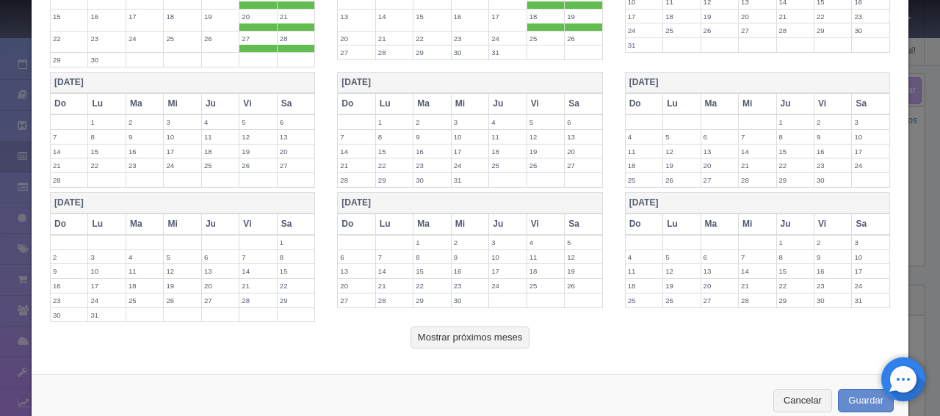
scroll to position [1247, 0]
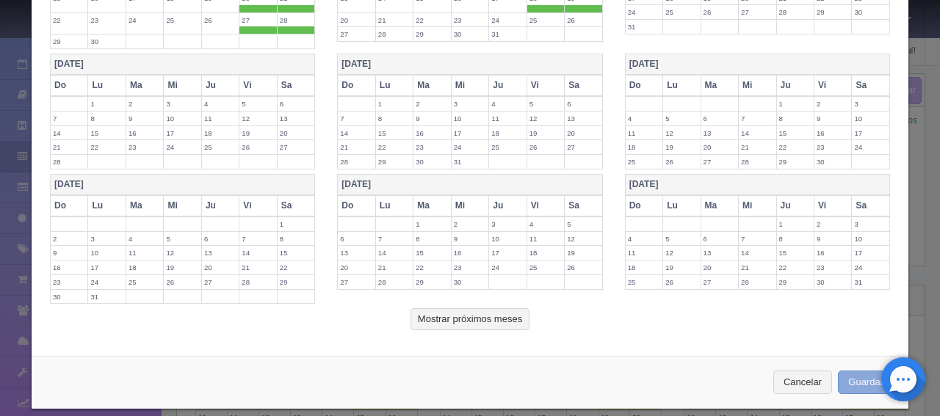
click at [846, 371] on button "Guardar" at bounding box center [865, 383] width 56 height 24
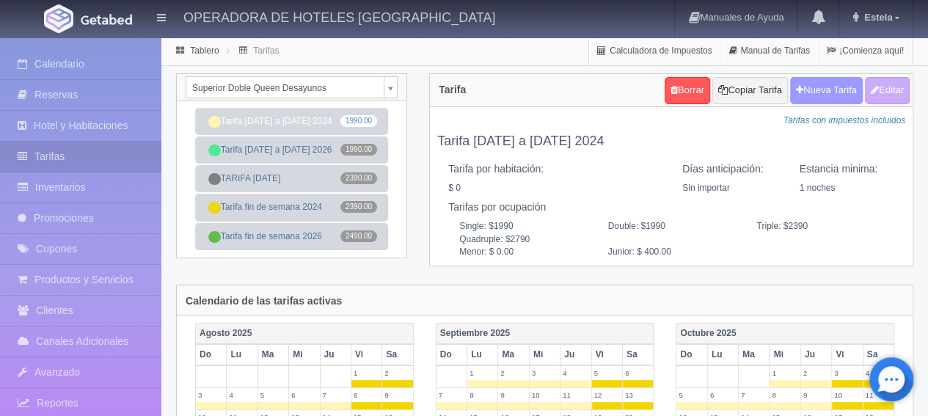
click at [810, 96] on button "Nueva Tarifa" at bounding box center [827, 90] width 73 height 27
select select
checkbox input "true"
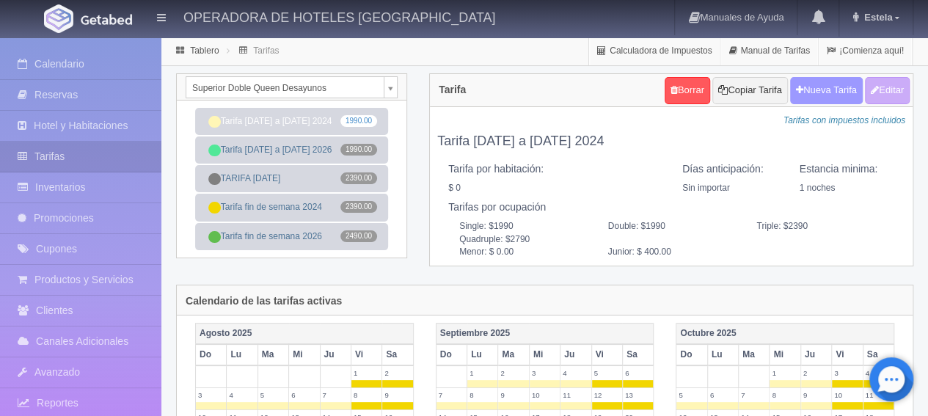
checkbox input "true"
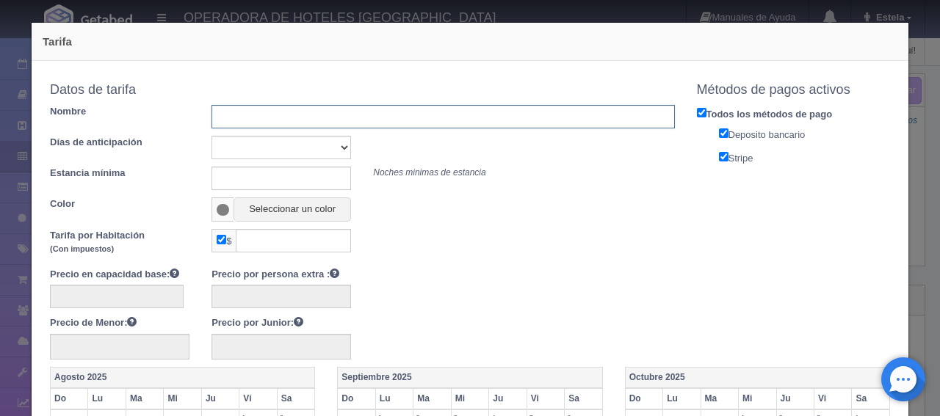
click at [396, 112] on input "text" at bounding box center [442, 116] width 462 height 23
type input "Tarifa fin de semana 2026"
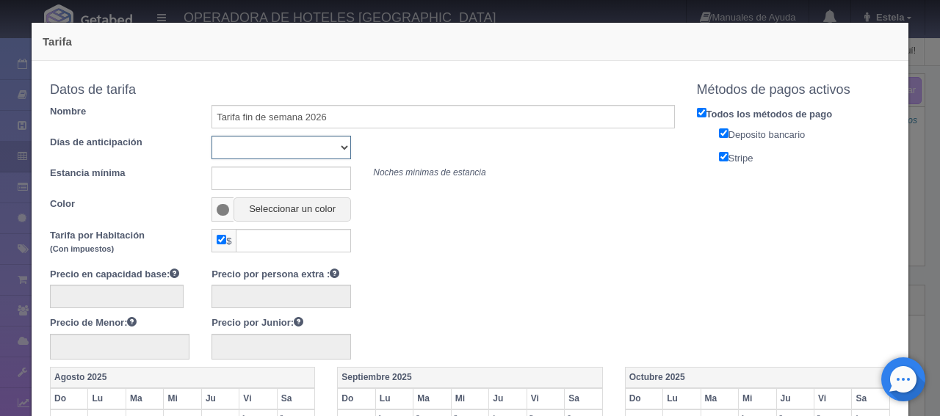
click at [273, 152] on select "Sin importar 1 2 3 4 5 6 7 8 9 10" at bounding box center [280, 147] width 139 height 23
select select "0"
click at [211, 136] on select "Sin importar 1 2 3 4 5 6 7 8 9 10" at bounding box center [280, 147] width 139 height 23
click at [225, 167] on input "text" at bounding box center [280, 178] width 139 height 23
type input "3"
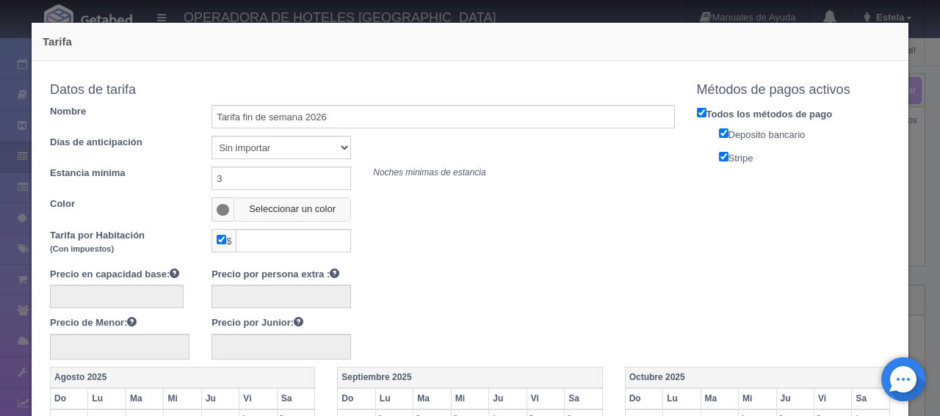
click at [248, 211] on button "Seleccionar un color" at bounding box center [291, 209] width 117 height 24
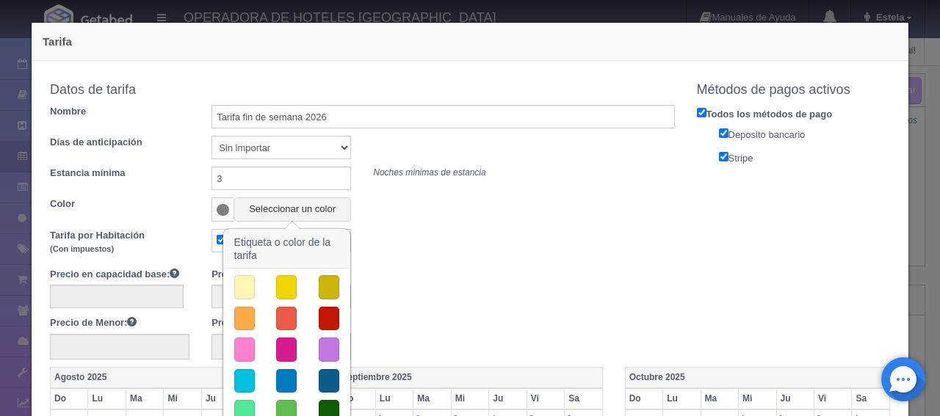
click at [285, 286] on button "button" at bounding box center [286, 287] width 21 height 24
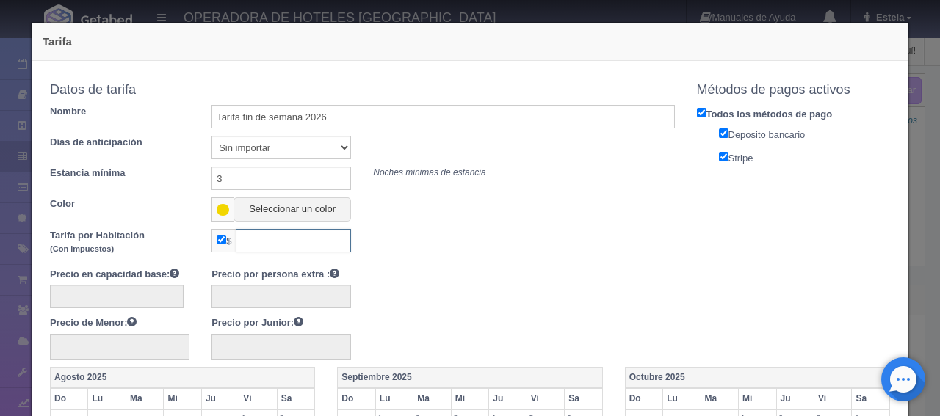
click at [273, 238] on input "text" at bounding box center [293, 240] width 115 height 23
click at [219, 239] on input "checkbox" at bounding box center [222, 240] width 10 height 10
checkbox input "false"
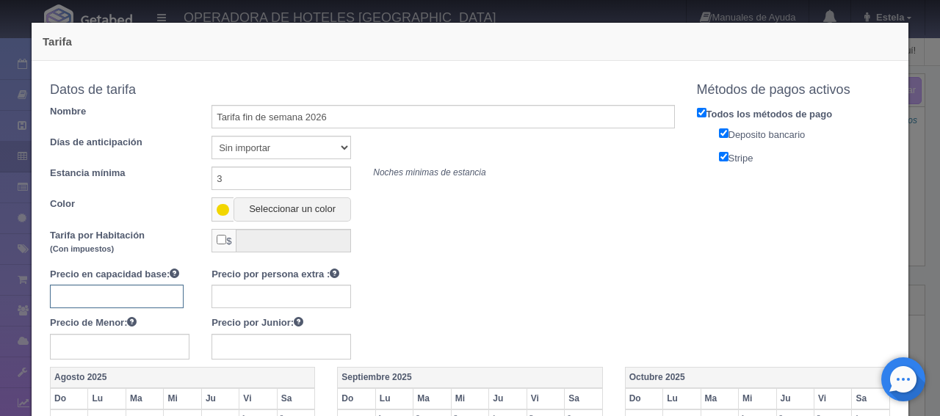
click at [159, 297] on input "text" at bounding box center [117, 296] width 134 height 23
type input "2490"
click at [230, 290] on input "text" at bounding box center [280, 296] width 139 height 23
type input "400"
click at [236, 339] on input "text" at bounding box center [280, 347] width 139 height 26
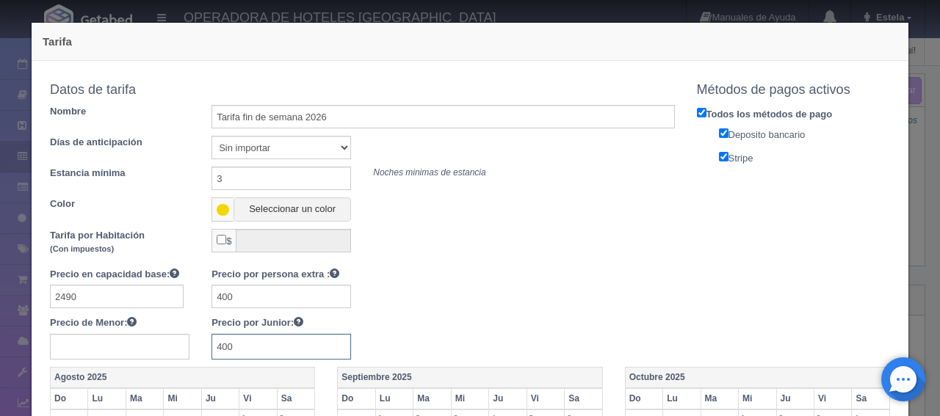
type input "400"
click at [495, 275] on div "Precio en capacidad base: 2490 Precio por persona extra : 400 Precio de Menor: …" at bounding box center [362, 313] width 647 height 92
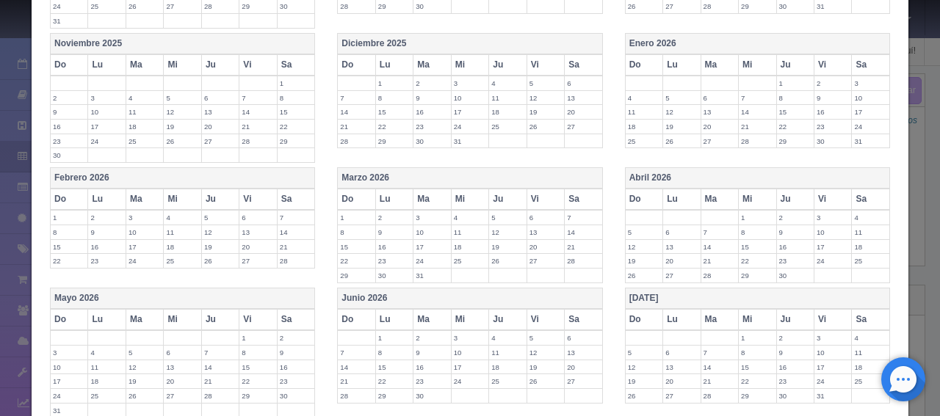
scroll to position [587, 0]
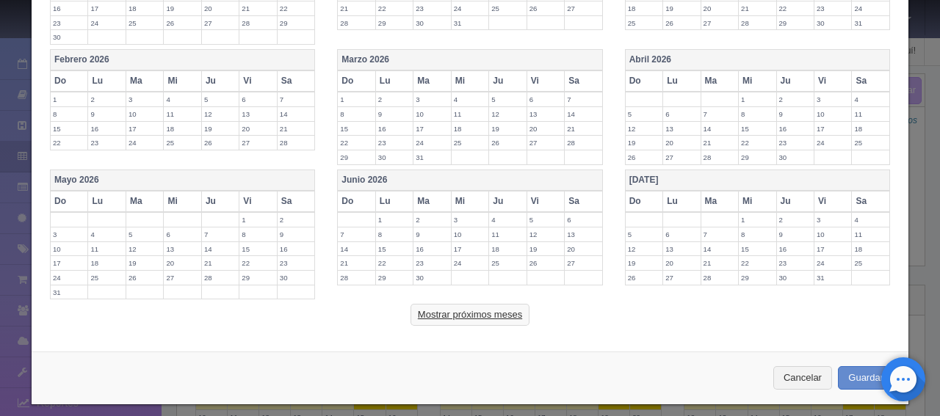
click at [466, 313] on button "Mostrar próximos meses" at bounding box center [469, 315] width 119 height 22
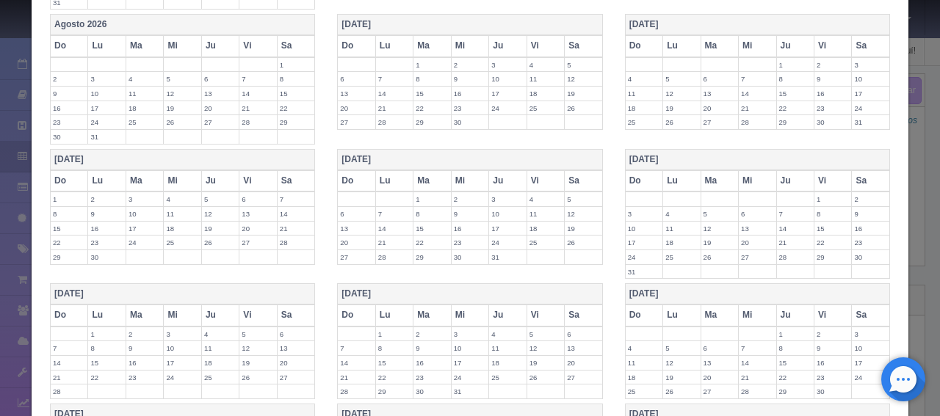
scroll to position [881, 0]
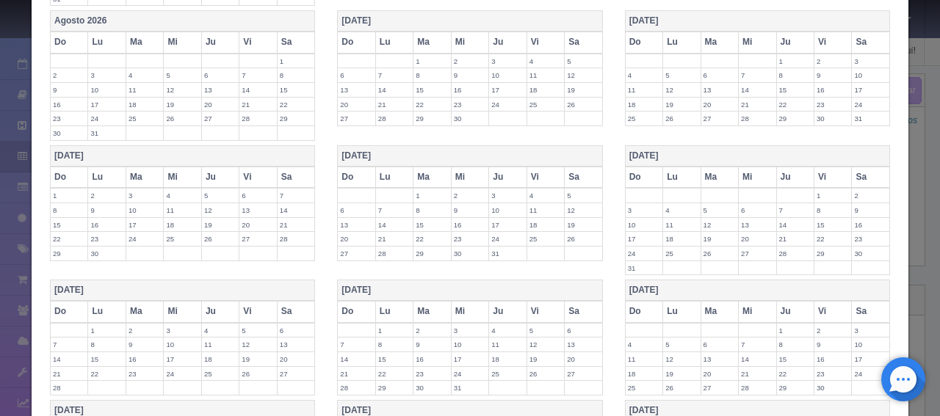
click at [353, 232] on label "20" at bounding box center [356, 239] width 37 height 14
click at [358, 254] on label "27" at bounding box center [356, 261] width 37 height 14
click at [382, 254] on label "28" at bounding box center [394, 261] width 37 height 14
click at [392, 232] on label "21" at bounding box center [394, 239] width 37 height 14
click at [432, 232] on label "22" at bounding box center [431, 239] width 37 height 14
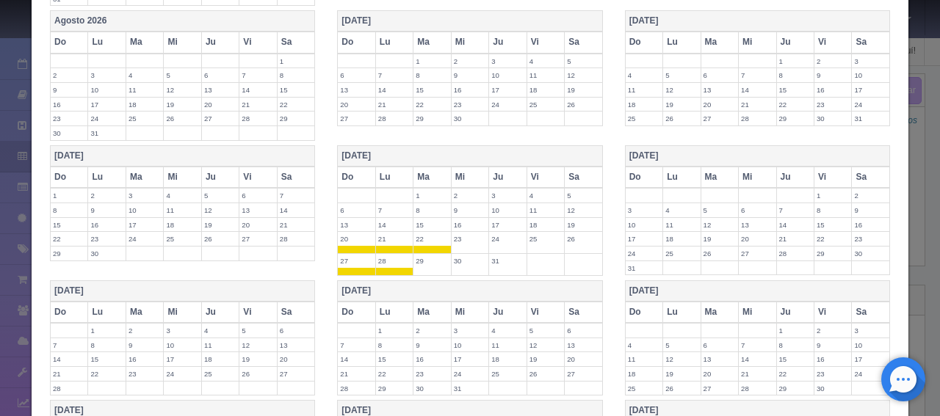
click at [429, 254] on label "29" at bounding box center [431, 261] width 37 height 14
click at [463, 254] on label "30" at bounding box center [469, 261] width 37 height 14
click at [465, 240] on td "23" at bounding box center [469, 243] width 37 height 22
click at [499, 233] on label "24" at bounding box center [507, 239] width 37 height 14
click at [513, 255] on label "31" at bounding box center [507, 261] width 37 height 14
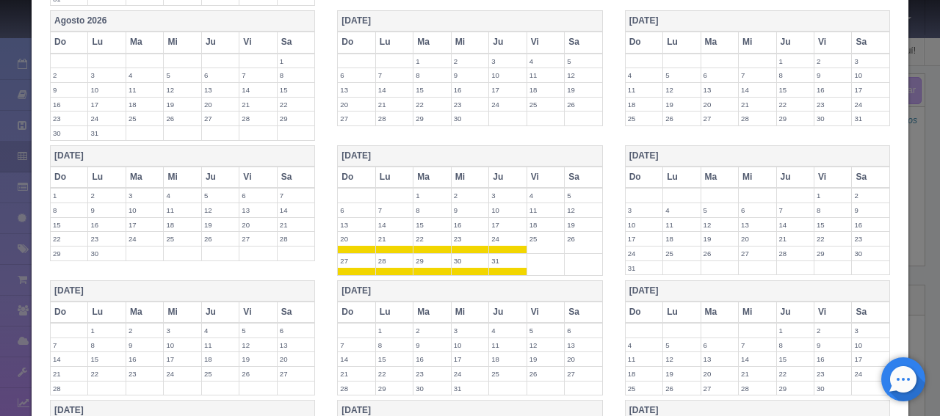
click at [533, 232] on label "25" at bounding box center [545, 239] width 37 height 14
click at [584, 233] on label "26" at bounding box center [582, 239] width 37 height 14
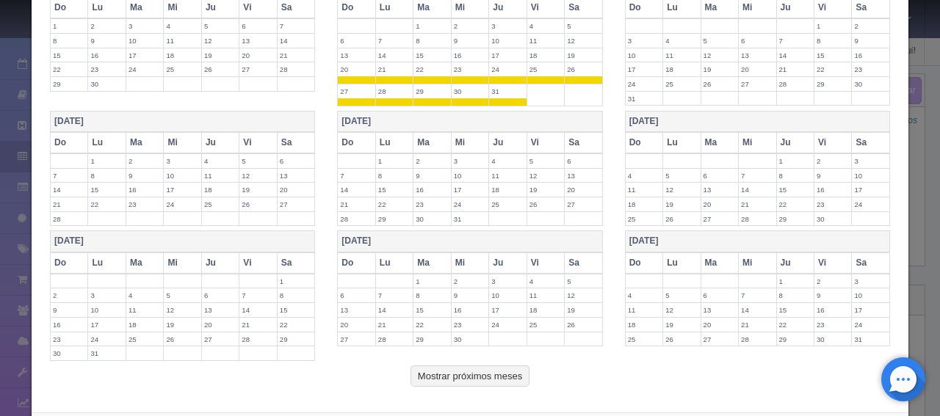
scroll to position [1107, 0]
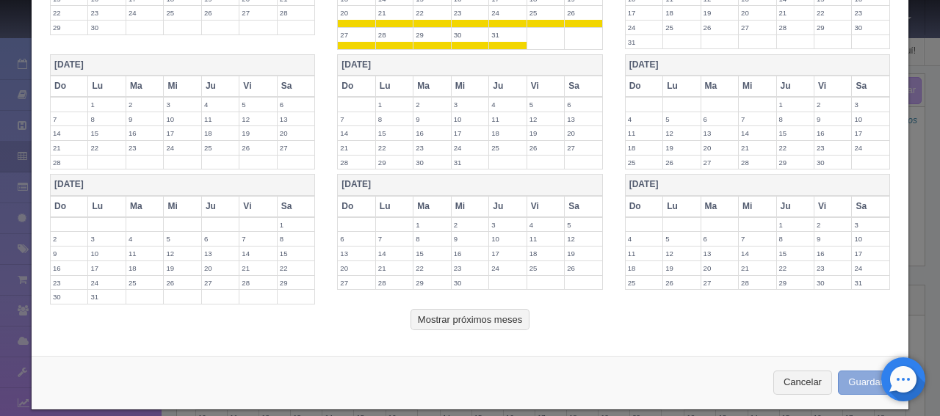
click at [847, 371] on button "Guardar" at bounding box center [865, 383] width 56 height 24
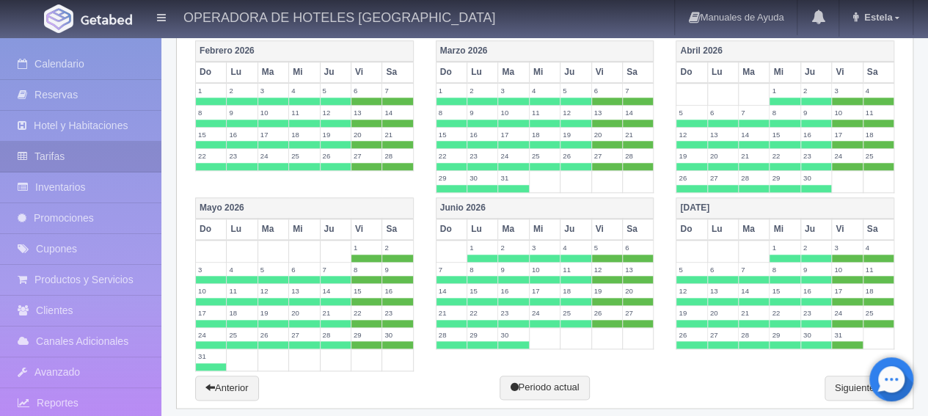
scroll to position [662, 0]
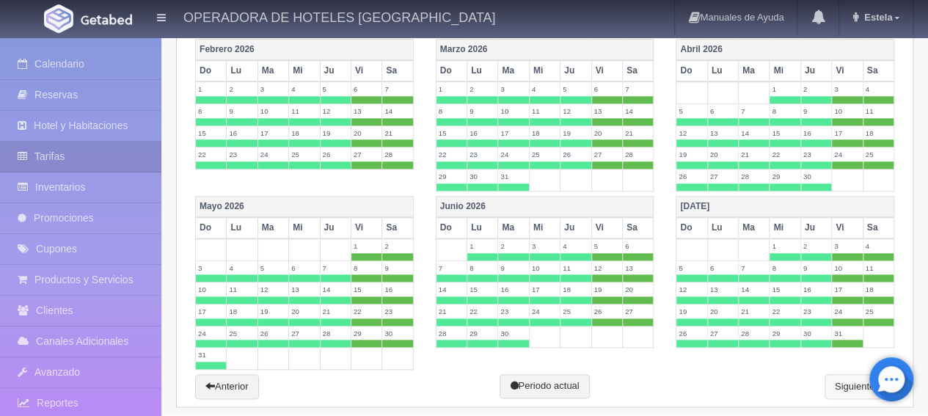
click at [846, 379] on link "Siguiente" at bounding box center [860, 386] width 70 height 25
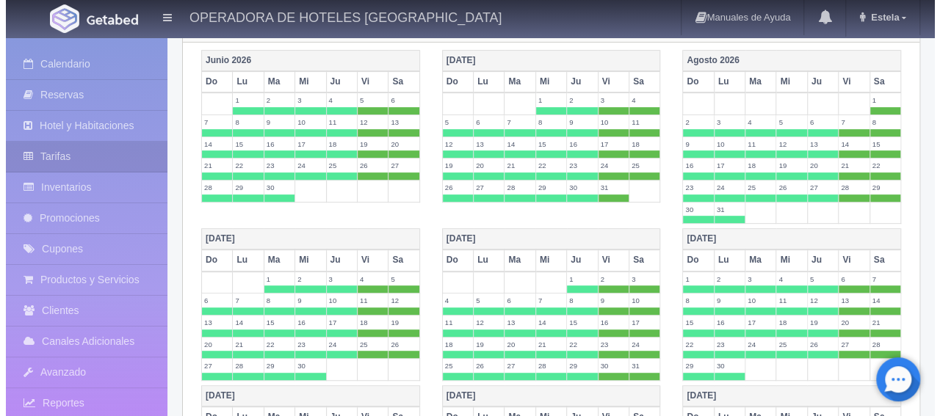
scroll to position [0, 0]
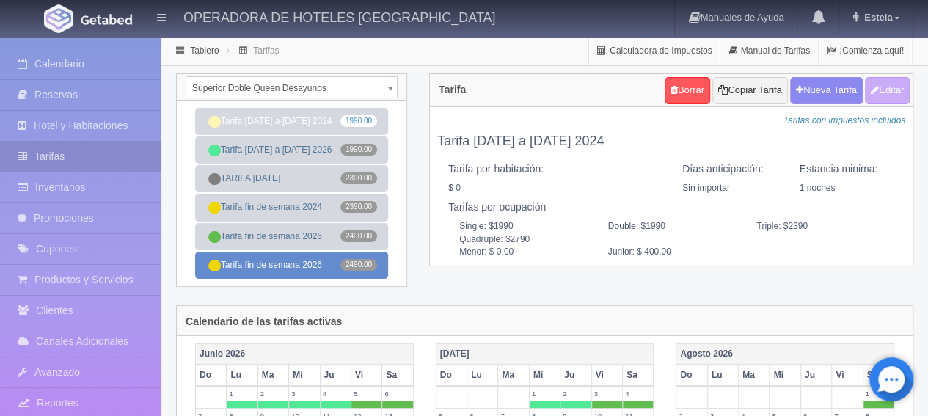
click at [279, 268] on link "Tarifa fin de semana 2026 2490.00" at bounding box center [291, 265] width 193 height 27
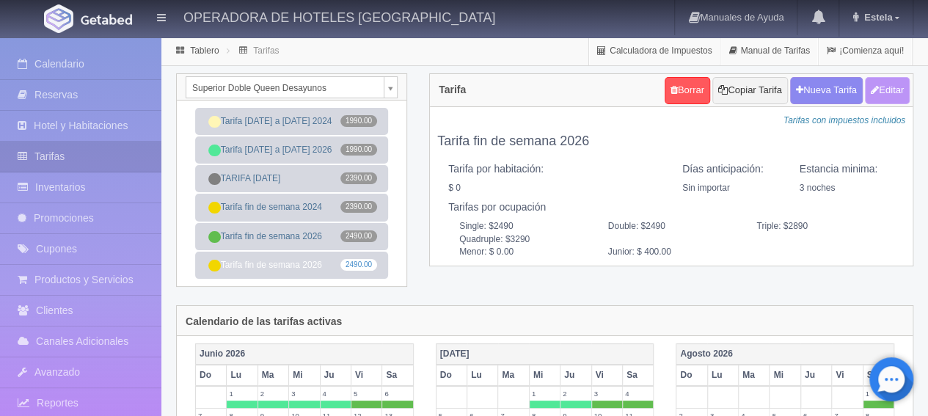
click at [877, 91] on button "Editar" at bounding box center [887, 90] width 45 height 27
type input "Tarifa fin de semana 2026"
select select "0"
type input "3"
checkbox input "false"
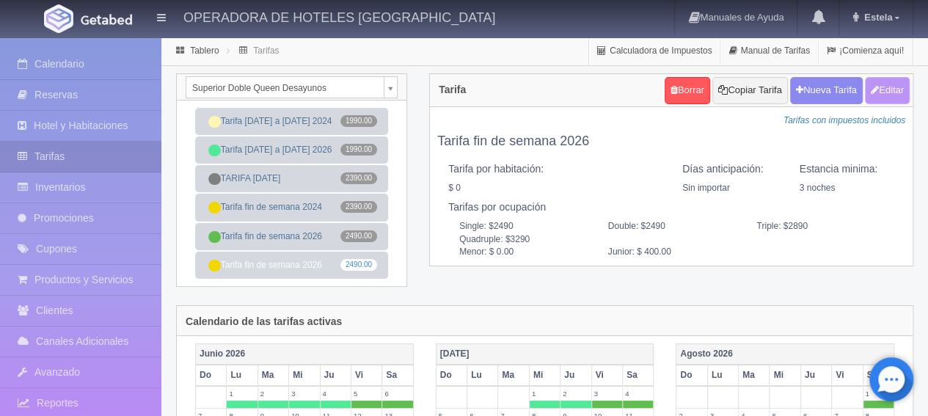
type input "2490"
type input "400"
type input "0.00"
type input "400.00"
checkbox input "true"
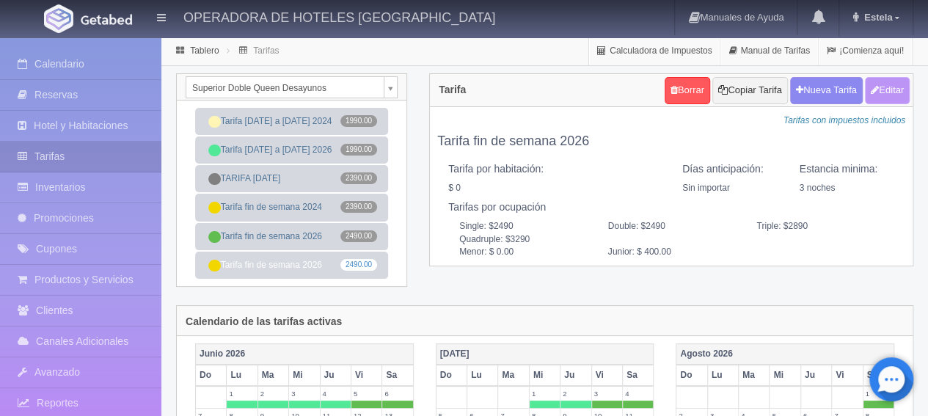
checkbox input "true"
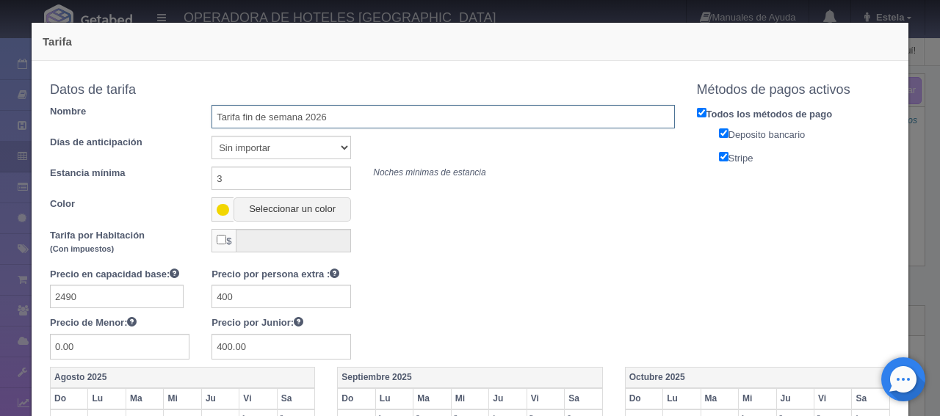
click at [299, 118] on input "Tarifa fin de semana 2026" at bounding box center [442, 116] width 462 height 23
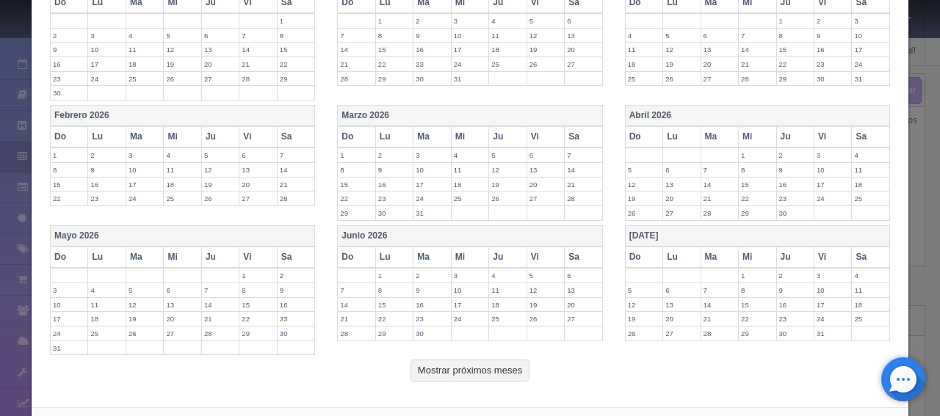
scroll to position [589, 0]
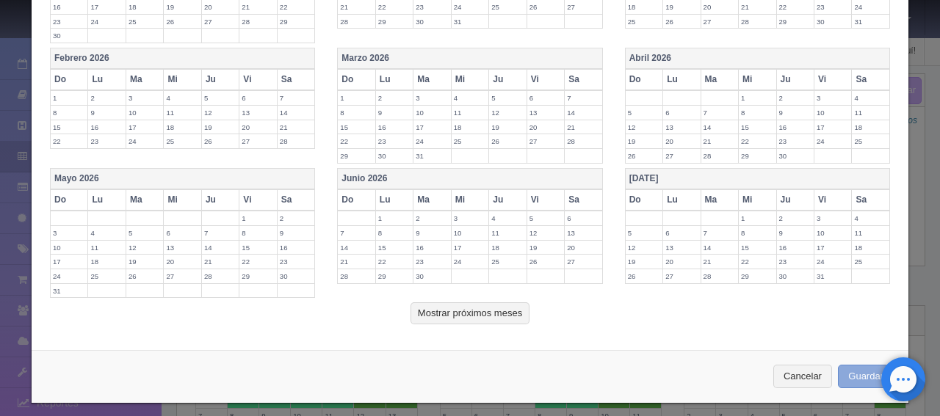
type input "Tarifa fin de año 2026"
click at [862, 369] on button "Guardar" at bounding box center [865, 377] width 56 height 24
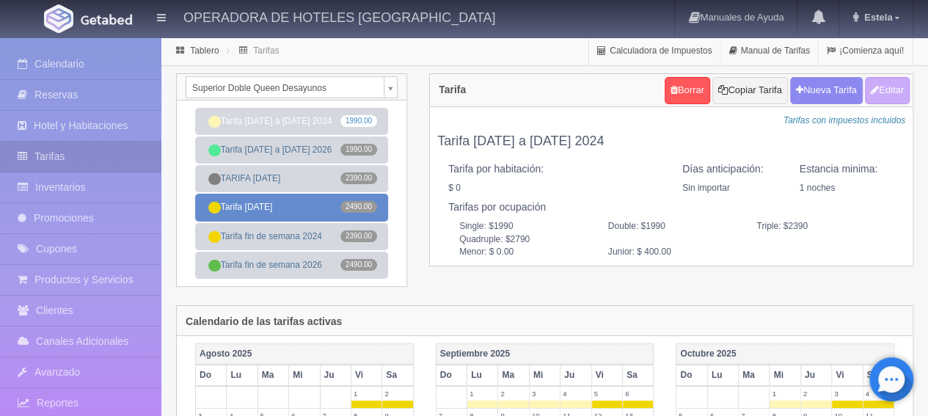
click at [312, 213] on link "Tarifa [DATE] 2490.00" at bounding box center [291, 207] width 193 height 27
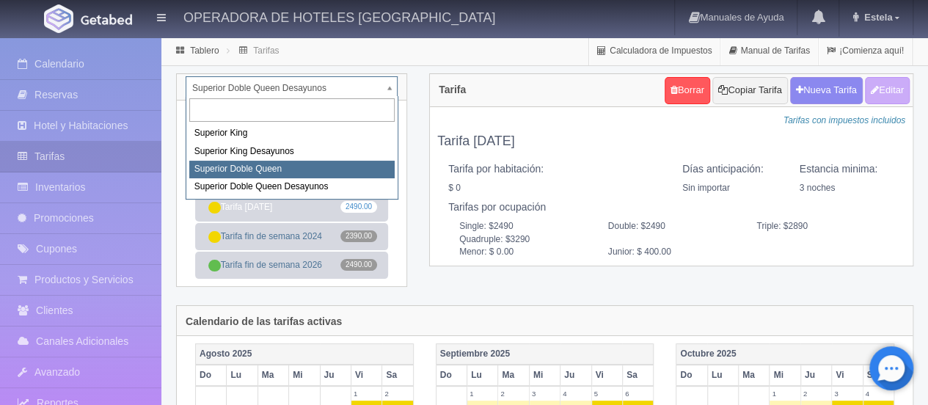
select select "2001"
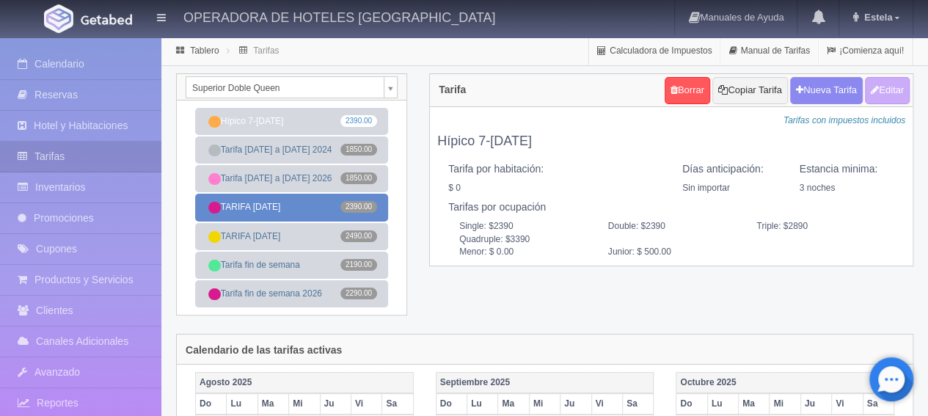
click at [291, 209] on link "TARIFA FIN DE AÑO 2390.00" at bounding box center [291, 207] width 193 height 27
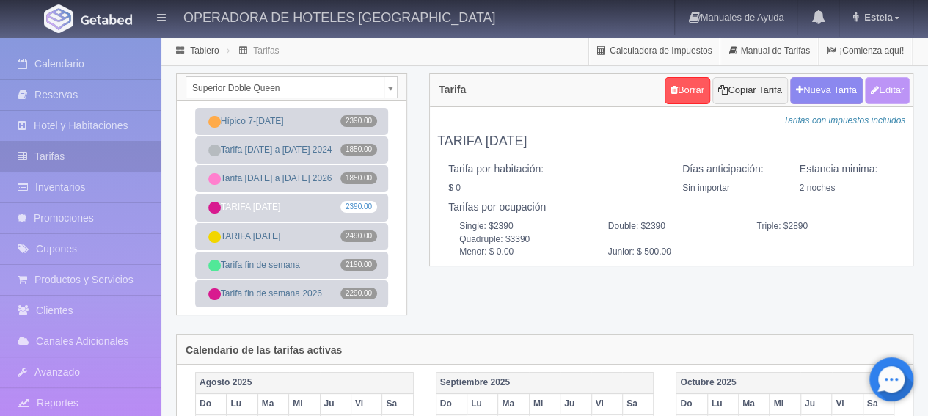
click at [888, 96] on button "Editar" at bounding box center [887, 90] width 45 height 27
type input "TARIFA [DATE]"
select select "0"
type input "2"
checkbox input "false"
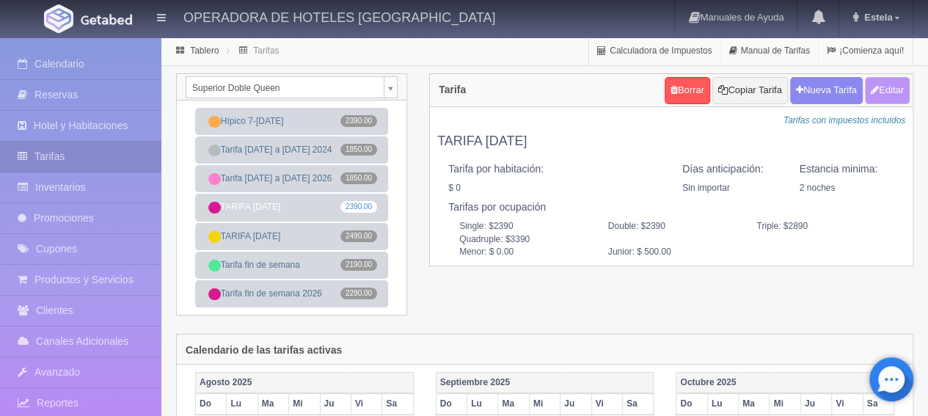
type input "2390"
type input "500"
type input "0.00"
type input "500.00"
checkbox input "true"
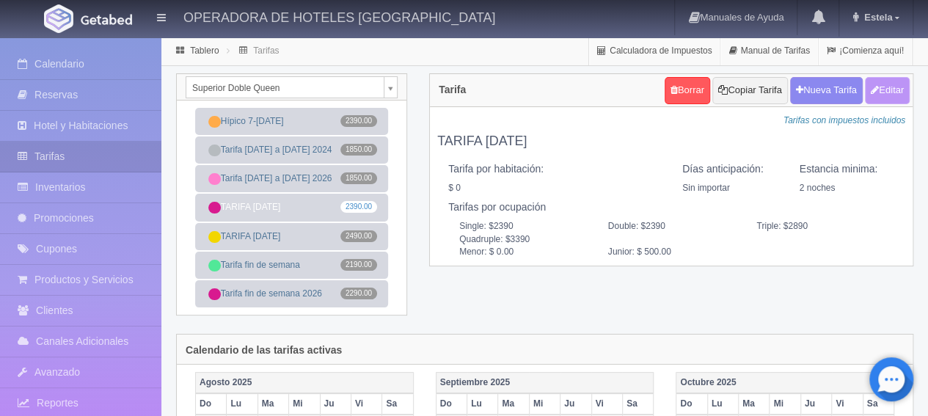
checkbox input "true"
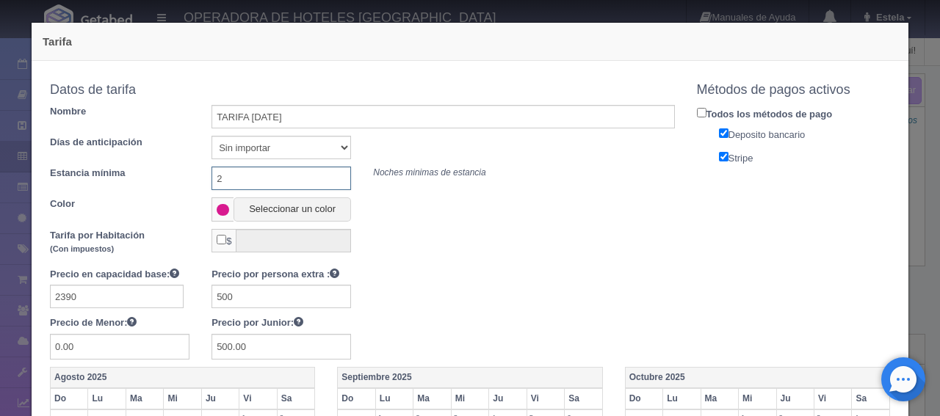
click at [312, 178] on input "2" at bounding box center [280, 178] width 139 height 23
click at [305, 178] on input "text" at bounding box center [280, 178] width 139 height 23
type input "3"
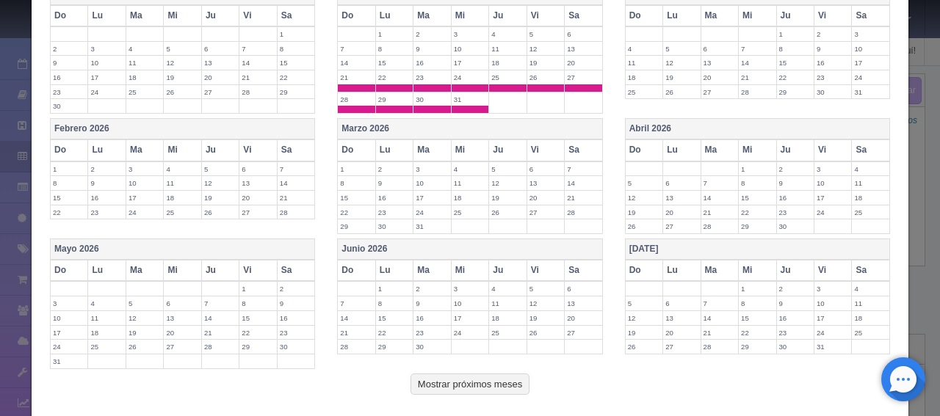
scroll to position [589, 0]
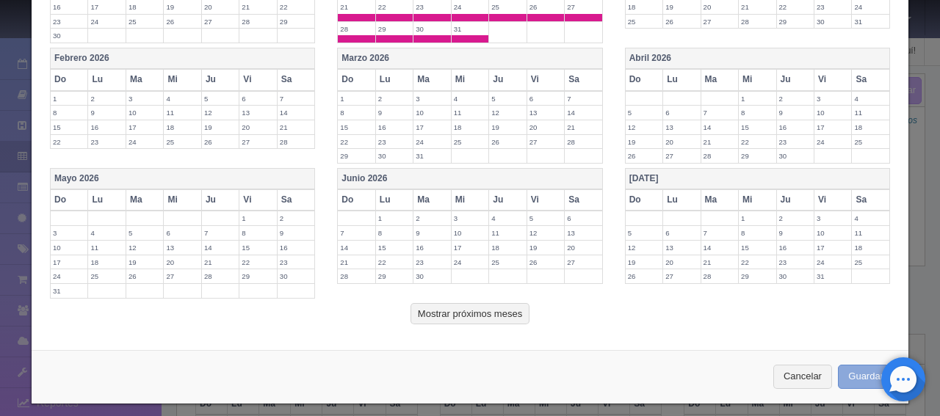
click at [862, 371] on button "Guardar" at bounding box center [865, 377] width 56 height 24
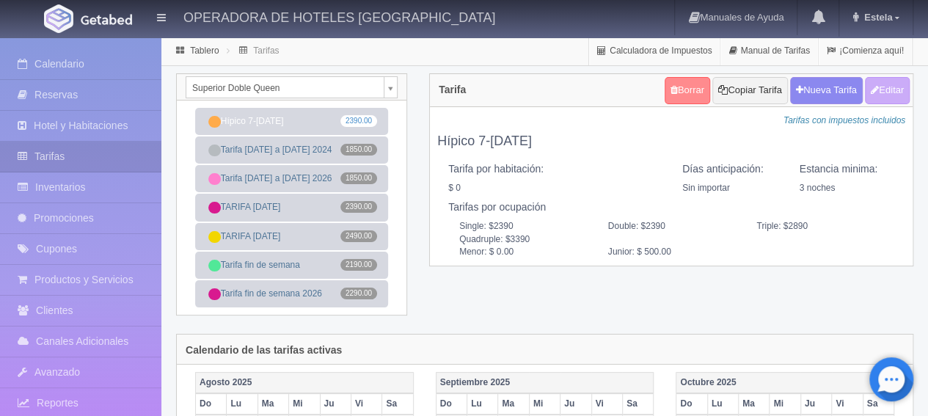
drag, startPoint x: 279, startPoint y: 121, endPoint x: 675, endPoint y: 93, distance: 396.6
click at [675, 93] on link "Borrar" at bounding box center [688, 90] width 46 height 27
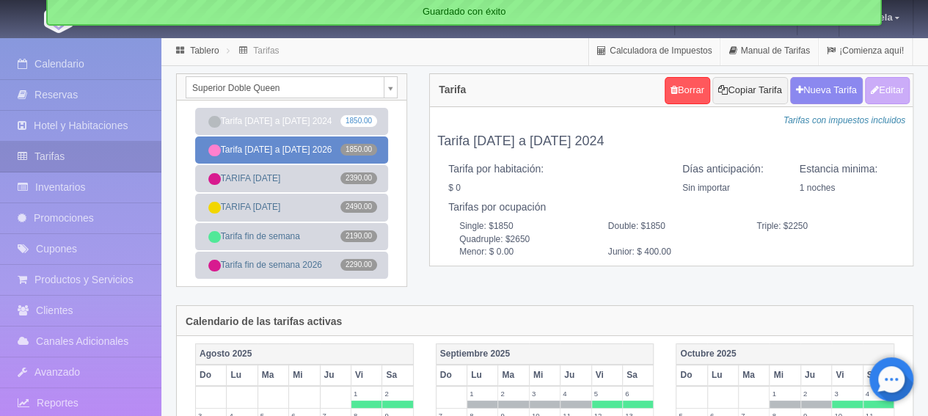
click at [292, 148] on link "Tarifa [DATE] a [DATE] 2026 1850.00" at bounding box center [291, 150] width 193 height 27
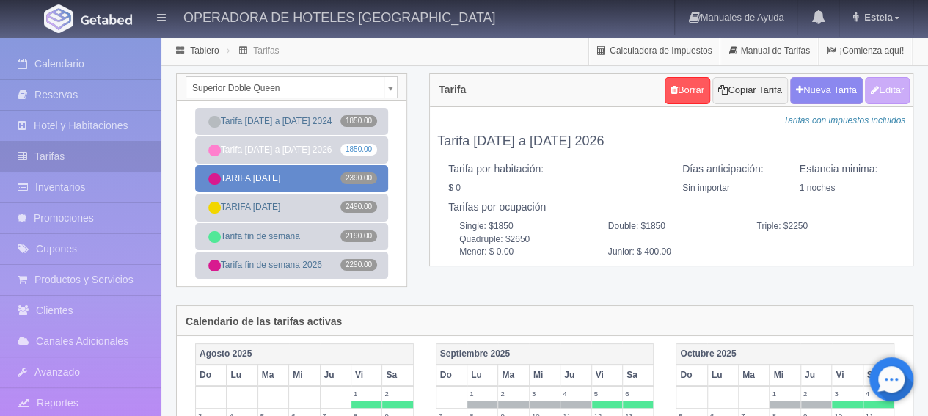
click at [292, 178] on link "TARIFA [DATE] 2390.00" at bounding box center [291, 178] width 193 height 27
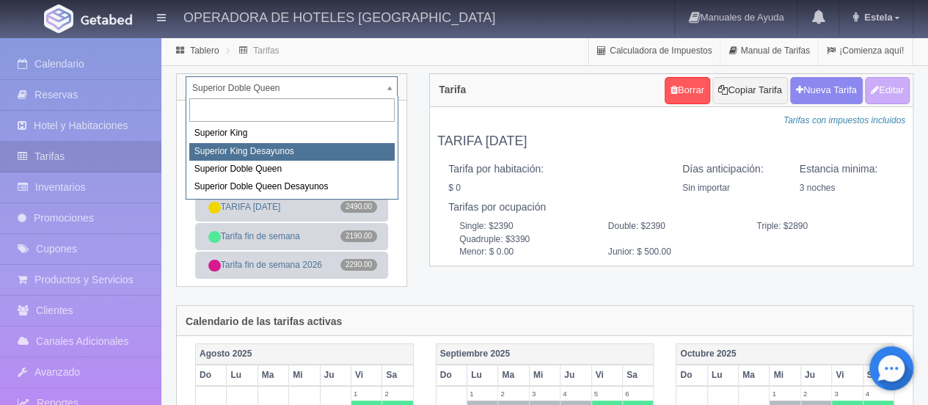
select select "2000"
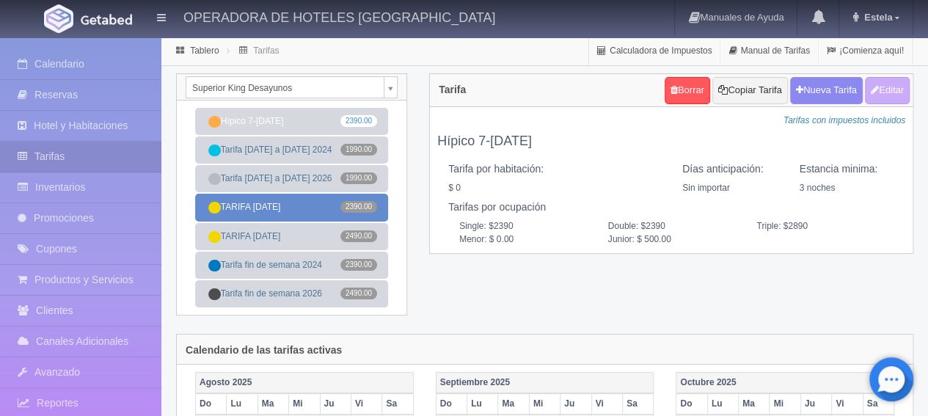
click at [285, 204] on link "TARIFA [DATE] 2390.00" at bounding box center [291, 207] width 193 height 27
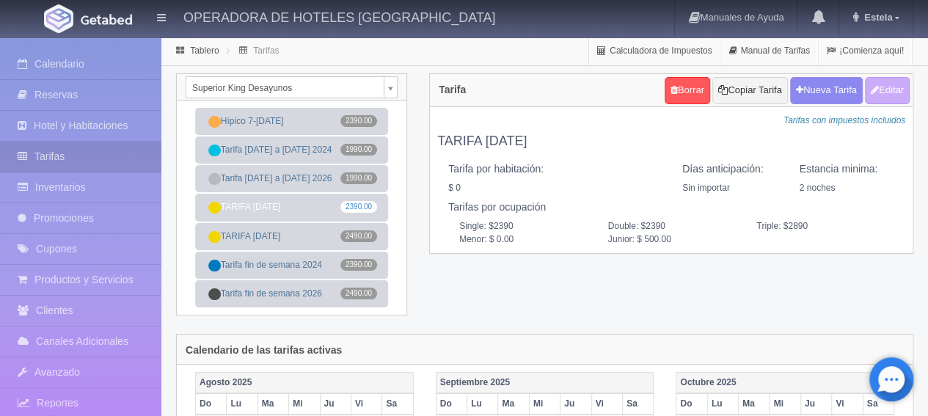
click at [884, 103] on div "Borrar Copiar Tarifa [GEOGRAPHIC_DATA] Editar" at bounding box center [787, 90] width 252 height 35
click at [884, 96] on button "Editar" at bounding box center [887, 90] width 45 height 27
type input "TARIFA [DATE]"
select select "0"
type input "2"
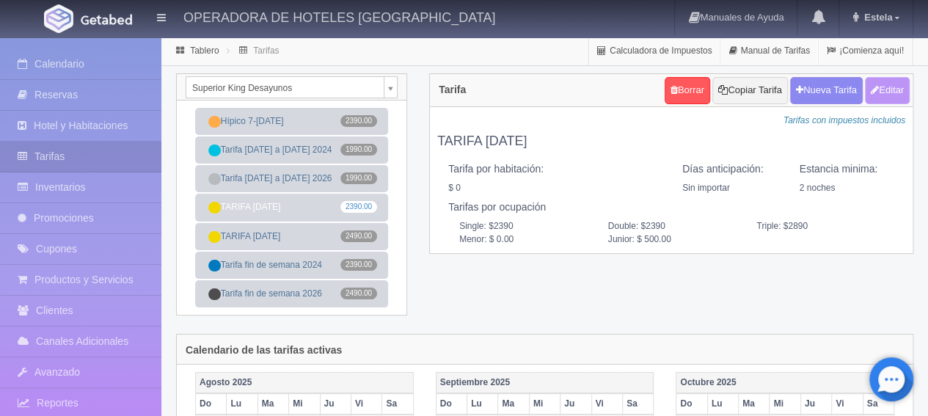
checkbox input "false"
type input "2390"
type input "500"
type input "0.00"
type input "500.00"
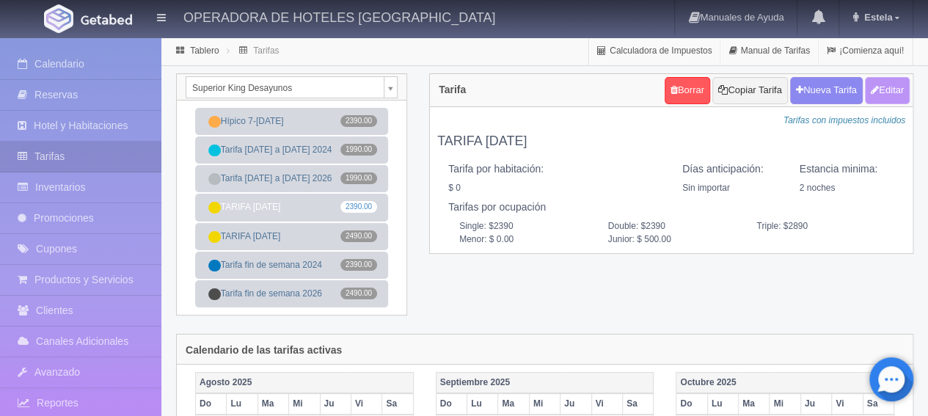
checkbox input "true"
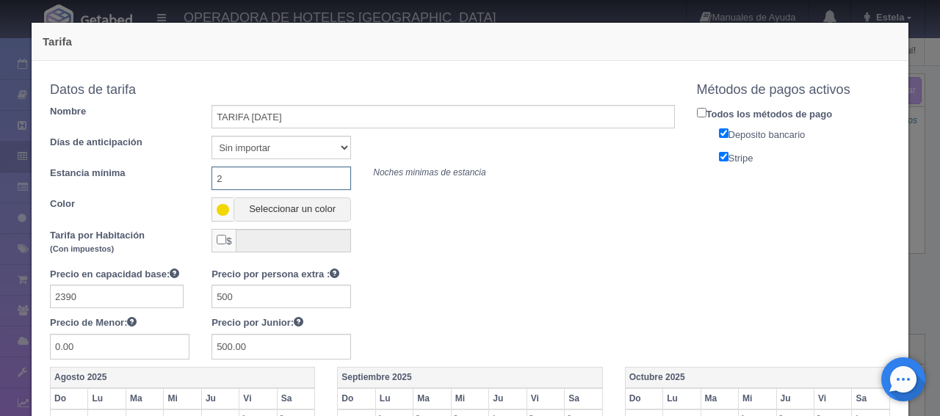
click at [251, 177] on input "2" at bounding box center [280, 178] width 139 height 23
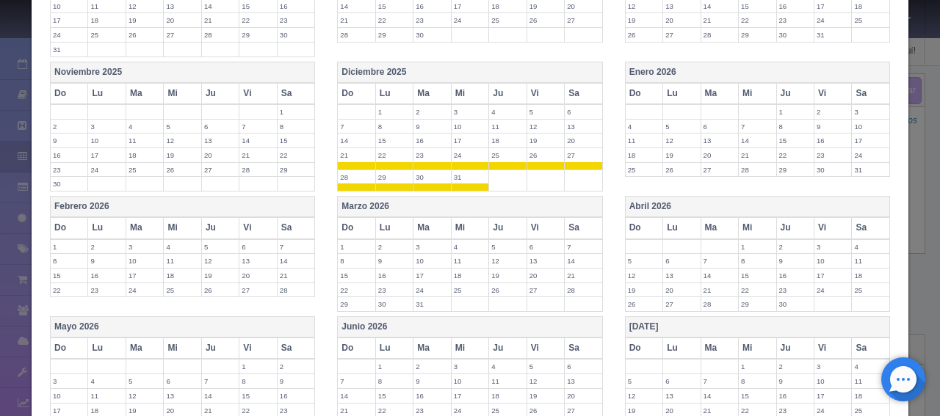
scroll to position [589, 0]
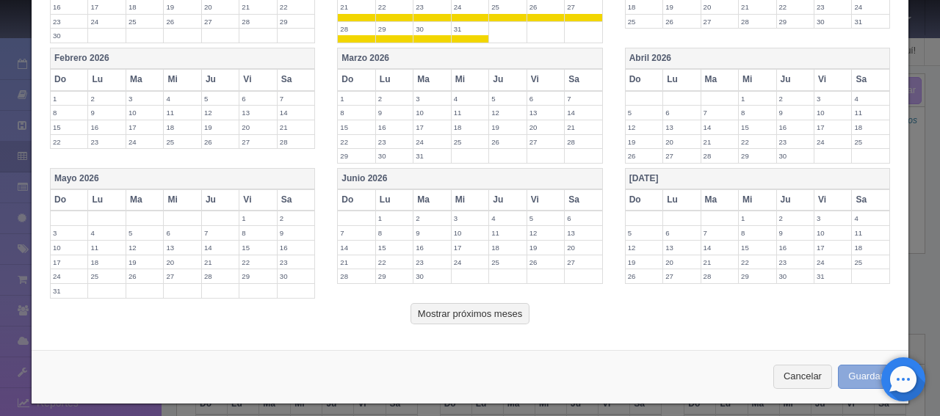
type input "3"
click at [843, 365] on button "Guardar" at bounding box center [865, 377] width 56 height 24
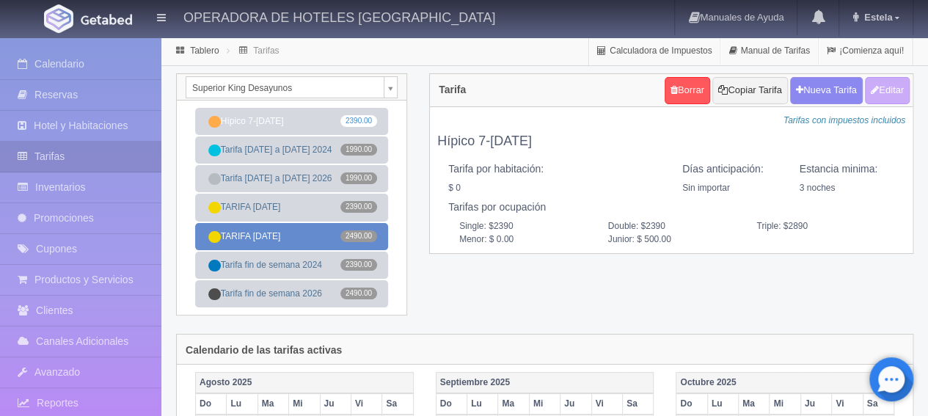
click at [291, 237] on link "TARIFA [DATE] 2490.00" at bounding box center [291, 236] width 193 height 27
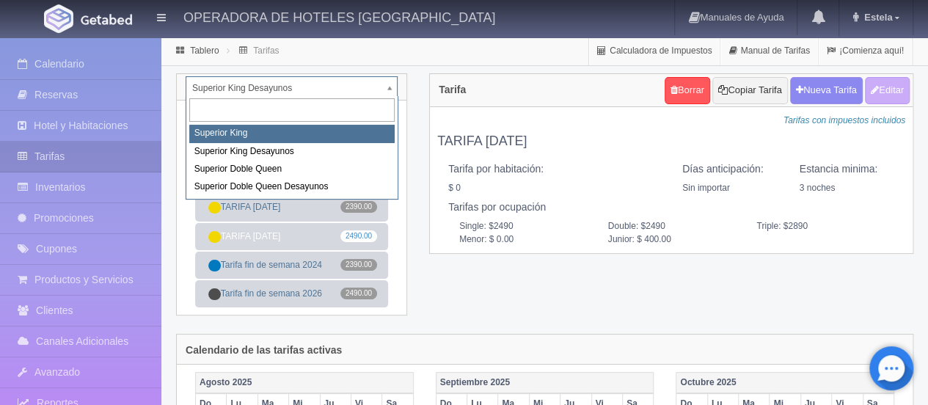
select select "1999"
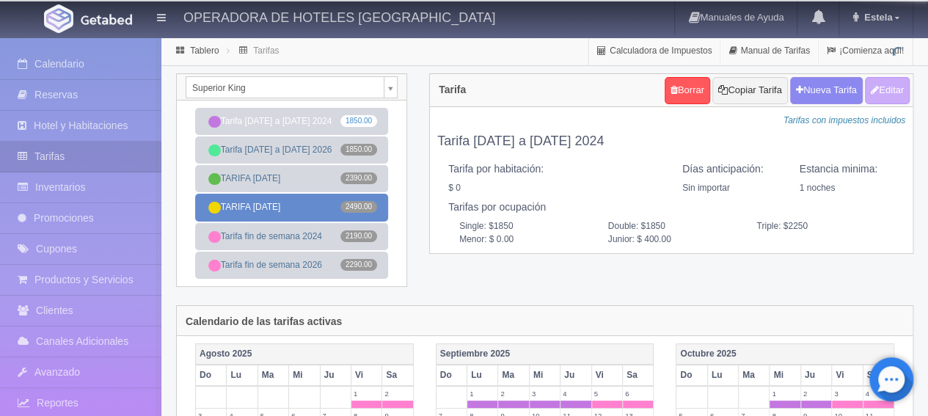
click at [269, 214] on link "TARIFA [DATE] 2490.00" at bounding box center [291, 207] width 193 height 27
